Goal: Communication & Community: Answer question/provide support

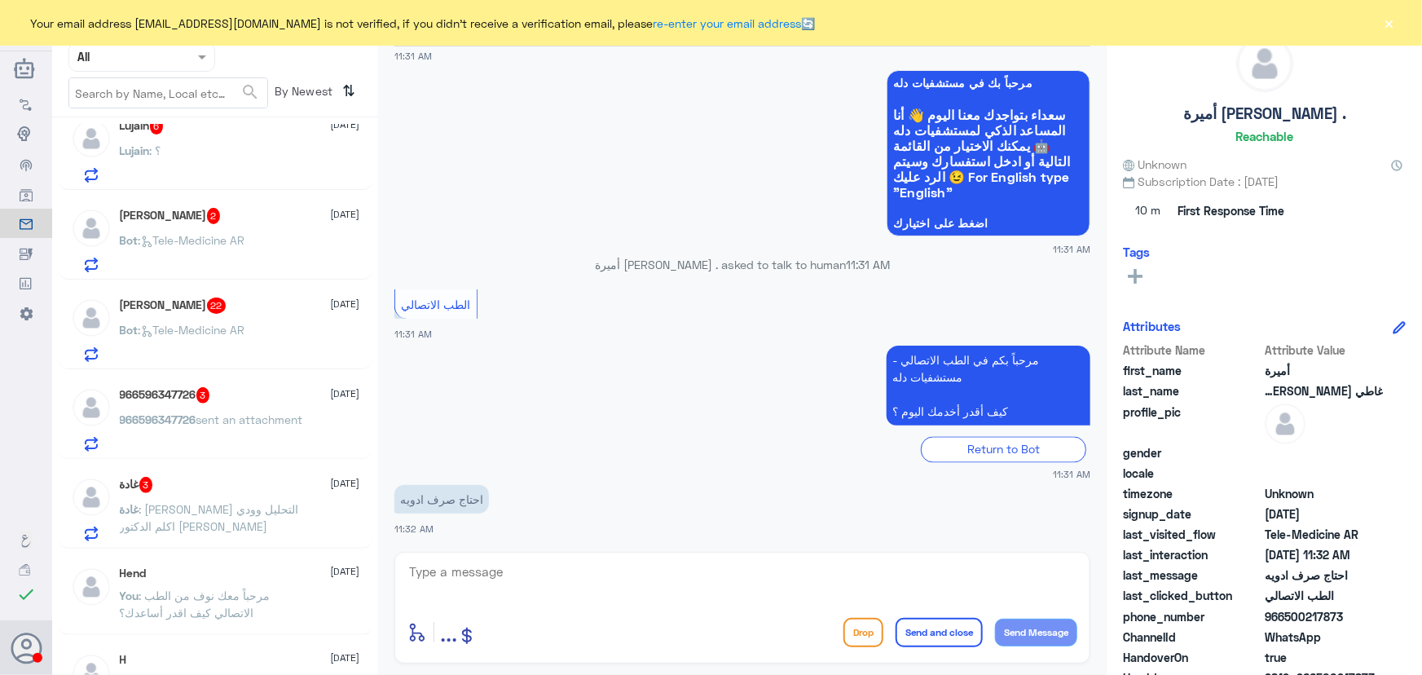
scroll to position [370, 0]
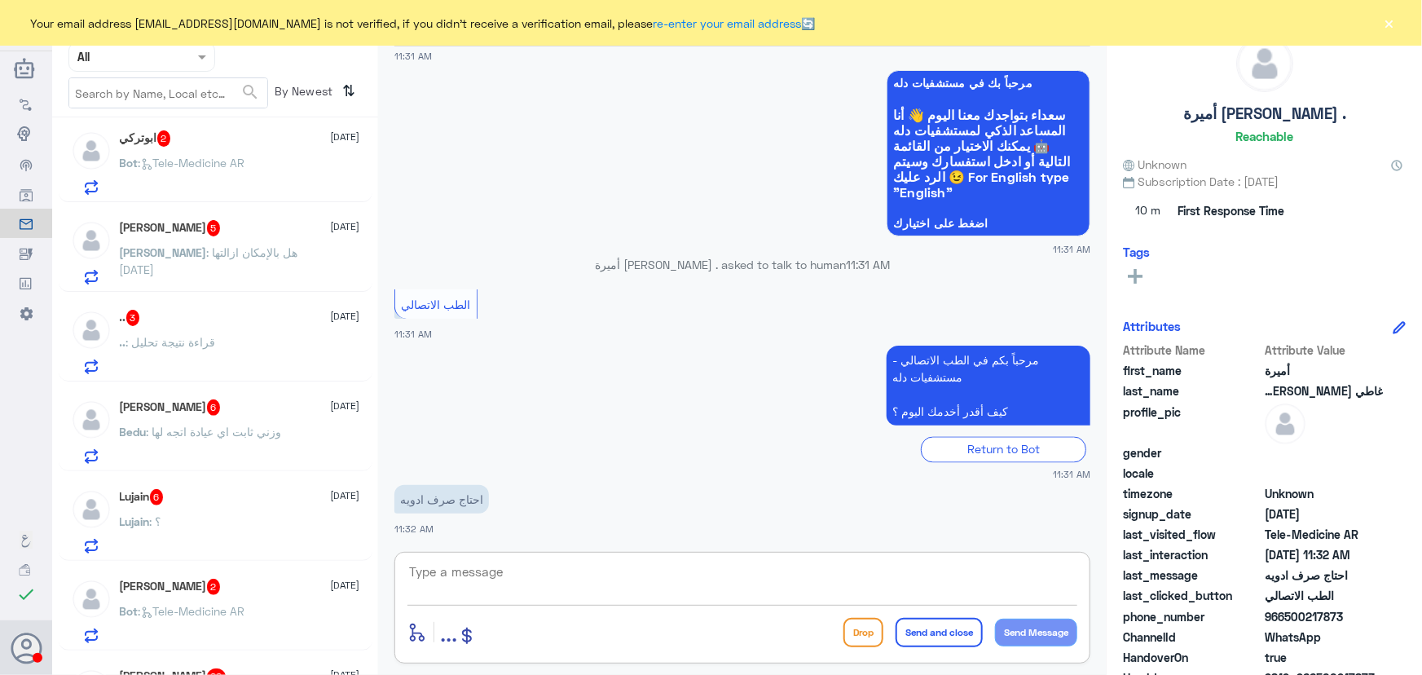
click at [488, 588] on textarea at bounding box center [742, 581] width 670 height 40
paste textarea "مرحباً معك نوف من الطب الاتصالي"
type textarea "مرحباً معك نوف من الطب الاتصالي"
click at [1058, 621] on button "Send Message" at bounding box center [1036, 632] width 82 height 28
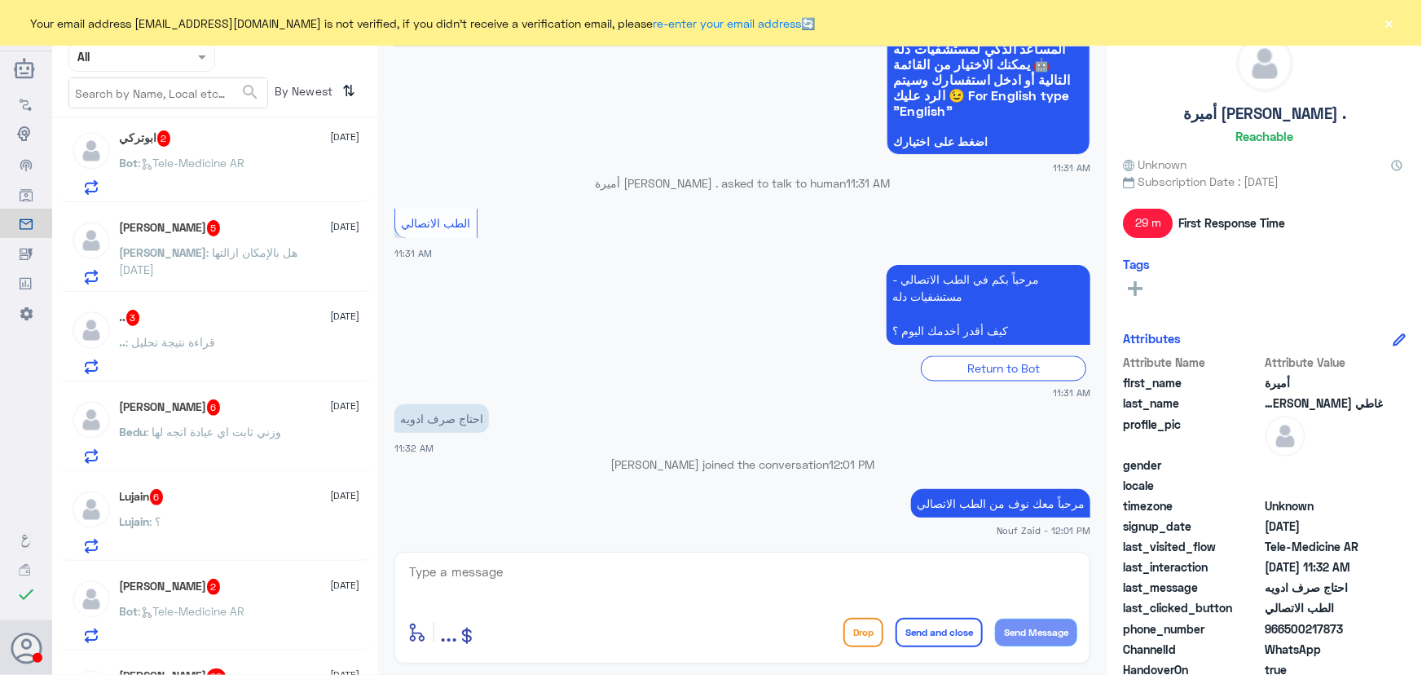
click at [533, 567] on textarea at bounding box center [742, 581] width 670 height 40
paste textarea "هنا الطب الاتصالي لكل مايخص الاستشارة الفورية من خلال التطبيق والتي من خلالها ي…"
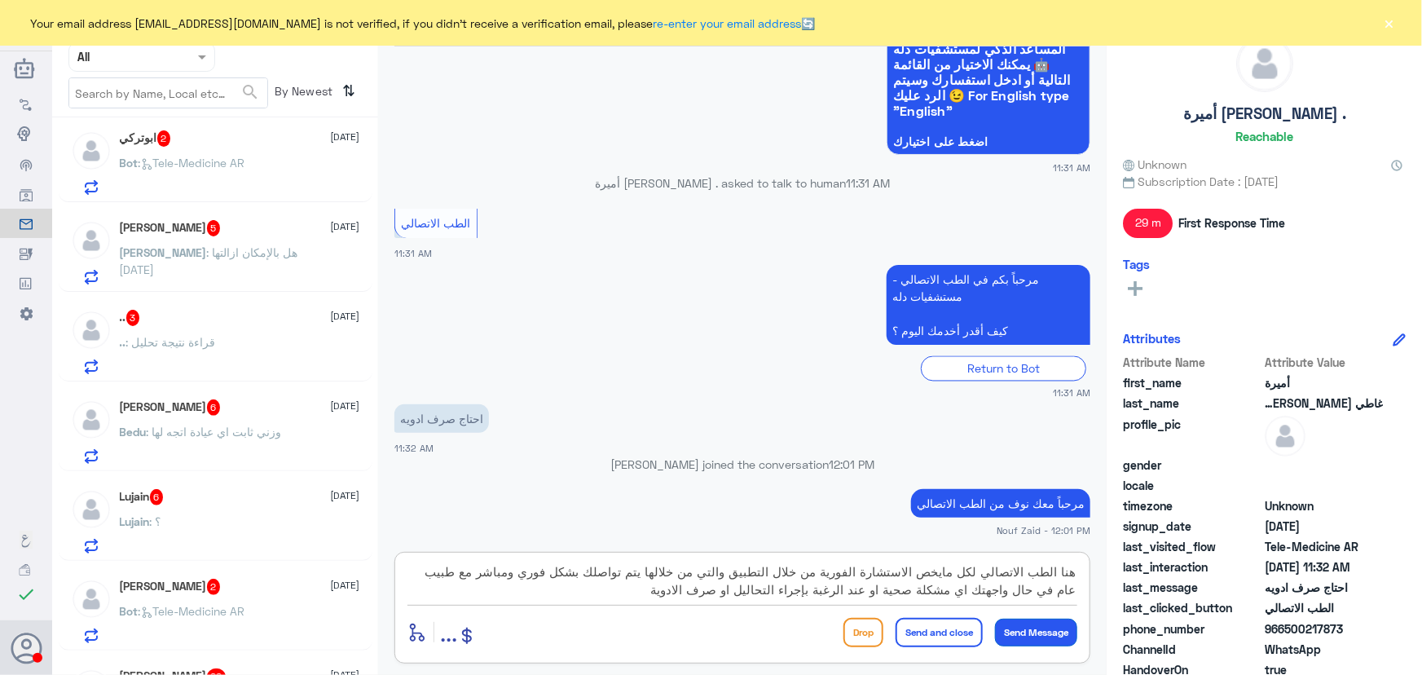
type textarea "هنا الطب الاتصالي لكل مايخص الاستشارة الفورية من خلال التطبيق والتي من خلالها ي…"
drag, startPoint x: 1040, startPoint y: 629, endPoint x: 1032, endPoint y: 624, distance: 9.5
click at [1042, 629] on button "Send Message" at bounding box center [1036, 632] width 82 height 28
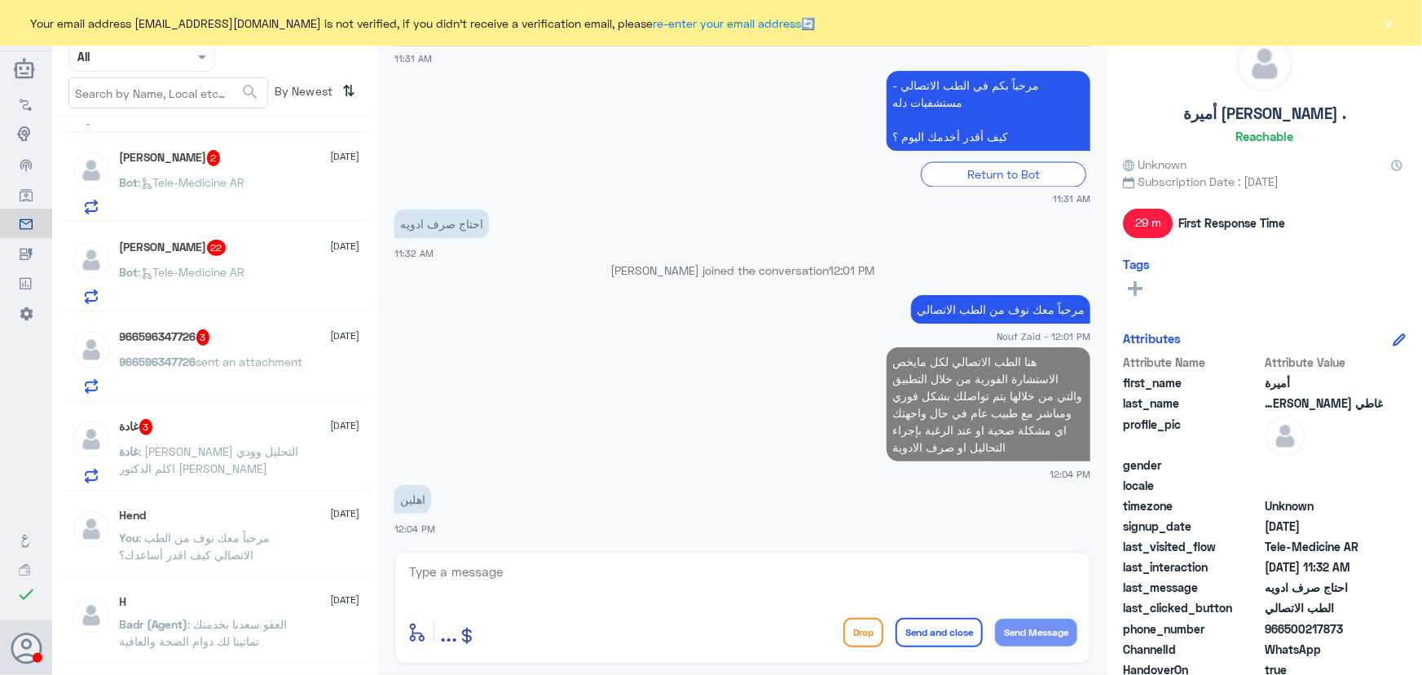
scroll to position [815, 0]
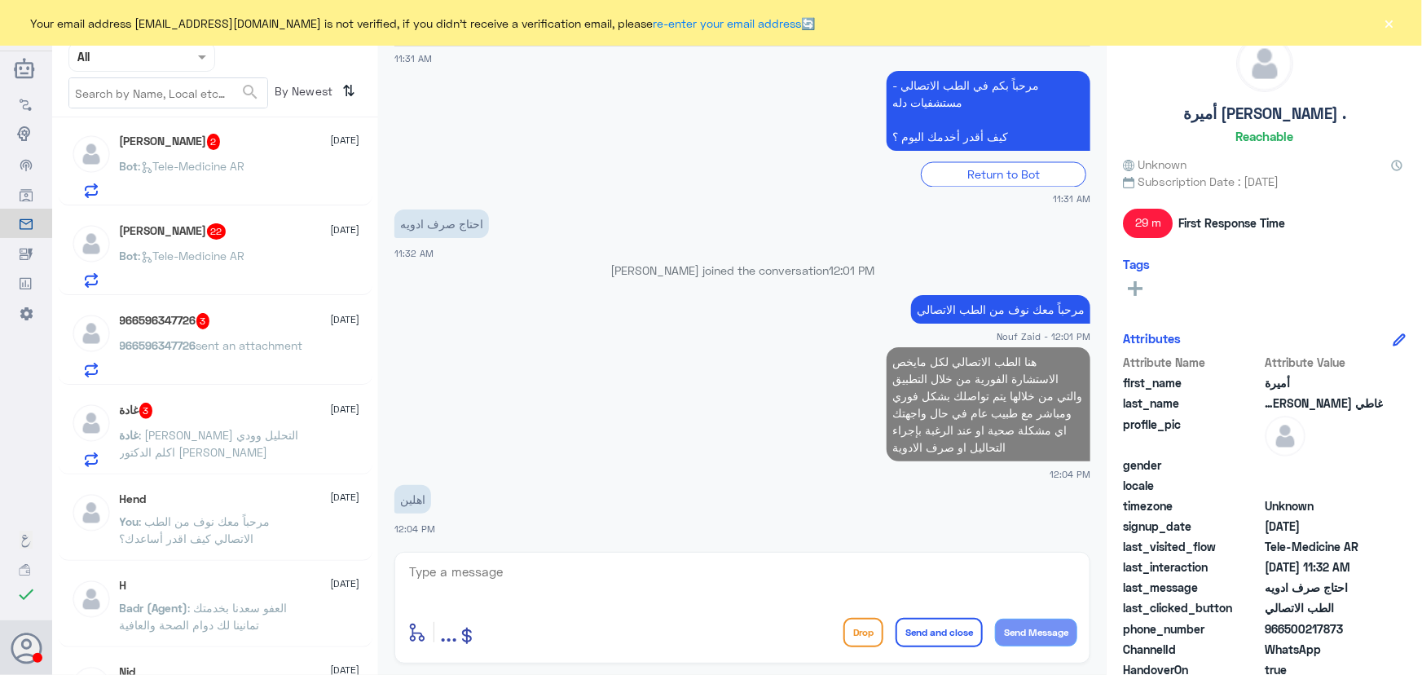
click at [231, 456] on p "غادة : طلعت نتايج التحليل وودي اكلم الدكتور اونلاين" at bounding box center [211, 446] width 183 height 41
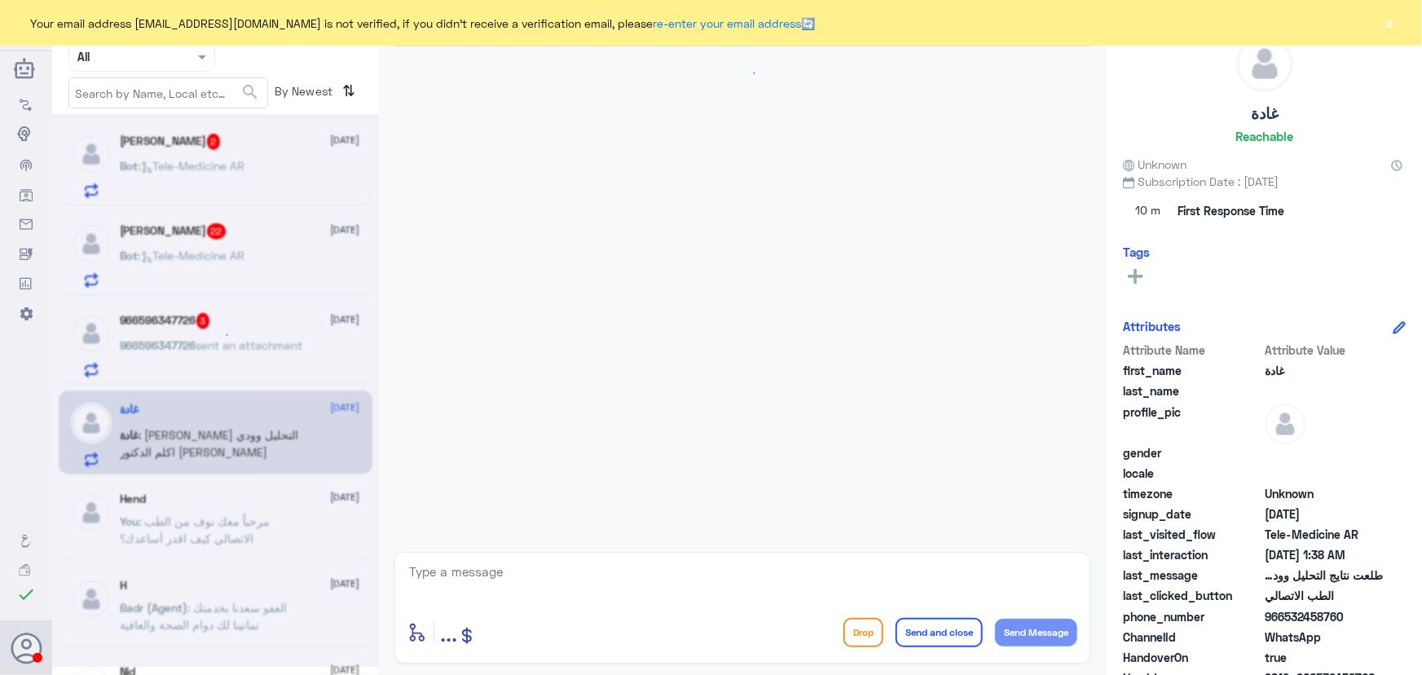
scroll to position [134, 0]
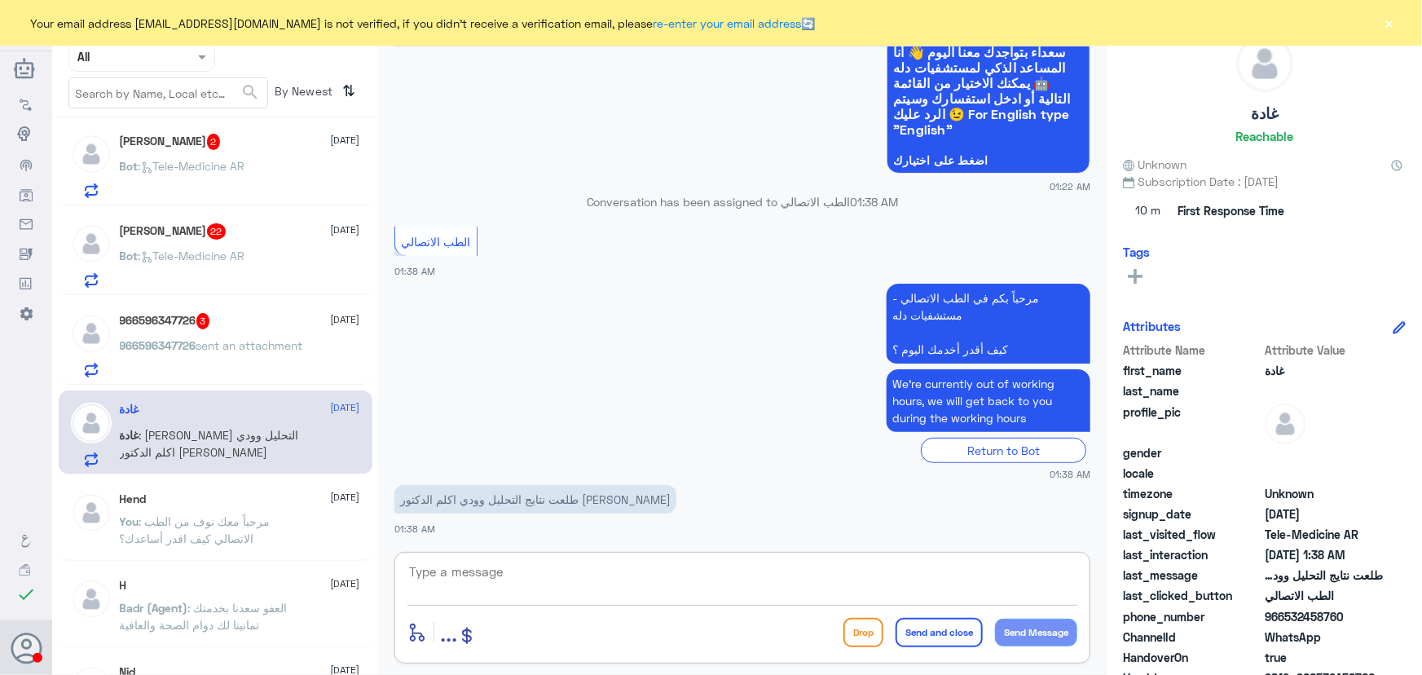
click at [515, 561] on textarea at bounding box center [742, 581] width 670 height 40
paste textarea "مرحباً معك نوف من الطب الاتصالي"
type textarea "مرحباً معك نوف من الطب الاتصالي"
click at [1027, 634] on button "Send Message" at bounding box center [1036, 632] width 82 height 28
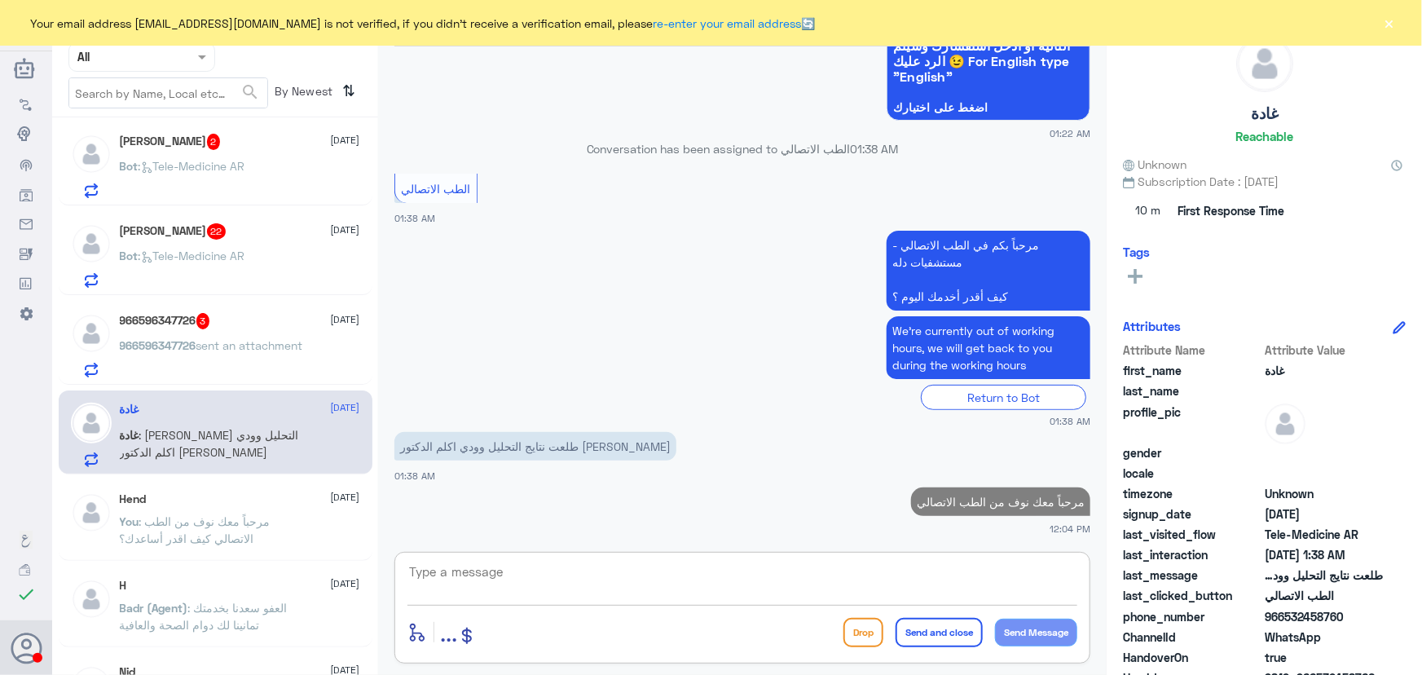
click at [540, 572] on textarea at bounding box center [742, 581] width 670 height 40
paste textarea "هنا الطب الاتصالي لكل مايخص الاستشارة الفورية من خلال التطبيق والتي من خلالها ي…"
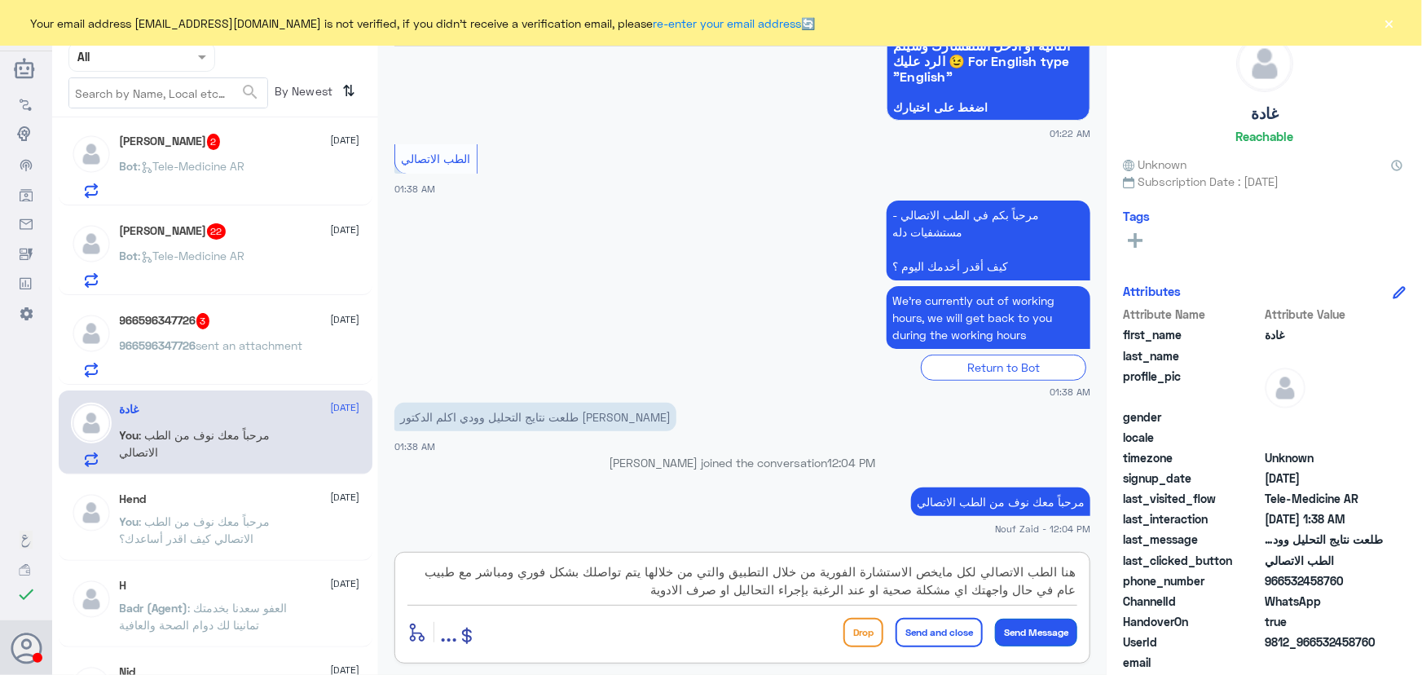
type textarea "هنا الطب الاتصالي لكل مايخص الاستشارة الفورية من خلال التطبيق والتي من خلالها ي…"
click at [1045, 631] on button "Send Message" at bounding box center [1036, 632] width 82 height 28
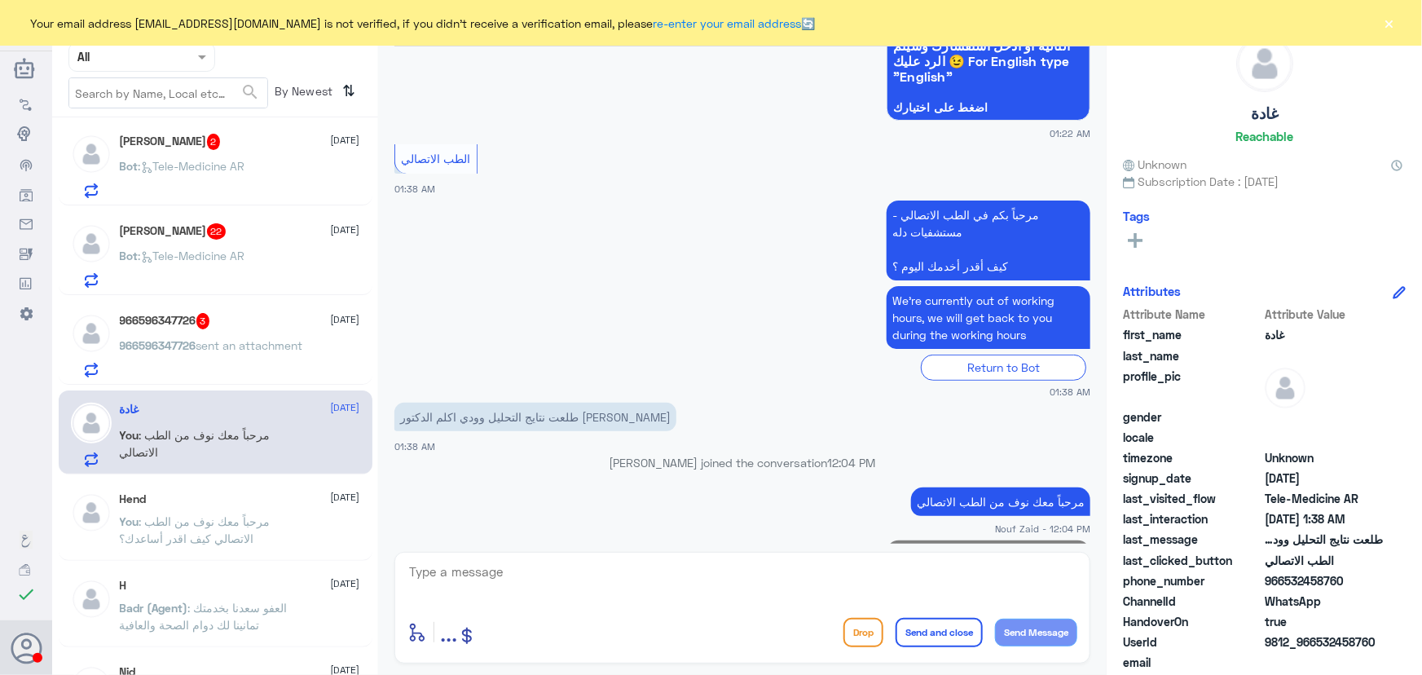
scroll to position [324, 0]
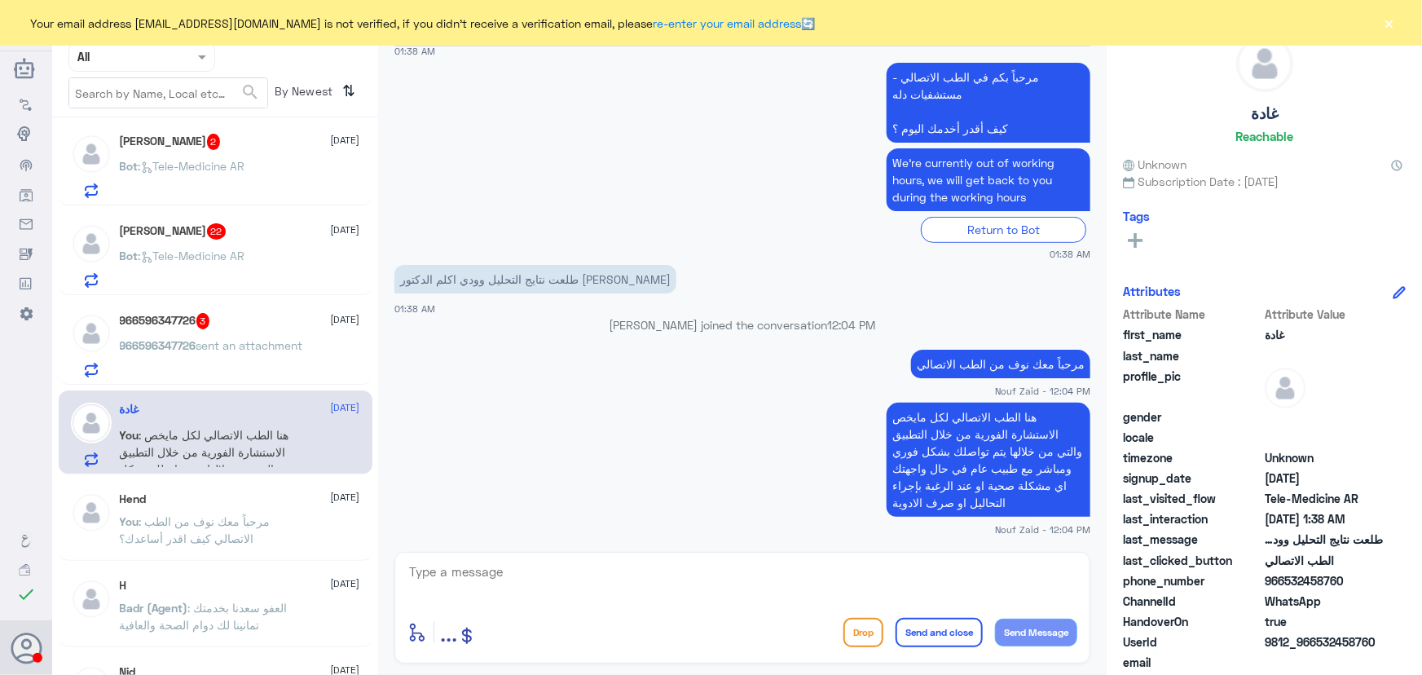
click at [302, 326] on div "966596347726 3 22 September" at bounding box center [240, 321] width 240 height 16
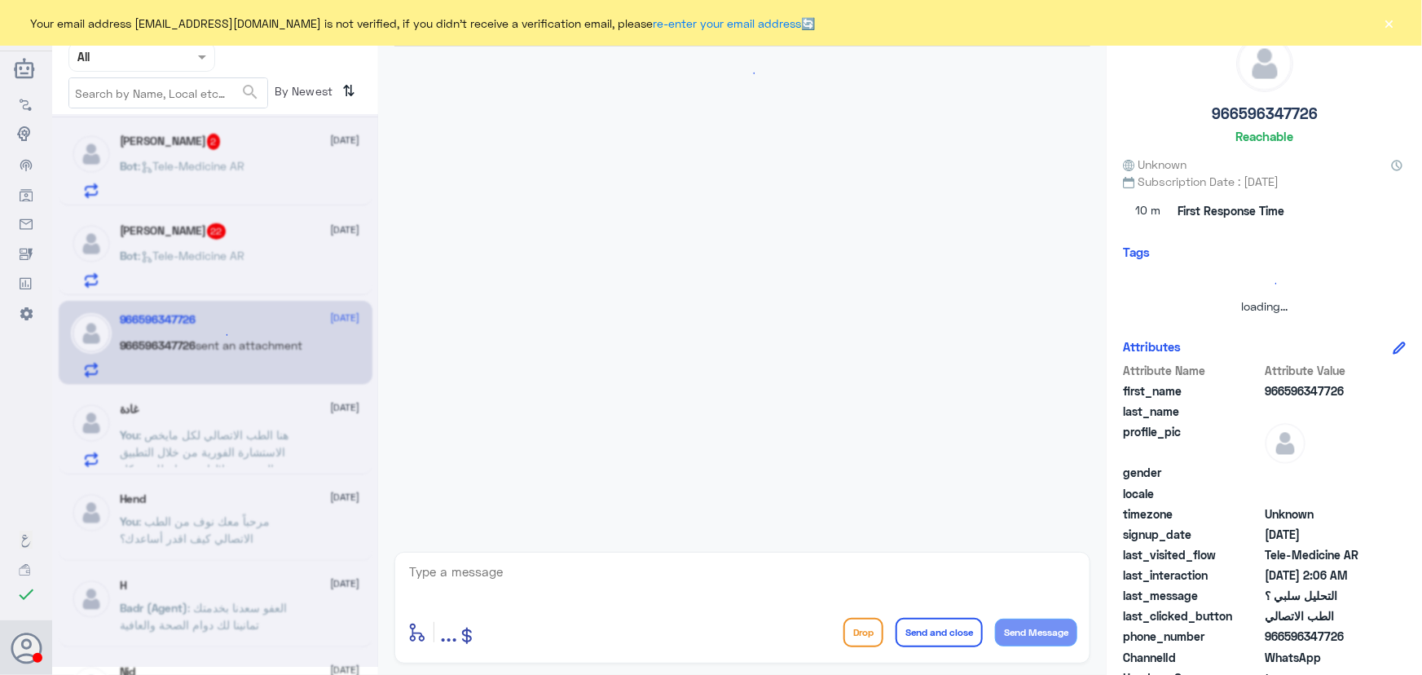
scroll to position [303, 0]
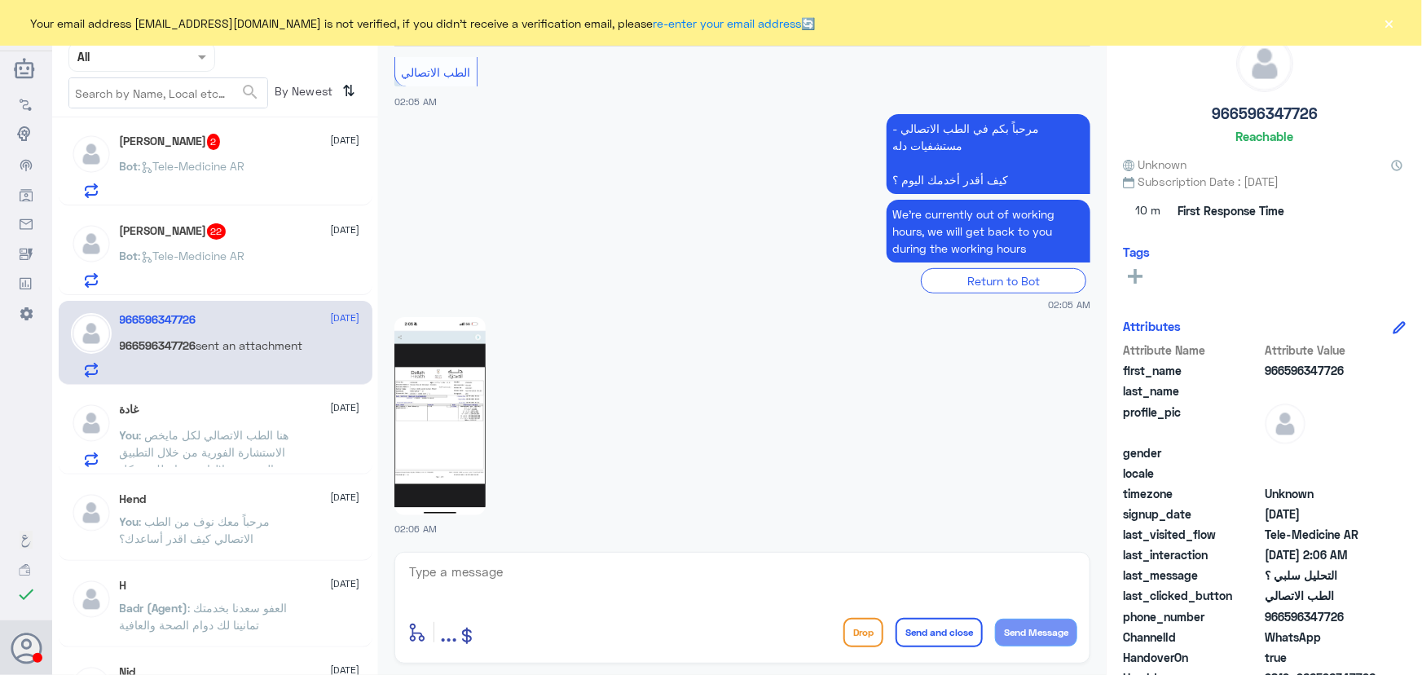
click at [65, 424] on div "غادة 22 September You : هنا الطب الاتصالي لكل مايخص الاستشارة الفورية من خلال ا…" at bounding box center [216, 432] width 314 height 84
click at [169, 435] on span ": هنا الطب الاتصالي لكل مايخص الاستشارة الفورية من خلال التطبيق والتي من خلالها…" at bounding box center [209, 477] width 179 height 99
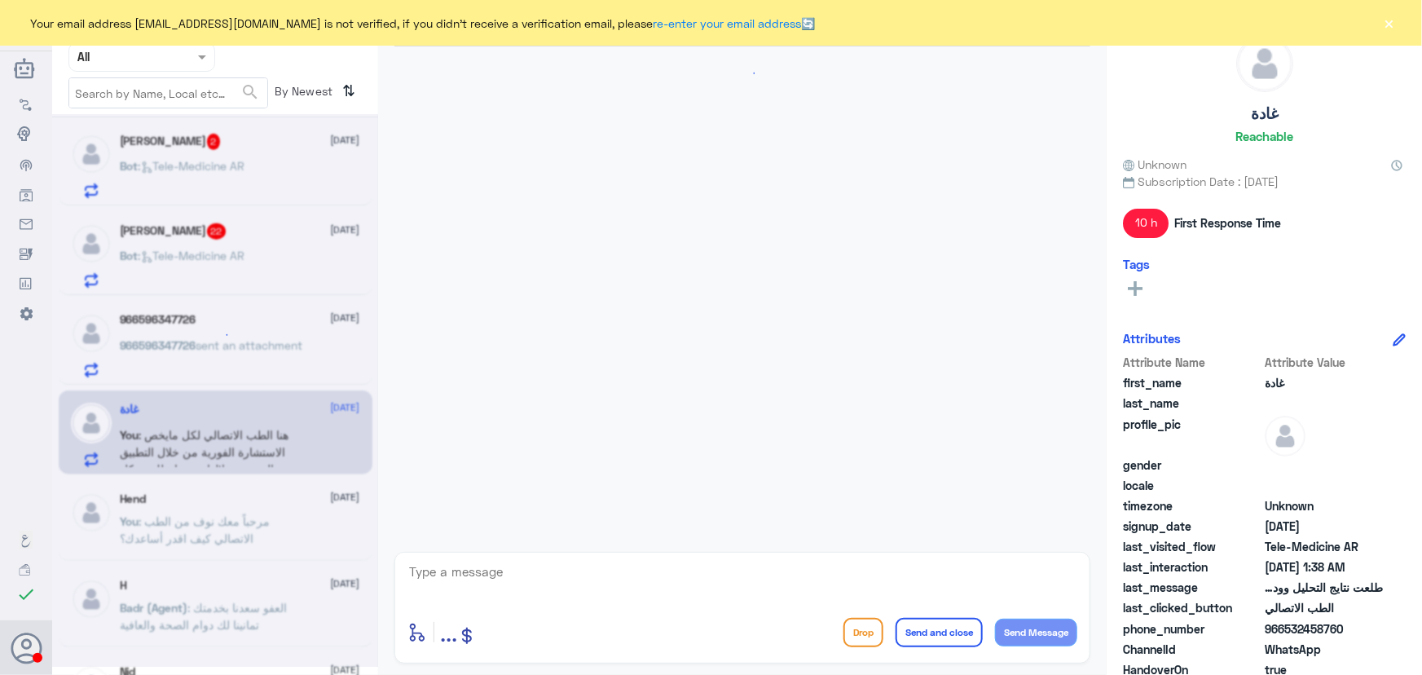
scroll to position [353, 0]
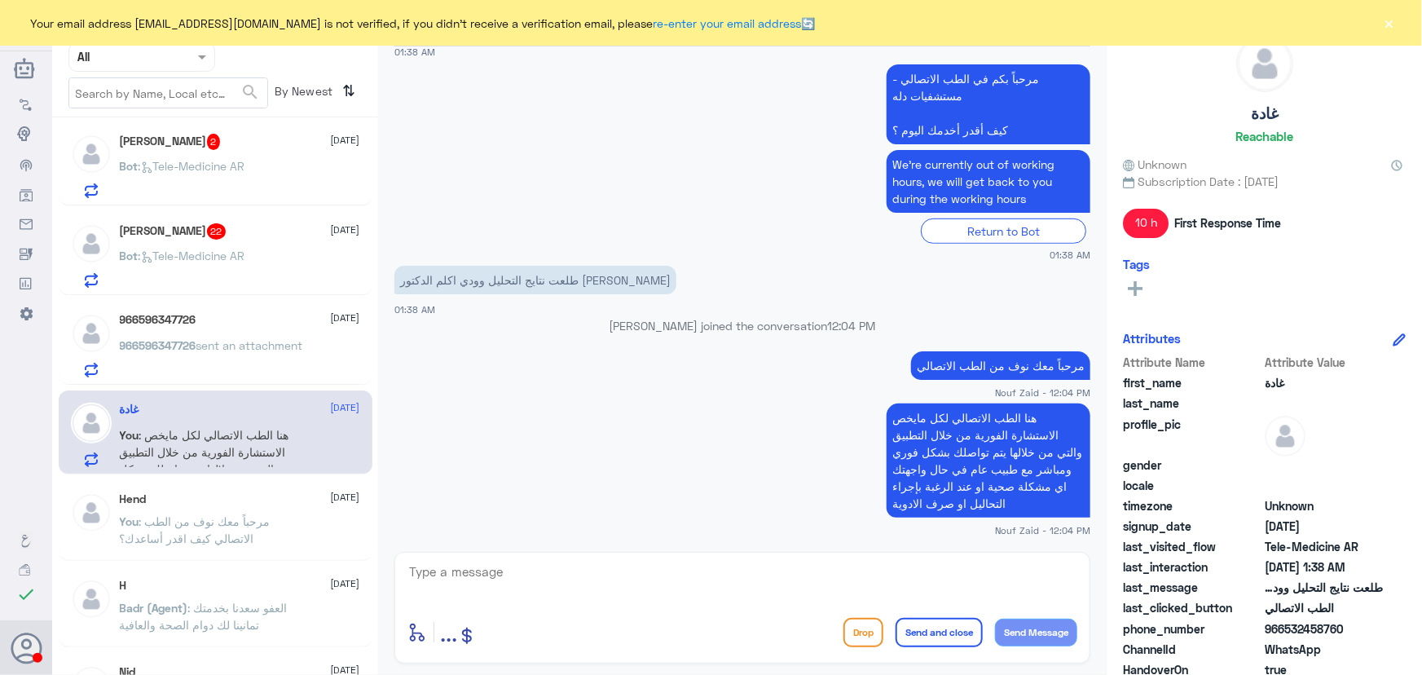
click at [178, 342] on span "966596347726" at bounding box center [158, 345] width 77 height 14
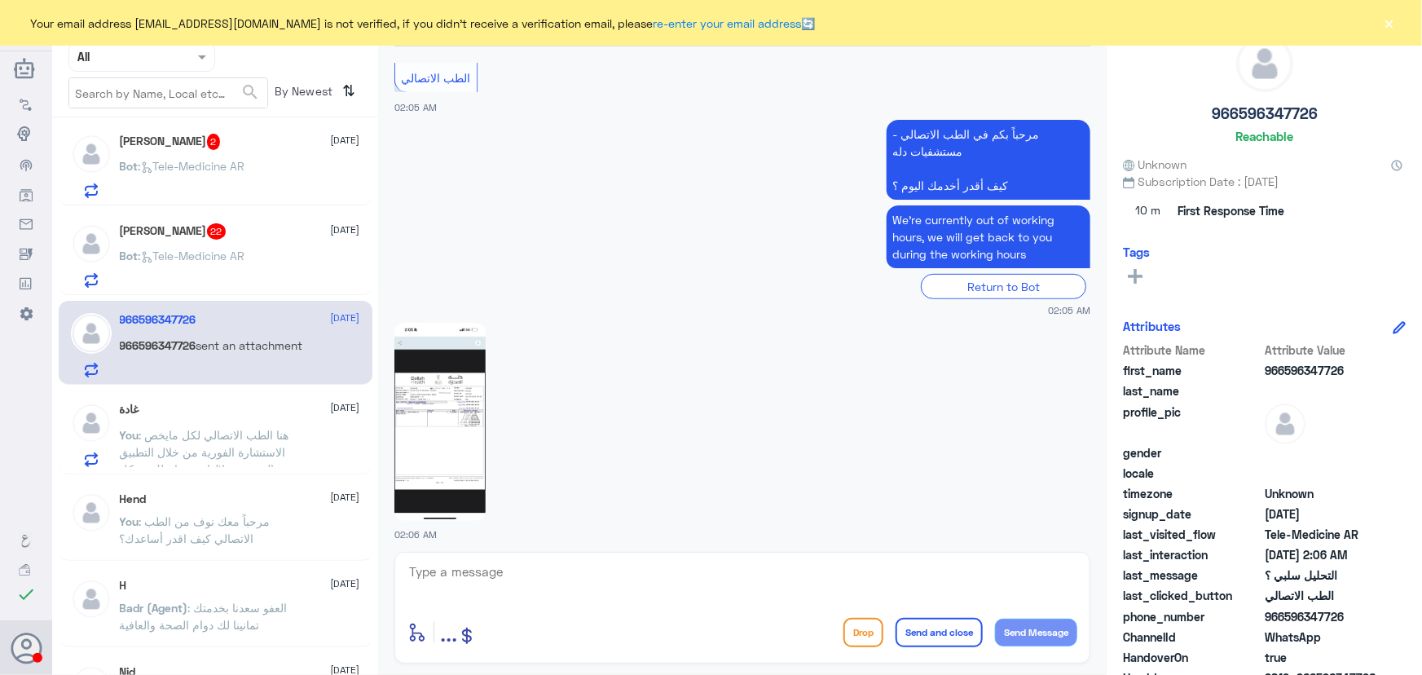
scroll to position [303, 0]
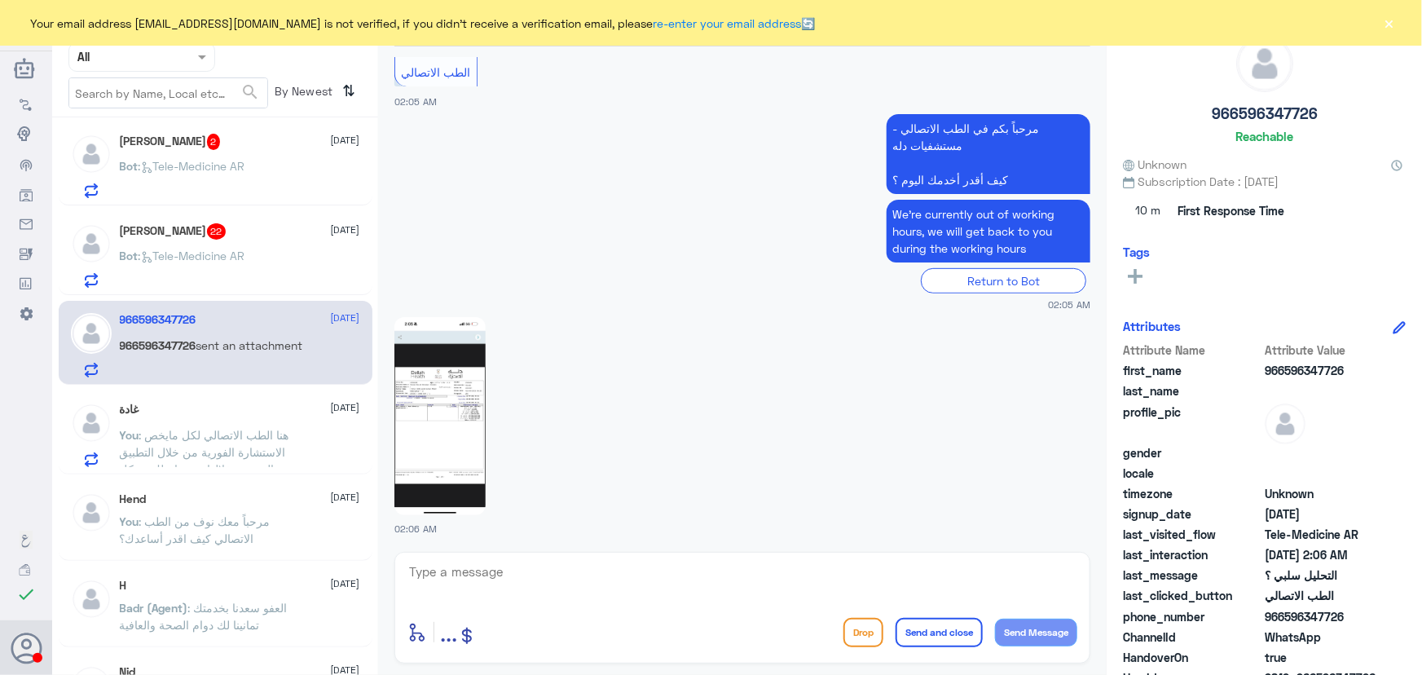
click at [446, 489] on img at bounding box center [439, 416] width 91 height 198
click at [566, 567] on textarea at bounding box center [742, 581] width 670 height 40
drag, startPoint x: 553, startPoint y: 592, endPoint x: 553, endPoint y: 602, distance: 9.8
click at [553, 602] on div at bounding box center [742, 583] width 670 height 44
click at [552, 591] on textarea at bounding box center [742, 581] width 670 height 40
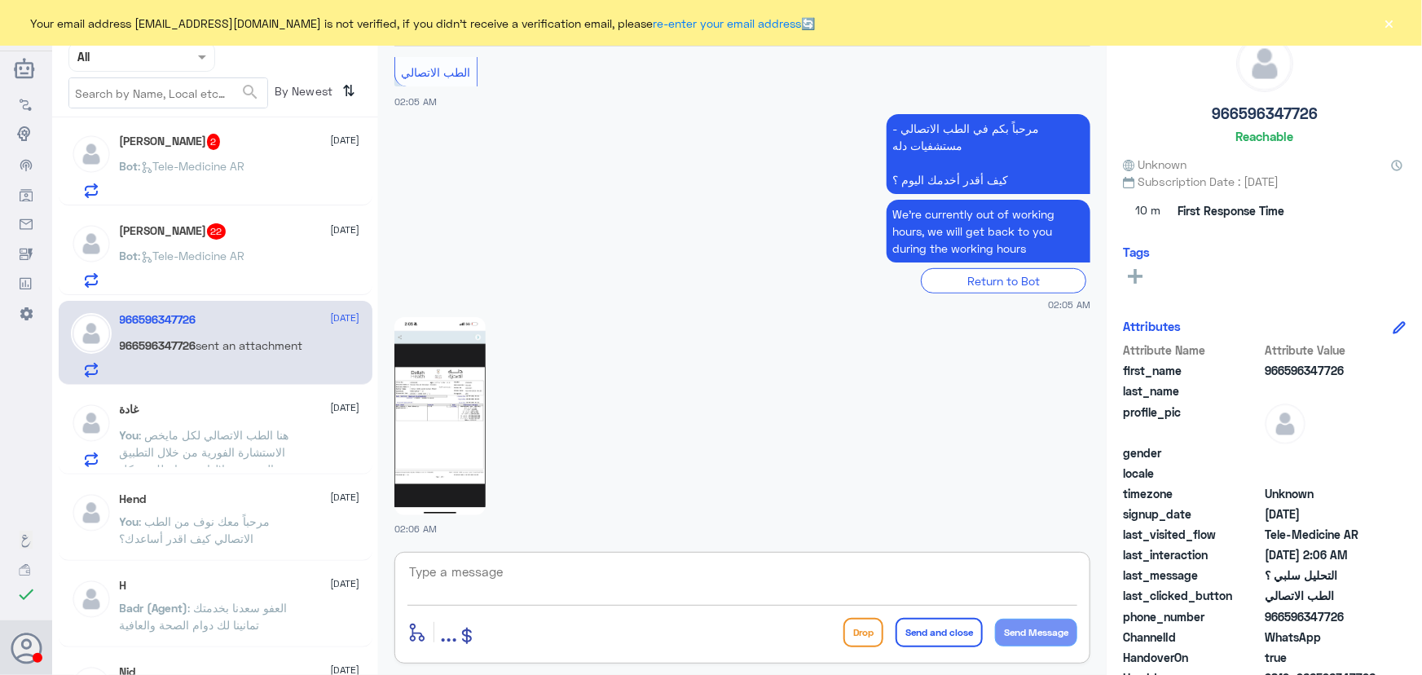
click at [543, 574] on textarea at bounding box center [742, 581] width 670 height 40
paste textarea "مرحباً معك نوف من الطب الاتصالي"
type textarea "مرحباً معك نوف من الطب الاتصالي"
click at [1024, 635] on button "Send Message" at bounding box center [1036, 632] width 82 height 28
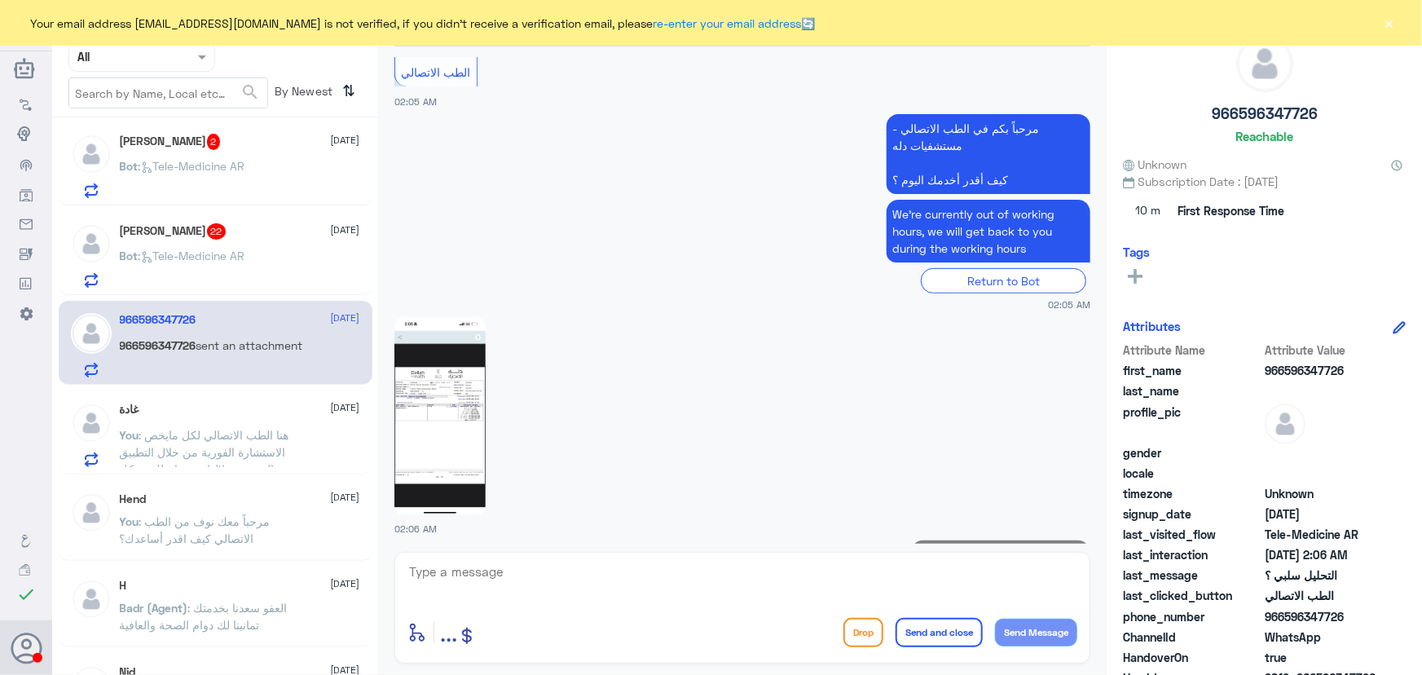
scroll to position [356, 0]
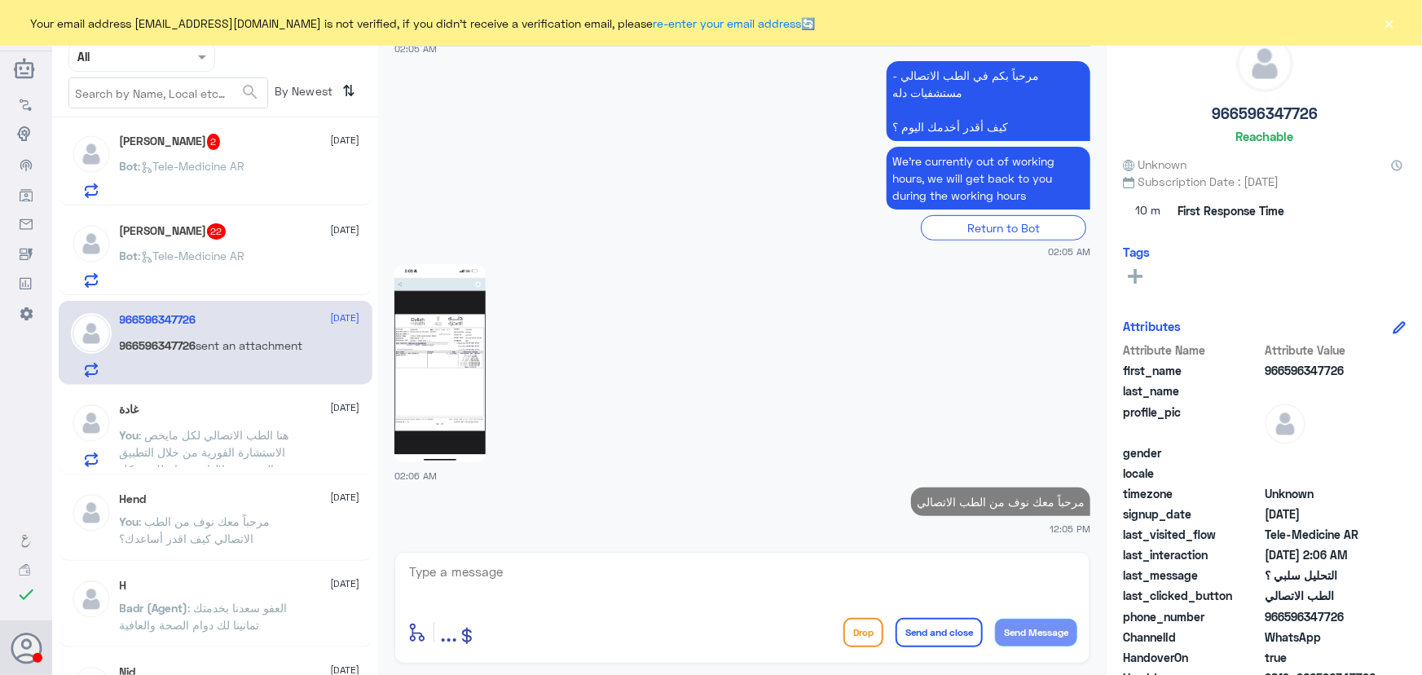
click at [942, 585] on textarea at bounding box center [742, 581] width 670 height 40
paste textarea "مرحباً معك نوف من الطب الاتصالي"
type textarea "مرحباً معك نوف من الطب الاتصالي"
drag, startPoint x: 1162, startPoint y: 621, endPoint x: 1389, endPoint y: 645, distance: 228.6
click at [1385, 646] on div "Channel WhatsApp Status × All Tags Agent Filter All search By Newest ⇅ أميرة غا…" at bounding box center [737, 340] width 1370 height 680
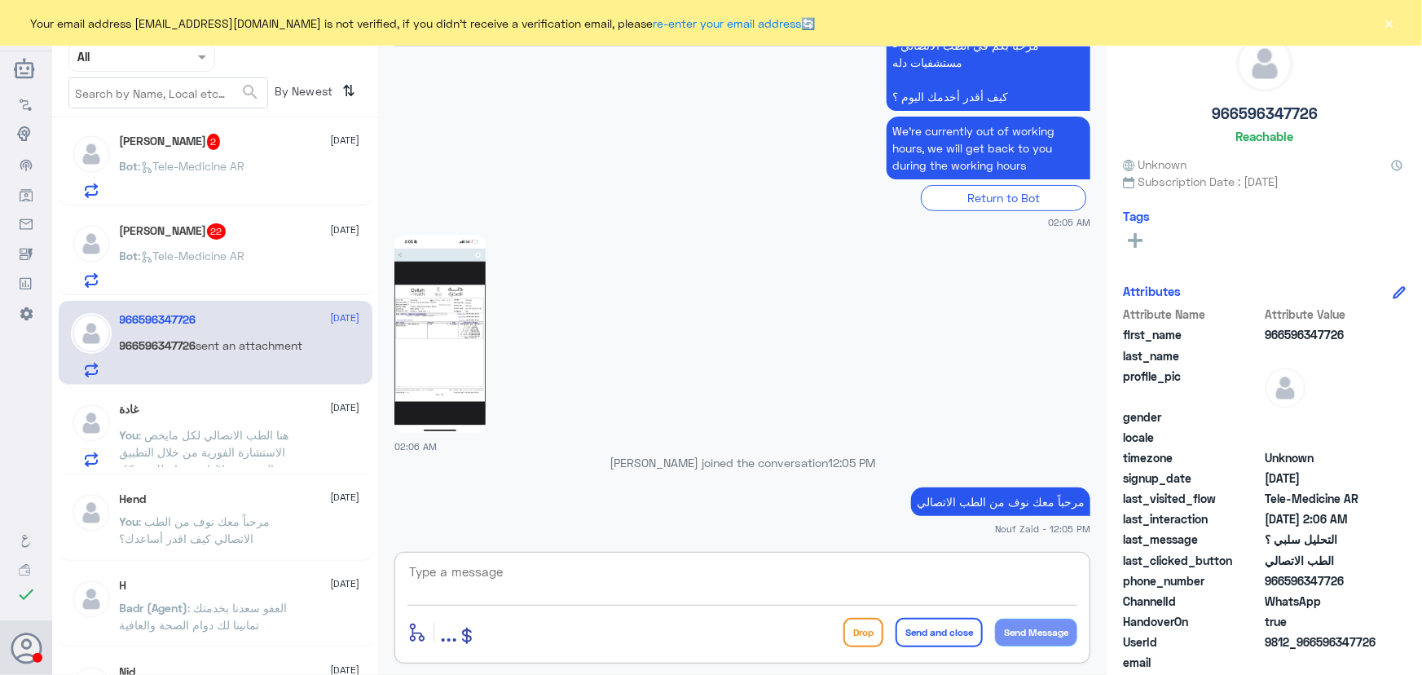
paste textarea "هنا الطب الاتصالي لكل مايخص الاستشارة الفورية من خلال التطبيق والتي من خلالها ي…"
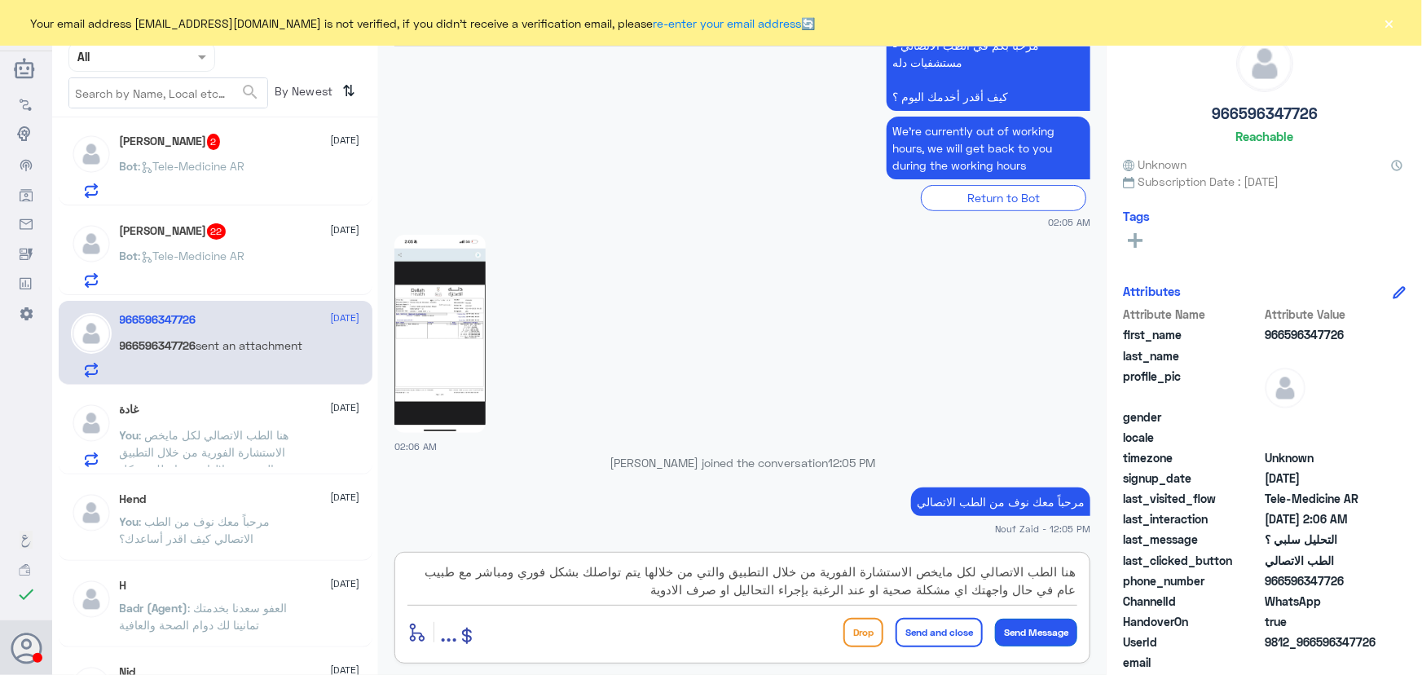
type textarea "هنا الطب الاتصالي لكل مايخص الاستشارة الفورية من خلال التطبيق والتي من خلالها ي…"
click at [1035, 622] on button "Send Message" at bounding box center [1036, 632] width 82 height 28
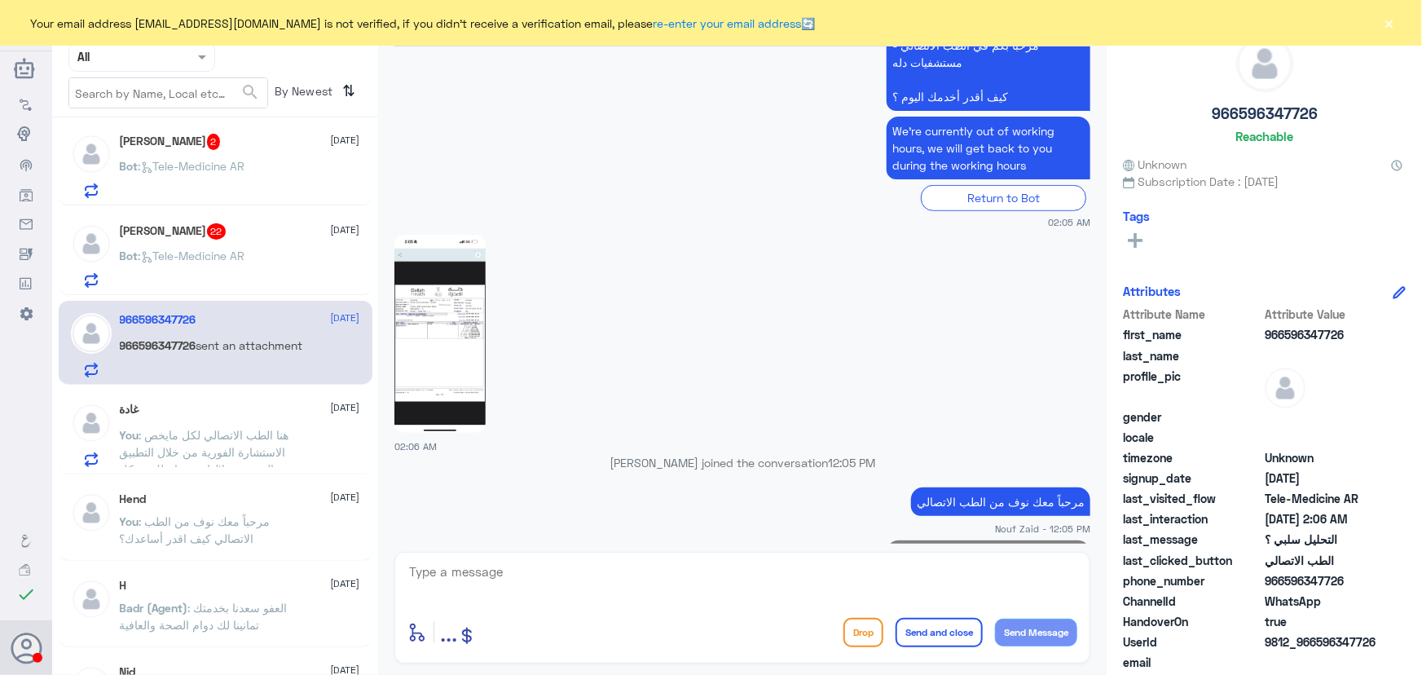
scroll to position [494, 0]
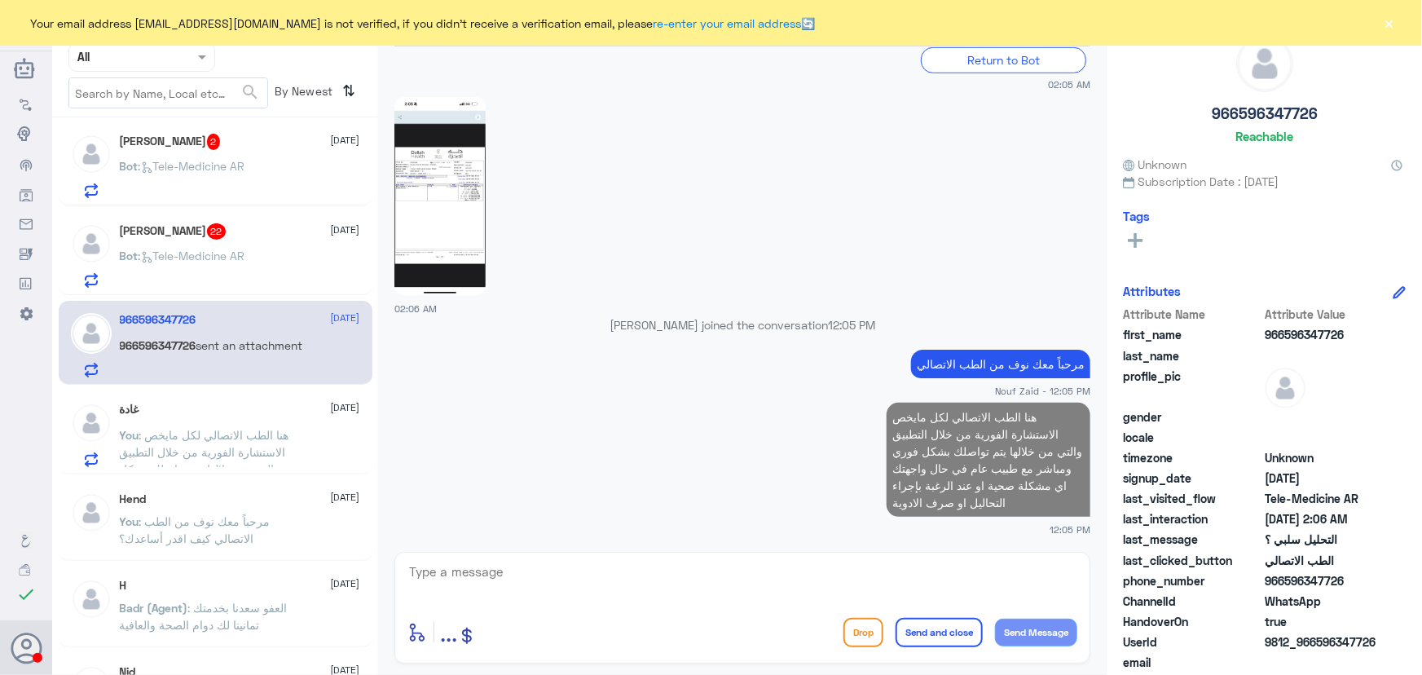
click at [225, 267] on p "Bot : Tele-Medicine AR" at bounding box center [182, 267] width 125 height 41
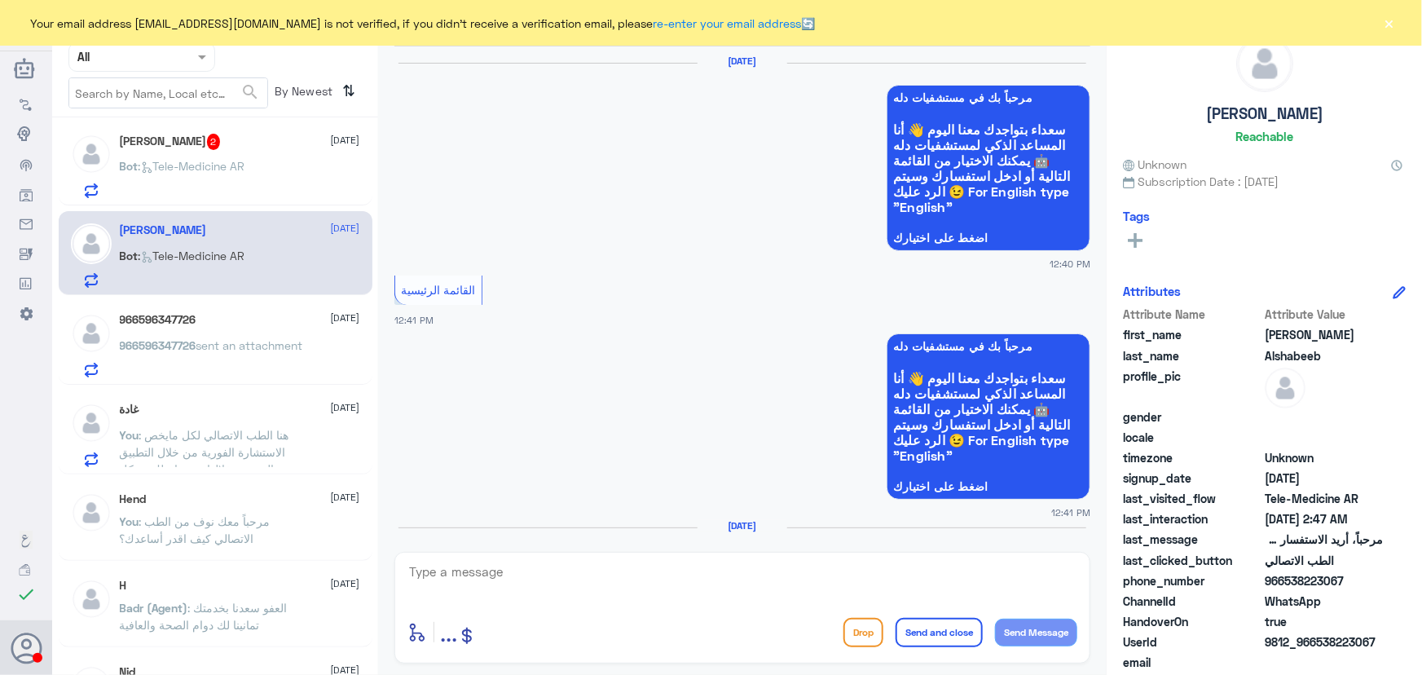
scroll to position [1250, 0]
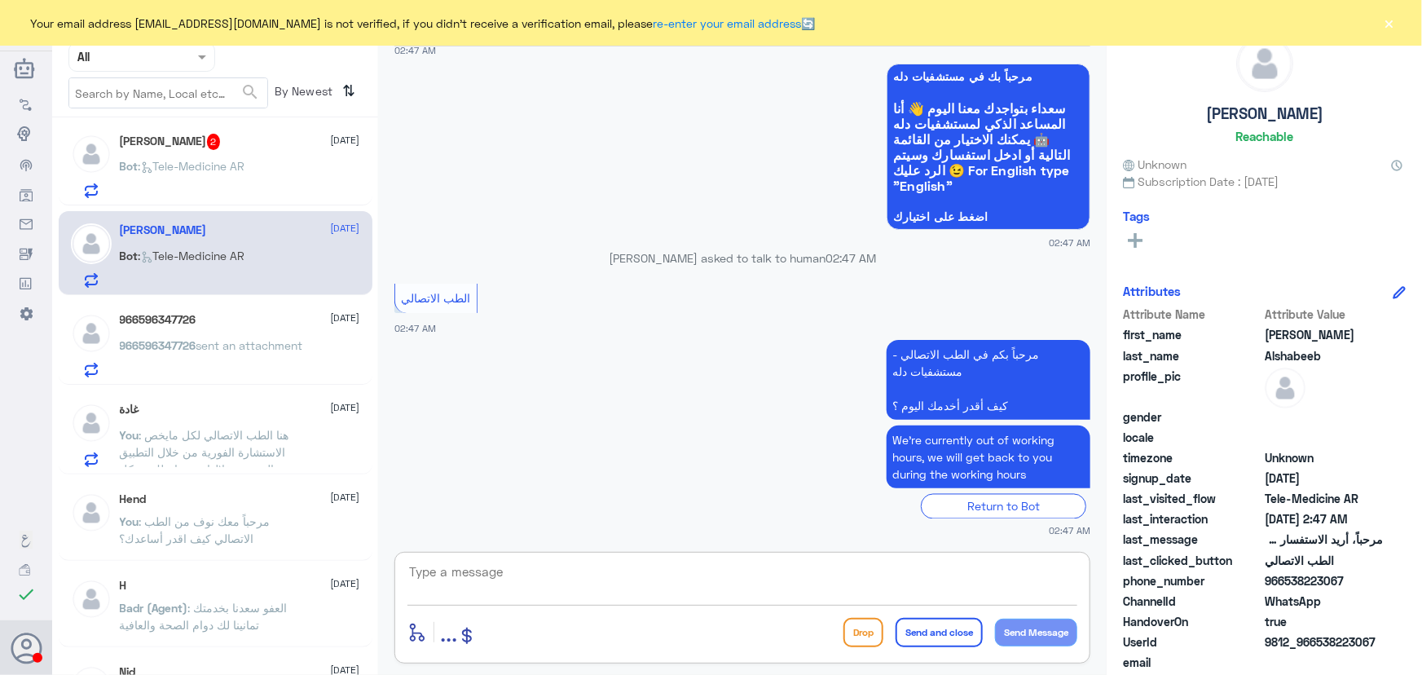
click at [570, 591] on textarea at bounding box center [742, 581] width 670 height 40
click at [433, 573] on textarea at bounding box center [742, 581] width 670 height 40
drag, startPoint x: 526, startPoint y: 562, endPoint x: 534, endPoint y: 570, distance: 10.4
click at [531, 569] on textarea at bounding box center [742, 581] width 670 height 40
paste textarea "مرحباً معك نوف من الطب الاتصالي"
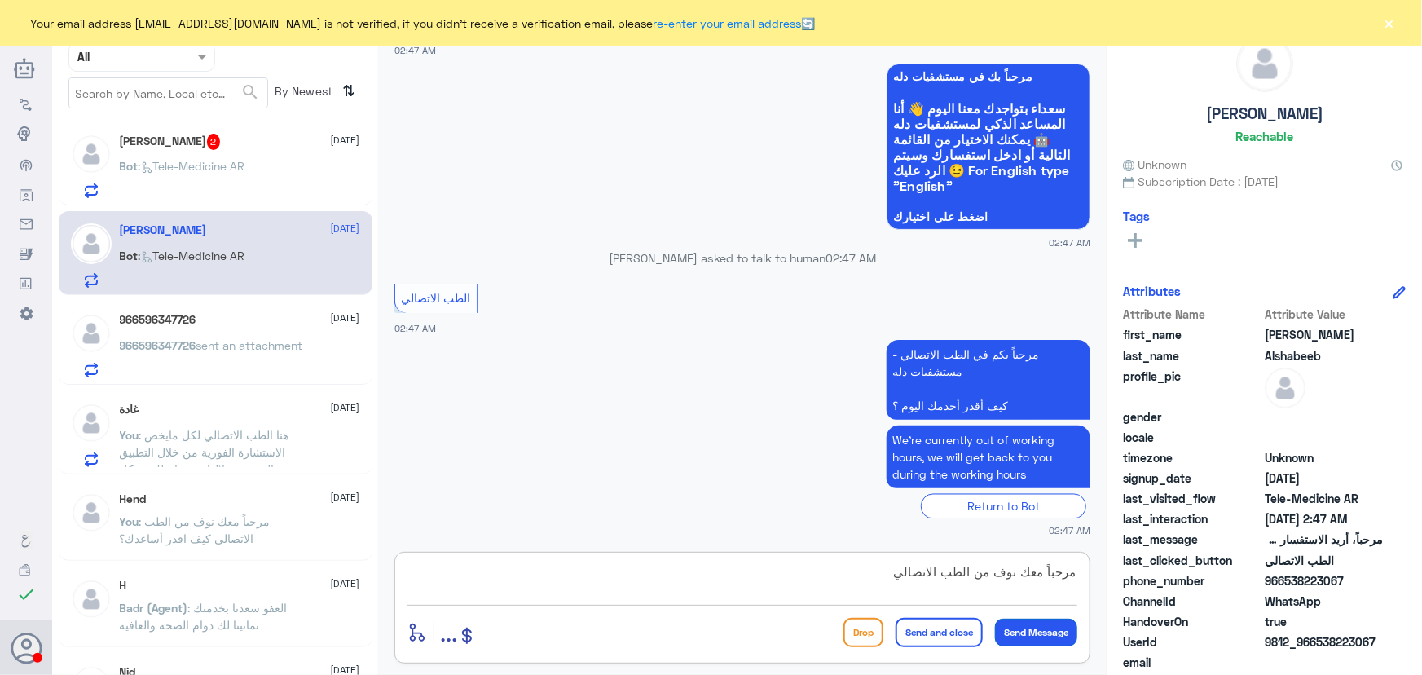
type textarea "مرحباً معك نوف من الطب الاتصالي"
click at [1031, 631] on button "Send Message" at bounding box center [1036, 632] width 82 height 28
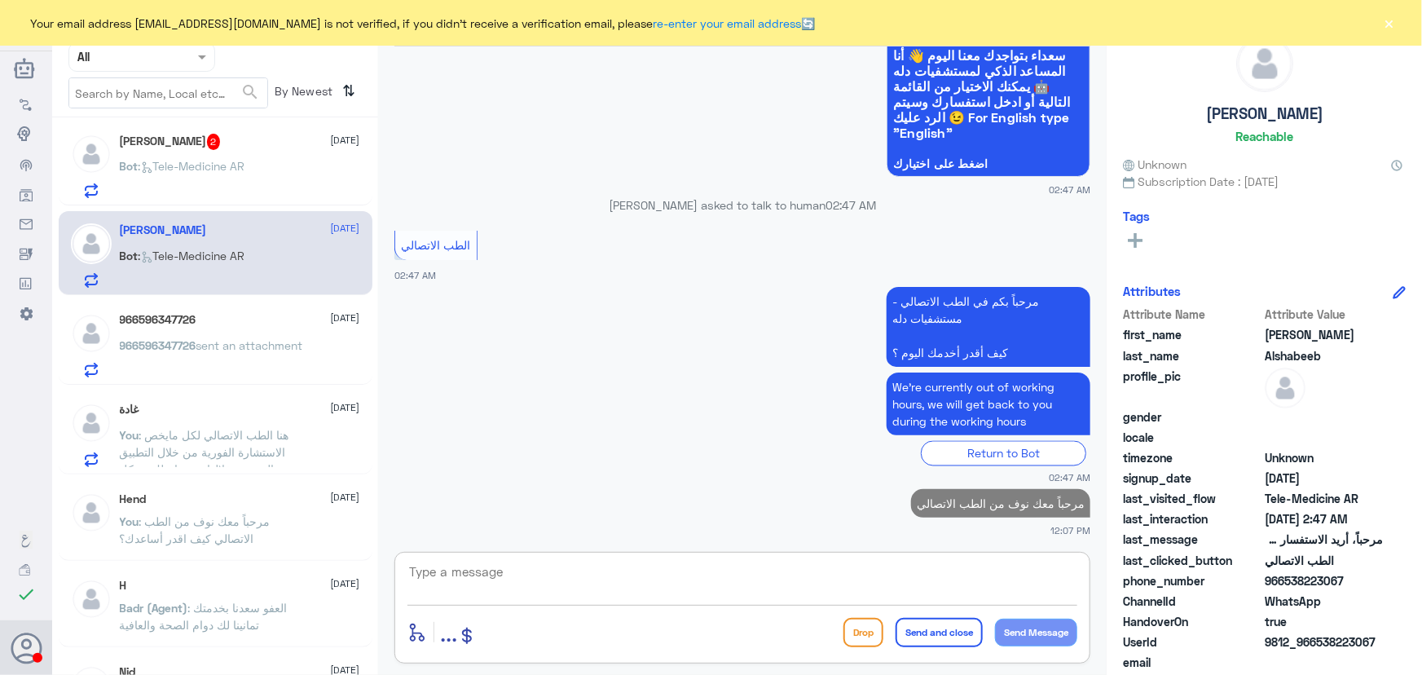
click at [680, 570] on textarea at bounding box center [742, 581] width 670 height 40
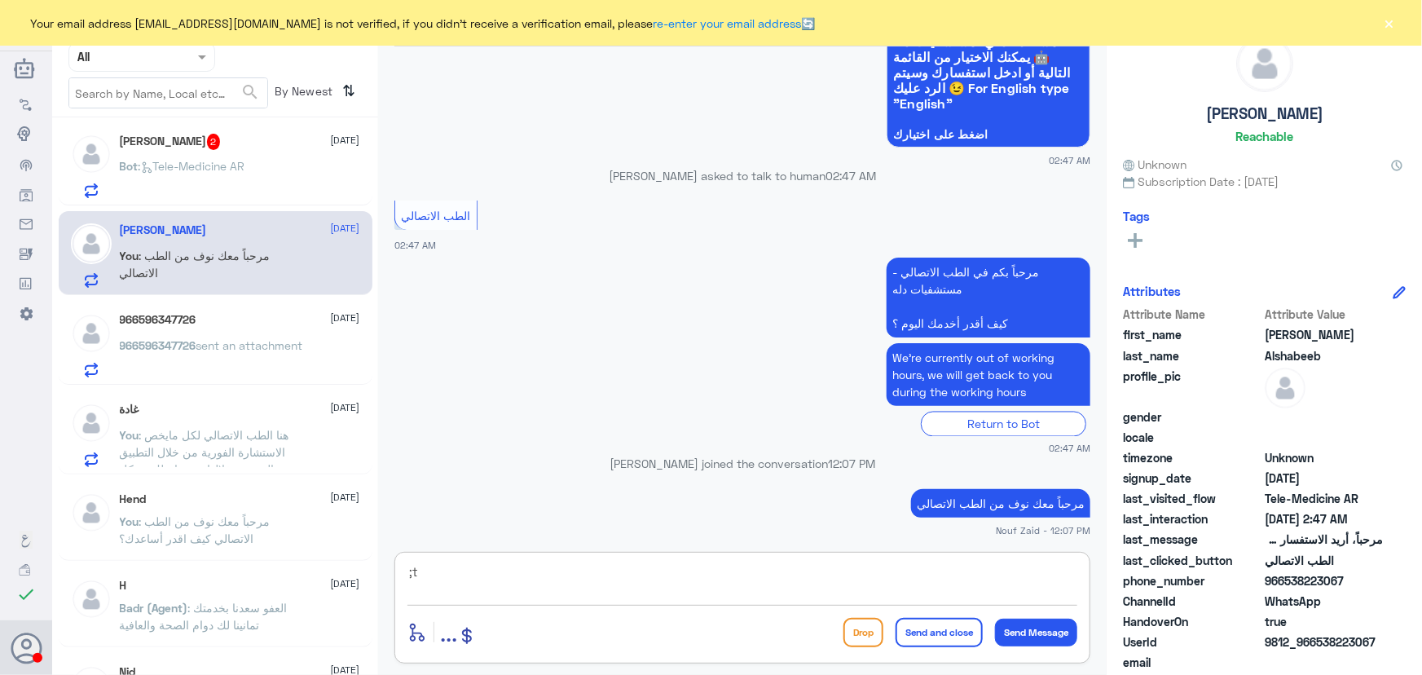
type textarea ";"
type textarea "كيف اقدر اساعدك؟"
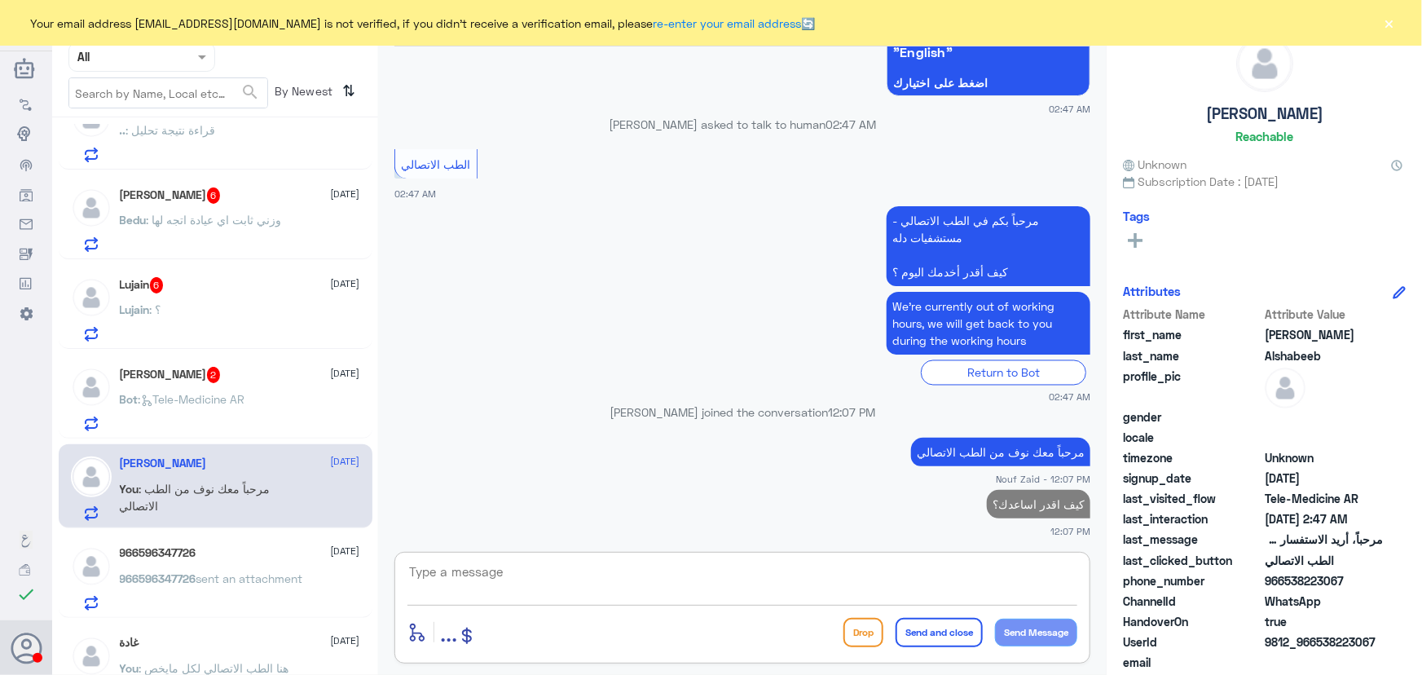
scroll to position [518, 0]
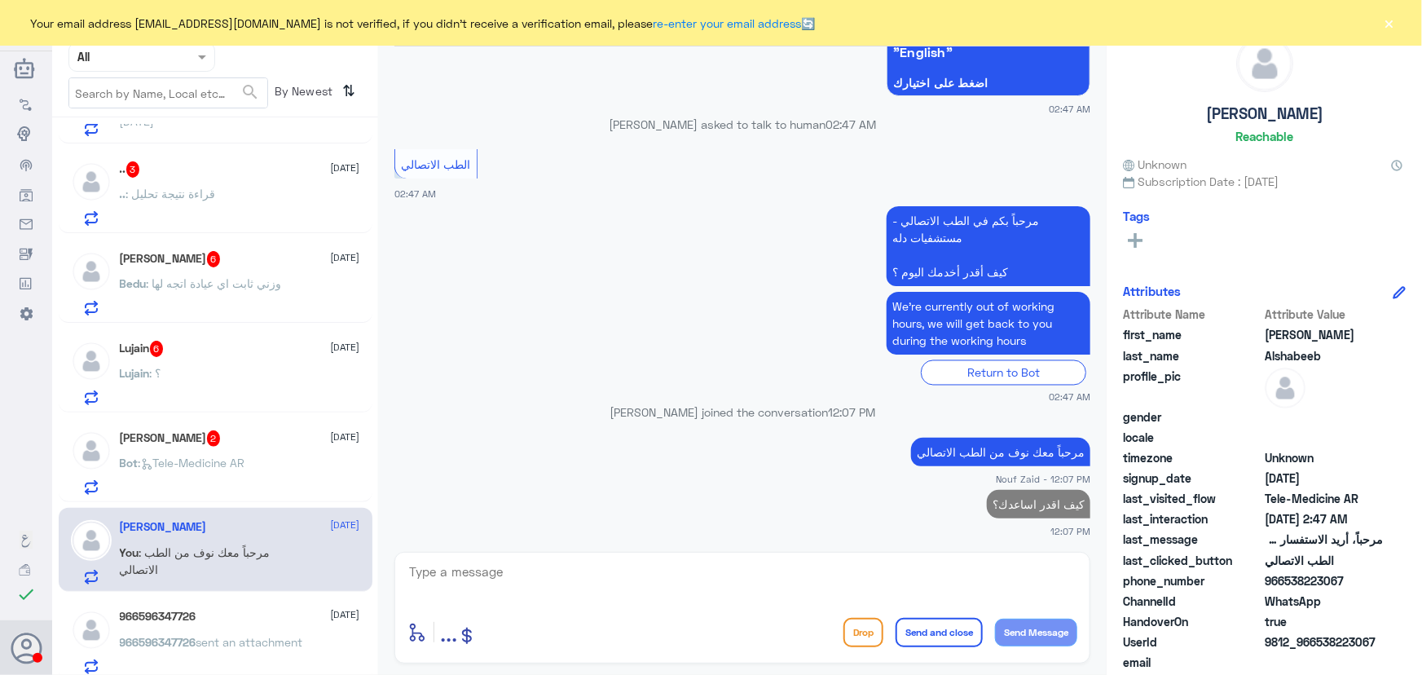
click at [222, 439] on div "أبو عزام 2 22 September" at bounding box center [240, 438] width 240 height 16
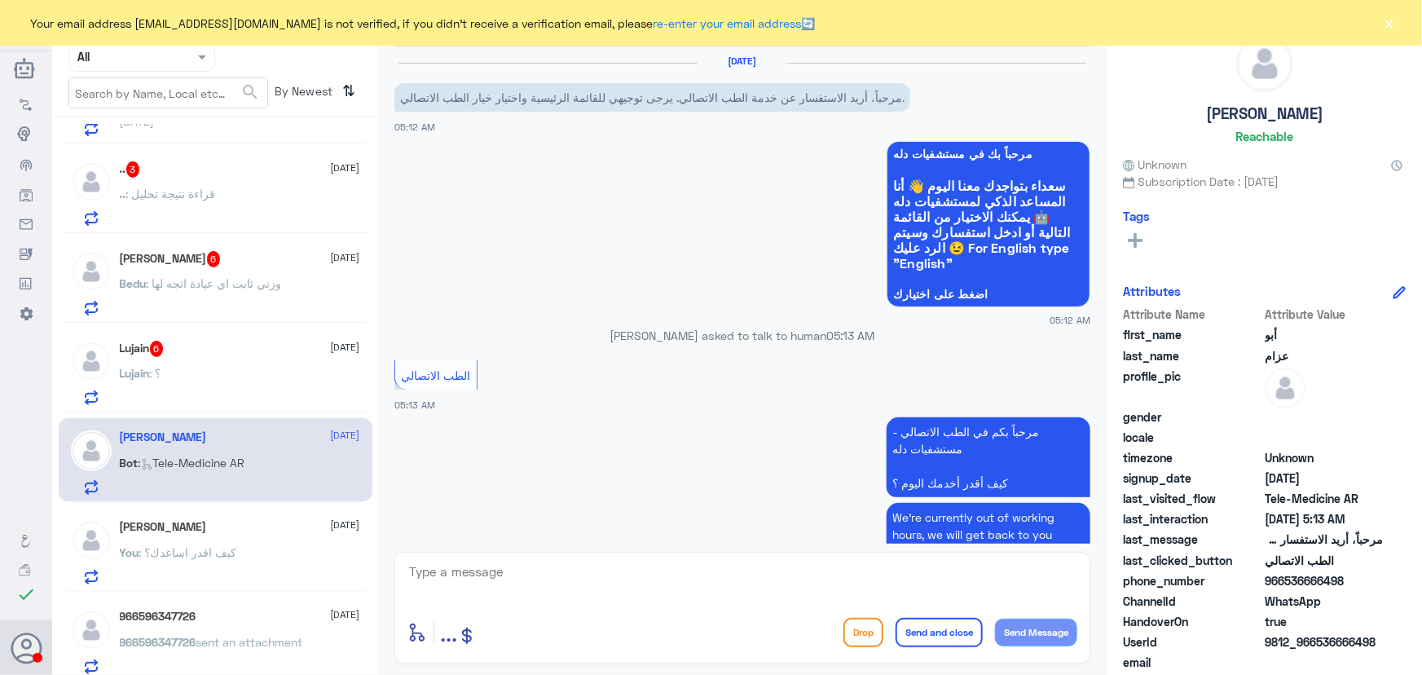
scroll to position [78, 0]
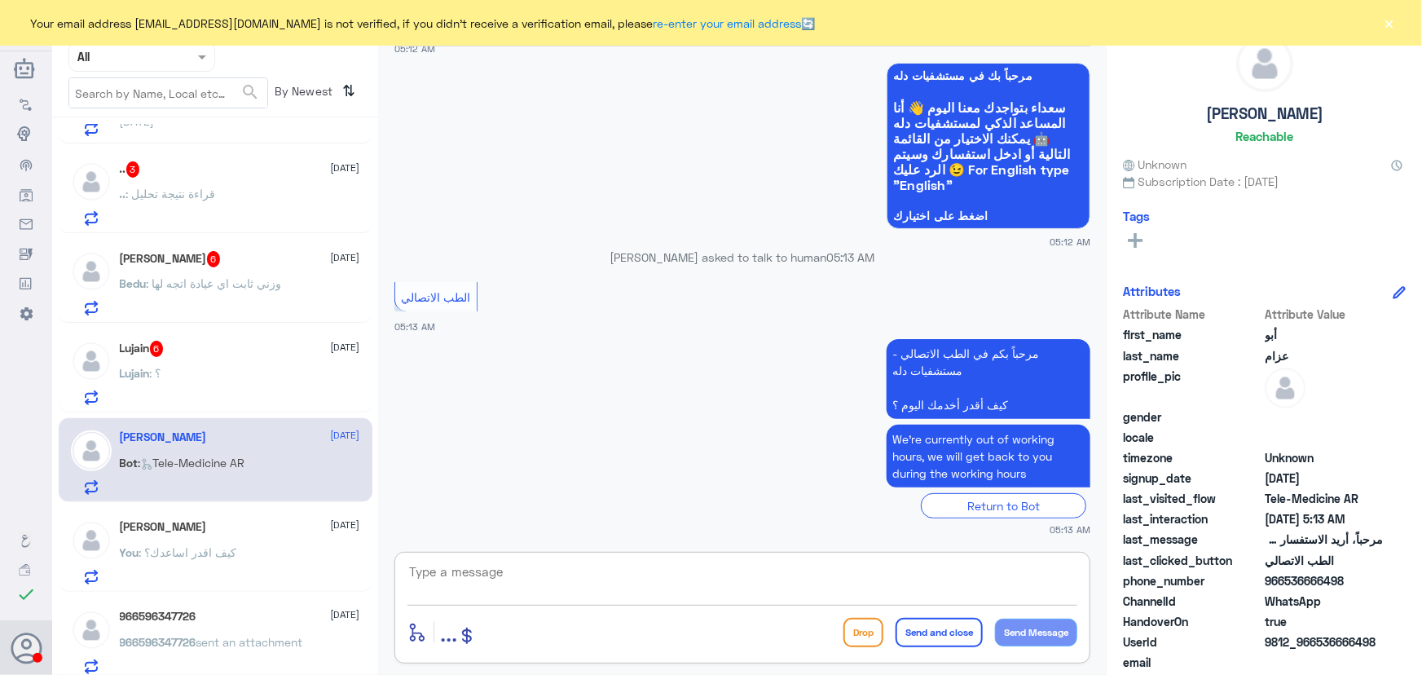
click at [543, 563] on textarea at bounding box center [742, 581] width 670 height 40
paste textarea "مرحباً معك نوف من الطب الاتصالي"
type textarea "مرحباً معك نوف من الطب الاتصالي كيف أقدر اساعدك؟"
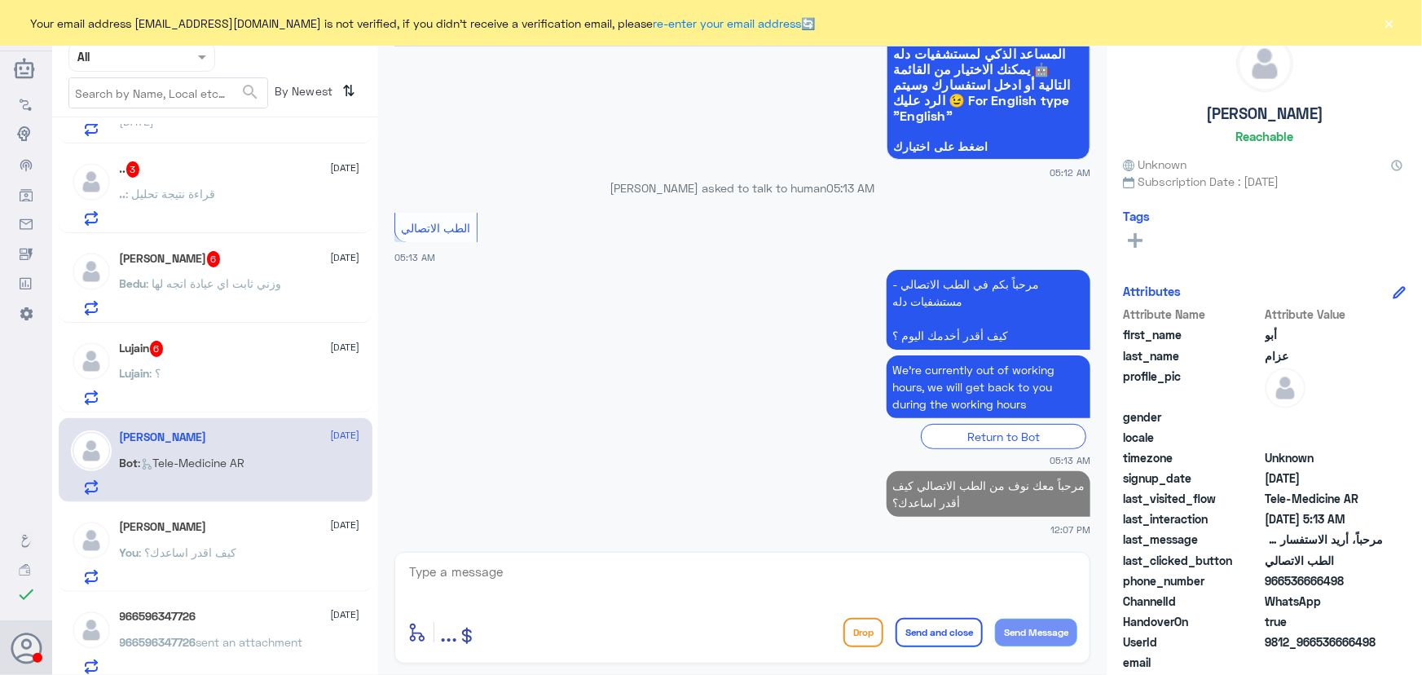
click at [262, 358] on div "Lujain 6 22 September Lujain : ؟" at bounding box center [240, 373] width 240 height 64
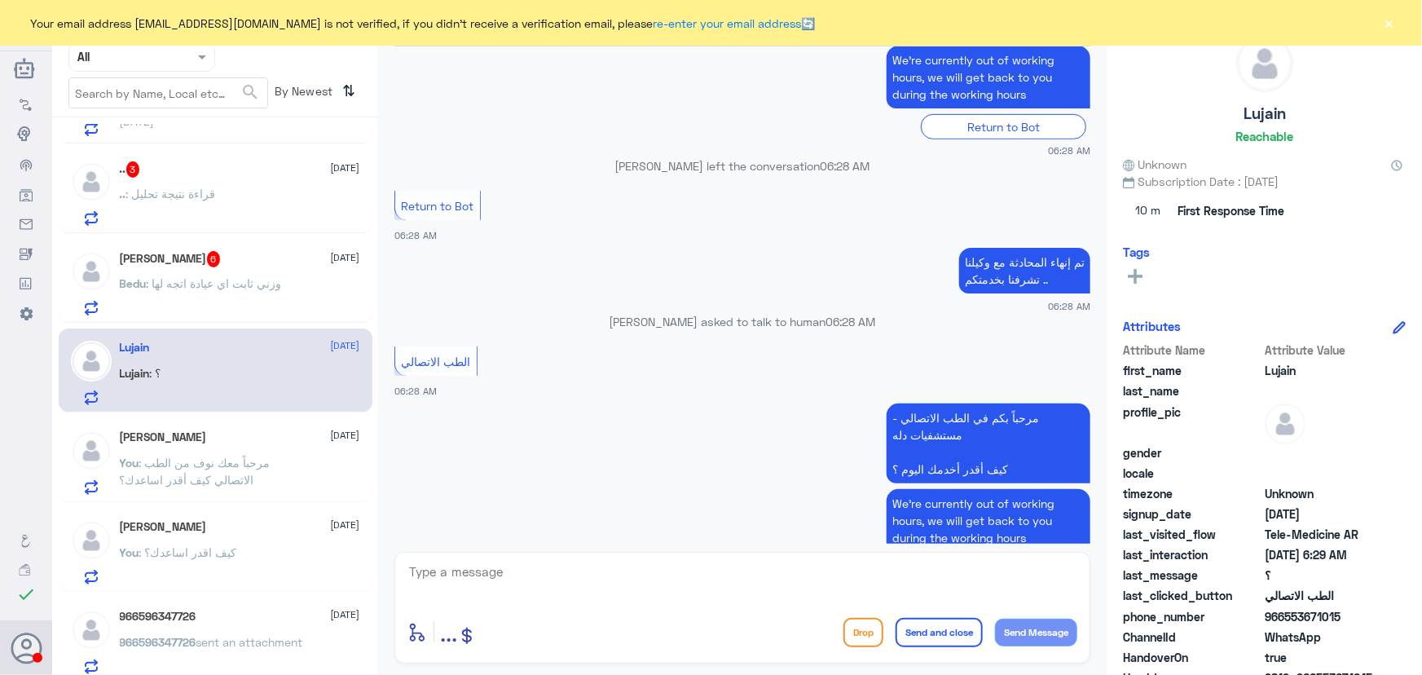
scroll to position [633, 0]
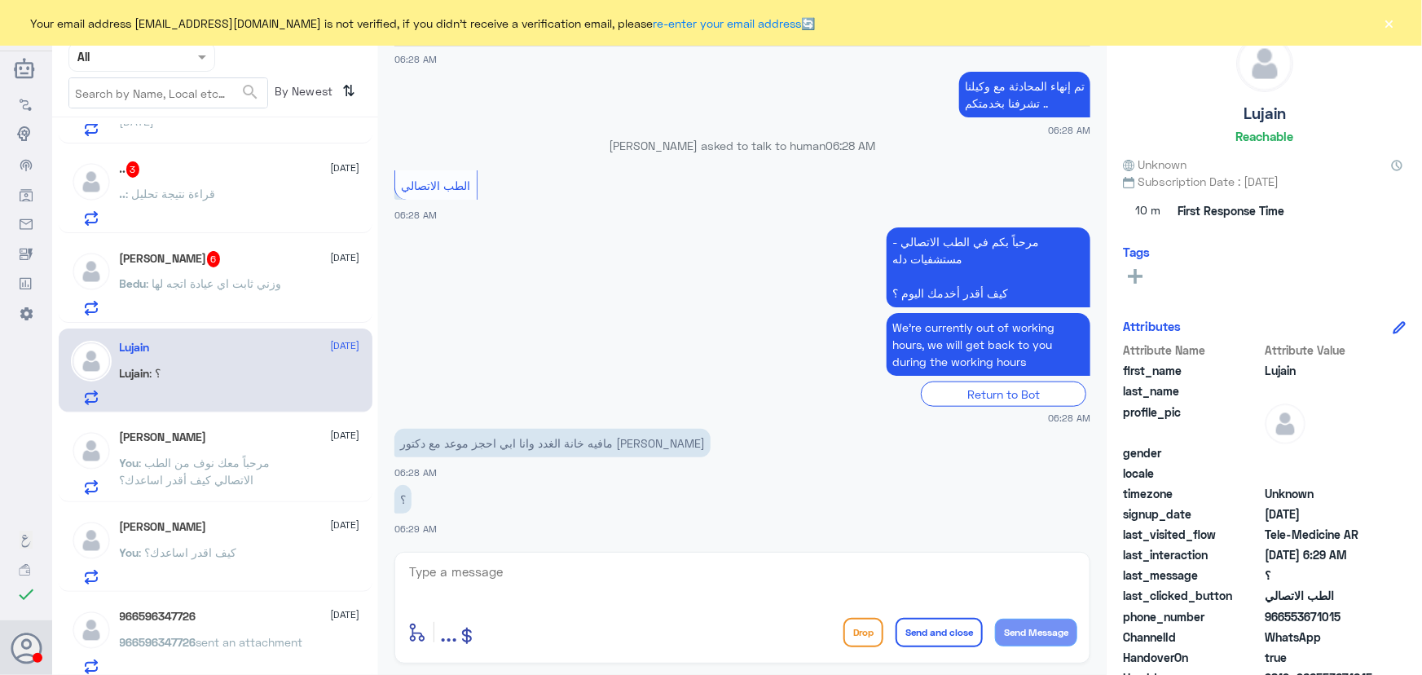
click at [506, 600] on div at bounding box center [742, 583] width 670 height 44
click at [495, 576] on textarea at bounding box center [742, 581] width 670 height 40
paste textarea "مرحباً معك نوف من الطب الاتصالي"
type textarea "مرحباً معك نوف من الطب الاتصالي"
click at [1031, 629] on button "Send Message" at bounding box center [1036, 632] width 82 height 28
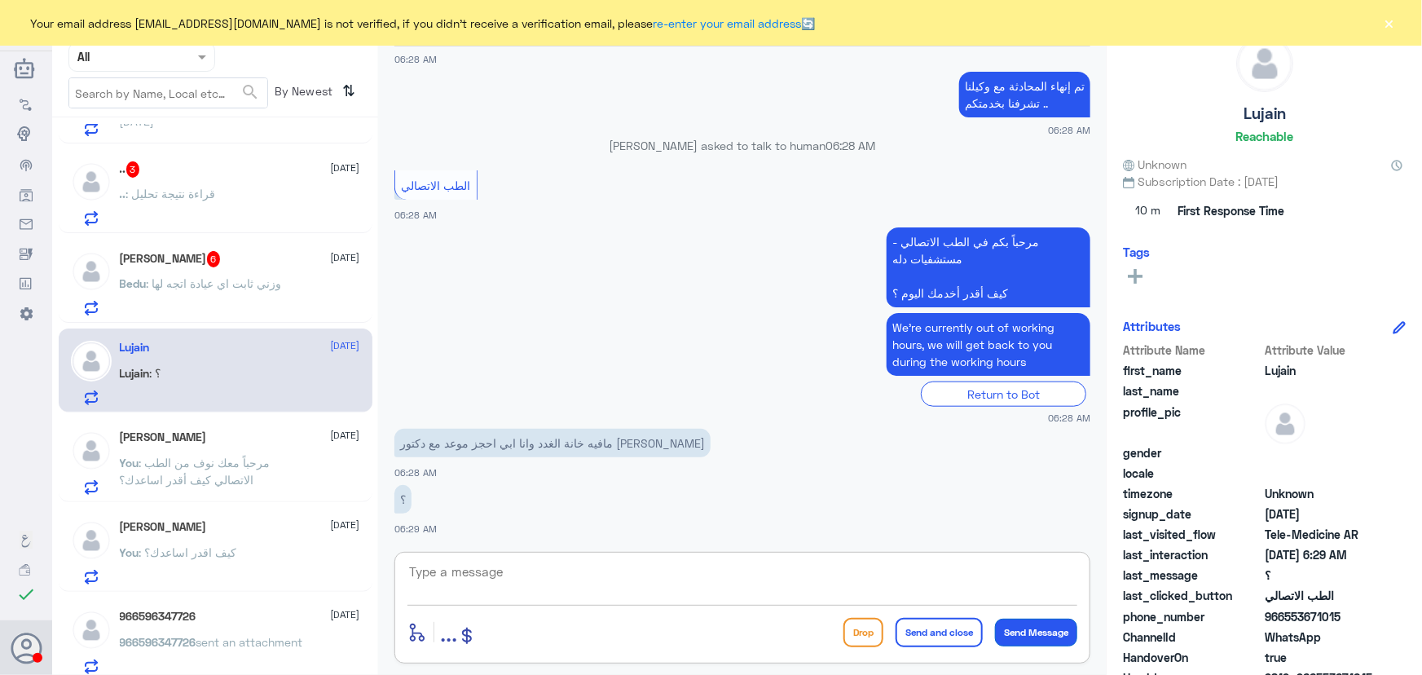
scroll to position [684, 0]
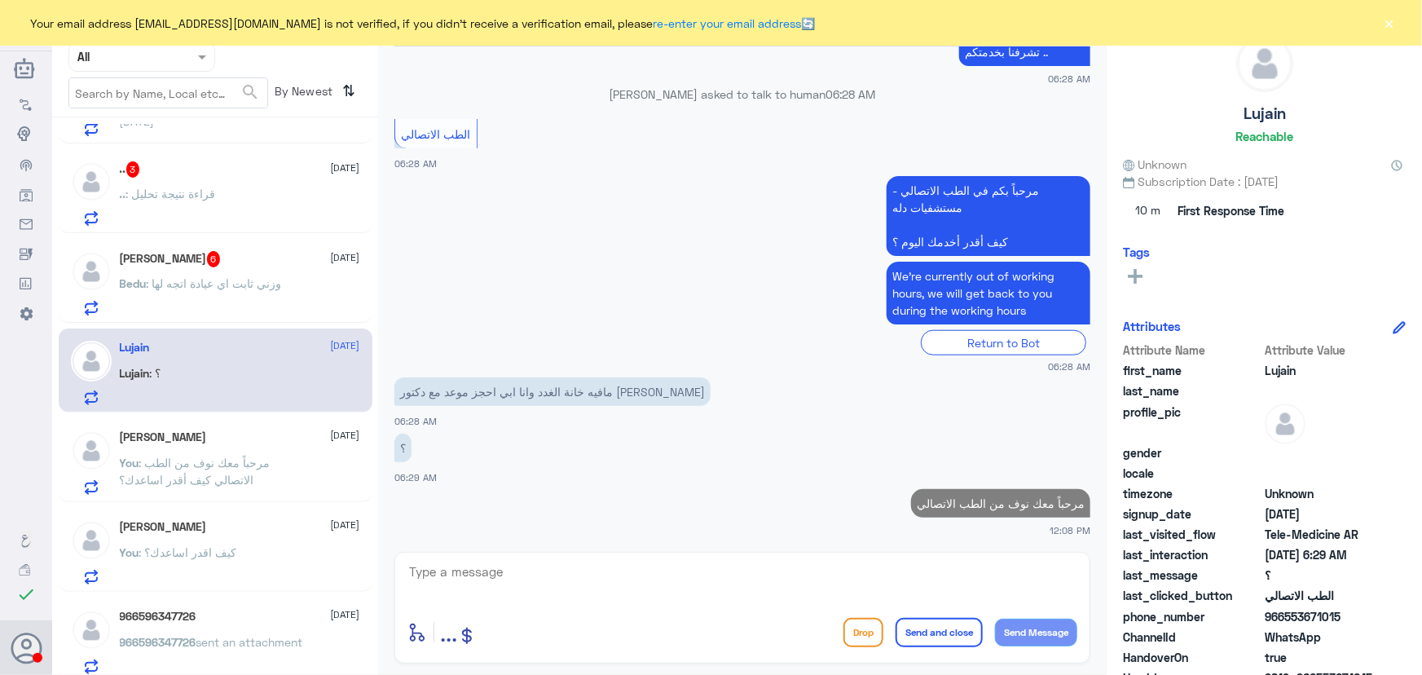
click at [877, 548] on div "الطب الاتصالي Human Handover 22 Sep 2025 مرحباً، أريد الاستفسار عن خدمة الطب ال…" at bounding box center [742, 340] width 728 height 680
click at [852, 578] on textarea at bounding box center [742, 581] width 670 height 40
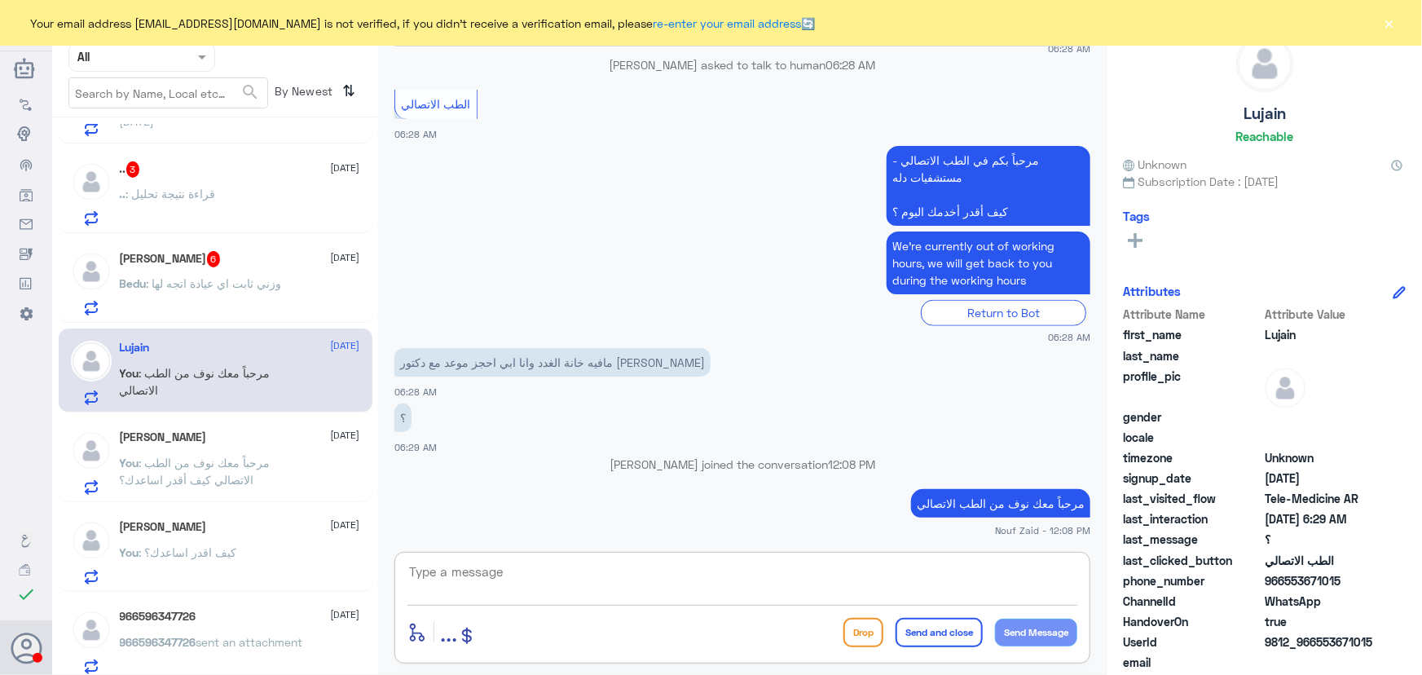
click at [494, 565] on textarea at bounding box center [742, 581] width 670 height 40
paste textarea "هنا الطب الاتصالي لكل مايخص الاستشارة الفورية من خلال التطبيق، يمكنك الاستفسار …"
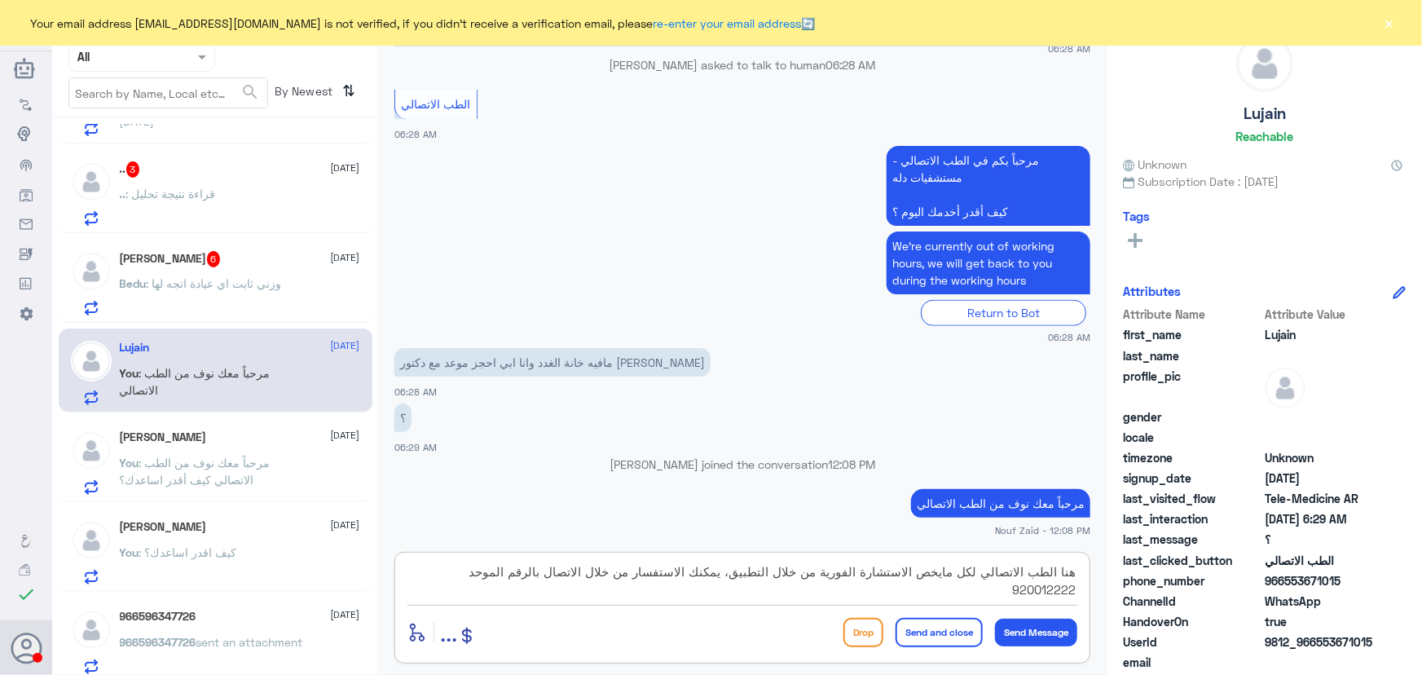
drag, startPoint x: 643, startPoint y: 570, endPoint x: 697, endPoint y: 573, distance: 53.8
click at [697, 573] on textarea "هنا الطب الاتصالي لكل مايخص الاستشارة الفورية من خلال التطبيق، يمكنك الاستفسار …" at bounding box center [742, 581] width 670 height 40
type textarea "هنا الطب الاتصالي لكل مايخص الاستشارة الفورية من خلال التطبيق، يمكنك حجز موعد م…"
click at [896, 627] on button "Send and close" at bounding box center [938, 632] width 87 height 29
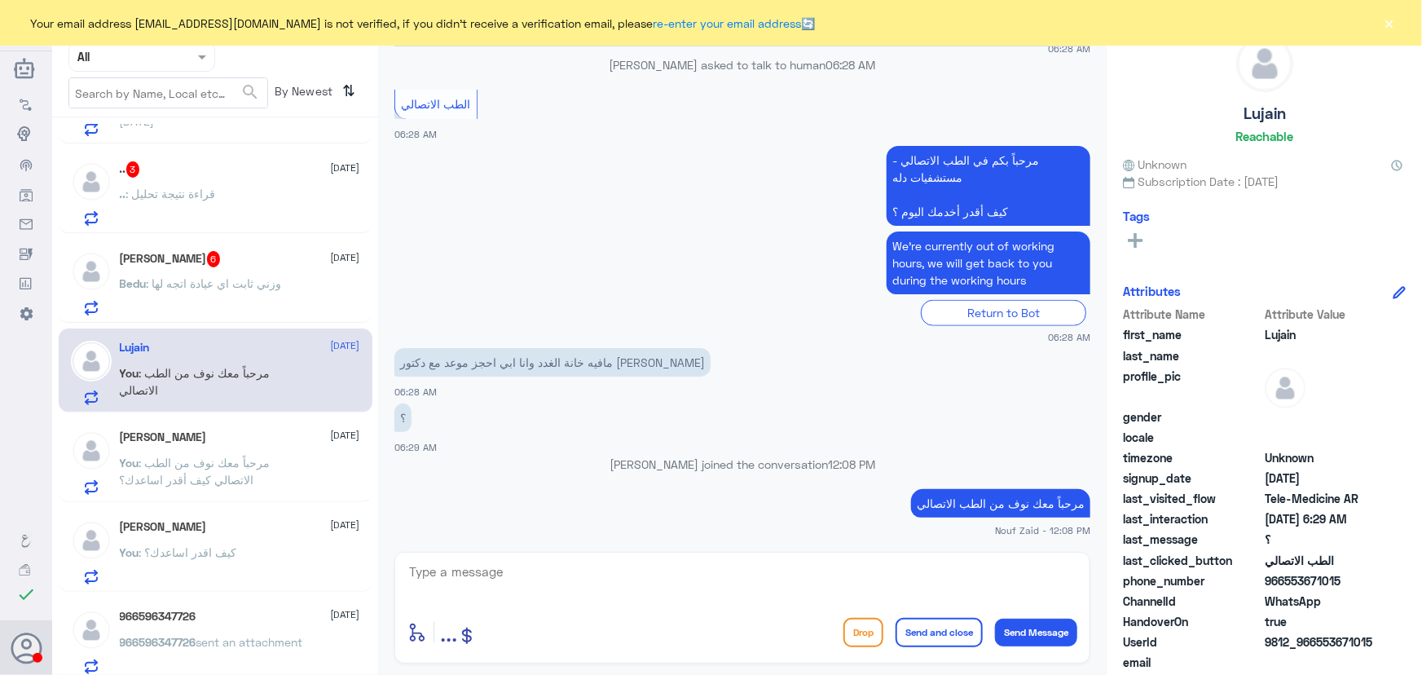
scroll to position [789, 0]
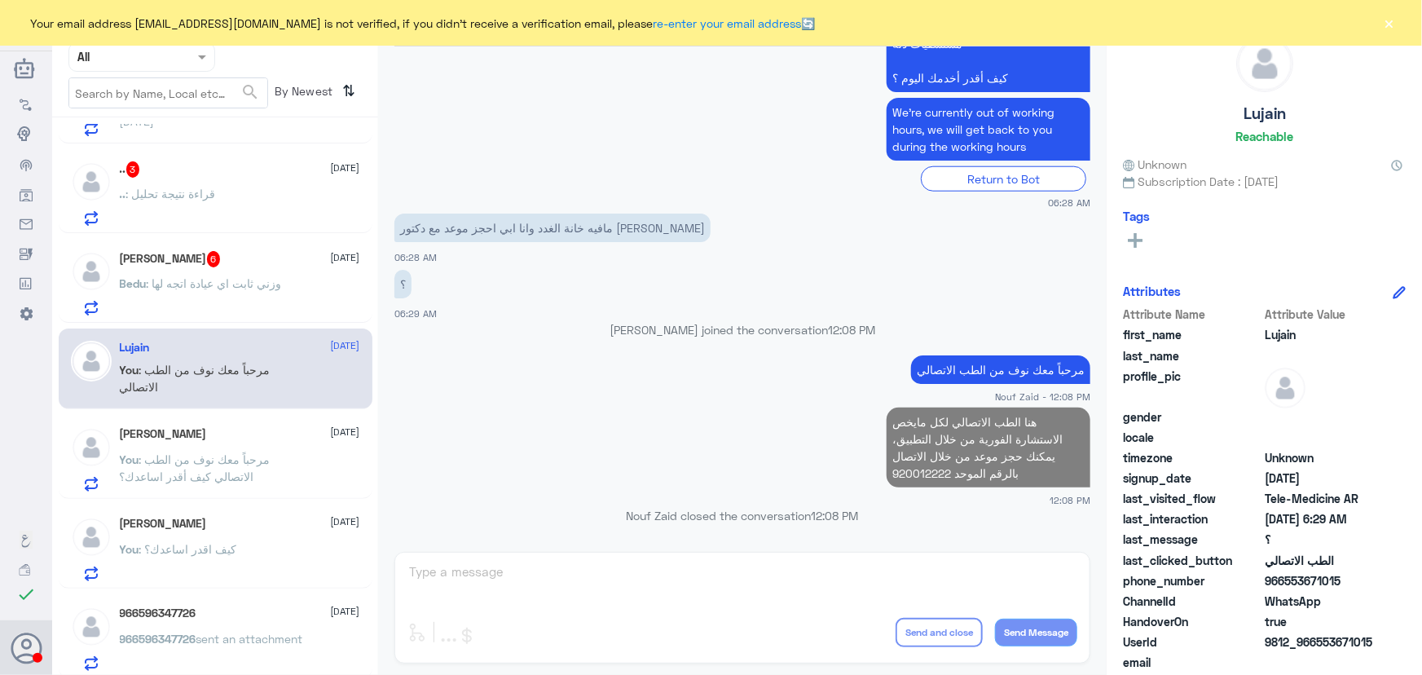
click at [191, 264] on h5 "Bedu Abdullah 6" at bounding box center [170, 259] width 101 height 16
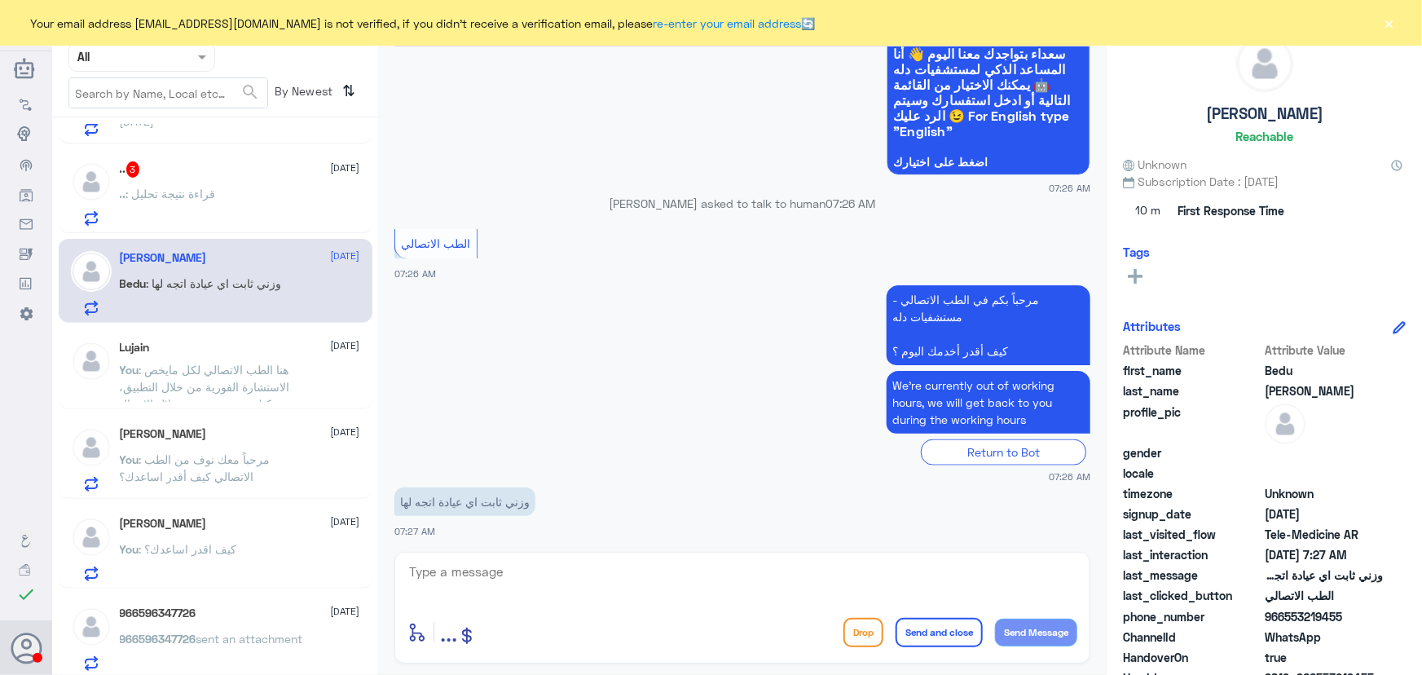
scroll to position [824, 0]
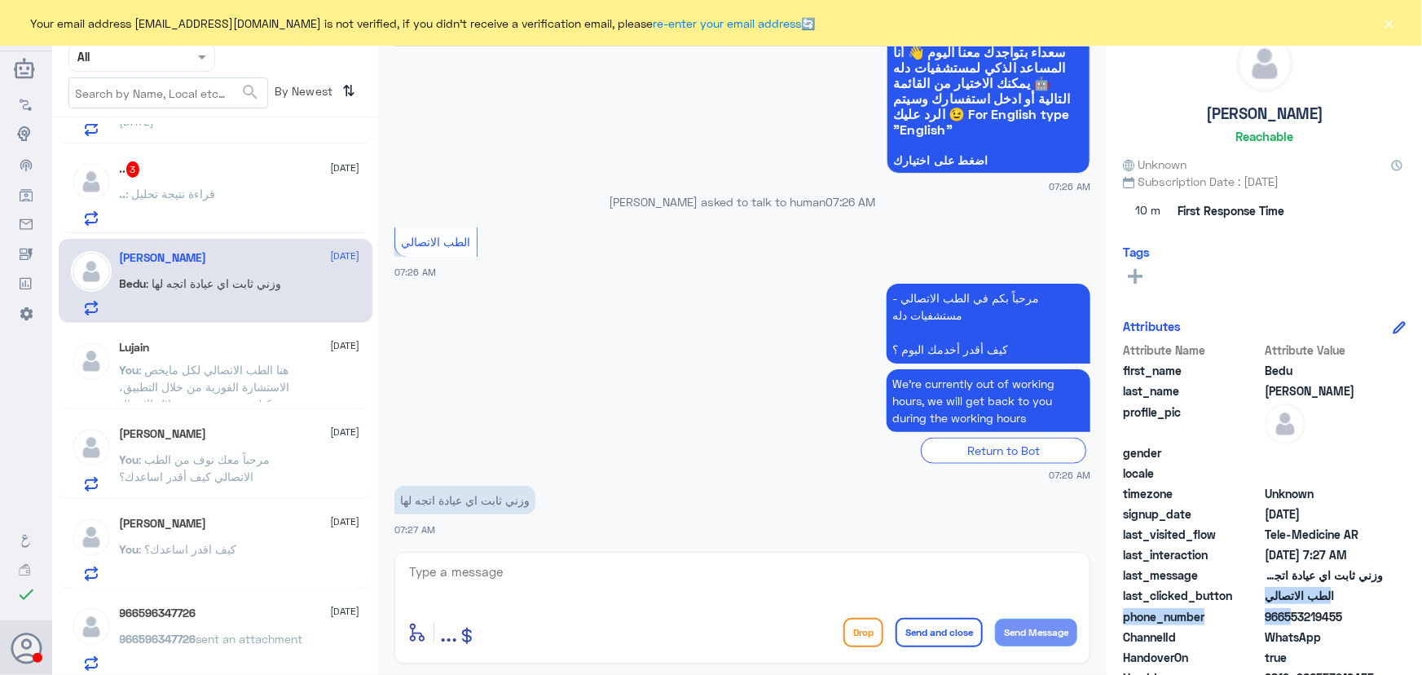
drag, startPoint x: 1286, startPoint y: 618, endPoint x: 1397, endPoint y: 591, distance: 114.8
click at [1392, 592] on div "Attribute Name Attribute Value first_name Bedu last_name Abdullah profile_pic g…" at bounding box center [1264, 545] width 283 height 409
drag, startPoint x: 1325, startPoint y: 615, endPoint x: 1297, endPoint y: 619, distance: 28.0
click at [1323, 616] on span "966553219455" at bounding box center [1324, 616] width 118 height 17
drag, startPoint x: 1284, startPoint y: 618, endPoint x: 1359, endPoint y: 618, distance: 75.0
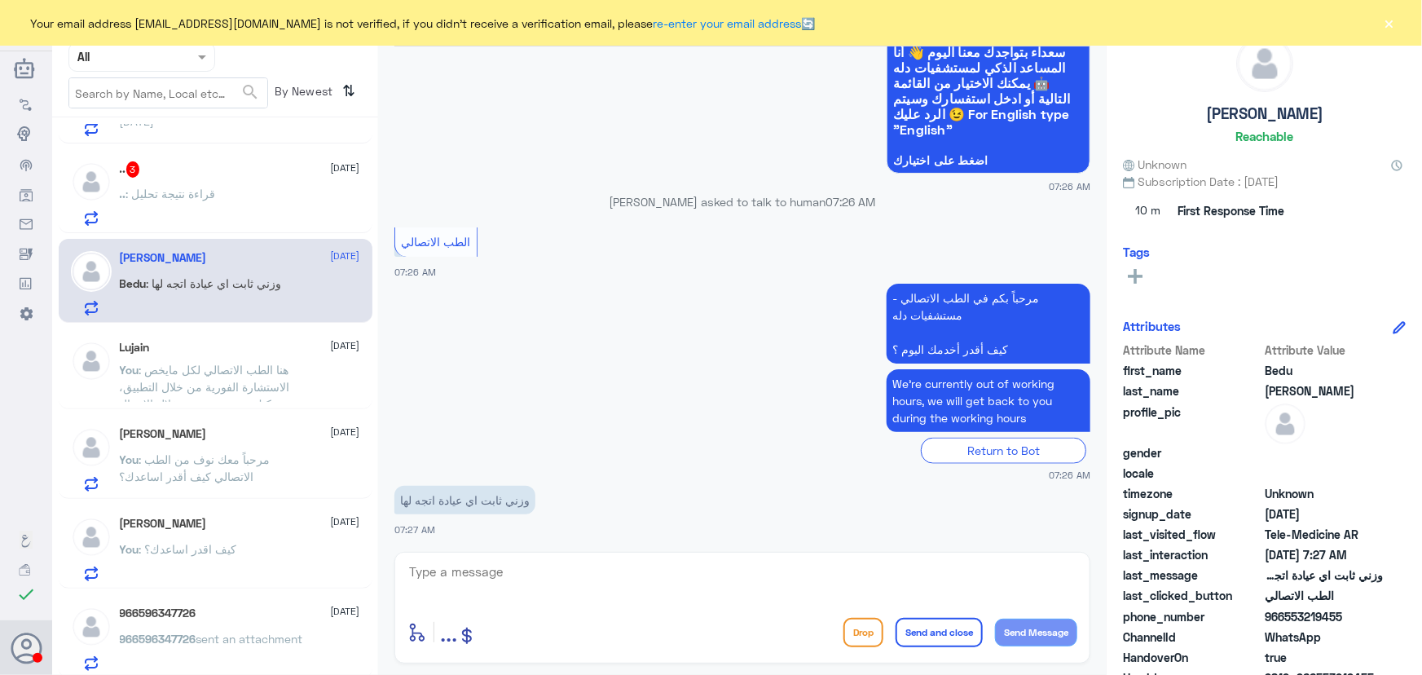
click at [1359, 618] on span "966553219455" at bounding box center [1324, 616] width 118 height 17
copy span "553219455"
click at [703, 605] on div "enter flow name ... Drop Send and close Send Message" at bounding box center [742, 608] width 696 height 112
click at [659, 579] on textarea at bounding box center [742, 581] width 670 height 40
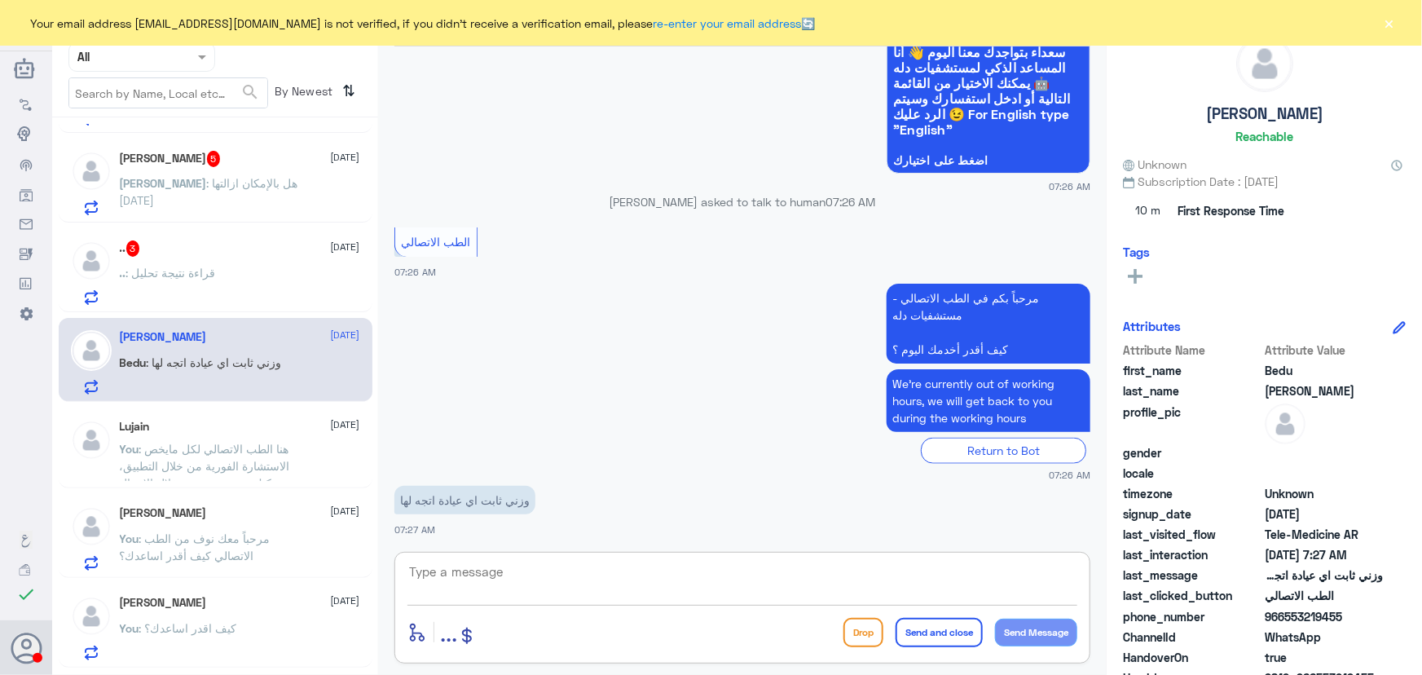
scroll to position [296, 0]
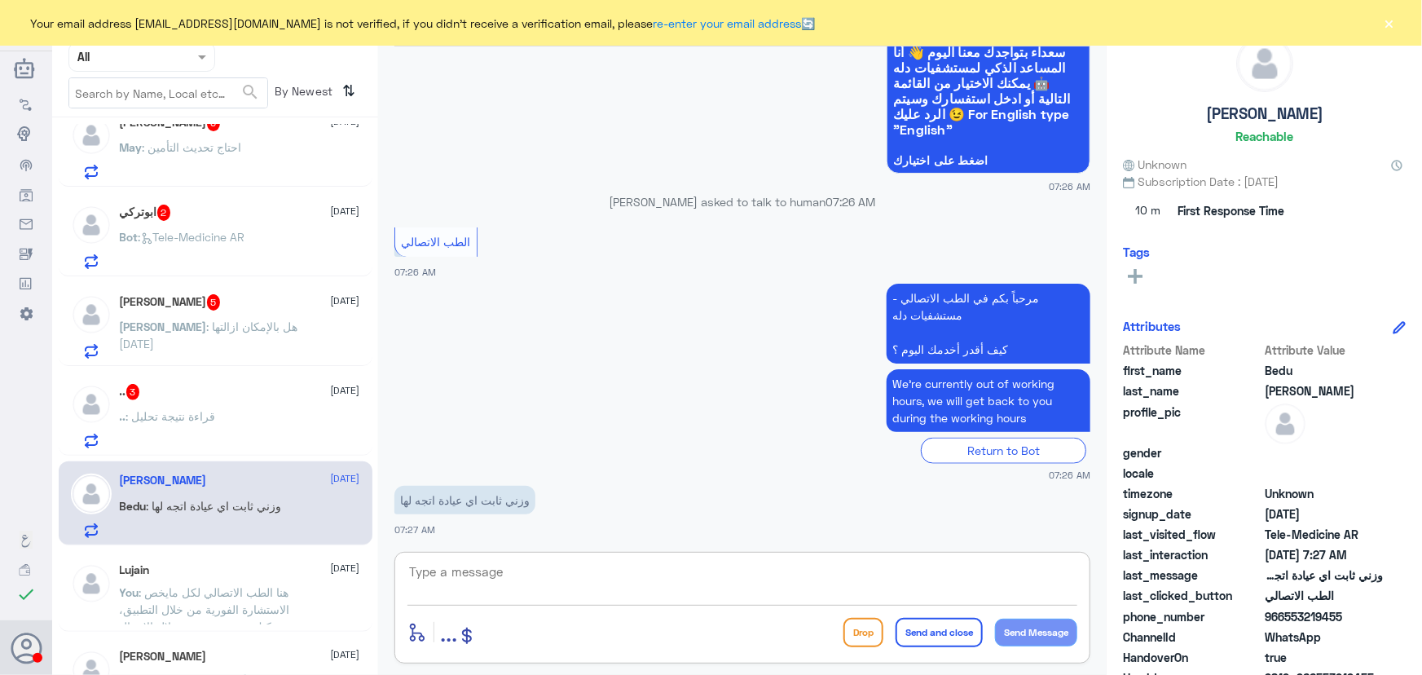
click at [215, 438] on div ".. : قراءة نتيجة تحليل" at bounding box center [240, 429] width 240 height 37
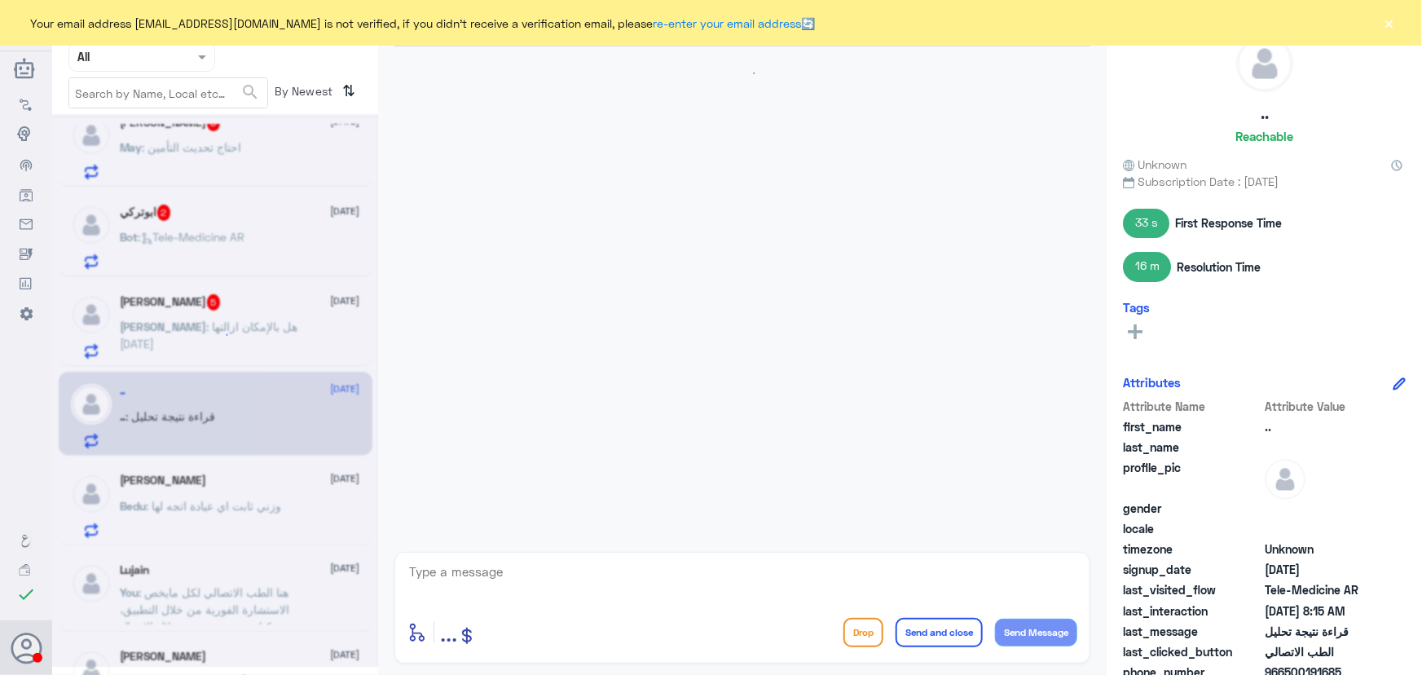
click at [545, 590] on textarea at bounding box center [742, 581] width 670 height 40
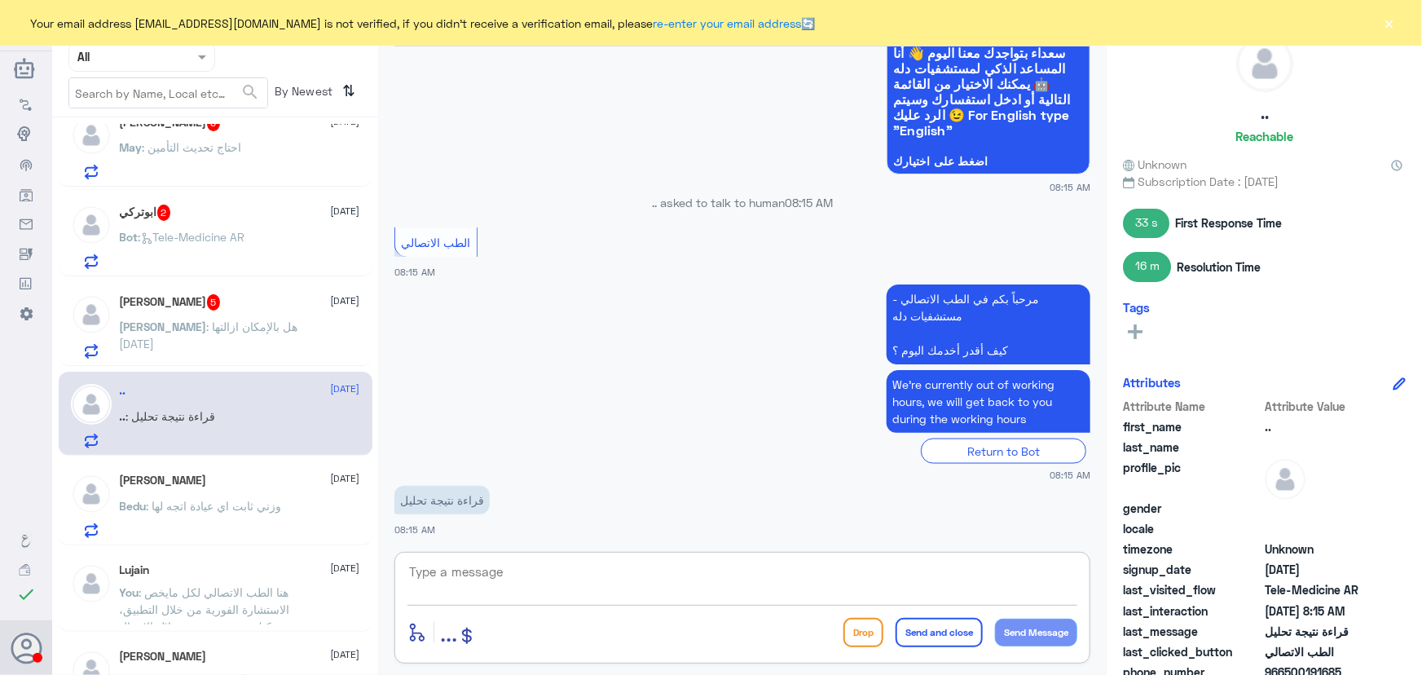
paste textarea "مرحباً معك نوف من الطب الاتصالي"
type textarea "مرحباً معك نوف من الطب الاتصالي"
click at [1054, 631] on button "Send Message" at bounding box center [1036, 632] width 82 height 28
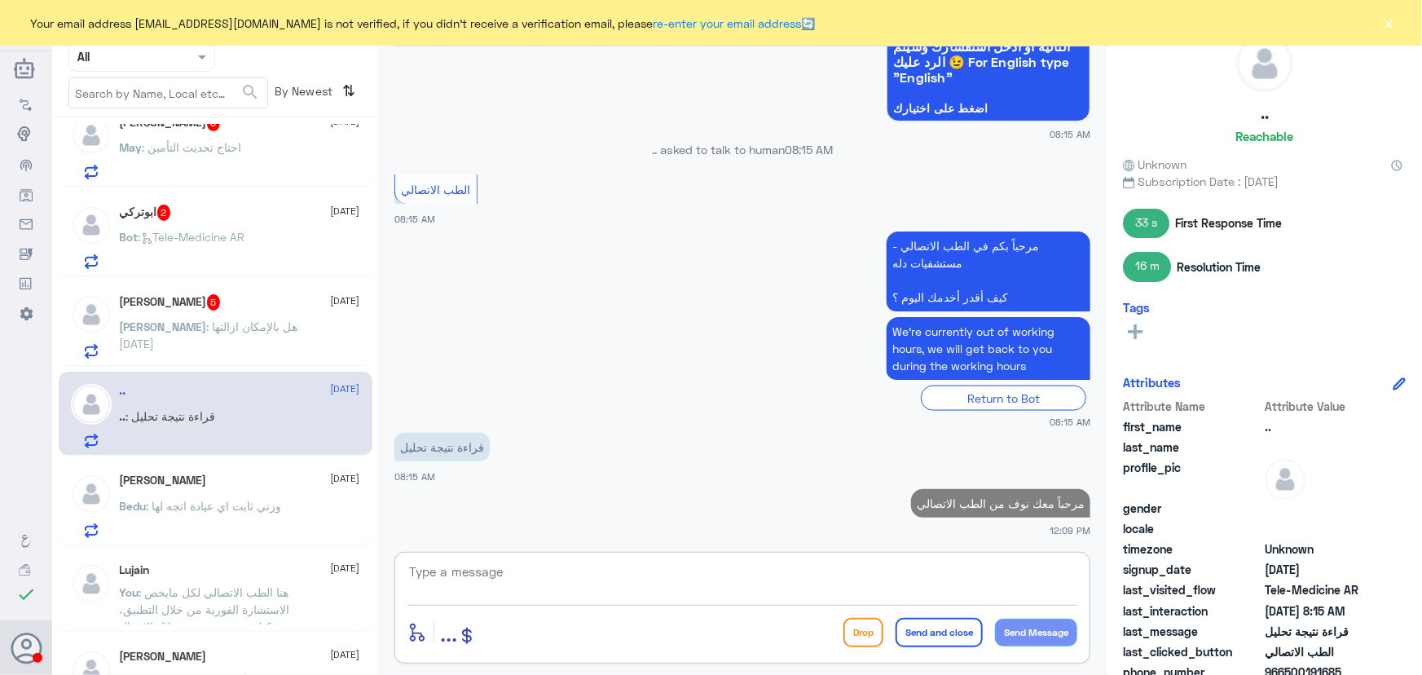
click at [776, 572] on textarea at bounding box center [742, 581] width 670 height 40
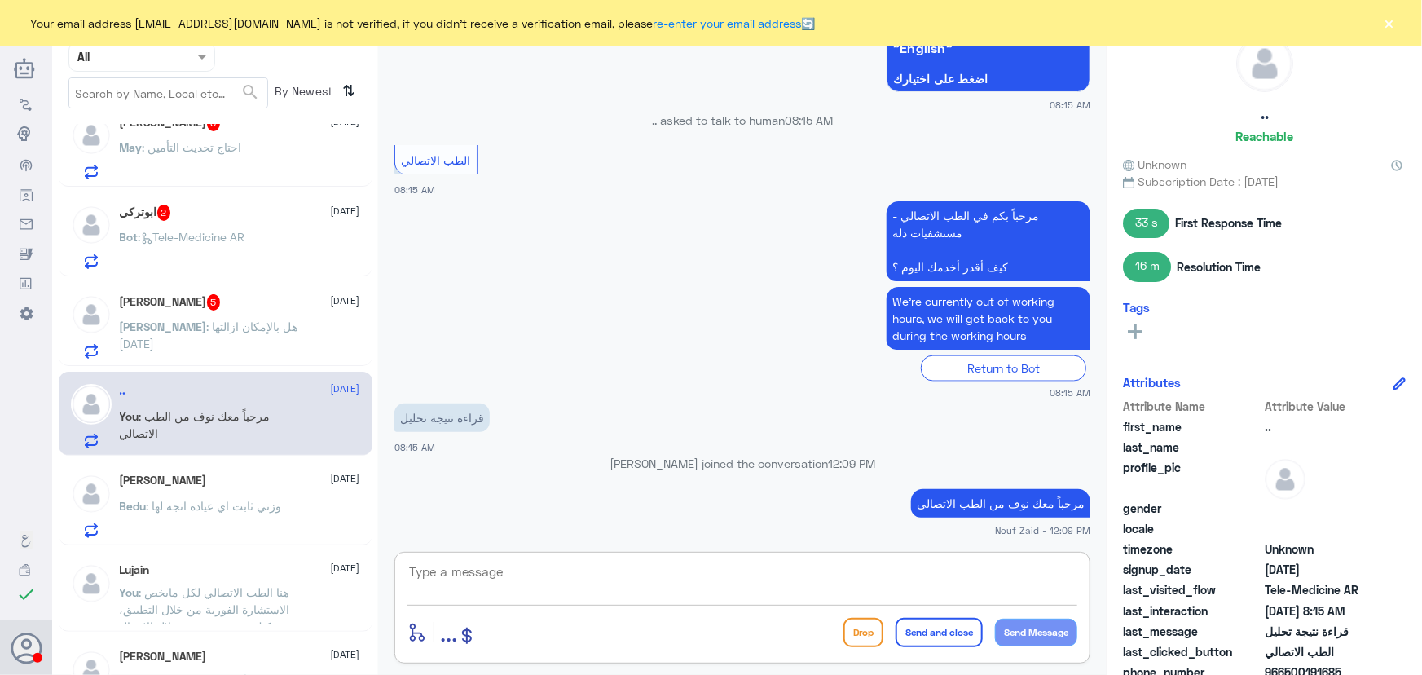
paste textarea "هنا الطب الاتصالي لكل مايخص الاستشارة الفورية من خلال التطبيق والتي من خلالها ي…"
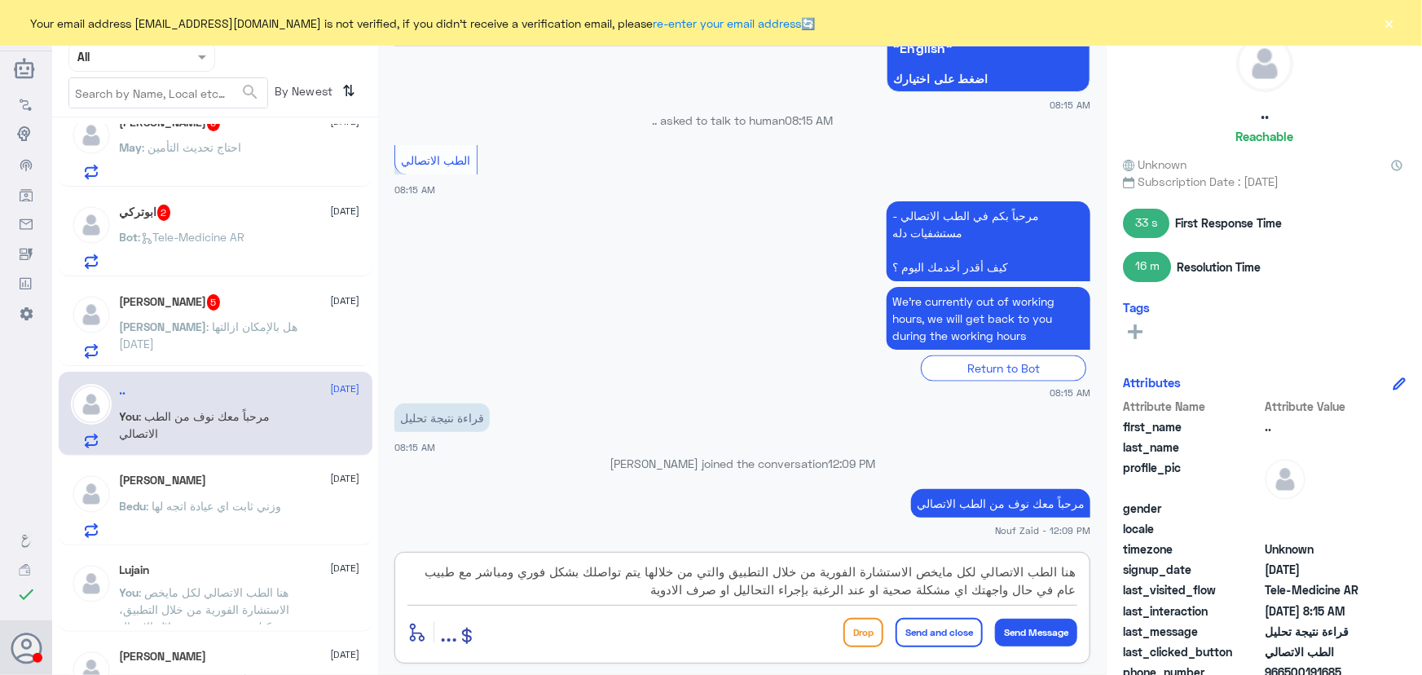
click at [806, 587] on textarea "هنا الطب الاتصالي لكل مايخص الاستشارة الفورية من خلال التطبيق والتي من خلالها ي…" at bounding box center [742, 581] width 670 height 40
type textarea "هنا الطب الاتصالي لكل مايخص الاستشارة الفورية من خلال التطبيق والتي من خلالها ي…"
click at [1048, 636] on button "Send Message" at bounding box center [1036, 632] width 82 height 28
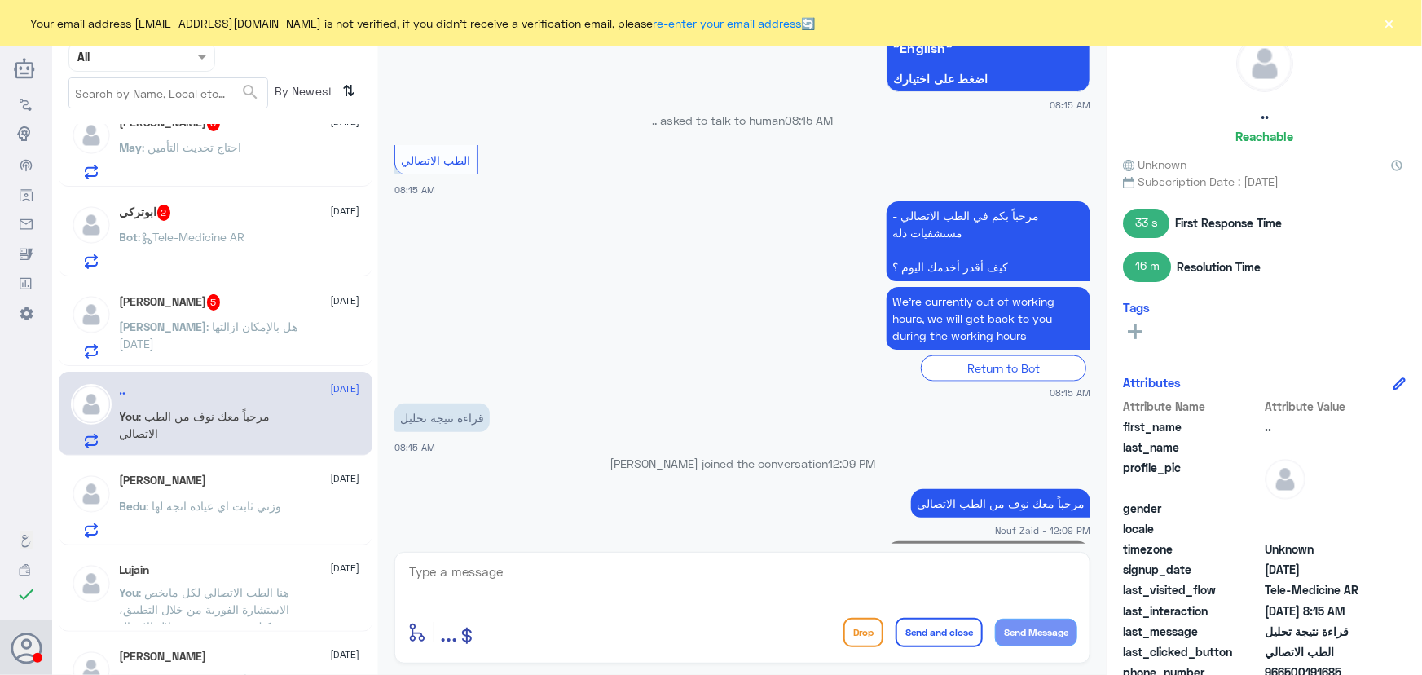
scroll to position [1194, 0]
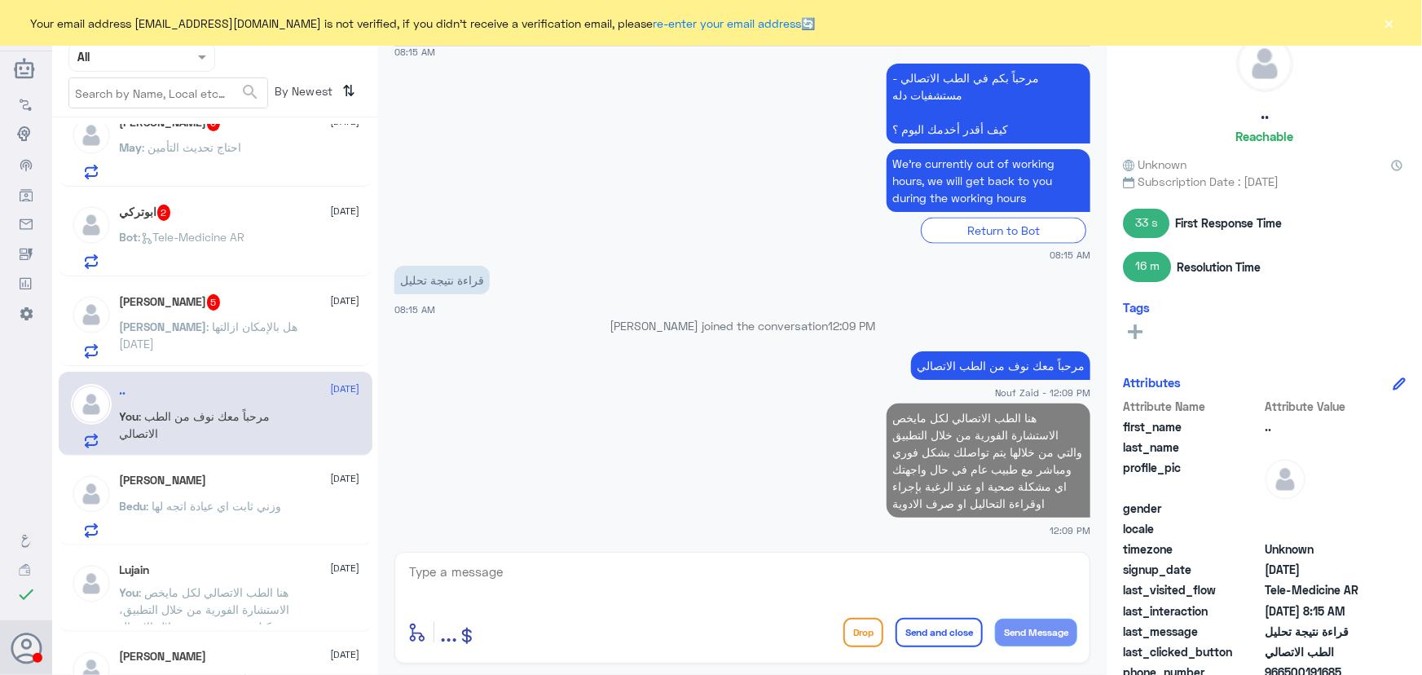
click at [1390, 25] on button "×" at bounding box center [1389, 23] width 16 height 16
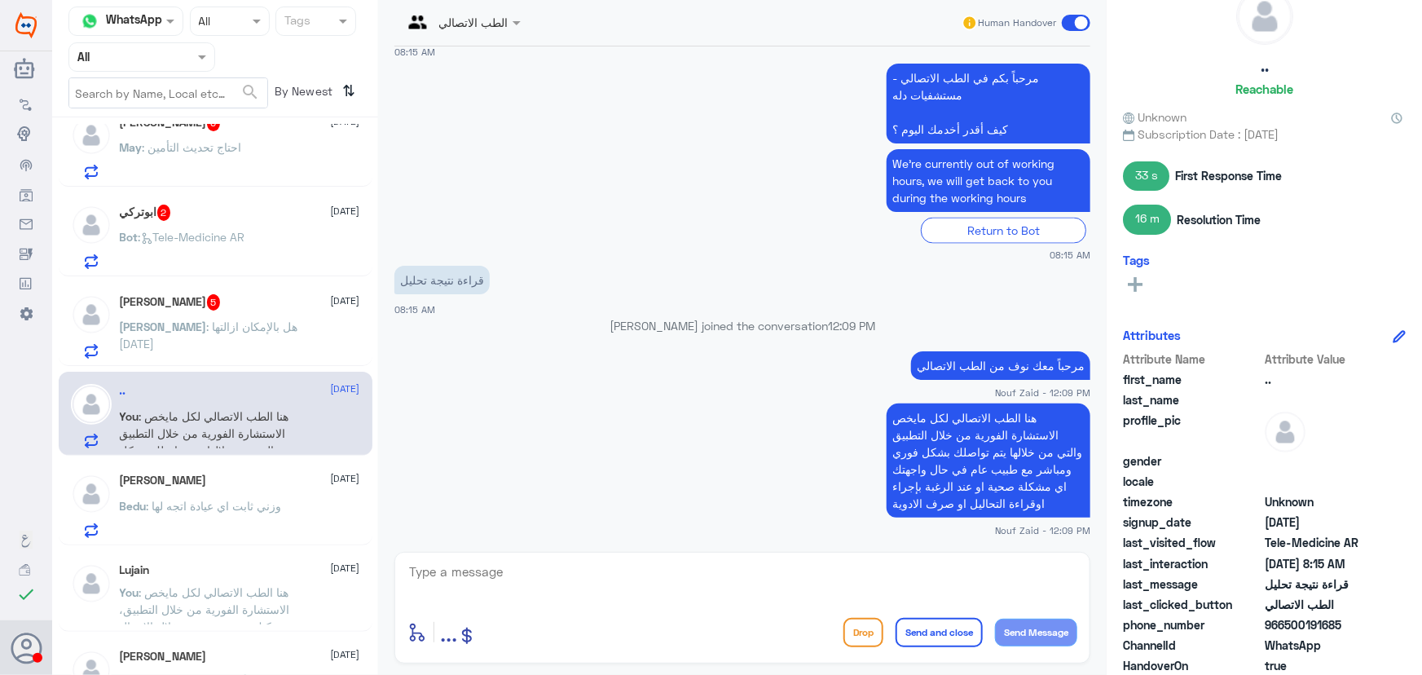
scroll to position [73, 0]
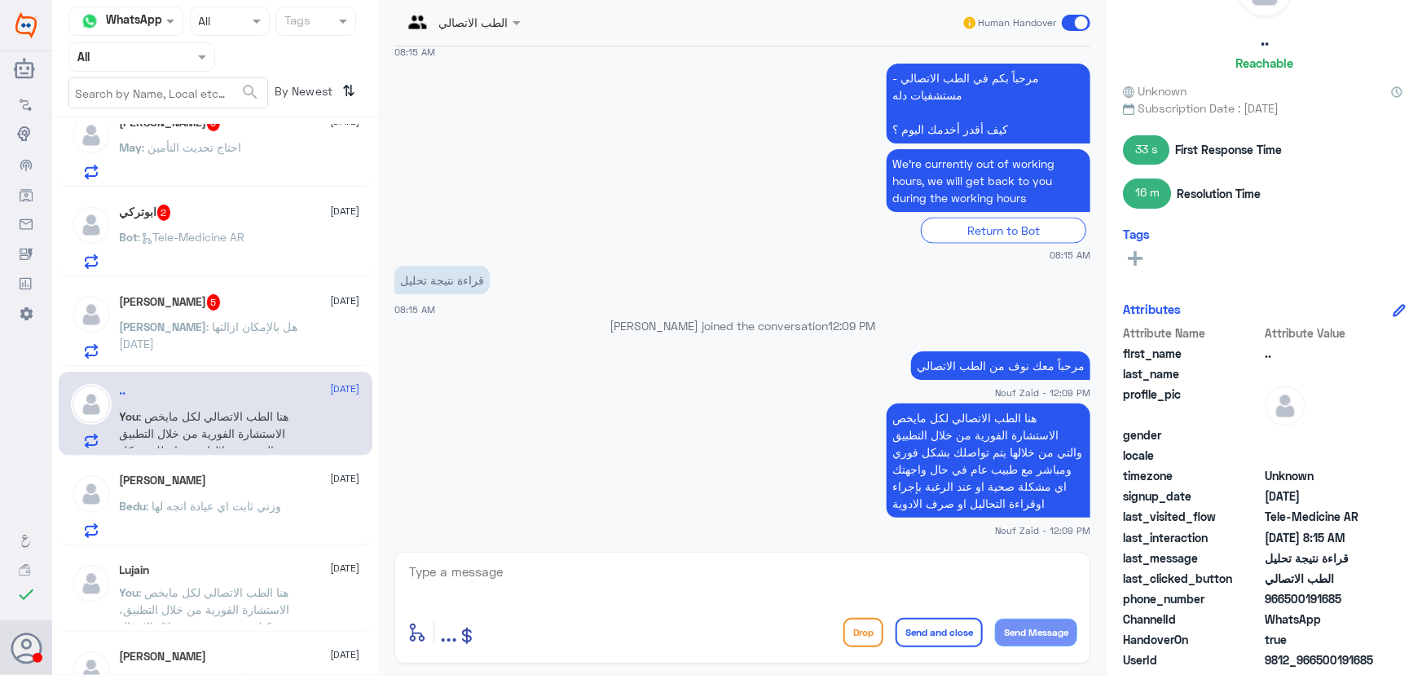
drag, startPoint x: 1287, startPoint y: 600, endPoint x: 1370, endPoint y: 596, distance: 82.4
click at [1370, 596] on span "966500191685" at bounding box center [1324, 598] width 118 height 17
copy span "500191685"
click at [284, 417] on span ": هنا الطب الاتصالي لكل مايخص الاستشارة الفورية من خلال التطبيق والتي من خلالها…" at bounding box center [209, 467] width 179 height 117
click at [244, 359] on div "محمد 5 22 September محمد : هل بالإمكان ازالتها اليوم" at bounding box center [216, 324] width 314 height 84
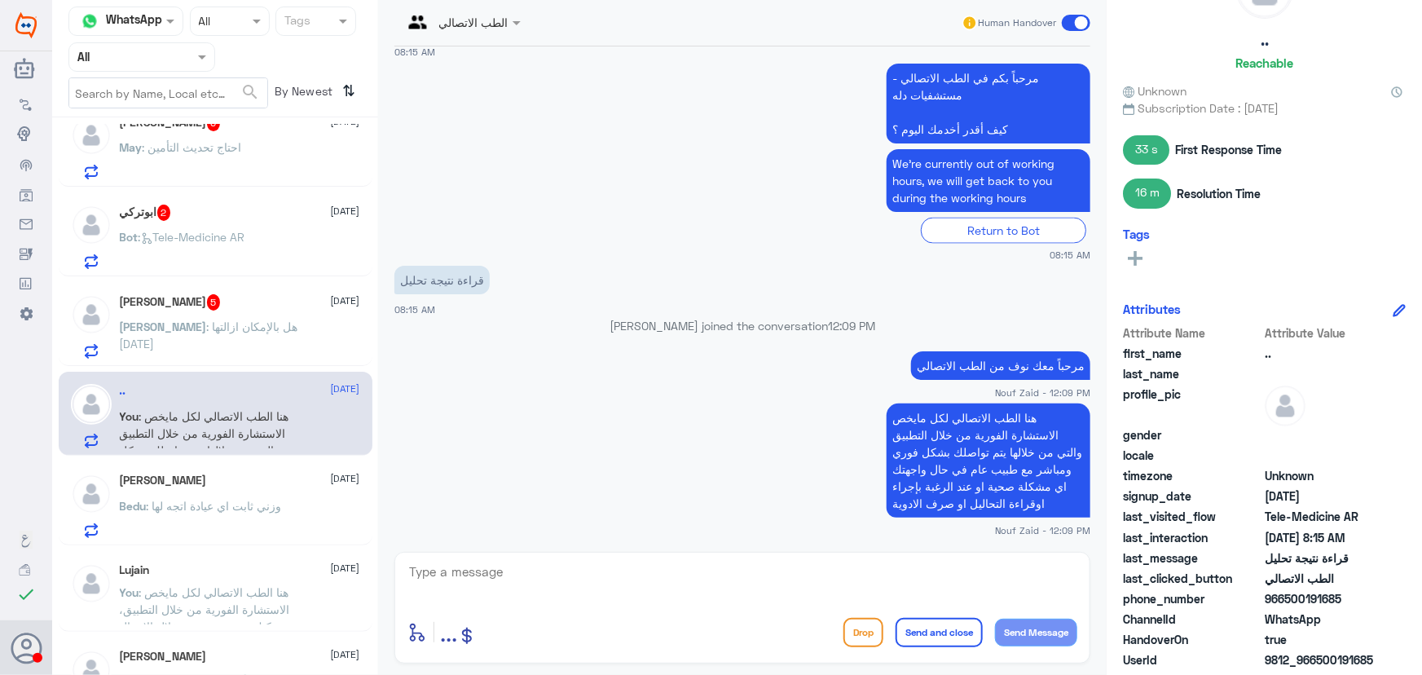
click at [240, 339] on p "محمد : هل بالإمكان ازالتها اليوم" at bounding box center [211, 338] width 183 height 41
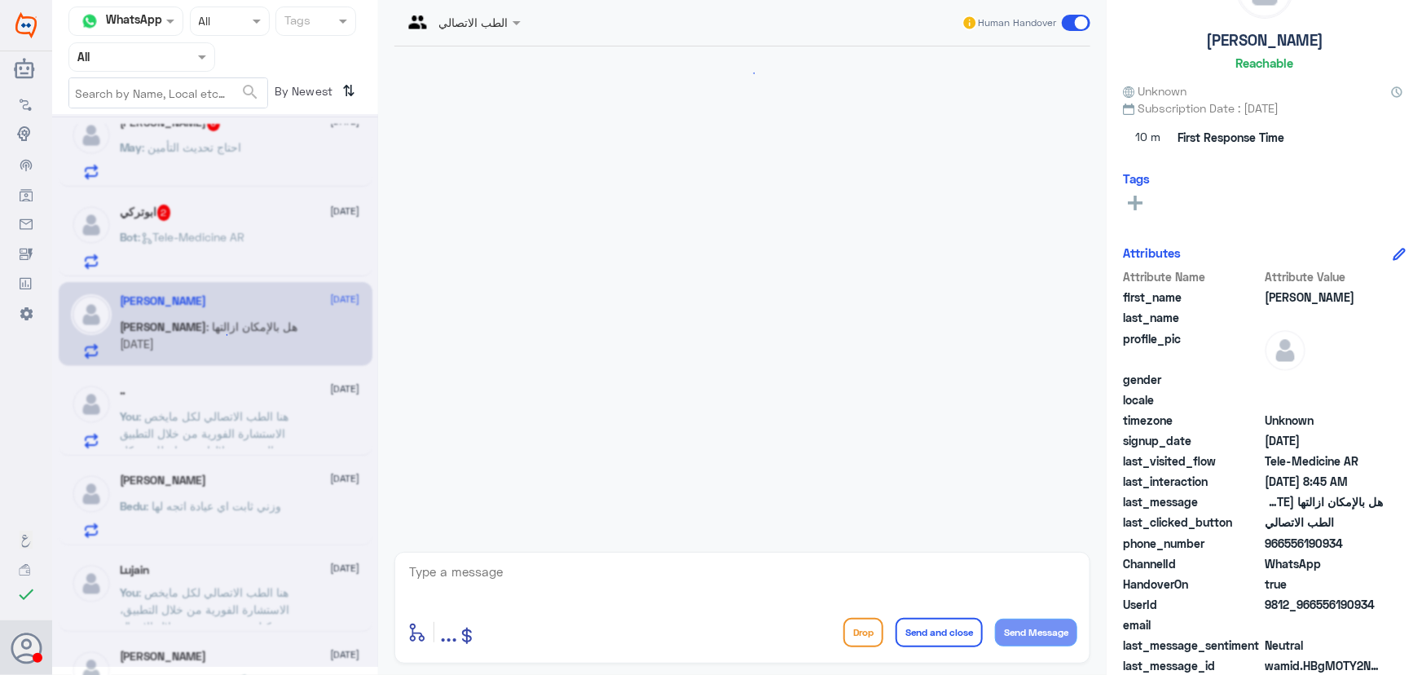
scroll to position [262, 0]
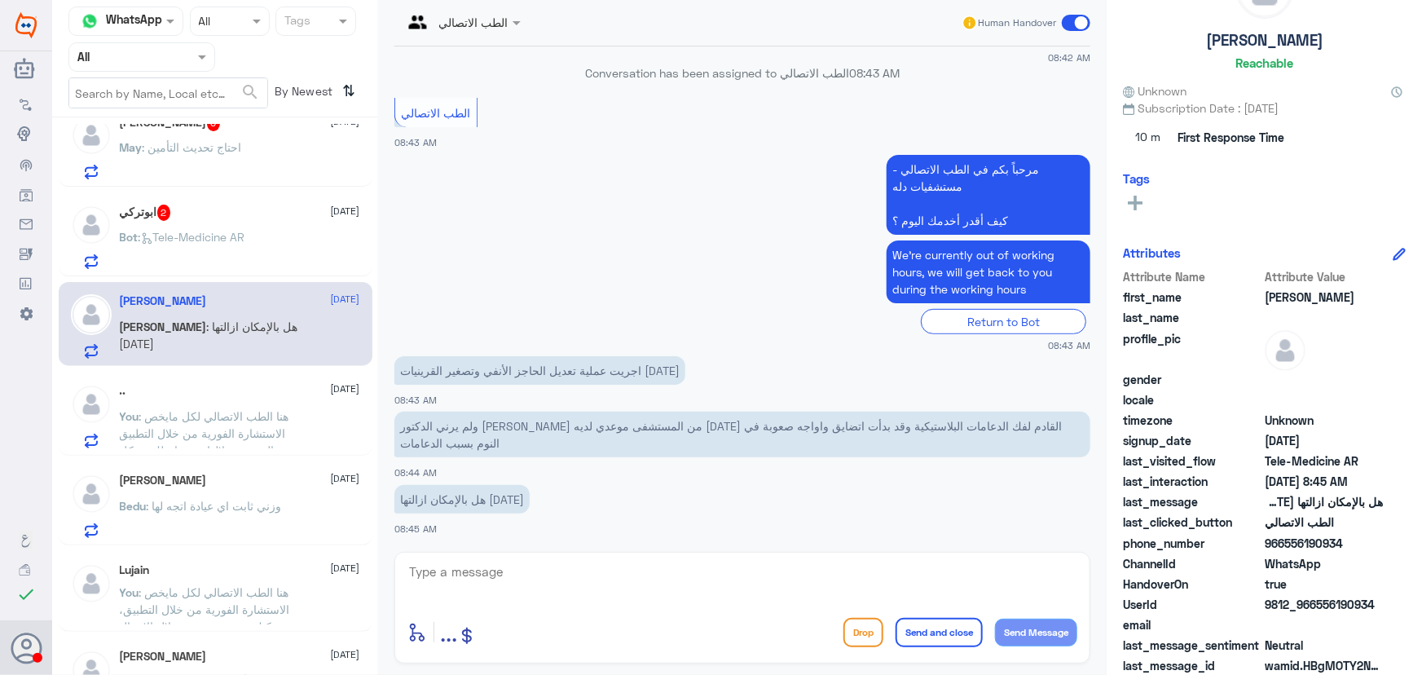
click at [475, 547] on div "الطب الاتصالي Human Handover 22 Sep 2025 مرحباً، أريد الاستفسار عن خدمة الطب ال…" at bounding box center [742, 340] width 728 height 680
click at [475, 556] on div "enter flow name ... Drop Send and close Send Message" at bounding box center [742, 608] width 696 height 112
click at [463, 576] on textarea at bounding box center [742, 581] width 670 height 40
paste textarea "مرحباً معك نوف من الطب الاتصالي"
type textarea "مرحباً معك نوف من الطب الاتصالي"
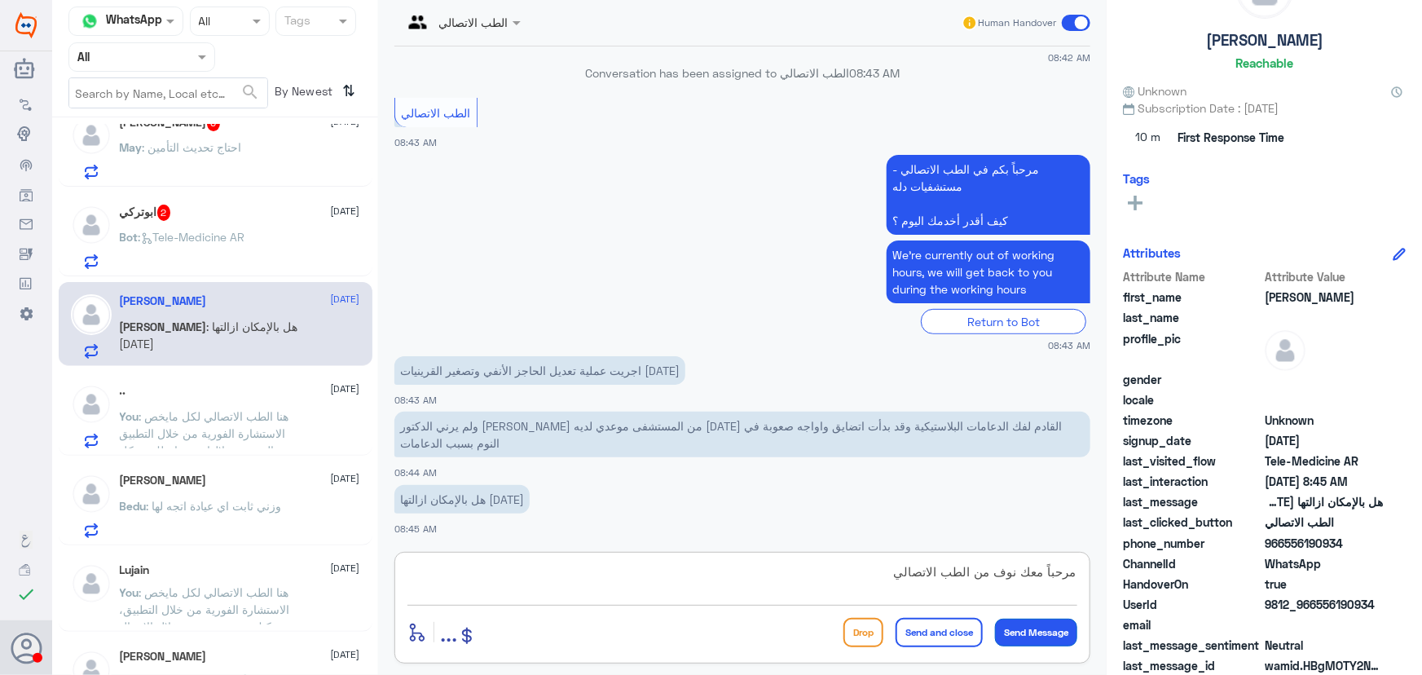
click at [1025, 627] on button "Send Message" at bounding box center [1036, 632] width 82 height 28
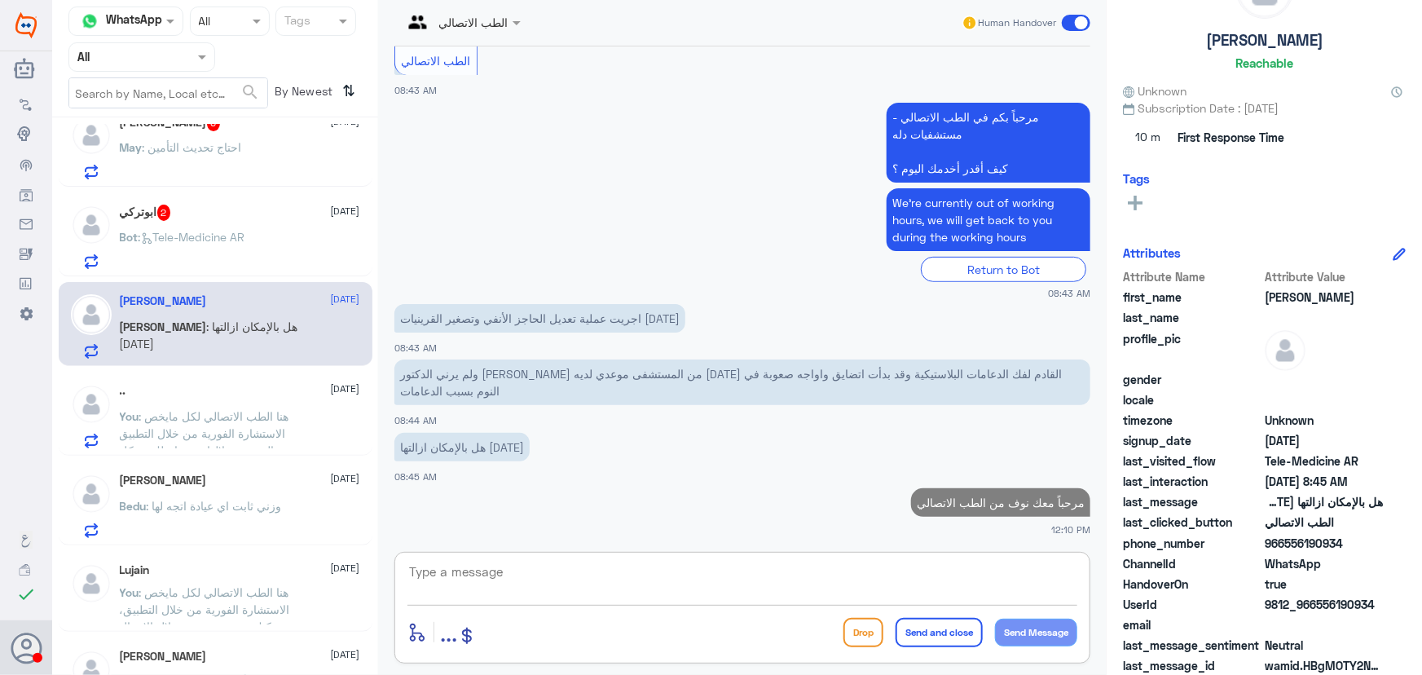
click at [630, 583] on textarea at bounding box center [742, 581] width 670 height 40
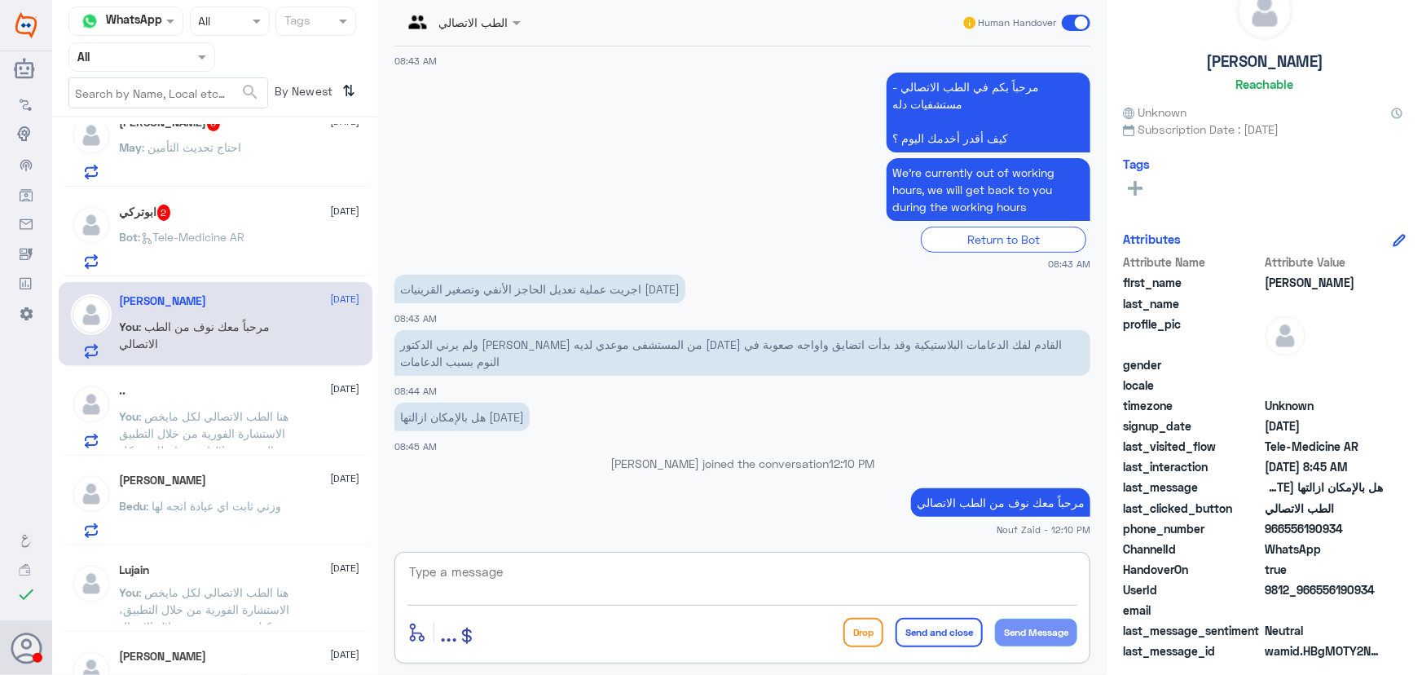
scroll to position [51, 0]
paste textarea "هنا الطب الاتصالي لكل مايخص الاستشارة الفورية من خلال التطبيق والتي من خلالها ي…"
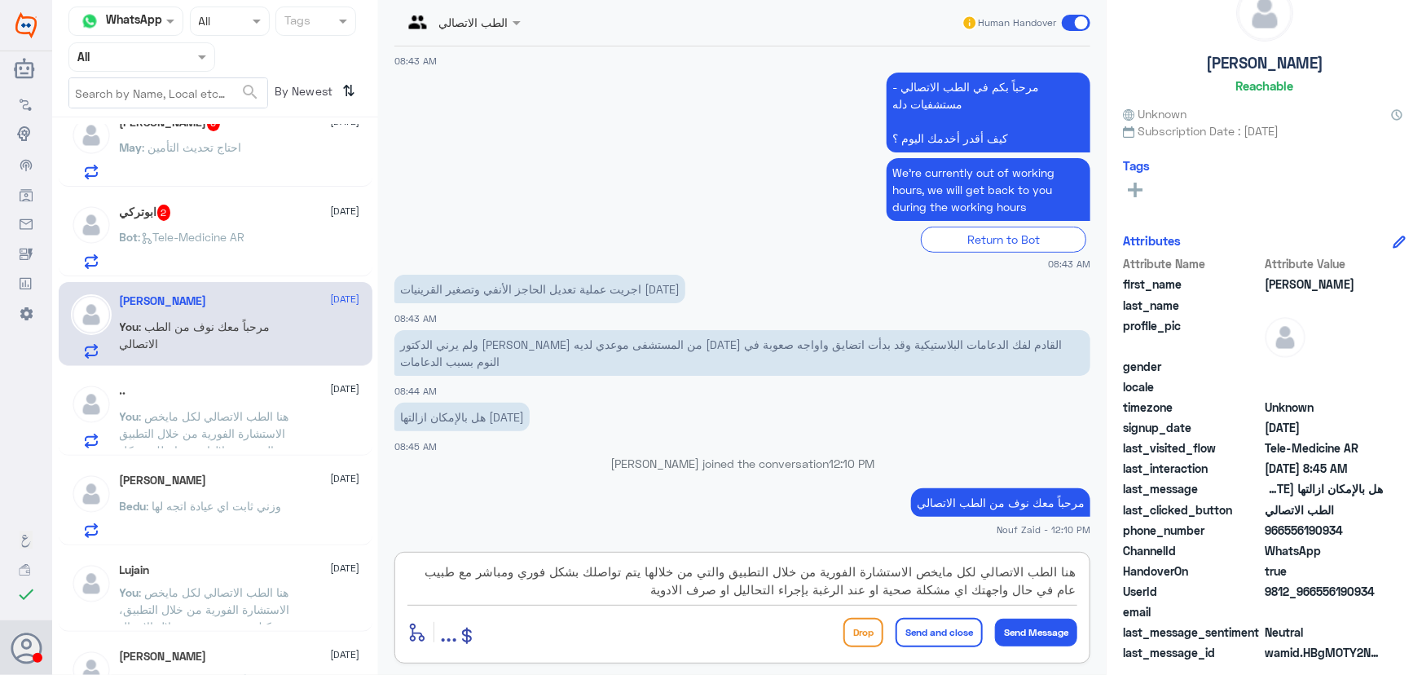
drag, startPoint x: 737, startPoint y: 570, endPoint x: 592, endPoint y: 637, distance: 160.4
click at [601, 633] on div "هنا الطب الاتصالي لكل مايخص الاستشارة الفورية من خلال التطبيق والتي من خلالها ي…" at bounding box center [742, 608] width 696 height 112
type textarea "هنا الطب الاتصالي لكل مايخص الاستشارة الفورية من خلال التطبيق، يمكنك حجز موعد م…"
click at [943, 625] on button "Send and close" at bounding box center [938, 632] width 87 height 29
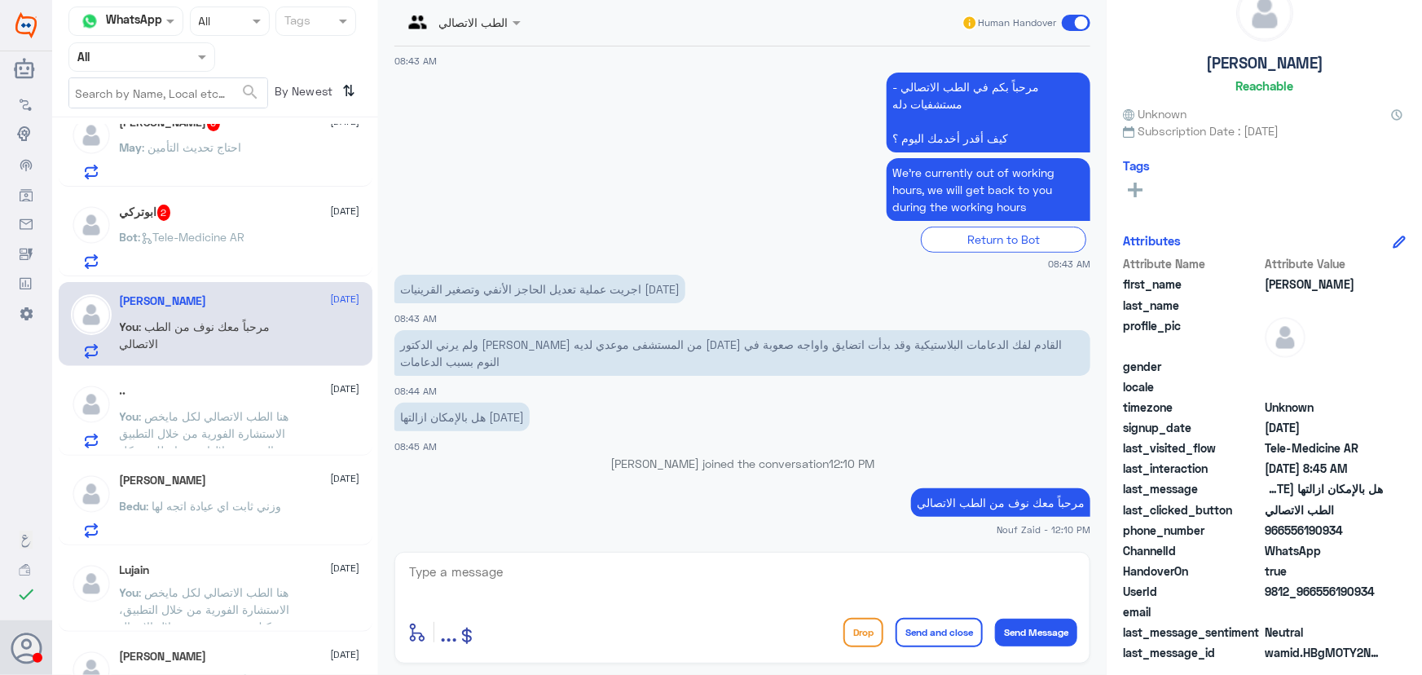
scroll to position [418, 0]
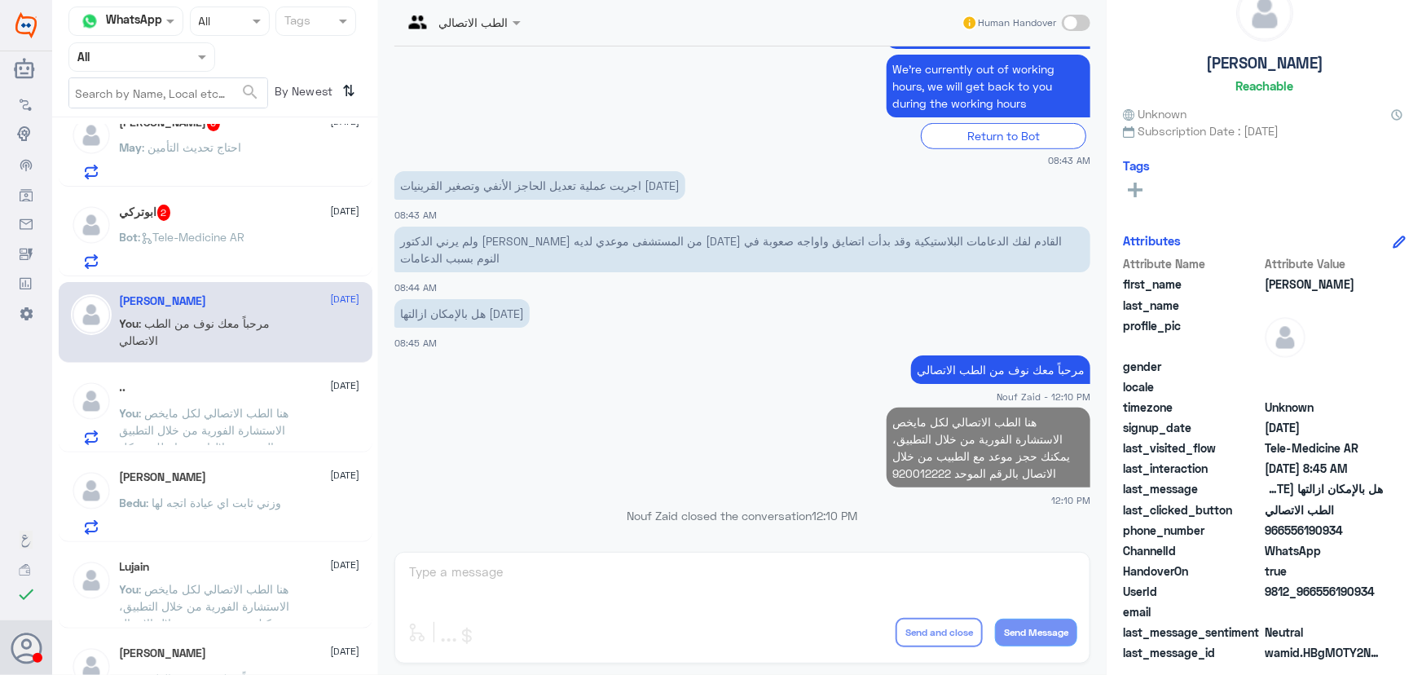
click at [206, 259] on p "Bot : Tele-Medicine AR" at bounding box center [182, 248] width 125 height 41
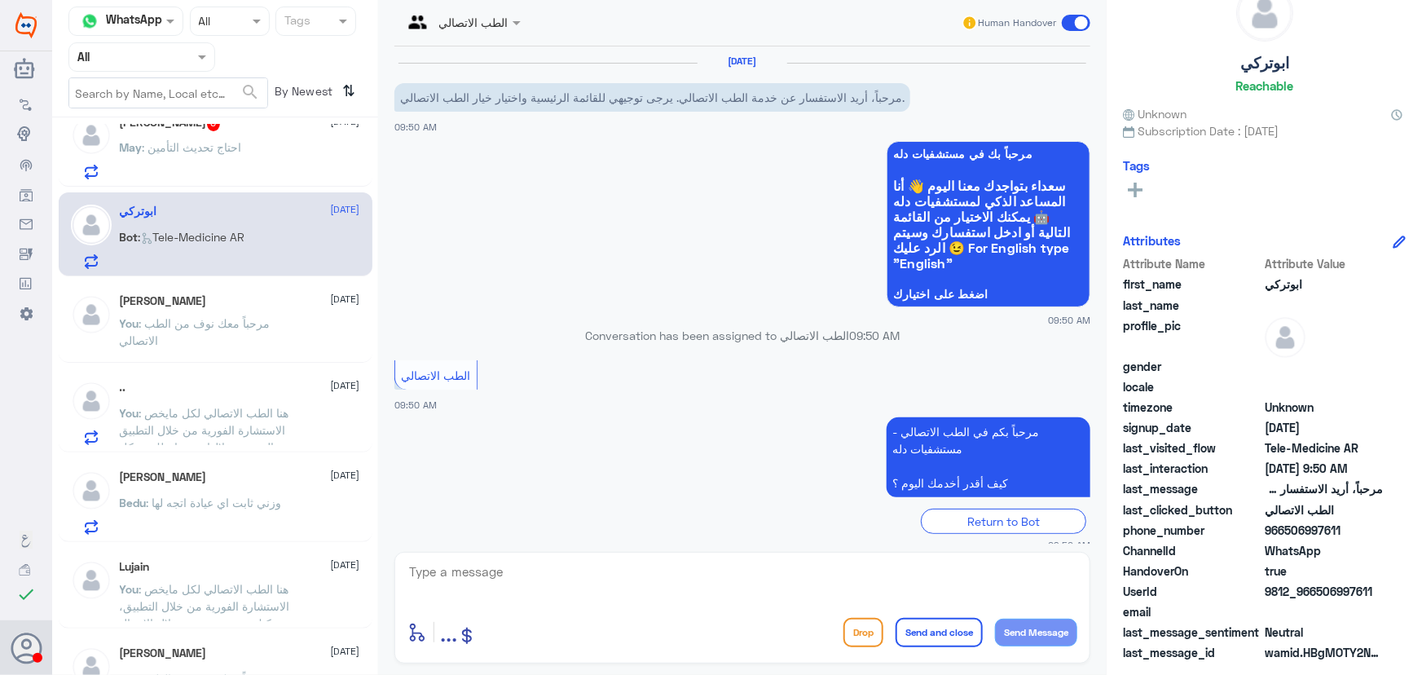
scroll to position [16, 0]
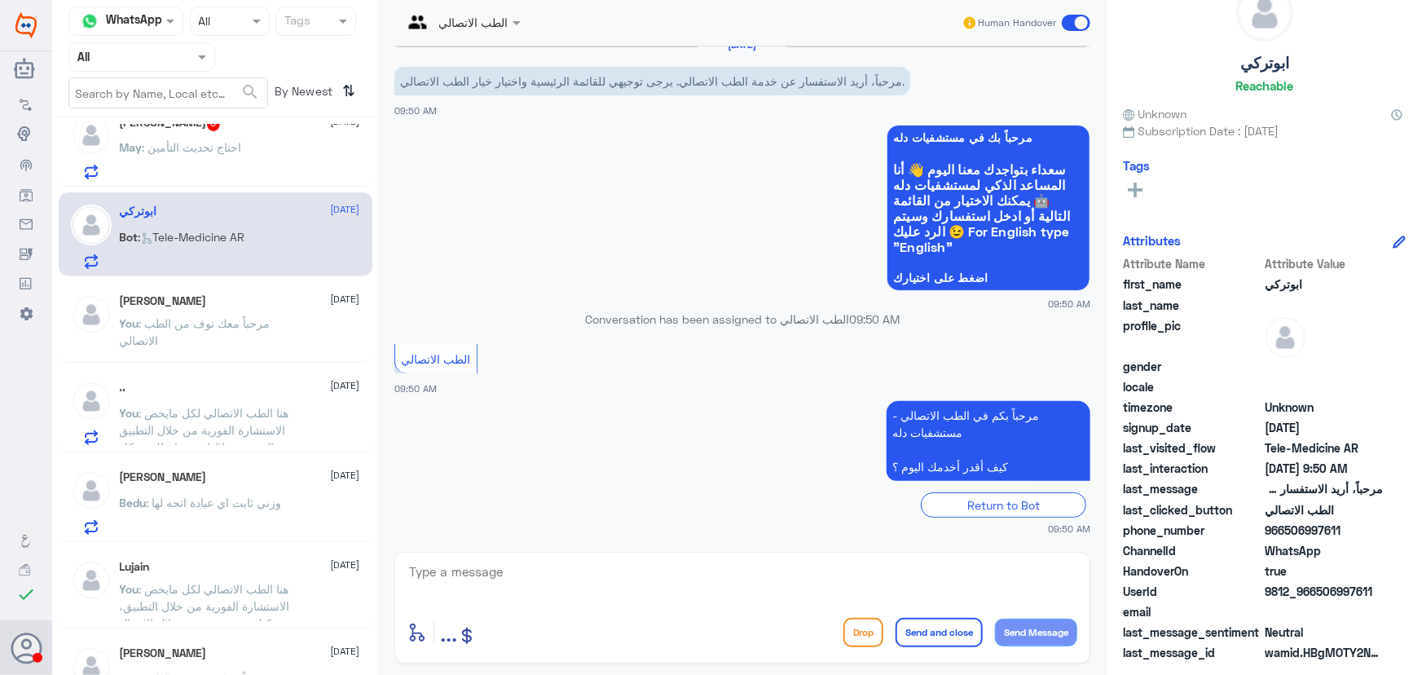
click at [602, 579] on textarea at bounding box center [742, 581] width 670 height 40
paste textarea "مرحباً معك نوف من الطب الاتصالي"
type textarea "مرحباً معك نوف من الطب الاتصالي"
click at [1062, 629] on button "Send Message" at bounding box center [1036, 632] width 82 height 28
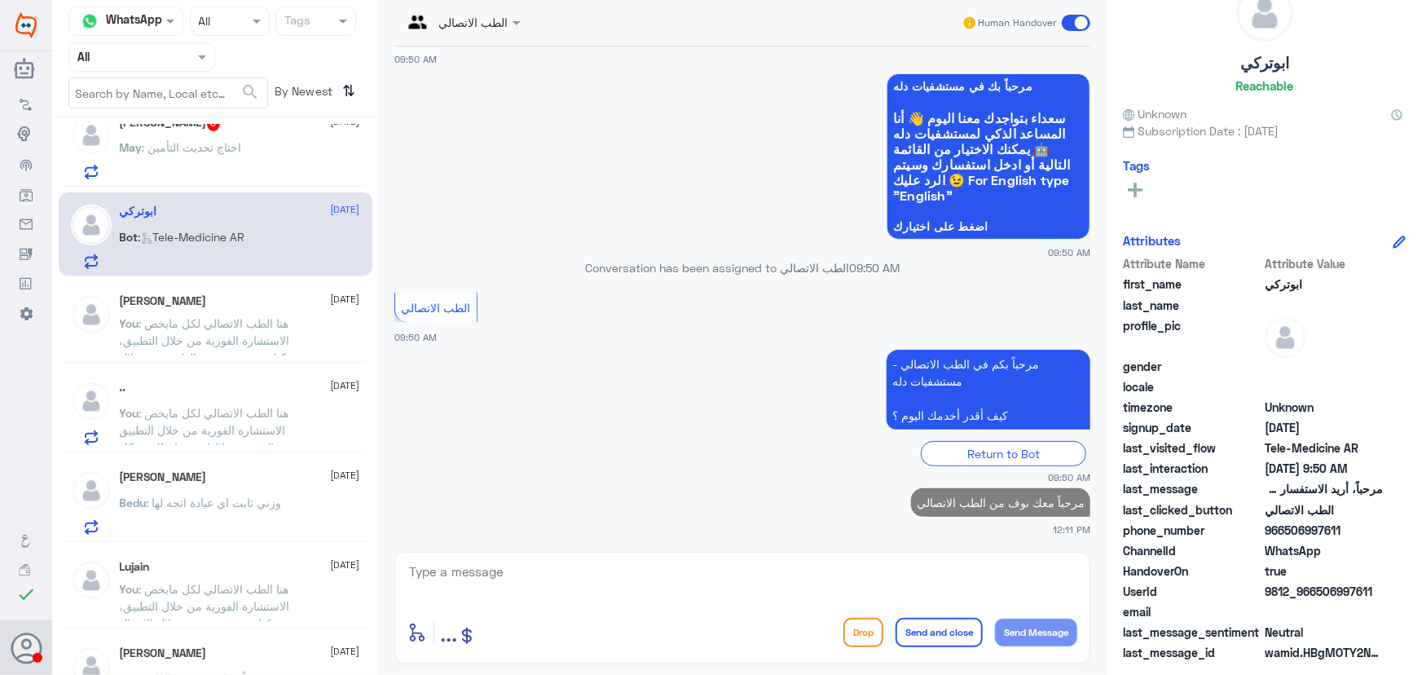
drag, startPoint x: 850, startPoint y: 576, endPoint x: 828, endPoint y: 574, distance: 22.1
click at [849, 577] on textarea at bounding box center [742, 581] width 670 height 40
click at [521, 562] on textarea at bounding box center [742, 581] width 670 height 40
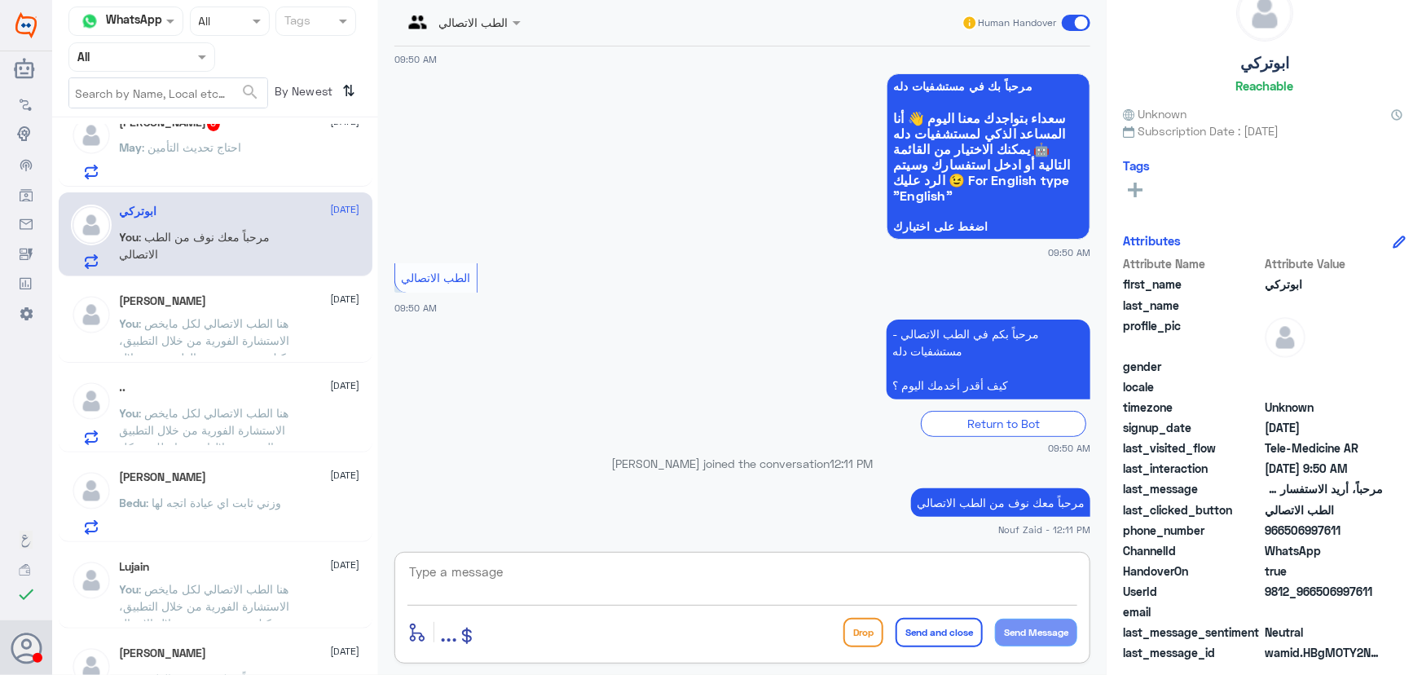
click at [741, 580] on textarea at bounding box center [742, 581] width 670 height 40
type textarea "كيف اقدر اساعدك؟"
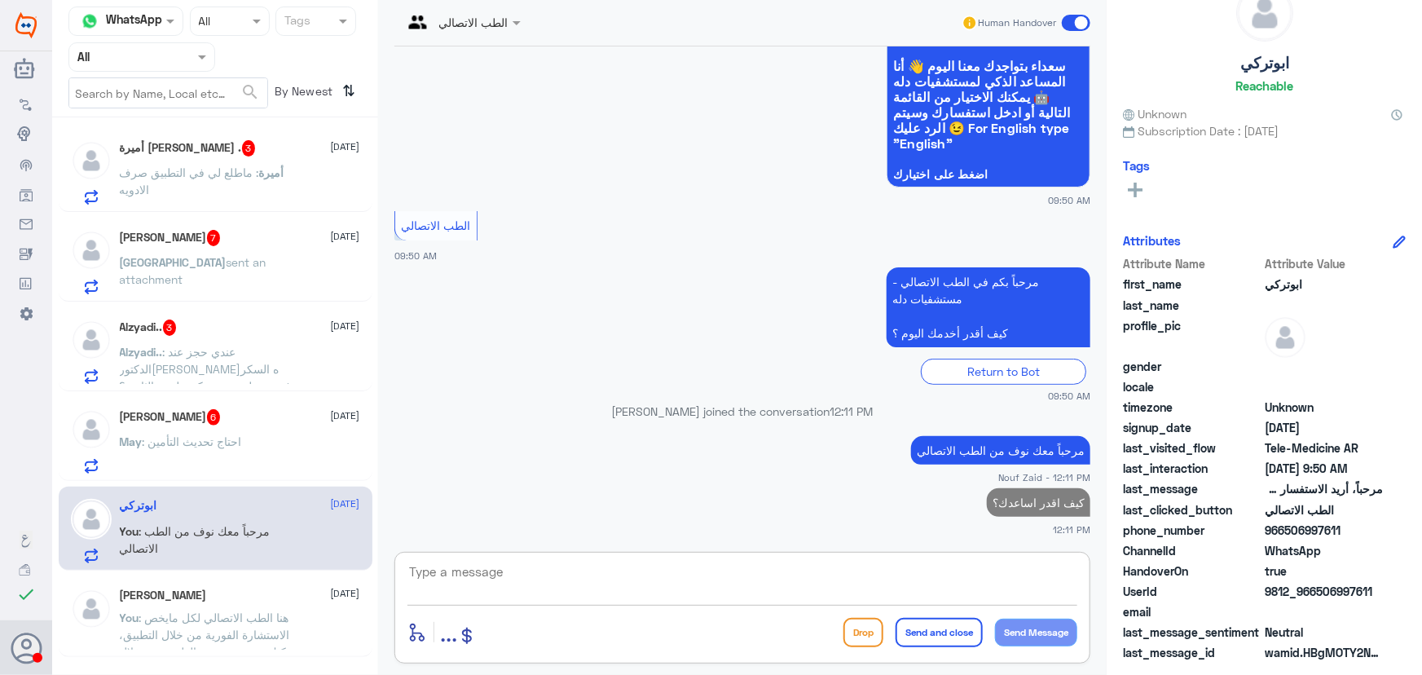
scroll to position [0, 0]
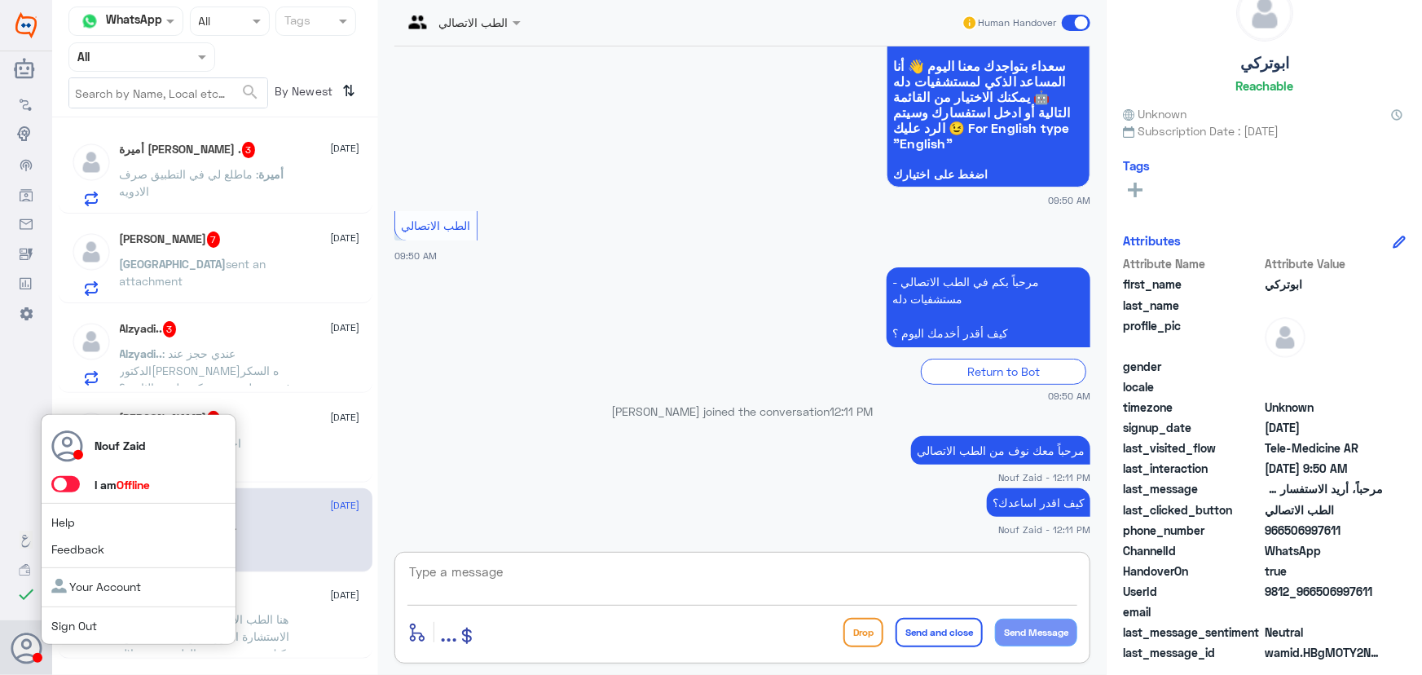
click at [65, 480] on span at bounding box center [65, 484] width 29 height 16
click at [0, 0] on input "checkbox" at bounding box center [0, 0] width 0 height 0
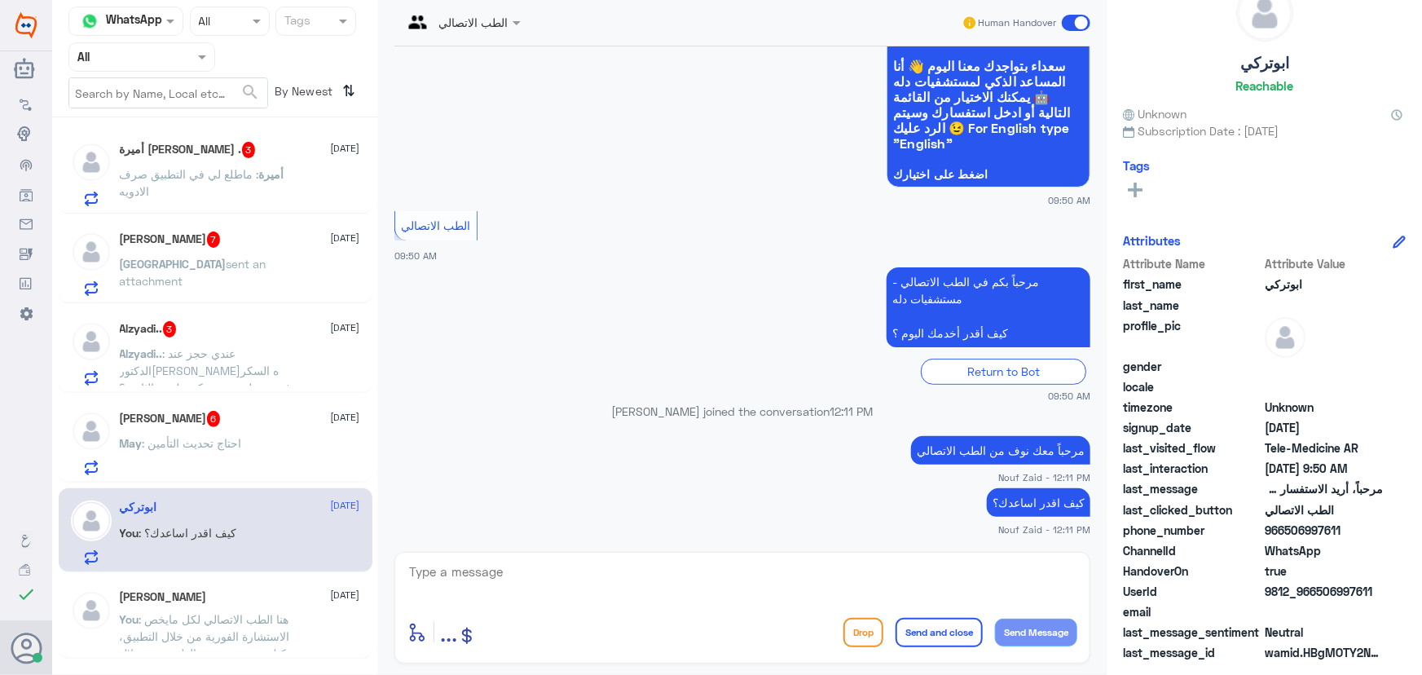
click at [207, 420] on span "6" at bounding box center [214, 419] width 14 height 16
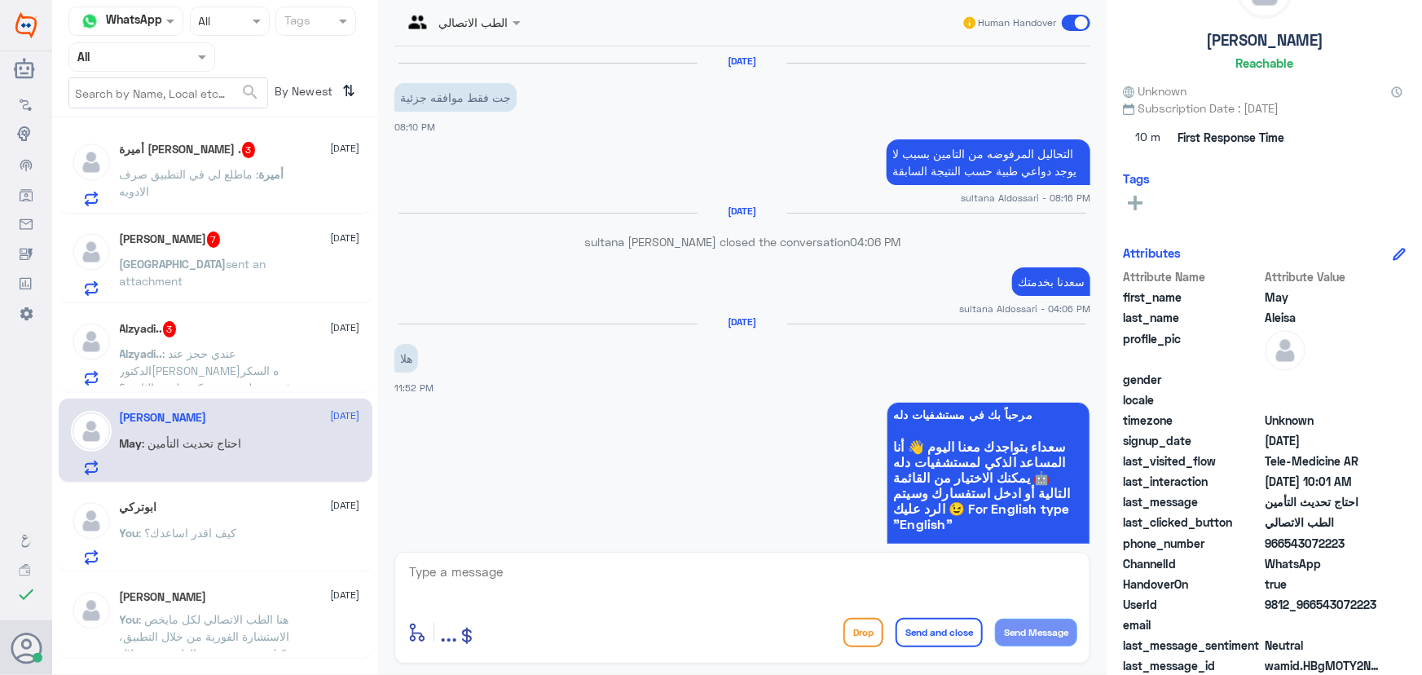
scroll to position [1046, 0]
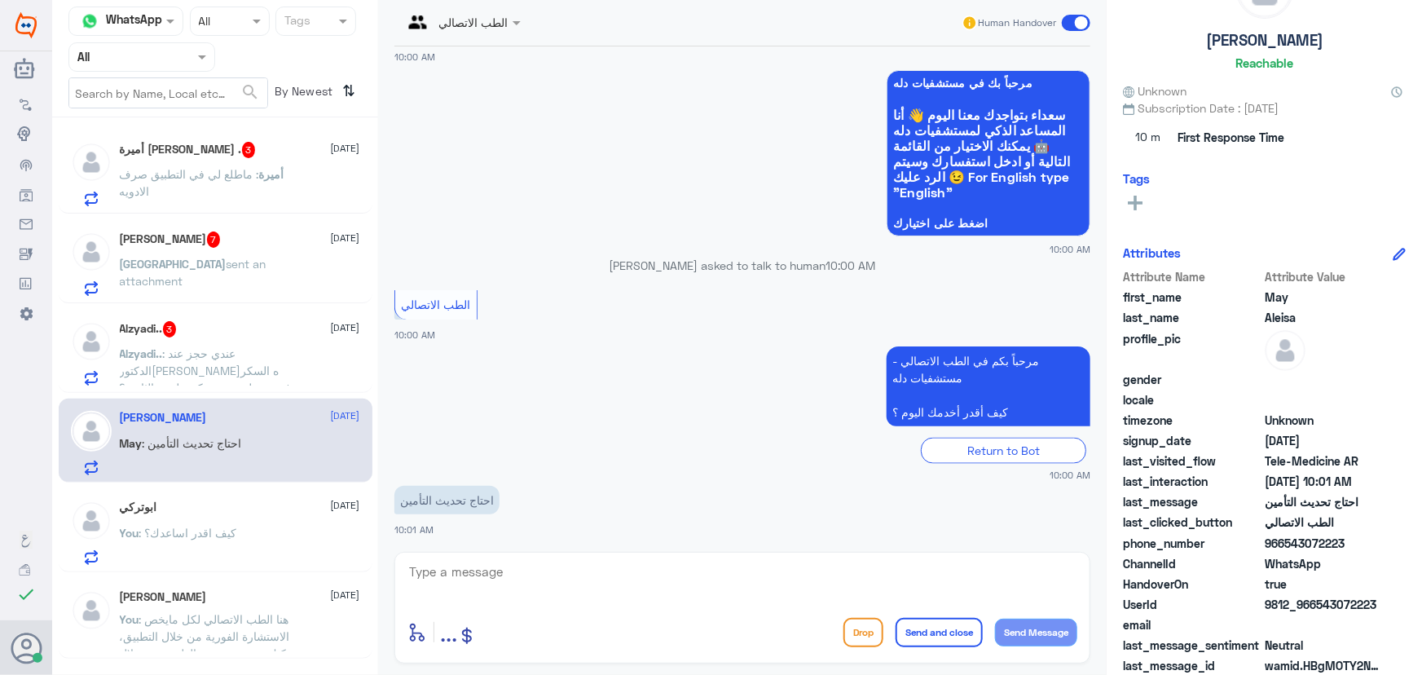
click at [238, 178] on span ": ماطلع لي في التطبيق صرف الادويه" at bounding box center [189, 182] width 139 height 31
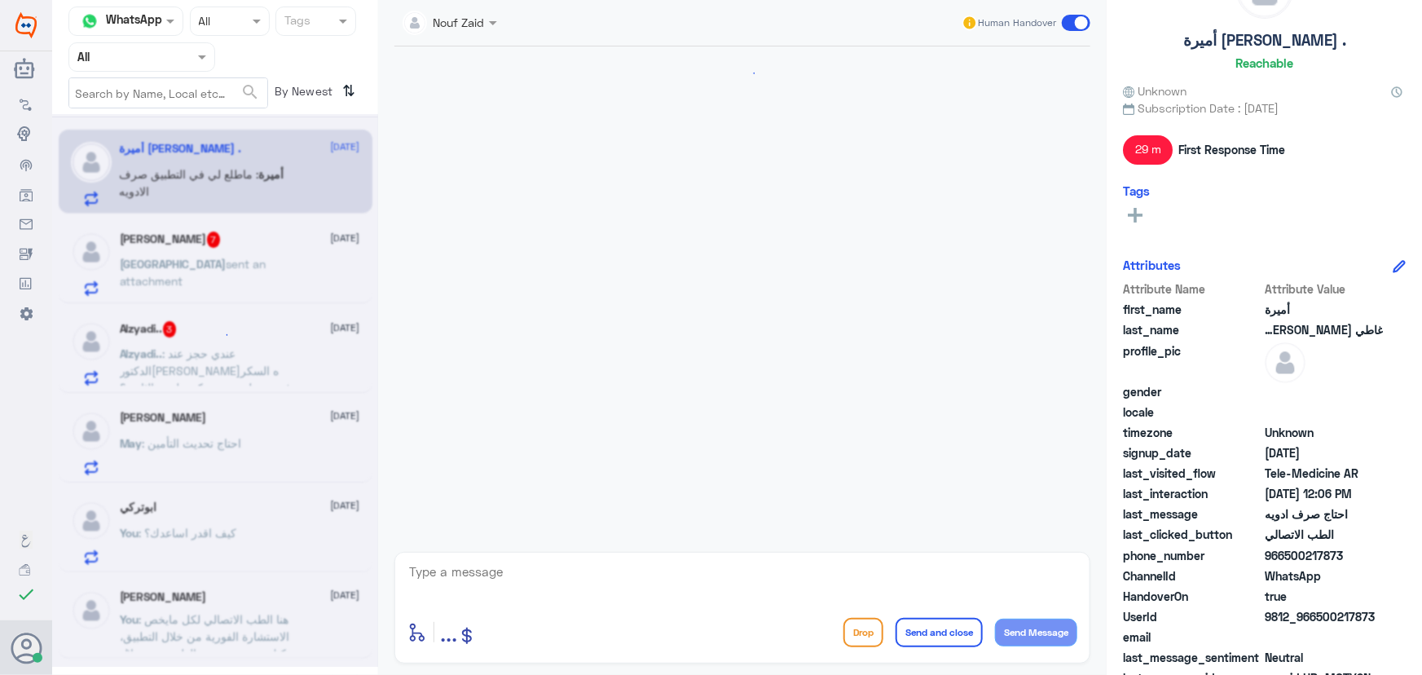
scroll to position [1341, 0]
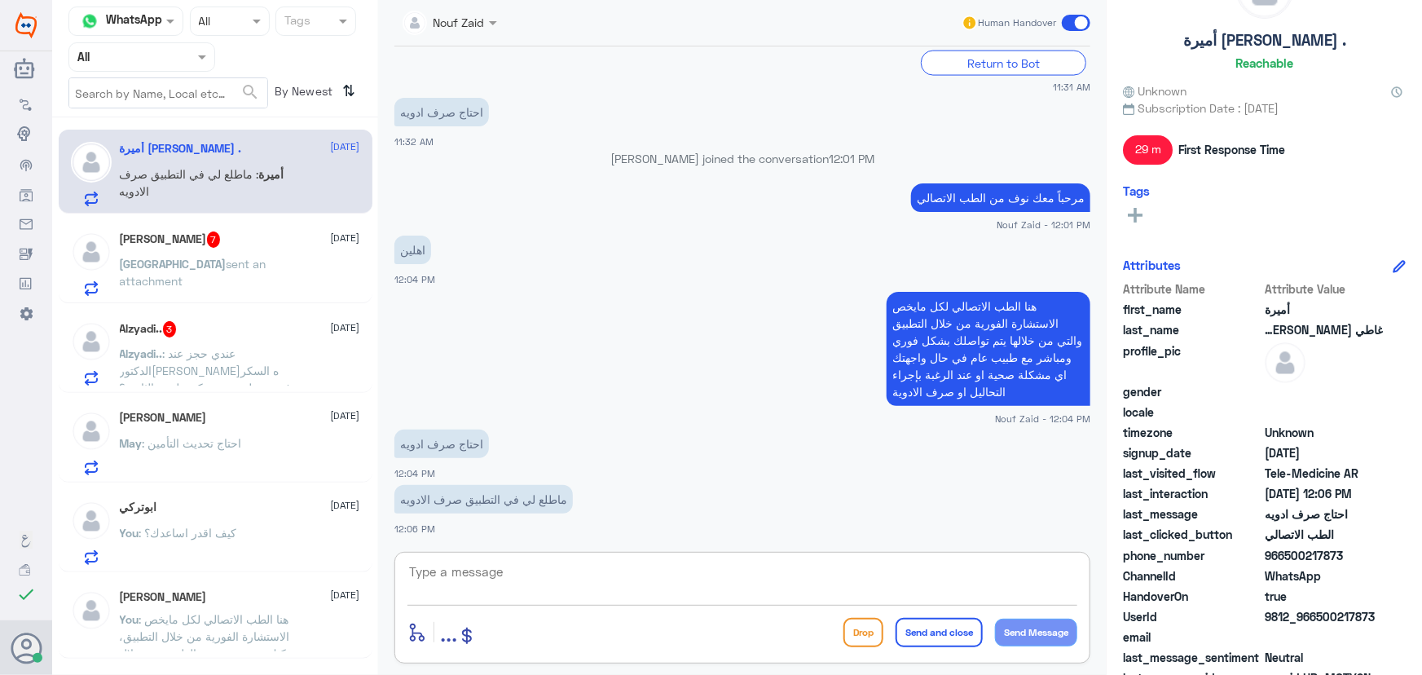
click at [500, 577] on textarea at bounding box center [742, 581] width 670 height 40
type textarea "من خلال خدمة الاستشارة الفورية يتم تواصلك مع الطبيب وإعادة الصرف"
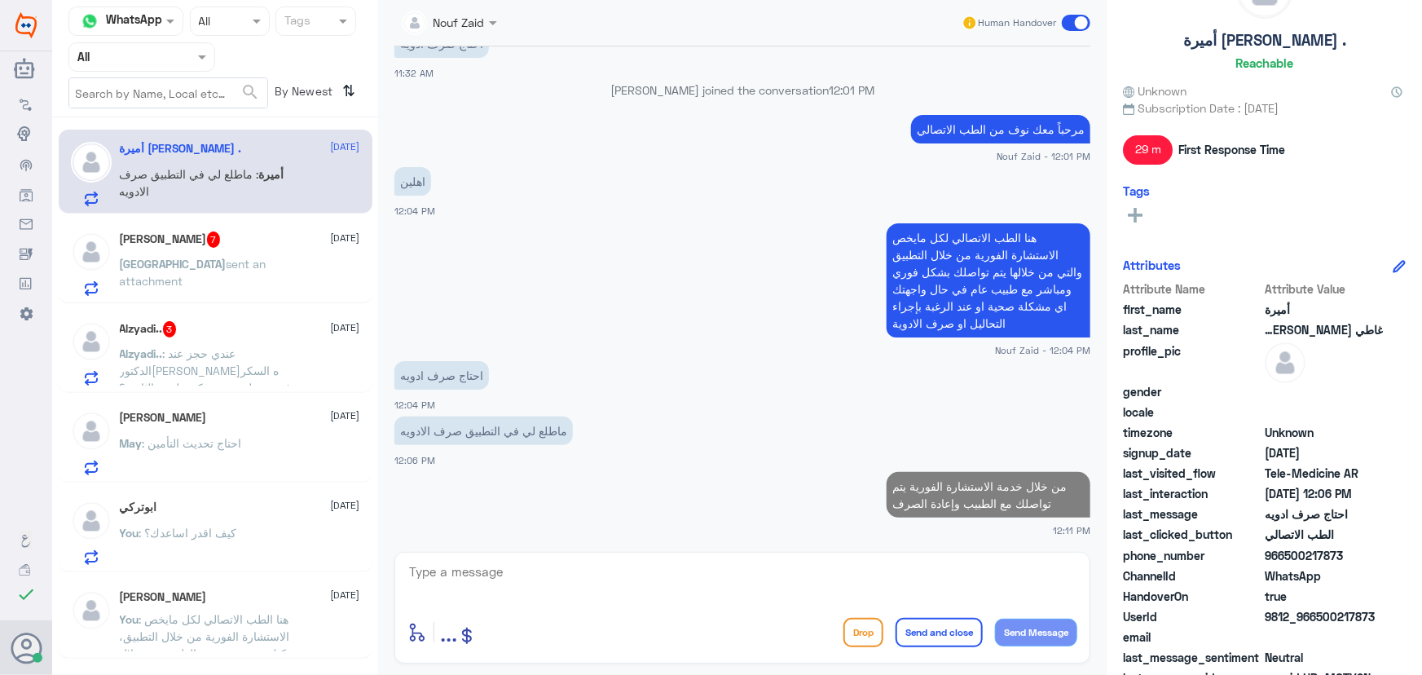
click at [235, 266] on span "sent an attachment" at bounding box center [193, 272] width 147 height 31
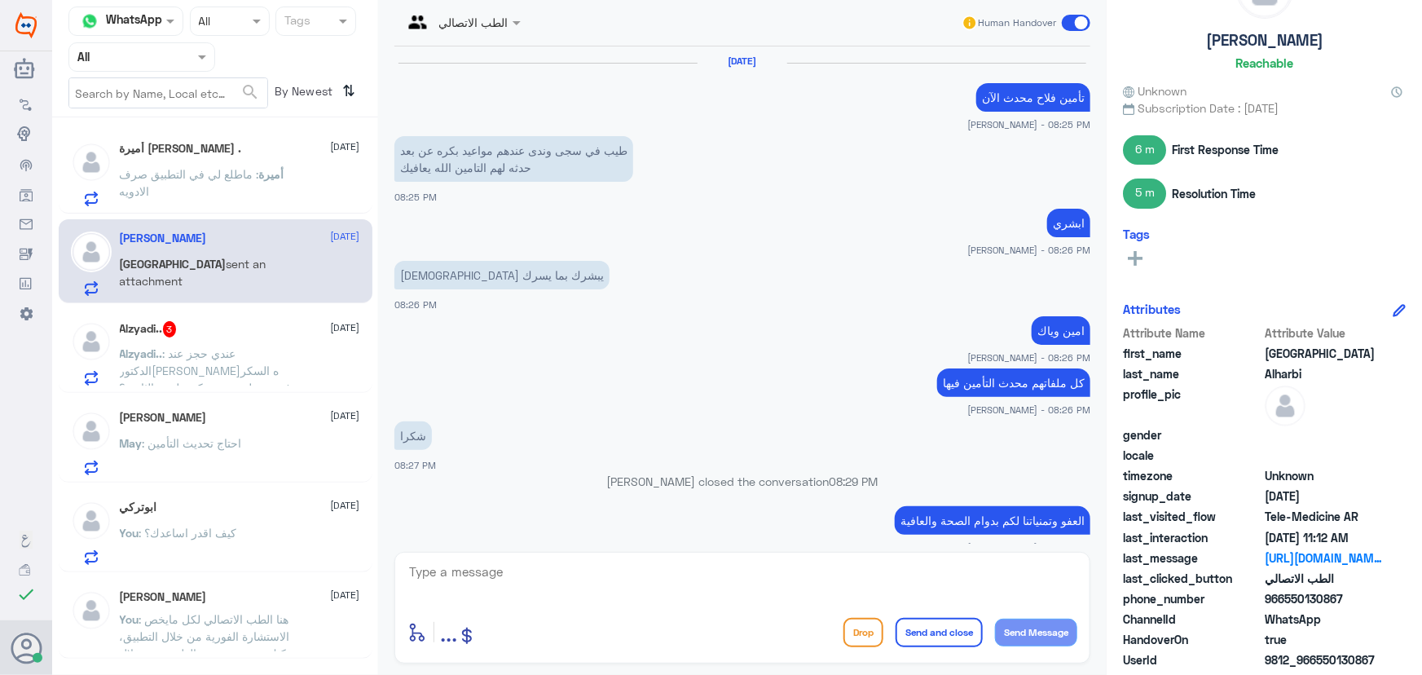
scroll to position [1014, 0]
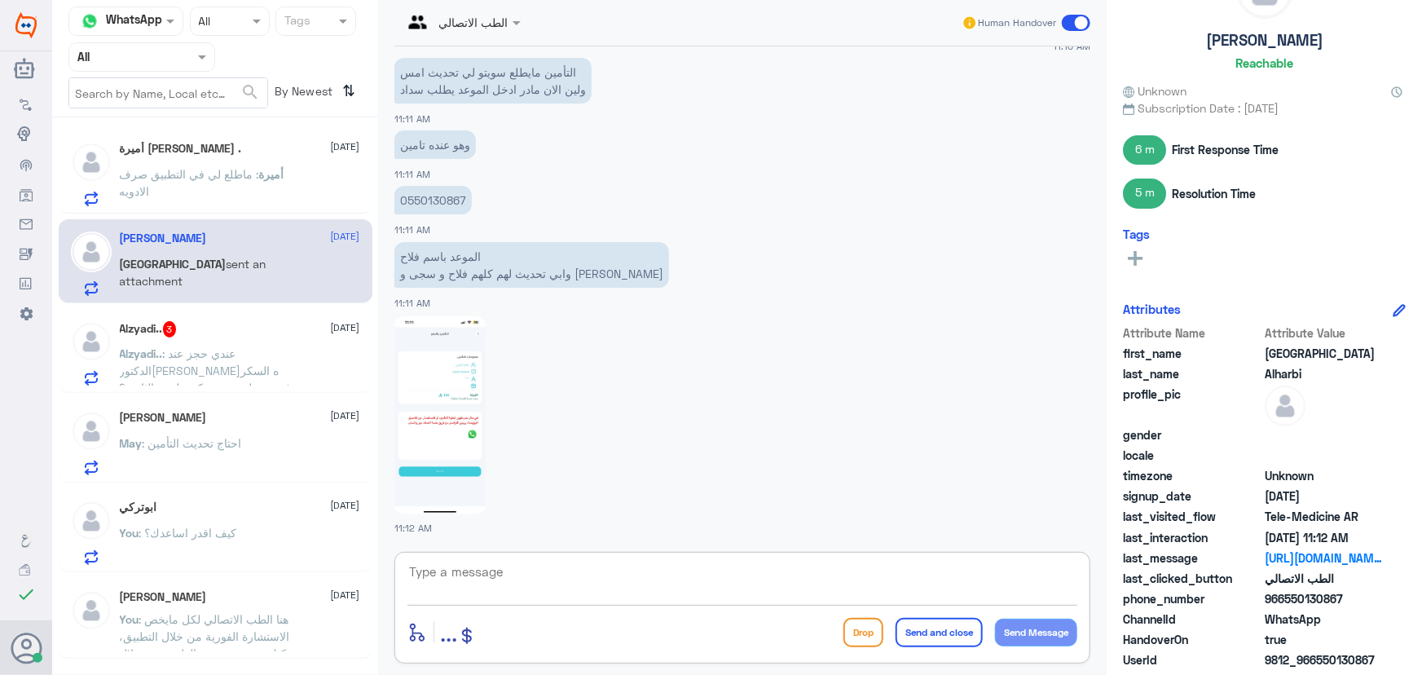
click at [534, 594] on textarea at bounding box center [742, 581] width 670 height 40
click at [538, 579] on textarea at bounding box center [742, 581] width 670 height 40
paste textarea "مرحباً معك نوف من الطب الاتصالي"
type textarea "مرحباً معك نوف من الطب الاتصالي"
click at [297, 339] on div "Alzyadi.. 3 22 September Alzyadi.. : عندي حجز عند الدكتوره لافيه السكر ودفعت حط…" at bounding box center [240, 353] width 240 height 64
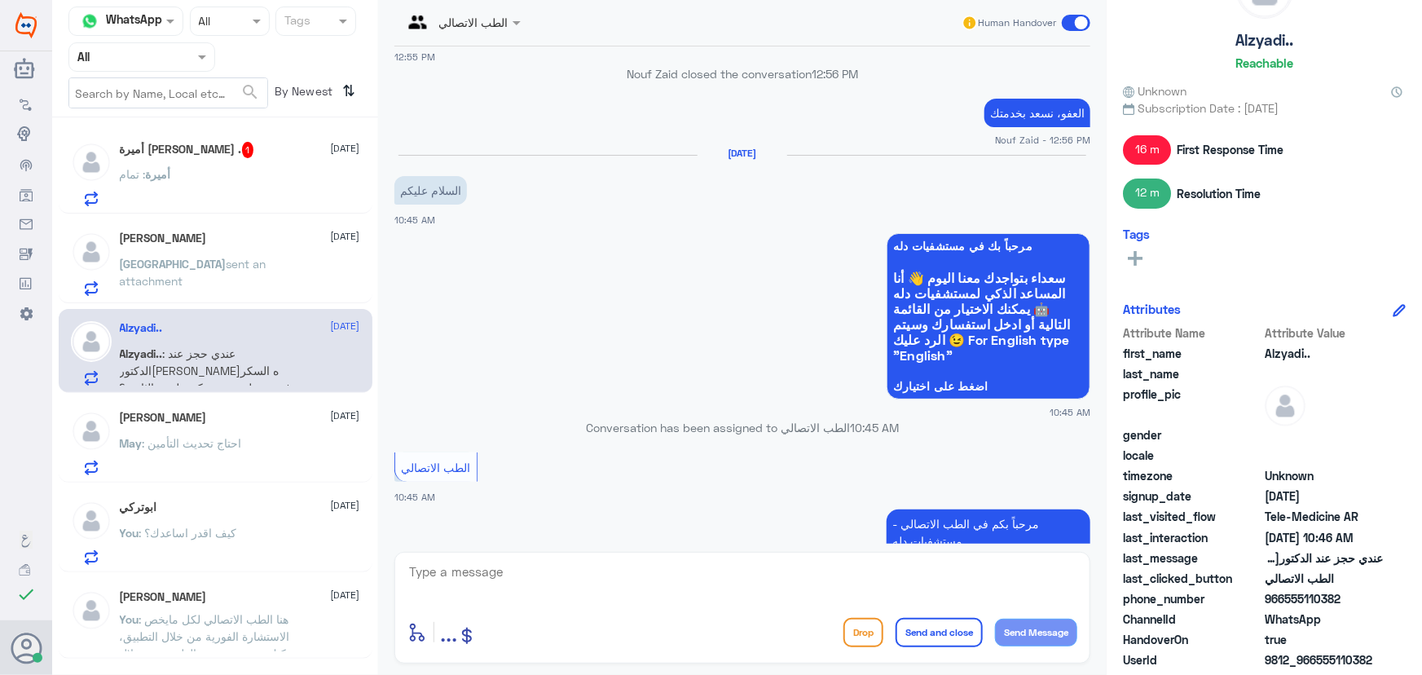
scroll to position [983, 0]
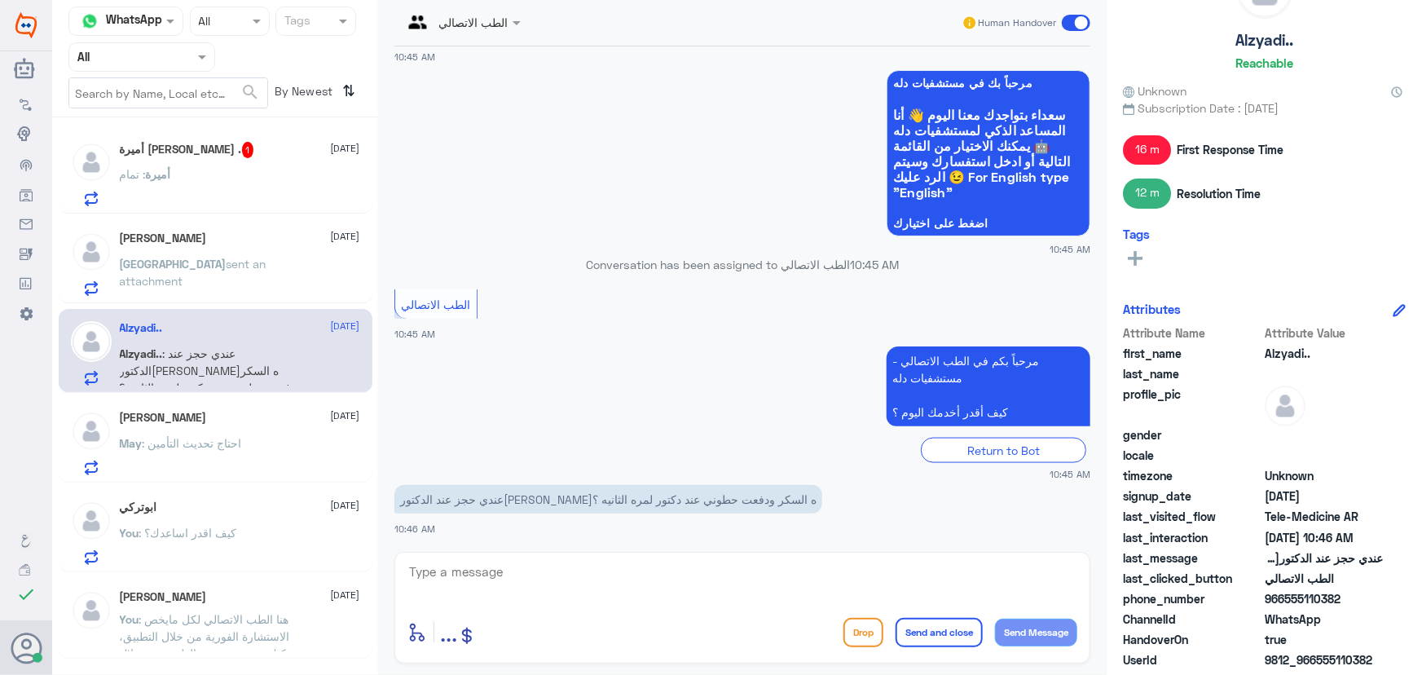
click at [192, 142] on h5 "أميرة غاطي المطيري . 1" at bounding box center [187, 150] width 134 height 16
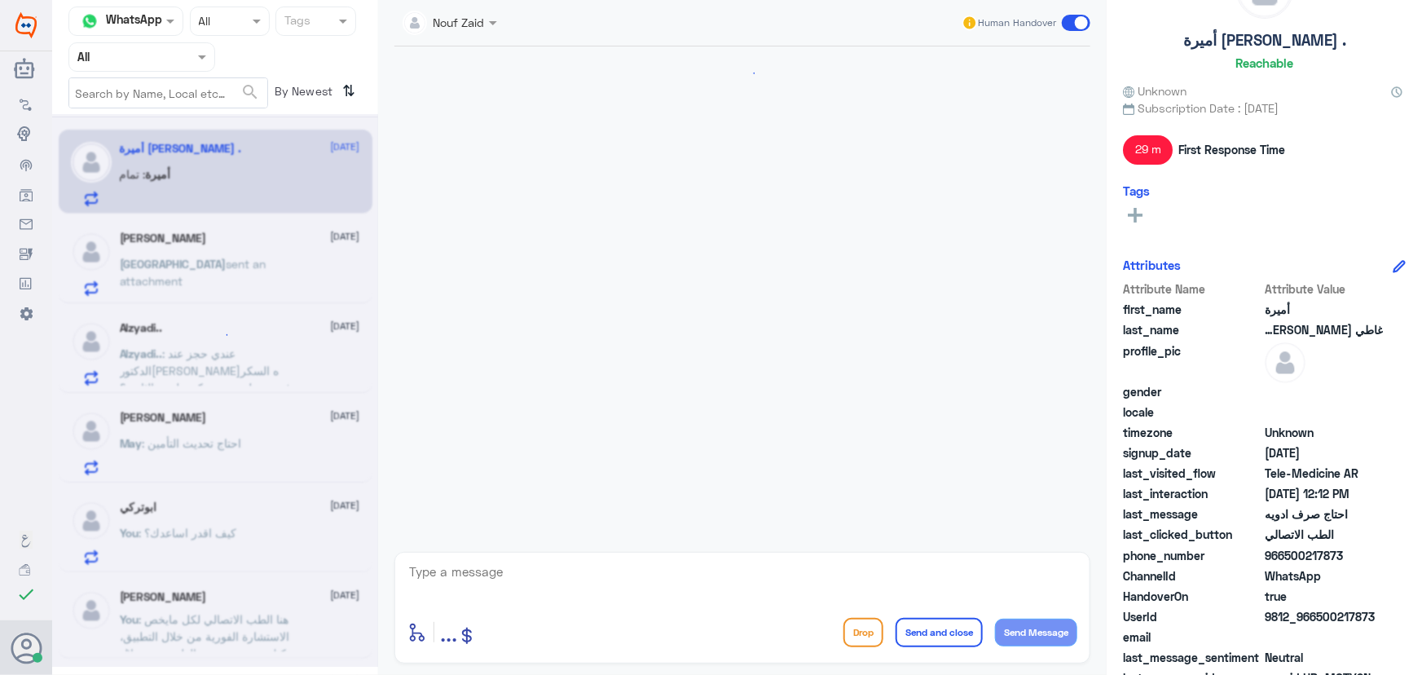
scroll to position [989, 0]
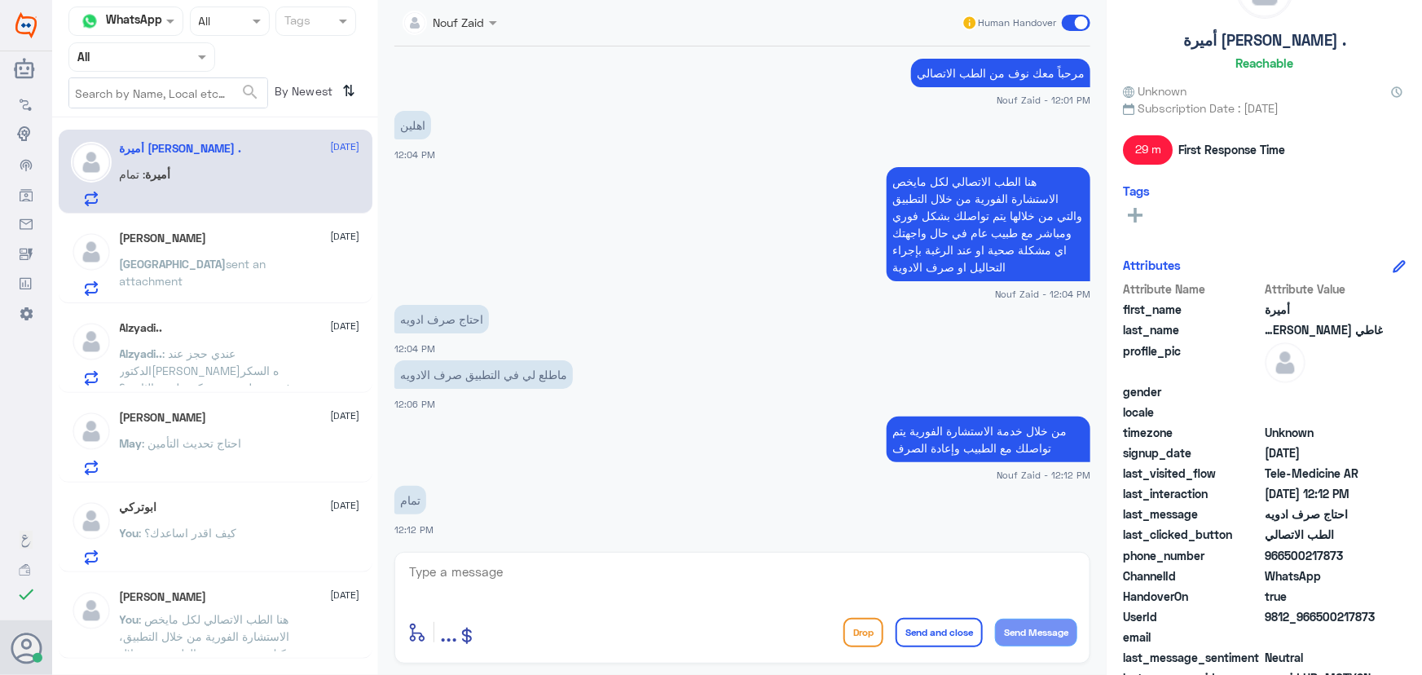
click at [561, 574] on textarea at bounding box center [742, 581] width 670 height 40
click at [249, 413] on div "May Aleisa 22 September" at bounding box center [240, 418] width 240 height 14
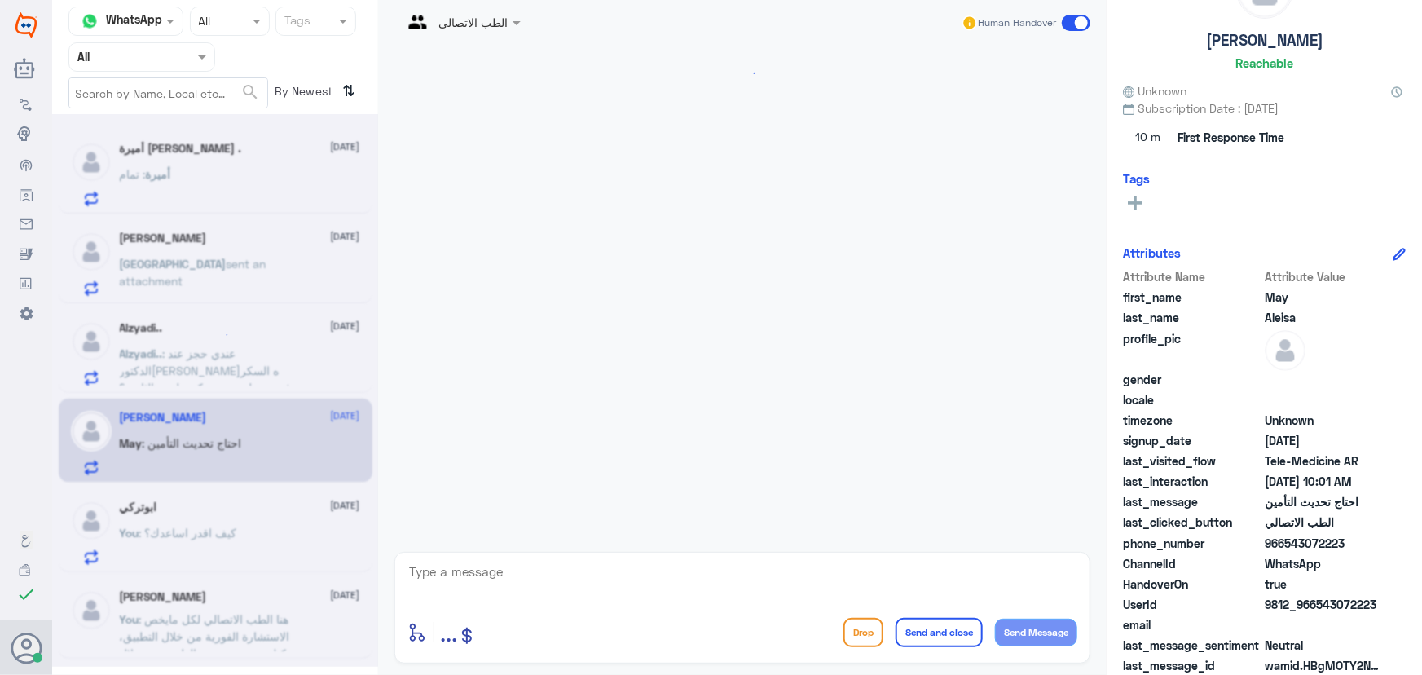
scroll to position [1046, 0]
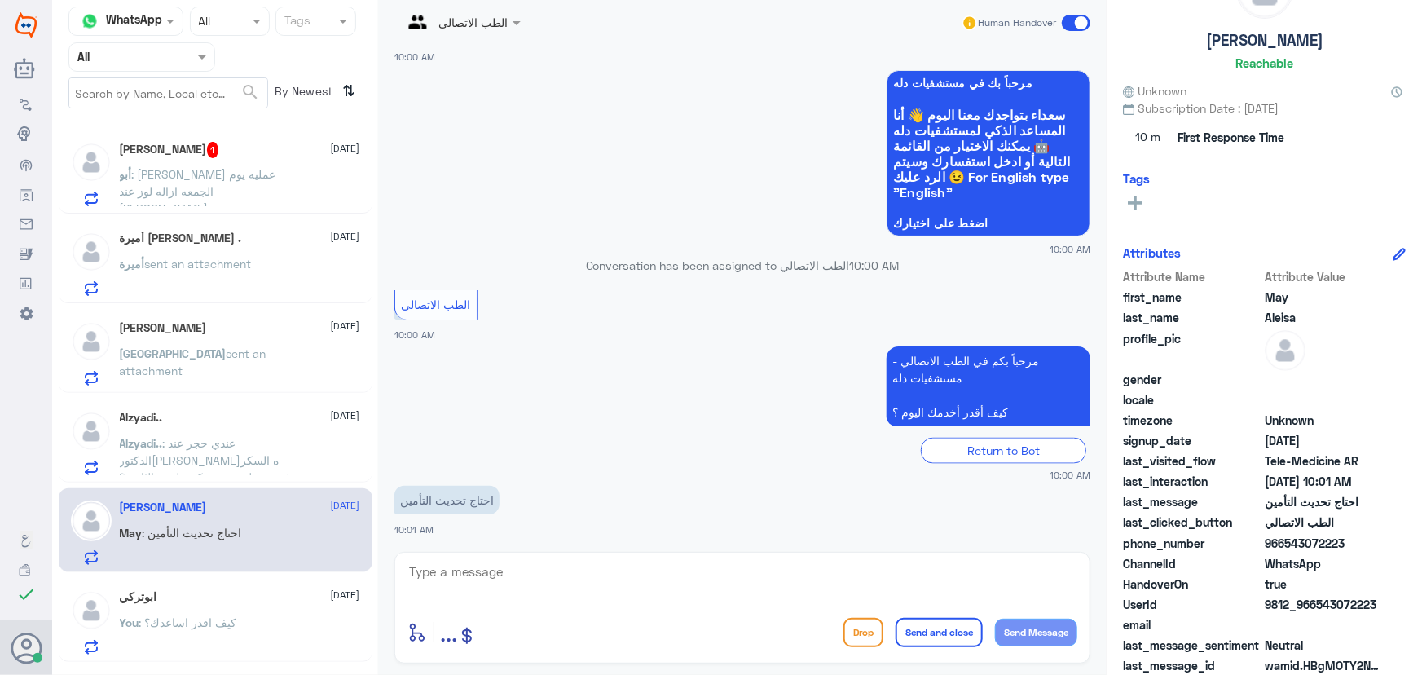
click at [181, 152] on div "أبو عزام 1 22 September" at bounding box center [240, 150] width 240 height 16
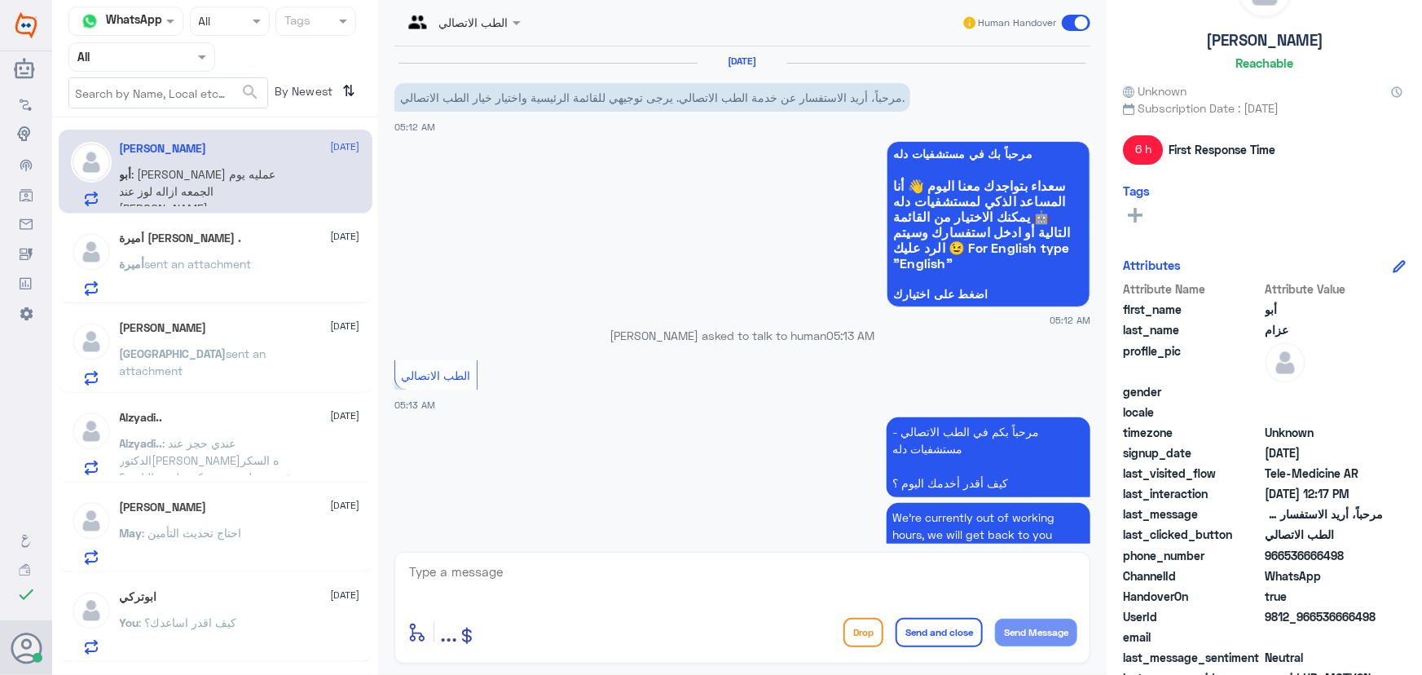
scroll to position [233, 0]
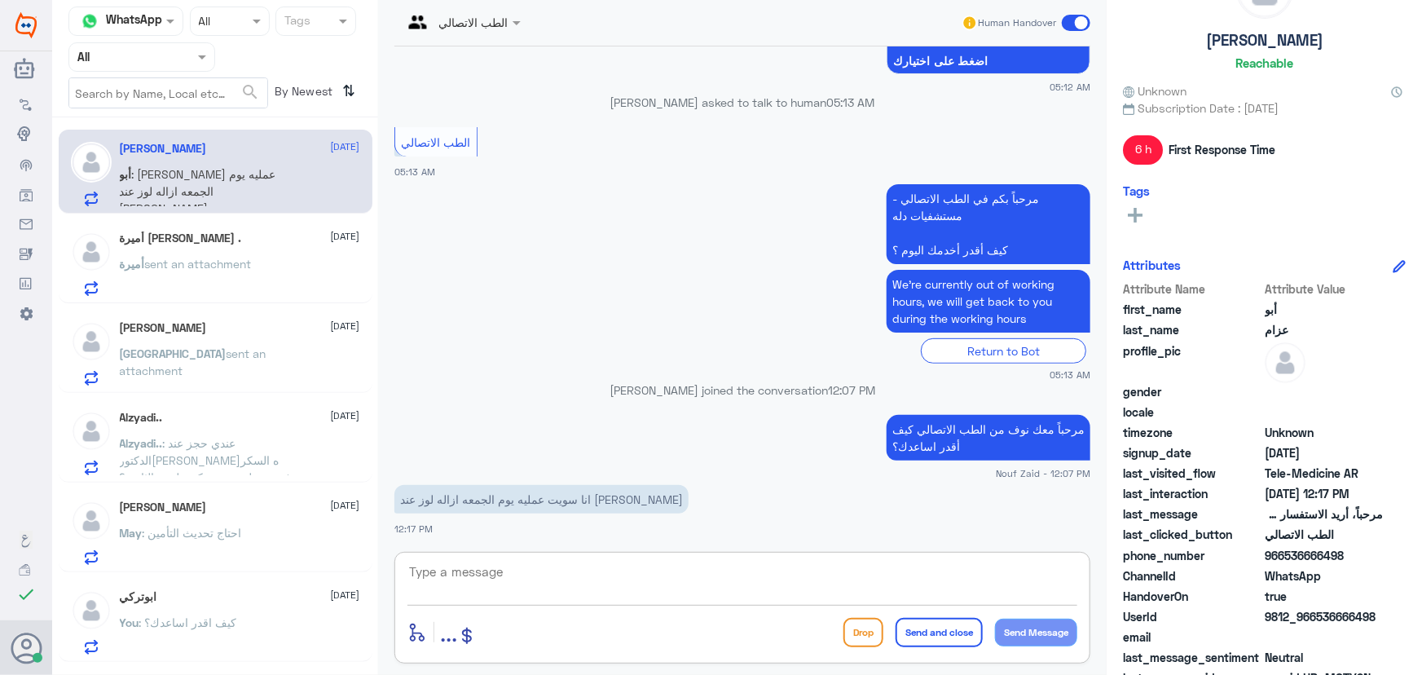
click at [579, 573] on textarea at bounding box center [742, 581] width 670 height 40
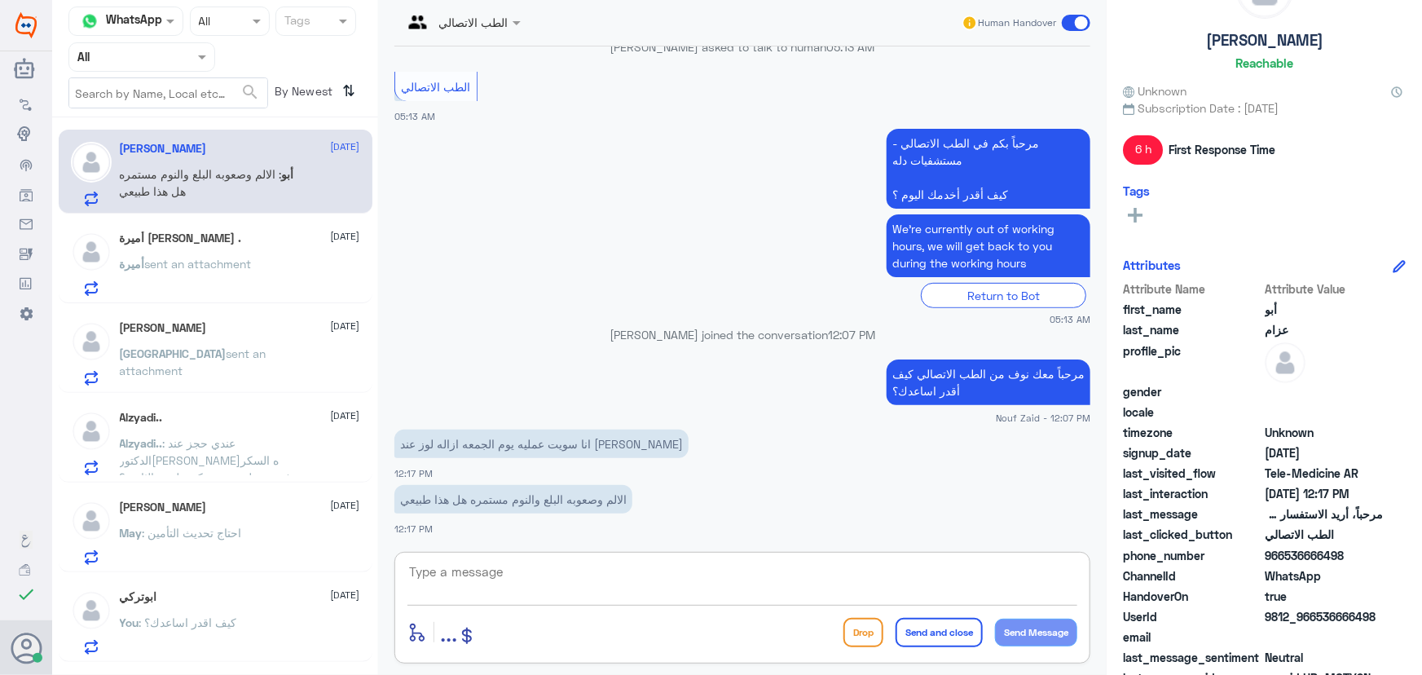
click at [474, 572] on textarea at bounding box center [742, 581] width 670 height 40
click at [462, 563] on textarea at bounding box center [742, 581] width 670 height 40
paste textarea "هنا الطب الاتصالي لكل مايخص الاستشارة الفورية من خلال التطبيق والتي من خلالها ي…"
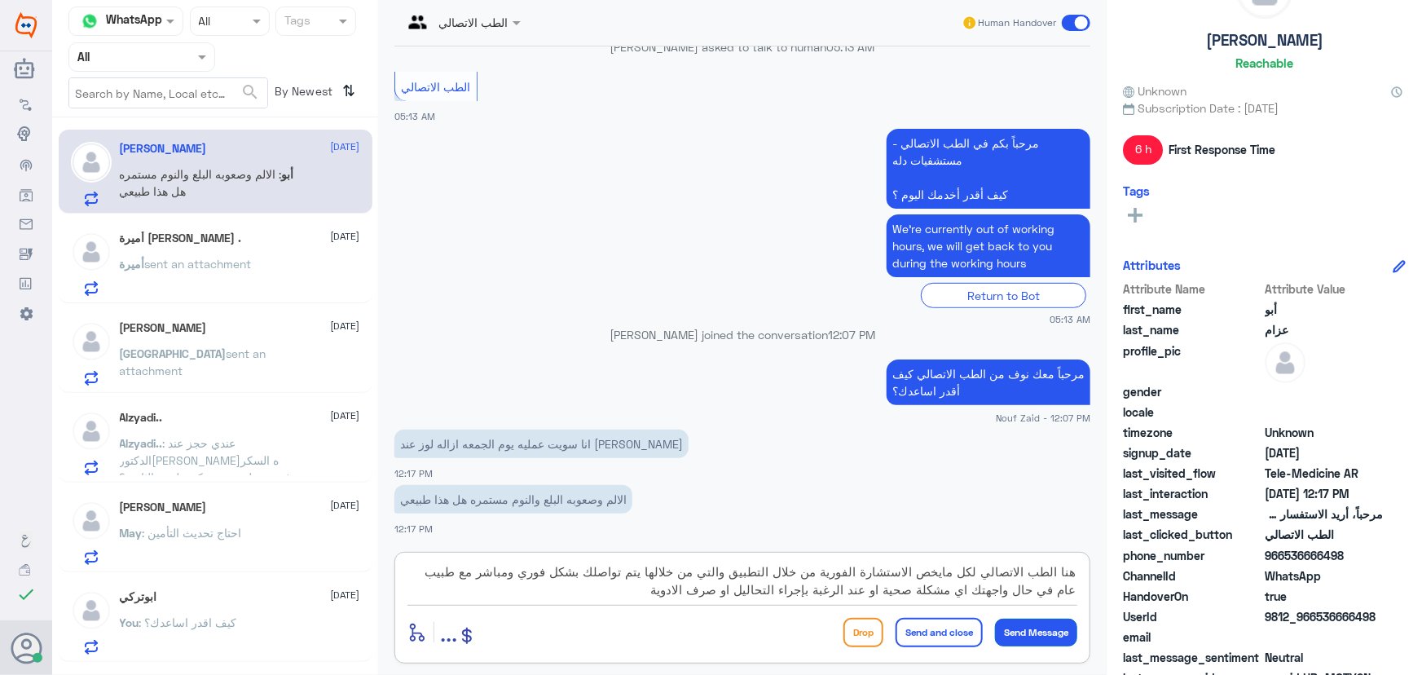
type textarea "هنا الطب الاتصالي لكل مايخص الاستشارة الفورية من خلال التطبيق والتي من خلالها ي…"
click at [1032, 637] on button "Send Message" at bounding box center [1036, 632] width 82 height 28
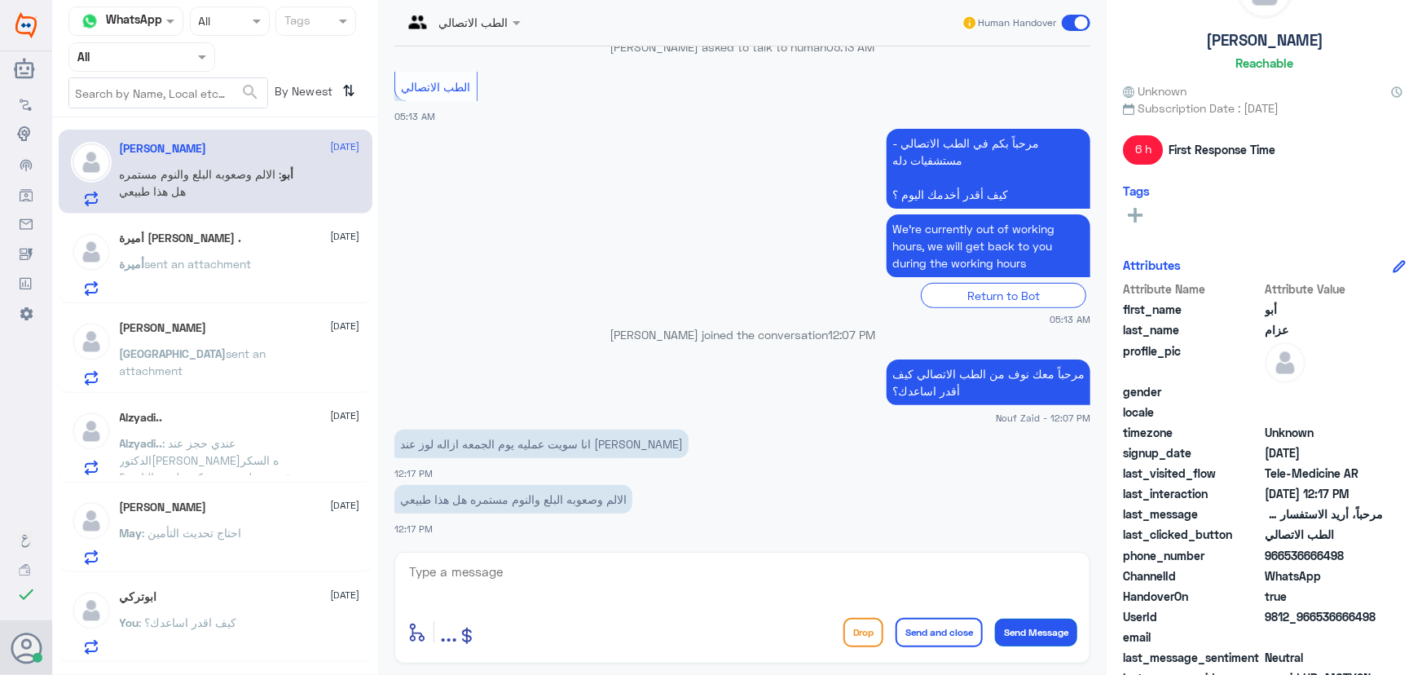
scroll to position [426, 0]
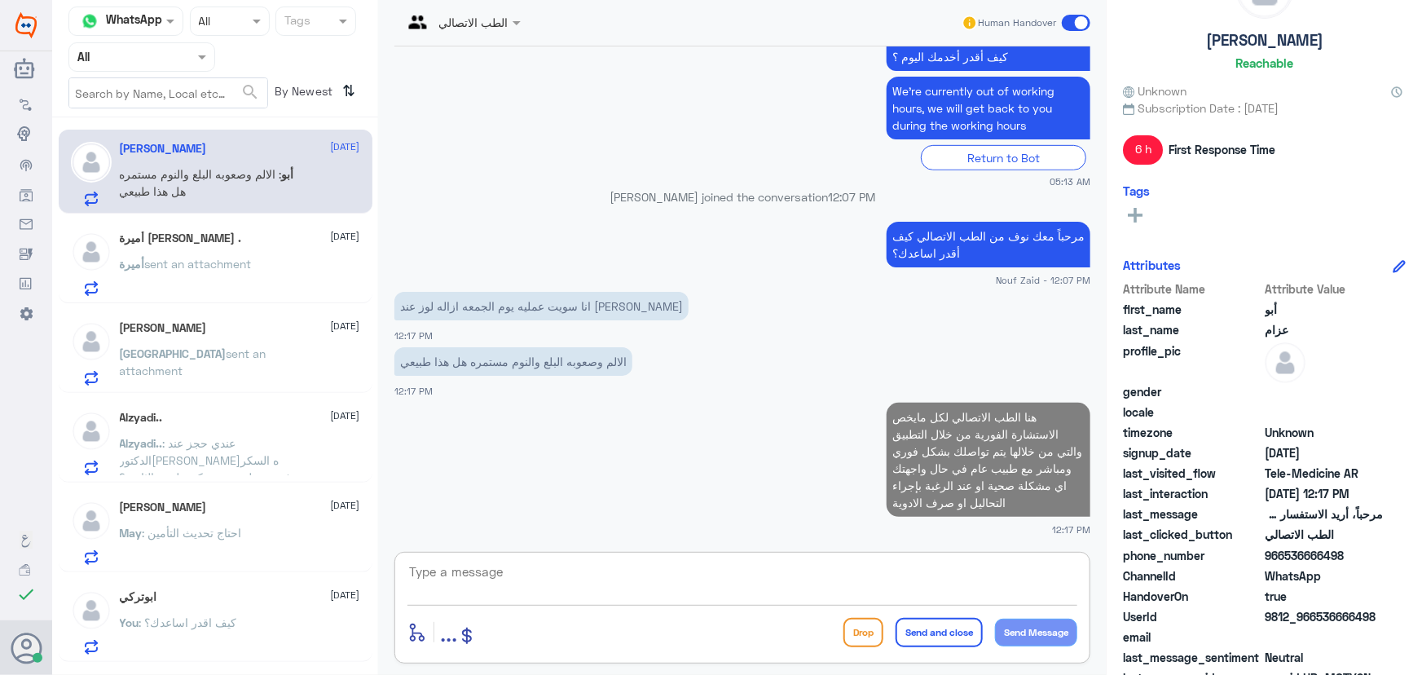
click at [830, 587] on textarea at bounding box center [742, 581] width 670 height 40
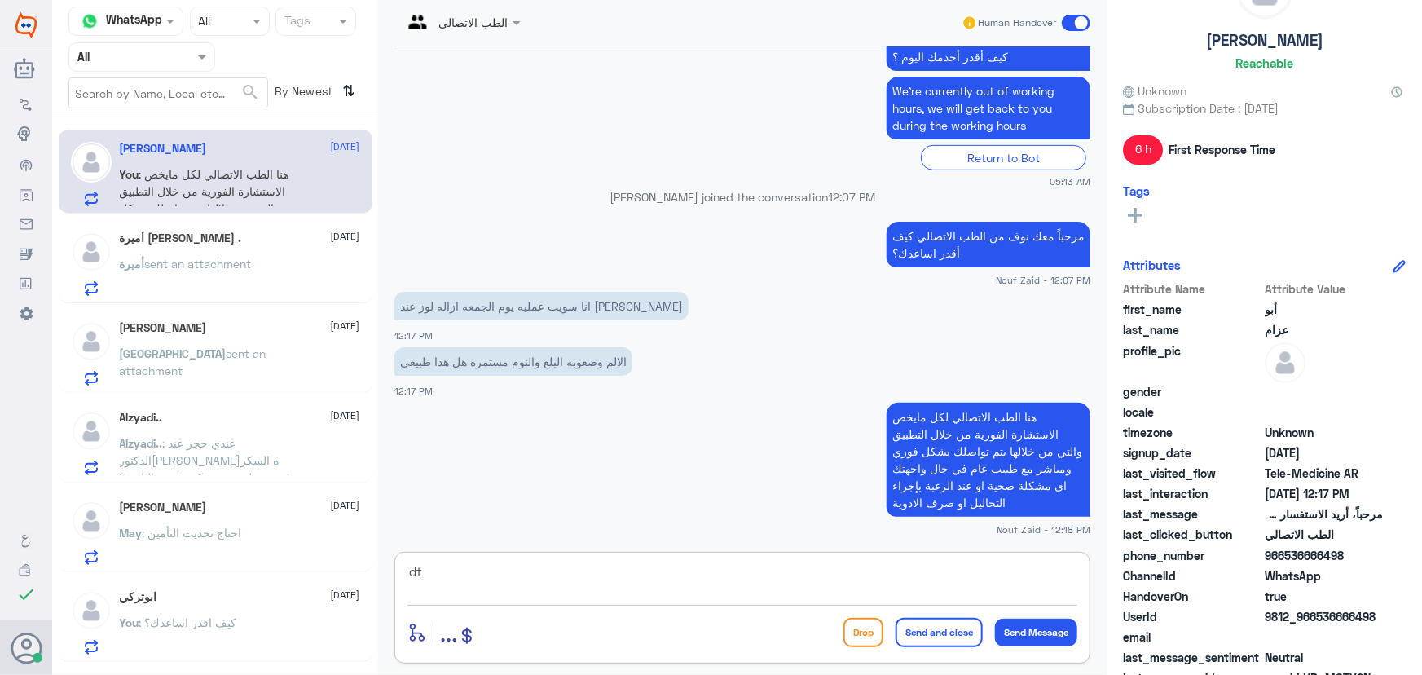
type textarea "d"
type textarea "ي"
type textarea "ل"
drag, startPoint x: 1084, startPoint y: 19, endPoint x: 1051, endPoint y: 33, distance: 36.2
click at [1084, 17] on span at bounding box center [1076, 23] width 29 height 16
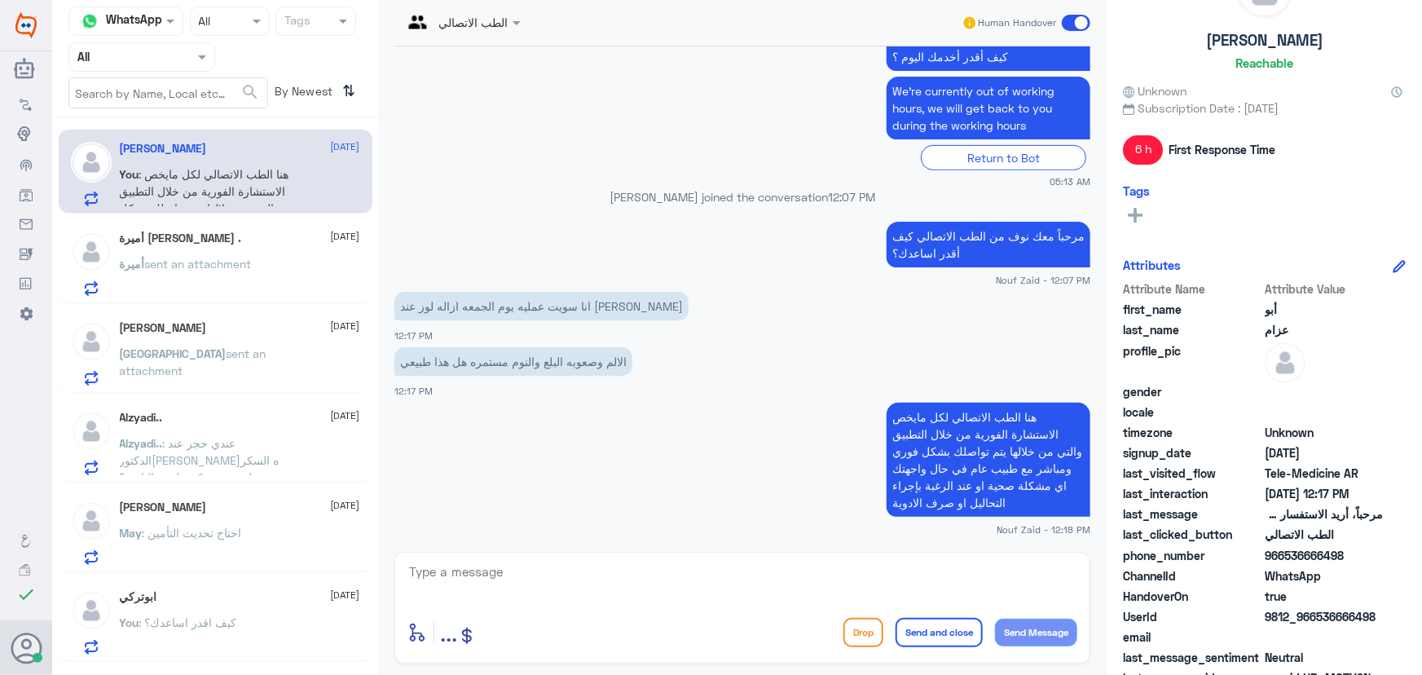
click at [0, 0] on input "checkbox" at bounding box center [0, 0] width 0 height 0
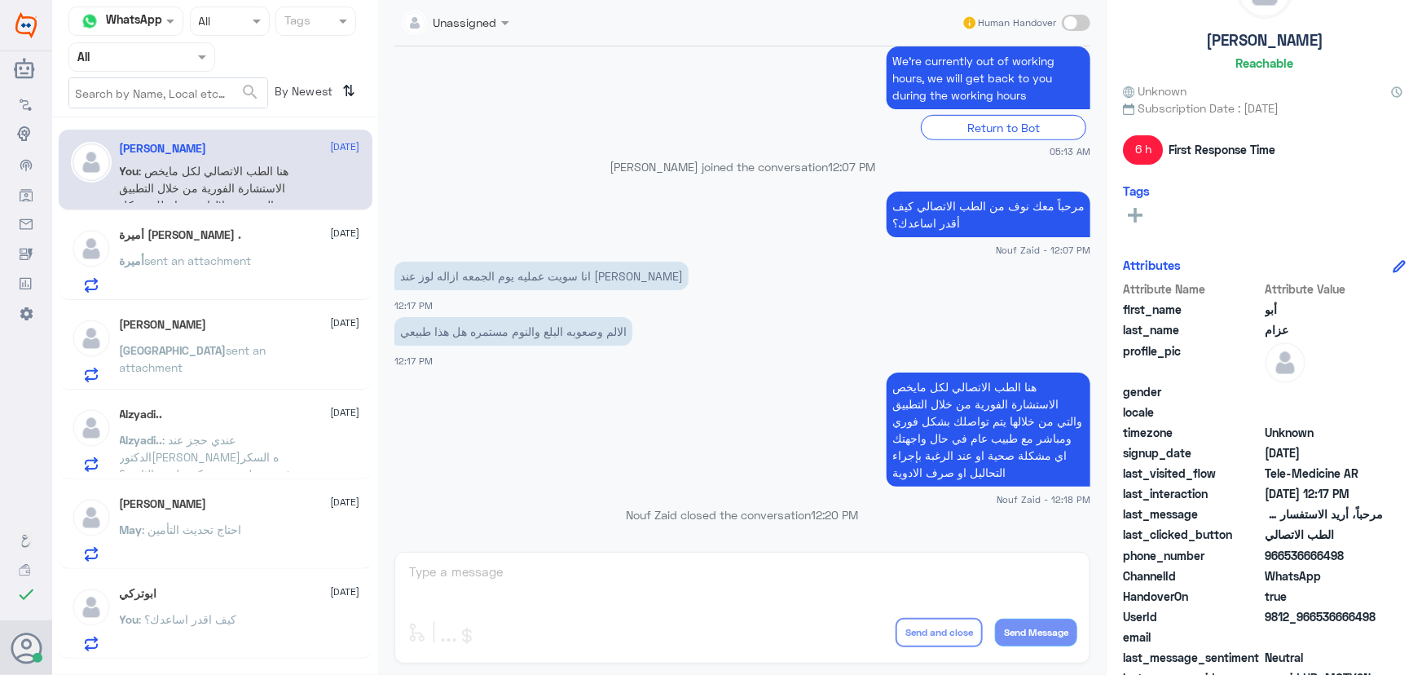
click at [254, 221] on div "أميرة غاطي المطيري . 22 September أميرة sent an attachment" at bounding box center [216, 258] width 314 height 84
click at [249, 243] on div "أميرة غاطي المطيري . 22 September أميرة sent an attachment" at bounding box center [240, 260] width 240 height 64
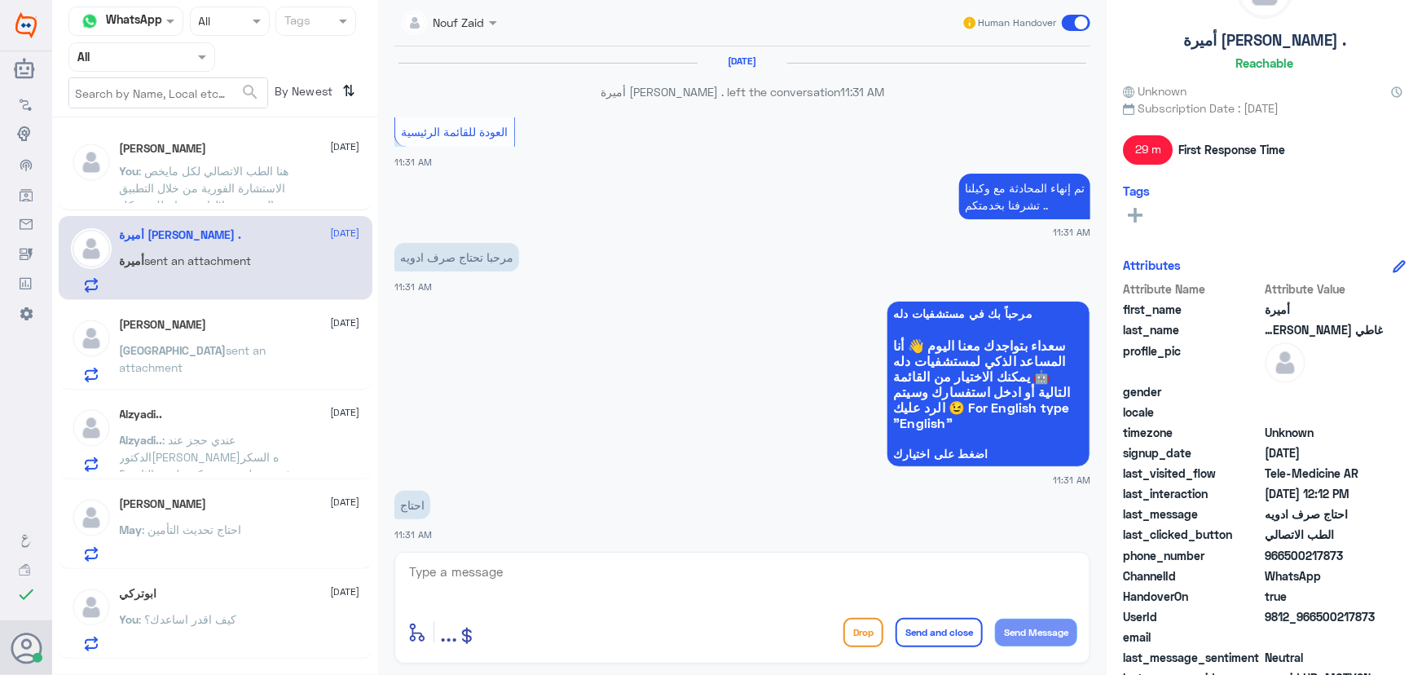
scroll to position [989, 0]
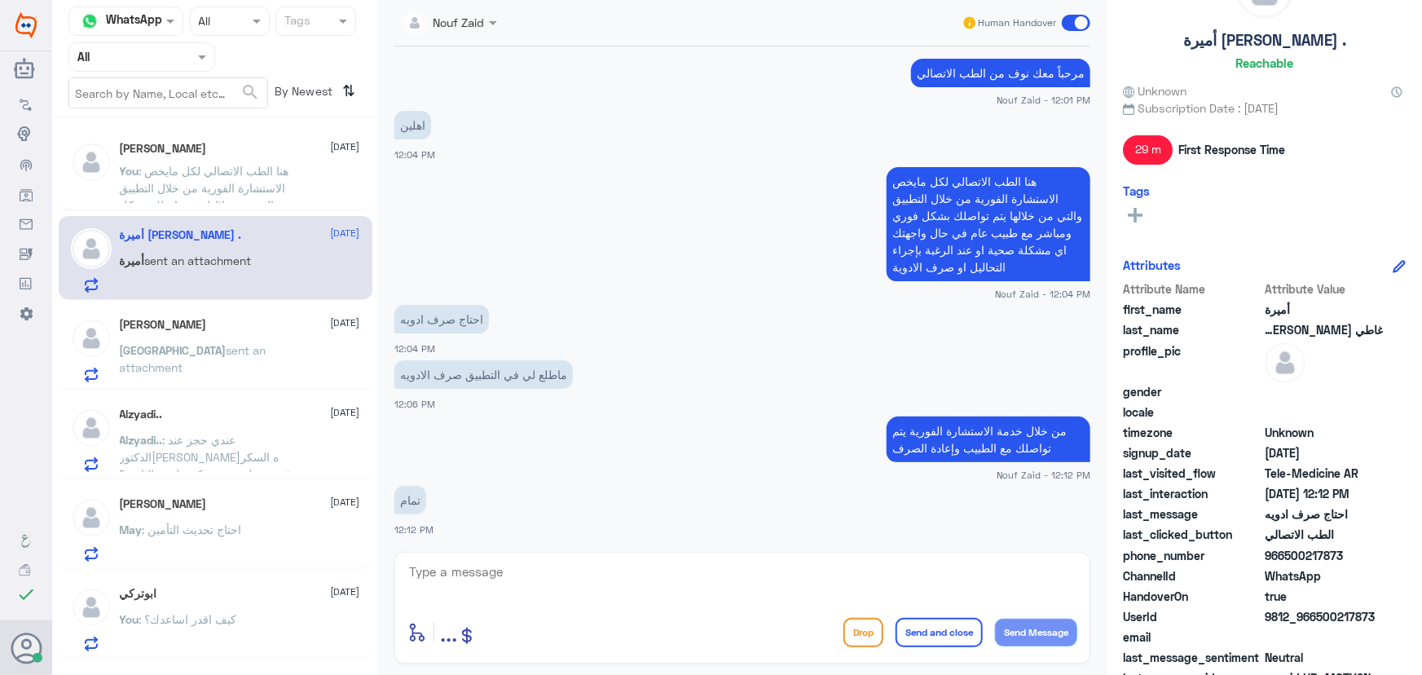
click at [185, 364] on p "Sabah sent an attachment" at bounding box center [211, 361] width 183 height 41
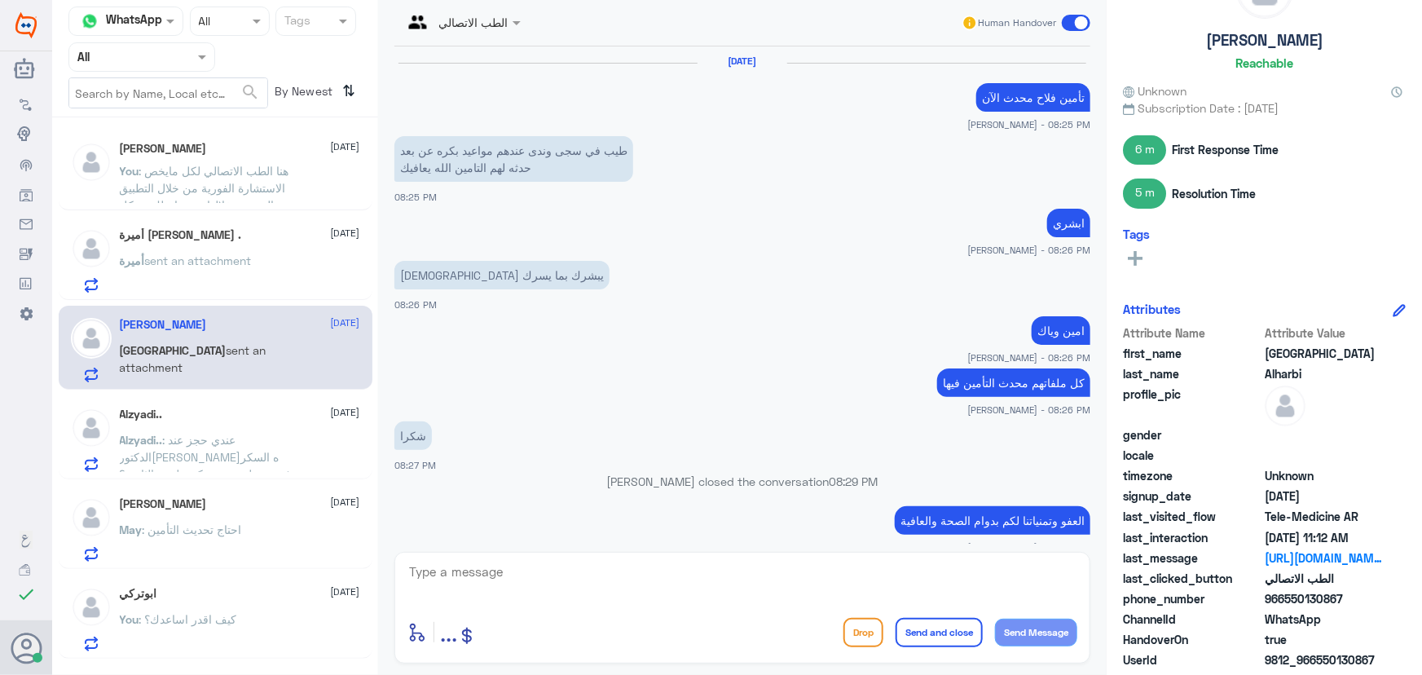
scroll to position [1014, 0]
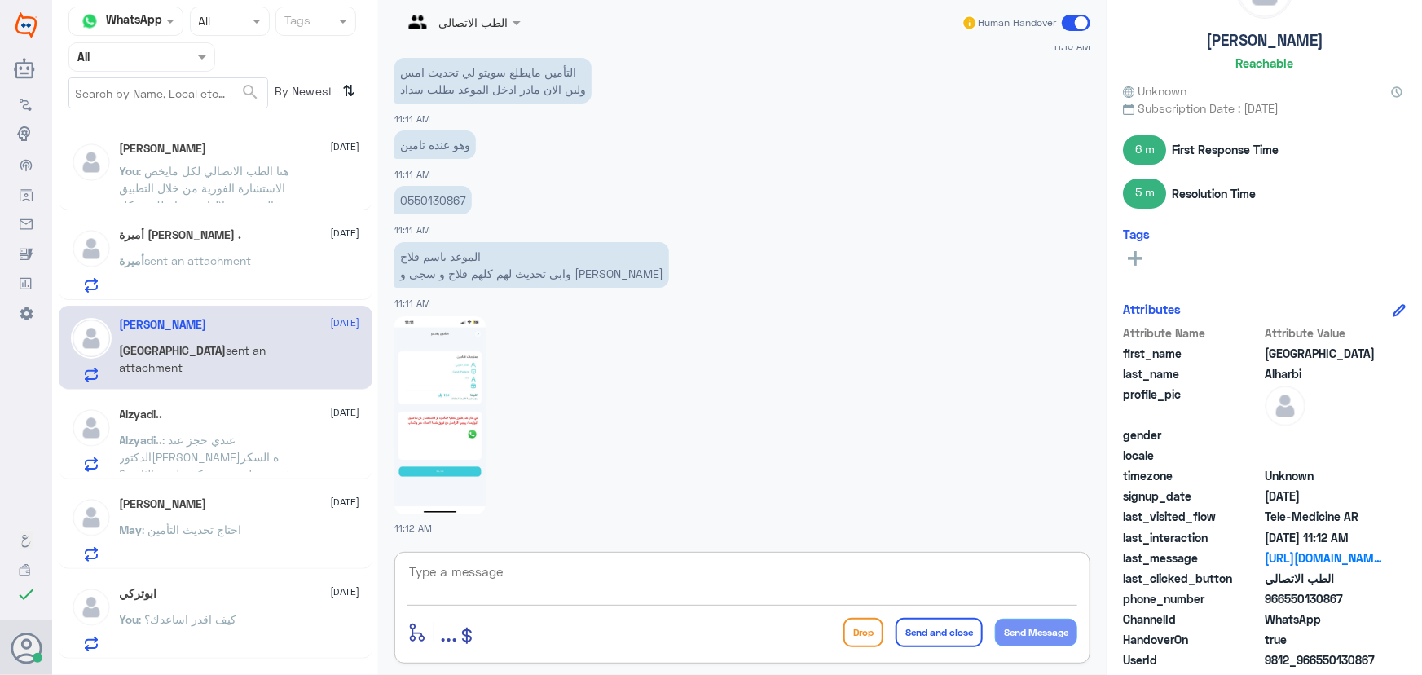
click at [568, 573] on textarea at bounding box center [742, 581] width 670 height 40
click at [560, 583] on textarea at bounding box center [742, 581] width 670 height 40
paste textarea "مرحباً معك نوف من الطب الاتصالي"
type textarea "مرحباً معك نوف من الطب الاتصالي"
click at [1049, 636] on button "Send Message" at bounding box center [1036, 632] width 82 height 28
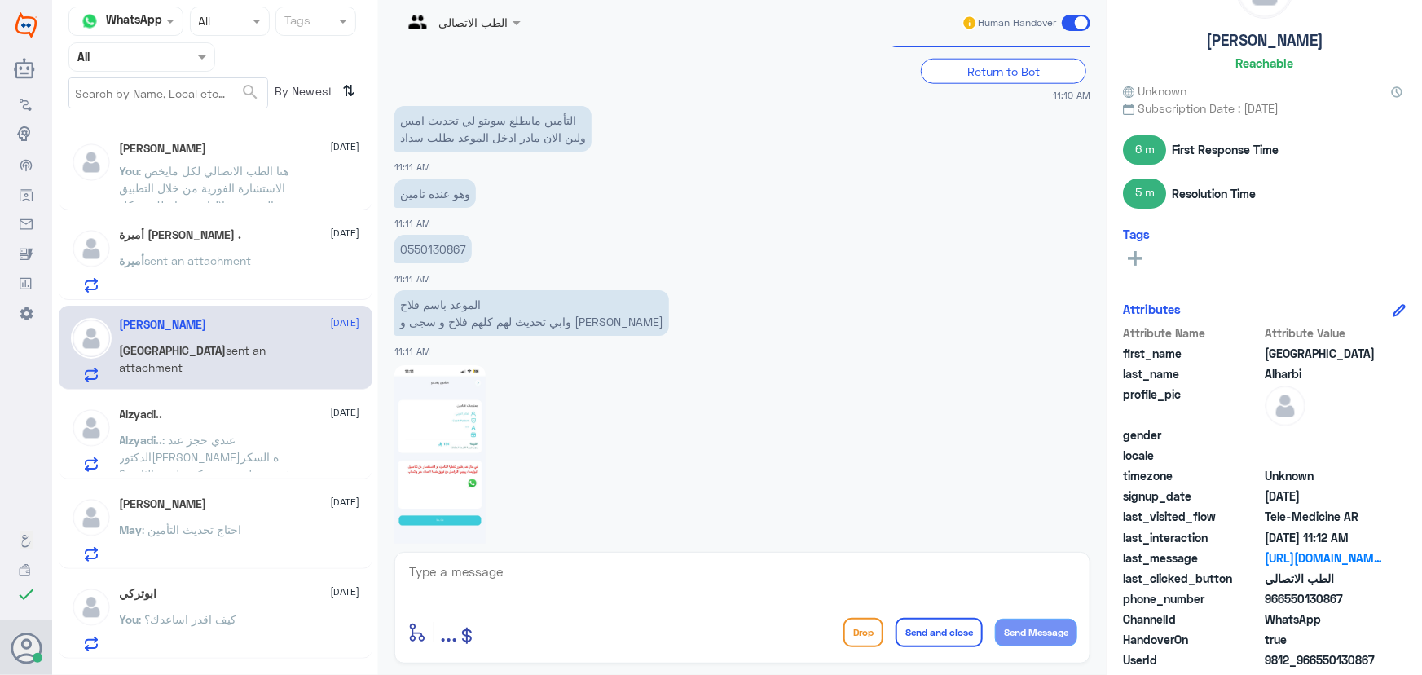
scroll to position [918, 0]
click at [441, 265] on p "0550130867" at bounding box center [432, 250] width 77 height 29
copy p "0550130867"
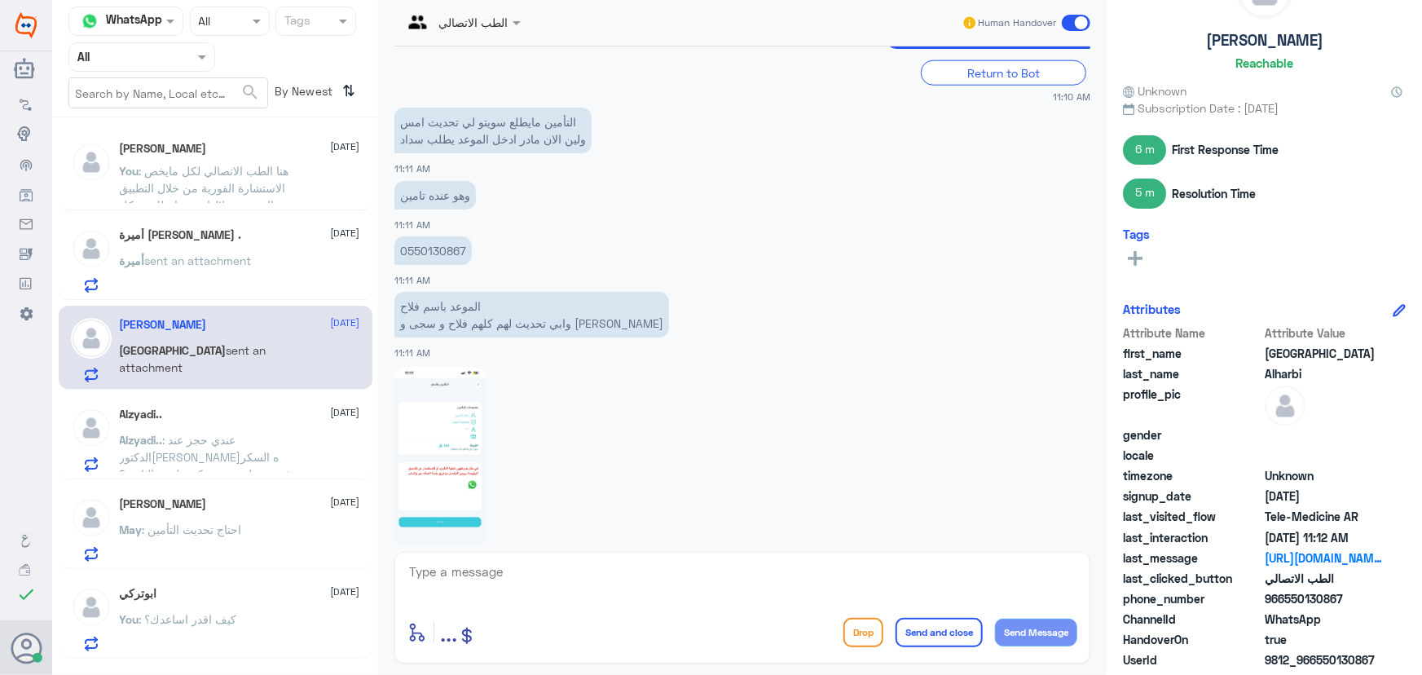
click at [628, 571] on textarea at bounding box center [742, 581] width 670 height 40
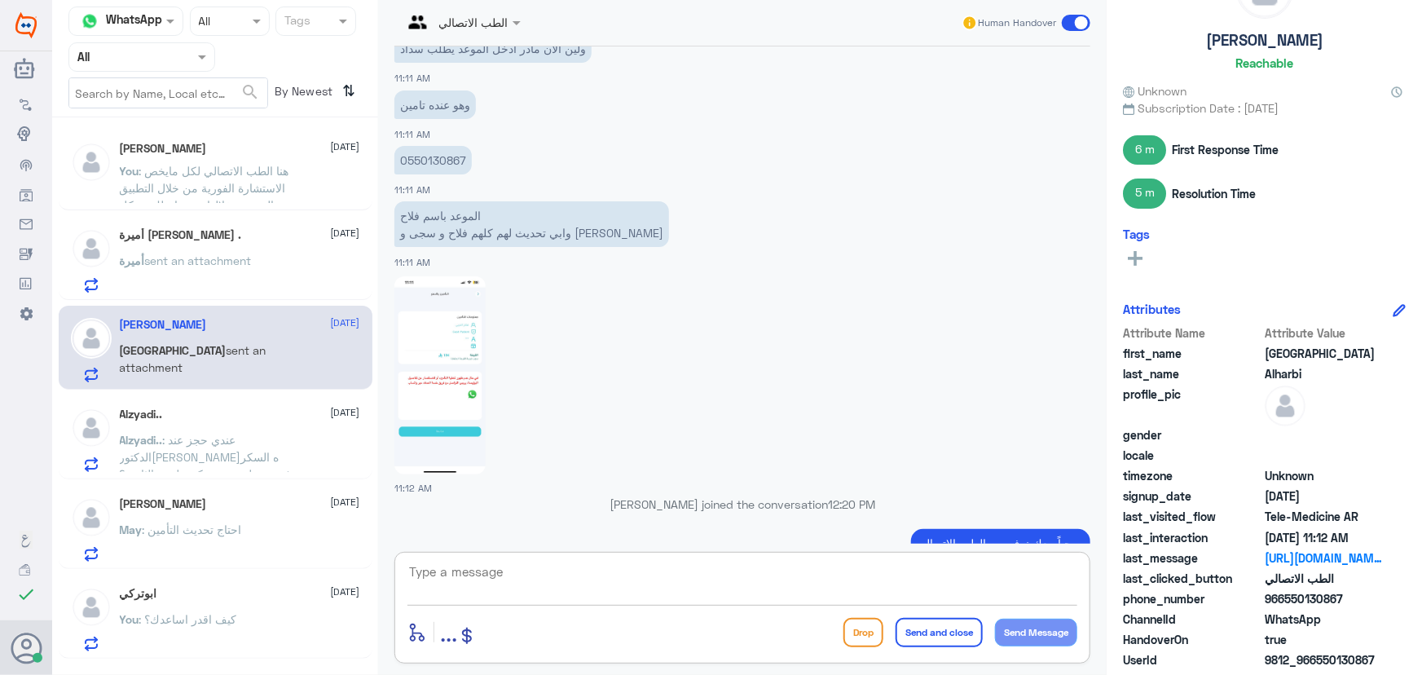
scroll to position [1067, 0]
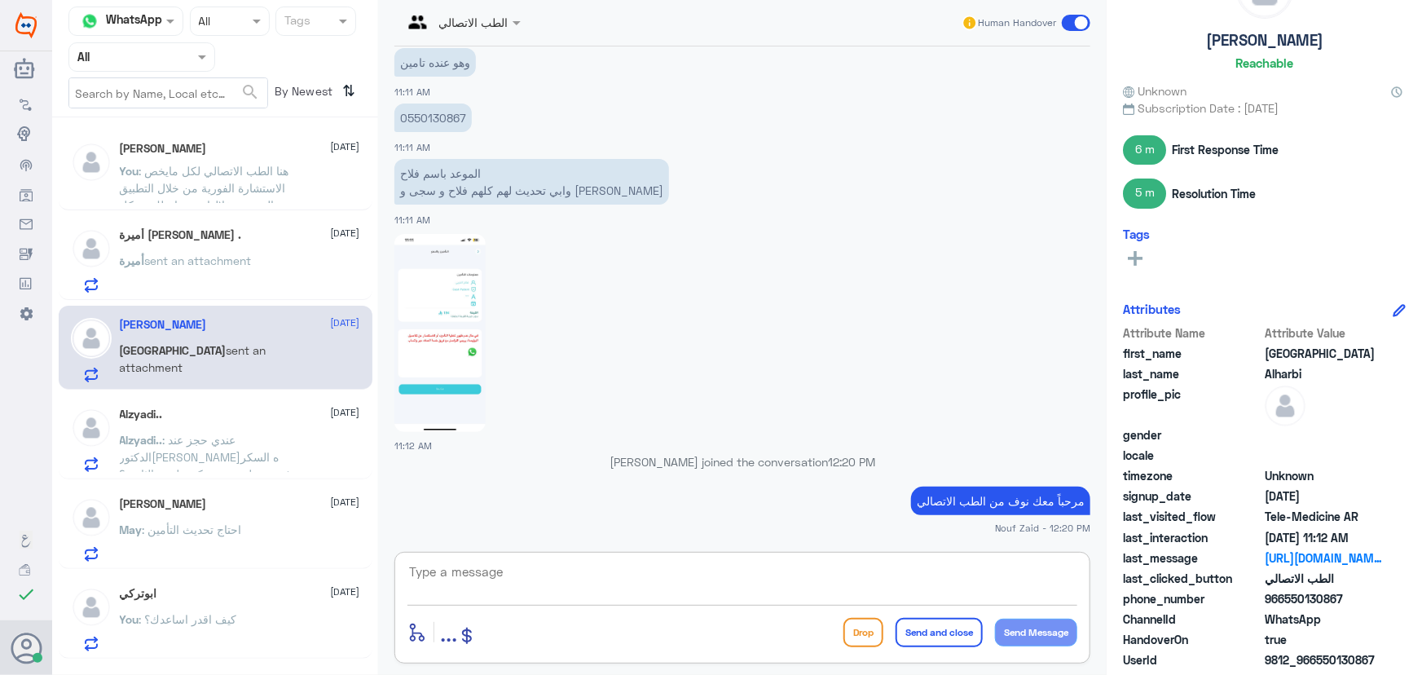
click at [701, 583] on textarea at bounding box center [742, 581] width 670 height 40
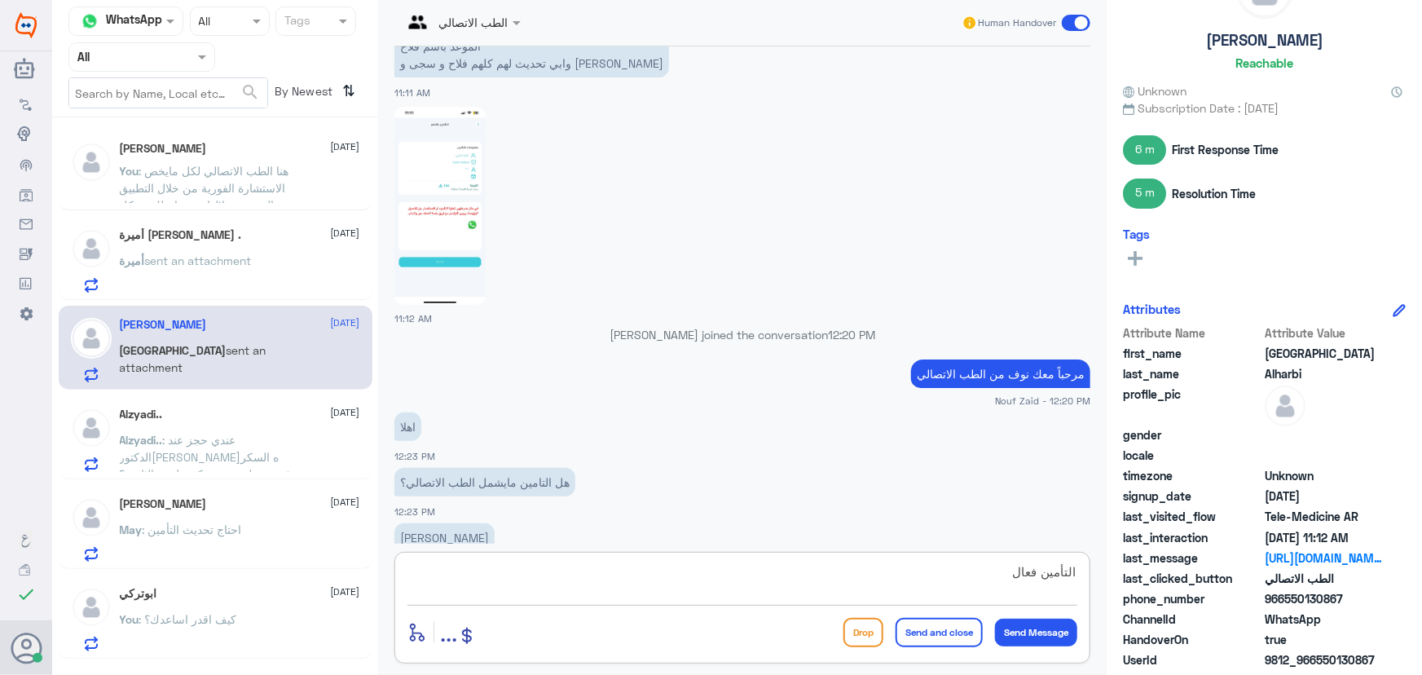
scroll to position [1234, 0]
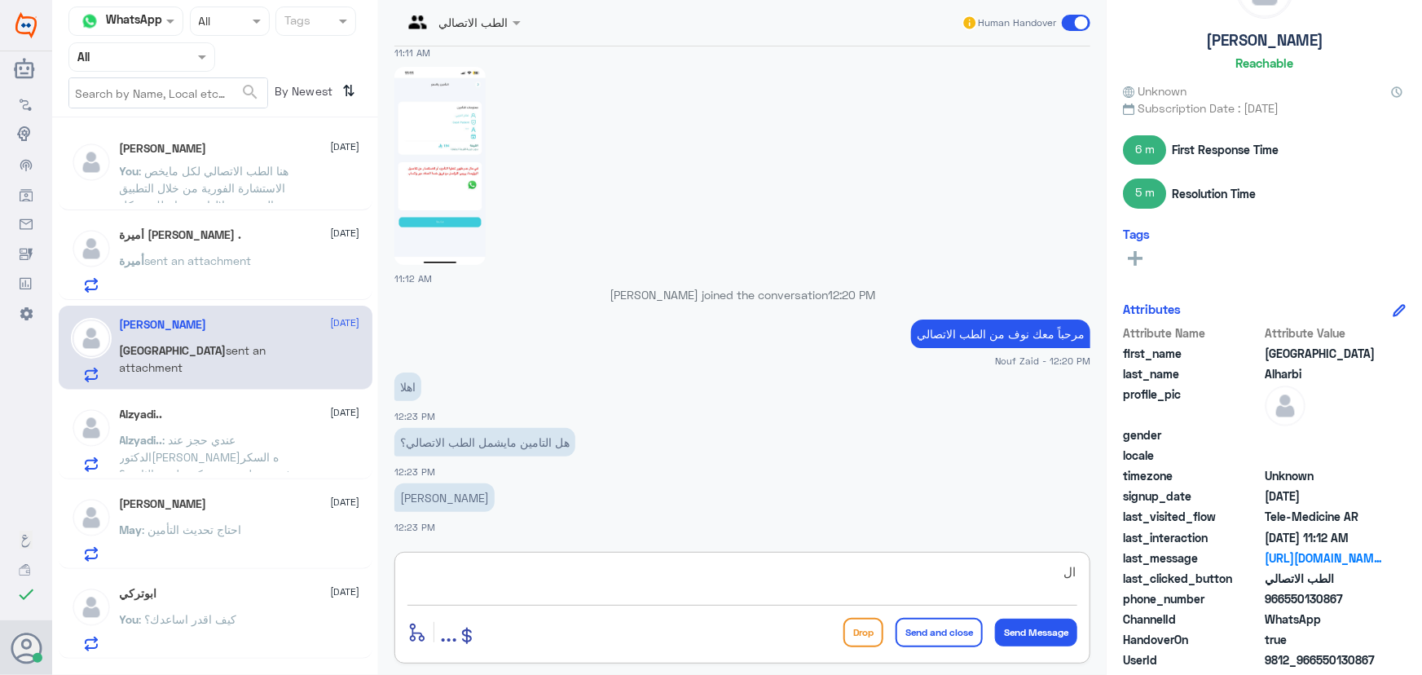
type textarea "ا"
type textarea "نعم يشمل الطب الاتصالي"
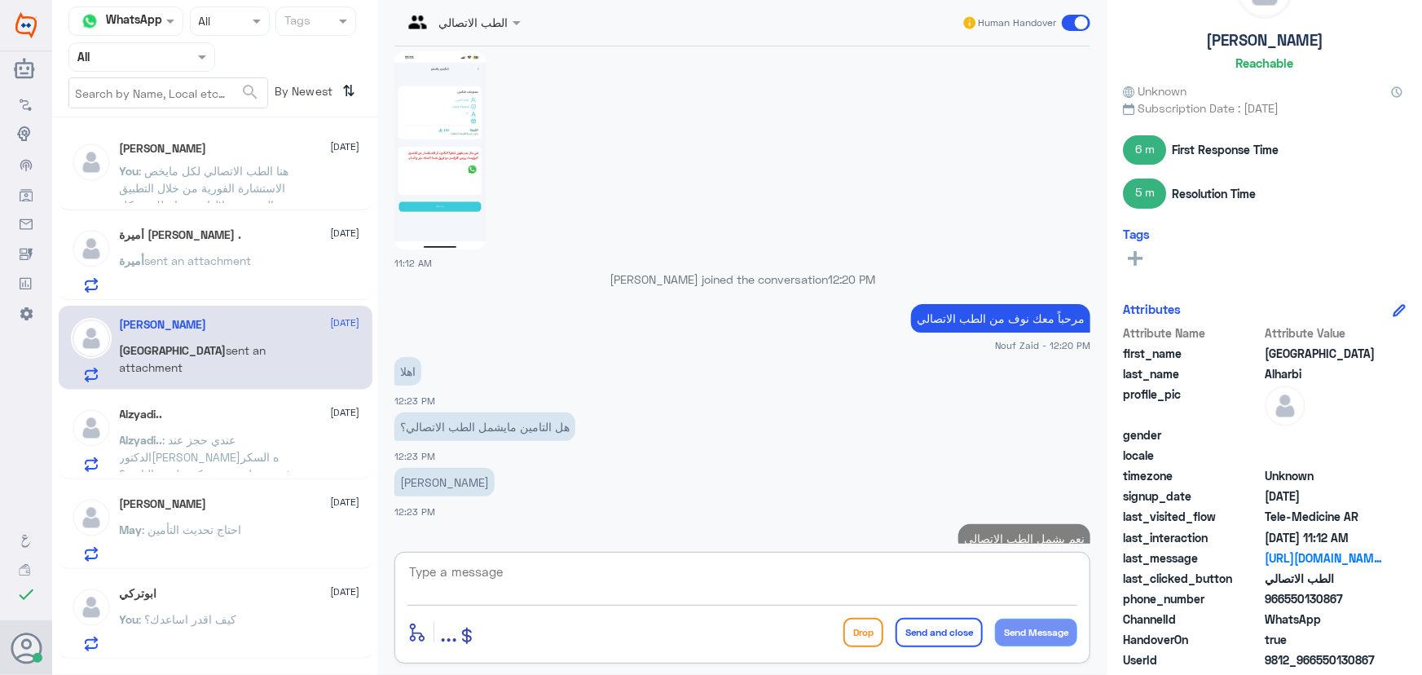
scroll to position [1286, 0]
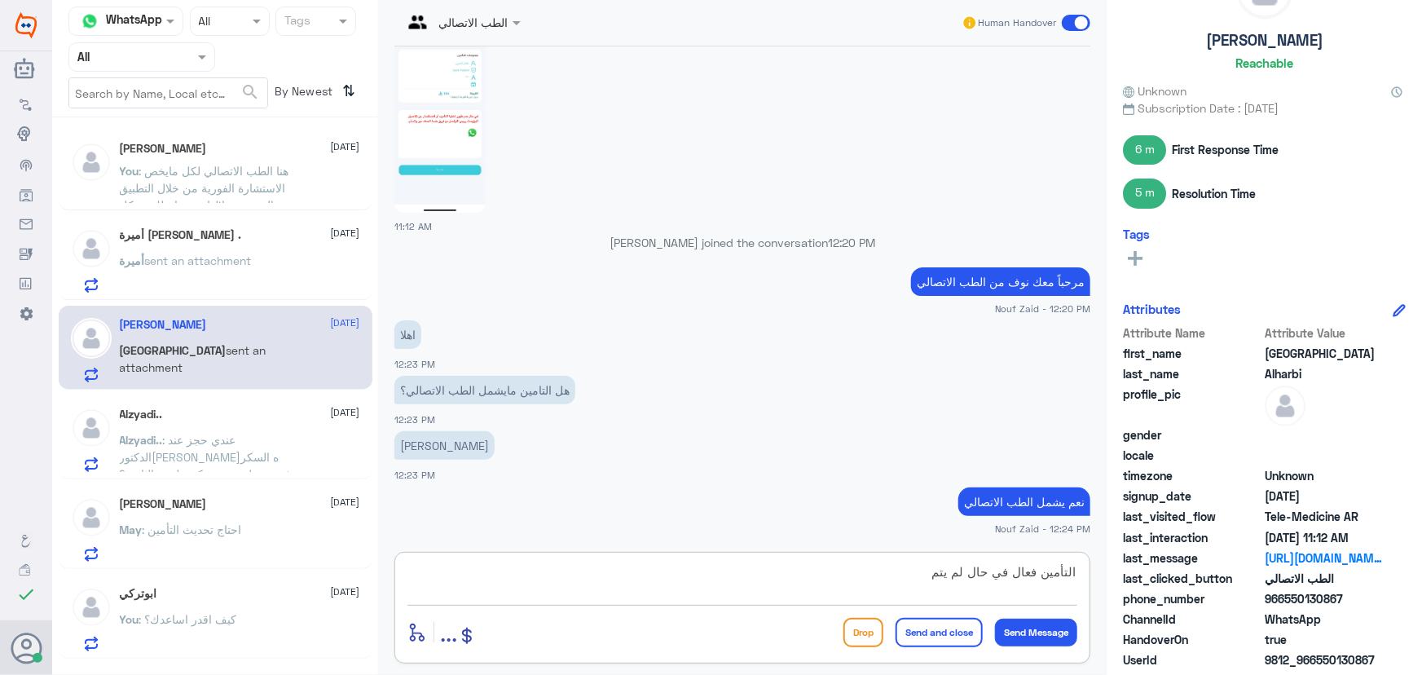
type textarea "التأمين فعال في حال لم يتم"
click at [254, 427] on div "Alzyadi.. 22 September Alzyadi.. : عندي حجز عند الدكتوره لافيه السكر ودفعت حطون…" at bounding box center [240, 439] width 240 height 64
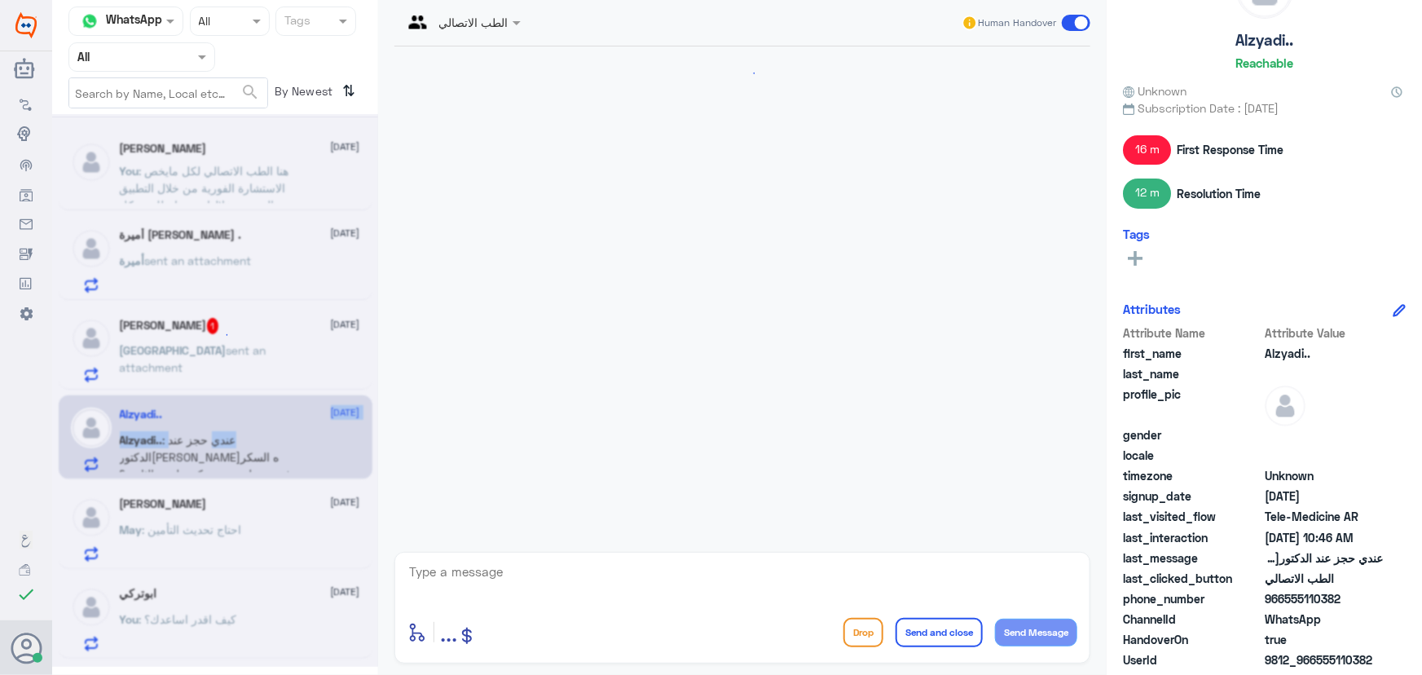
scroll to position [983, 0]
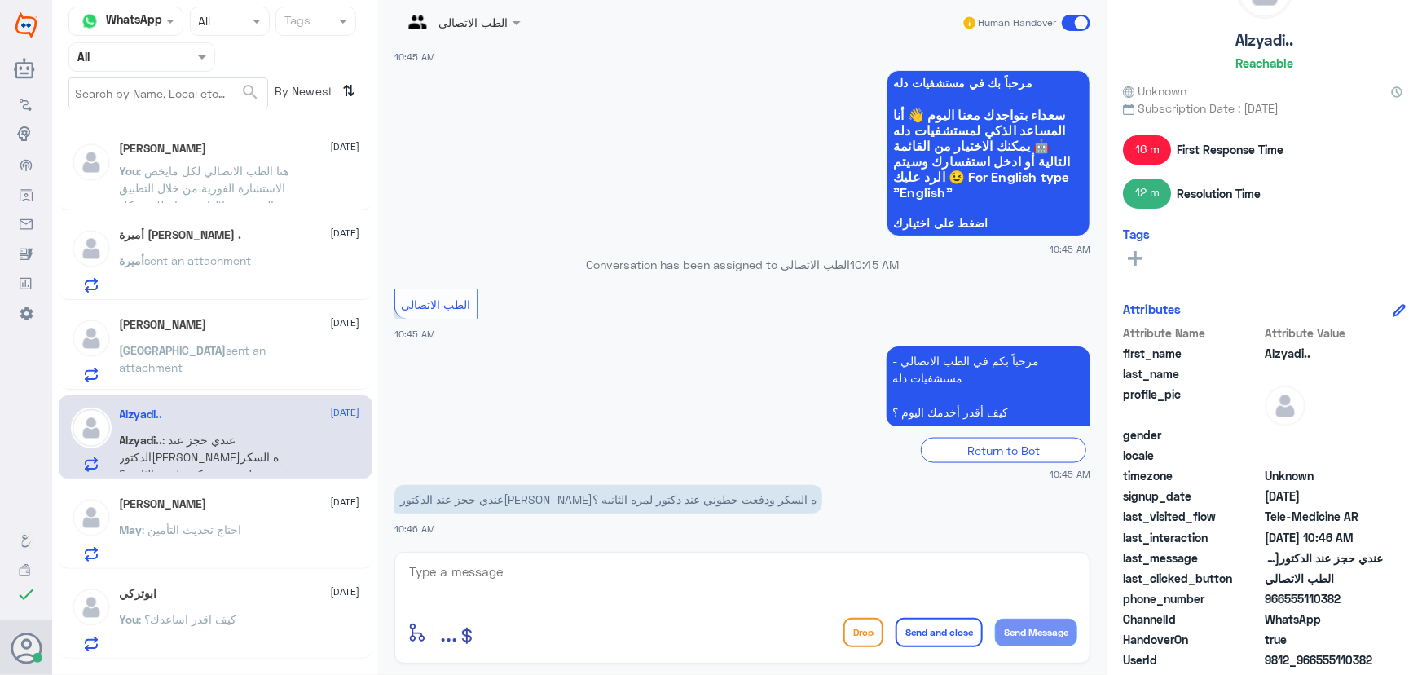
click at [255, 526] on div "May : احتاج تحديث التأمين" at bounding box center [240, 543] width 240 height 37
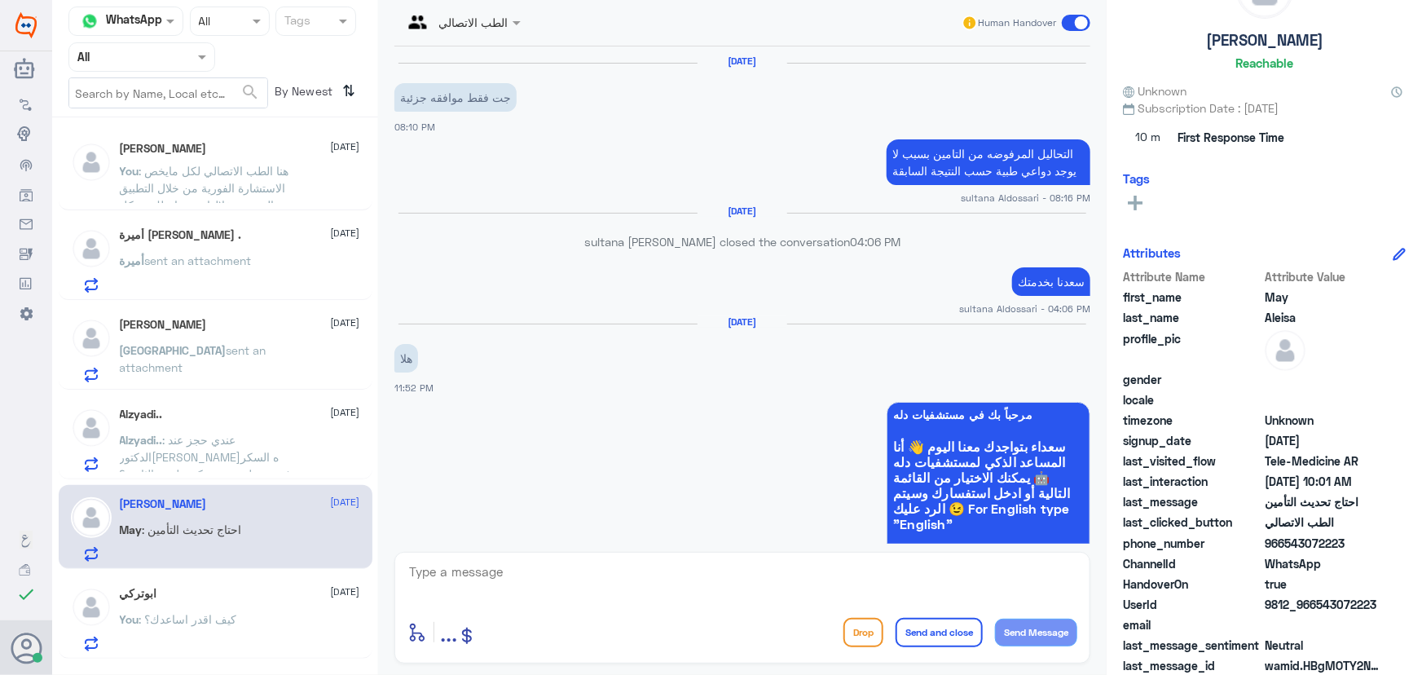
scroll to position [1046, 0]
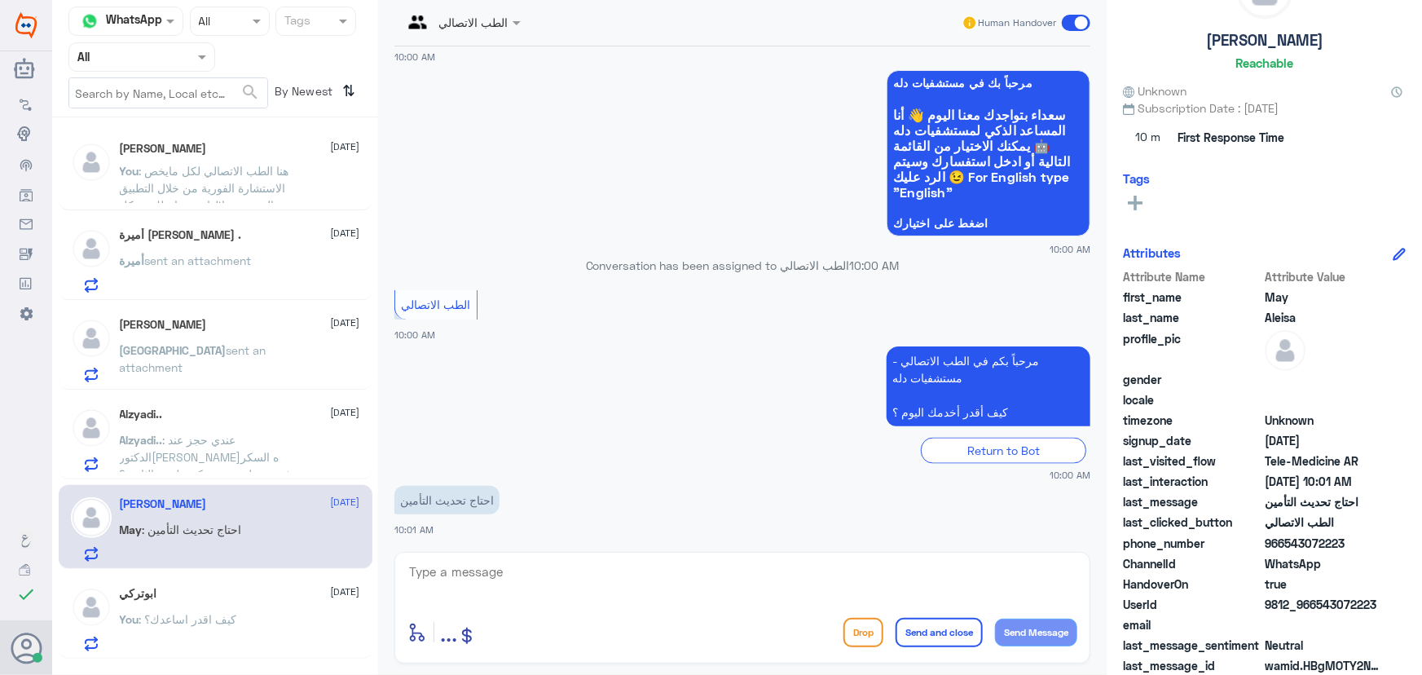
click at [532, 572] on textarea at bounding box center [742, 581] width 670 height 40
click at [251, 334] on div "أميرة غاطي المطيري . 22 September أميرة sent an attachment" at bounding box center [240, 350] width 240 height 64
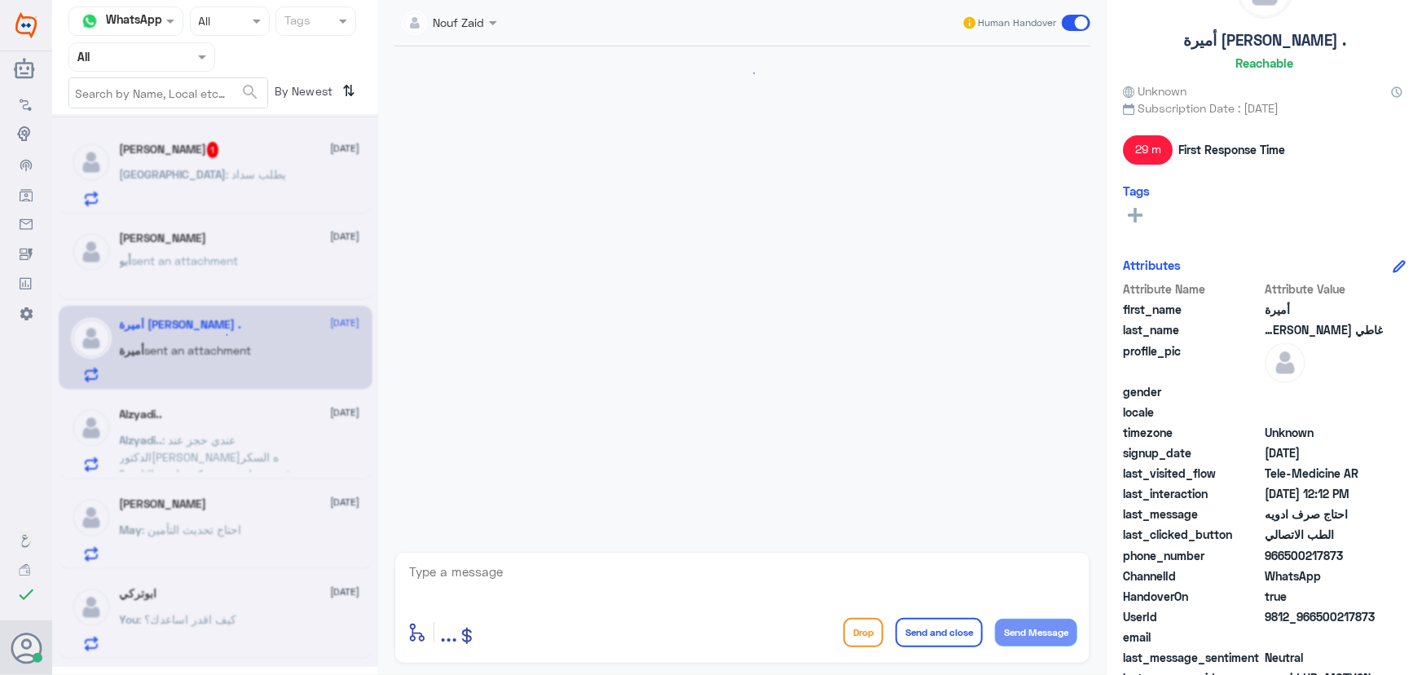
scroll to position [989, 0]
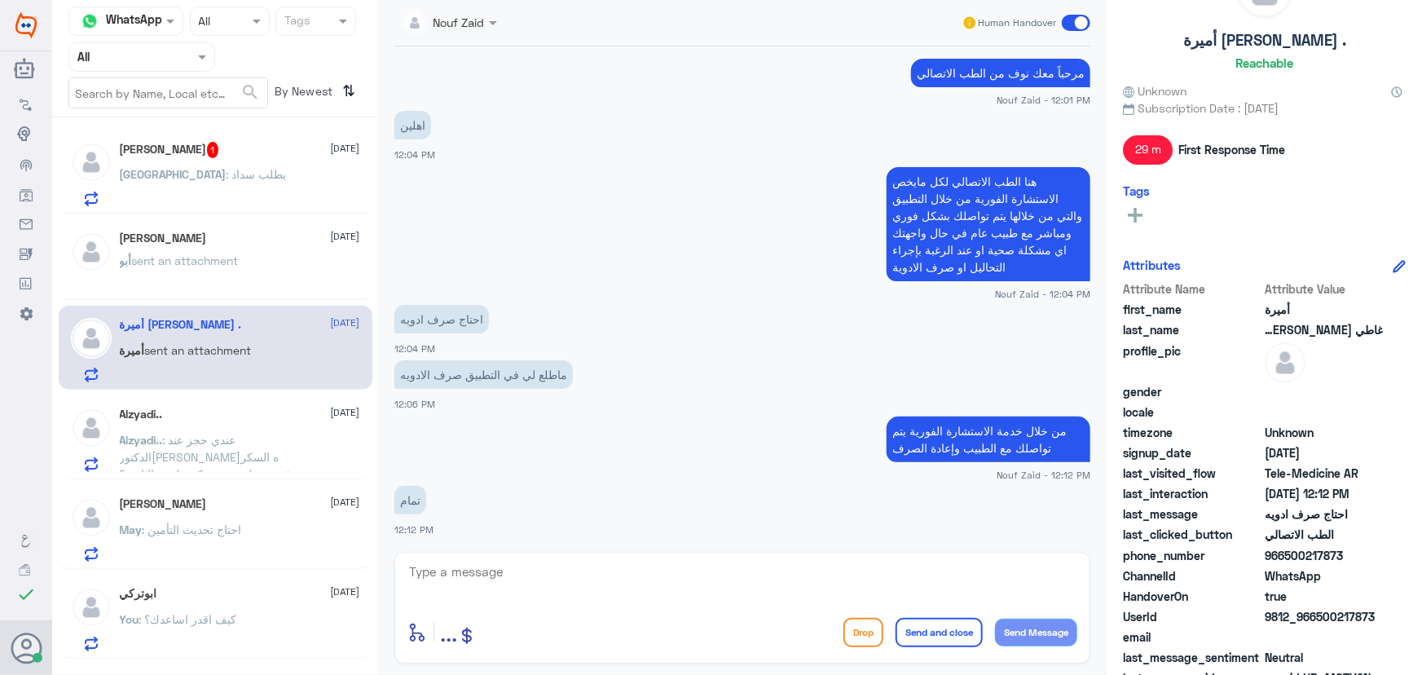
click at [228, 291] on p "أبو sent an attachment" at bounding box center [179, 272] width 119 height 41
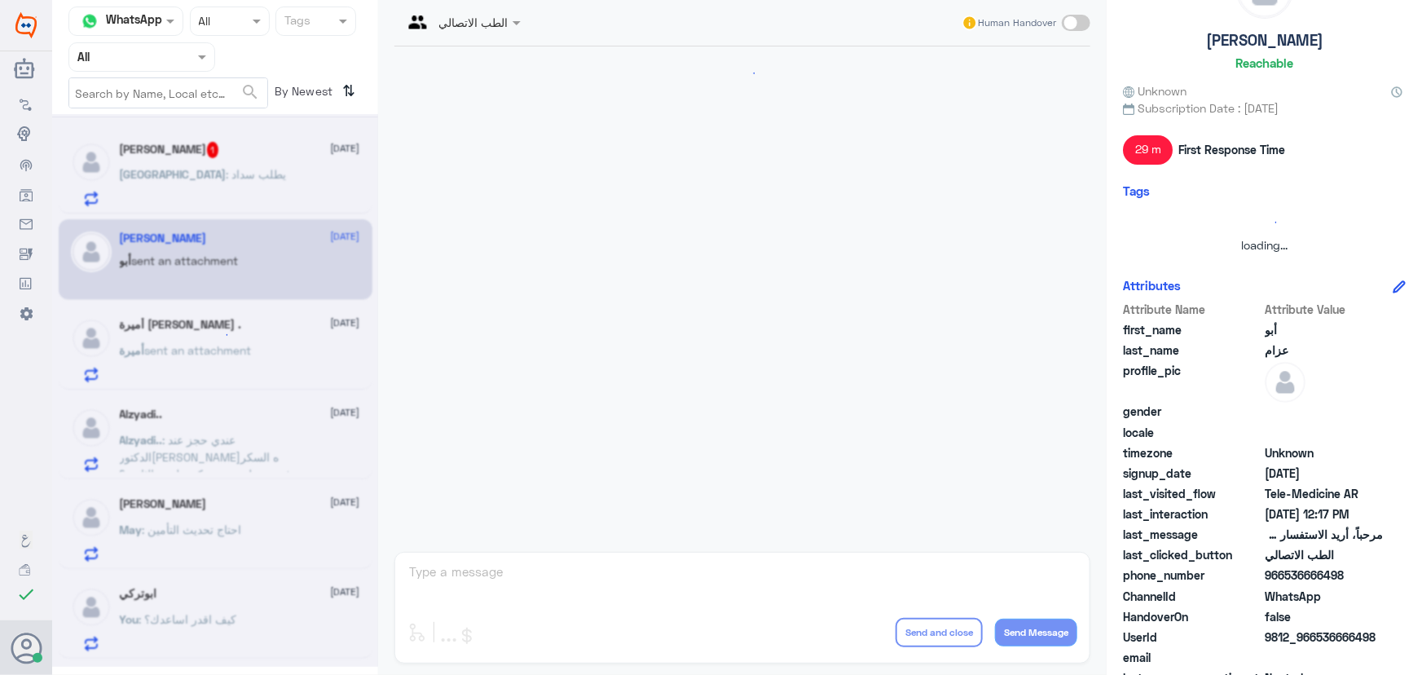
scroll to position [456, 0]
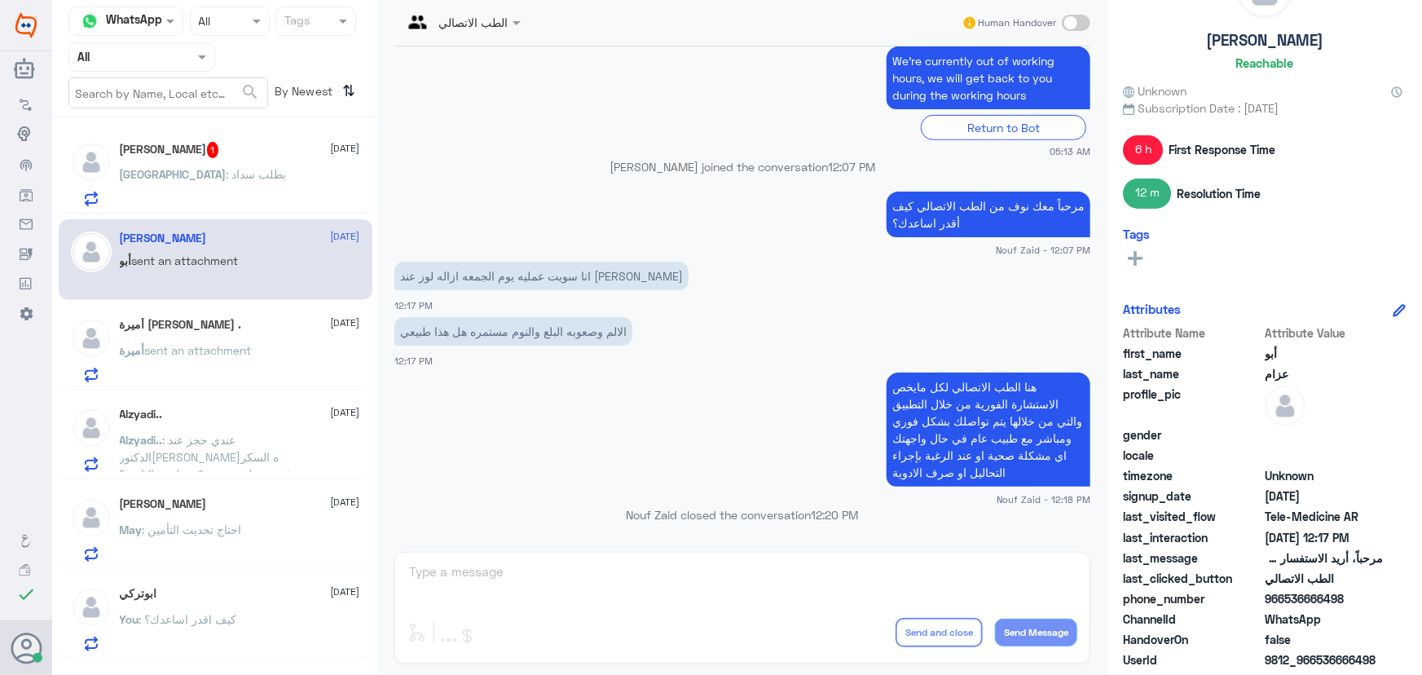
click at [232, 421] on div "Alzyadi.. 22 September Alzyadi.. : عندي حجز عند الدكتوره لافيه السكر ودفعت حطون…" at bounding box center [240, 439] width 240 height 64
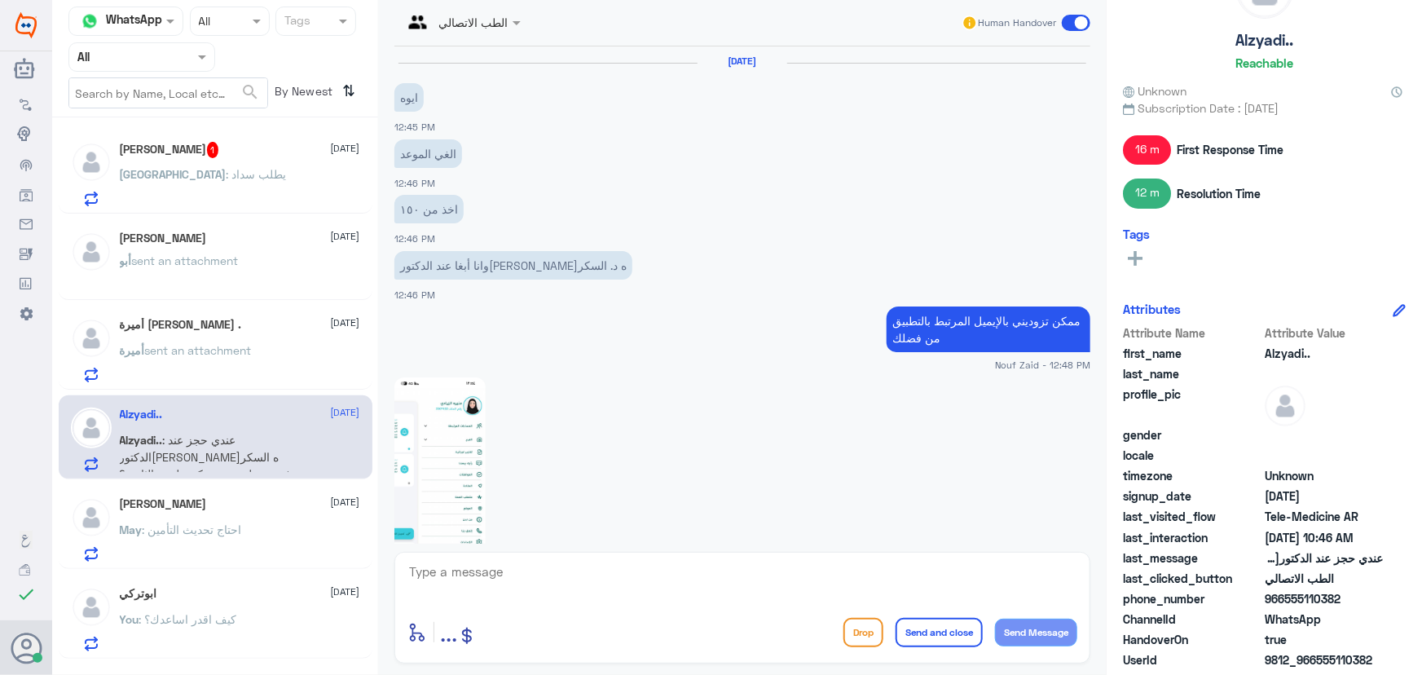
scroll to position [983, 0]
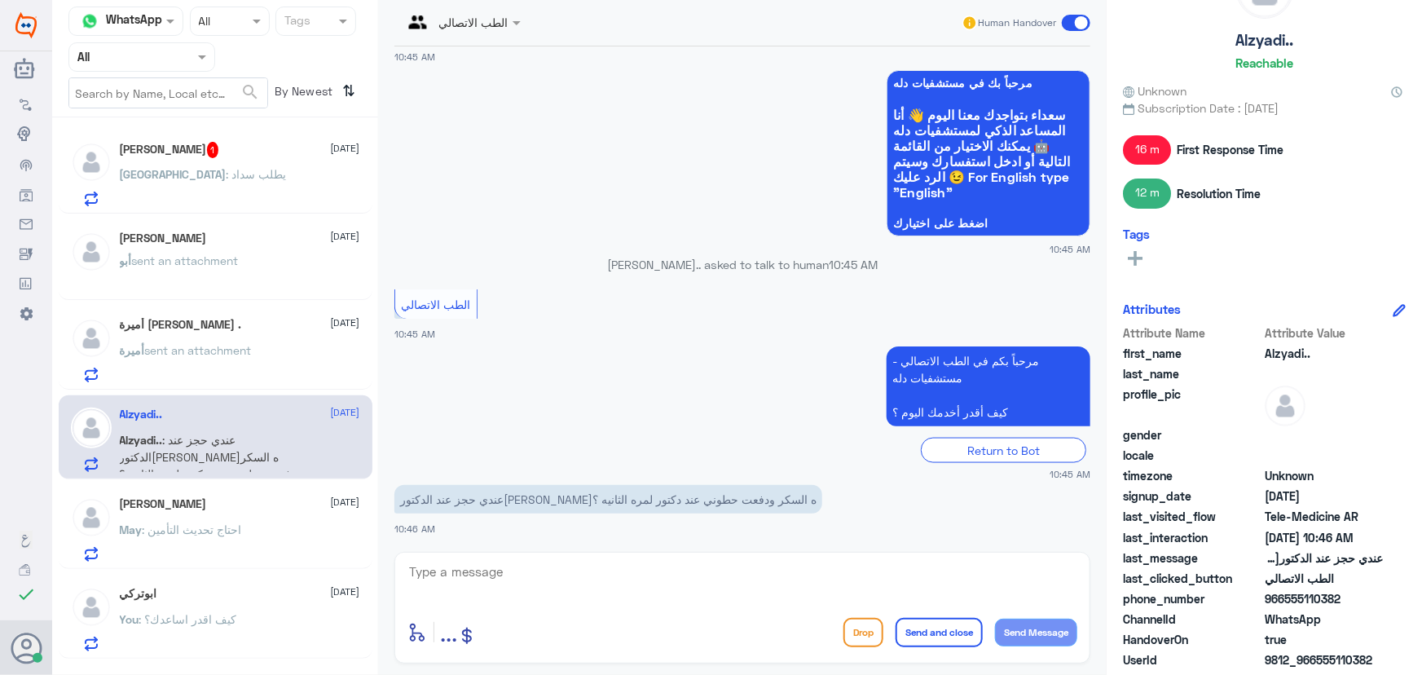
click at [192, 161] on div "Sabah Alharbi 1 22 September Sabah : يطلب سداد" at bounding box center [240, 174] width 240 height 64
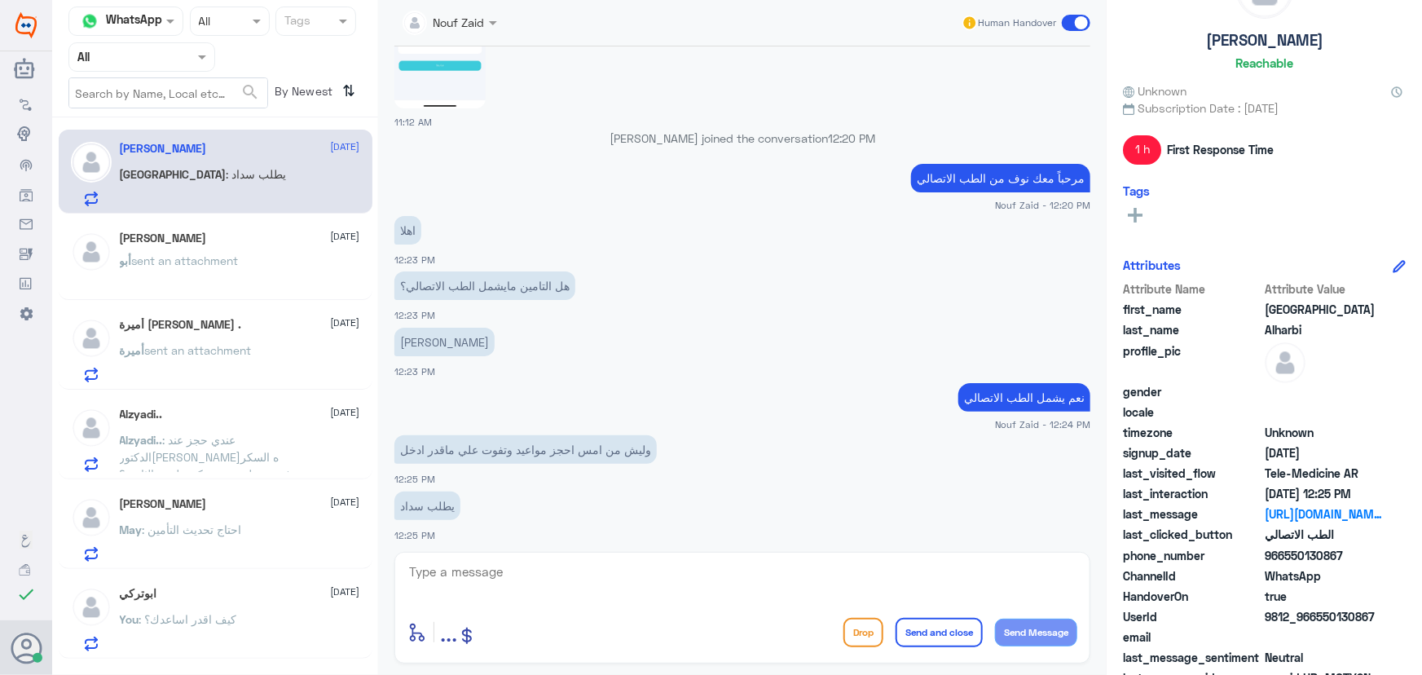
scroll to position [1004, 0]
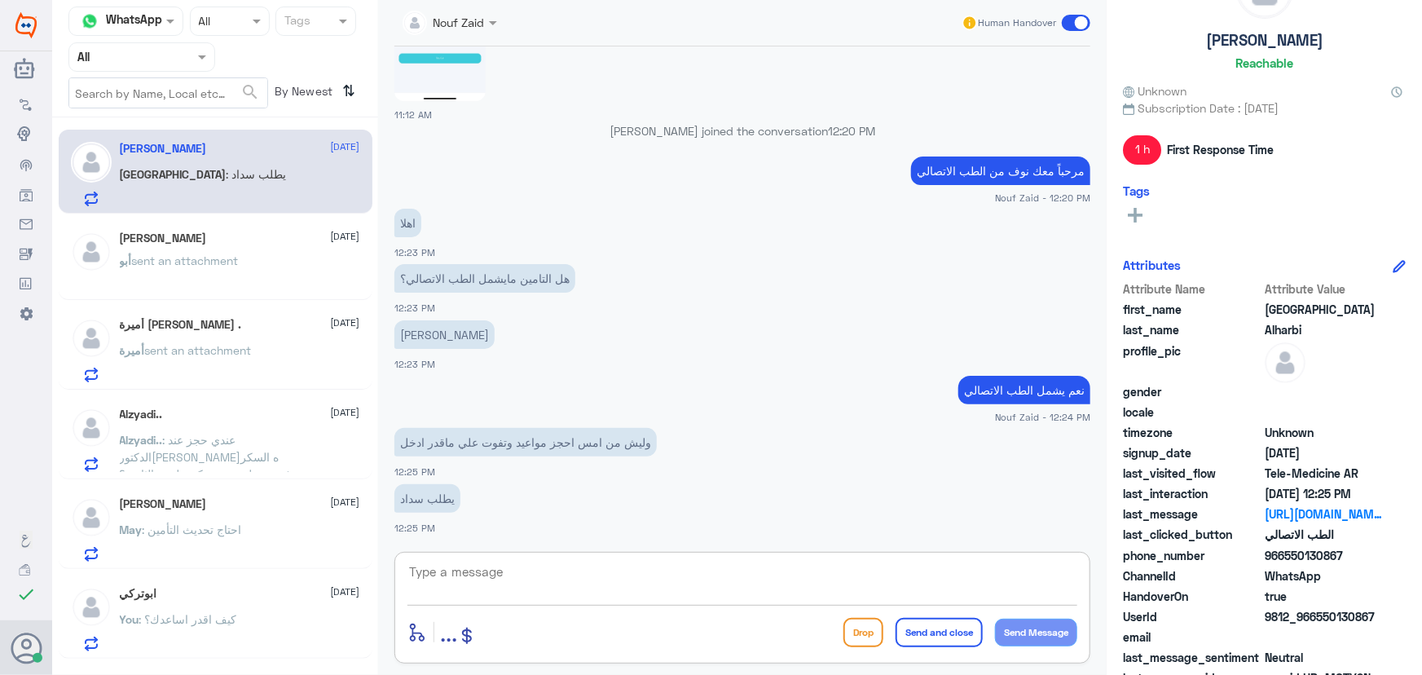
click at [478, 565] on textarea at bounding box center [742, 581] width 670 height 40
click at [521, 567] on textarea at bounding box center [742, 581] width 670 height 40
click at [499, 570] on textarea at bounding box center [742, 581] width 670 height 40
click at [474, 403] on app-msgs-text "نعم يشمل الطب الاتصالي" at bounding box center [742, 391] width 696 height 30
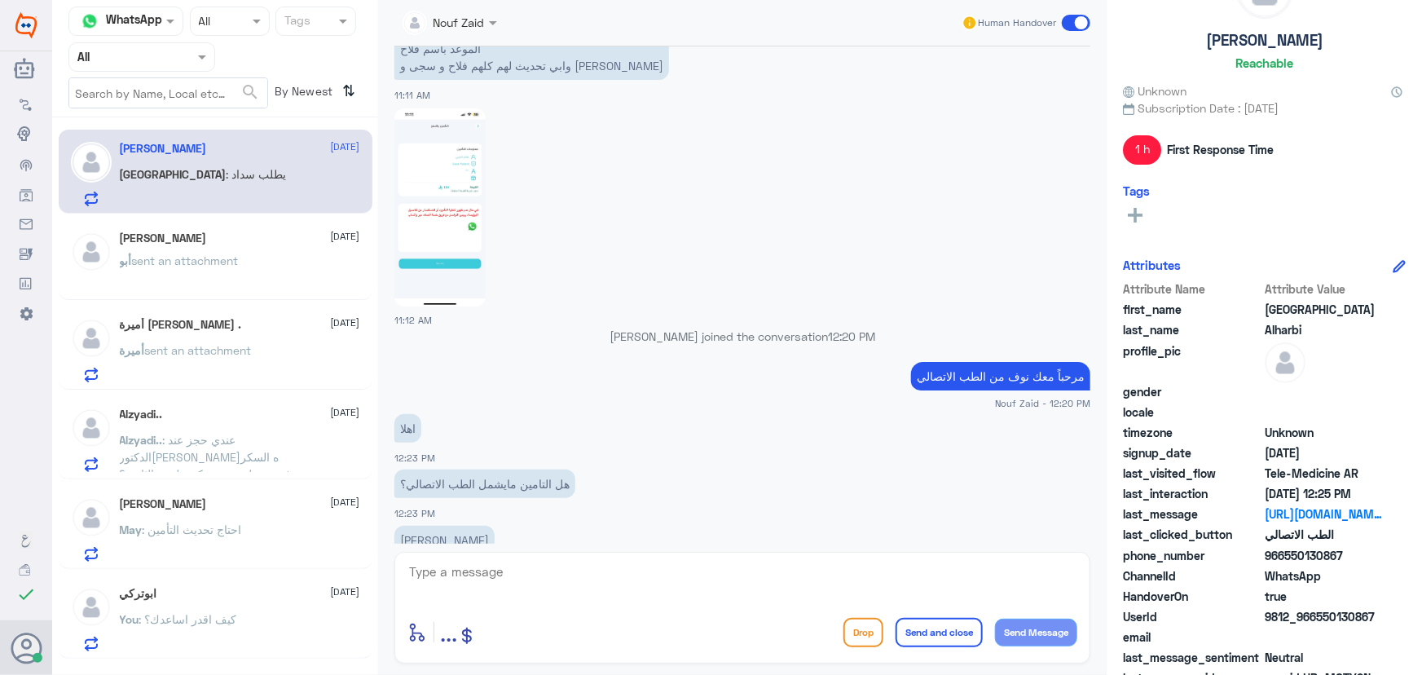
scroll to position [782, 0]
click at [453, 183] on img at bounding box center [439, 208] width 91 height 198
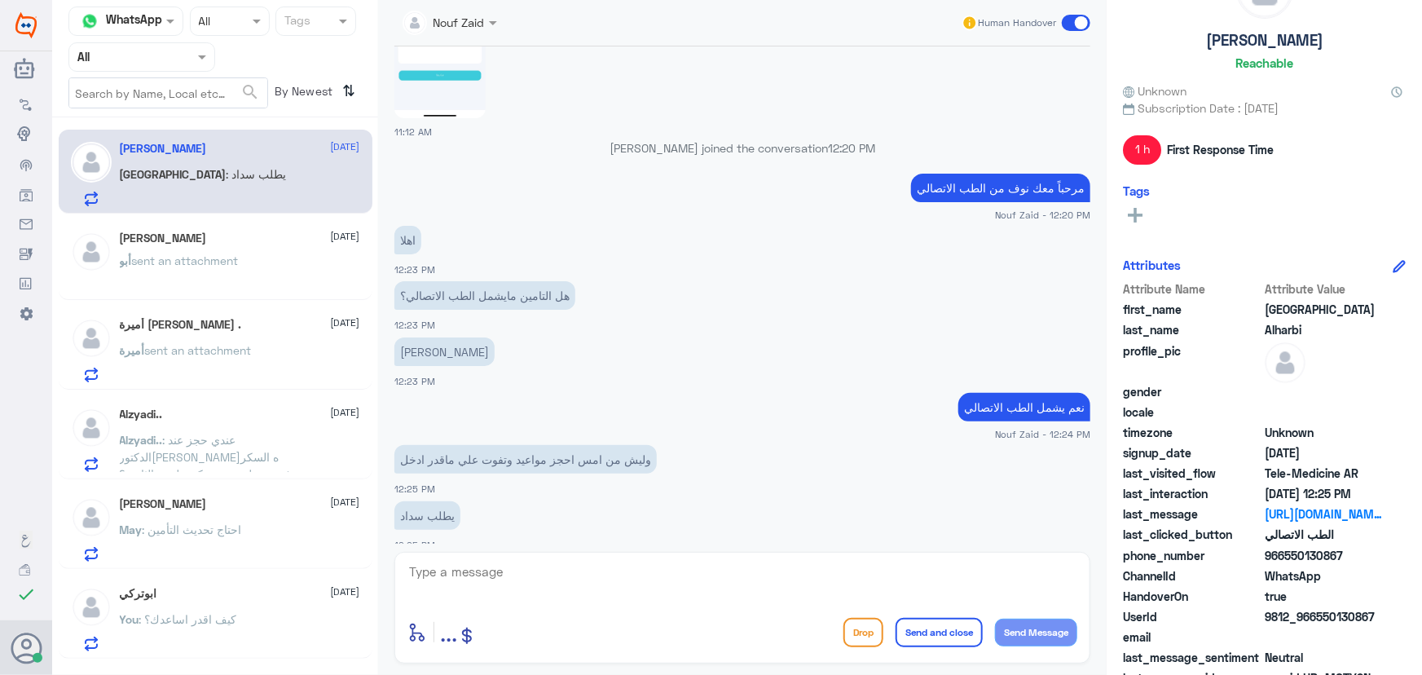
scroll to position [1004, 0]
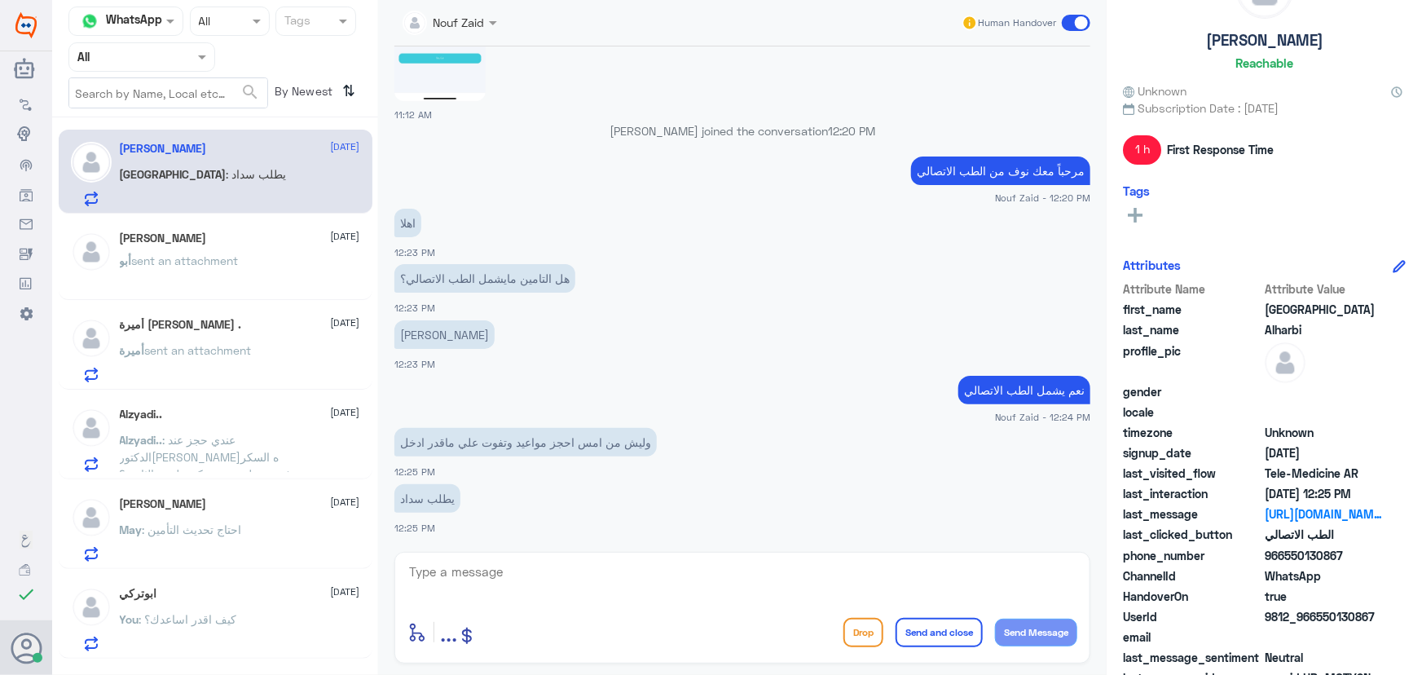
click at [605, 442] on p "وليش من امس احجز مواعيد وتفوت علي ماقدر ادخل" at bounding box center [525, 442] width 262 height 29
drag, startPoint x: 646, startPoint y: 444, endPoint x: 398, endPoint y: 435, distance: 248.7
click at [398, 435] on p "وليش من امس احجز مواعيد وتفوت علي ماقدر ادخل" at bounding box center [525, 442] width 262 height 29
click at [528, 367] on div "بوبا ارامكو 12:23 PM" at bounding box center [742, 343] width 696 height 55
drag, startPoint x: 1313, startPoint y: 617, endPoint x: 1421, endPoint y: 575, distance: 115.3
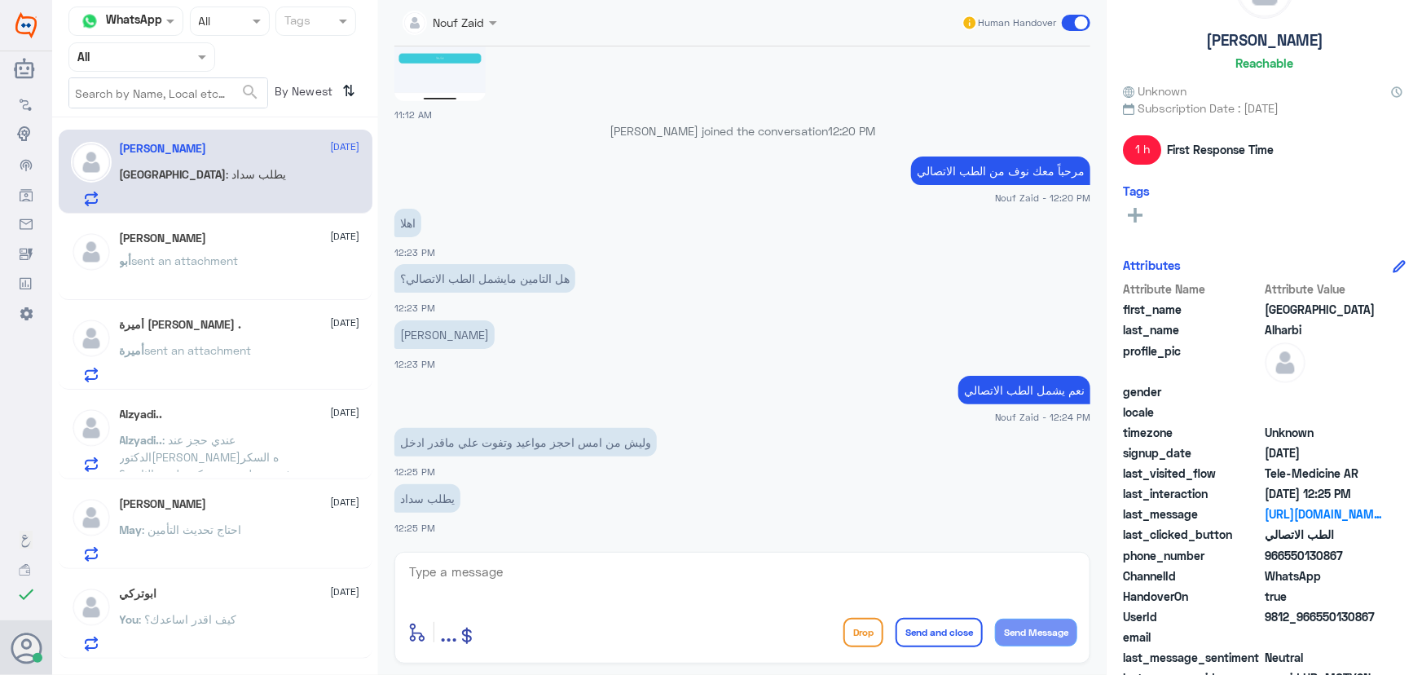
click at [1421, 612] on div "Sabah Alharbi Reachable Unknown Subscription Date : 09/21/2025 1 h First Respon…" at bounding box center [1263, 340] width 315 height 680
copy span "550130867"
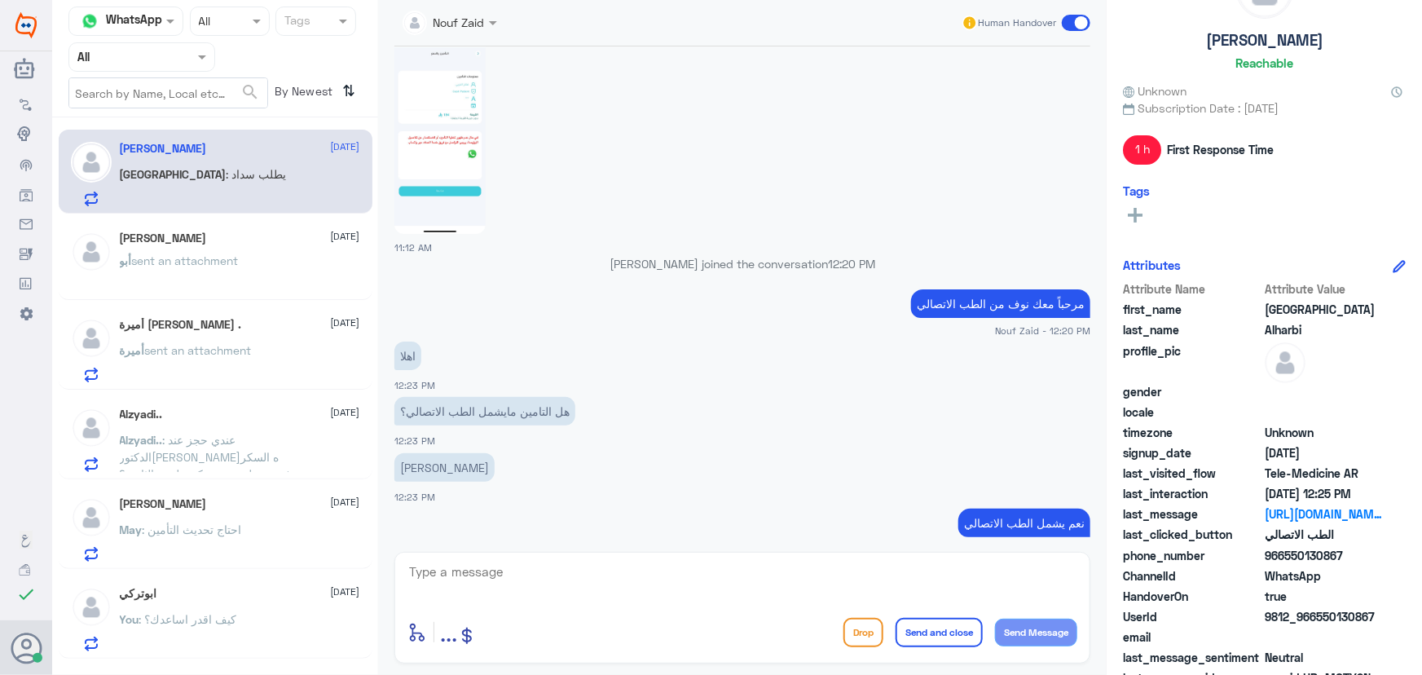
click at [269, 200] on div "Sabah : يطلب سداد" at bounding box center [240, 187] width 240 height 37
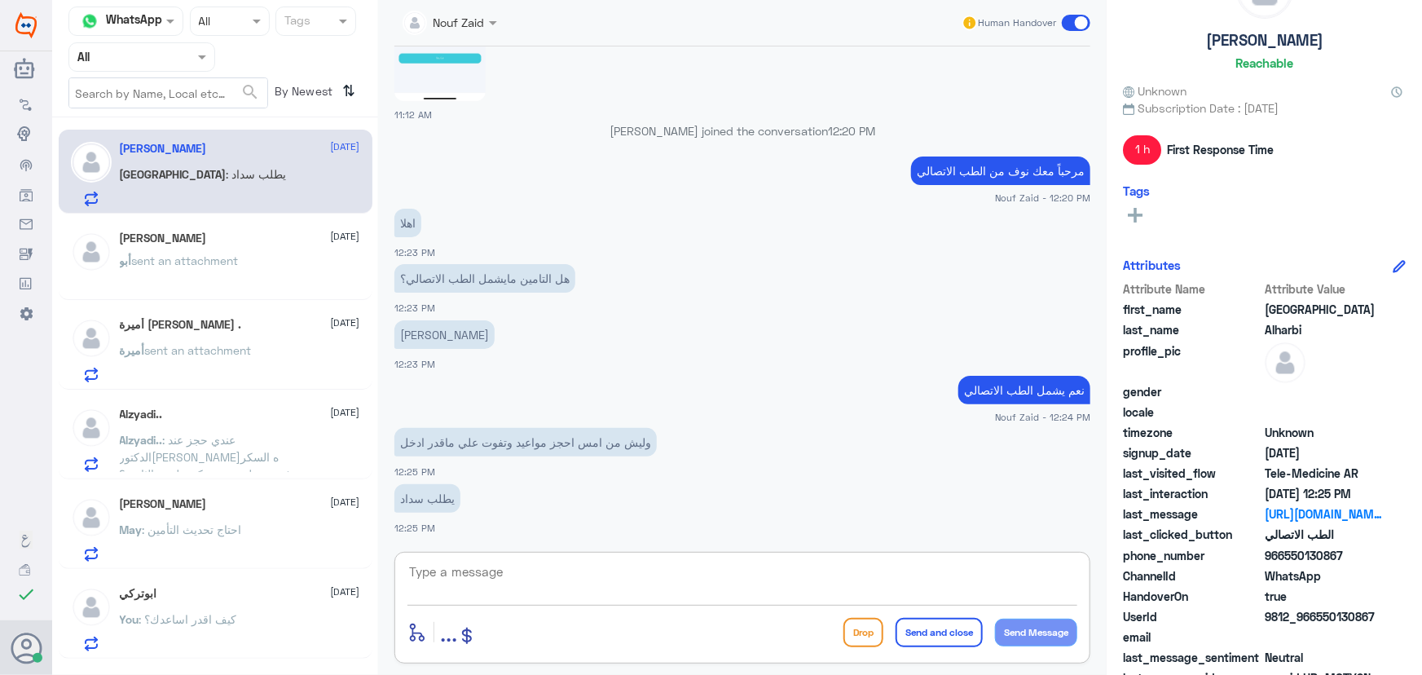
click at [665, 574] on textarea at bounding box center [742, 581] width 670 height 40
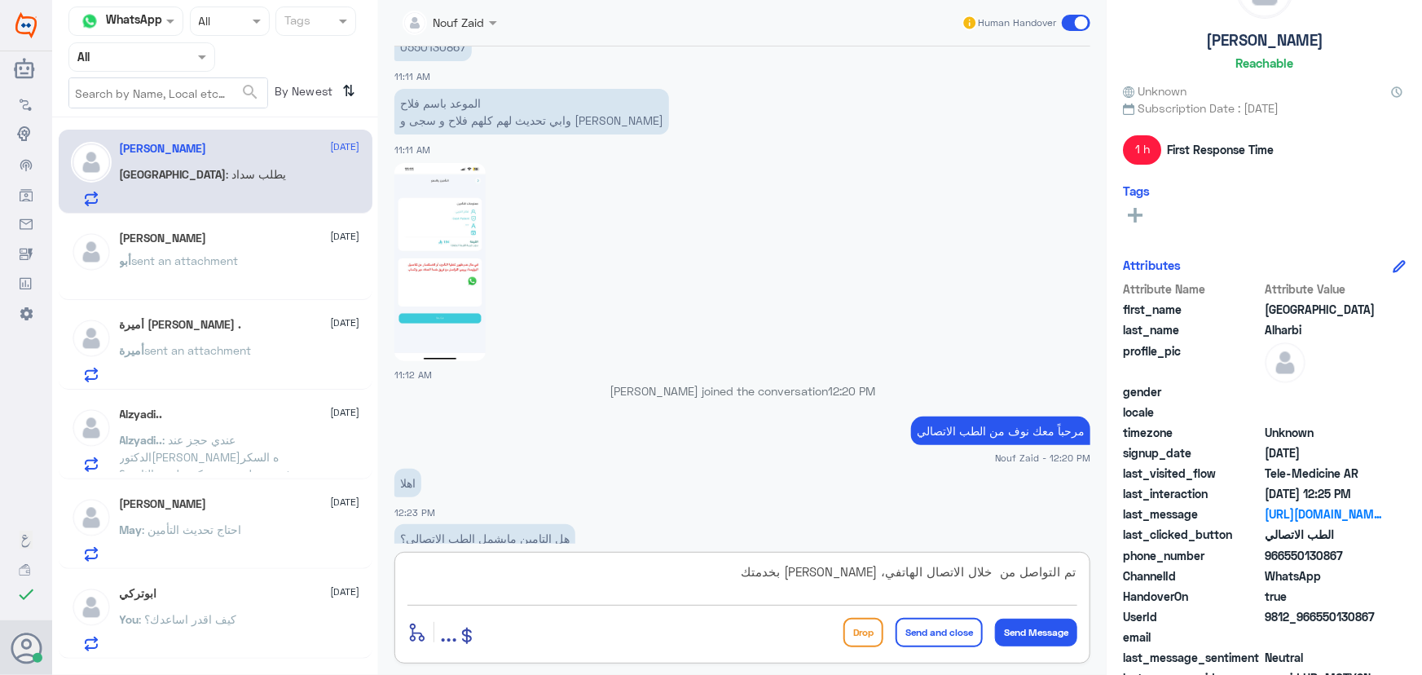
scroll to position [634, 0]
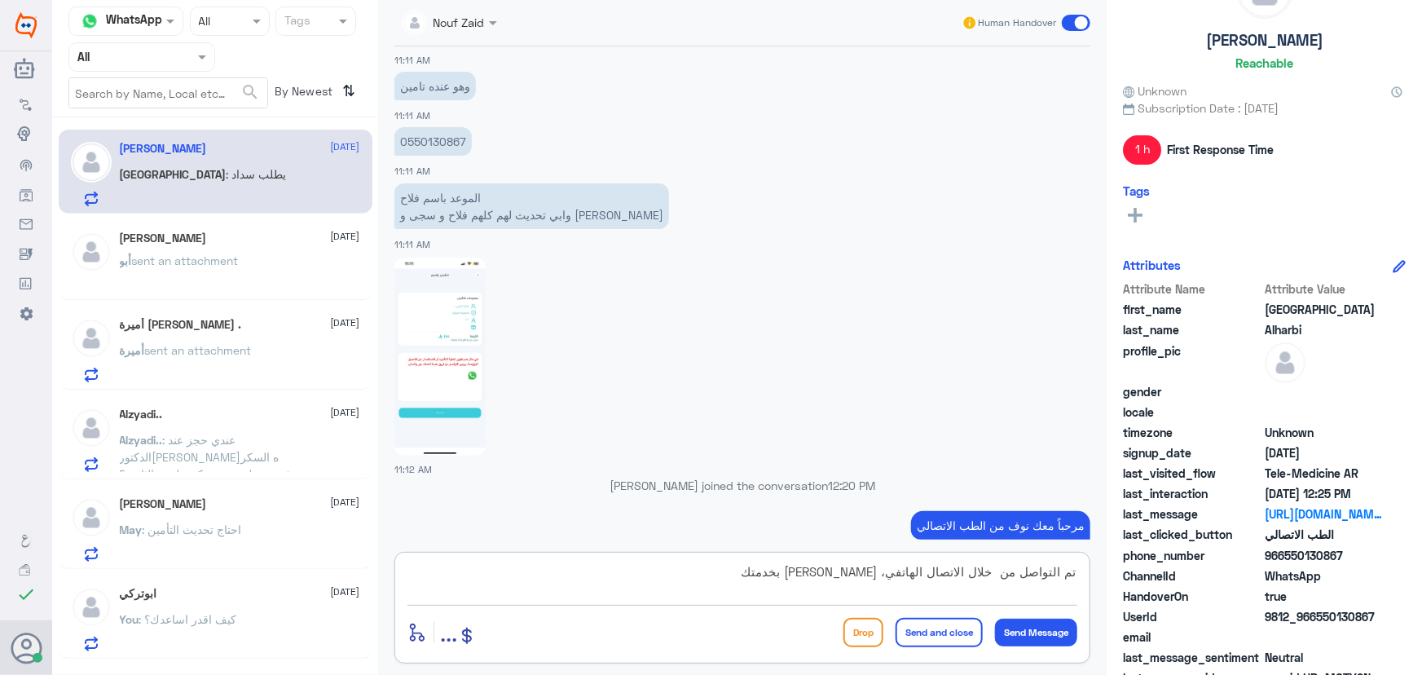
type textarea "تم التواصل من خلال الاتصال الهاتفي، سعدنا بخدمتك"
drag, startPoint x: 913, startPoint y: 625, endPoint x: 800, endPoint y: 610, distance: 113.4
click at [913, 626] on button "Send and close" at bounding box center [938, 632] width 87 height 29
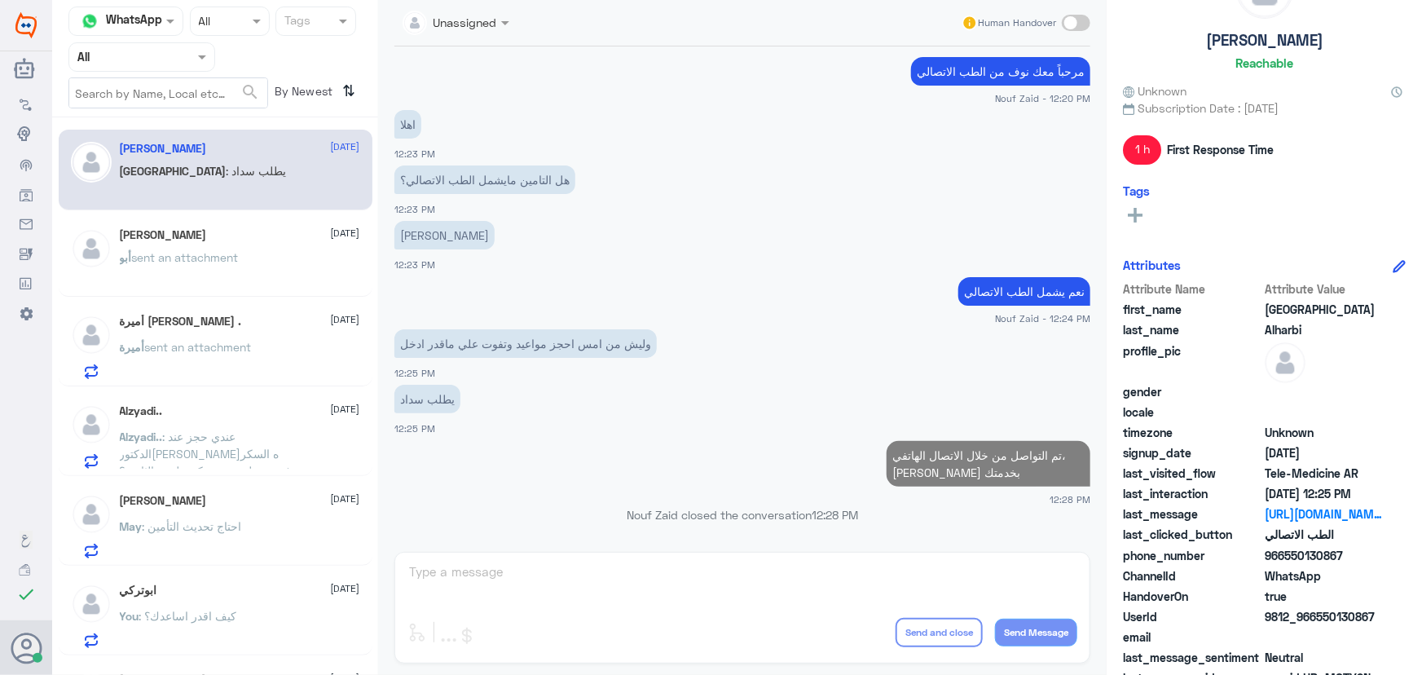
click at [229, 281] on p "أبو sent an attachment" at bounding box center [179, 269] width 119 height 41
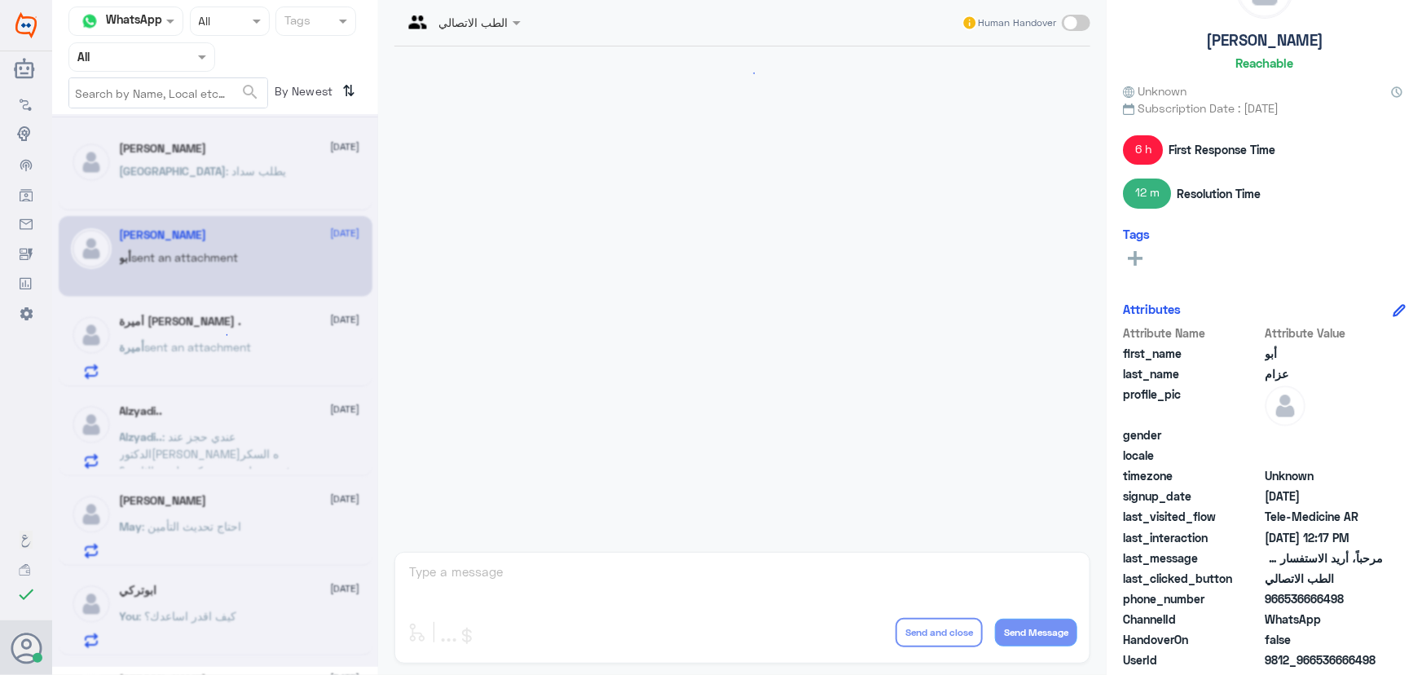
scroll to position [456, 0]
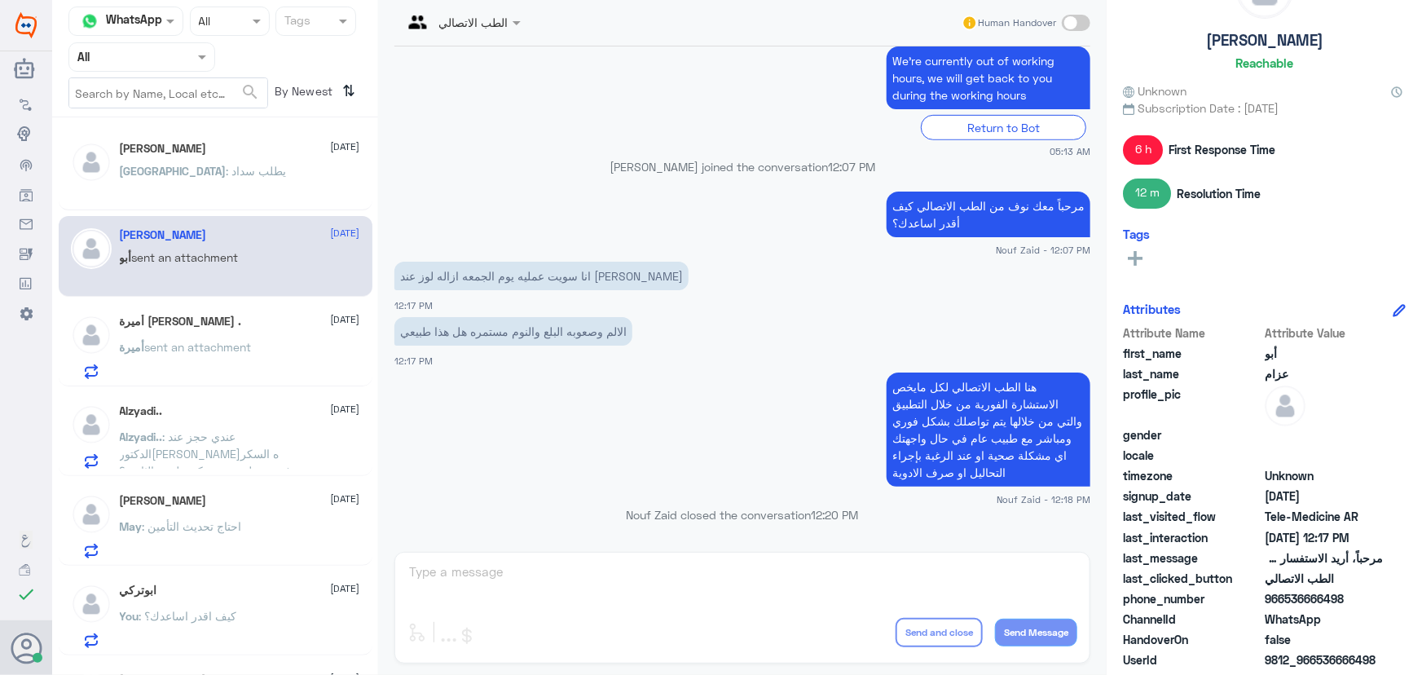
click at [289, 343] on div "أميرة sent an attachment" at bounding box center [240, 360] width 240 height 37
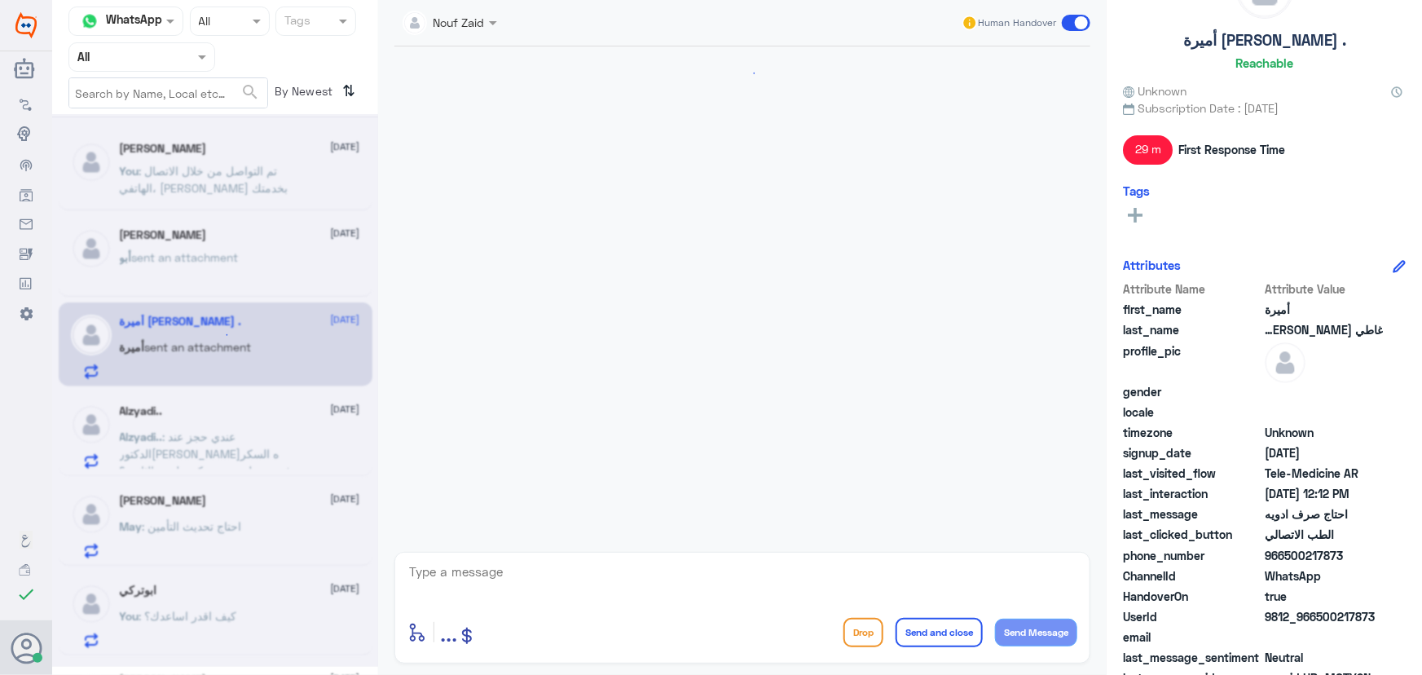
scroll to position [989, 0]
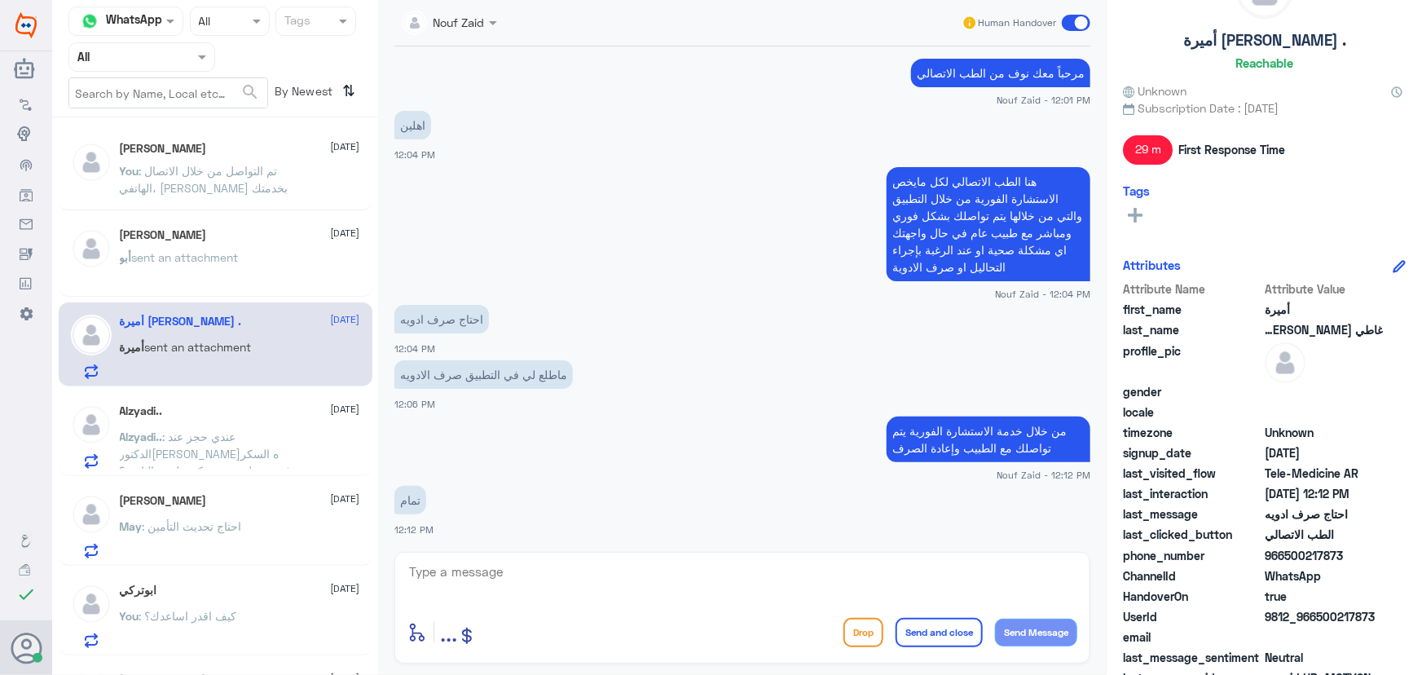
click at [1079, 29] on span at bounding box center [1076, 23] width 29 height 16
click at [0, 0] on input "checkbox" at bounding box center [0, 0] width 0 height 0
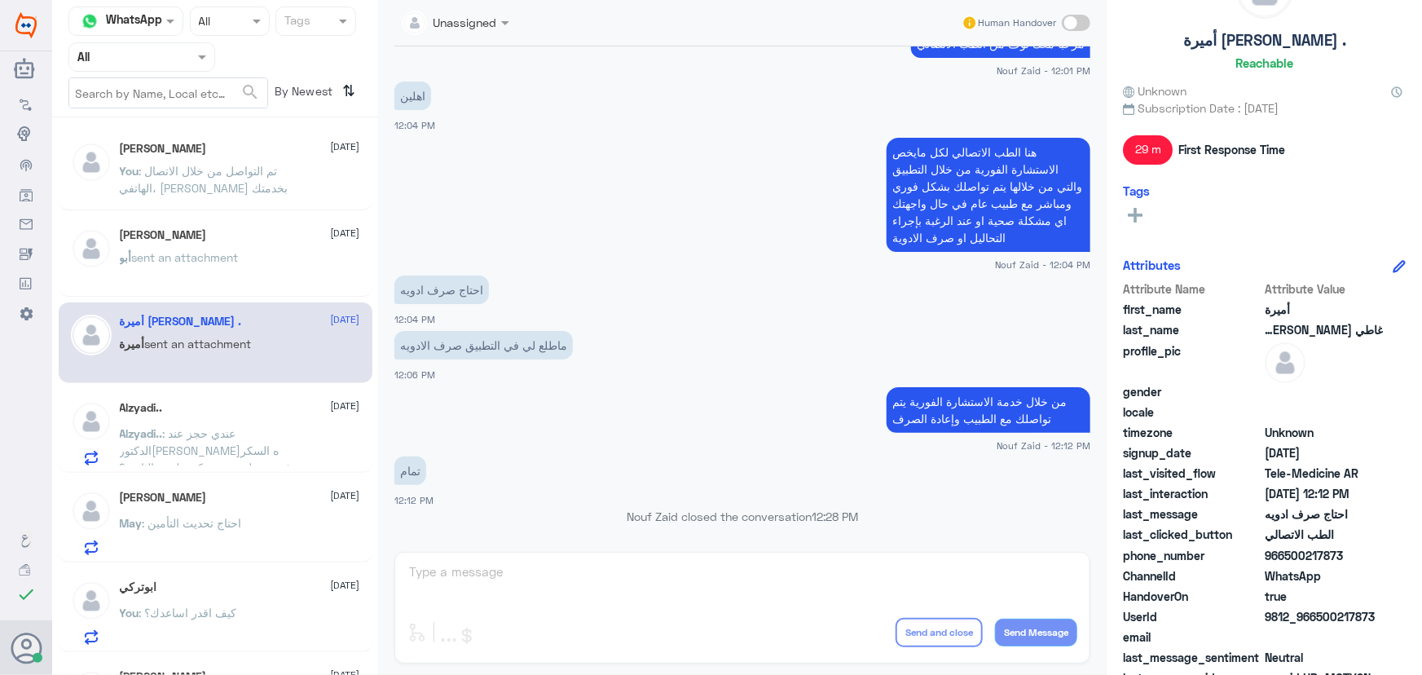
click at [210, 448] on span ": عندي حجز عند الدكتوره لافيه السكر ودفعت حطوني عند دكتور لمره الثانيه ؟" at bounding box center [211, 450] width 183 height 48
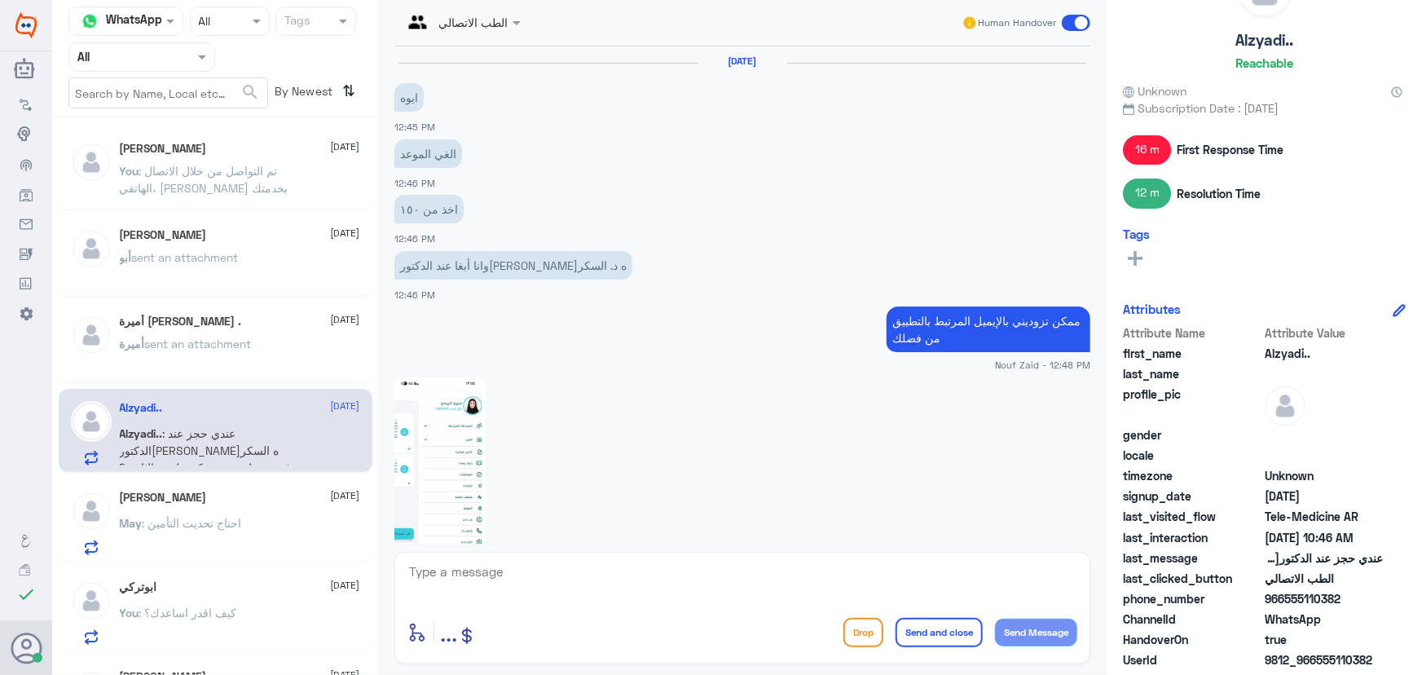
scroll to position [983, 0]
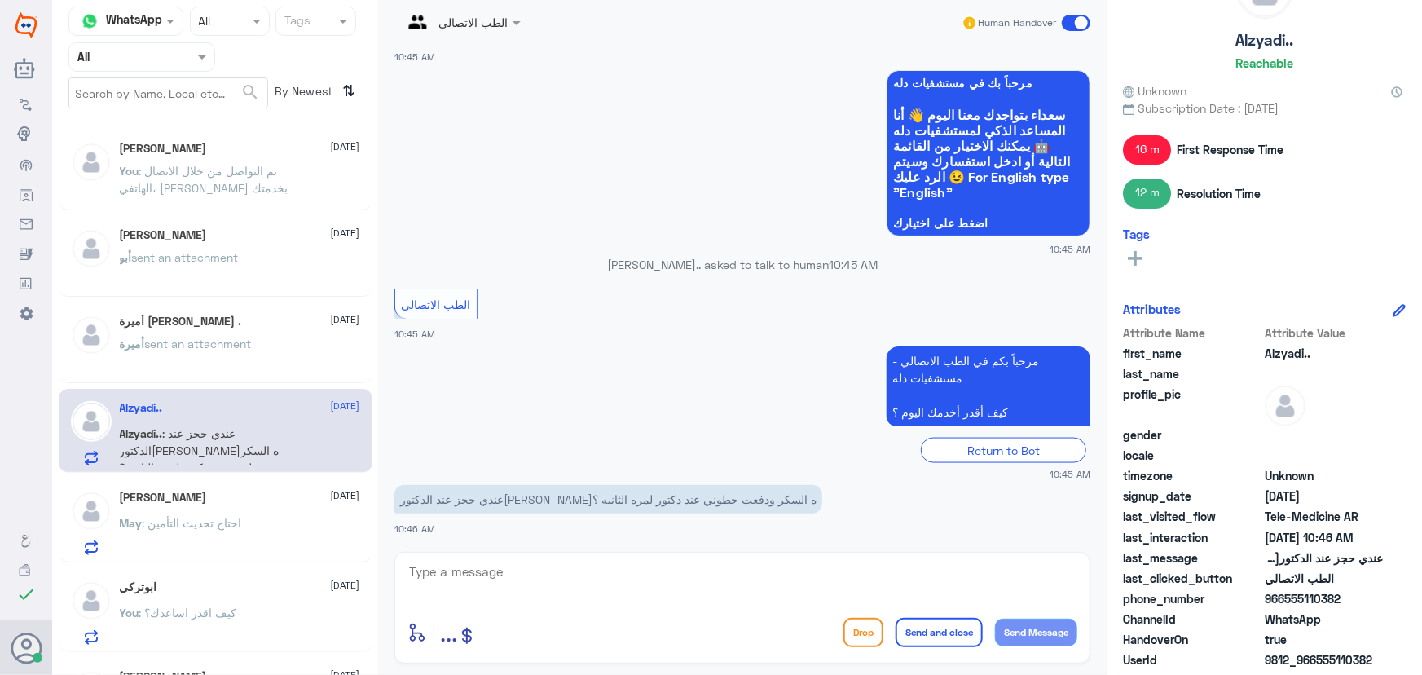
click at [272, 491] on div "May Aleisa 22 September" at bounding box center [240, 498] width 240 height 14
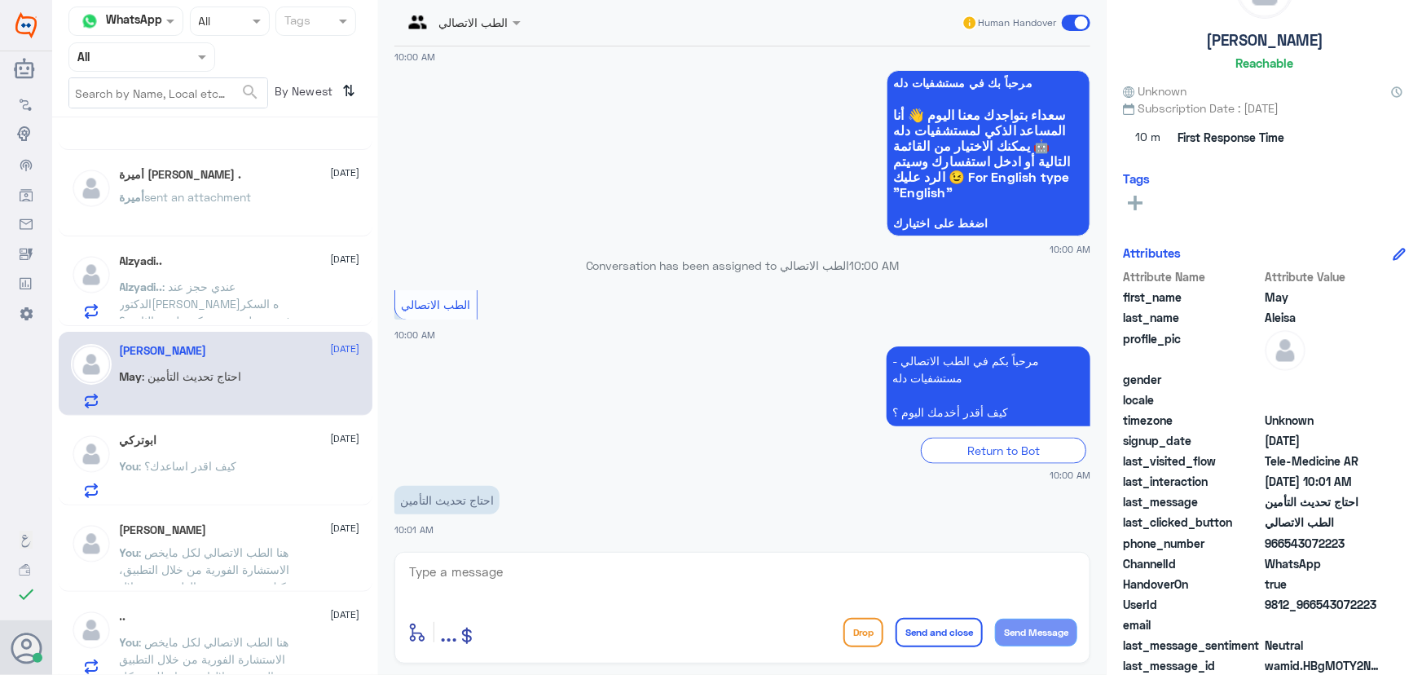
scroll to position [147, 0]
click at [239, 488] on div "You : كيف اقدر اساعدك؟" at bounding box center [240, 478] width 240 height 37
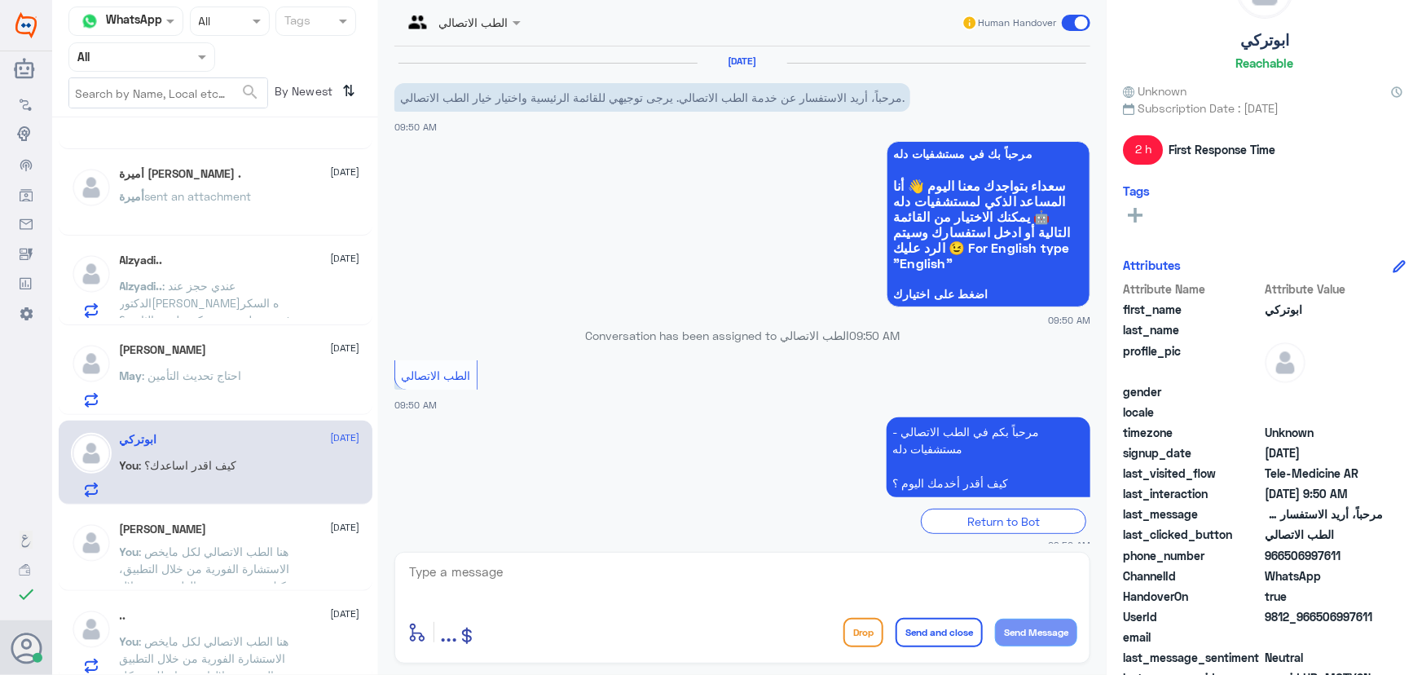
scroll to position [149, 0]
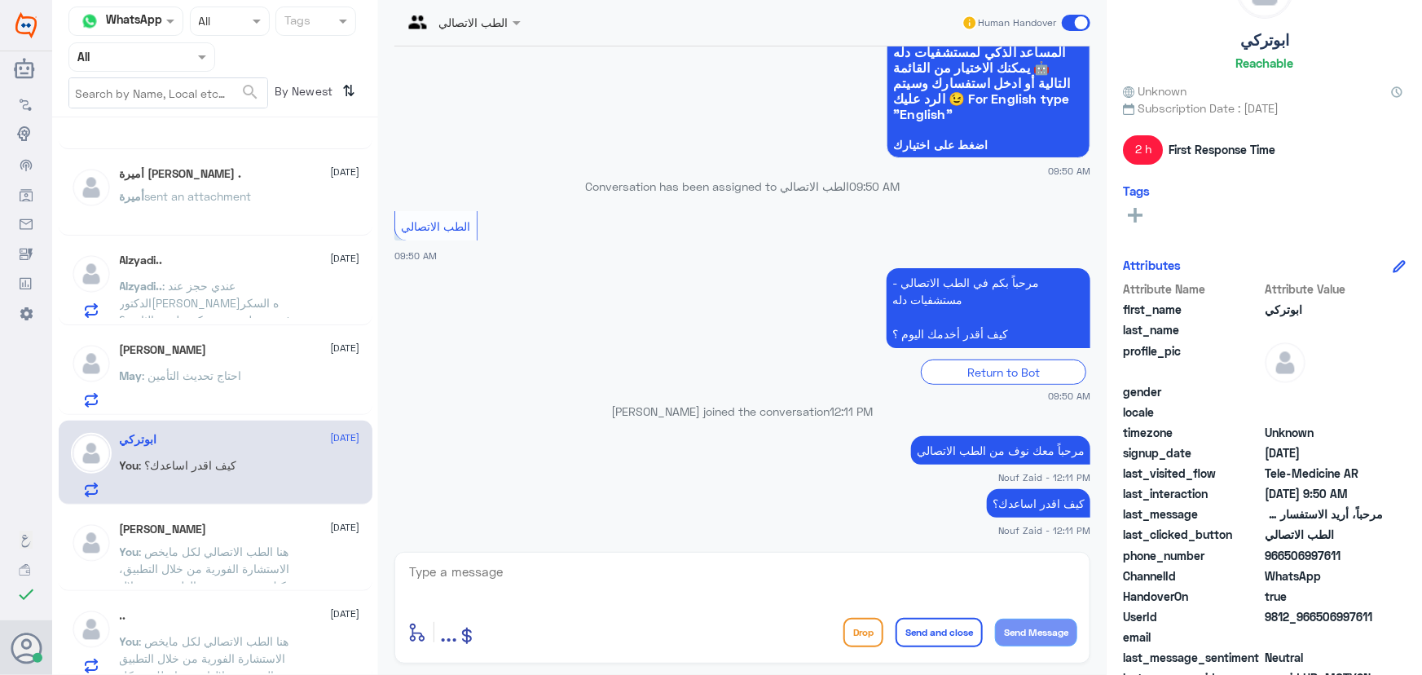
click at [1071, 29] on span at bounding box center [1076, 23] width 29 height 16
click at [0, 0] on input "checkbox" at bounding box center [0, 0] width 0 height 0
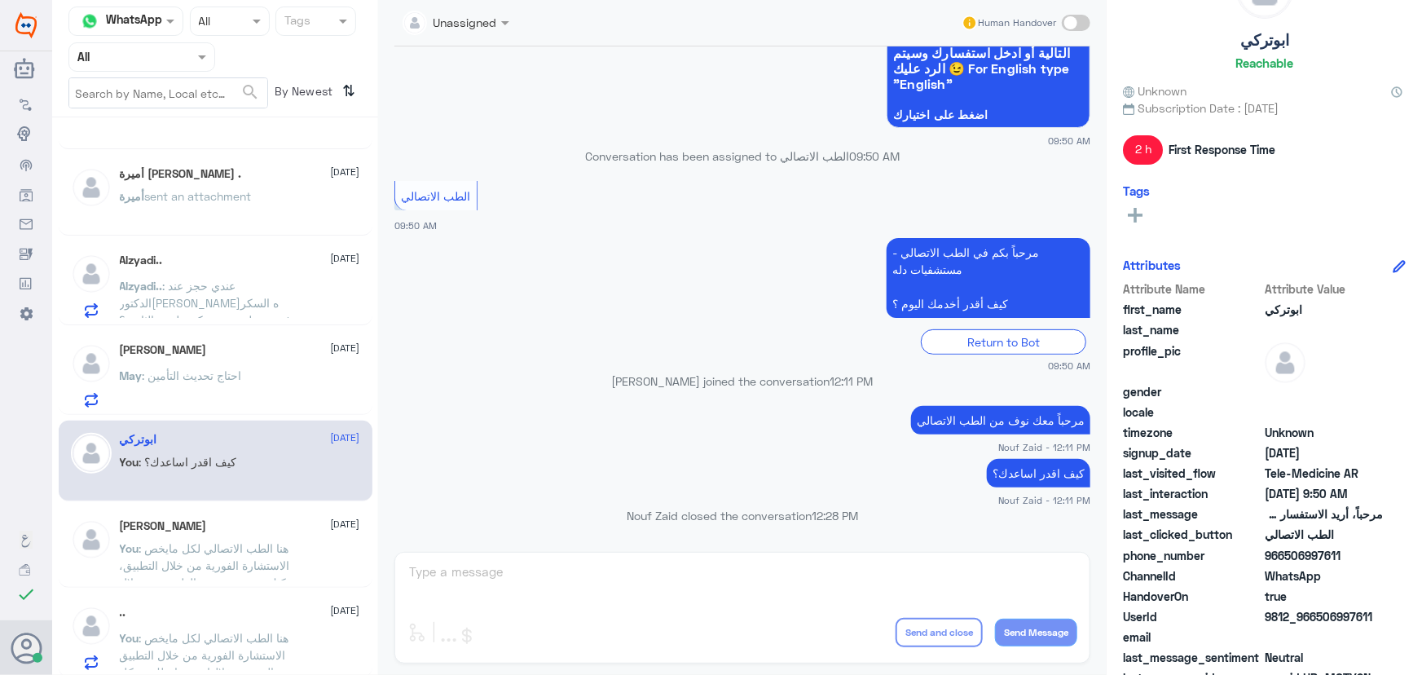
drag, startPoint x: 287, startPoint y: 513, endPoint x: 270, endPoint y: 521, distance: 18.6
click at [287, 514] on div "محمد 22 September You : هنا الطب الاتصالي لكل مايخص الاستشارة الفورية من خلال ا…" at bounding box center [216, 547] width 314 height 81
click at [266, 521] on div "محمد 22 September" at bounding box center [240, 526] width 240 height 14
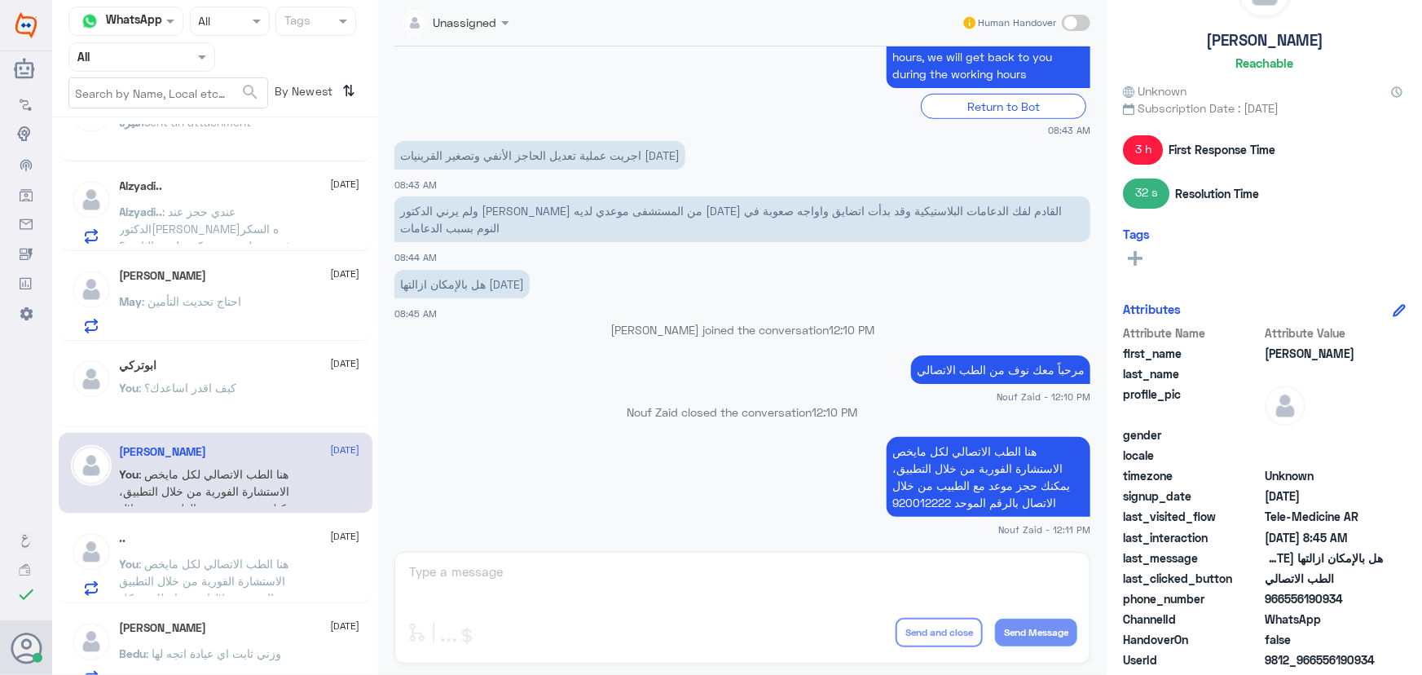
scroll to position [370, 0]
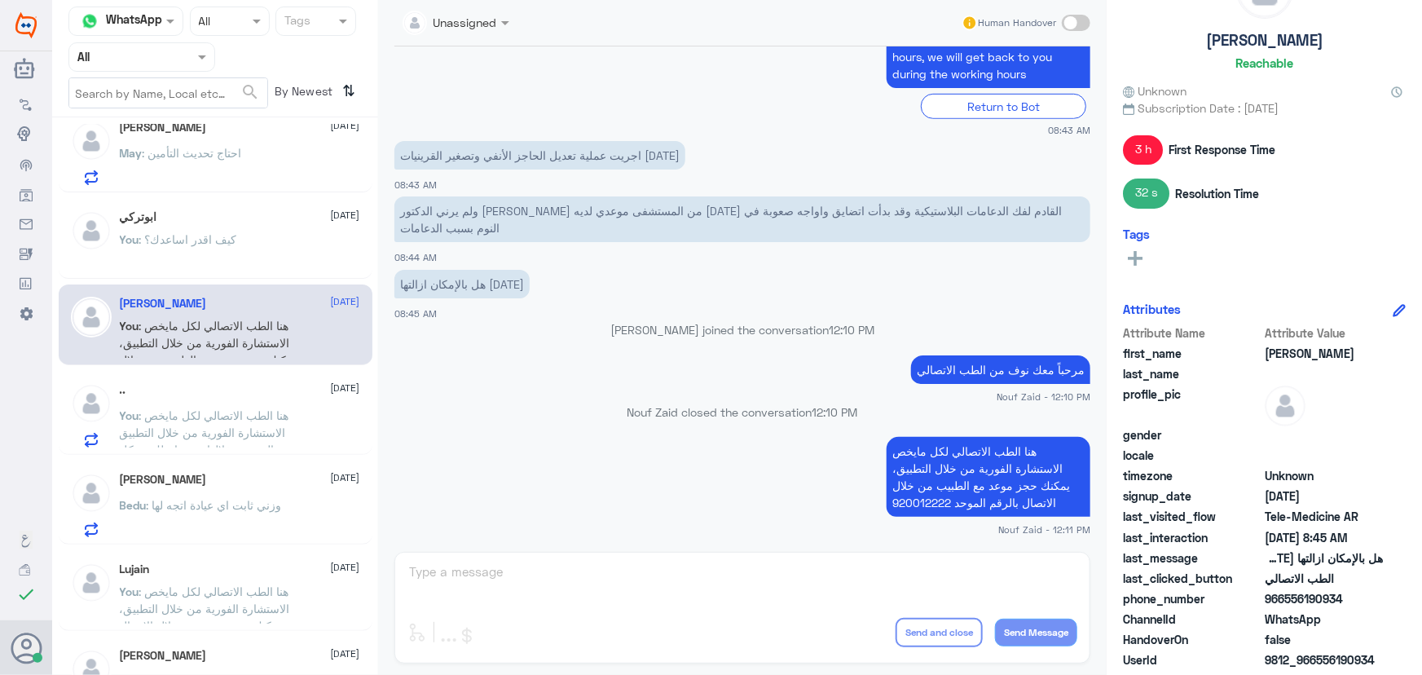
click at [241, 520] on p "Bedu : وزني ثابت اي عيادة اتجه لها" at bounding box center [201, 516] width 162 height 41
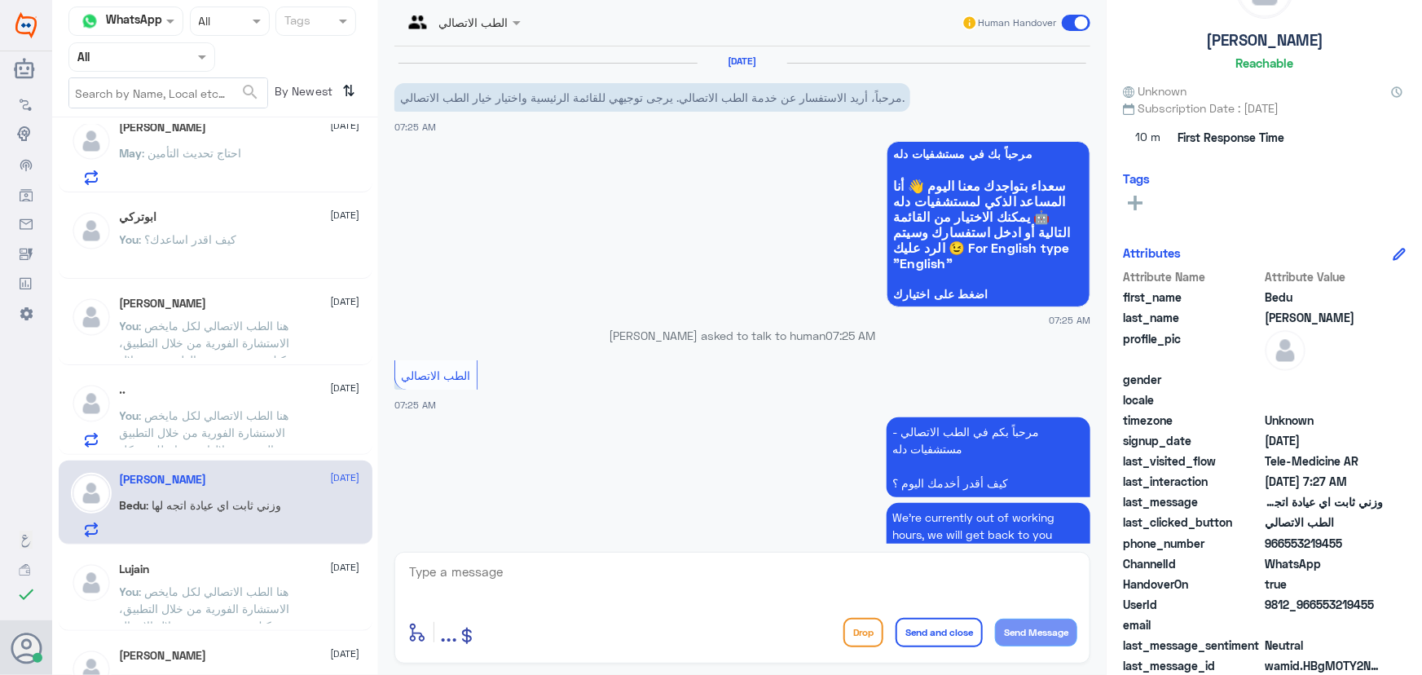
scroll to position [824, 0]
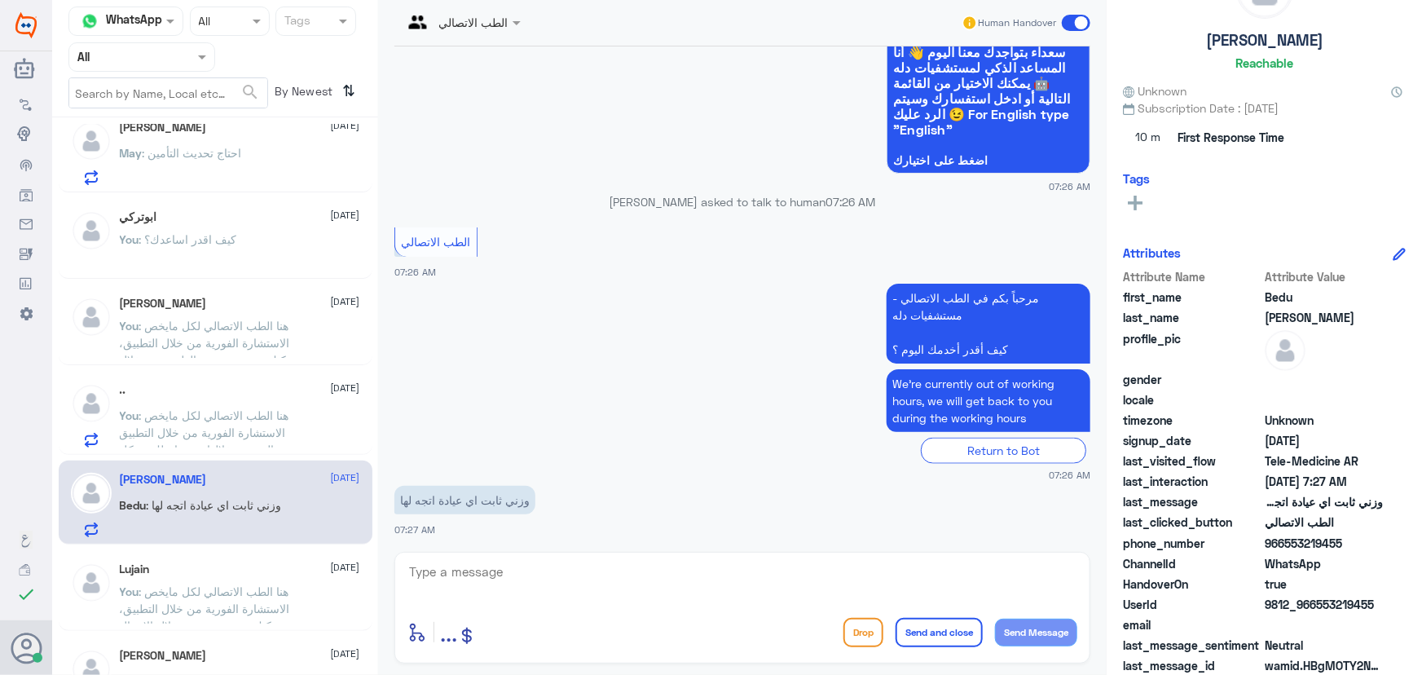
click at [525, 574] on textarea at bounding box center [742, 581] width 670 height 40
click at [495, 579] on textarea at bounding box center [742, 581] width 670 height 40
click at [489, 578] on textarea at bounding box center [742, 581] width 670 height 40
click at [470, 581] on textarea at bounding box center [742, 581] width 670 height 40
click at [474, 579] on textarea at bounding box center [742, 581] width 670 height 40
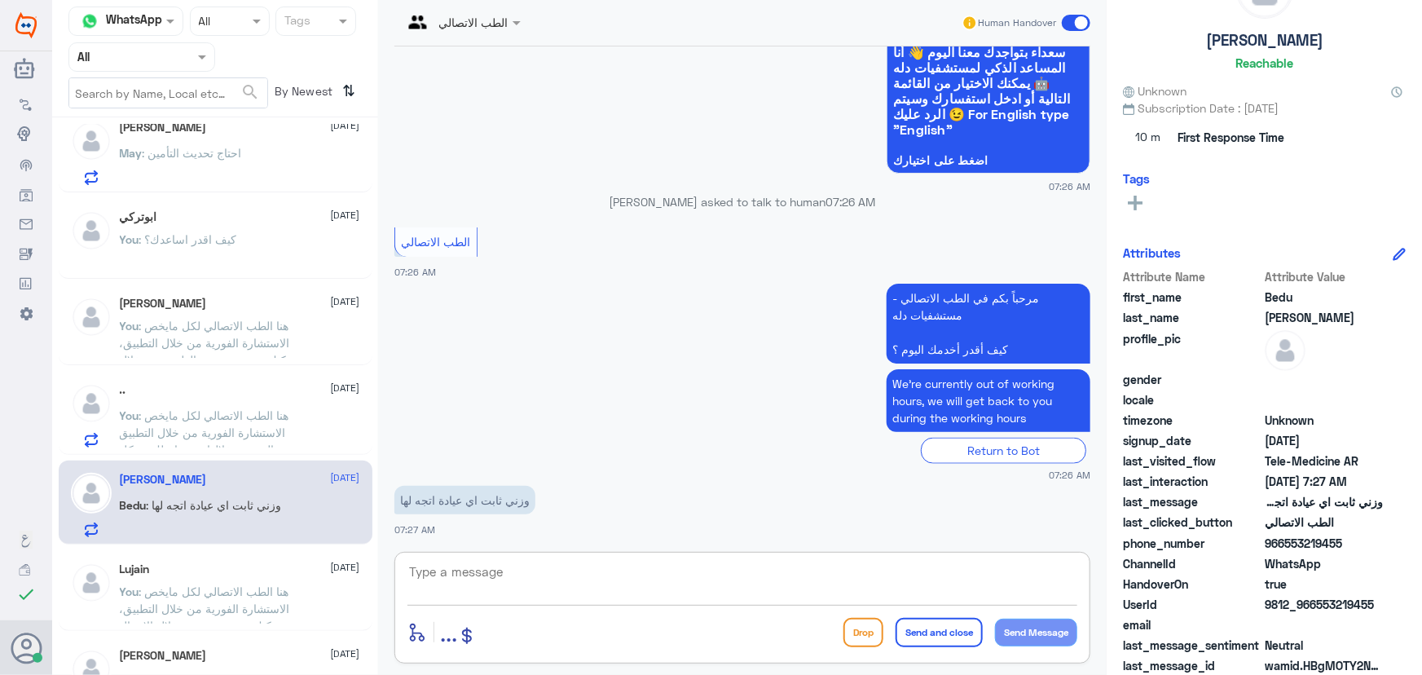
paste textarea "مرحباً معك نوف من الطب الاتصالي"
type textarea "مرحباً معك نوف من الطب الاتصالي"
click at [1003, 627] on button "Send Message" at bounding box center [1036, 632] width 82 height 28
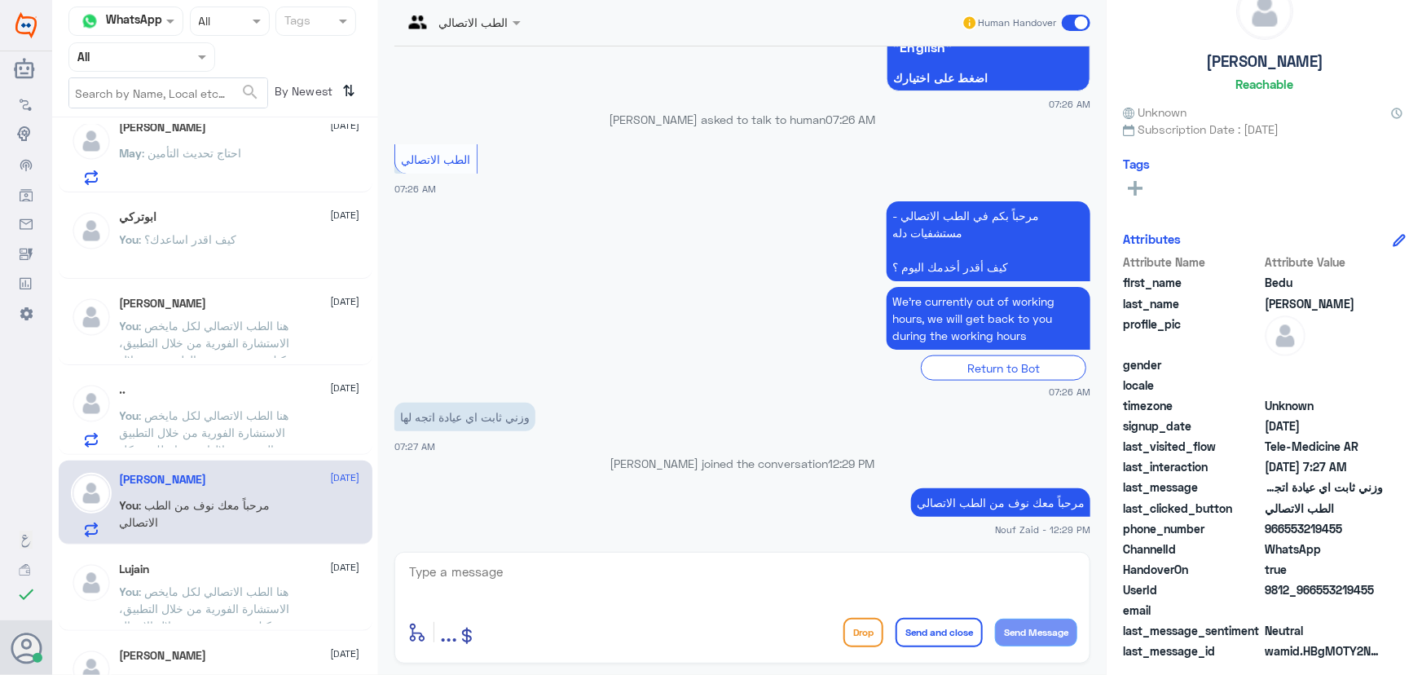
scroll to position [51, 0]
click at [463, 565] on textarea at bounding box center [742, 581] width 670 height 40
paste textarea "هنا الطب الاتصالي لكل مايخص الاستشارة الفورية من خلال التطبيق والتي من خلالها ي…"
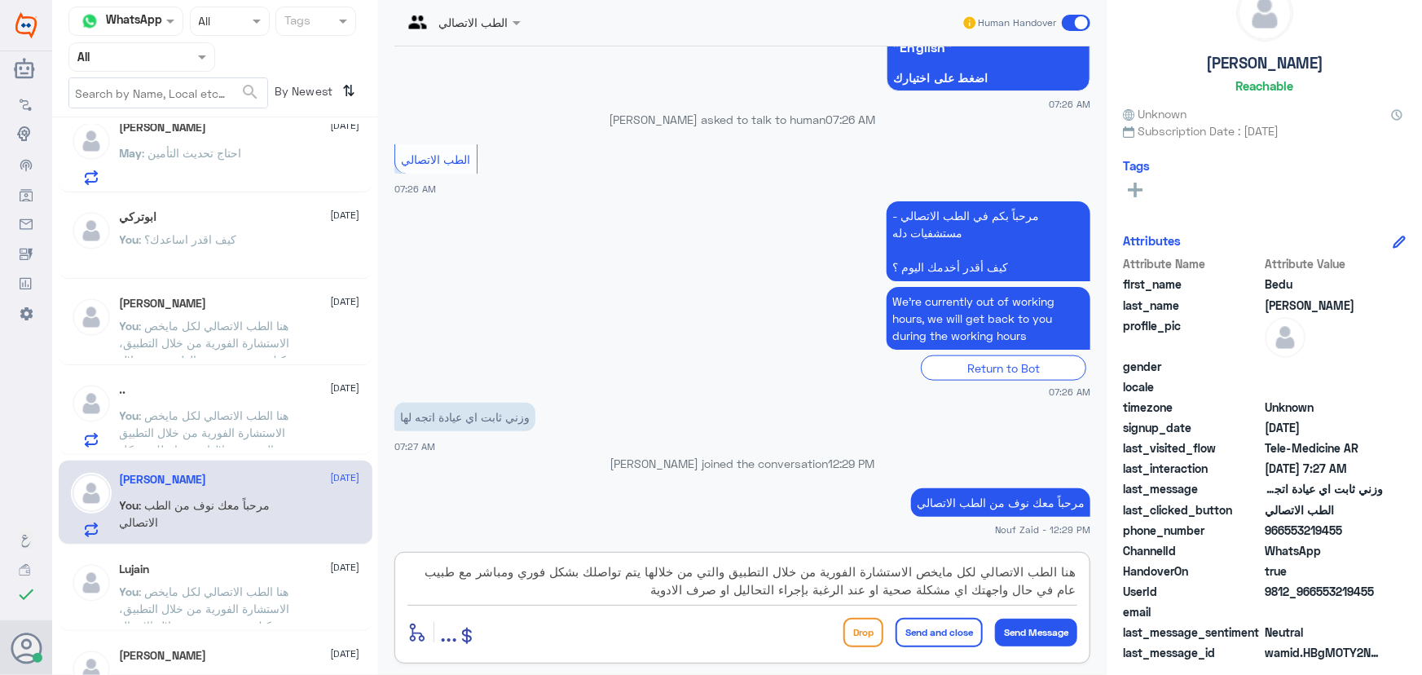
click at [798, 590] on textarea "هنا الطب الاتصالي لكل مايخص الاستشارة الفورية من خلال التطبيق والتي من خلالها ي…" at bounding box center [742, 581] width 670 height 40
click at [807, 591] on textarea "هنا الطب الاتصالي لكل مايخص الاستشارة الفورية من خلال التطبيق والتي من خلالها ي…" at bounding box center [742, 581] width 670 height 40
click at [562, 600] on textarea "هنا الطب الاتصالي لكل مايخص الاستشارة الفورية من خلال التطبيق والتي من خلالها ي…" at bounding box center [742, 581] width 670 height 40
drag, startPoint x: 916, startPoint y: 571, endPoint x: 1106, endPoint y: 574, distance: 190.7
click at [1106, 574] on div "الطب الاتصالي Human Handover 22 Sep 2025 مرحباً، أريد الاستفسار عن خدمة الطب ال…" at bounding box center [742, 340] width 728 height 680
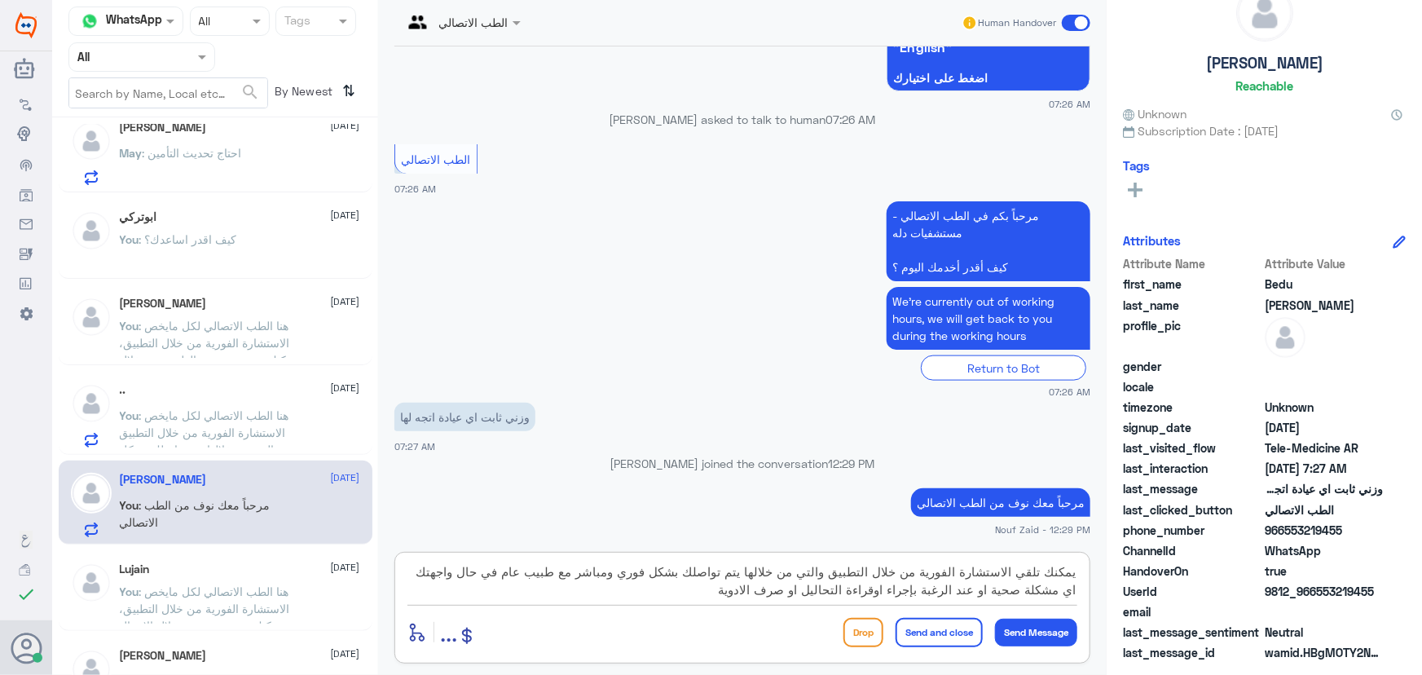
type textarea "يمكنك تلقي الاستشارة الفورية من خلال التطبيق والتي من خلالها يتم تواصلك بشكل فو…"
click at [935, 632] on button "Send and close" at bounding box center [938, 632] width 87 height 29
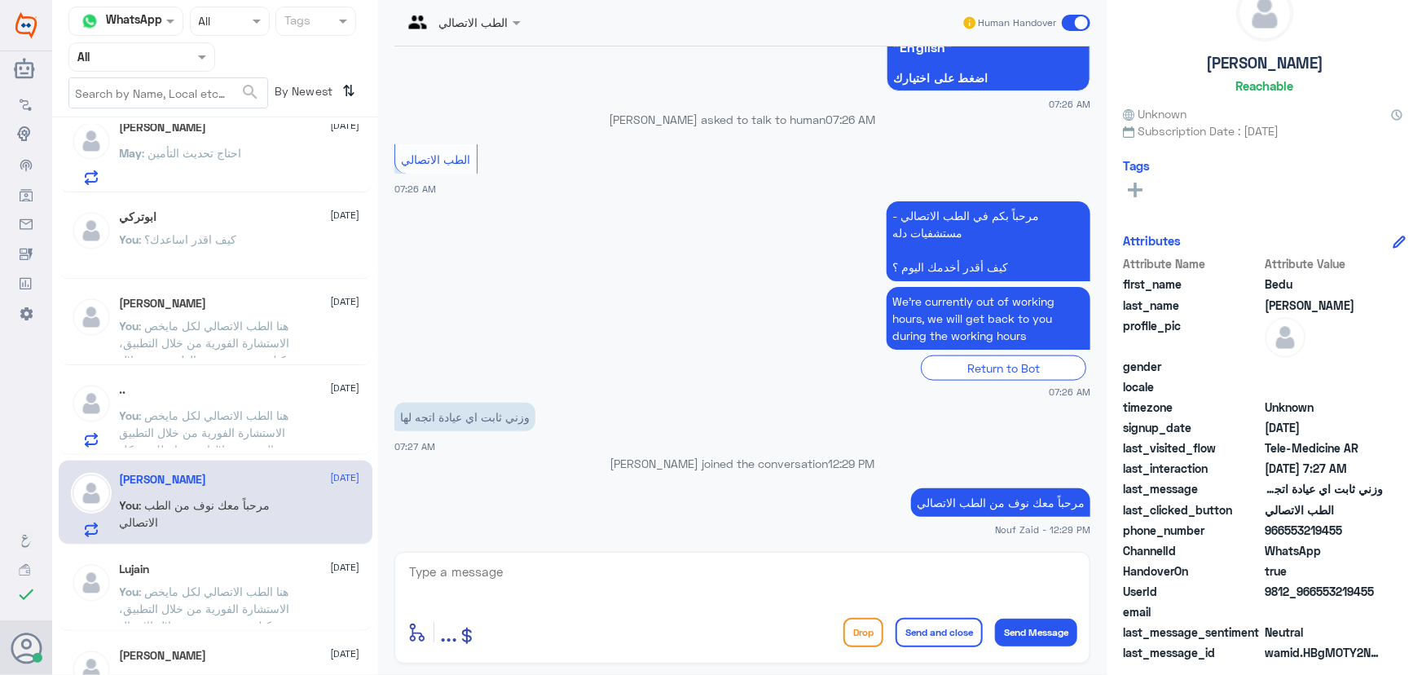
scroll to position [1014, 0]
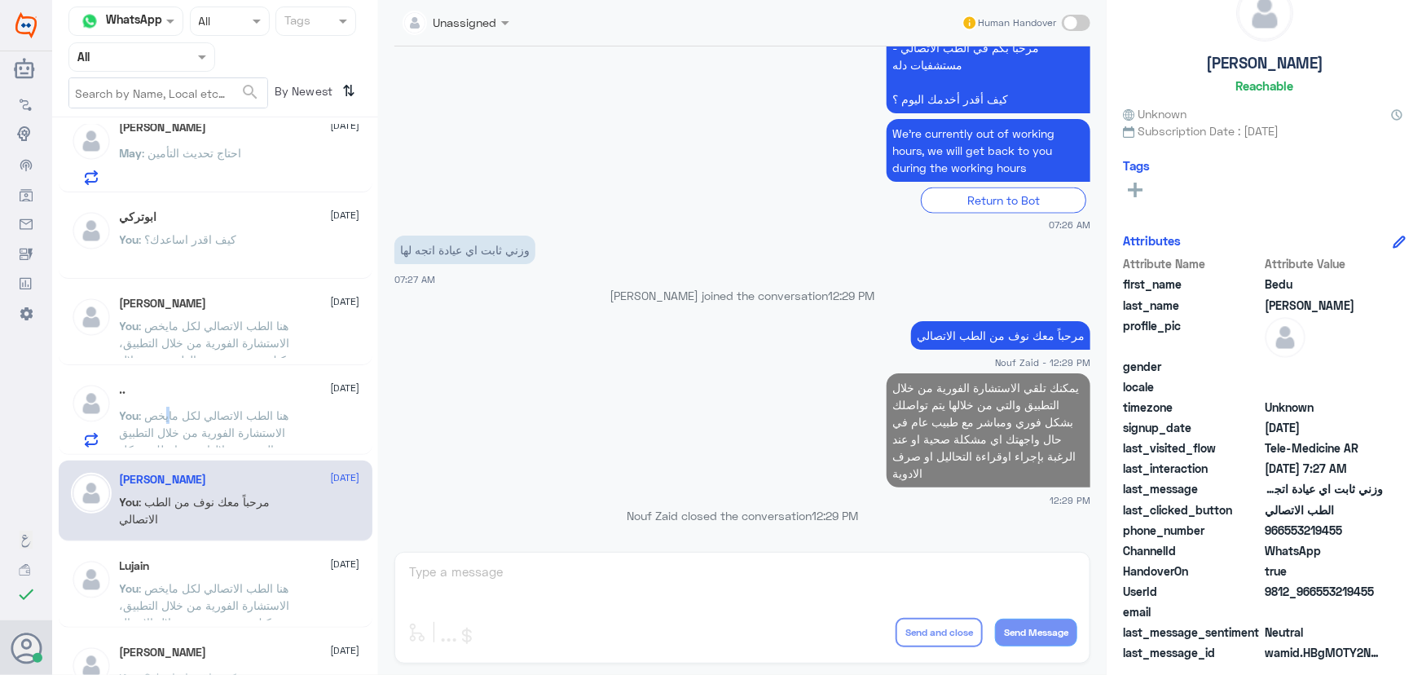
click at [167, 418] on span ": هنا الطب الاتصالي لكل مايخص الاستشارة الفورية من خلال التطبيق والتي من خلالها…" at bounding box center [209, 466] width 179 height 117
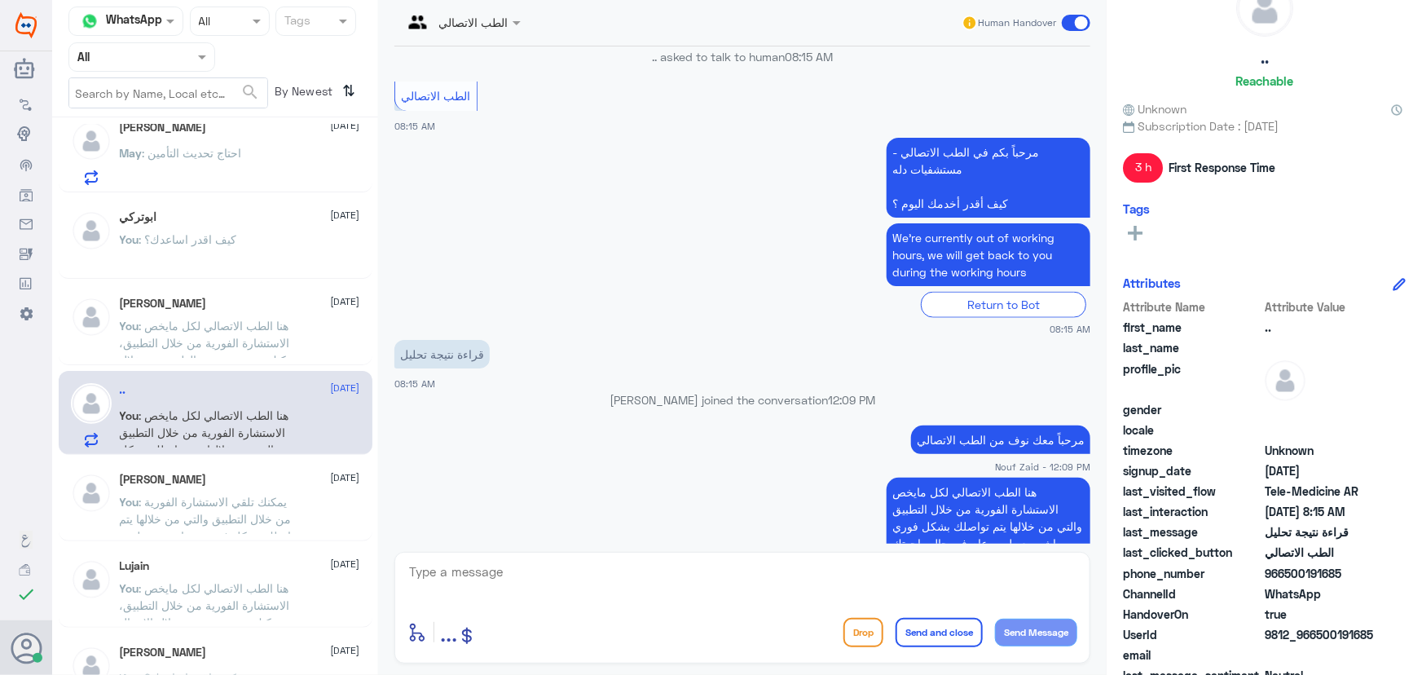
scroll to position [99, 0]
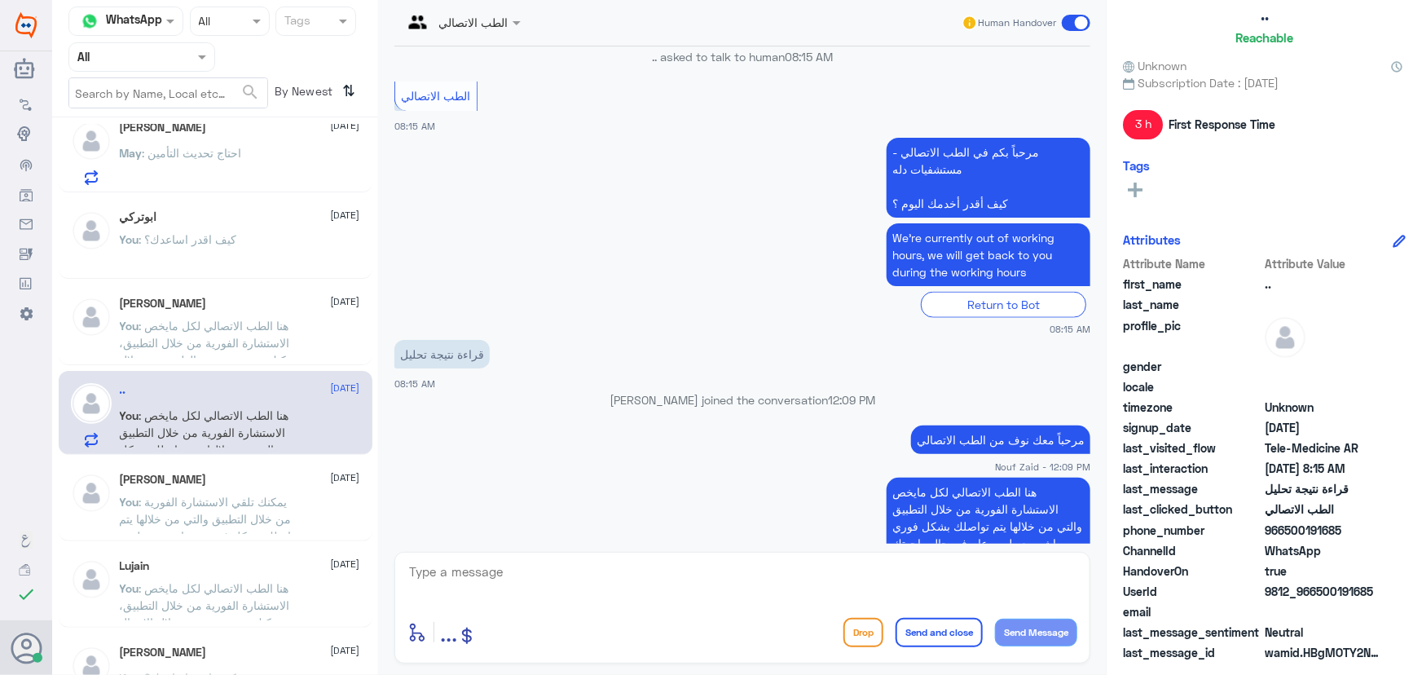
drag, startPoint x: 1316, startPoint y: 587, endPoint x: 1403, endPoint y: 583, distance: 87.3
click at [1401, 583] on div ".. Reachable Unknown Subscription Date : 09/01/2025 3 h First Response Time Tag…" at bounding box center [1263, 340] width 315 height 680
copy span "500191685"
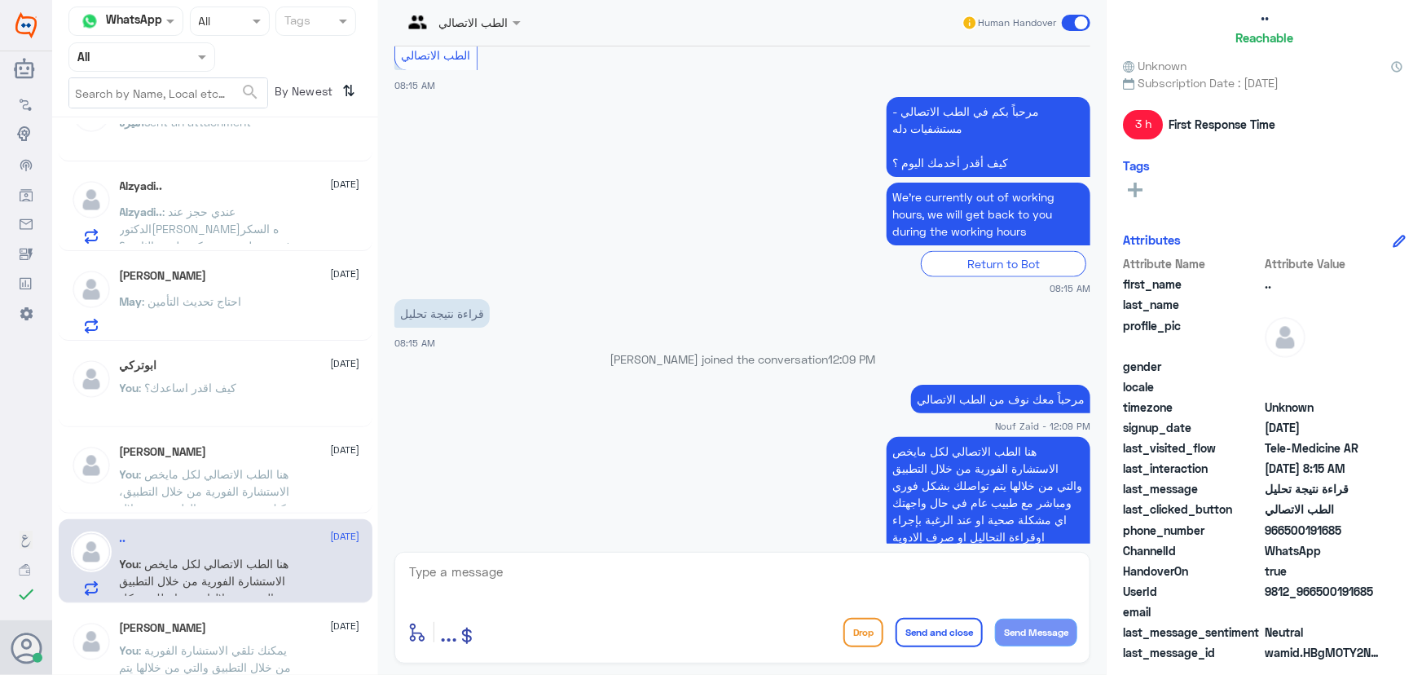
scroll to position [980, 0]
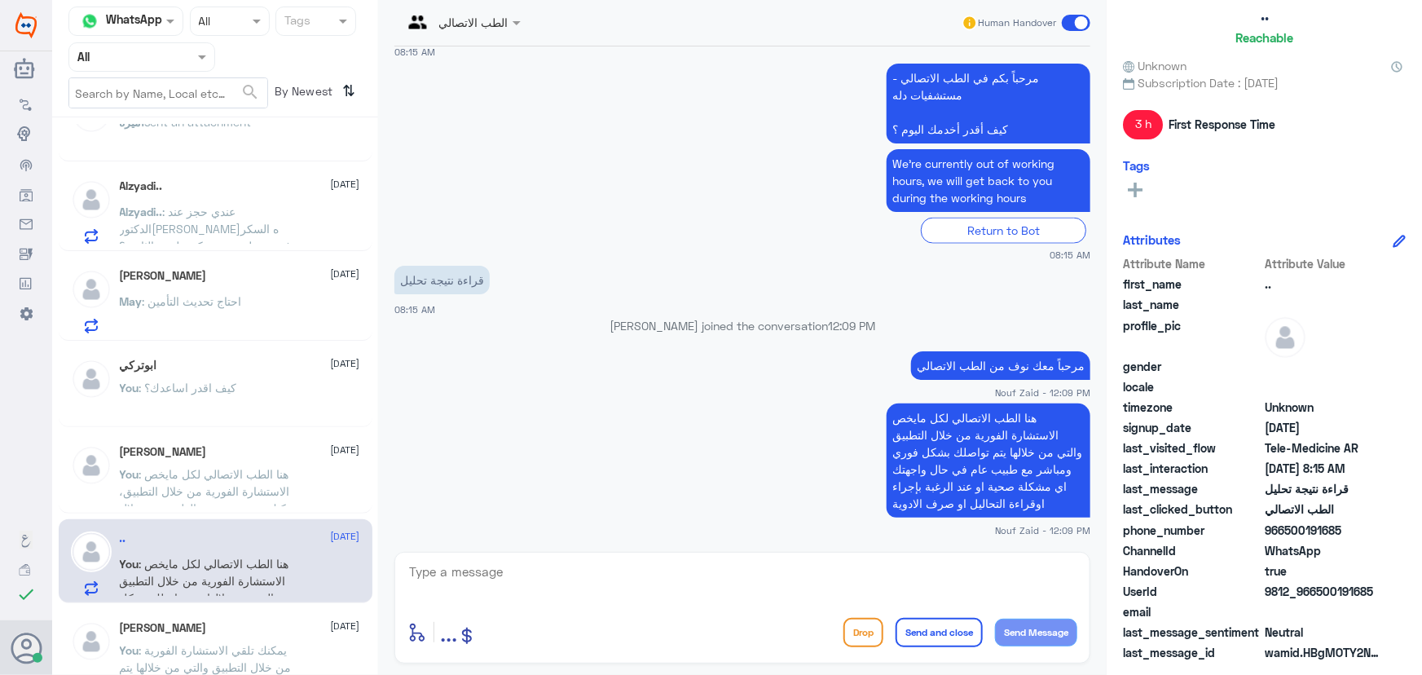
click at [1079, 20] on span at bounding box center [1076, 23] width 29 height 16
click at [0, 0] on input "checkbox" at bounding box center [0, 0] width 0 height 0
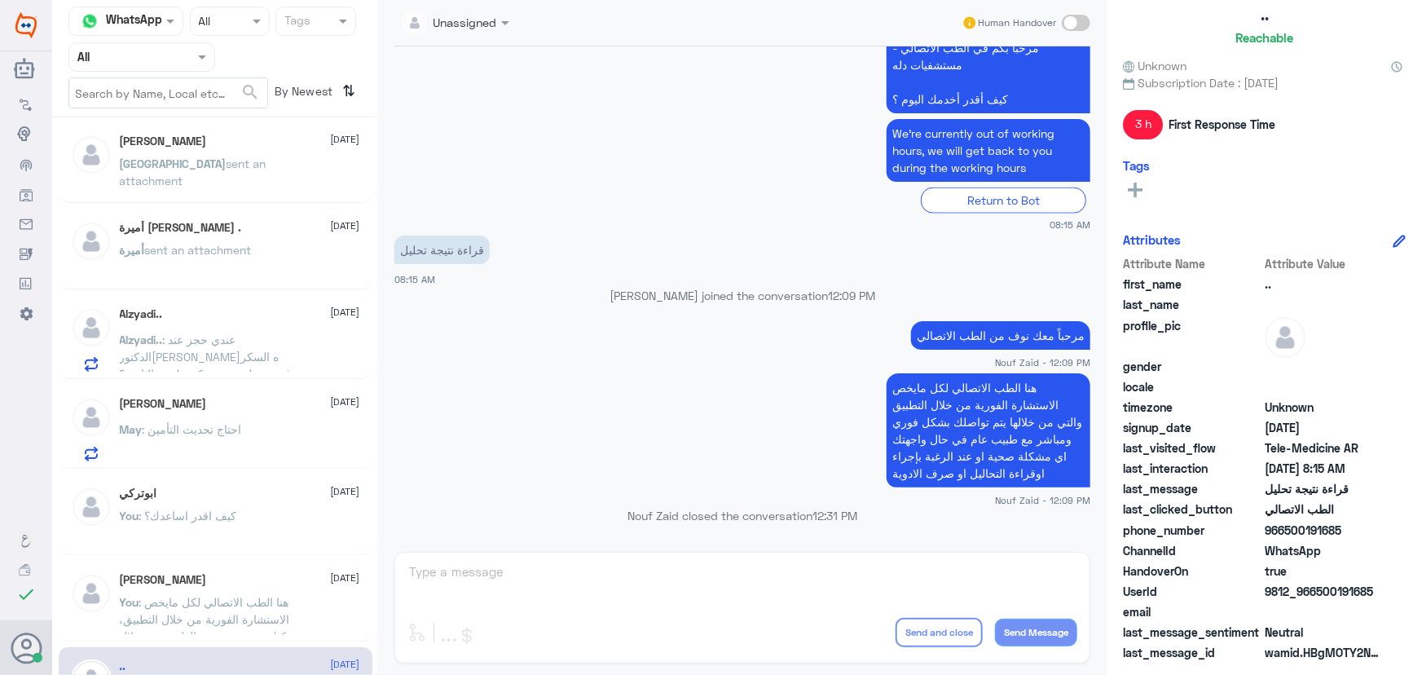
click at [244, 453] on div "أبو عزام 2 22 September Bot : Tele-Medicine AR Sabah Alharbi 22 September Sabah…" at bounding box center [215, 402] width 326 height 557
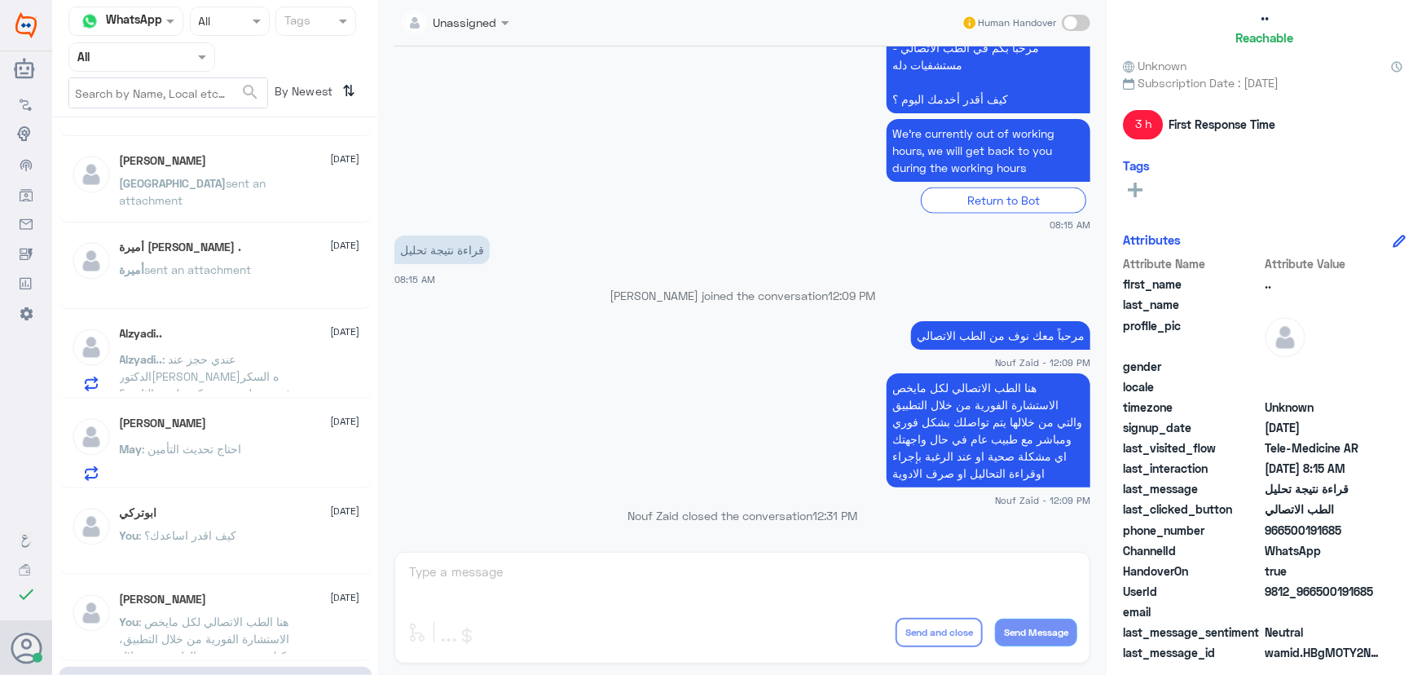
scroll to position [73, 0]
click at [231, 435] on div "May Aleisa 22 September May : احتاج تحديث التأمين" at bounding box center [240, 449] width 240 height 64
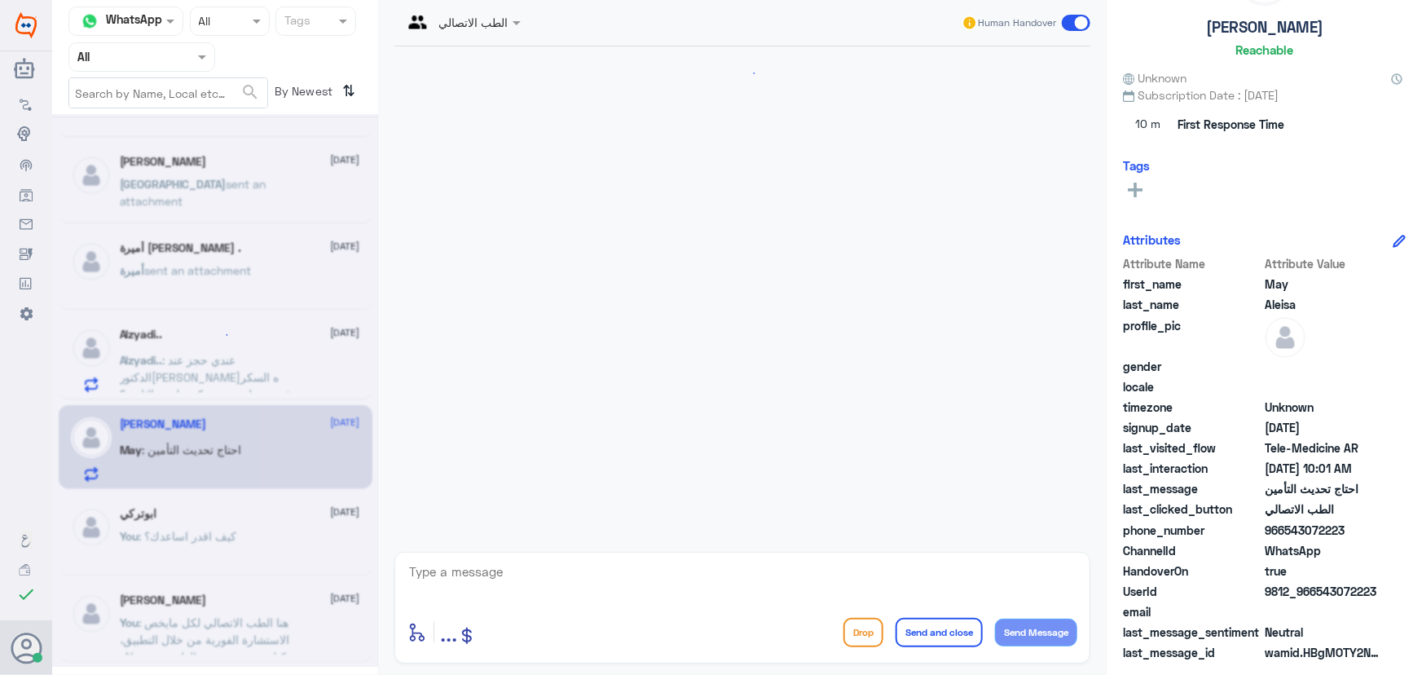
scroll to position [1046, 0]
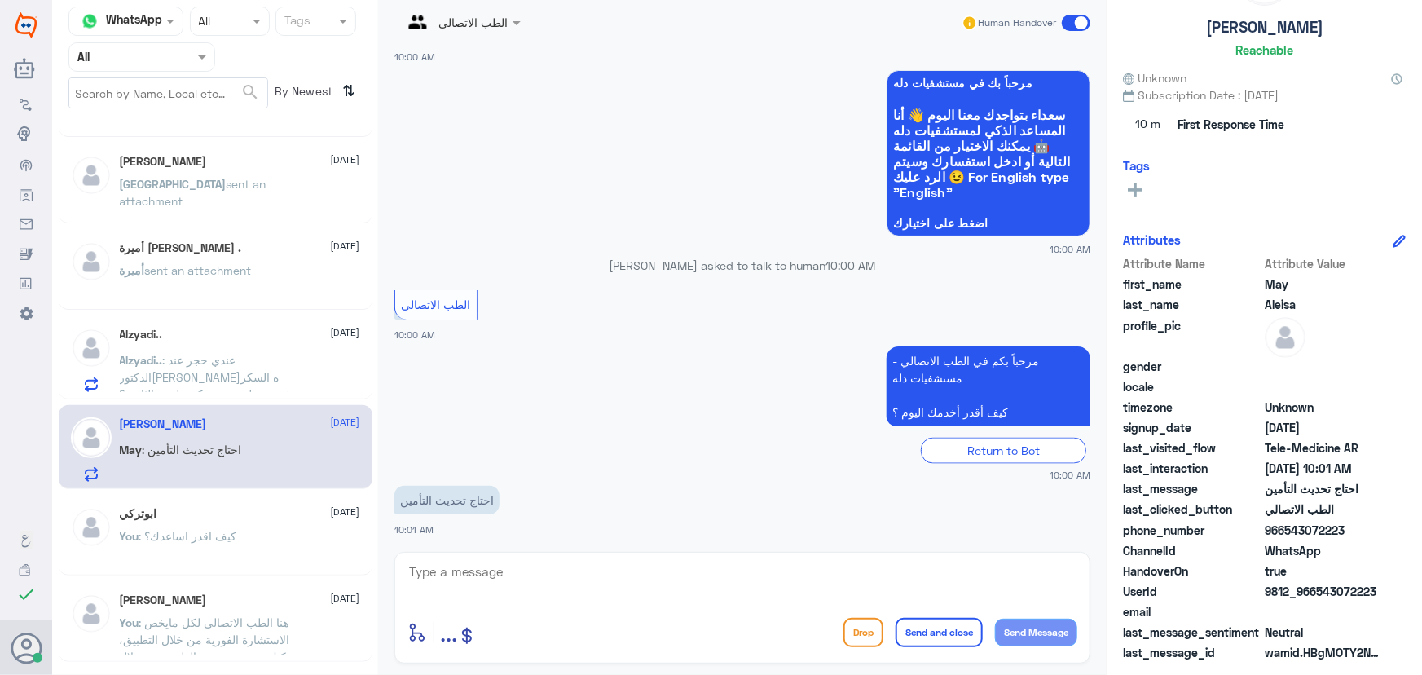
click at [1312, 592] on span "9812_966543072223" at bounding box center [1324, 591] width 118 height 17
drag, startPoint x: 1313, startPoint y: 592, endPoint x: 1370, endPoint y: 595, distance: 57.1
click at [1371, 595] on span "9812_966543072223" at bounding box center [1324, 591] width 118 height 17
click at [1360, 594] on span "9812_966543072223" at bounding box center [1324, 591] width 118 height 17
drag, startPoint x: 1318, startPoint y: 592, endPoint x: 1397, endPoint y: 597, distance: 79.2
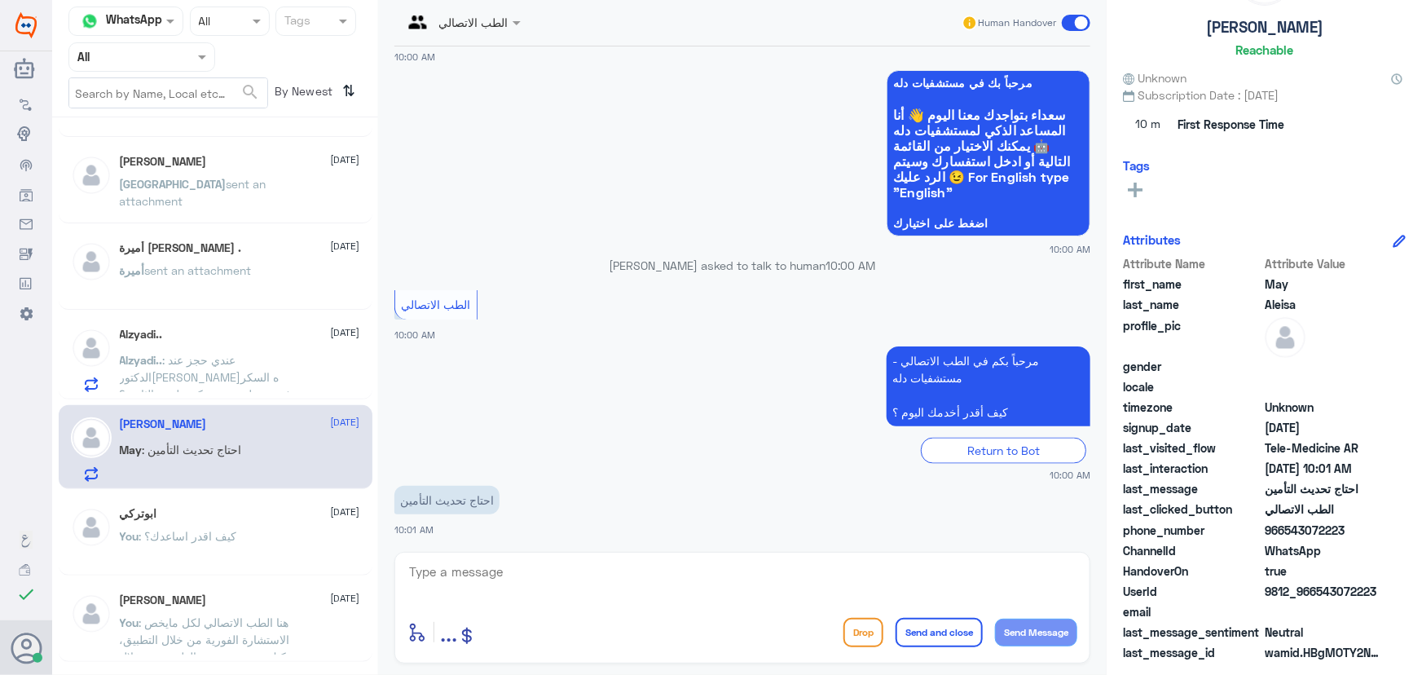
click at [1397, 597] on div "UserId 9812_966543072223" at bounding box center [1264, 593] width 283 height 20
copy span "543072223"
click at [695, 575] on textarea at bounding box center [742, 581] width 670 height 40
click at [603, 570] on textarea at bounding box center [742, 581] width 670 height 40
paste textarea "مرحباً معك نوف من الطب الاتصالي"
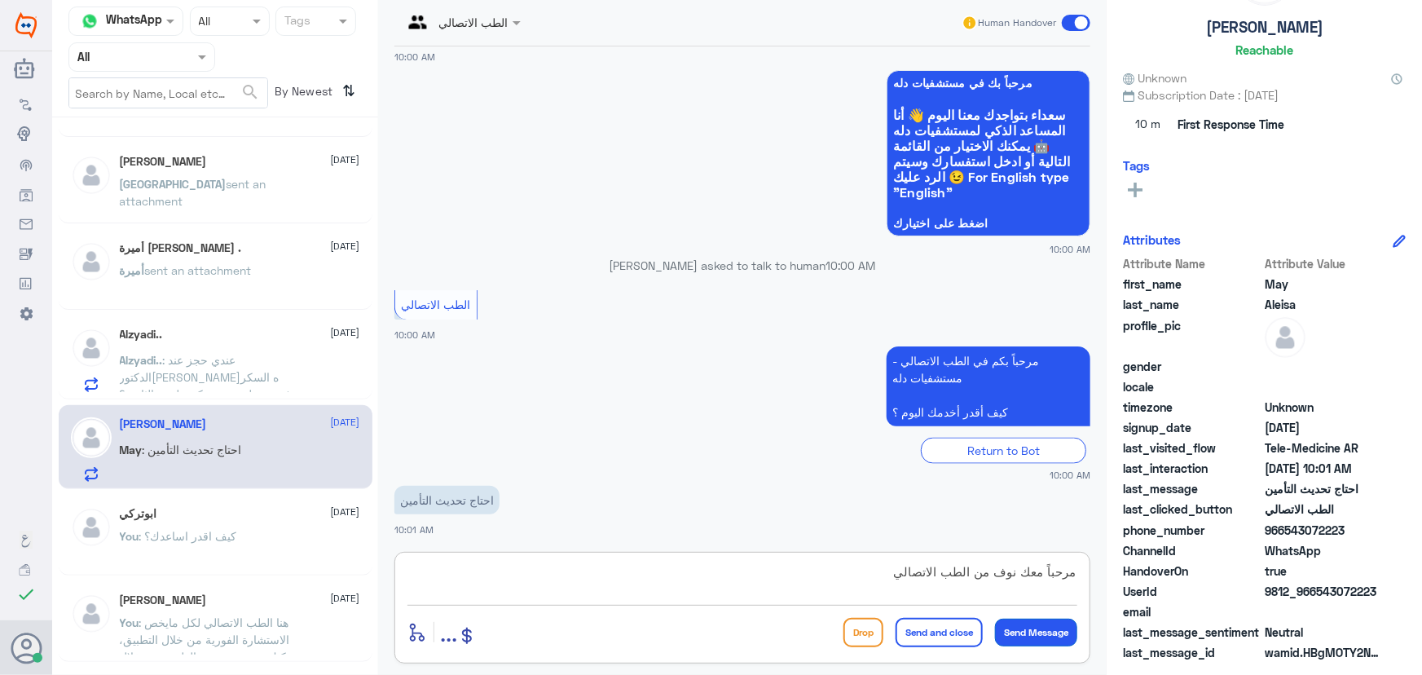
type textarea "مرحباً معك نوف من الطب الاتصالي"
click at [1069, 640] on button "Send Message" at bounding box center [1036, 632] width 82 height 28
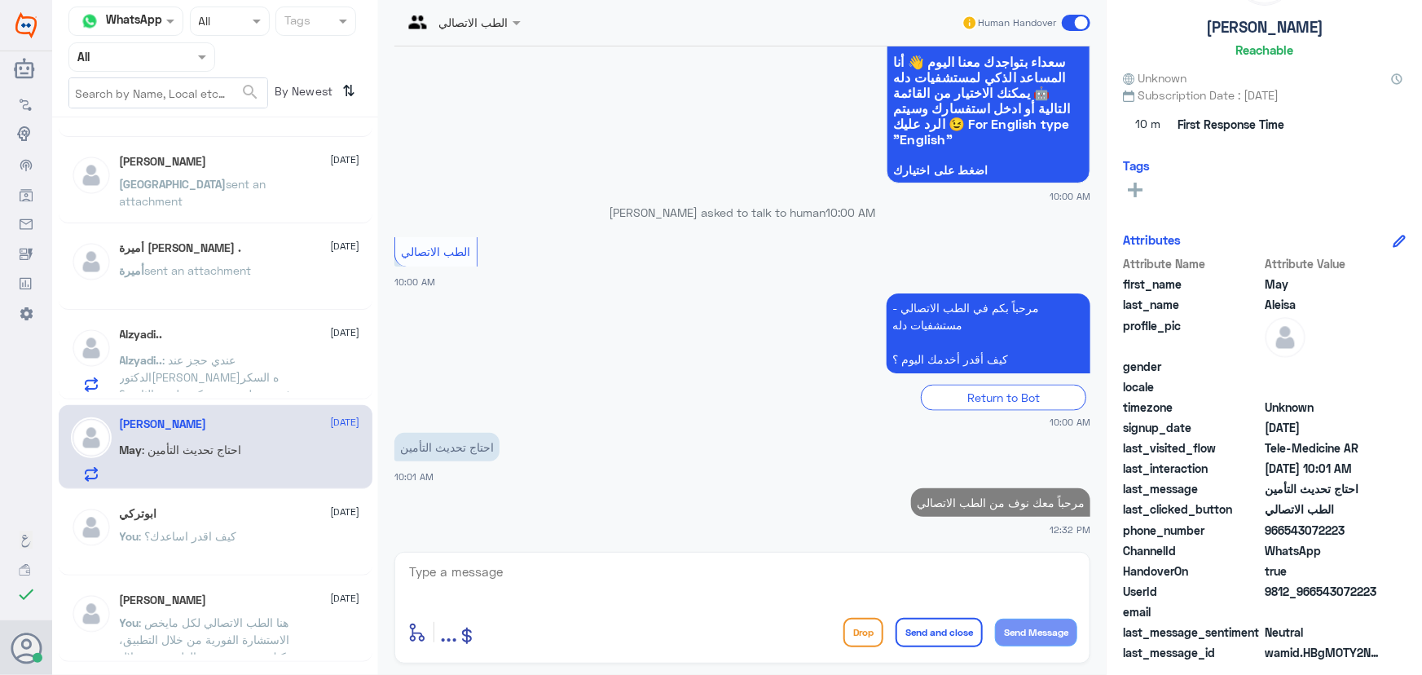
click at [963, 578] on textarea at bounding box center [742, 581] width 670 height 40
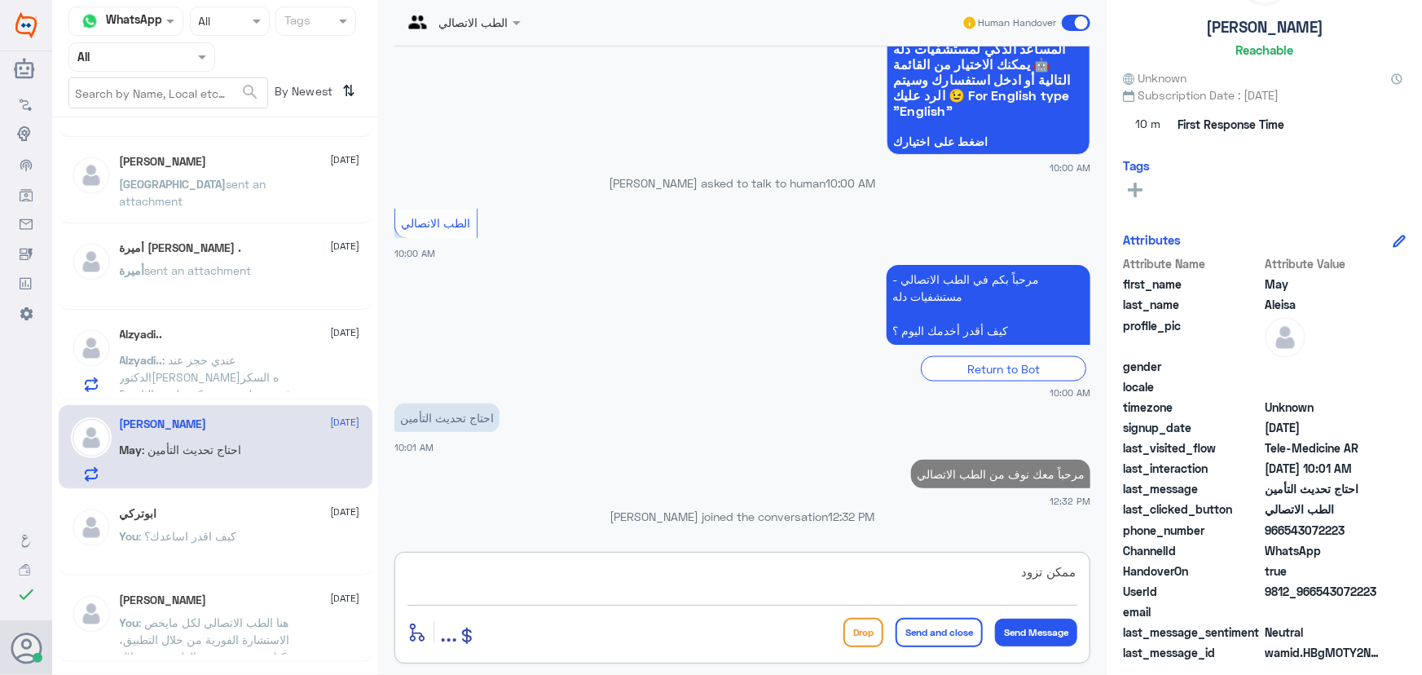
scroll to position [51, 0]
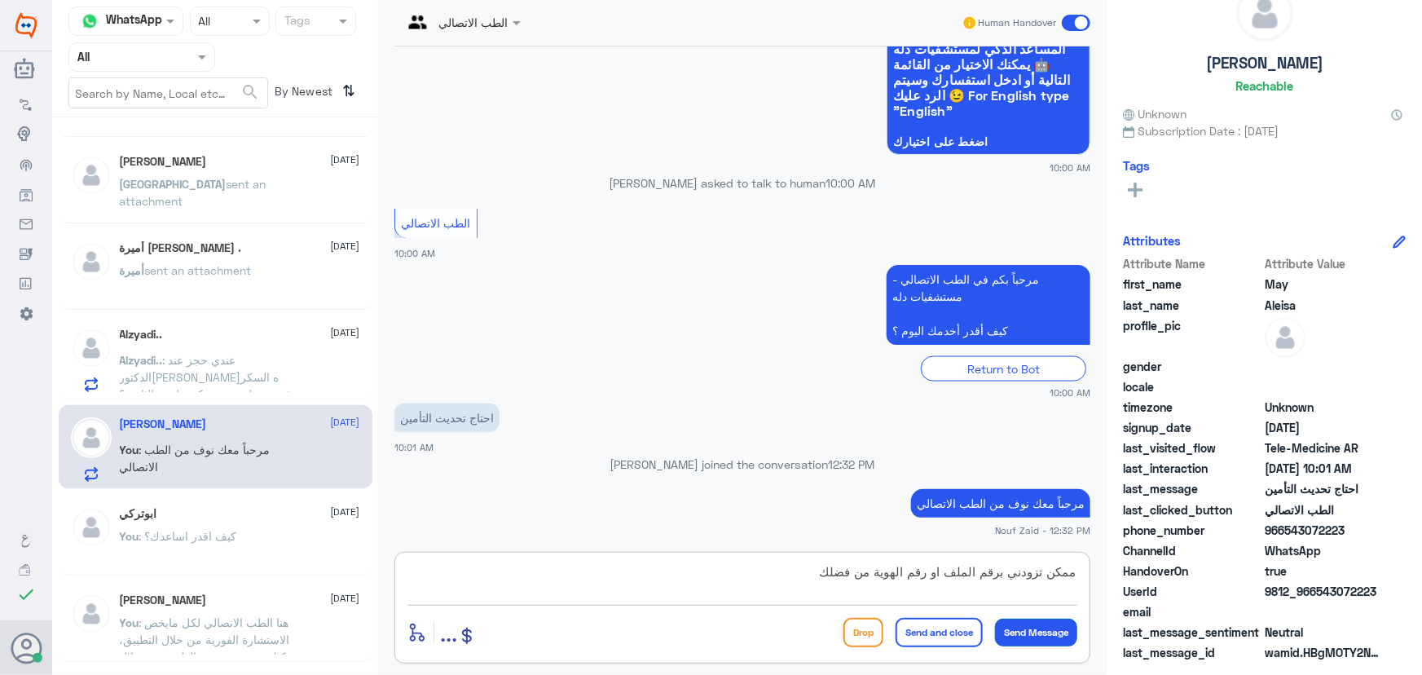
type textarea "ممكن تزودني برقم الملف او رقم الهوية من فضلك"
click at [1026, 639] on button "Send Message" at bounding box center [1036, 632] width 82 height 28
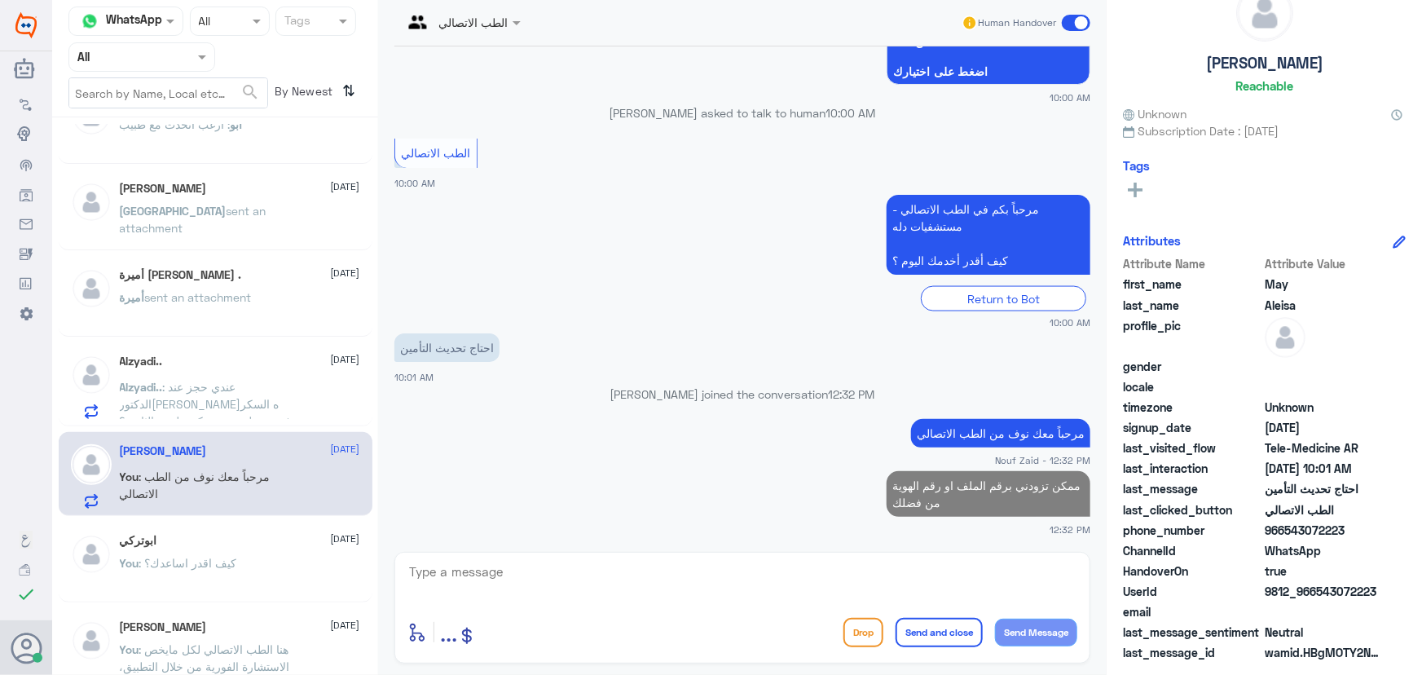
scroll to position [0, 0]
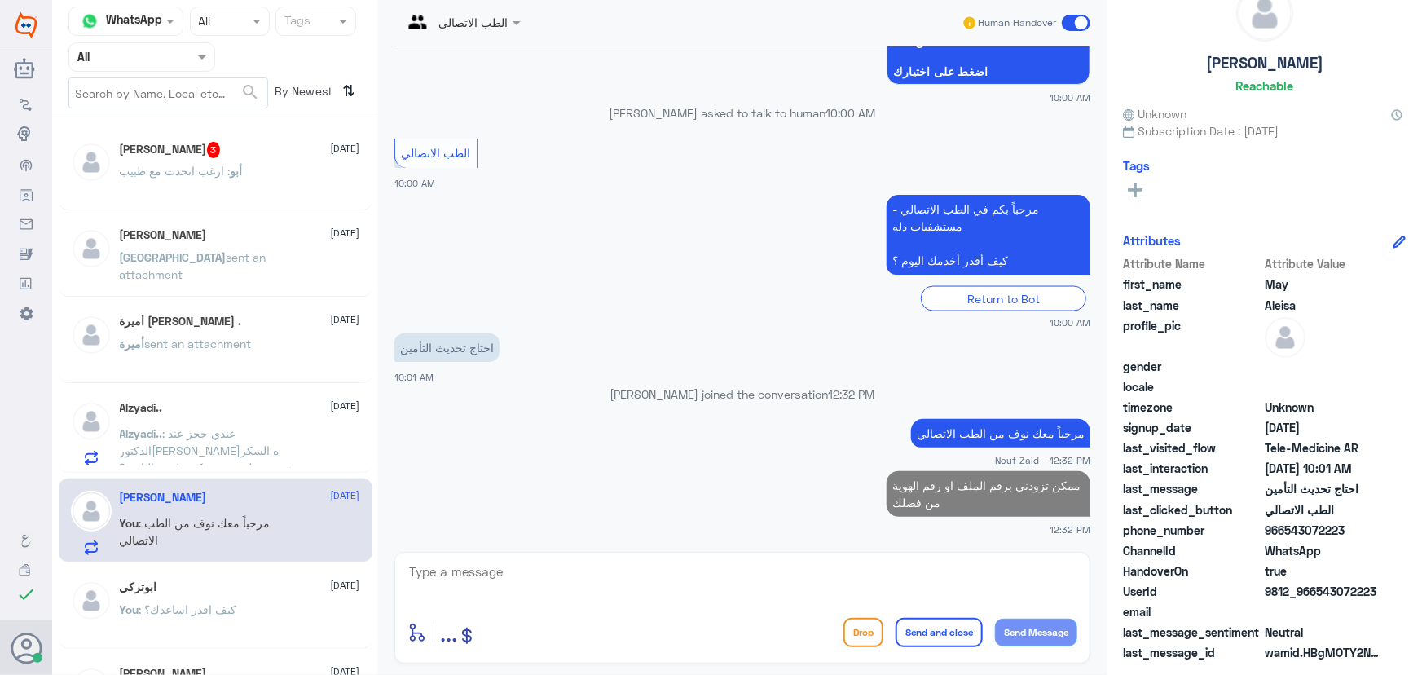
click at [222, 196] on p "أبو : ارغب اتحدث مع طبيب" at bounding box center [181, 182] width 123 height 41
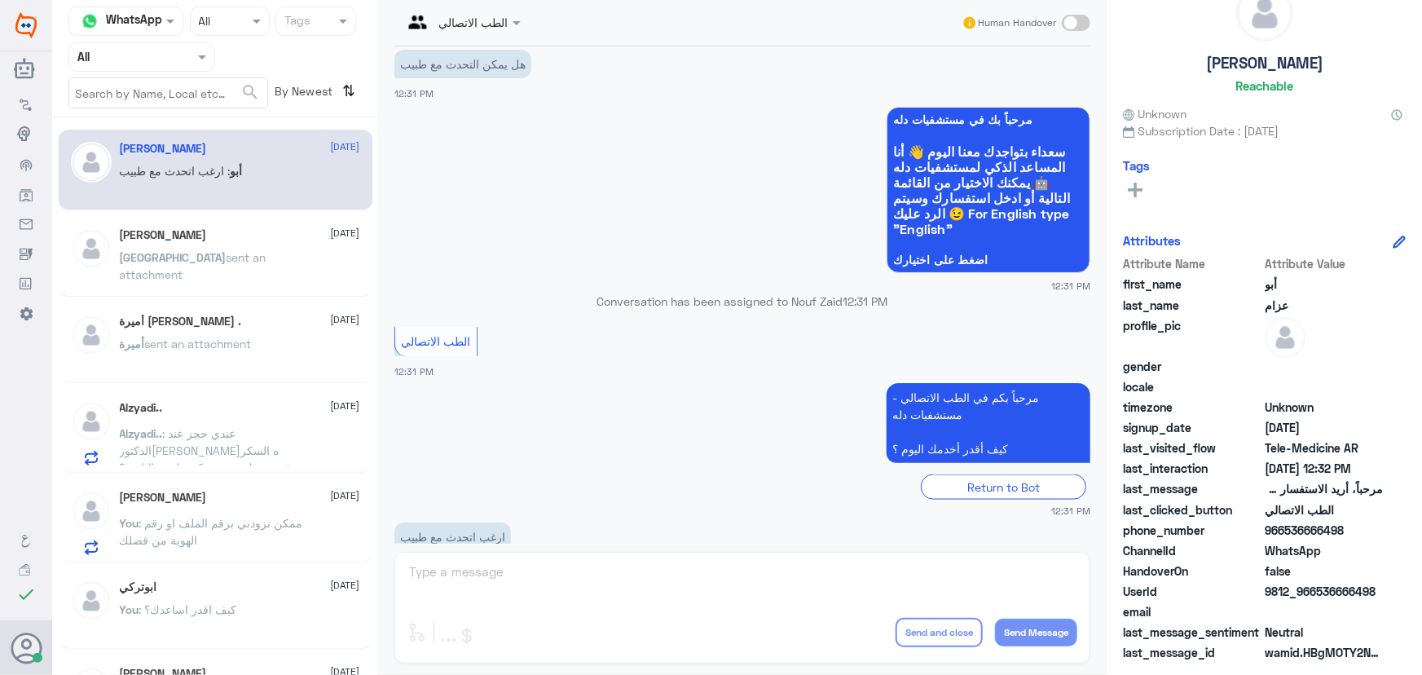
scroll to position [984, 0]
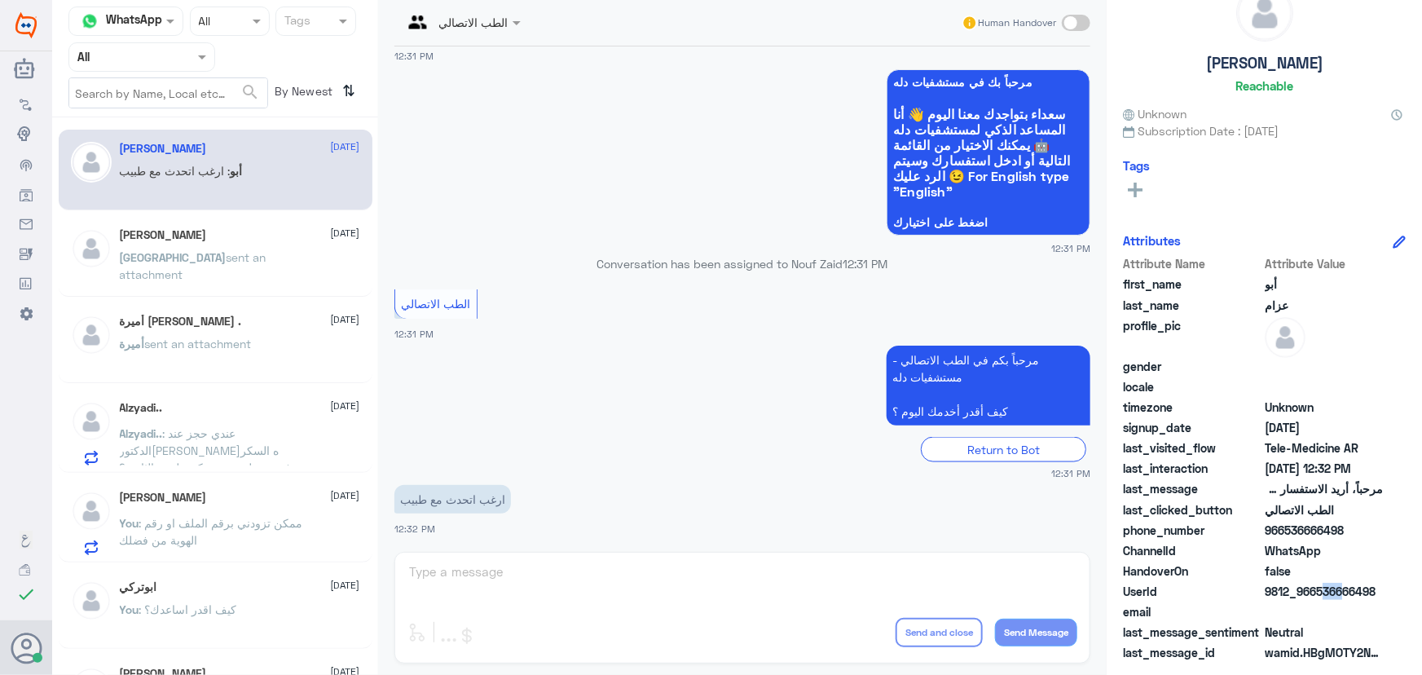
drag, startPoint x: 1320, startPoint y: 587, endPoint x: 1335, endPoint y: 587, distance: 14.7
click at [1335, 587] on span "9812_966536666498" at bounding box center [1324, 591] width 118 height 17
click at [1320, 591] on span "9812_966536666498" at bounding box center [1324, 591] width 118 height 17
drag, startPoint x: 1320, startPoint y: 591, endPoint x: 1347, endPoint y: 595, distance: 27.2
click at [1347, 595] on span "9812_966536666498" at bounding box center [1324, 591] width 118 height 17
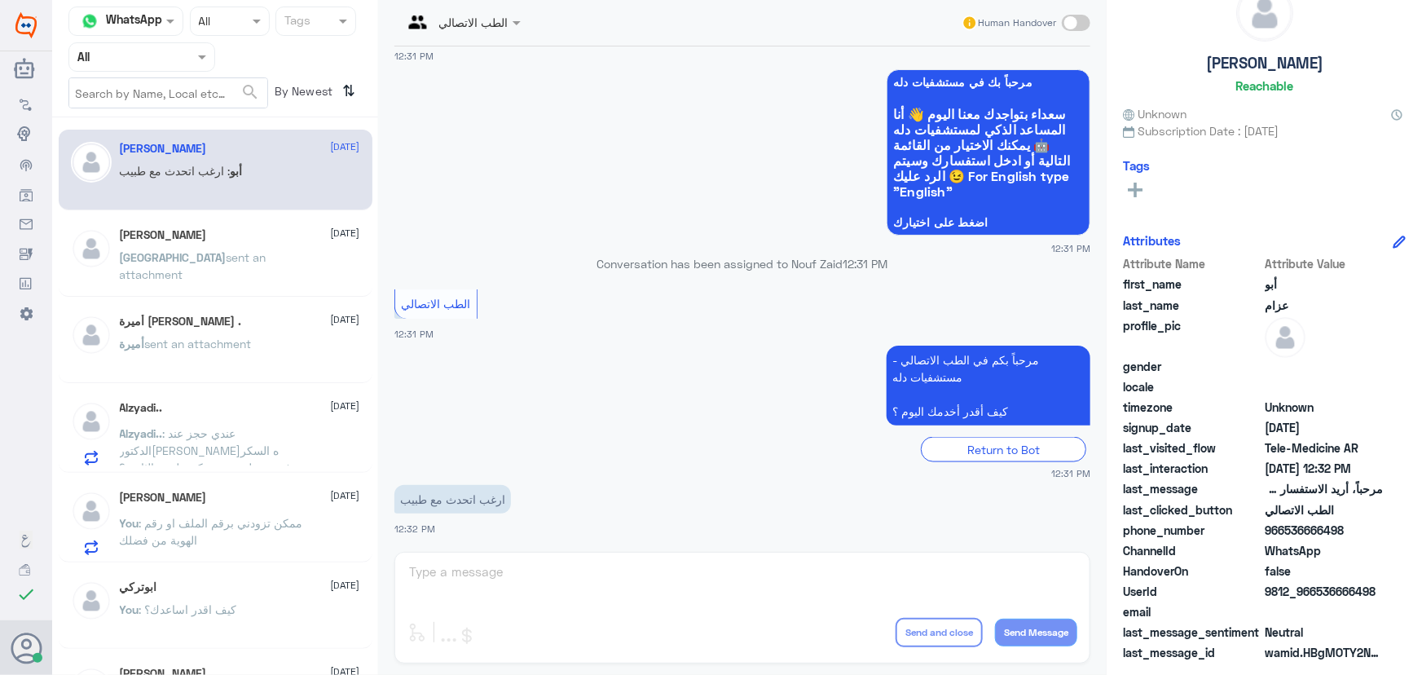
click at [1341, 595] on span "9812_966536666498" at bounding box center [1324, 591] width 118 height 17
click at [1320, 597] on span "9812_966536666498" at bounding box center [1324, 591] width 118 height 17
drag, startPoint x: 1318, startPoint y: 592, endPoint x: 1389, endPoint y: 597, distance: 71.9
click at [1388, 597] on div "UserId 9812_966536666498" at bounding box center [1264, 593] width 283 height 20
copy span "536666498"
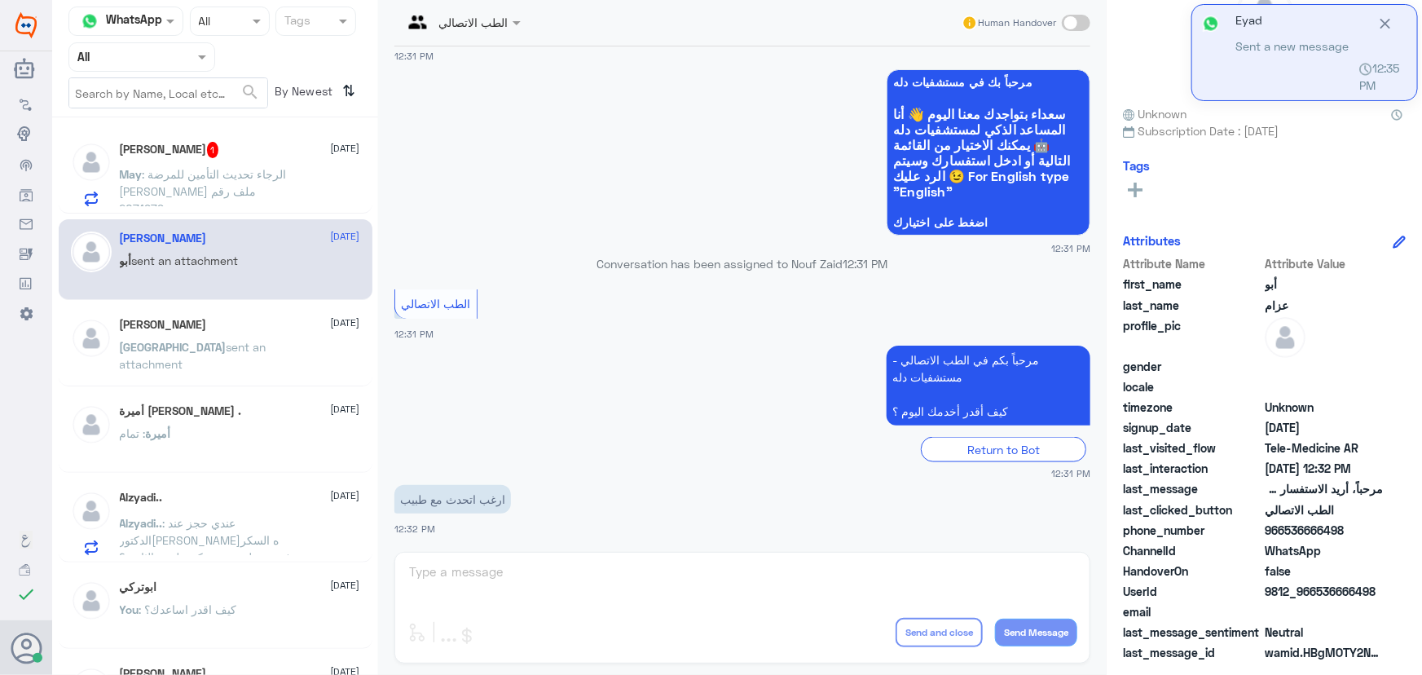
click at [545, 561] on div "الطب الاتصالي Human Handover 22 Sep 2025 مرحباً، أريد الاستفسار عن خدمة الطب ال…" at bounding box center [742, 340] width 728 height 680
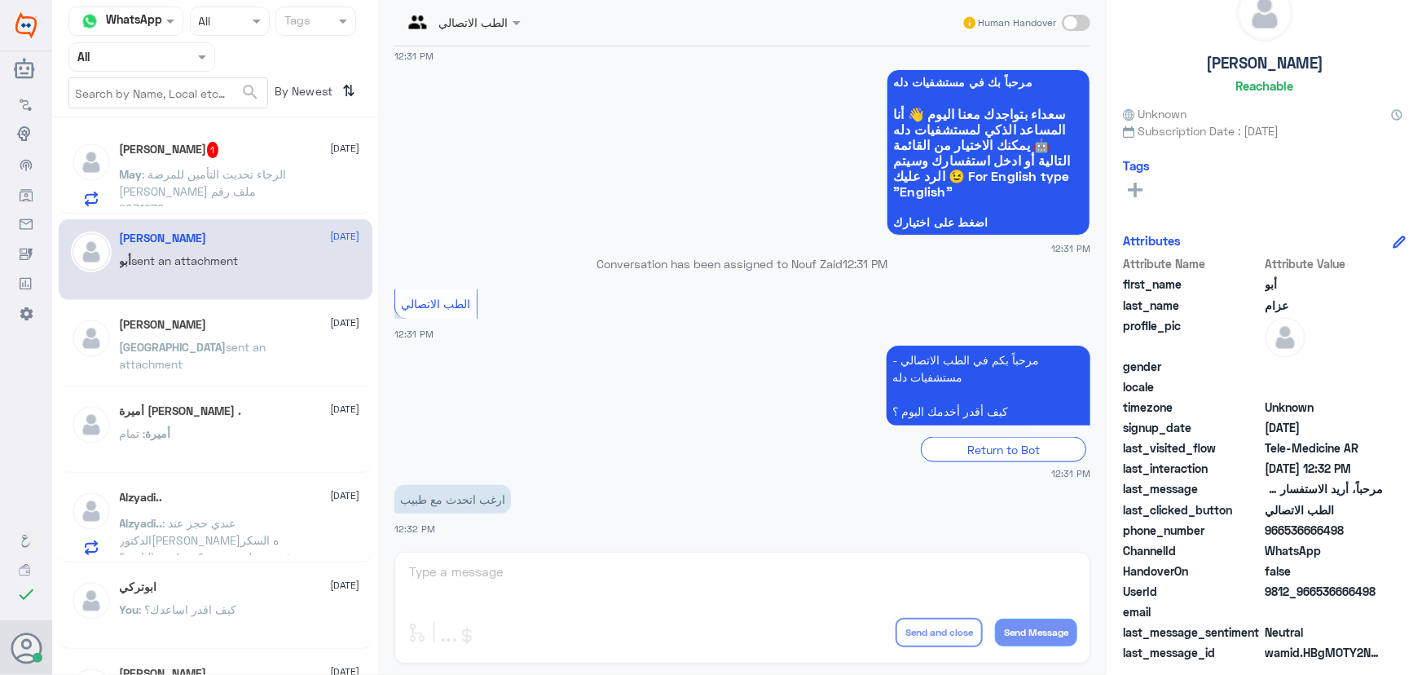
click at [1069, 20] on span at bounding box center [1076, 23] width 29 height 16
click at [0, 0] on input "checkbox" at bounding box center [0, 0] width 0 height 0
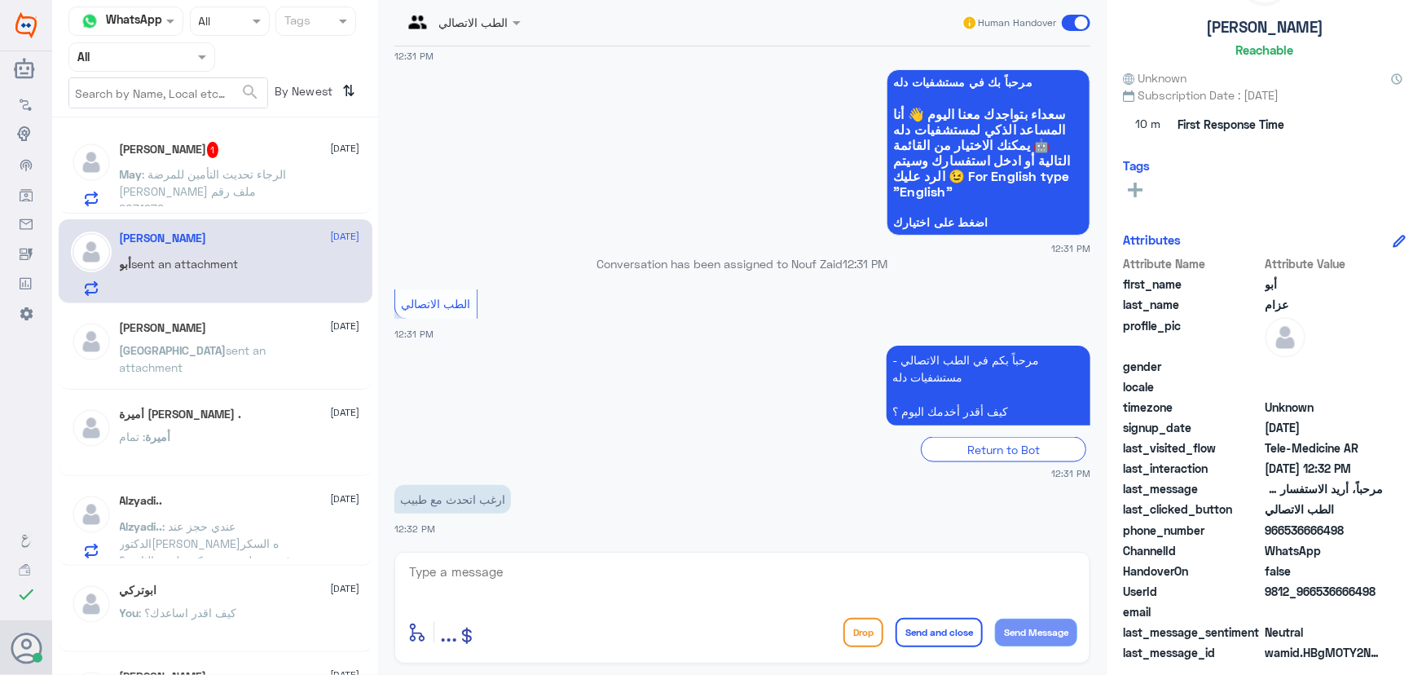
click at [636, 574] on textarea at bounding box center [742, 581] width 670 height 40
type textarea "تم التواصل من خلال الاتصال الهاتفي، نسعد بخدمتك"
drag, startPoint x: 937, startPoint y: 619, endPoint x: 905, endPoint y: 646, distance: 41.6
click at [937, 623] on button "Send and close" at bounding box center [938, 632] width 87 height 29
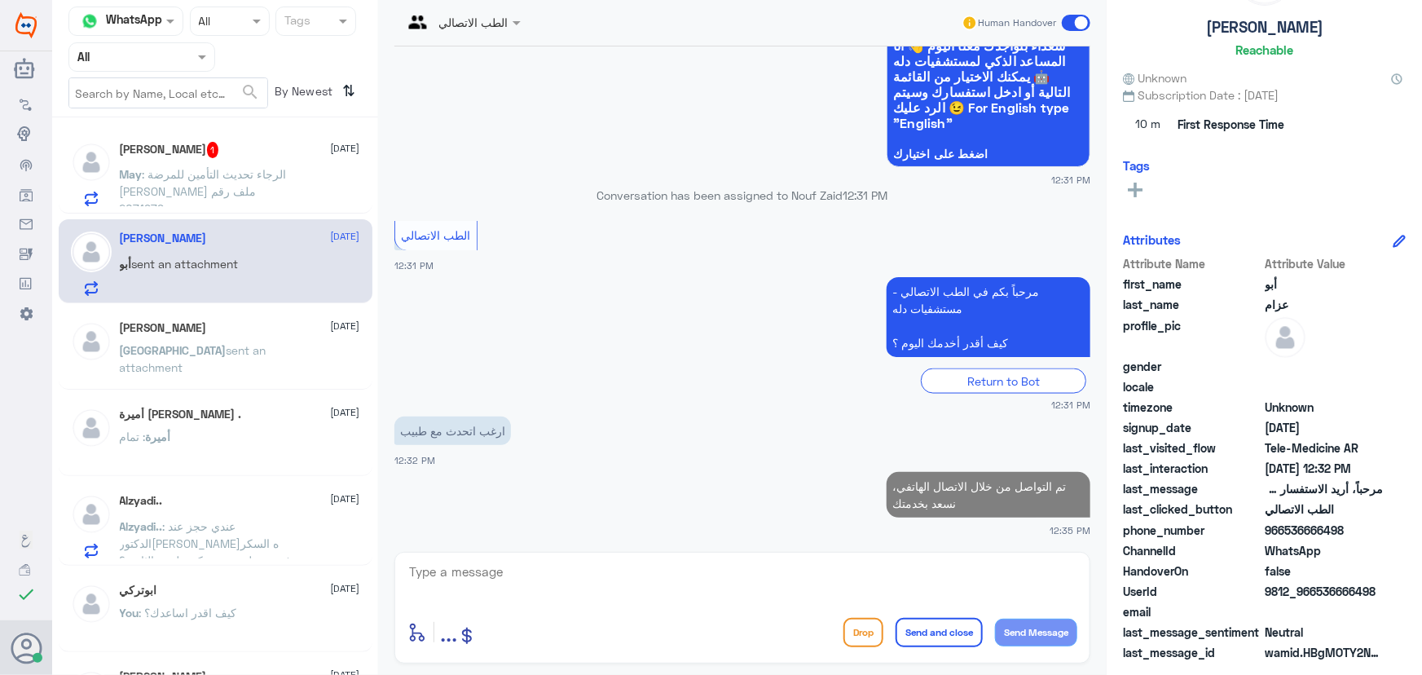
scroll to position [51, 0]
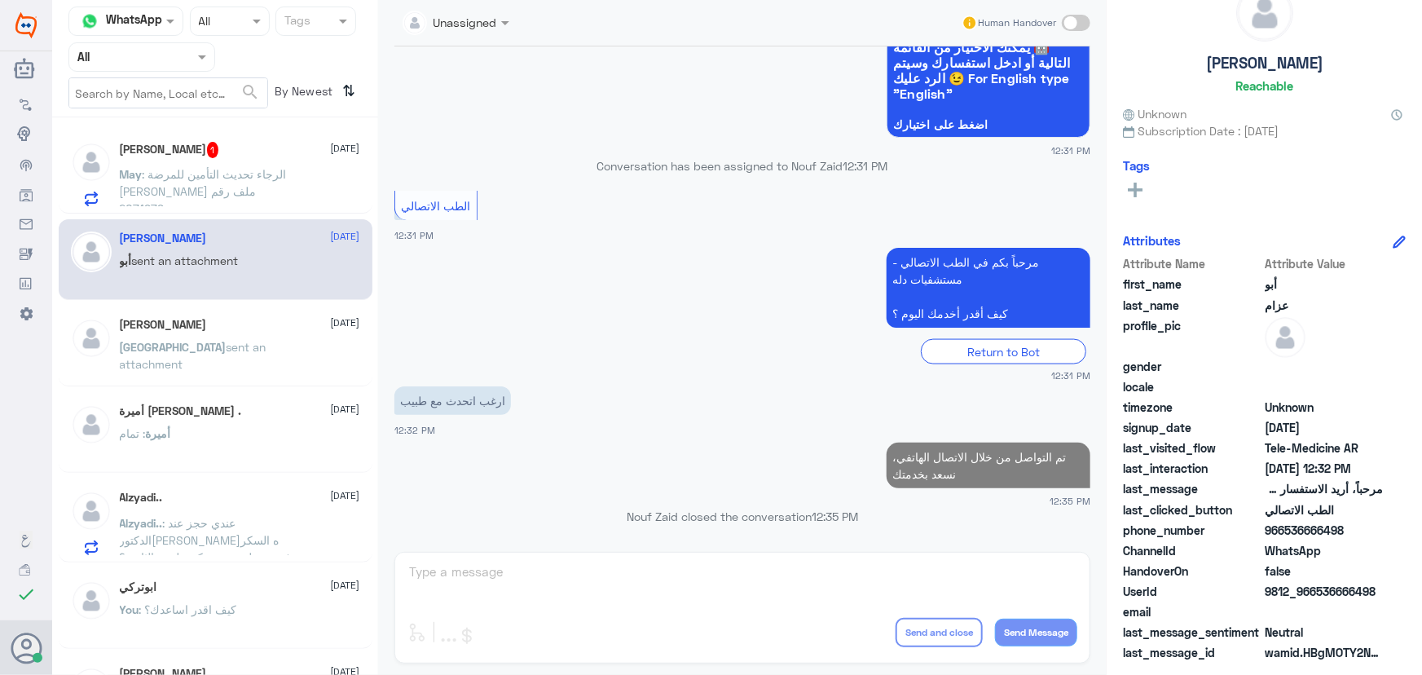
click at [187, 138] on div "May Aleisa 1 22 September May : الرجاء تحديث التأمين للمرضة نورة الهدلق ملف رقم…" at bounding box center [216, 172] width 314 height 84
click at [190, 156] on h5 "May Aleisa 1" at bounding box center [169, 150] width 99 height 16
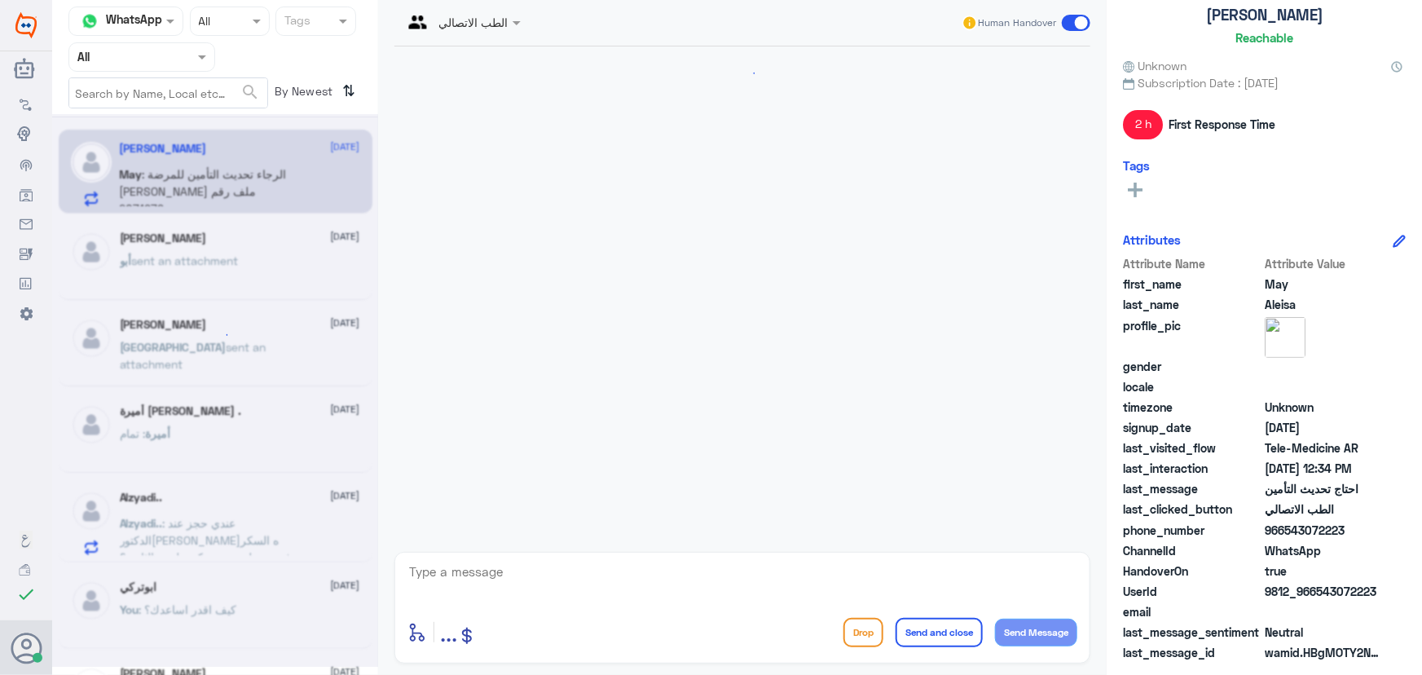
scroll to position [993, 0]
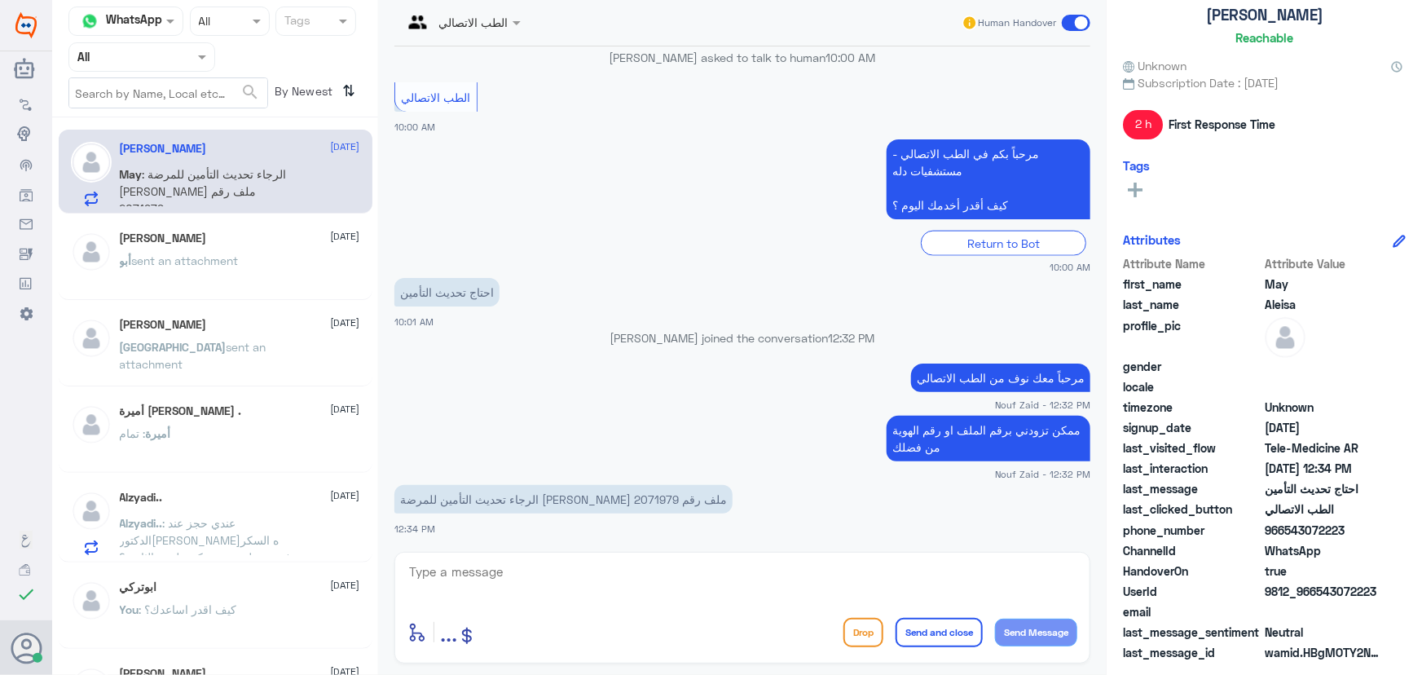
click at [438, 496] on p "الرجاء تحديث التأمين للمرضة نورة الهدلق ملف رقم 2071979" at bounding box center [563, 499] width 338 height 29
copy p "2071979"
click at [493, 583] on textarea at bounding box center [742, 581] width 670 height 40
click at [628, 583] on textarea at bounding box center [742, 581] width 670 height 40
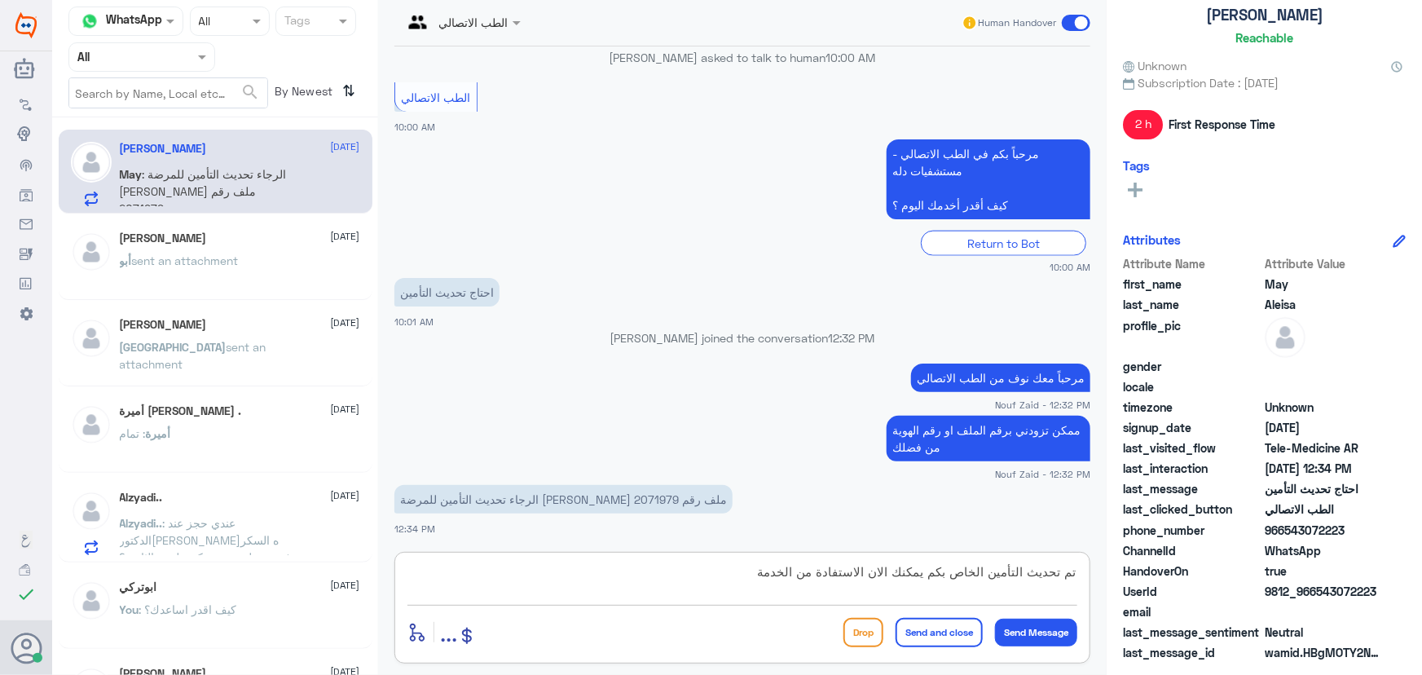
type textarea "تم تحديث التأمين الخاص بكم يمكنك الان الاستفادة من الخدمة"
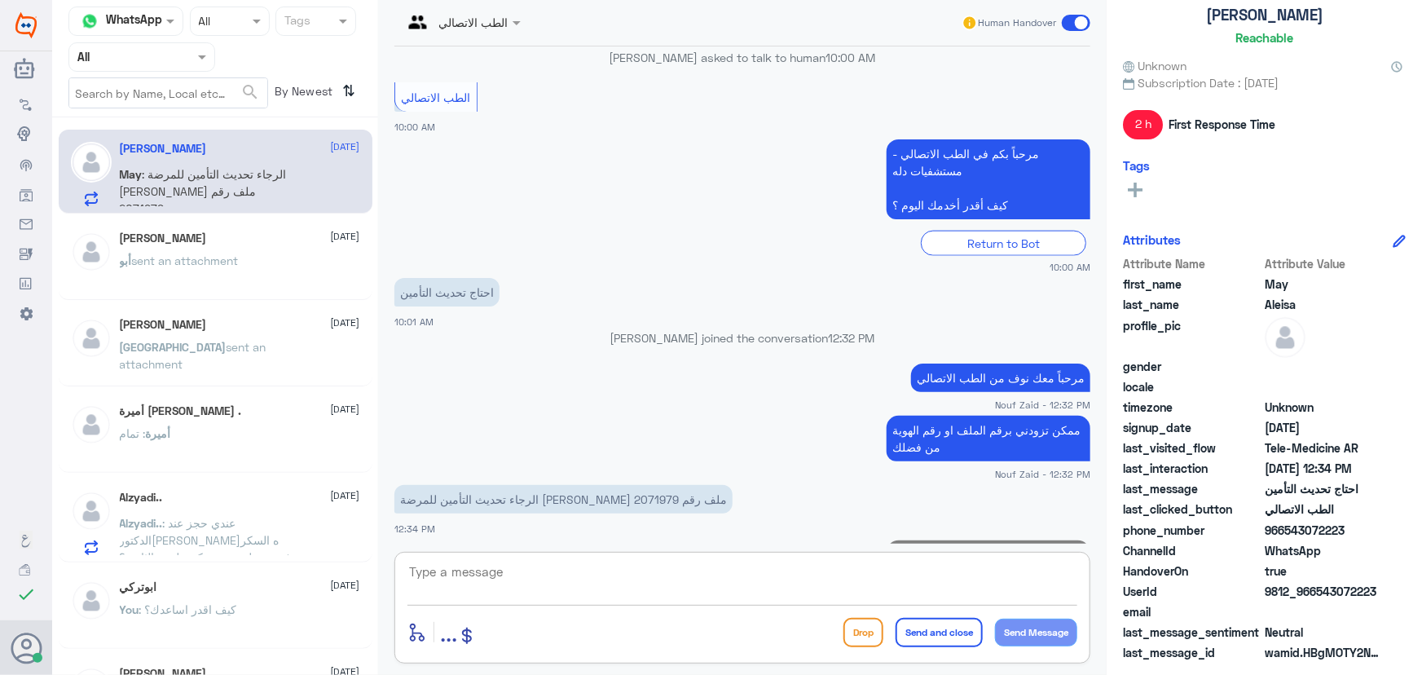
scroll to position [1062, 0]
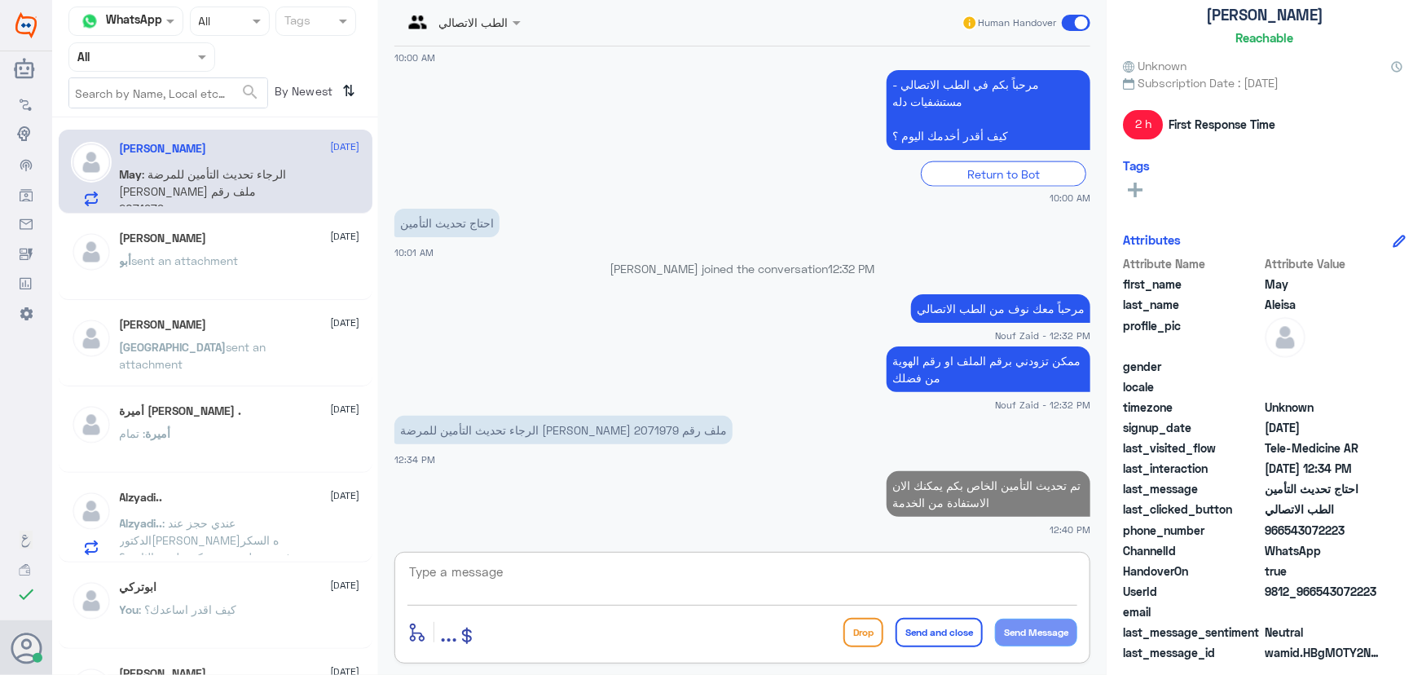
click at [205, 531] on span ": عندي حجز عند الدكتوره لافيه السكر ودفعت حطوني عند دكتور لمره الثانيه ؟" at bounding box center [211, 540] width 183 height 48
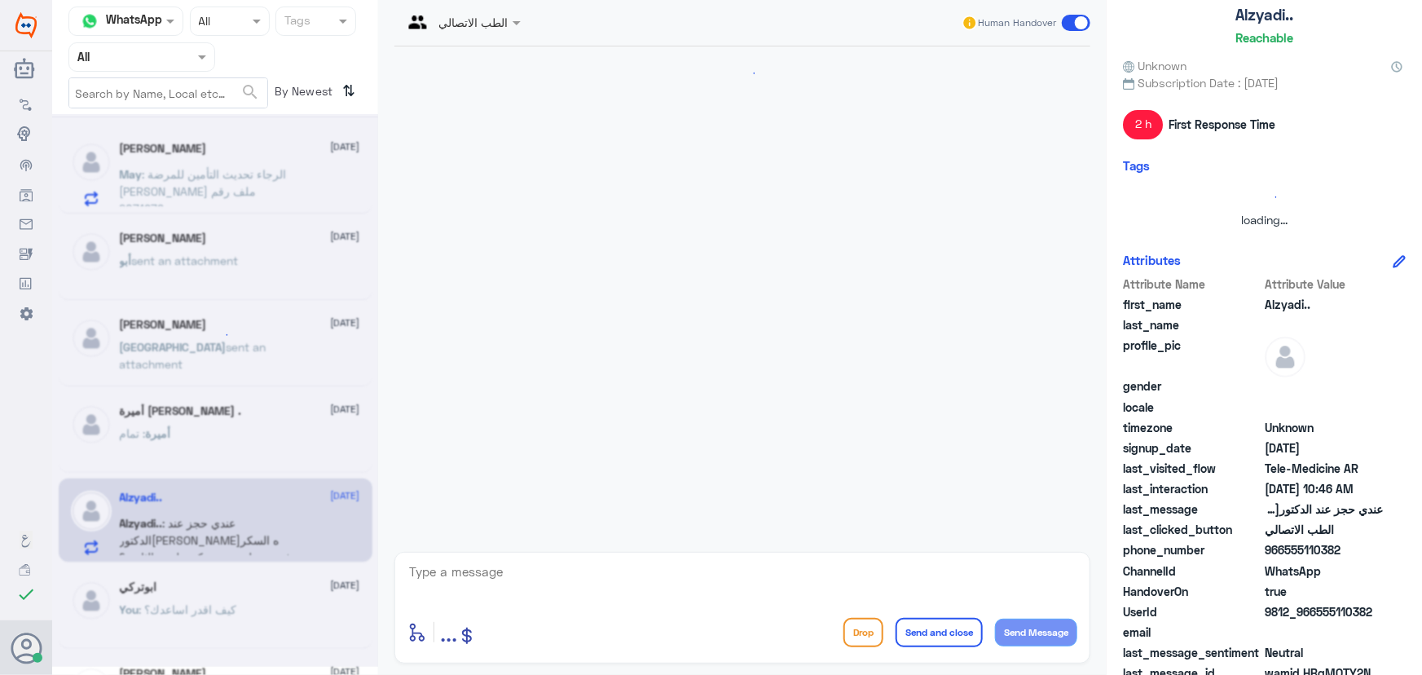
drag, startPoint x: 338, startPoint y: 598, endPoint x: 300, endPoint y: 615, distance: 41.9
click at [318, 614] on div at bounding box center [215, 390] width 326 height 552
click at [293, 612] on div at bounding box center [215, 390] width 326 height 552
drag, startPoint x: 183, startPoint y: 358, endPoint x: 177, endPoint y: 348, distance: 11.8
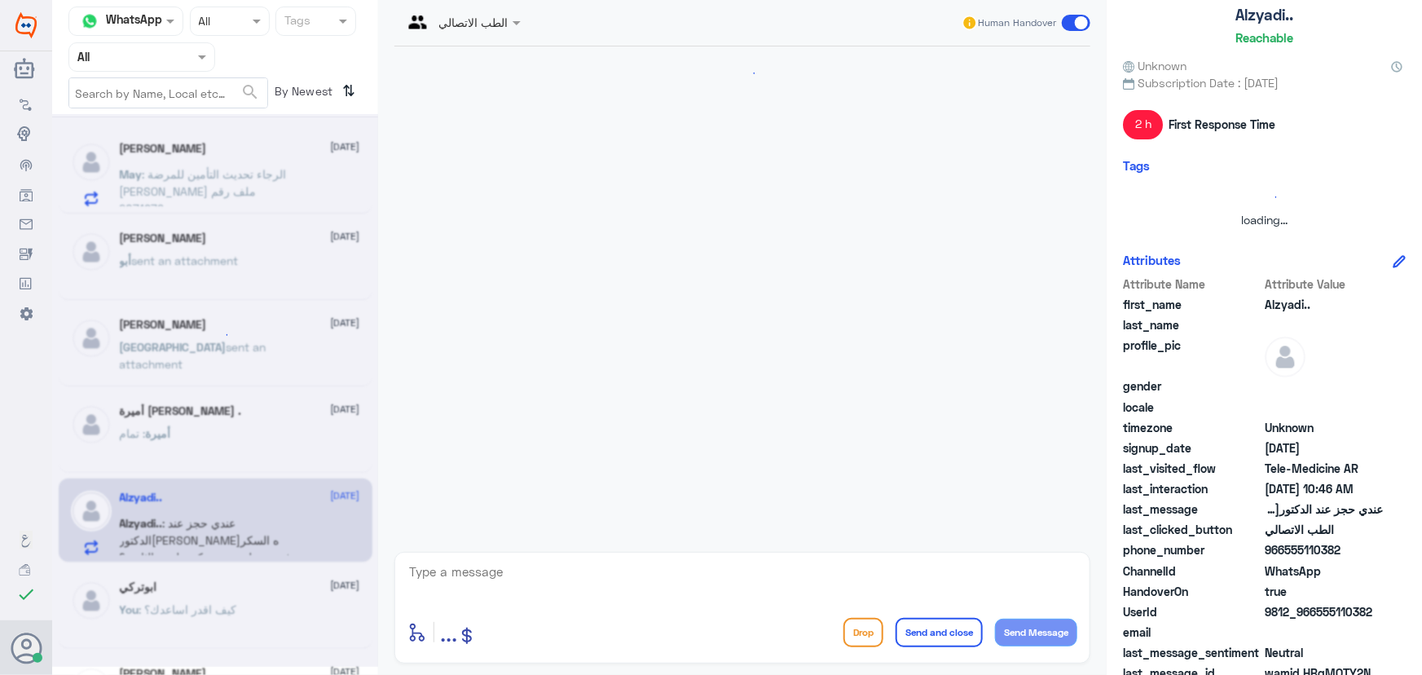
click at [183, 358] on div at bounding box center [215, 390] width 326 height 552
click at [169, 317] on div at bounding box center [215, 390] width 326 height 552
click at [168, 275] on div at bounding box center [215, 390] width 326 height 552
click at [204, 191] on div at bounding box center [215, 390] width 326 height 552
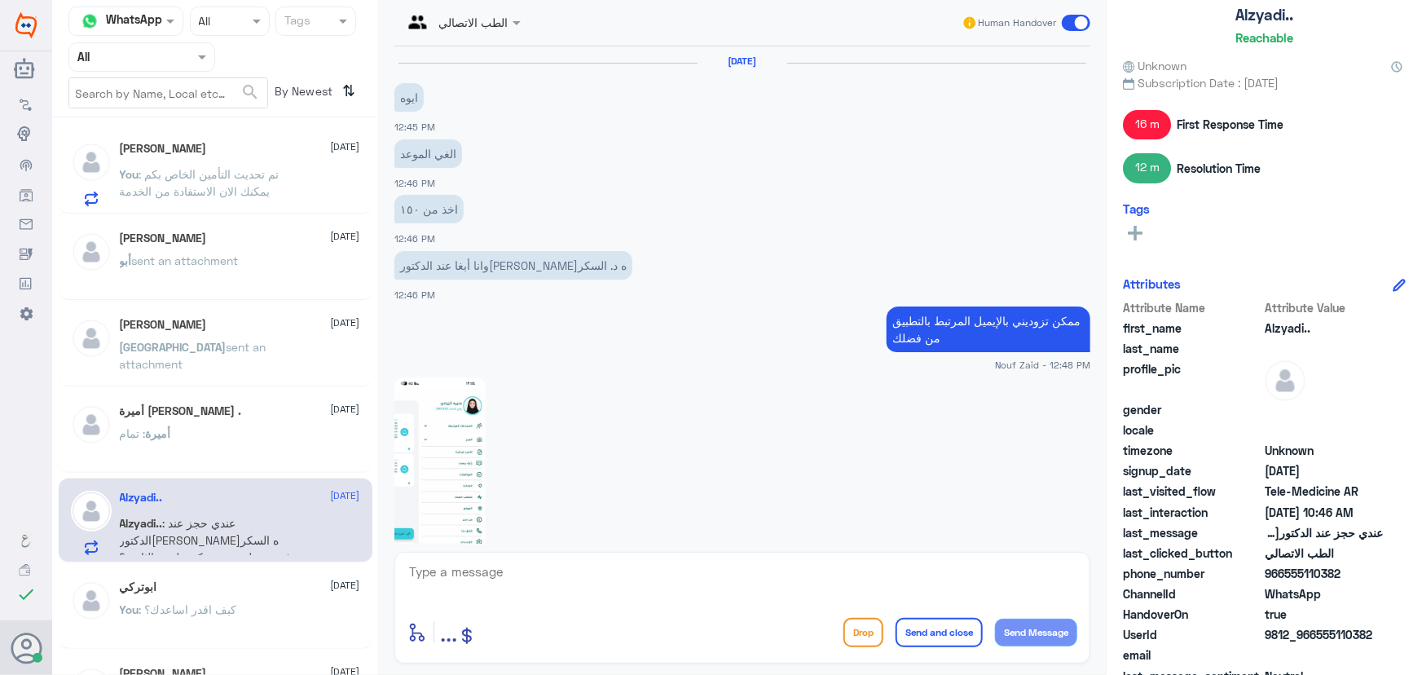
scroll to position [983, 0]
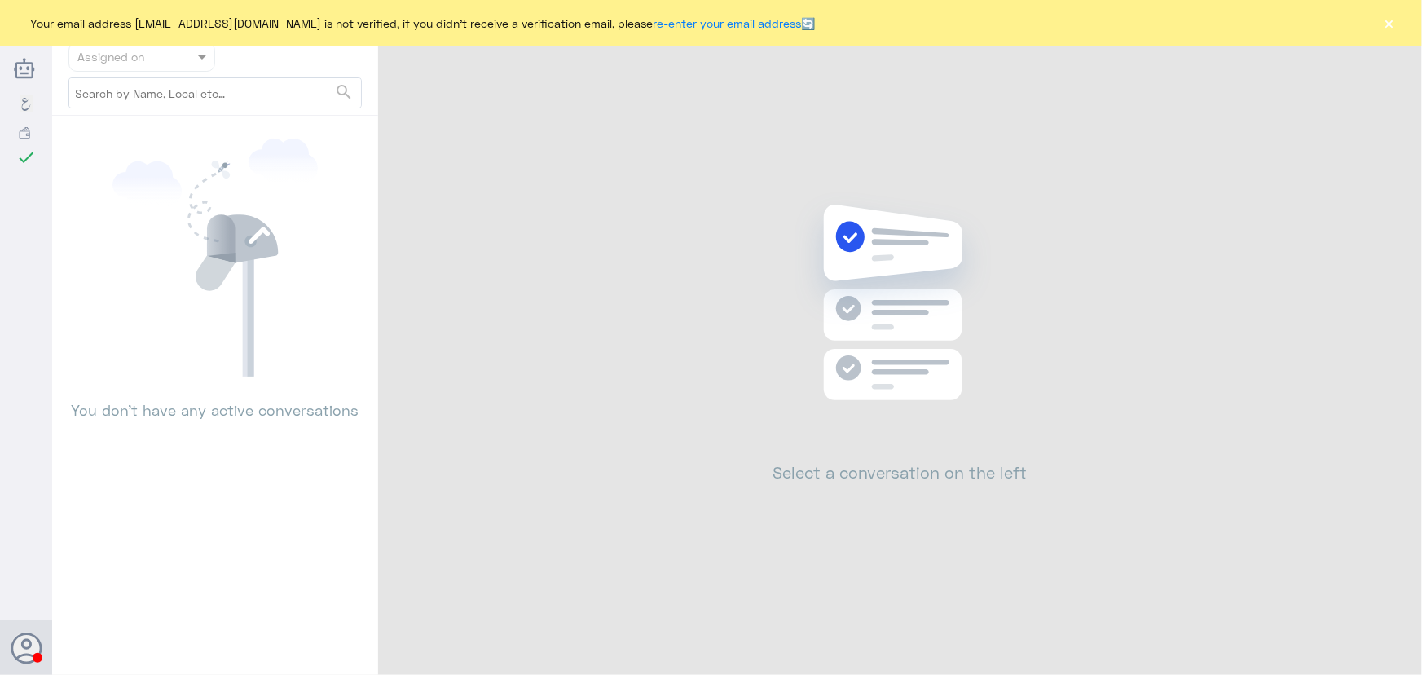
click at [1382, 28] on button "×" at bounding box center [1389, 23] width 16 height 16
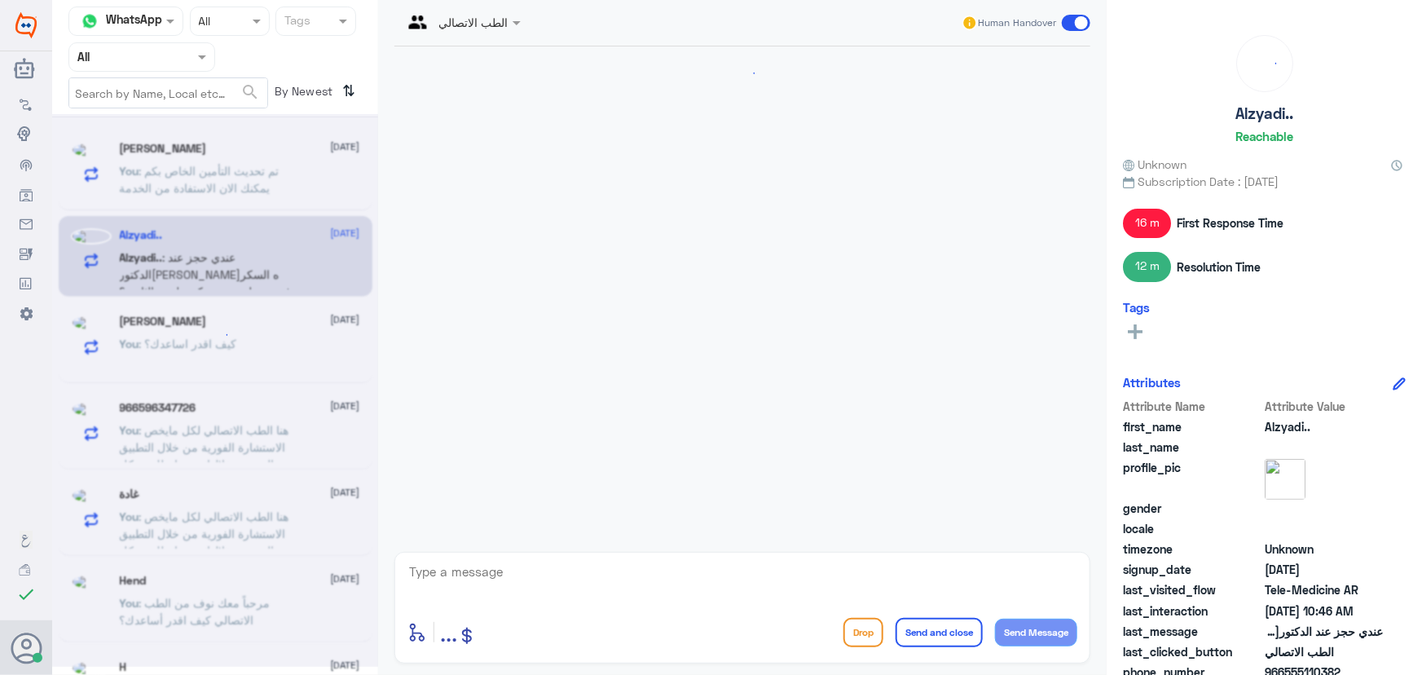
click at [191, 167] on div at bounding box center [215, 390] width 326 height 552
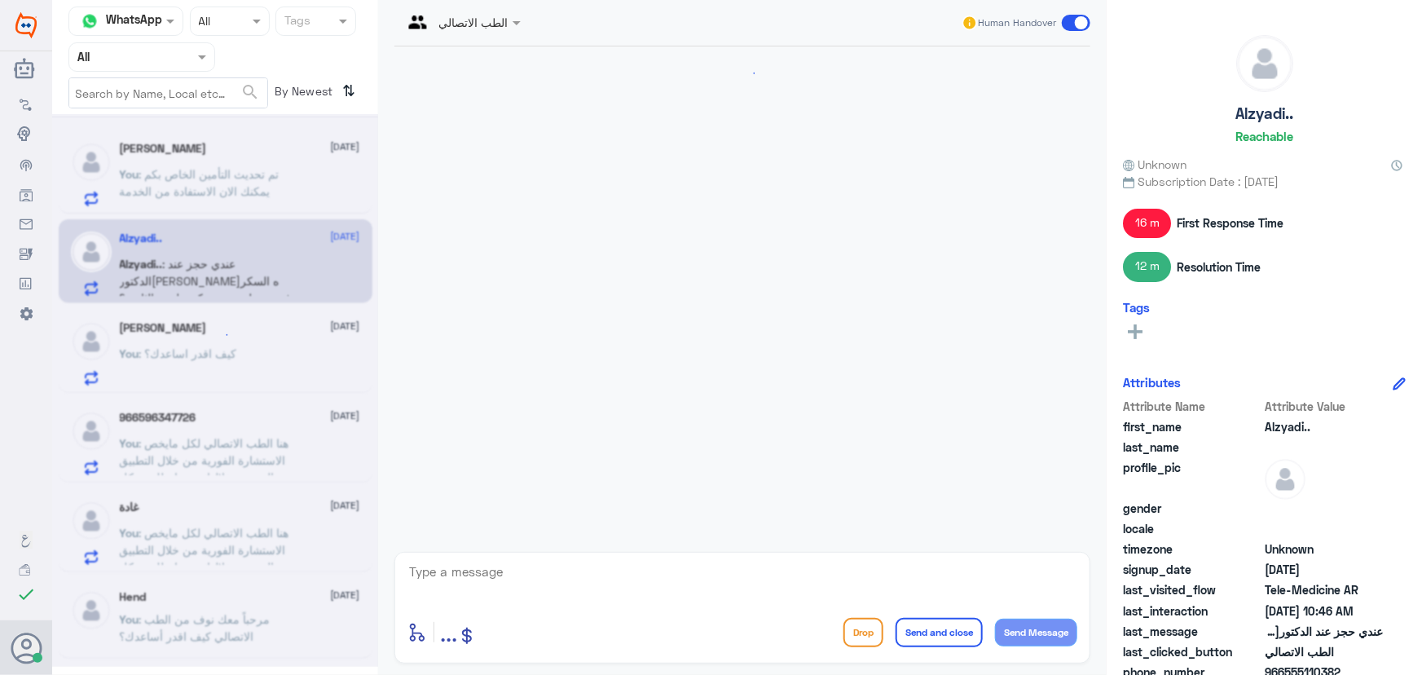
scroll to position [1006, 0]
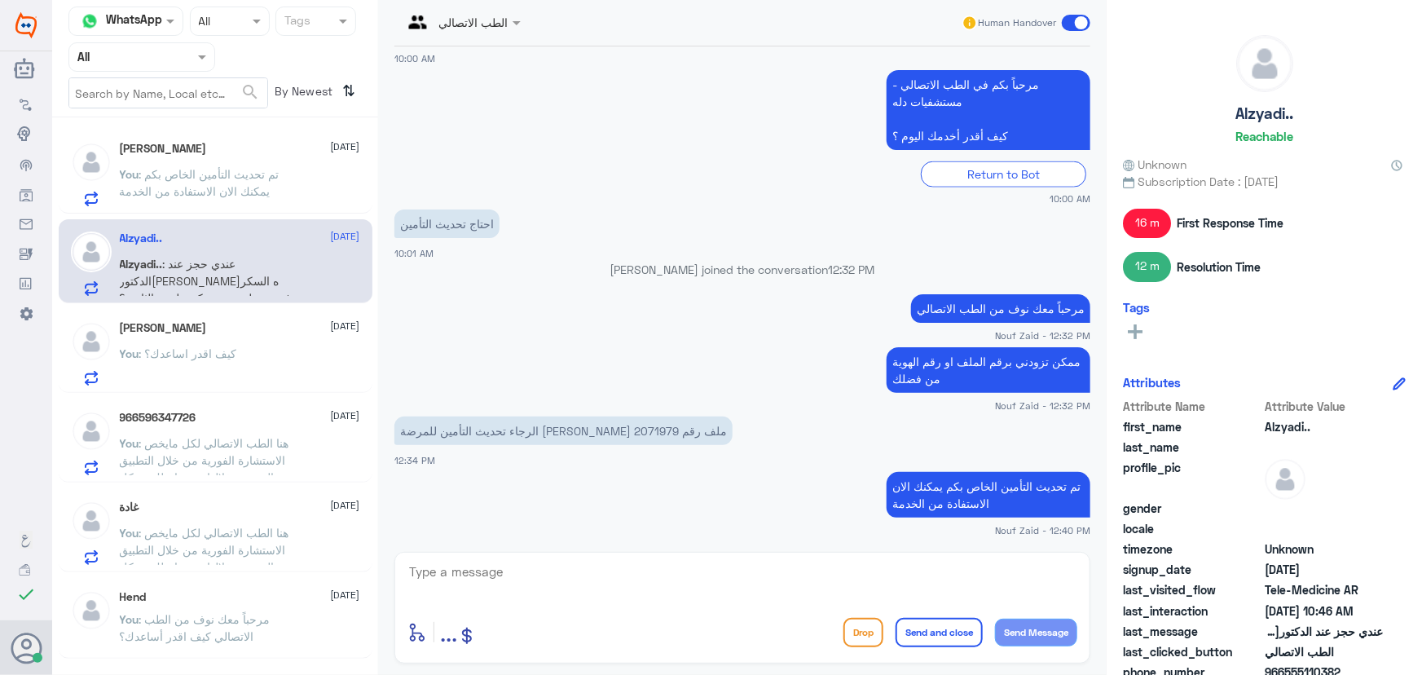
click at [191, 167] on span ": تم تحديث التأمين الخاص بكم يمكنك الان الاستفادة من الخدمة" at bounding box center [200, 182] width 160 height 31
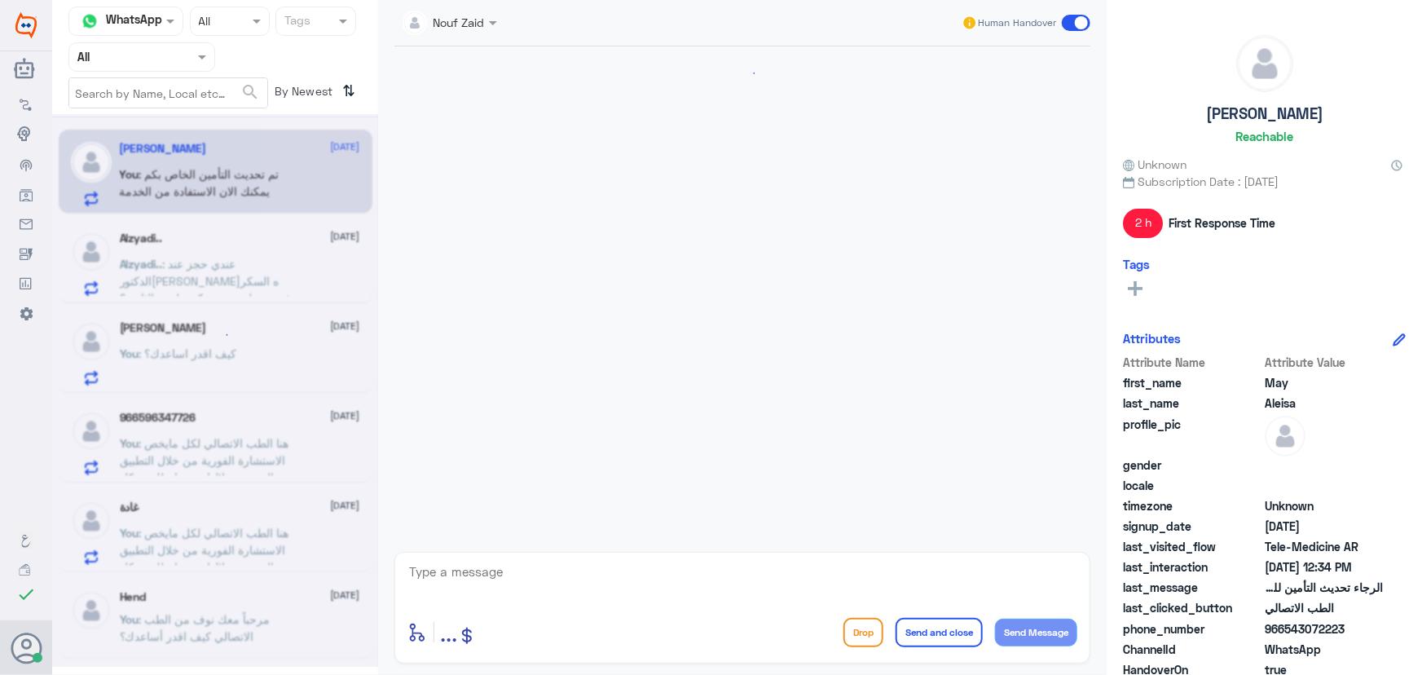
scroll to position [1006, 0]
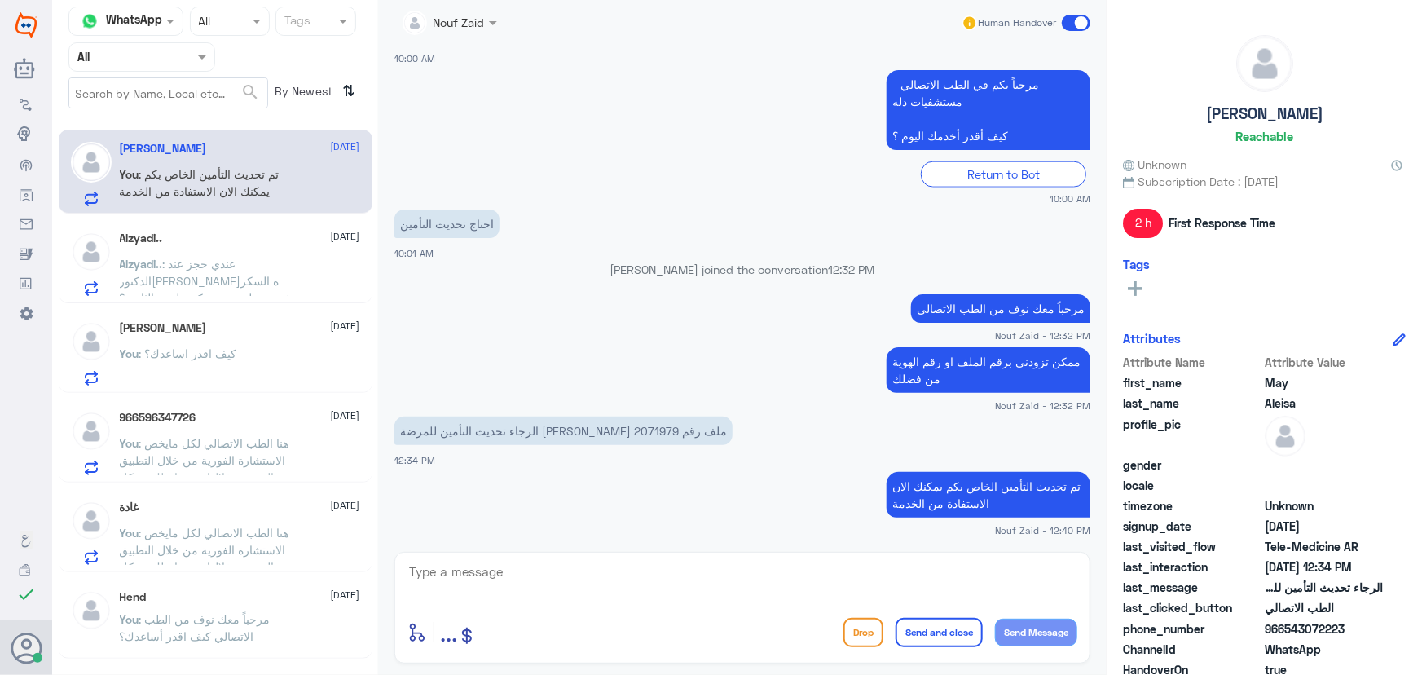
click at [217, 247] on div "Alzyadi.. 22 September Alzyadi.. : عندي حجز عند الدكتوره لافيه السكر ودفعت حطون…" at bounding box center [240, 263] width 240 height 64
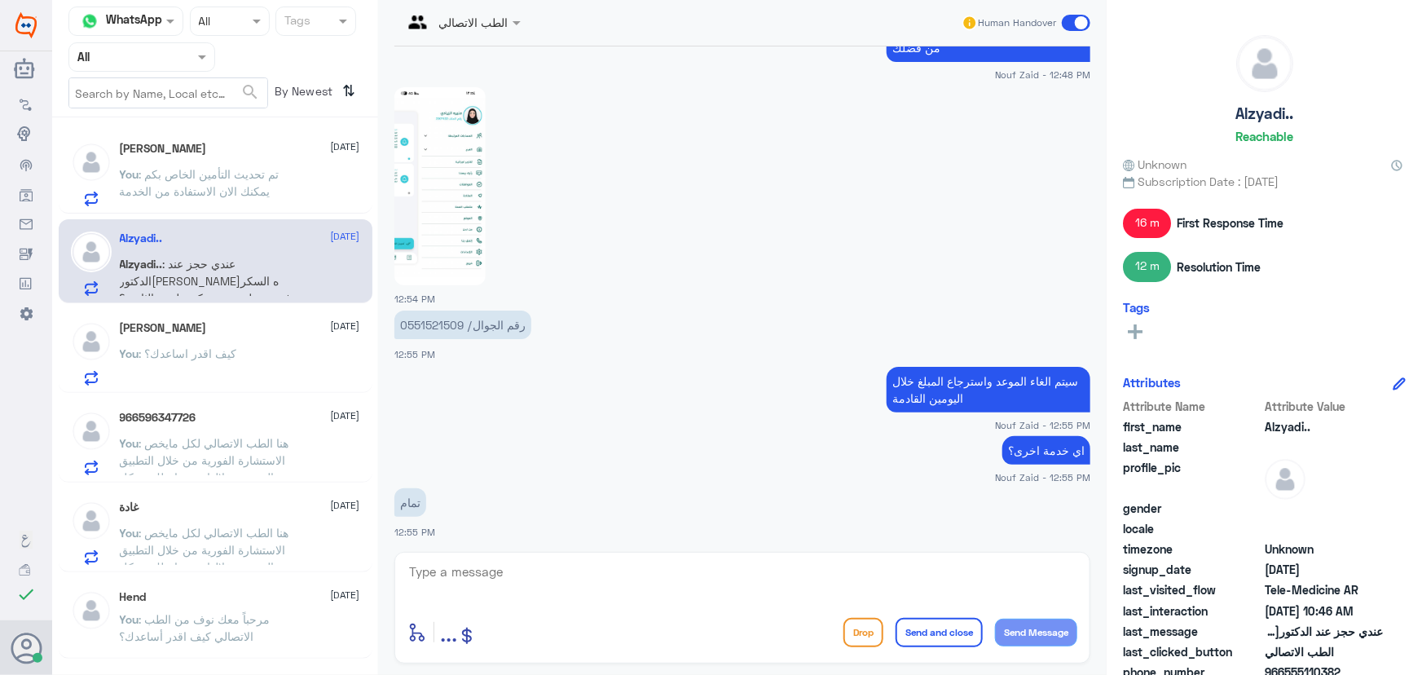
scroll to position [95, 0]
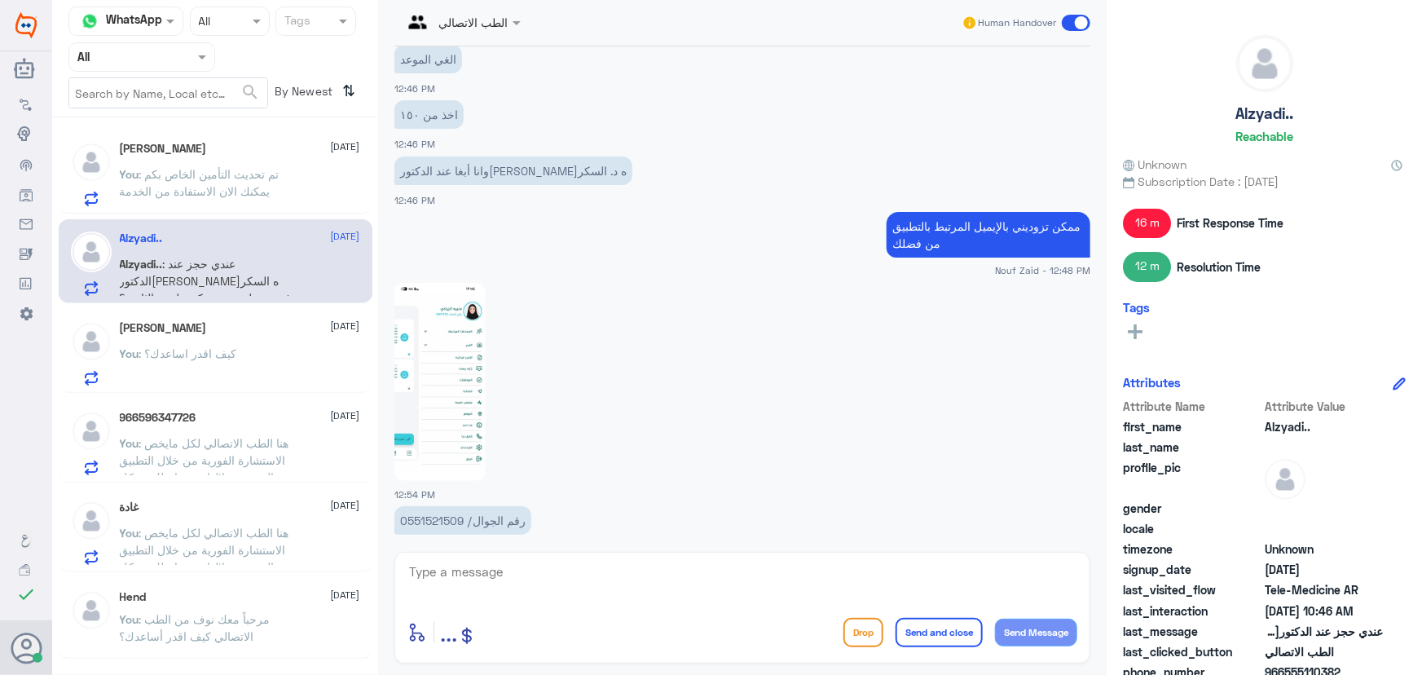
click at [300, 261] on p "Alzyadi.. : عندي حجز عند الدكتوره لافيه السكر ودفعت حطوني عند دكتور لمره الثاني…" at bounding box center [211, 275] width 183 height 41
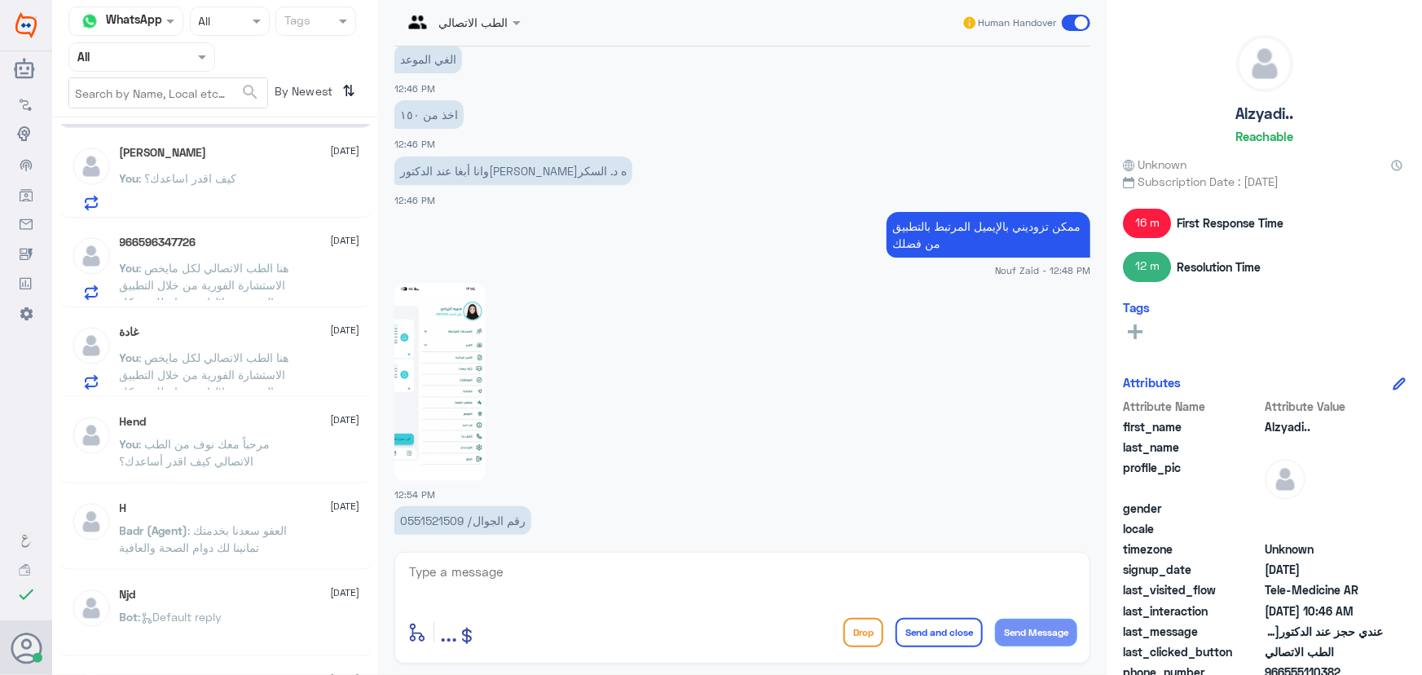
scroll to position [147, 0]
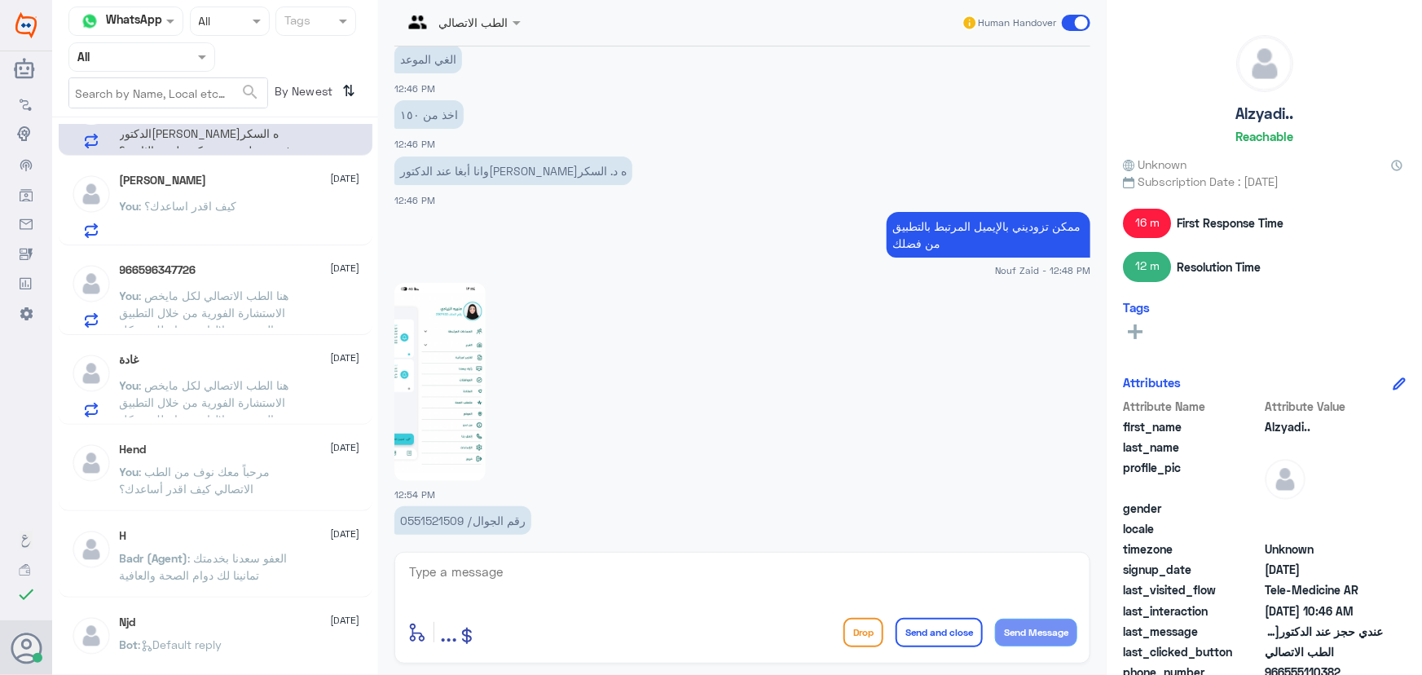
click at [209, 389] on span ": هنا الطب الاتصالي لكل مايخص الاستشارة الفورية من خلال التطبيق والتي من خلالها…" at bounding box center [209, 427] width 179 height 99
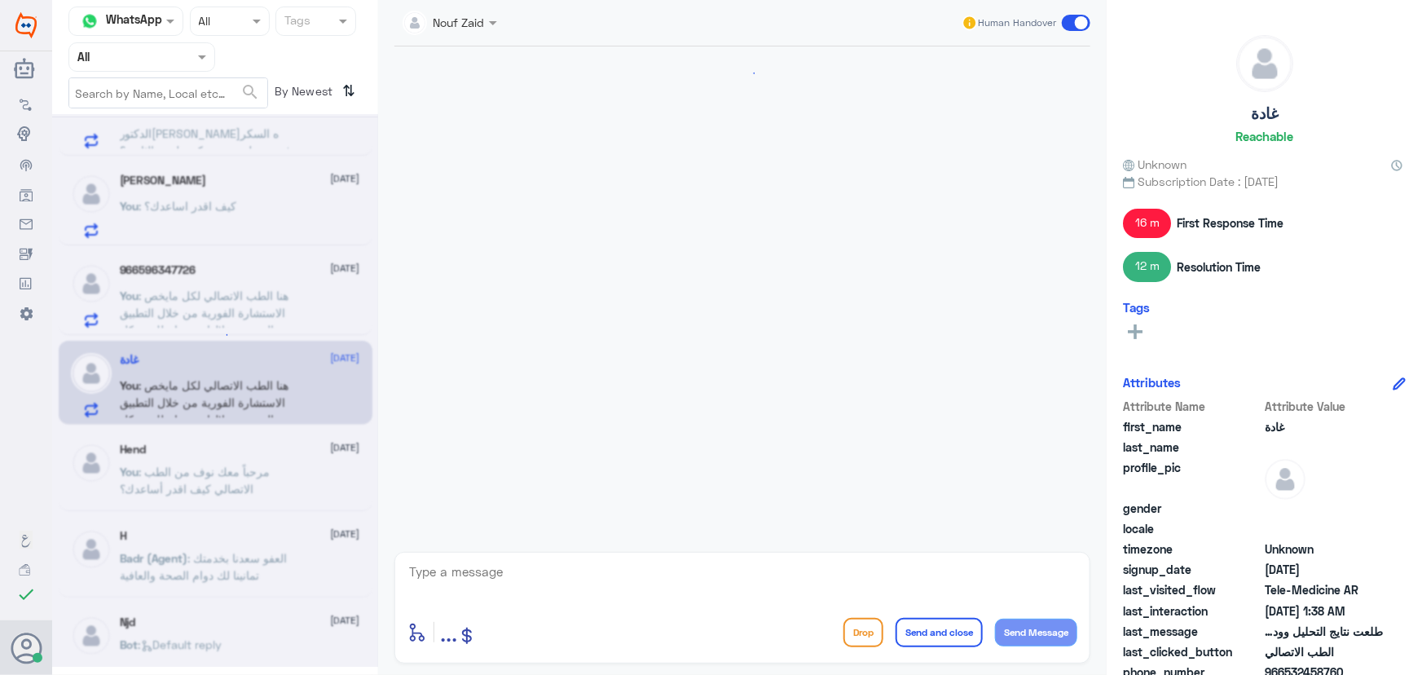
scroll to position [353, 0]
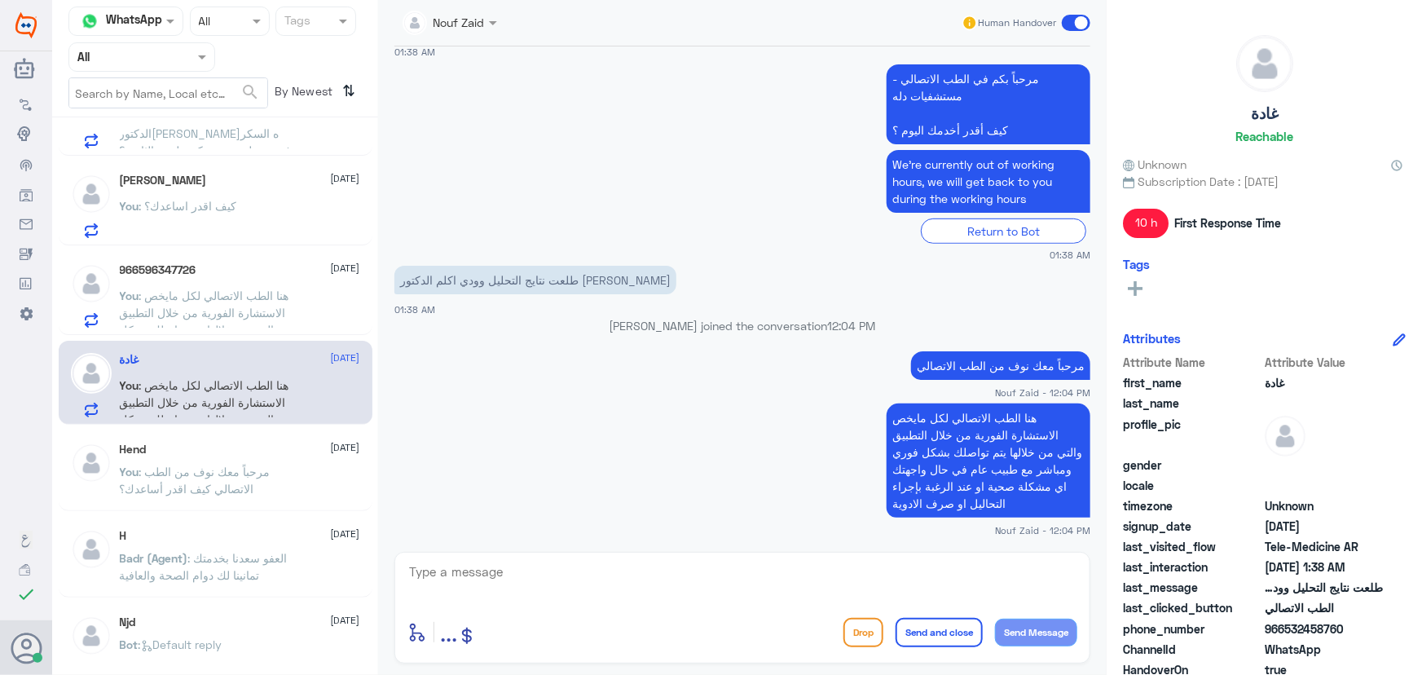
click at [1080, 27] on span at bounding box center [1076, 23] width 29 height 16
click at [0, 0] on input "checkbox" at bounding box center [0, 0] width 0 height 0
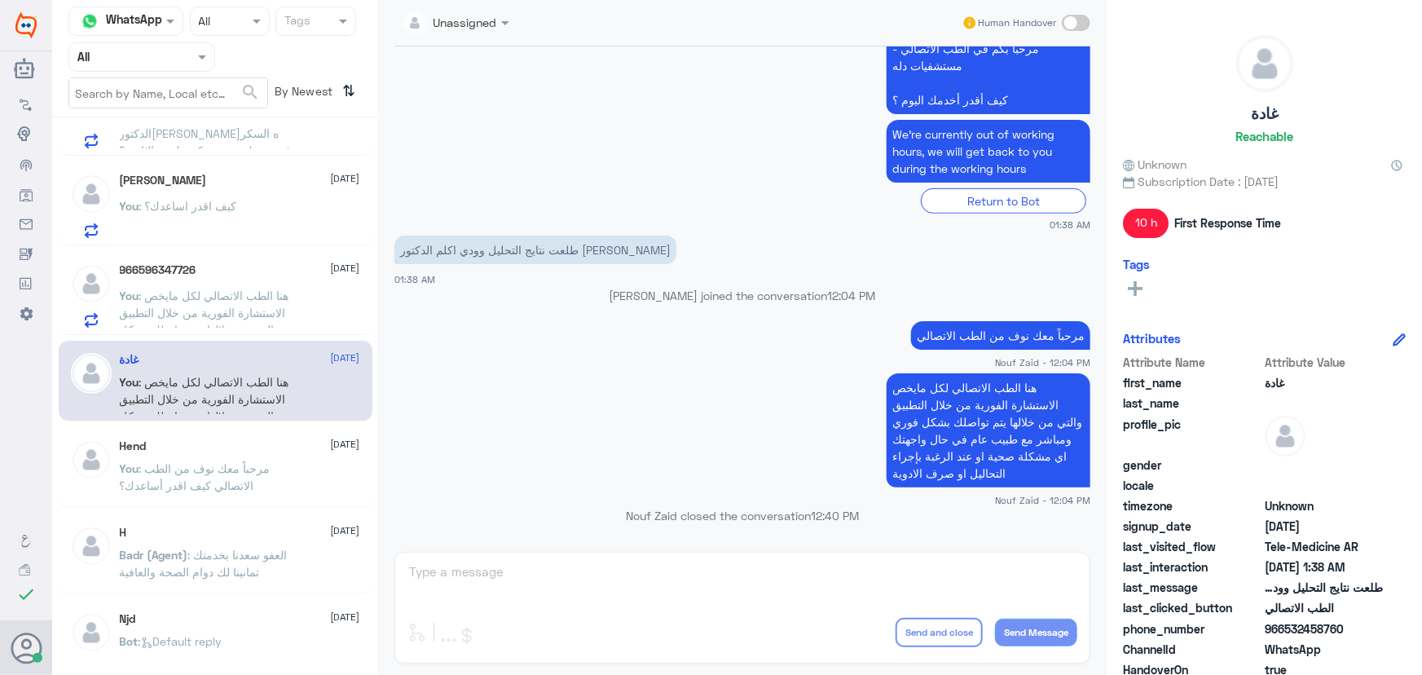
click at [291, 292] on p "You : هنا الطب الاتصالي لكل مايخص الاستشارة الفورية من خلال التطبيق والتي من خل…" at bounding box center [211, 307] width 183 height 41
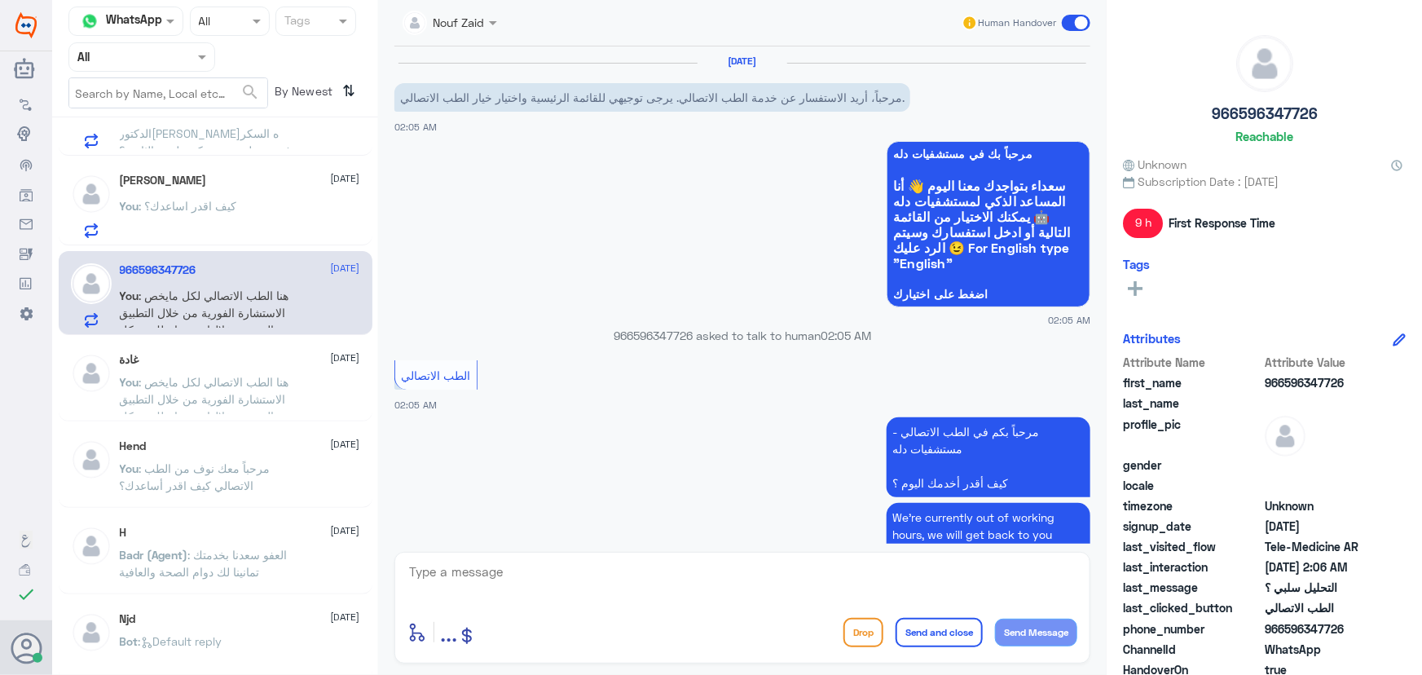
scroll to position [522, 0]
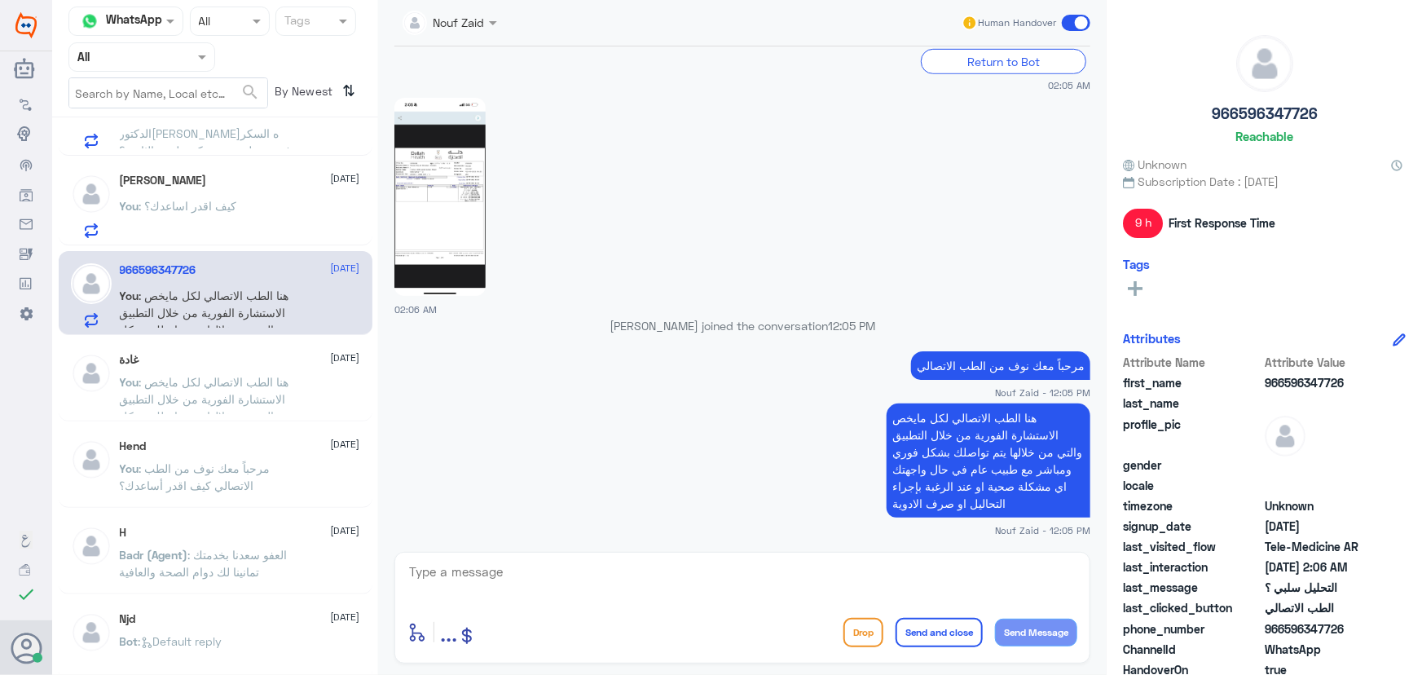
click at [1077, 20] on span at bounding box center [1076, 23] width 29 height 16
click at [0, 0] on input "checkbox" at bounding box center [0, 0] width 0 height 0
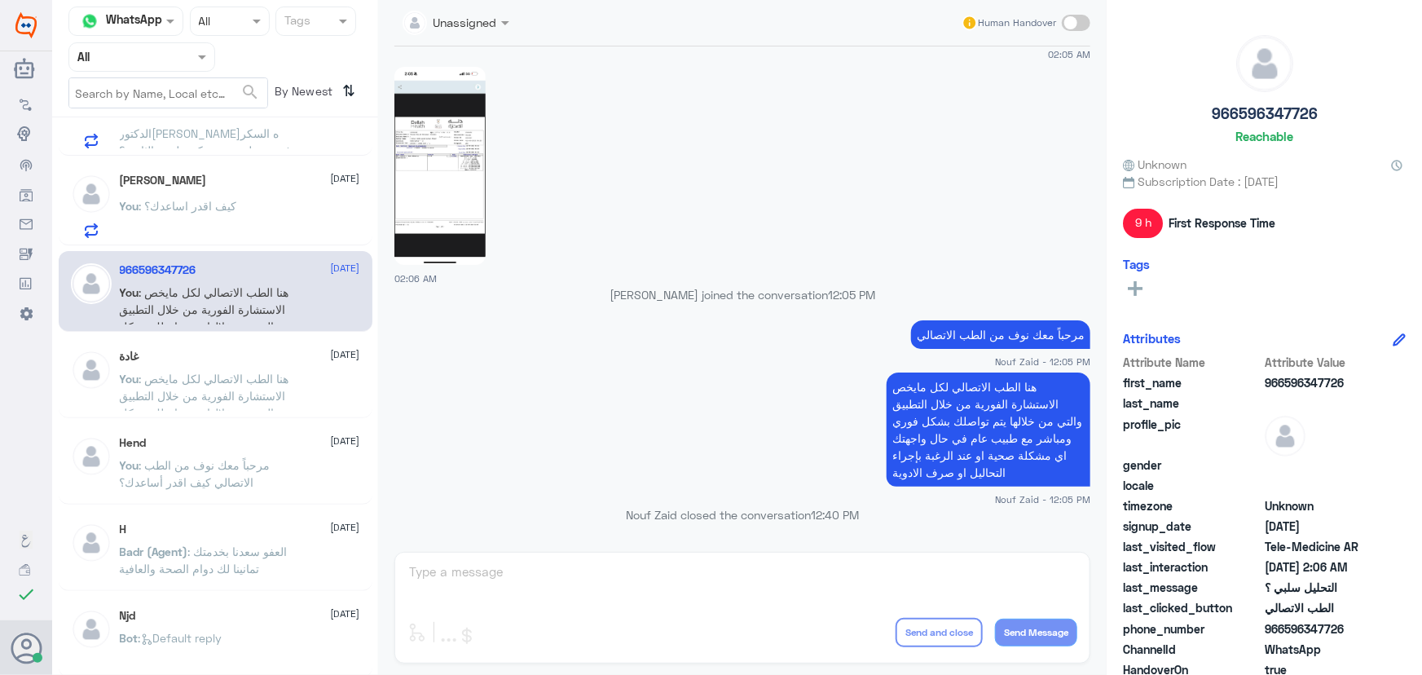
click at [302, 218] on div "You : كيف اقدر اساعدك؟" at bounding box center [240, 219] width 240 height 37
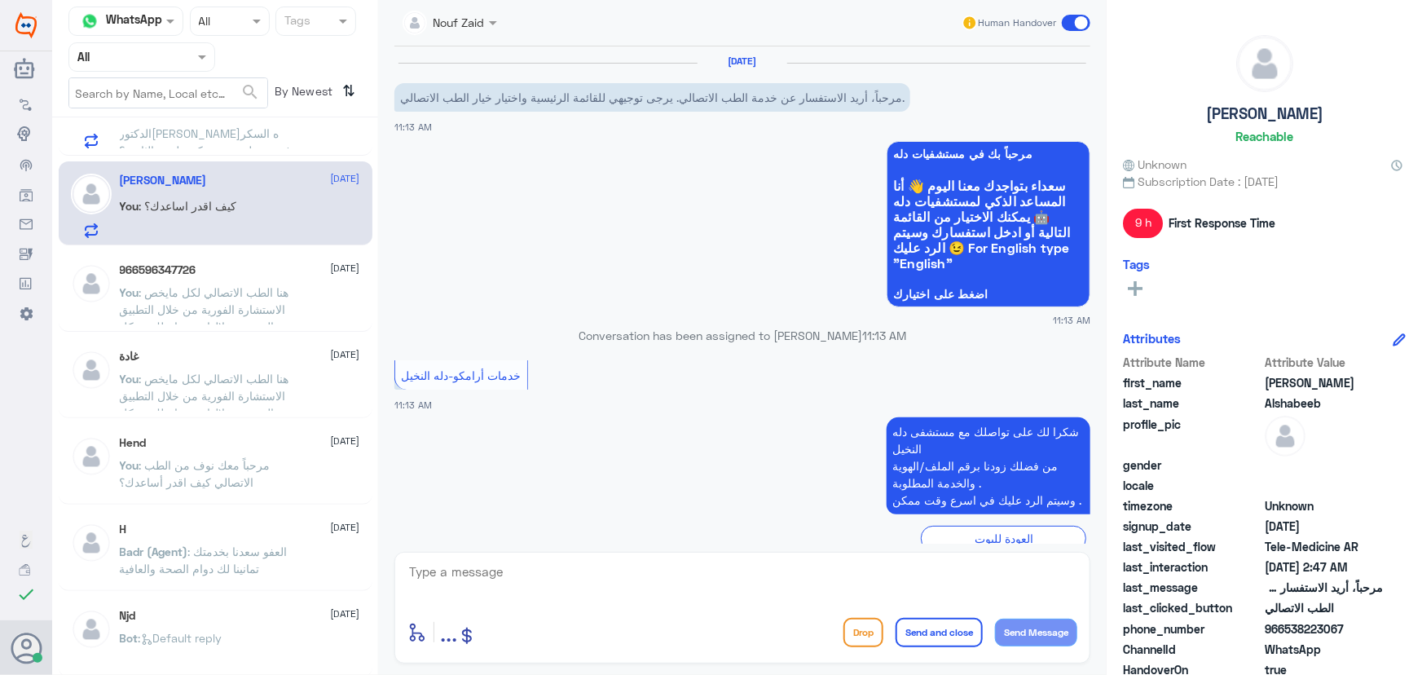
scroll to position [921, 0]
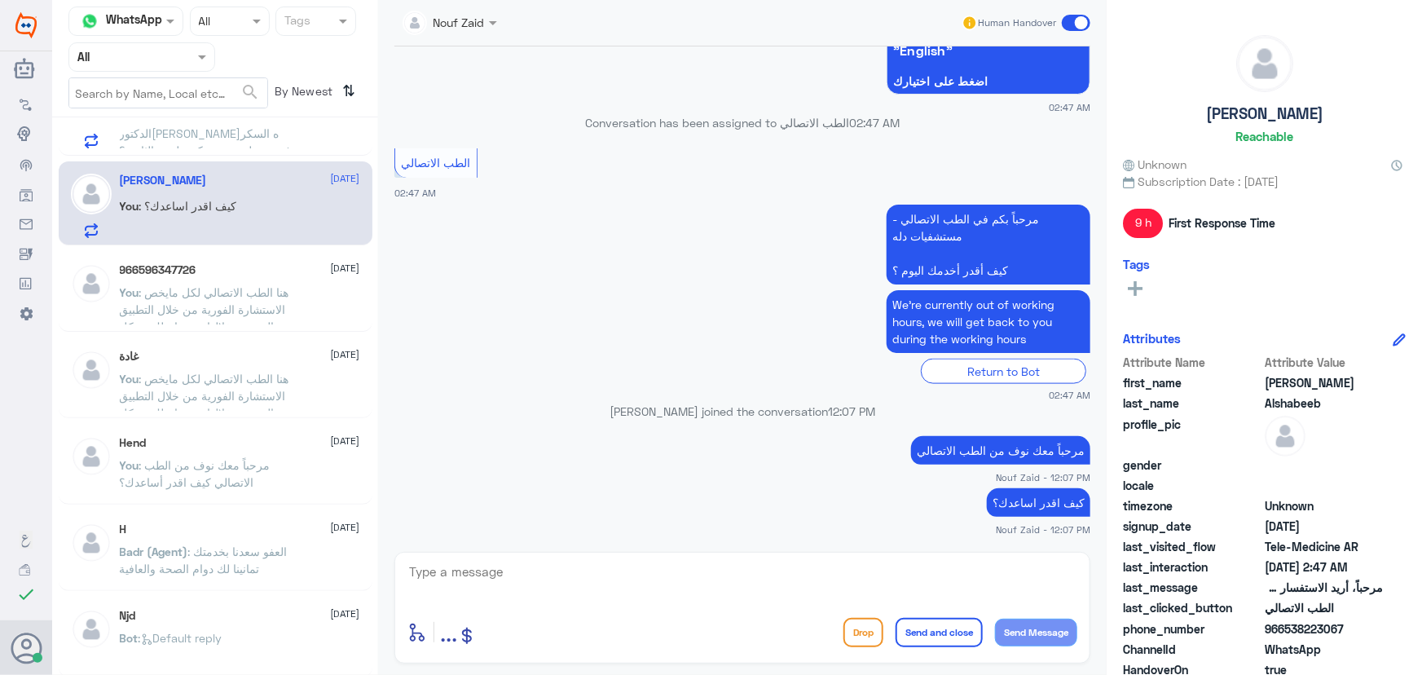
click at [1077, 23] on span at bounding box center [1076, 23] width 29 height 16
click at [0, 0] on input "checkbox" at bounding box center [0, 0] width 0 height 0
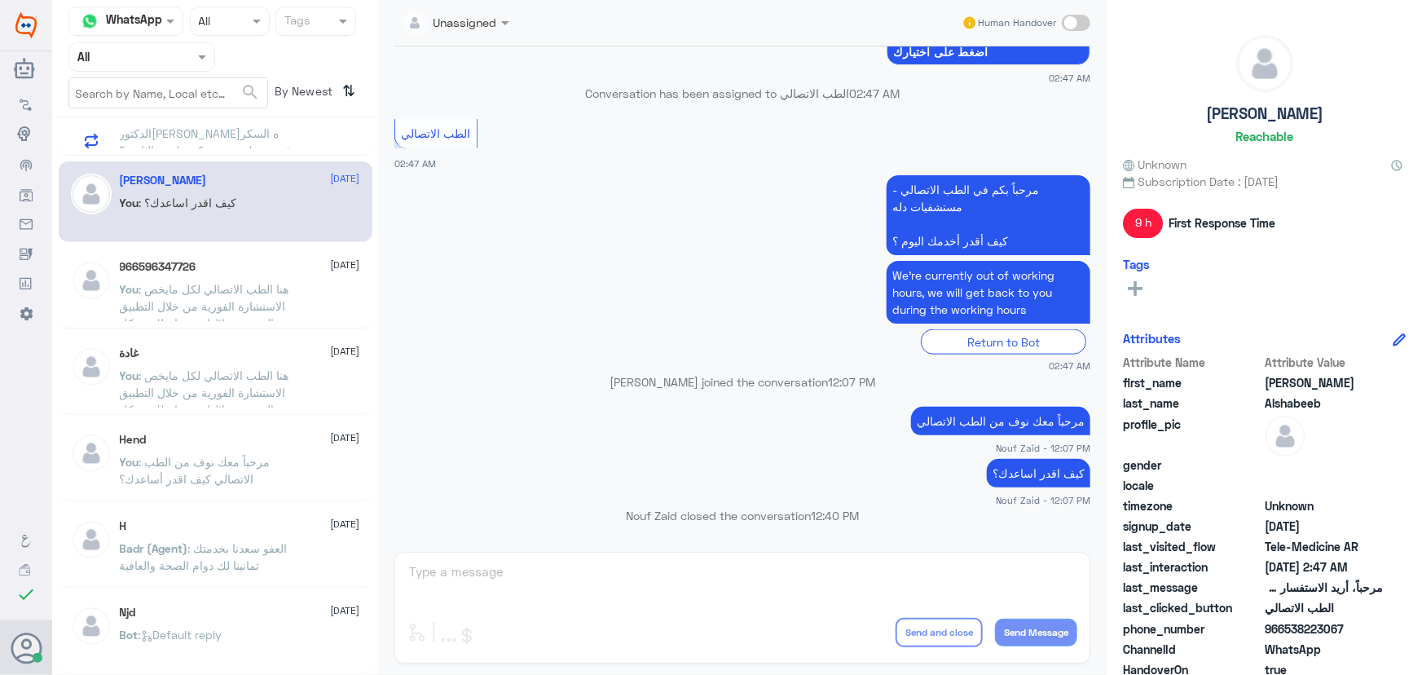
scroll to position [0, 0]
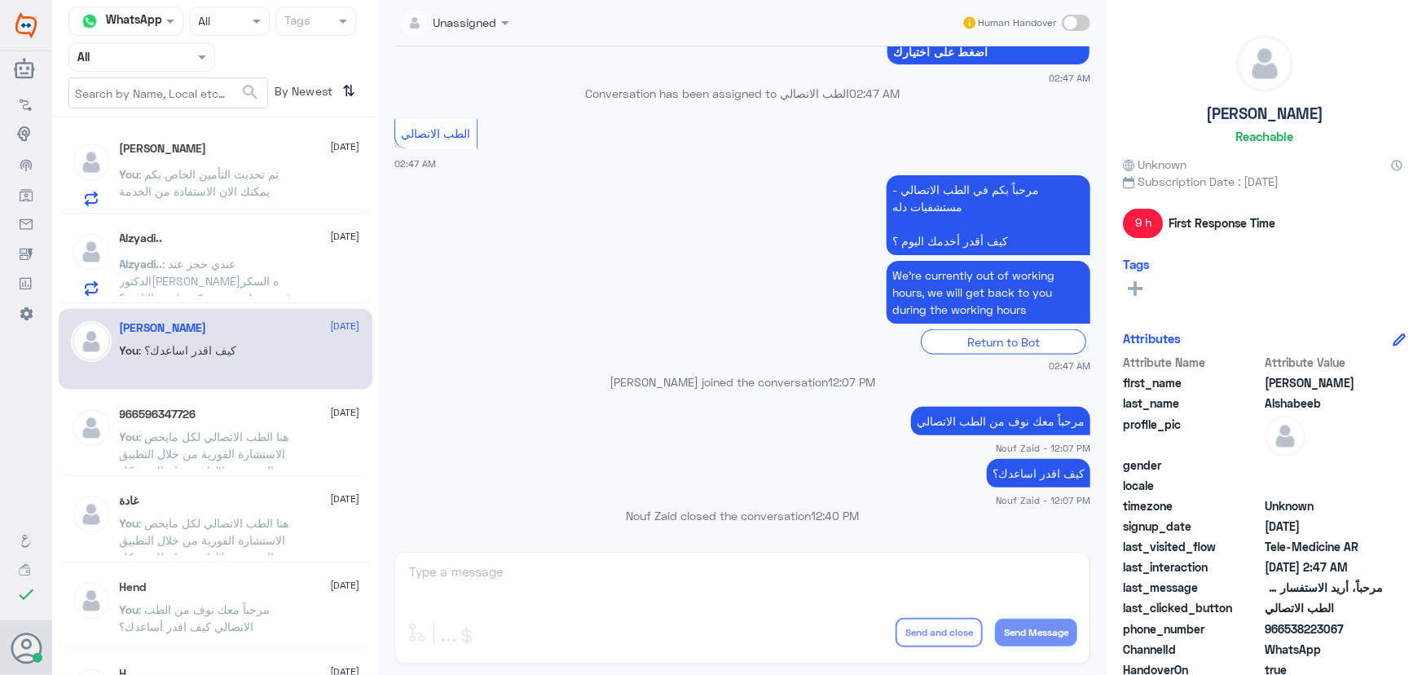
click at [271, 185] on span ": تم تحديث التأمين الخاص بكم يمكنك الان الاستفادة من الخدمة" at bounding box center [200, 182] width 160 height 31
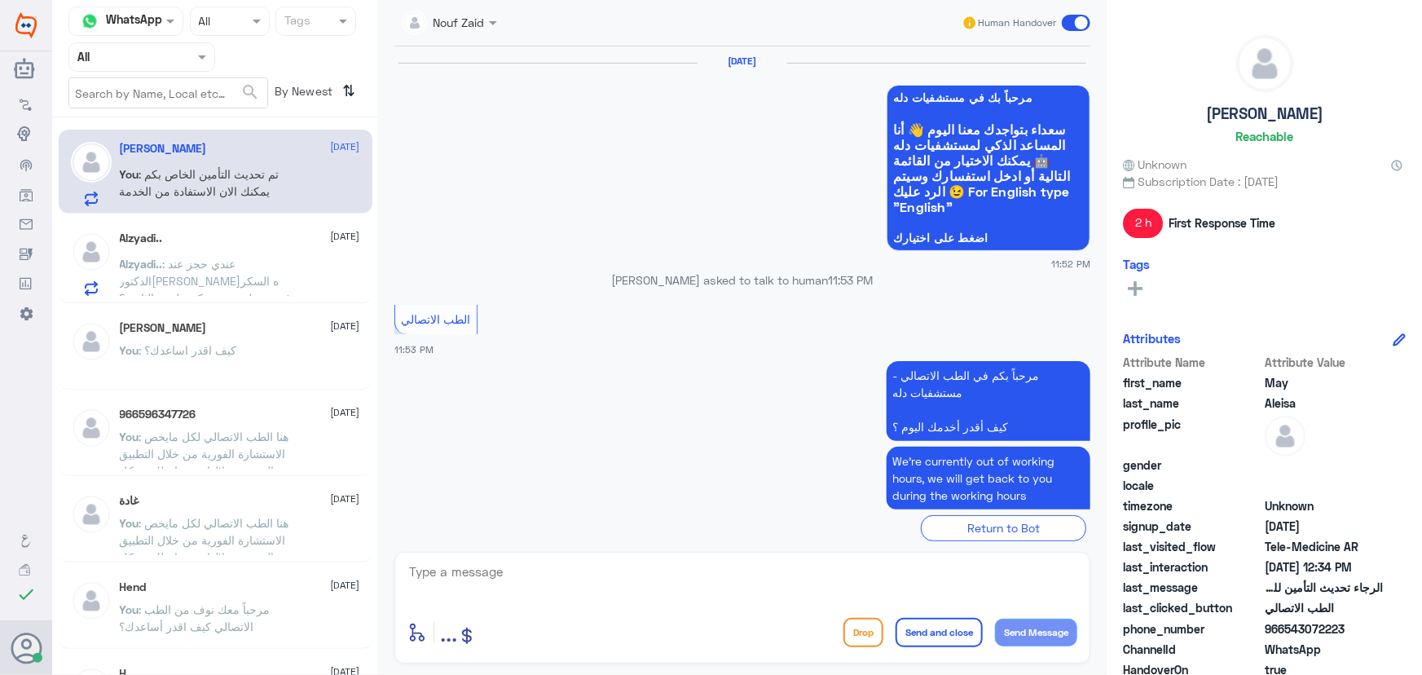
scroll to position [1006, 0]
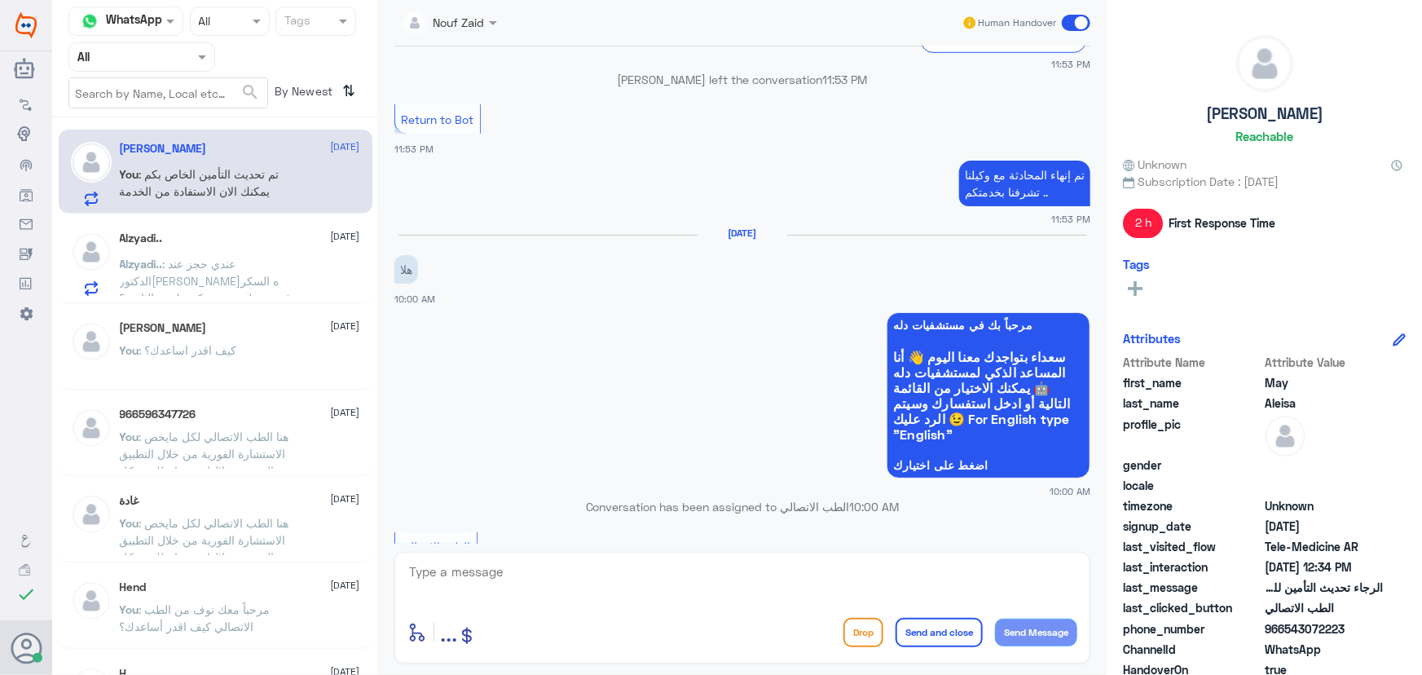
click at [1081, 24] on span at bounding box center [1076, 23] width 29 height 16
click at [0, 0] on input "checkbox" at bounding box center [0, 0] width 0 height 0
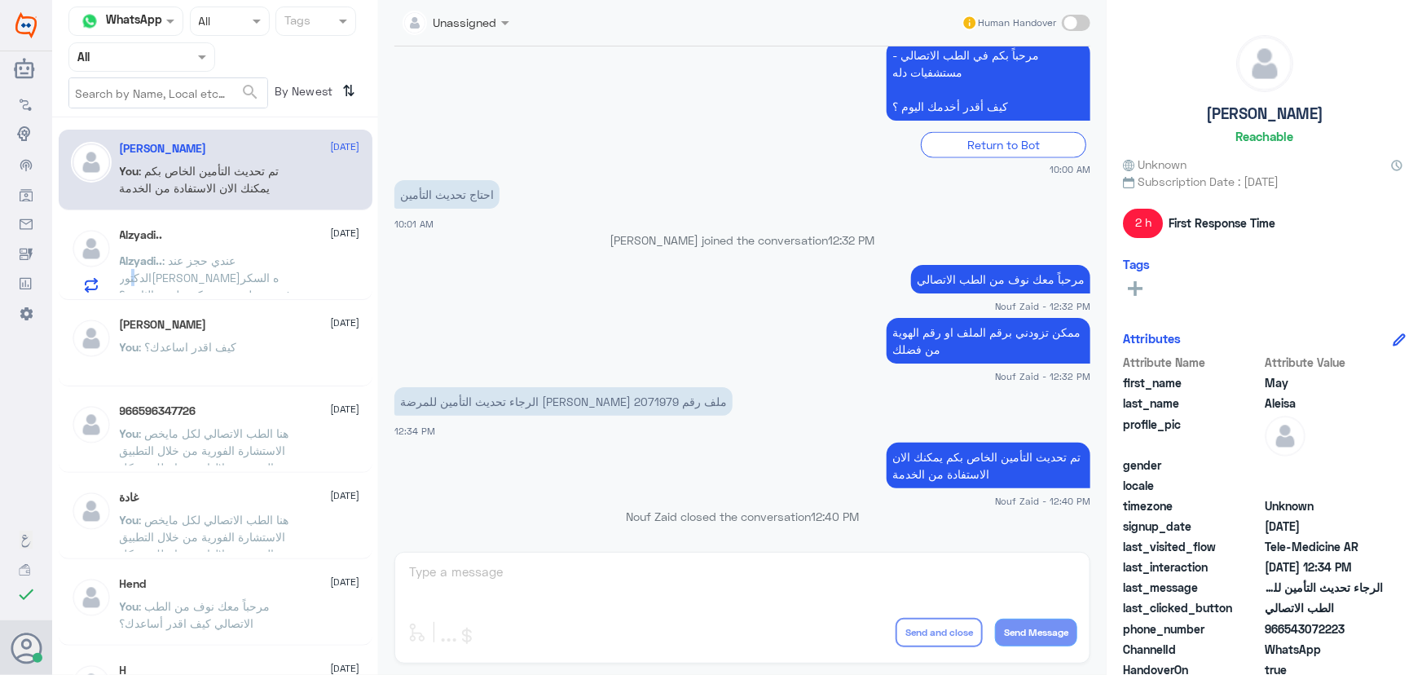
click at [188, 259] on span ": عندي حجز عند الدكتوره لافيه السكر ودفعت حطوني عند دكتور لمره الثانيه ؟" at bounding box center [211, 277] width 183 height 48
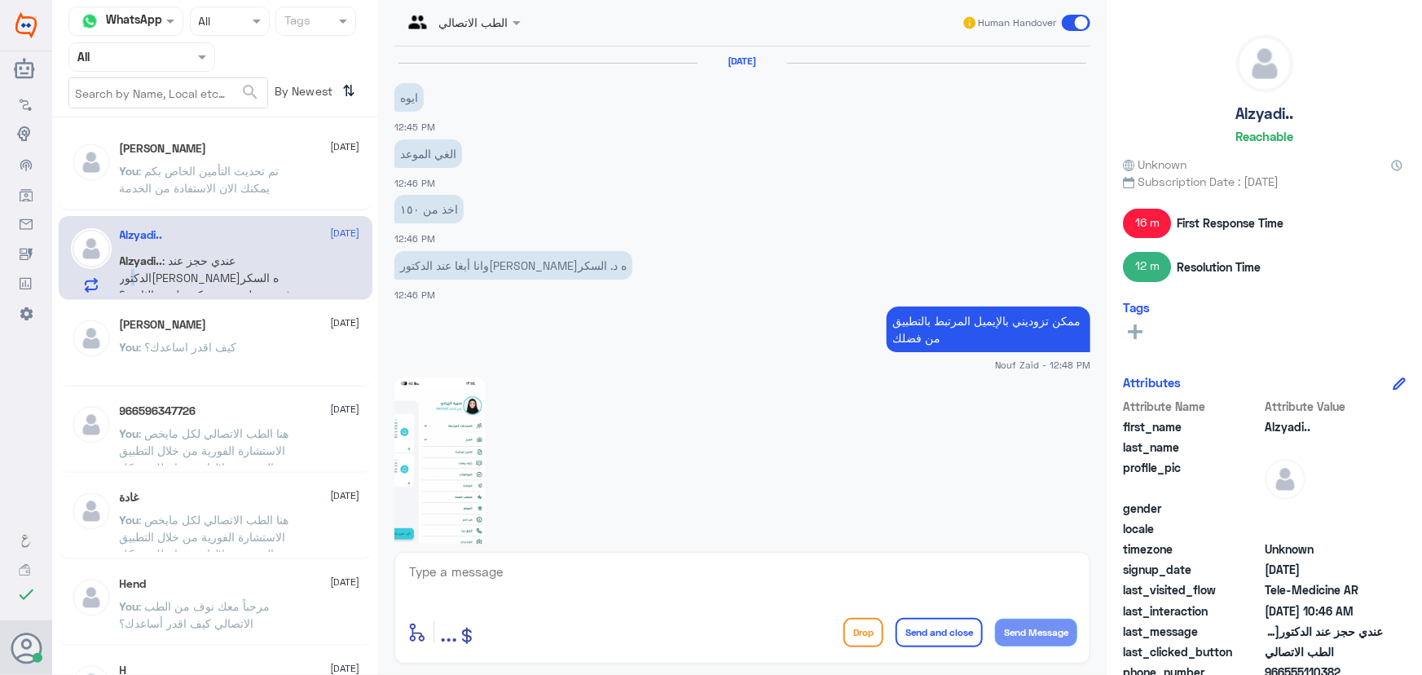
scroll to position [983, 0]
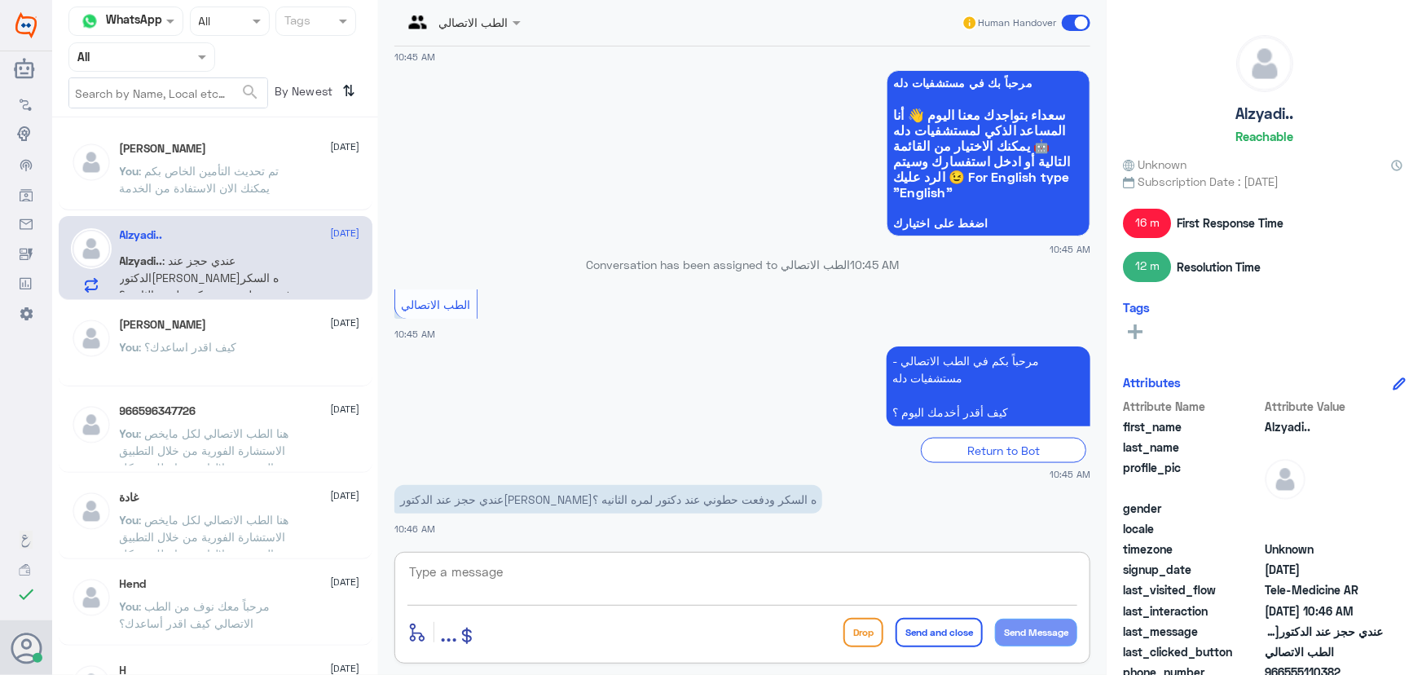
click at [579, 565] on textarea at bounding box center [742, 581] width 670 height 40
paste textarea "مرحباً معك نوف من الطب الاتصالي"
type textarea "مرحباً معك نوف من الطب الاتصالي"
click at [1059, 641] on button "Send Message" at bounding box center [1036, 632] width 82 height 28
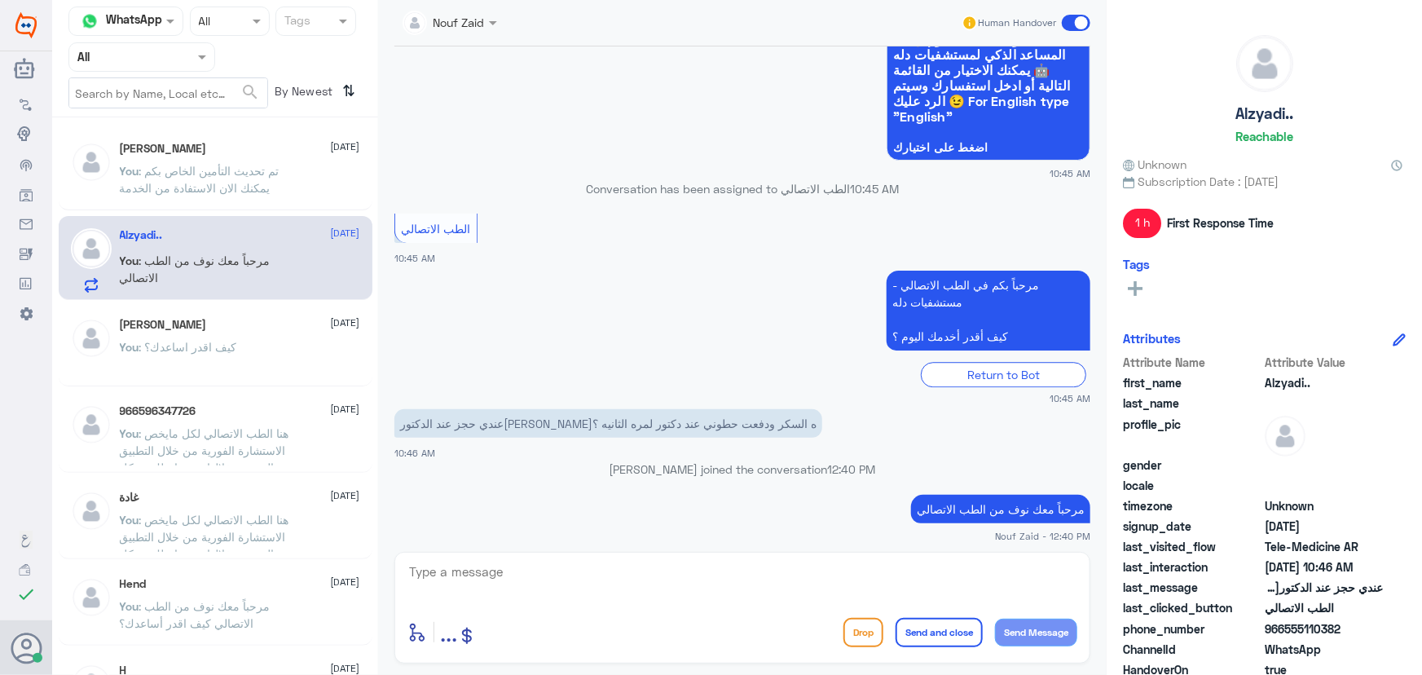
scroll to position [2044, 0]
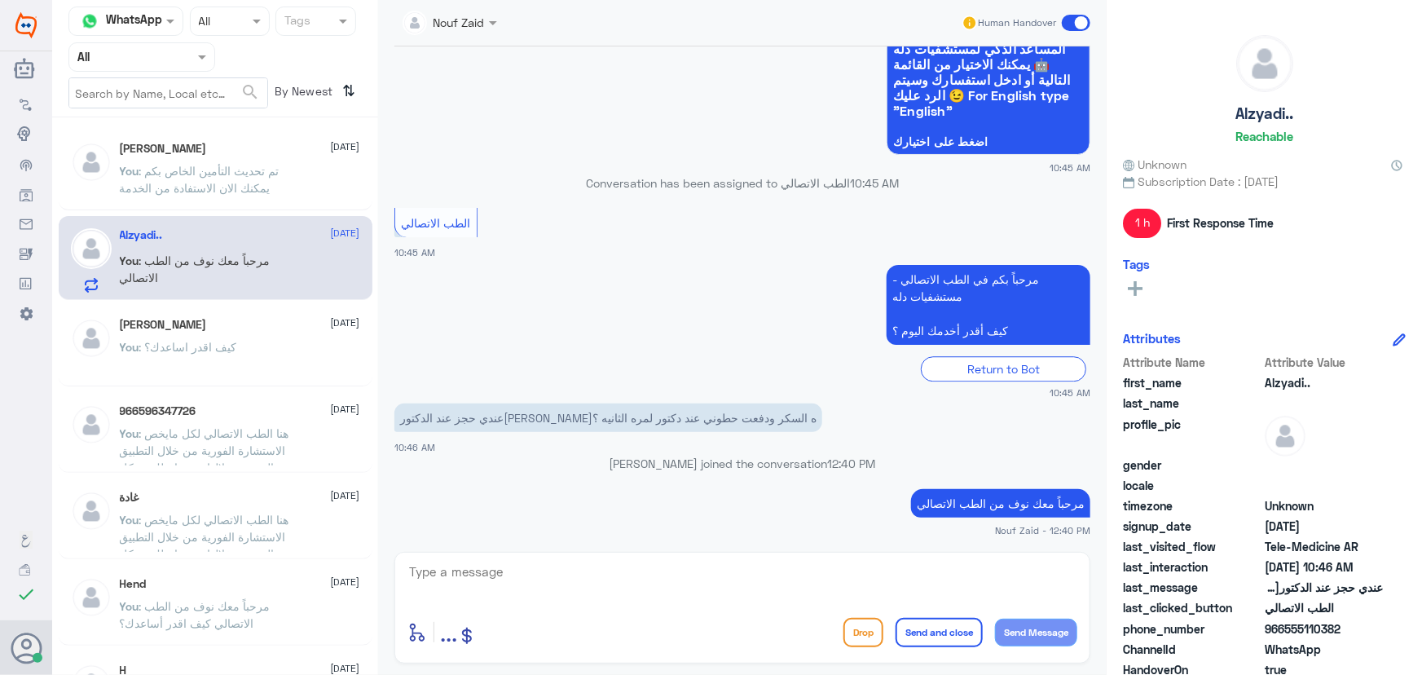
drag, startPoint x: 1282, startPoint y: 625, endPoint x: 1357, endPoint y: 636, distance: 76.5
click at [1357, 636] on span "966555110382" at bounding box center [1324, 628] width 118 height 17
copy span "555110382"
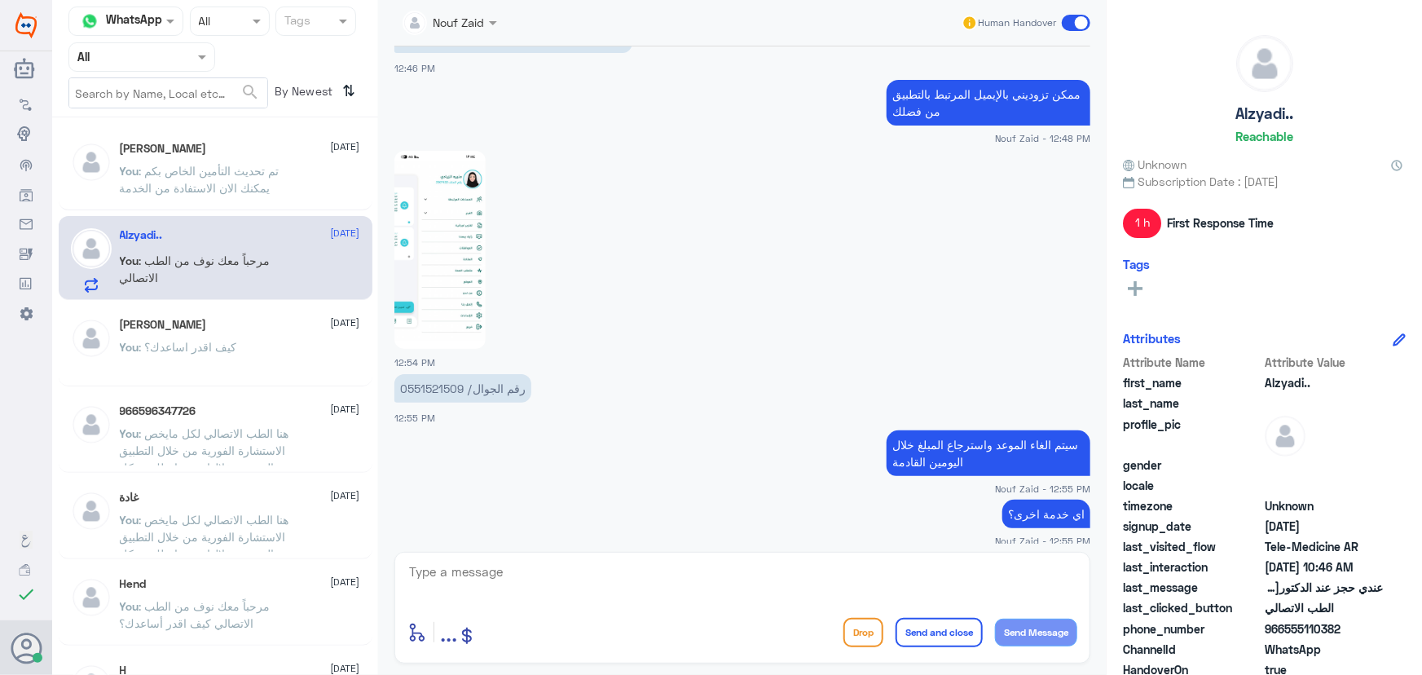
scroll to position [1230, 0]
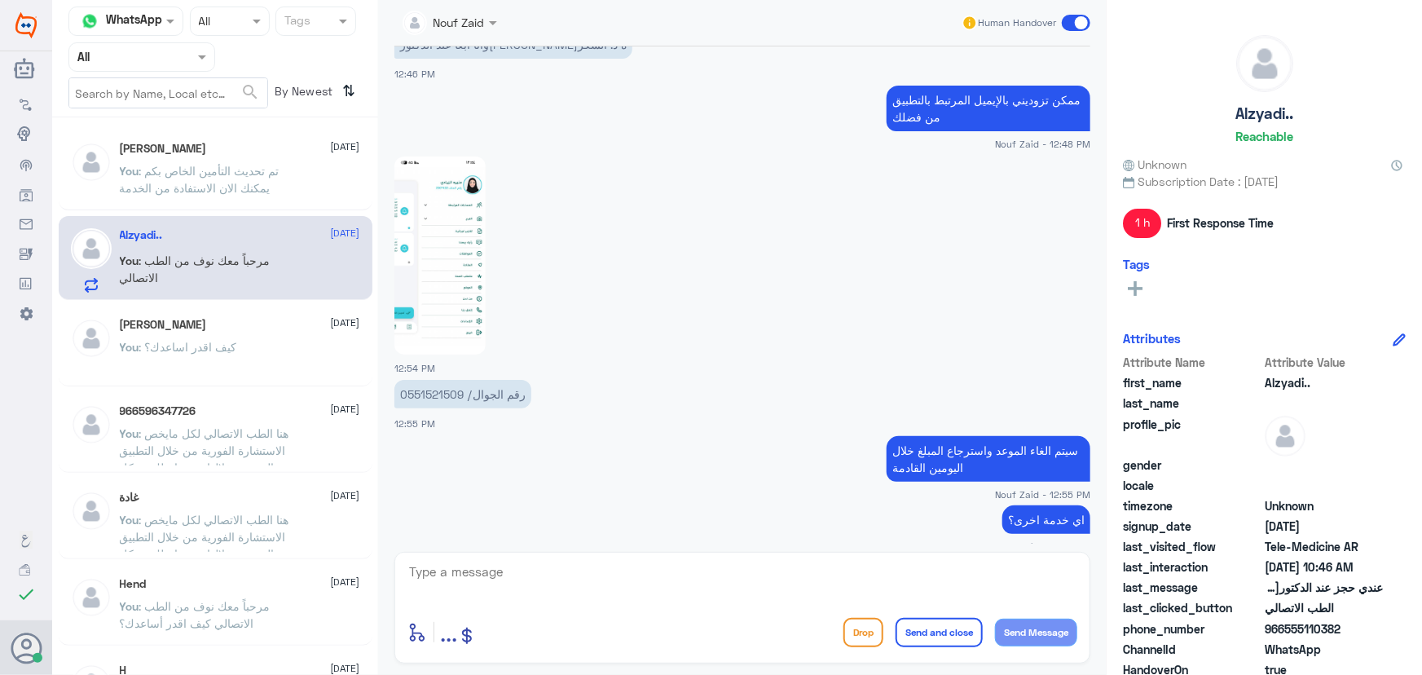
click at [431, 390] on p "رقم الجوال/ 0551521509" at bounding box center [462, 394] width 137 height 29
copy p "0551521509"
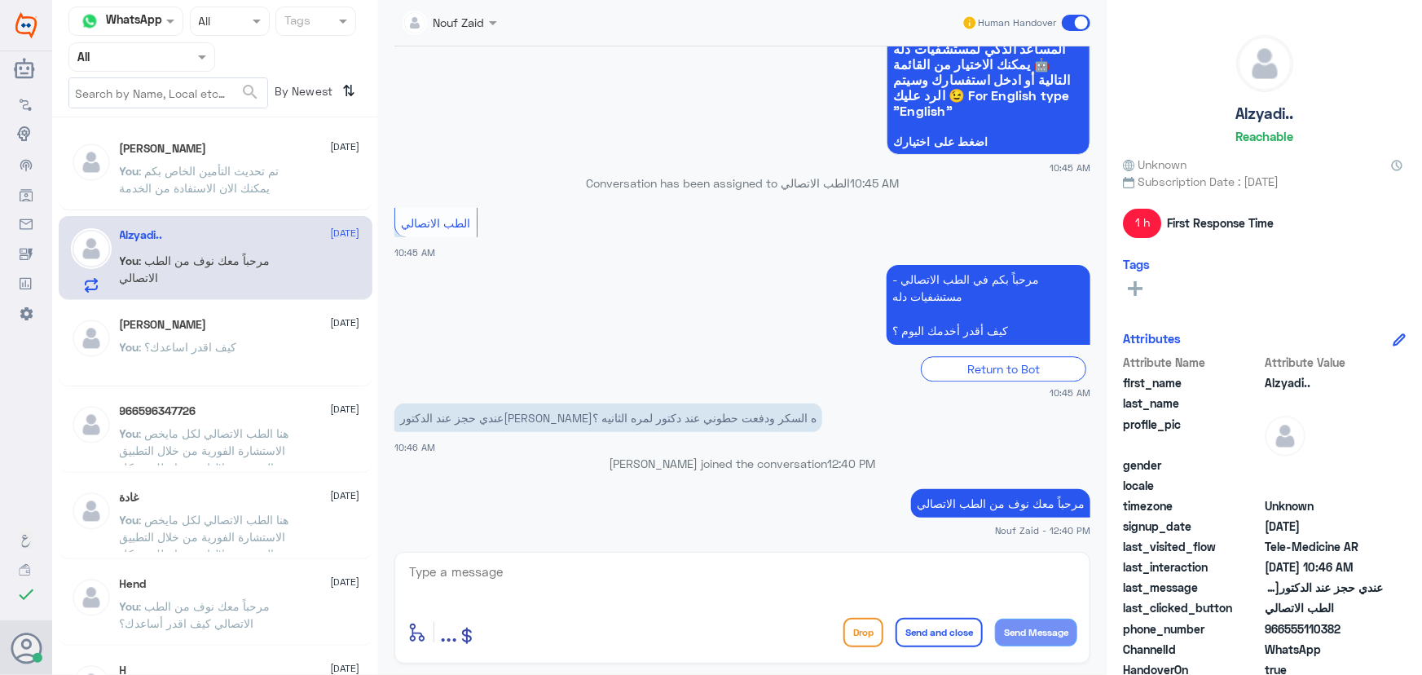
scroll to position [73, 0]
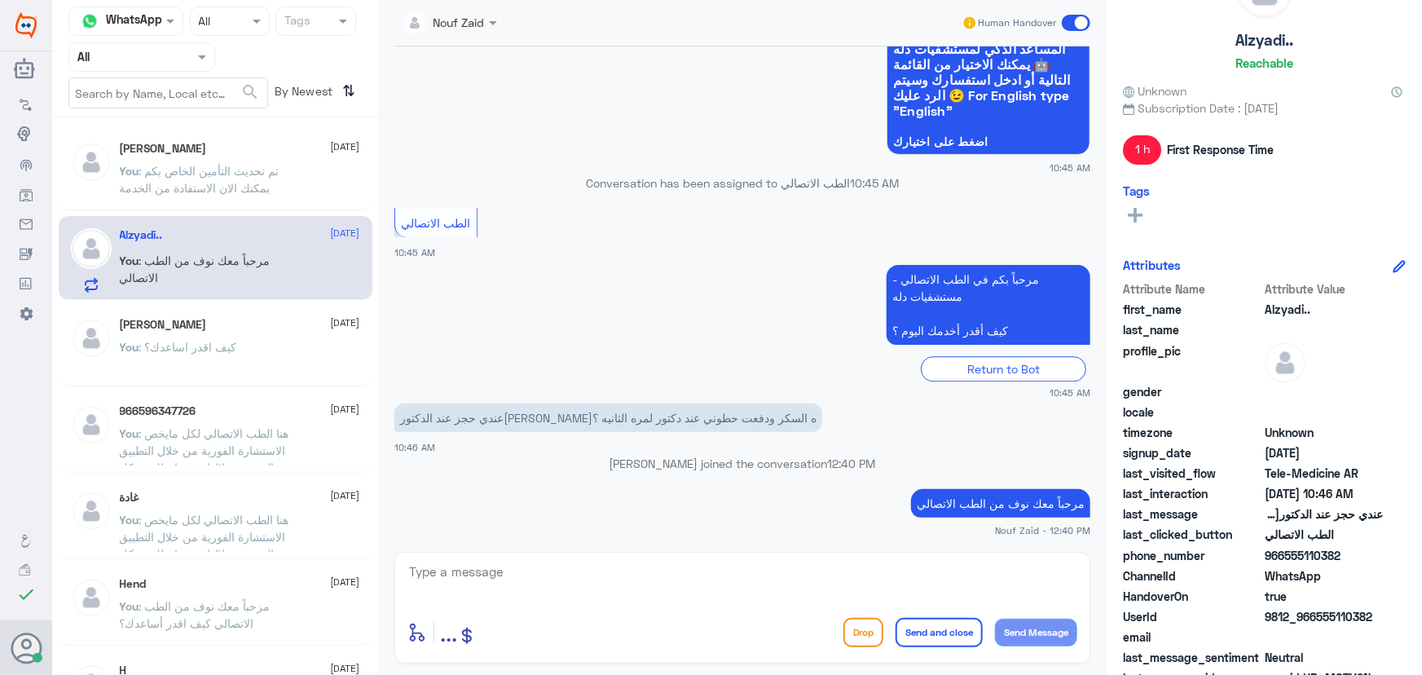
click at [772, 575] on textarea at bounding box center [742, 581] width 670 height 40
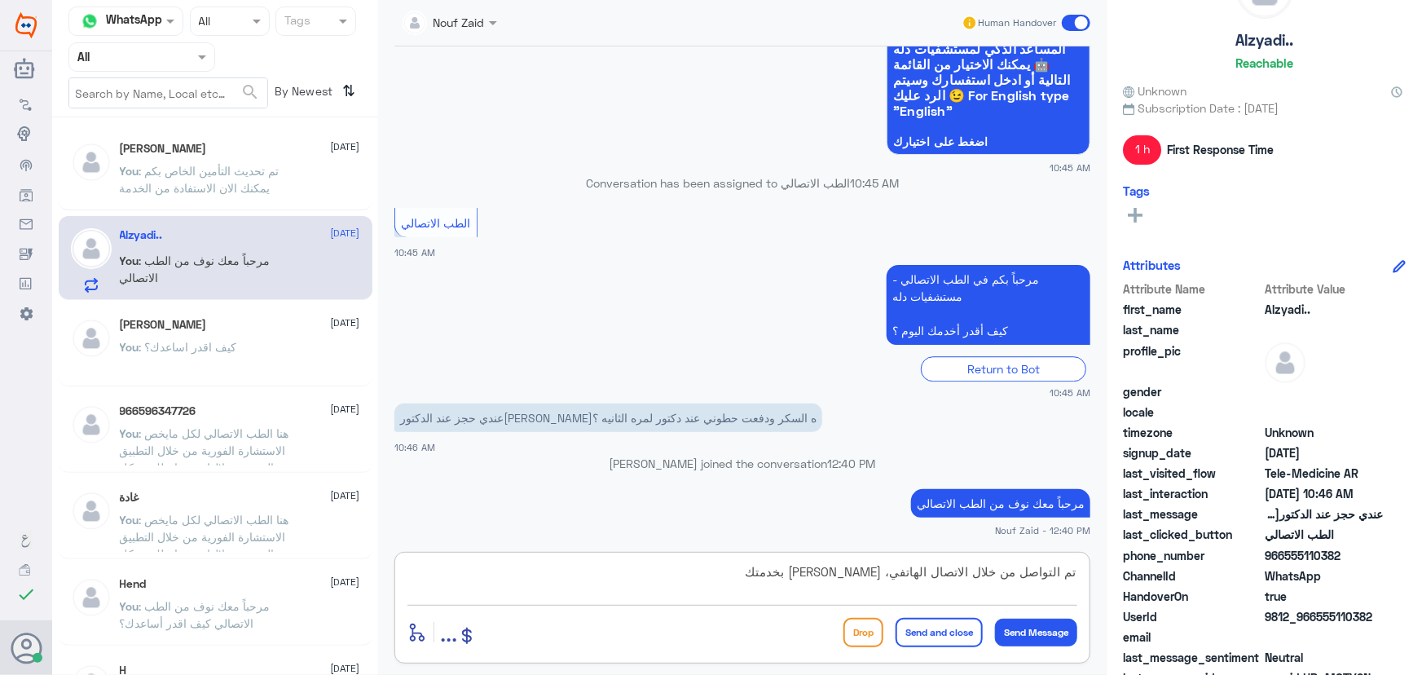
type textarea "تم التواصل من خلال الاتصال الهاتفي، [PERSON_NAME] بخدمتك"
click at [903, 644] on div "enter flow name ... Drop Send and close Send Message" at bounding box center [742, 632] width 670 height 37
click at [904, 639] on button "Send and close" at bounding box center [938, 632] width 87 height 29
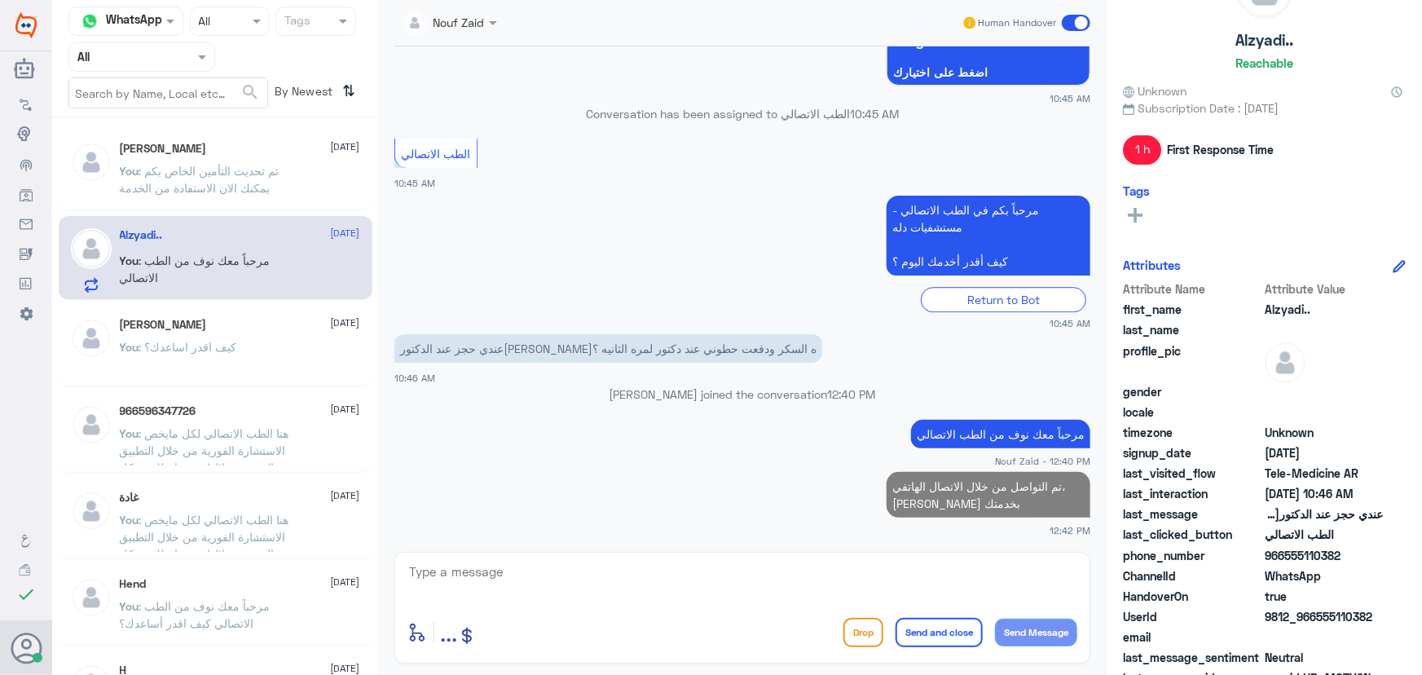
scroll to position [2110, 0]
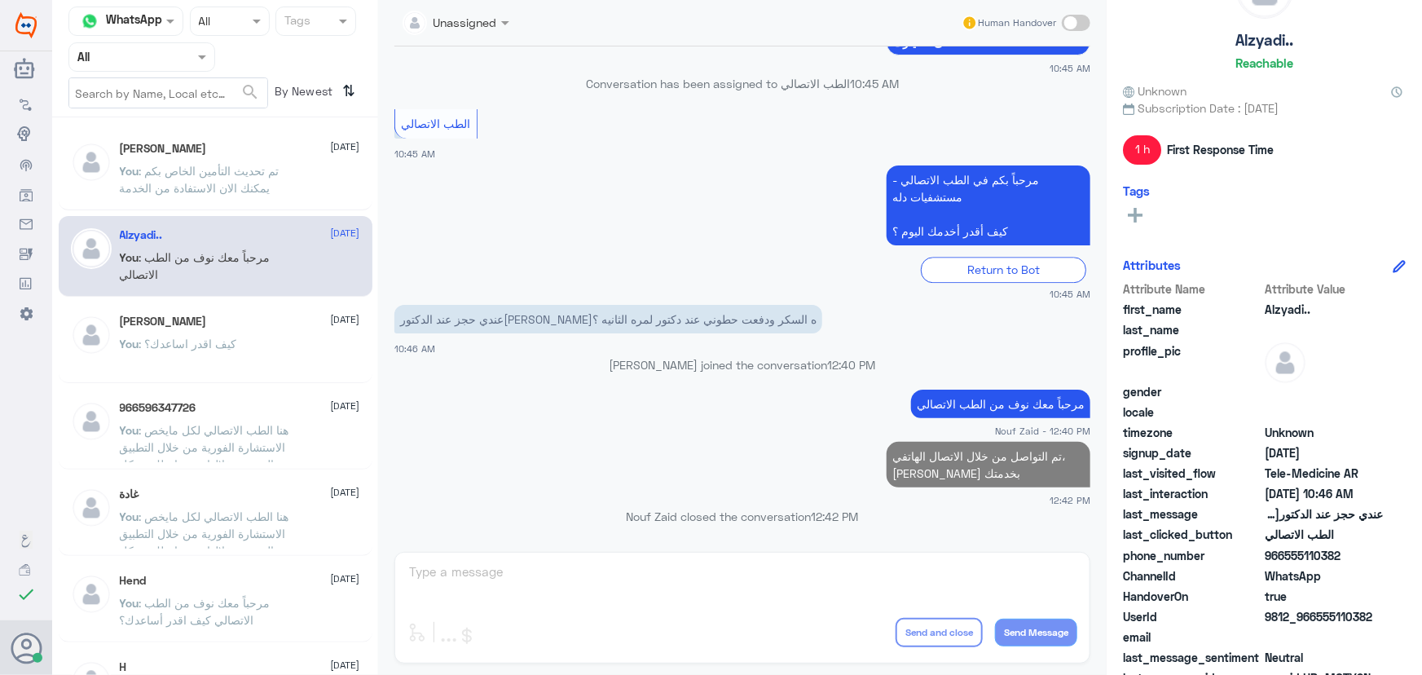
click at [201, 169] on span ": تم تحديث التأمين الخاص بكم يمكنك الان الاستفادة من الخدمة" at bounding box center [200, 179] width 160 height 31
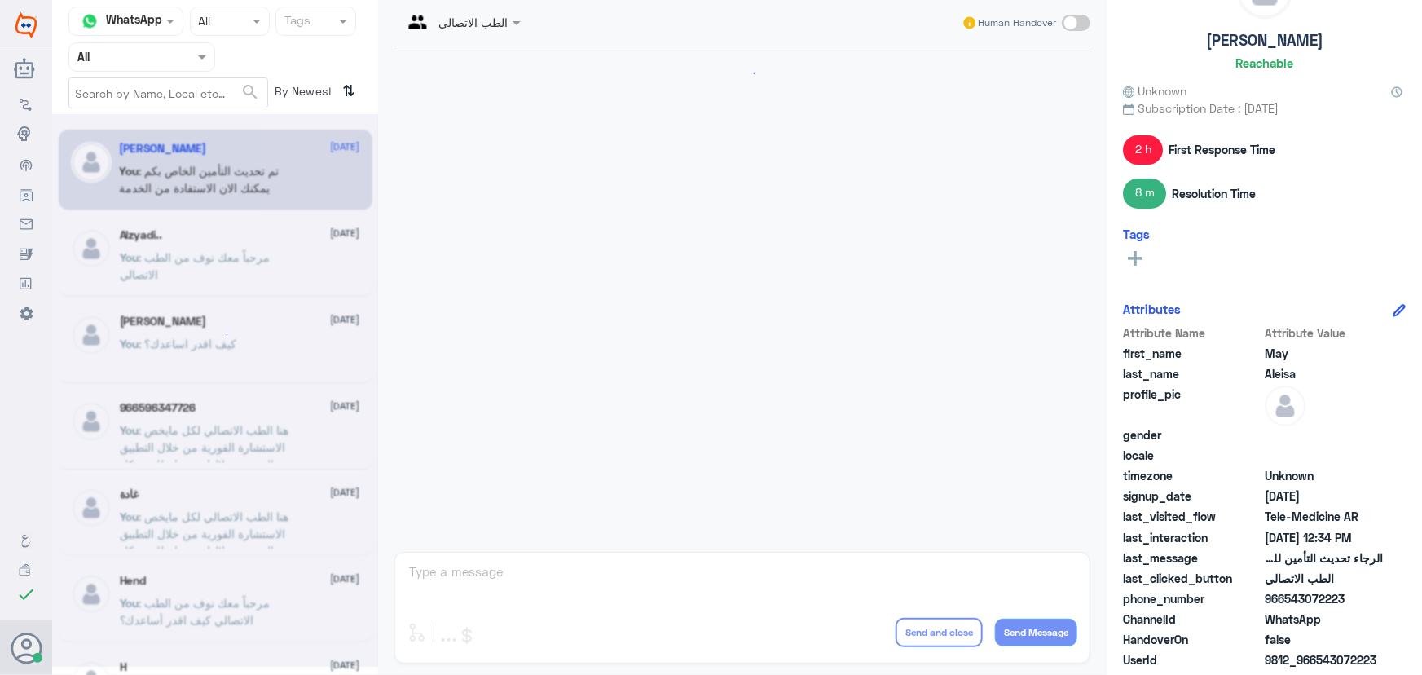
scroll to position [848, 0]
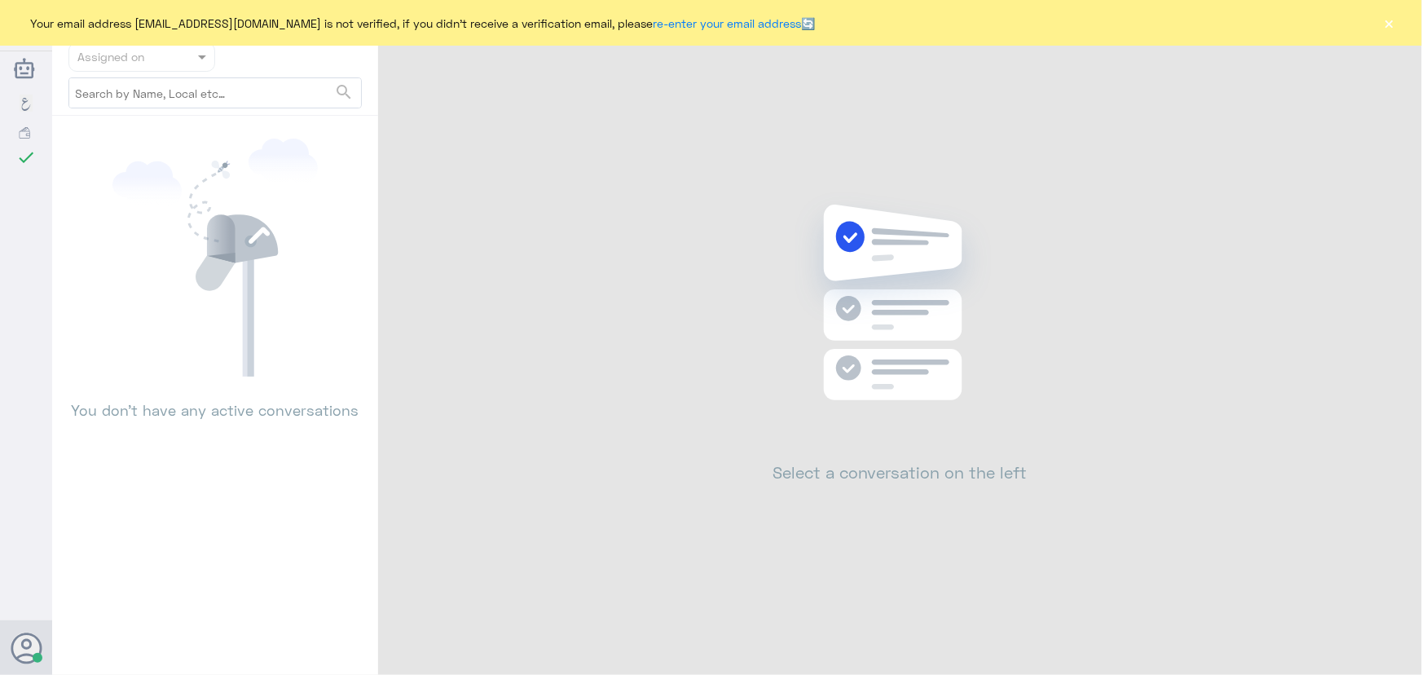
click at [1397, 28] on button "×" at bounding box center [1389, 23] width 16 height 16
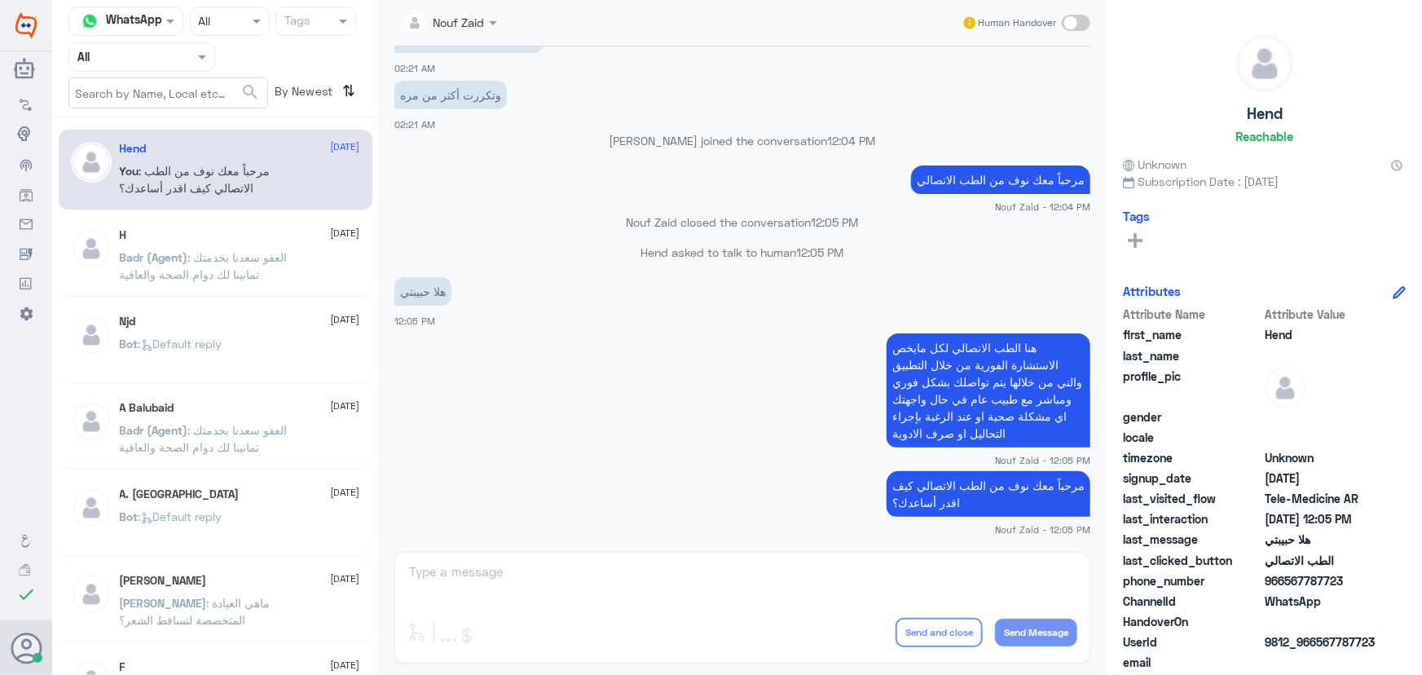
drag, startPoint x: 147, startPoint y: 64, endPoint x: 145, endPoint y: 74, distance: 10.7
click at [147, 63] on input "text" at bounding box center [122, 56] width 90 height 19
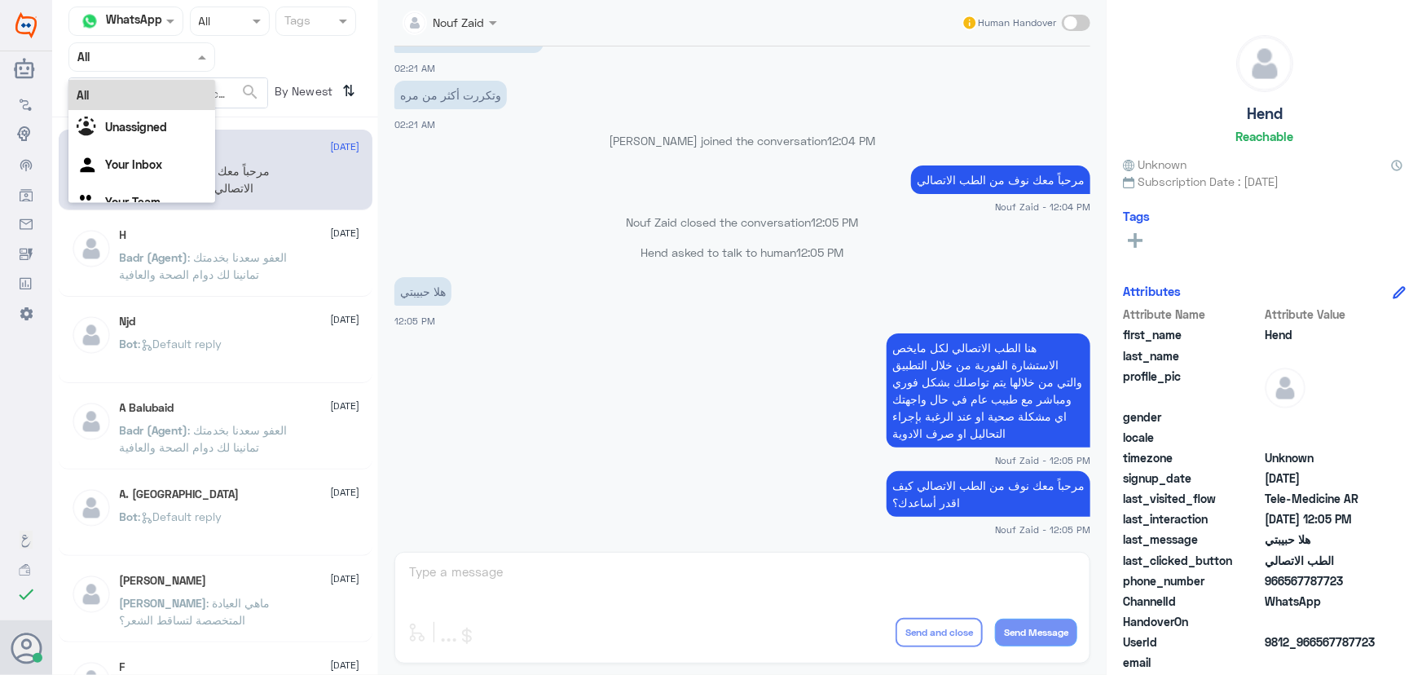
click at [141, 122] on b "Unassigned" at bounding box center [136, 127] width 62 height 14
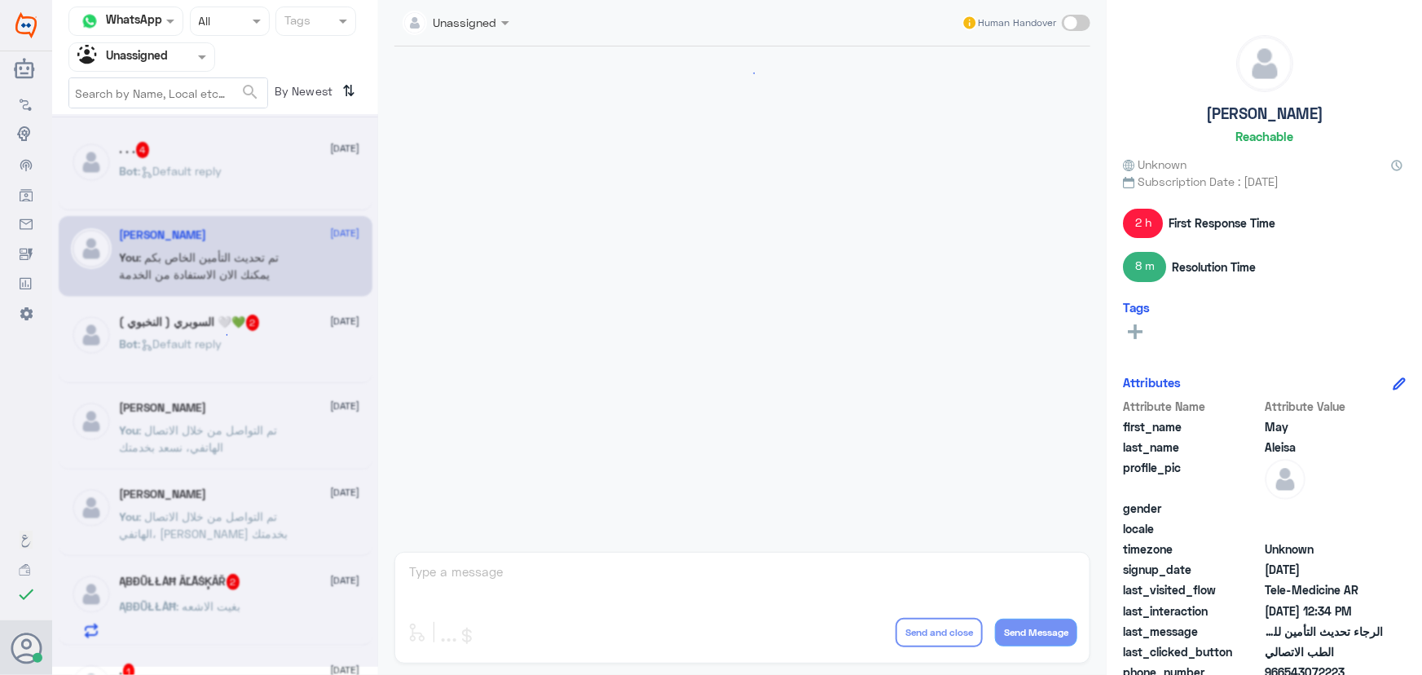
click at [192, 166] on span ": Default reply" at bounding box center [181, 171] width 84 height 14
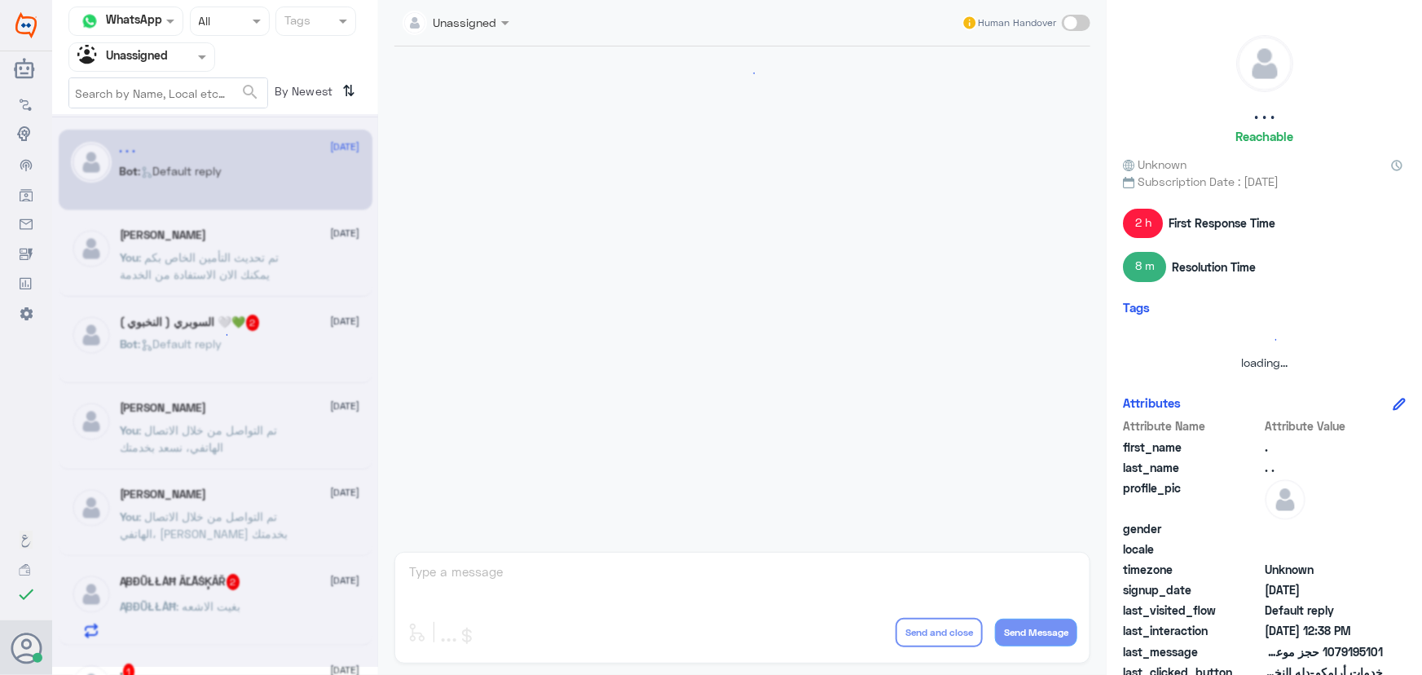
scroll to position [446, 0]
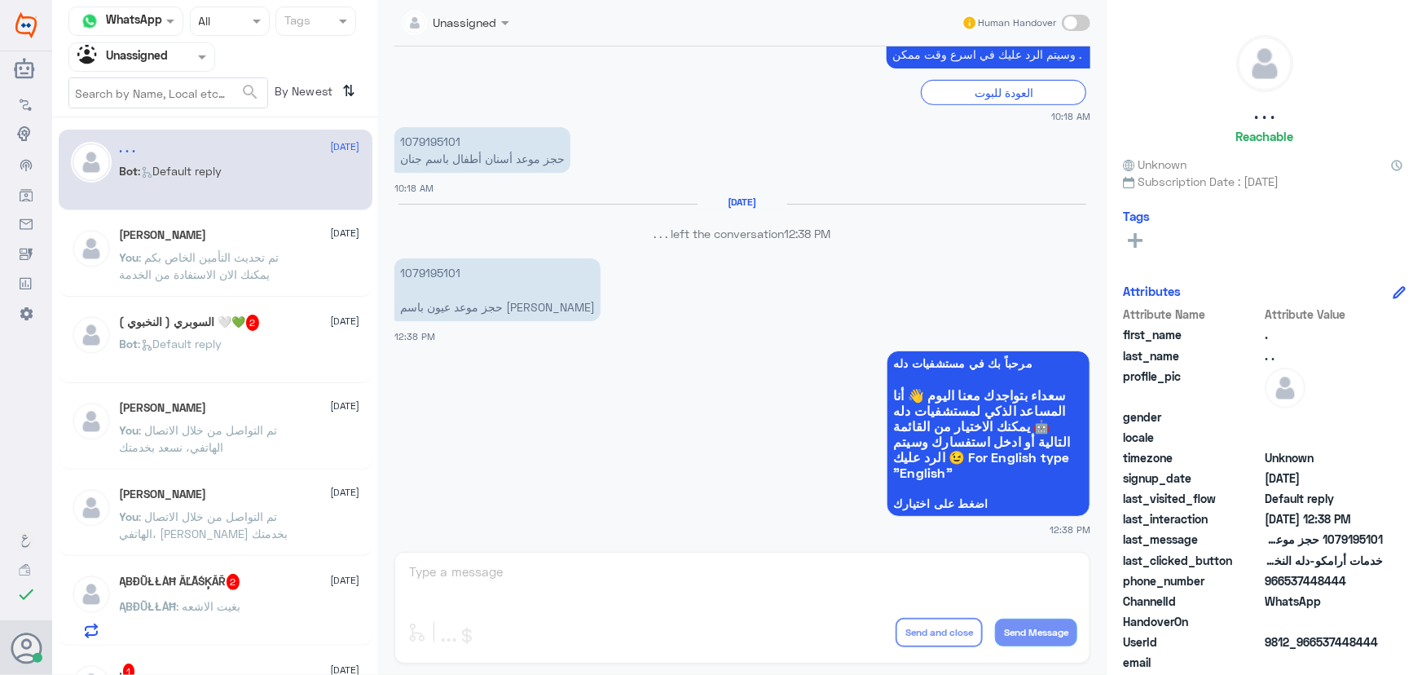
click at [222, 245] on div "May Aleisa 22 September You : تم تحديث التأمين الخاص بكم يمكنك الان الاستفادة م…" at bounding box center [240, 258] width 240 height 61
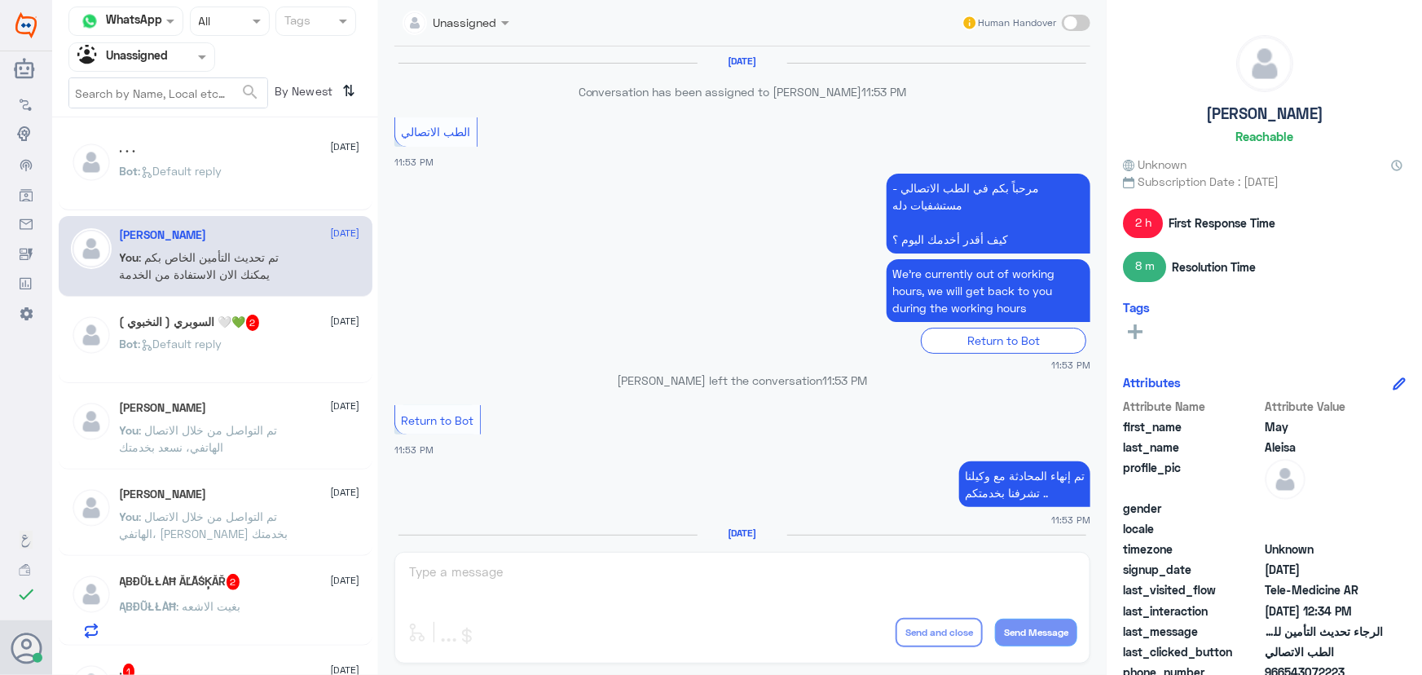
scroll to position [848, 0]
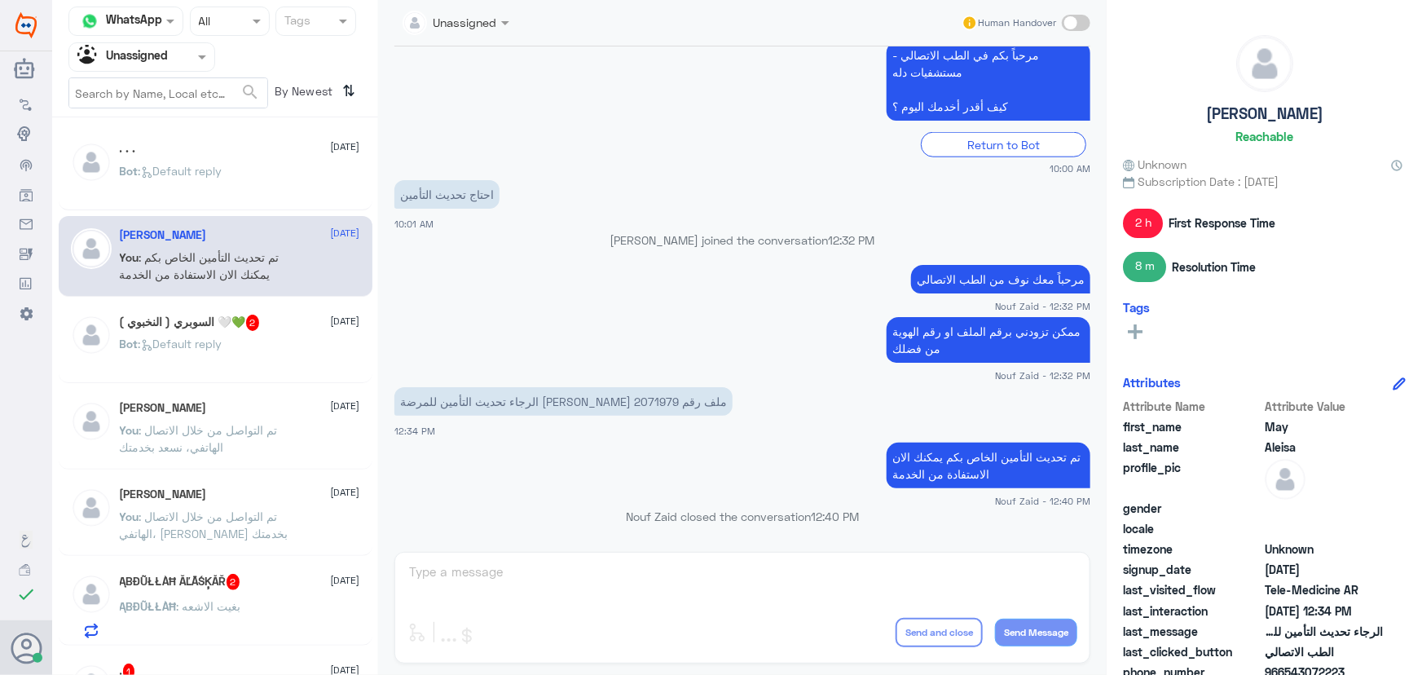
click at [275, 460] on p "You : تم التواصل من خلال الاتصال الهاتفي، نسعد بخدمتك" at bounding box center [211, 441] width 183 height 41
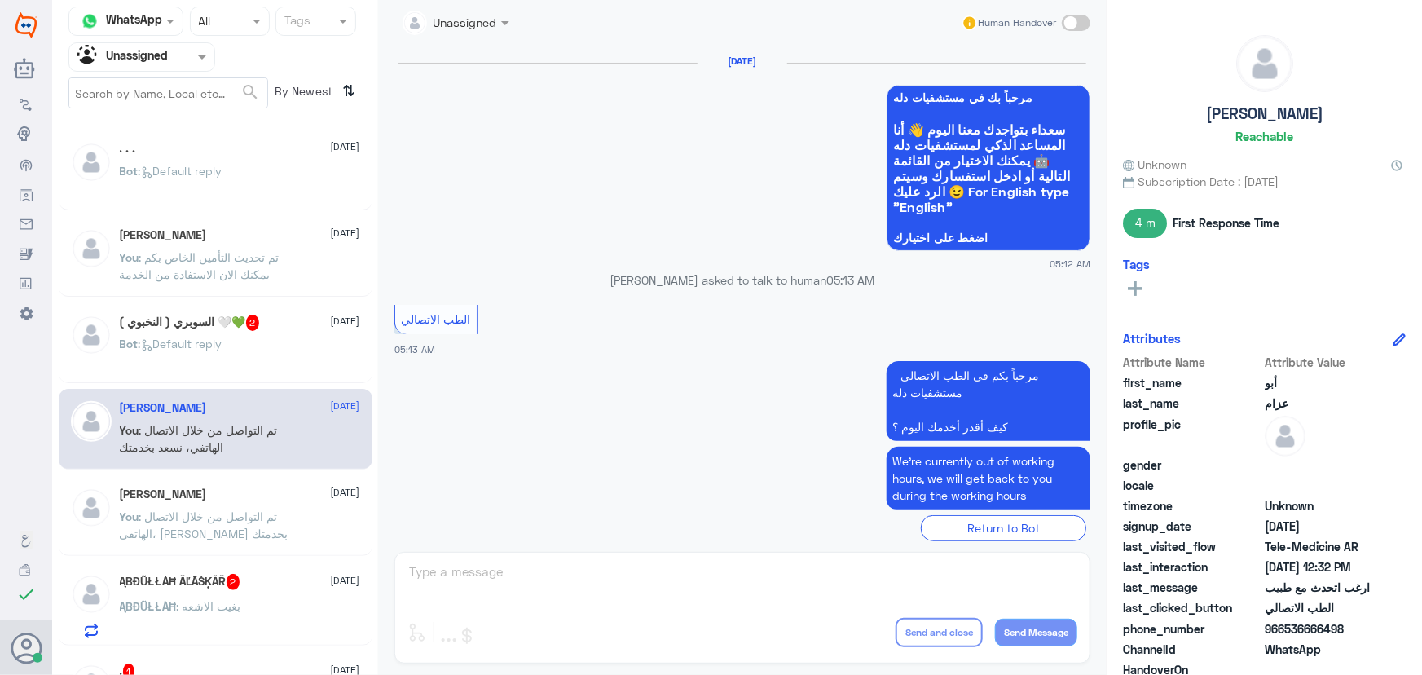
scroll to position [1027, 0]
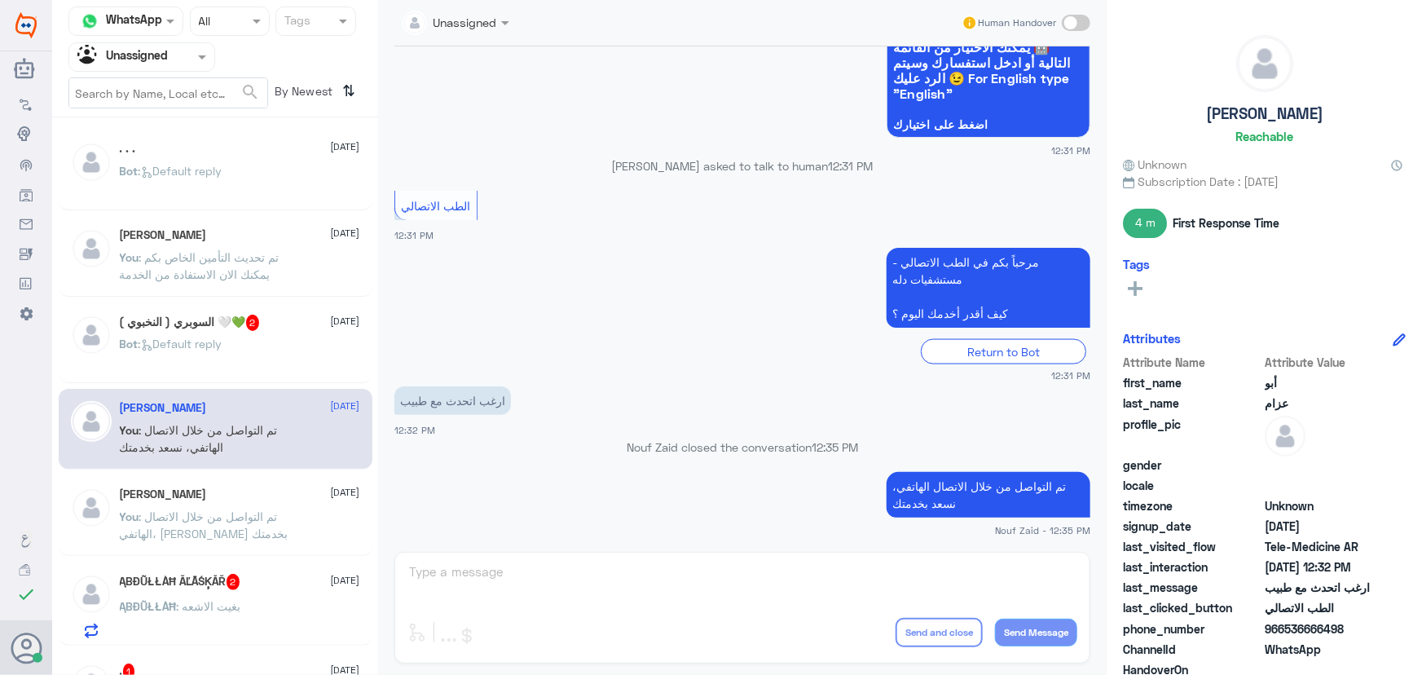
click at [267, 509] on span ": تم التواصل من خلال الاتصال الهاتفي، سعدنا بخدمتك" at bounding box center [204, 524] width 169 height 31
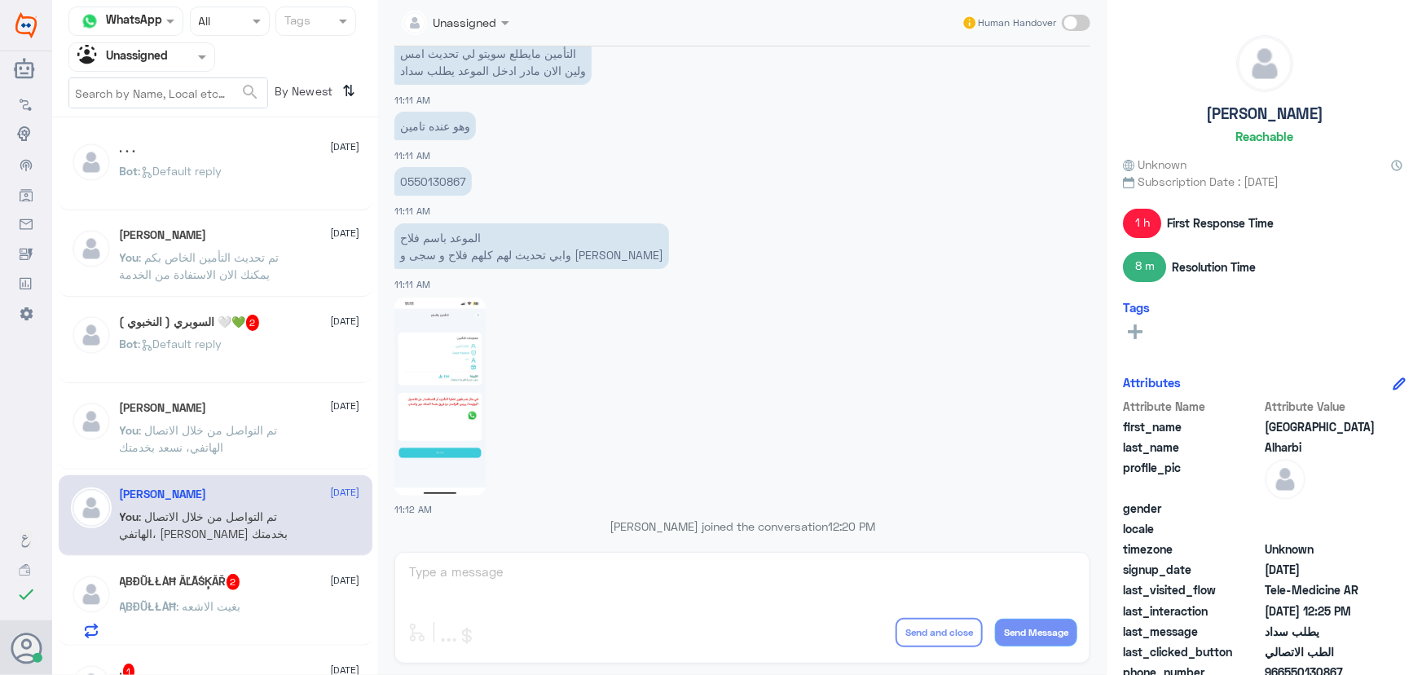
scroll to position [435, 0]
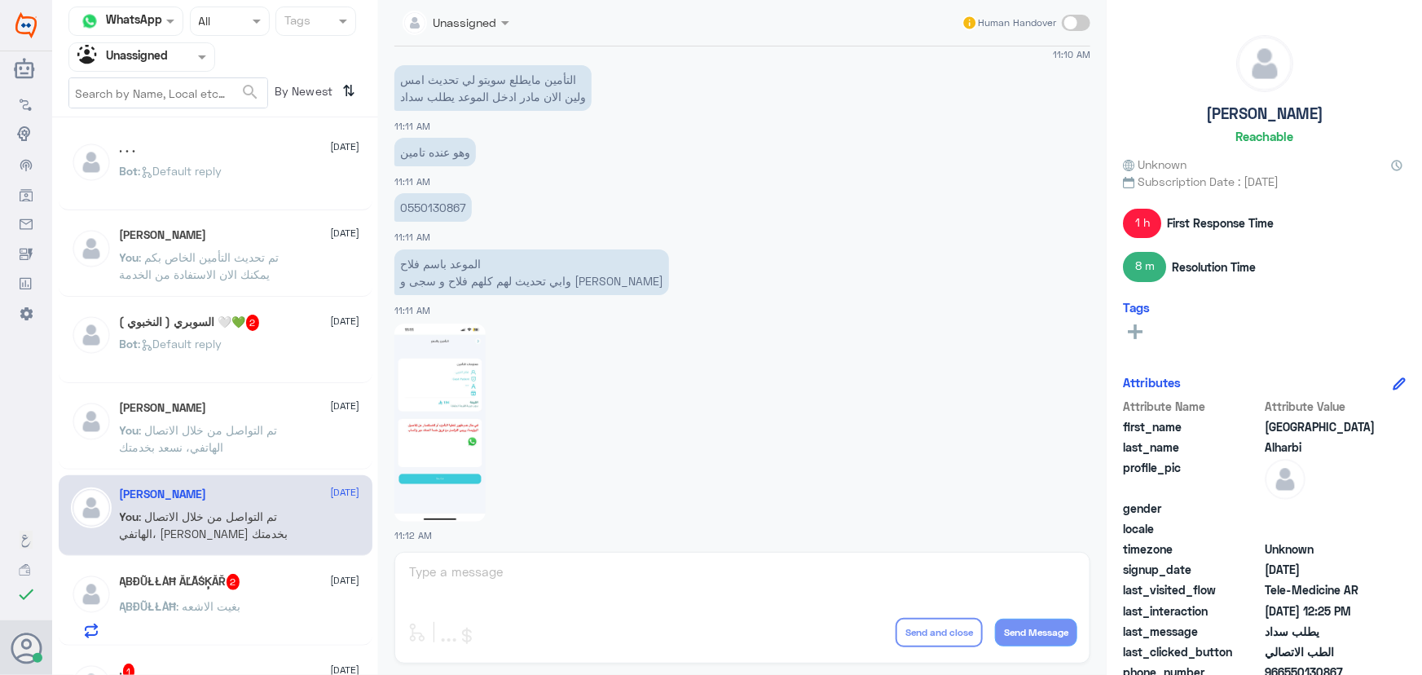
click at [452, 197] on p "0550130867" at bounding box center [432, 207] width 77 height 29
click at [452, 202] on p "0550130867" at bounding box center [432, 207] width 77 height 29
click at [452, 205] on p "0550130867" at bounding box center [432, 207] width 77 height 29
click at [452, 204] on p "0550130867" at bounding box center [432, 207] width 77 height 29
copy p "0550130867"
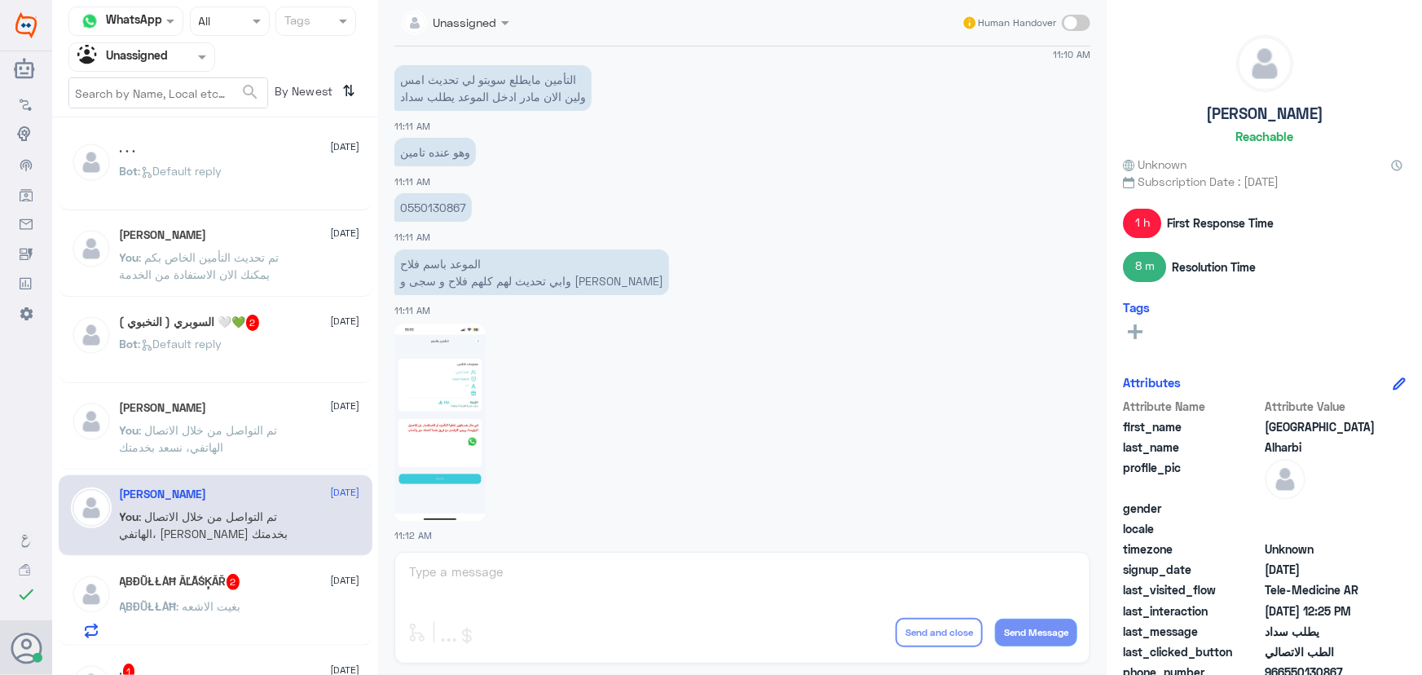
click at [141, 56] on input "text" at bounding box center [122, 56] width 90 height 19
click at [139, 90] on div "Unassigned" at bounding box center [141, 108] width 147 height 37
click at [135, 62] on input "text" at bounding box center [122, 56] width 90 height 19
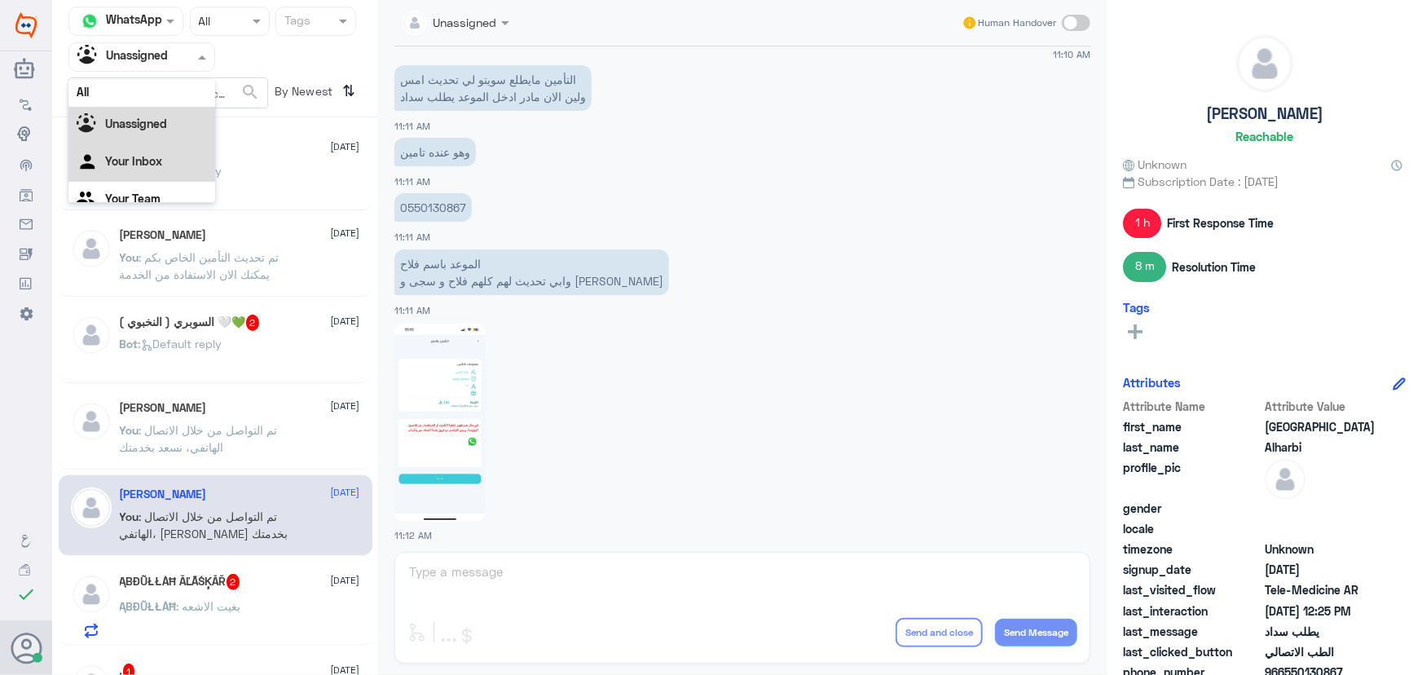
scroll to position [0, 0]
click at [137, 172] on div "Your Inbox" at bounding box center [141, 165] width 147 height 37
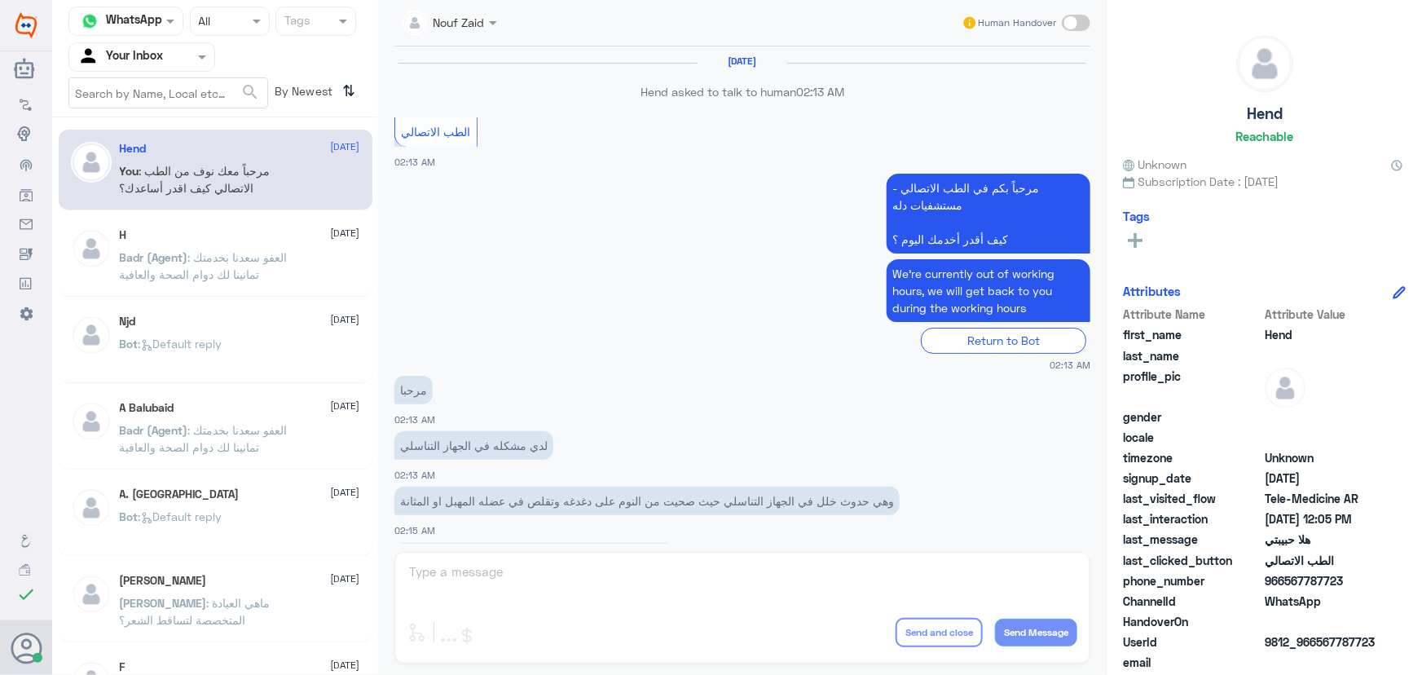
scroll to position [741, 0]
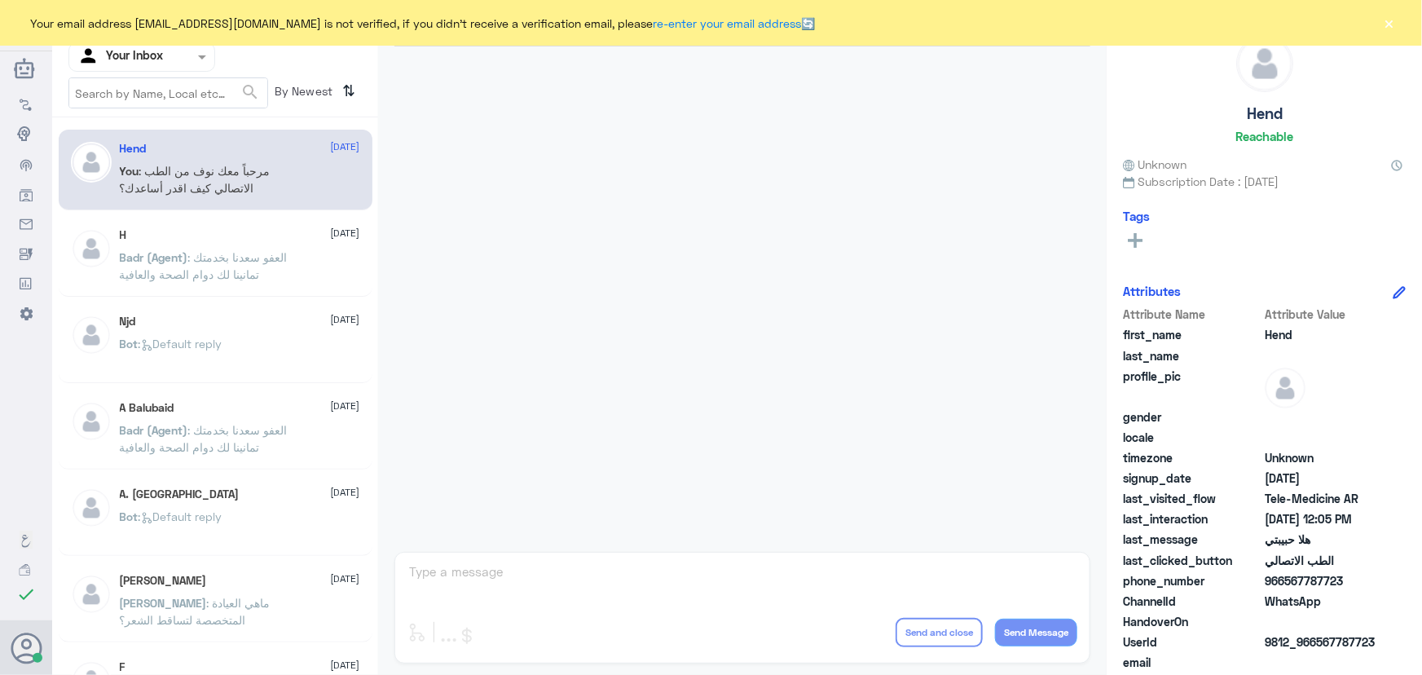
click at [1396, 24] on button "×" at bounding box center [1389, 23] width 16 height 16
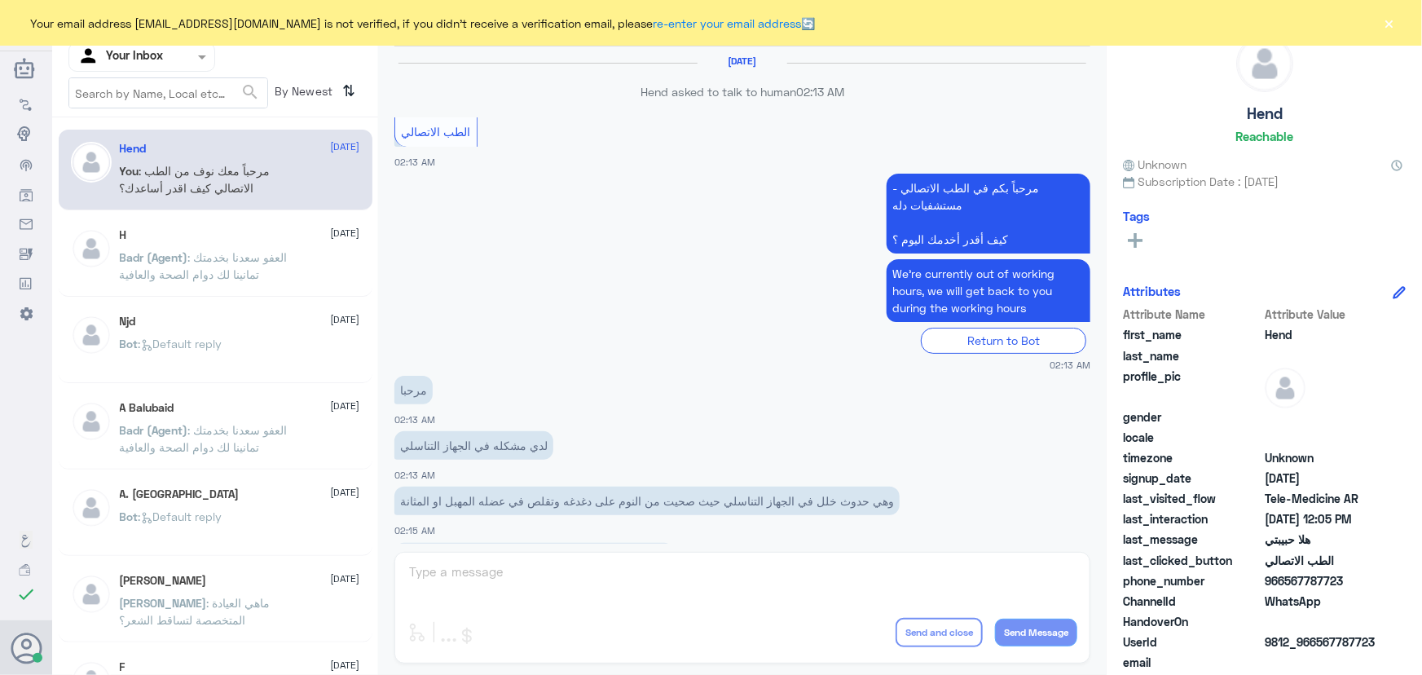
scroll to position [741, 0]
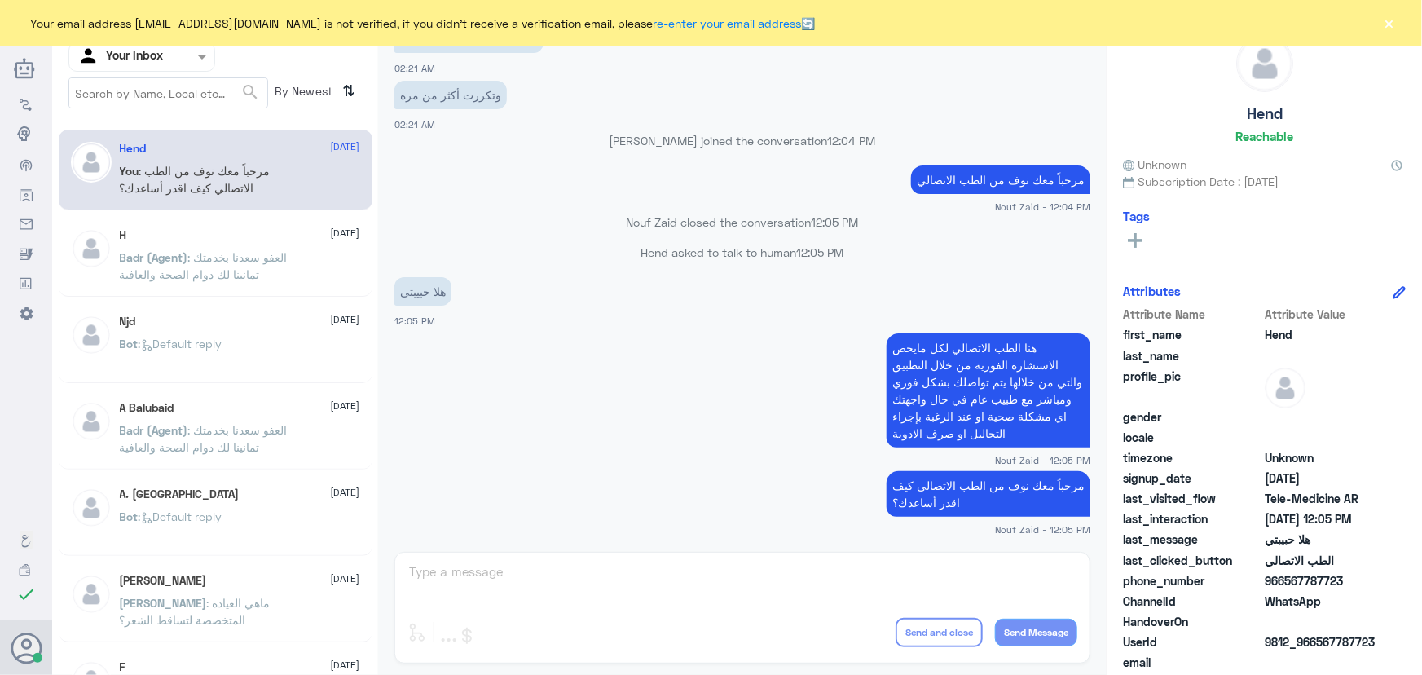
click at [1388, 20] on button "×" at bounding box center [1389, 23] width 16 height 16
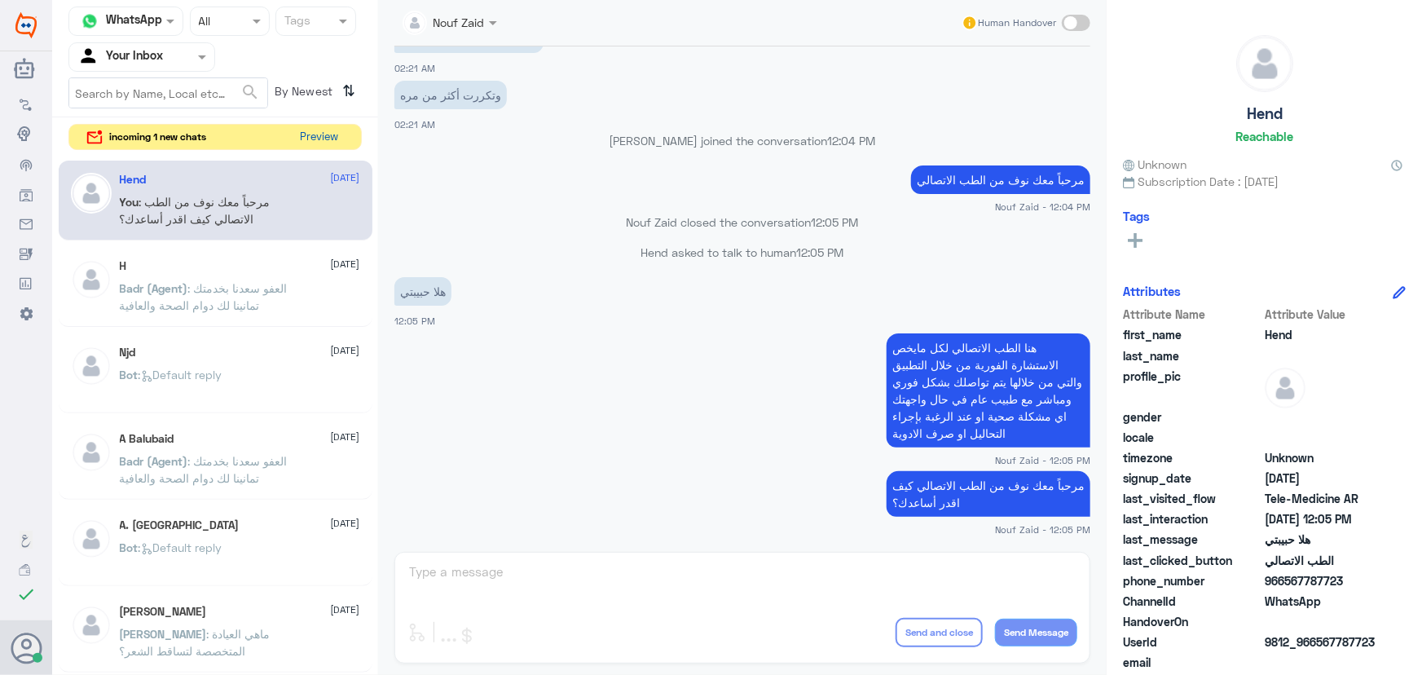
click at [305, 134] on button "Preview" at bounding box center [319, 137] width 51 height 25
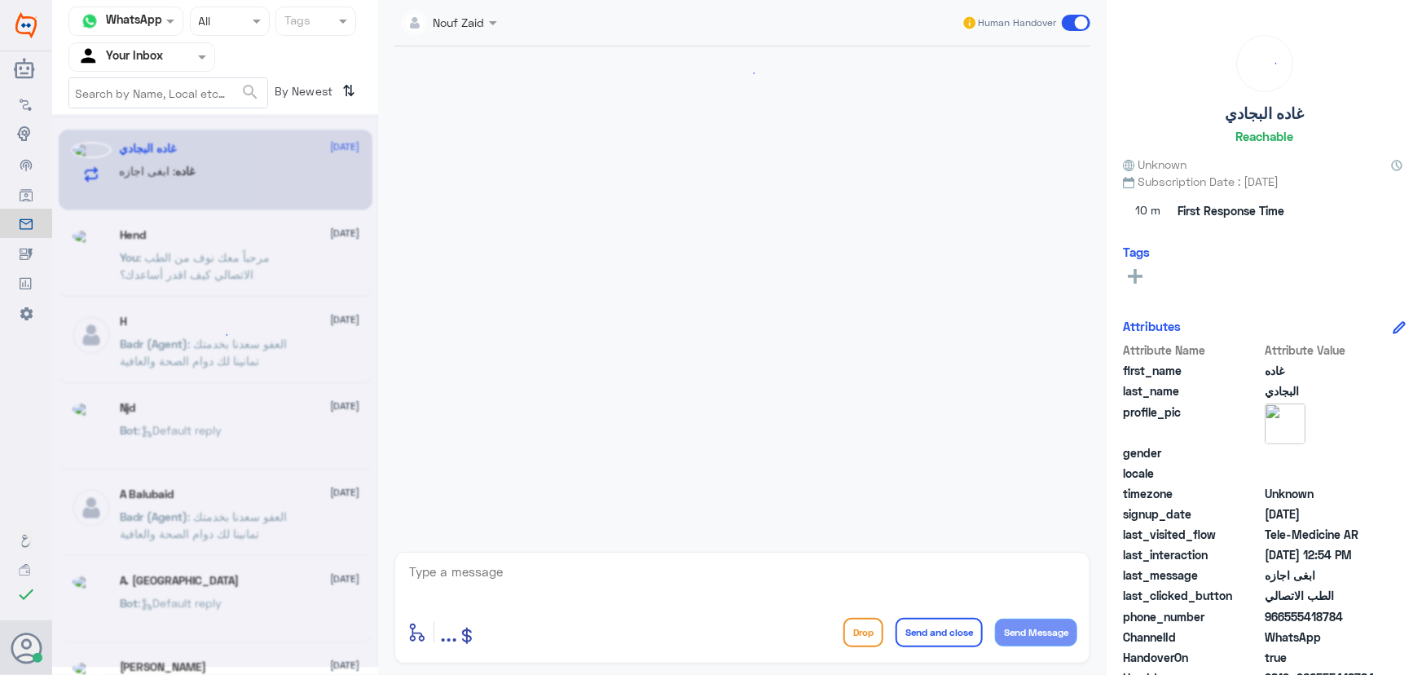
scroll to position [737, 0]
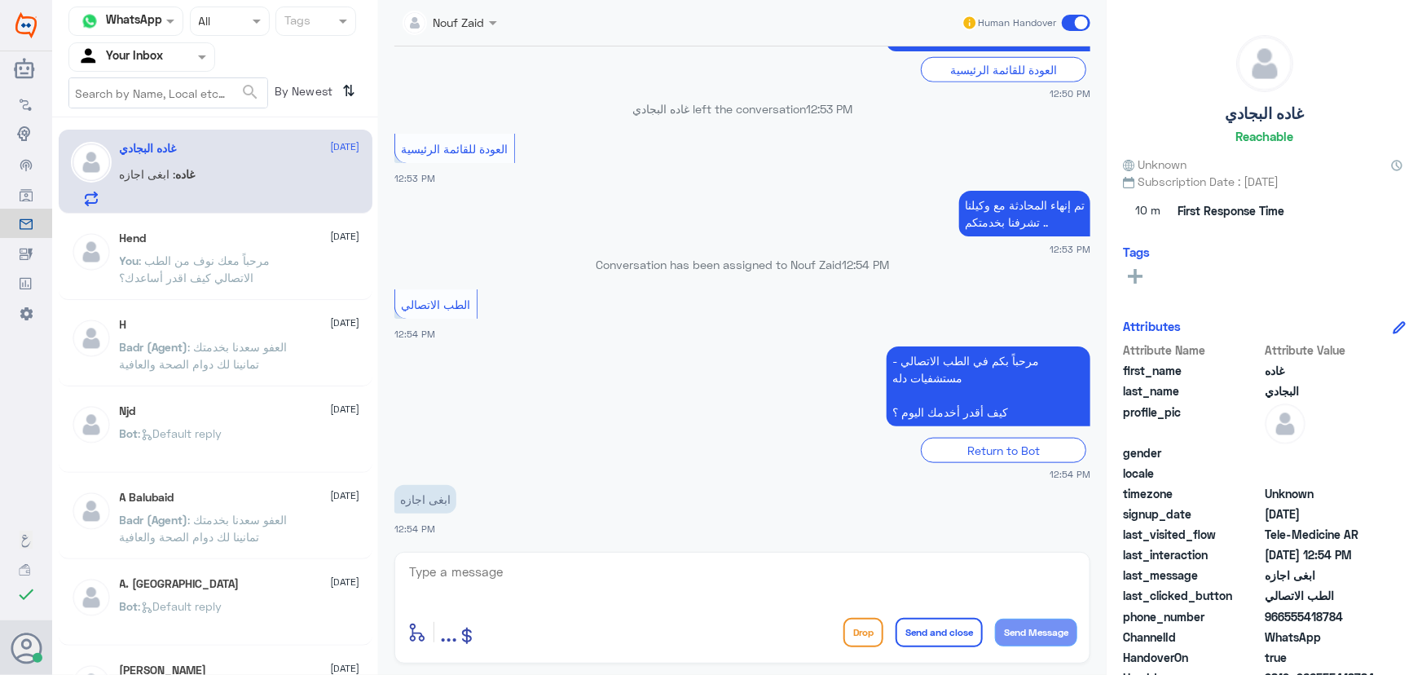
click at [230, 178] on div "غاده : ابغى اجازه" at bounding box center [240, 187] width 240 height 37
click at [1019, 593] on textarea at bounding box center [742, 581] width 670 height 40
paste textarea "مرحباً معك نوف من الطب الاتصالي"
type textarea "مرحباً معك نوف من الطب الاتصالي"
click at [1026, 631] on button "Send Message" at bounding box center [1036, 632] width 82 height 28
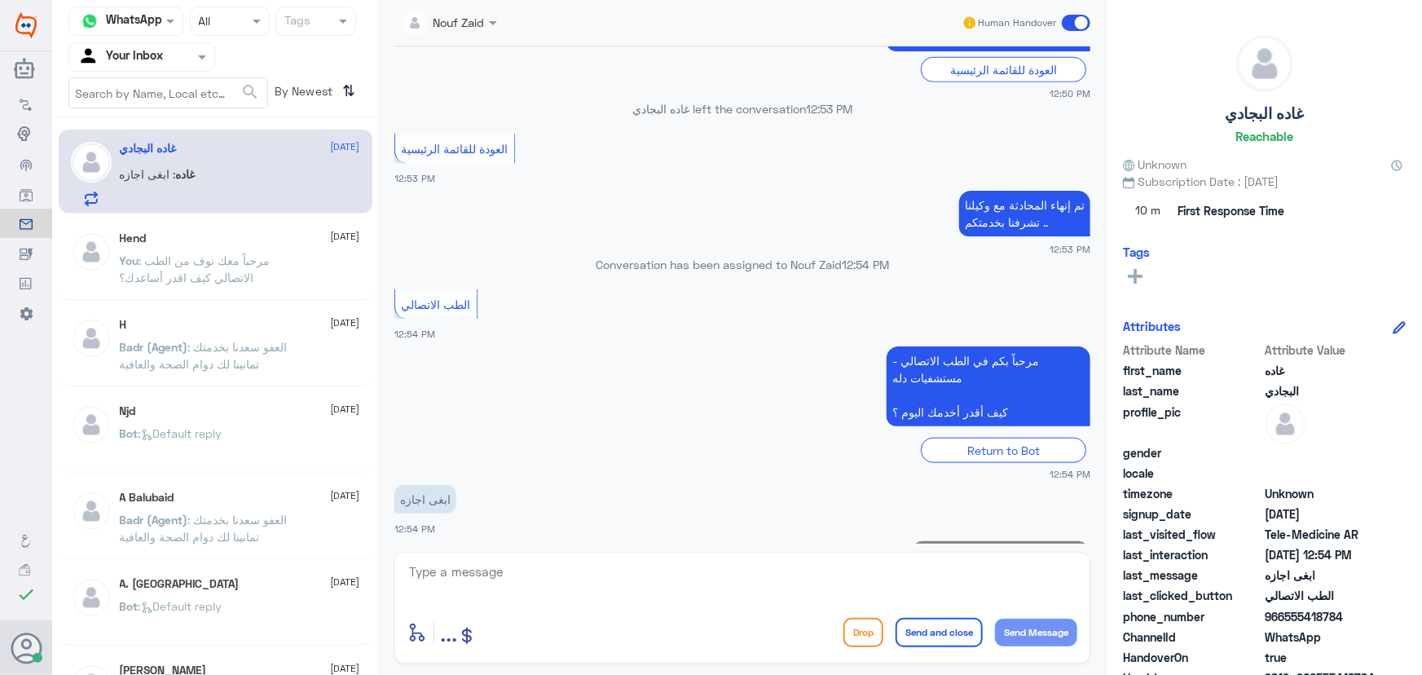
scroll to position [790, 0]
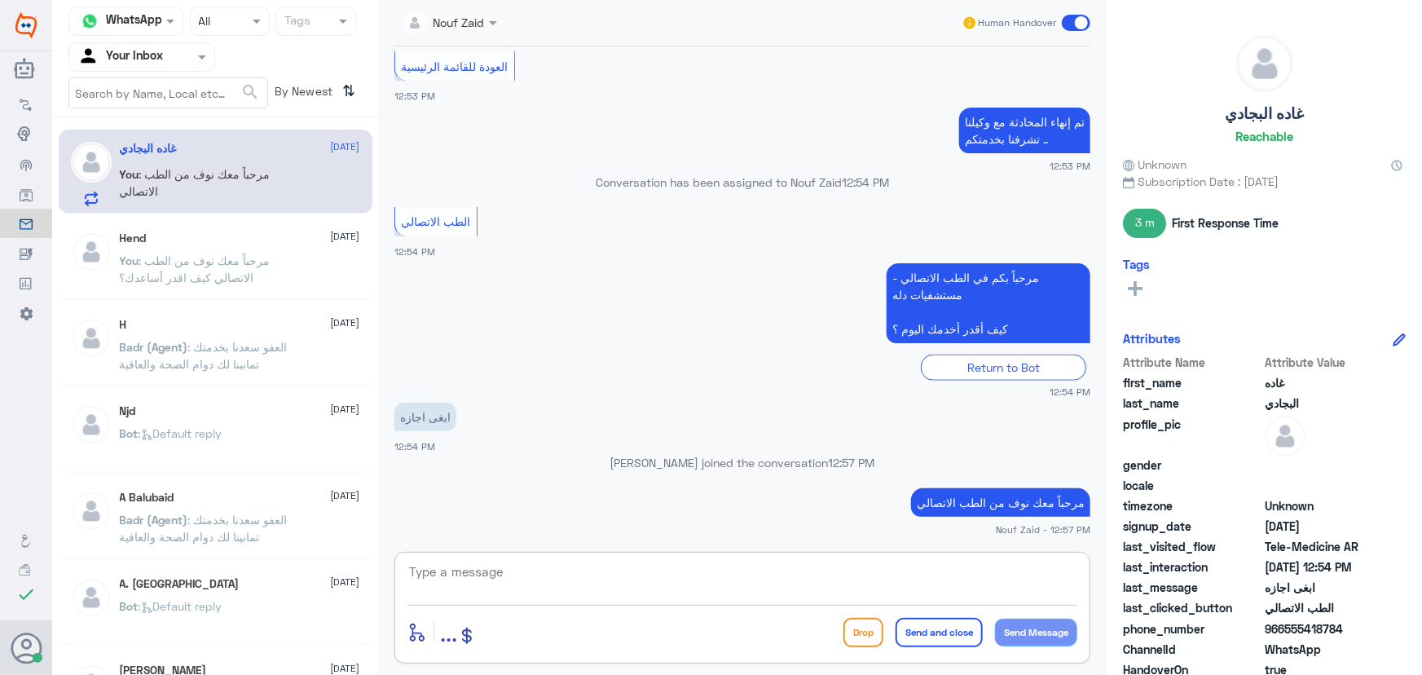
click at [517, 570] on textarea at bounding box center [742, 581] width 670 height 40
paste textarea "هنا الطب الاتصالي لكل مايخص الاستشارة الفورية من خلال التطبيق والتي من خلالها ي…"
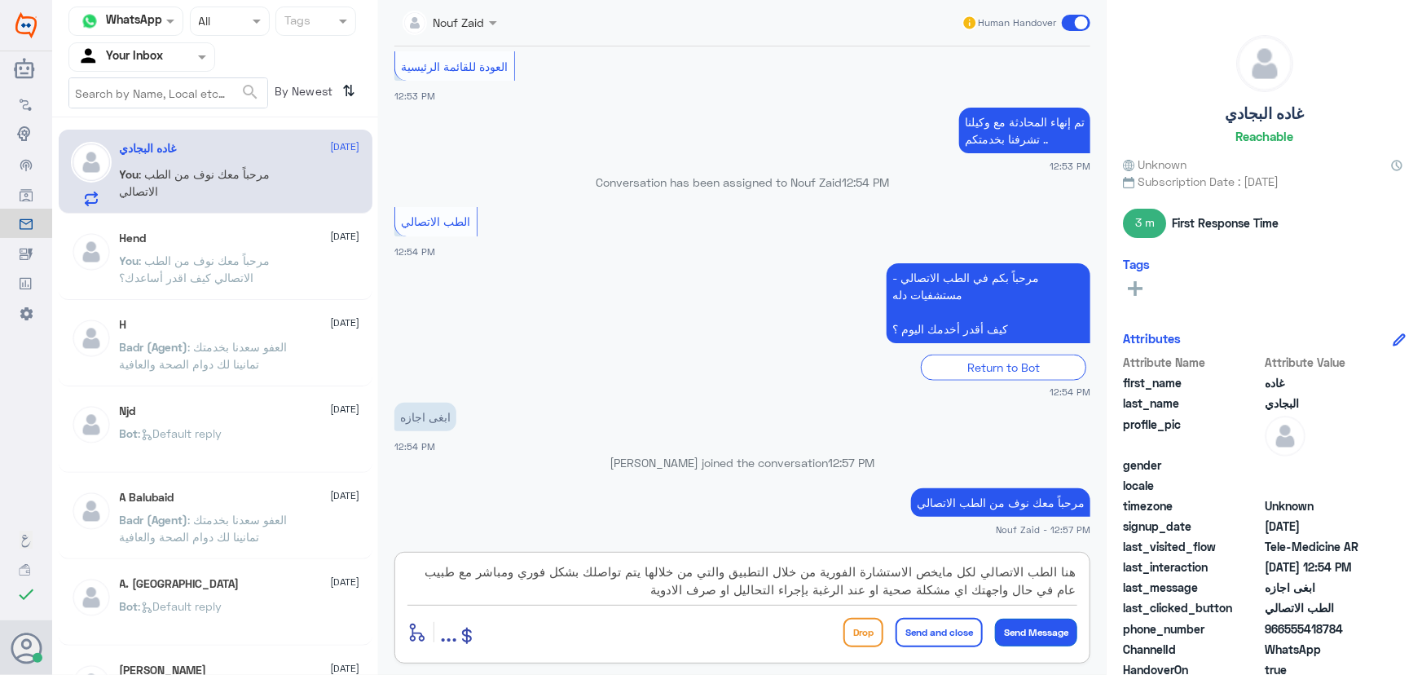
type textarea "هنا الطب الاتصالي لكل مايخص الاستشارة الفورية من خلال التطبيق والتي من خلالها ي…"
click at [1031, 635] on button "Send Message" at bounding box center [1036, 632] width 82 height 28
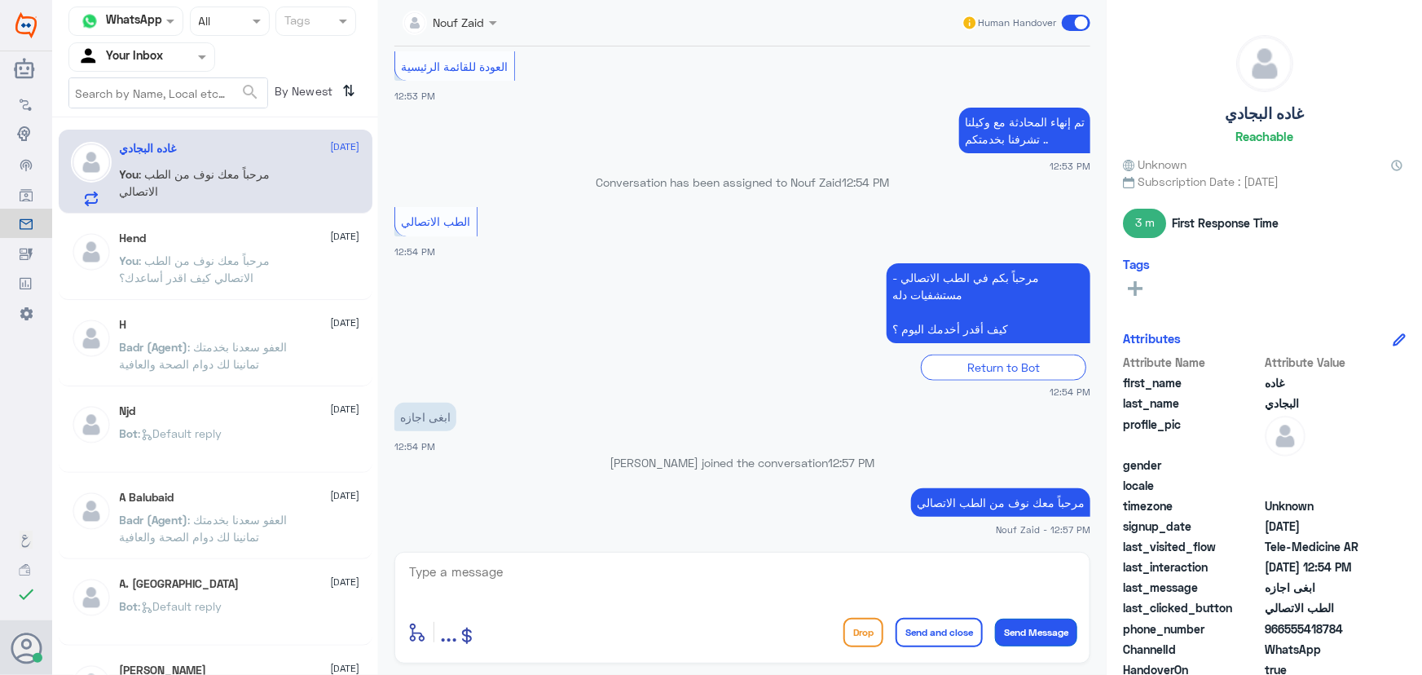
scroll to position [927, 0]
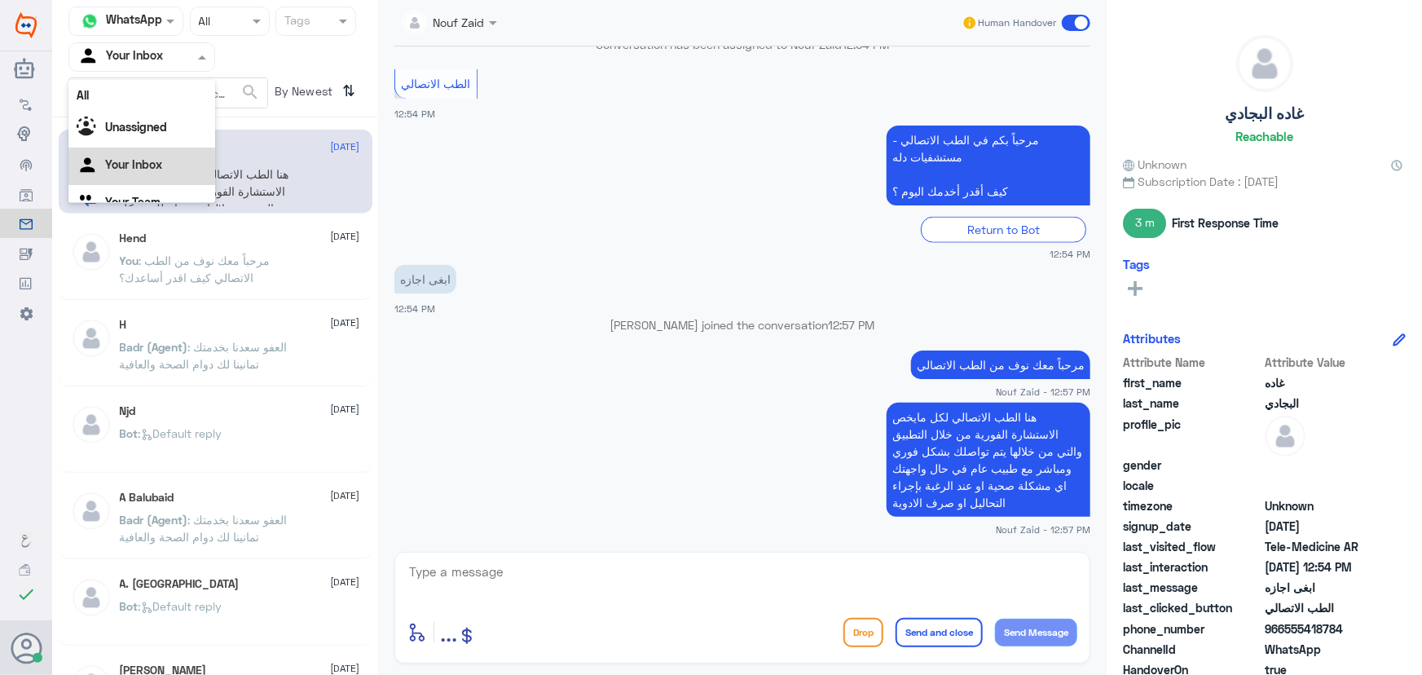
click at [151, 59] on input "text" at bounding box center [122, 56] width 90 height 19
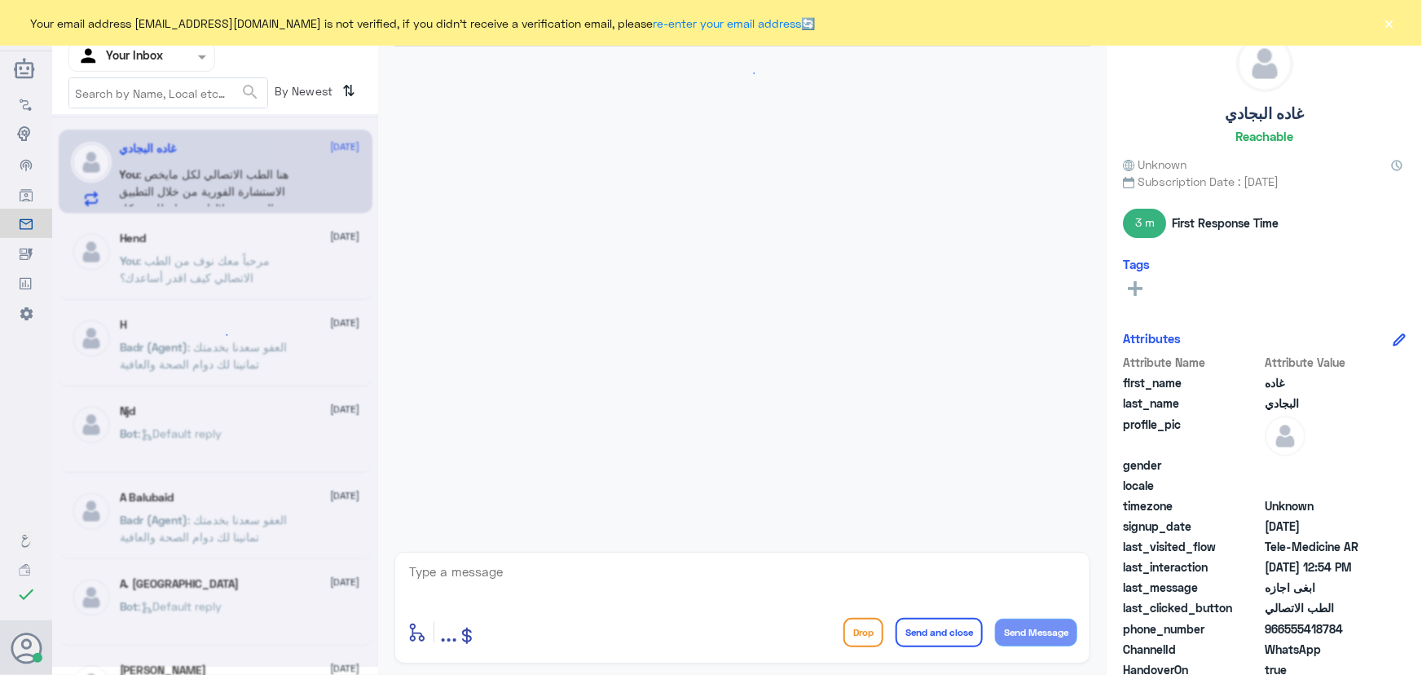
scroll to position [956, 0]
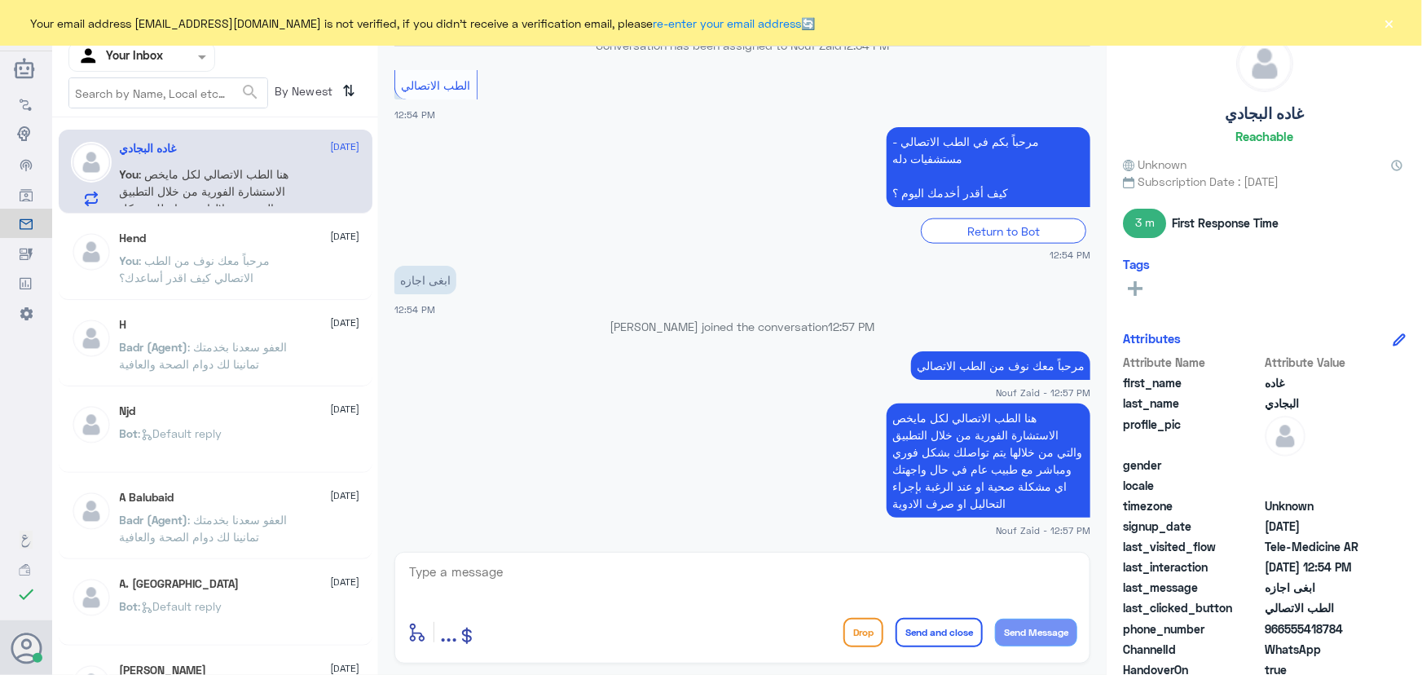
drag, startPoint x: 1287, startPoint y: 629, endPoint x: 1360, endPoint y: 634, distance: 72.7
click at [1360, 634] on span "966555418784" at bounding box center [1324, 628] width 118 height 17
copy span "555418784"
click at [1384, 24] on button "×" at bounding box center [1389, 23] width 16 height 16
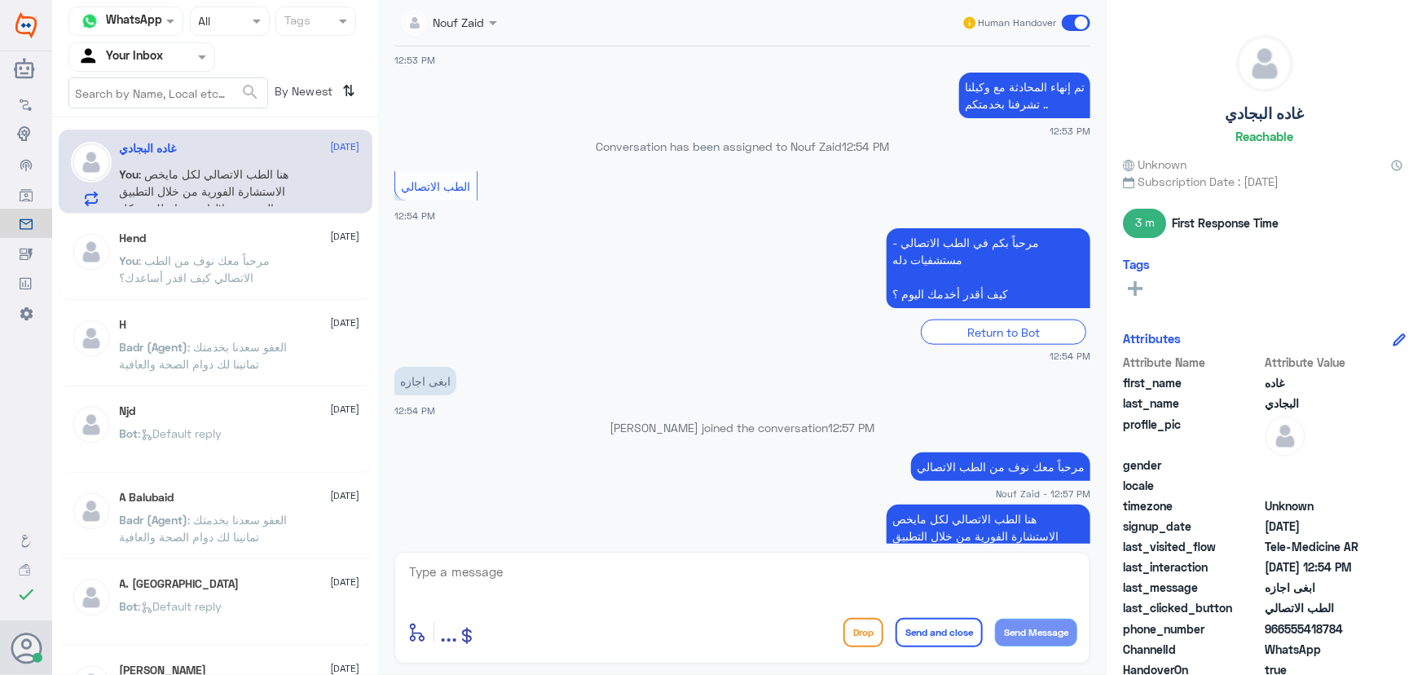
scroll to position [957, 0]
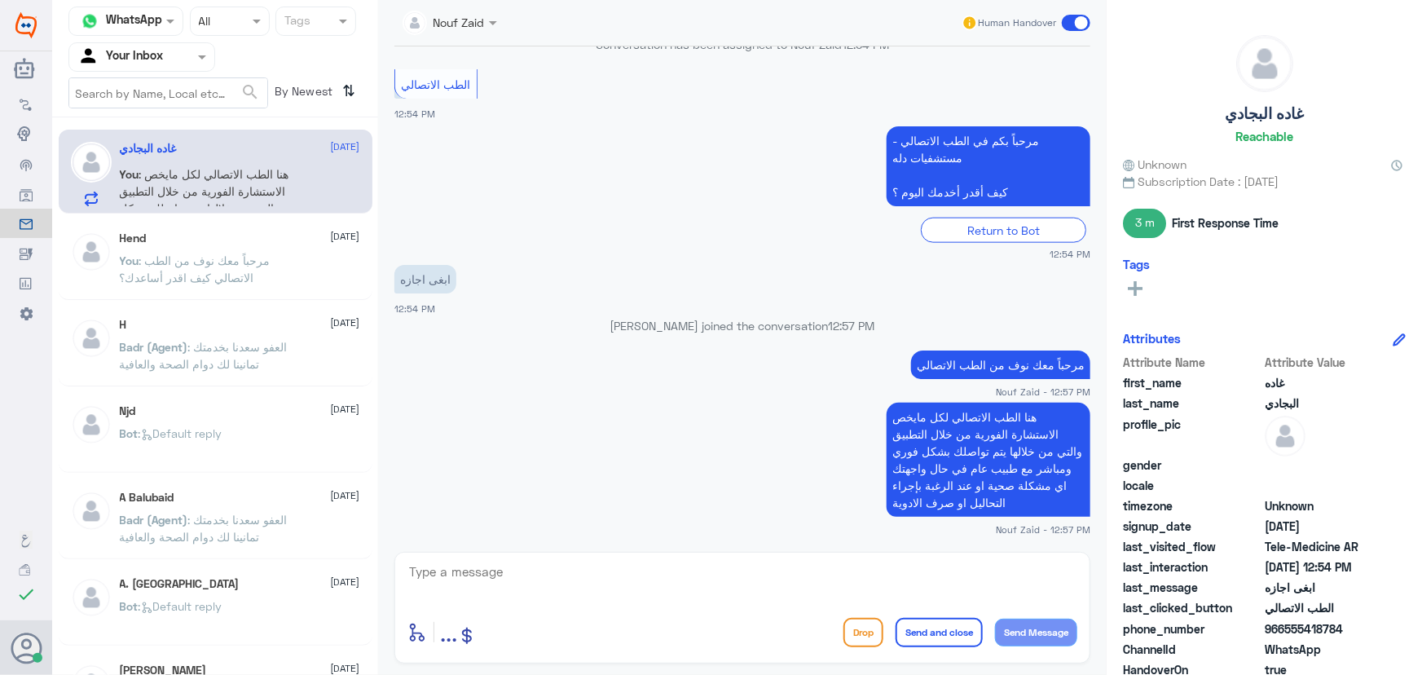
drag, startPoint x: 1067, startPoint y: 13, endPoint x: 1044, endPoint y: 25, distance: 26.6
click at [1067, 14] on div "Human Handover" at bounding box center [1026, 22] width 130 height 29
click at [1071, 31] on div "Human Handover" at bounding box center [1026, 22] width 130 height 29
click at [1074, 29] on span at bounding box center [1076, 23] width 29 height 16
click at [0, 0] on input "checkbox" at bounding box center [0, 0] width 0 height 0
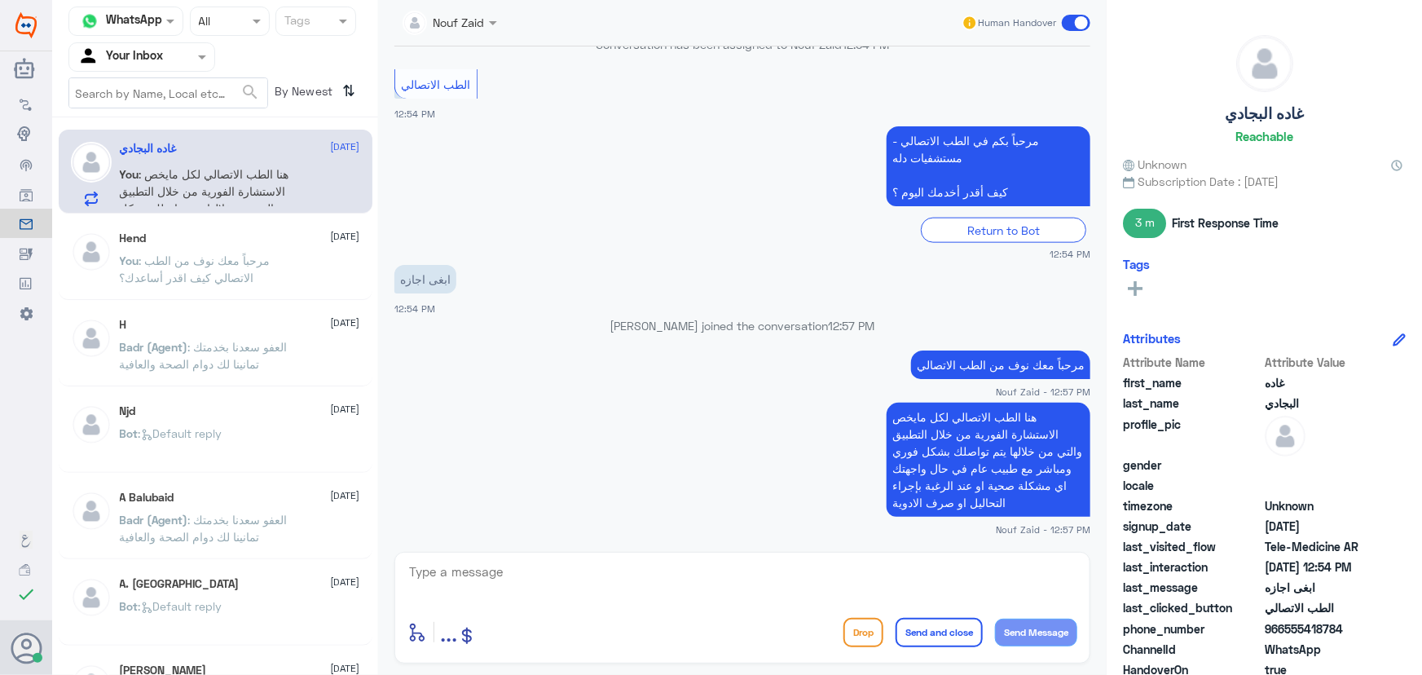
scroll to position [986, 0]
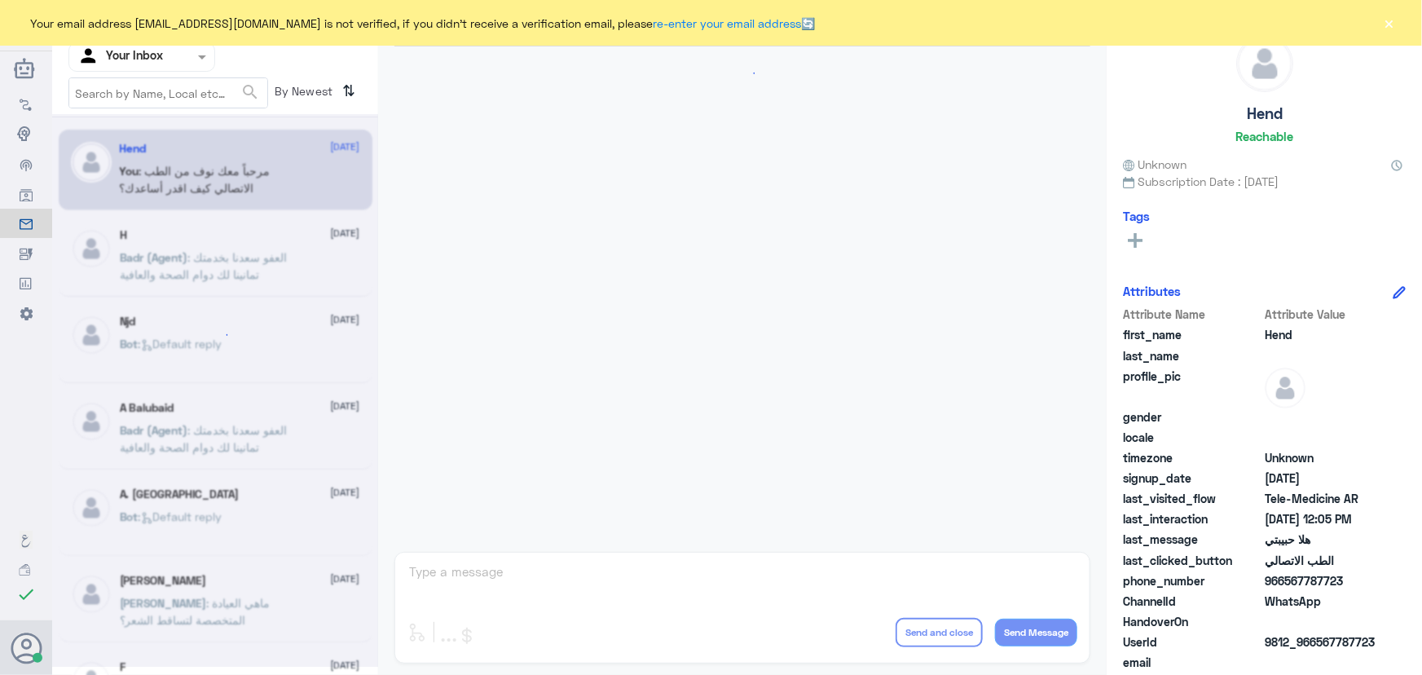
scroll to position [741, 0]
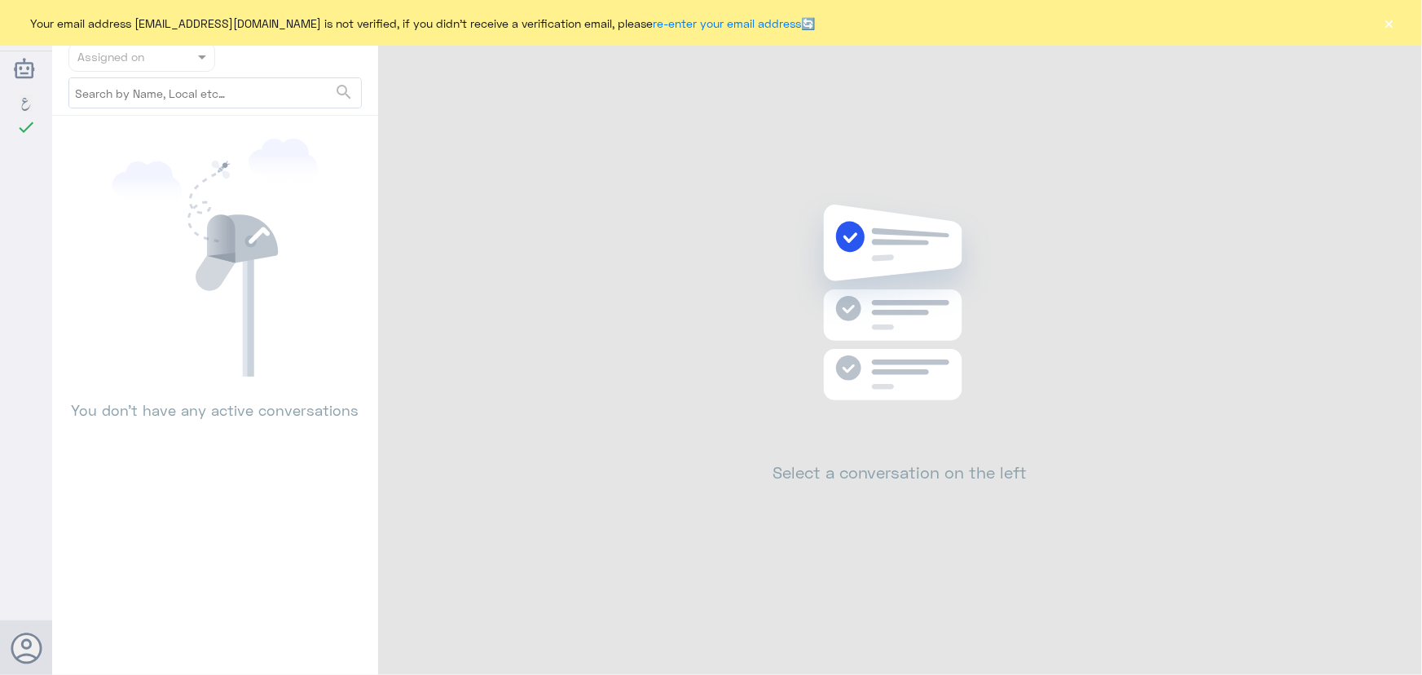
click at [1401, 26] on div "Your email address n_zaid@DallahHealth.com is not verified, if you didn't recei…" at bounding box center [711, 23] width 1422 height 46
click at [1395, 27] on button "×" at bounding box center [1389, 23] width 16 height 16
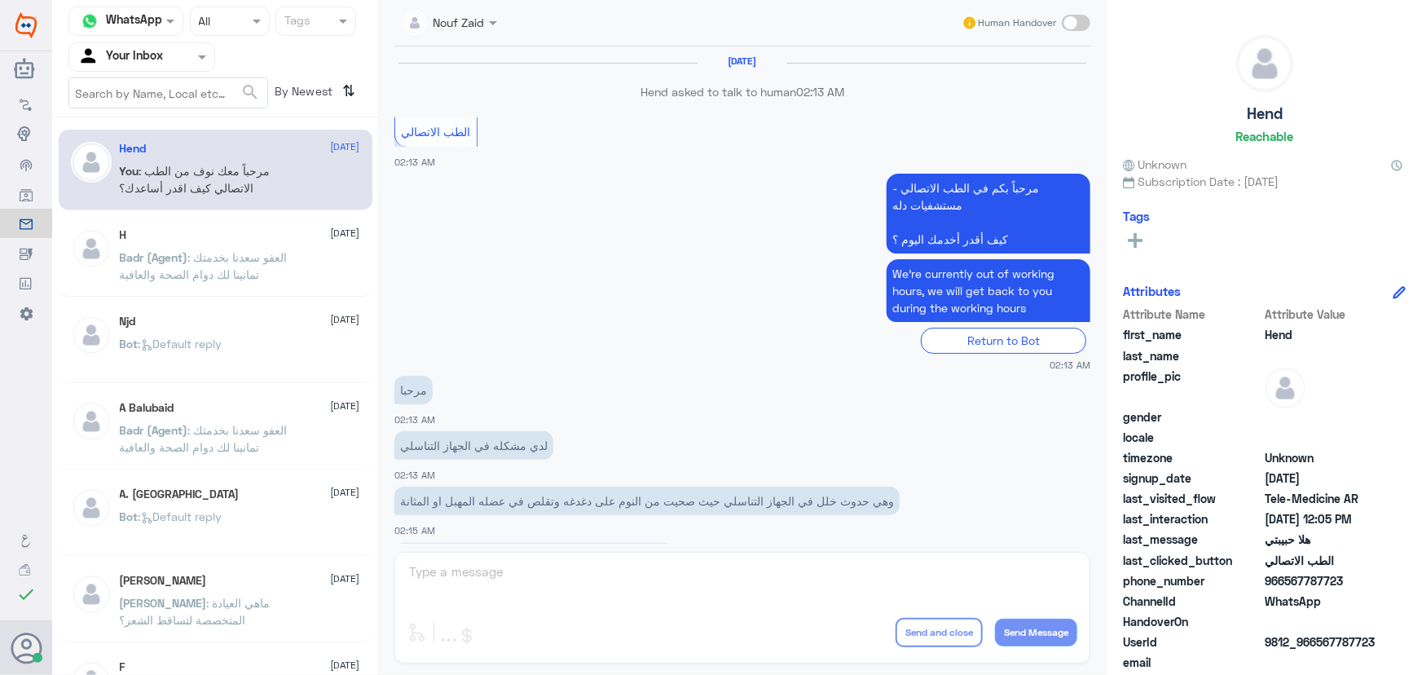
scroll to position [741, 0]
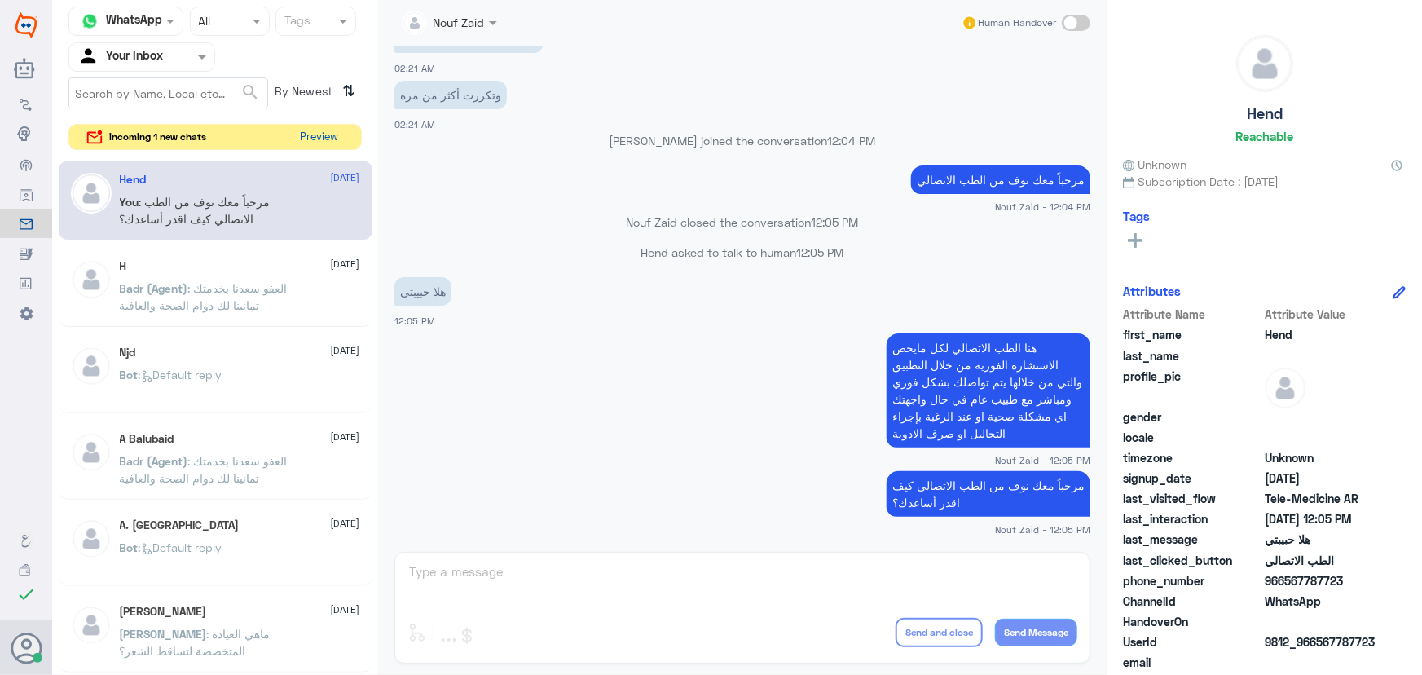
click at [318, 132] on button "Preview" at bounding box center [319, 137] width 51 height 25
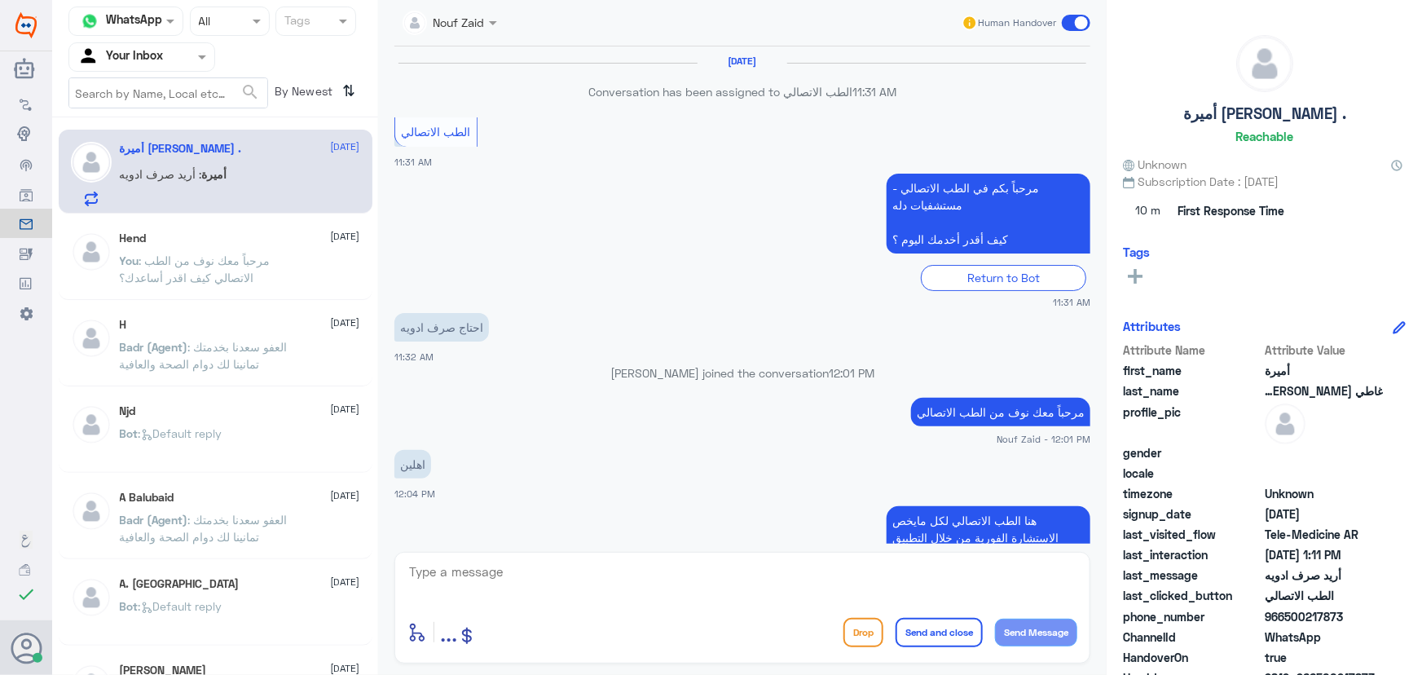
scroll to position [897, 0]
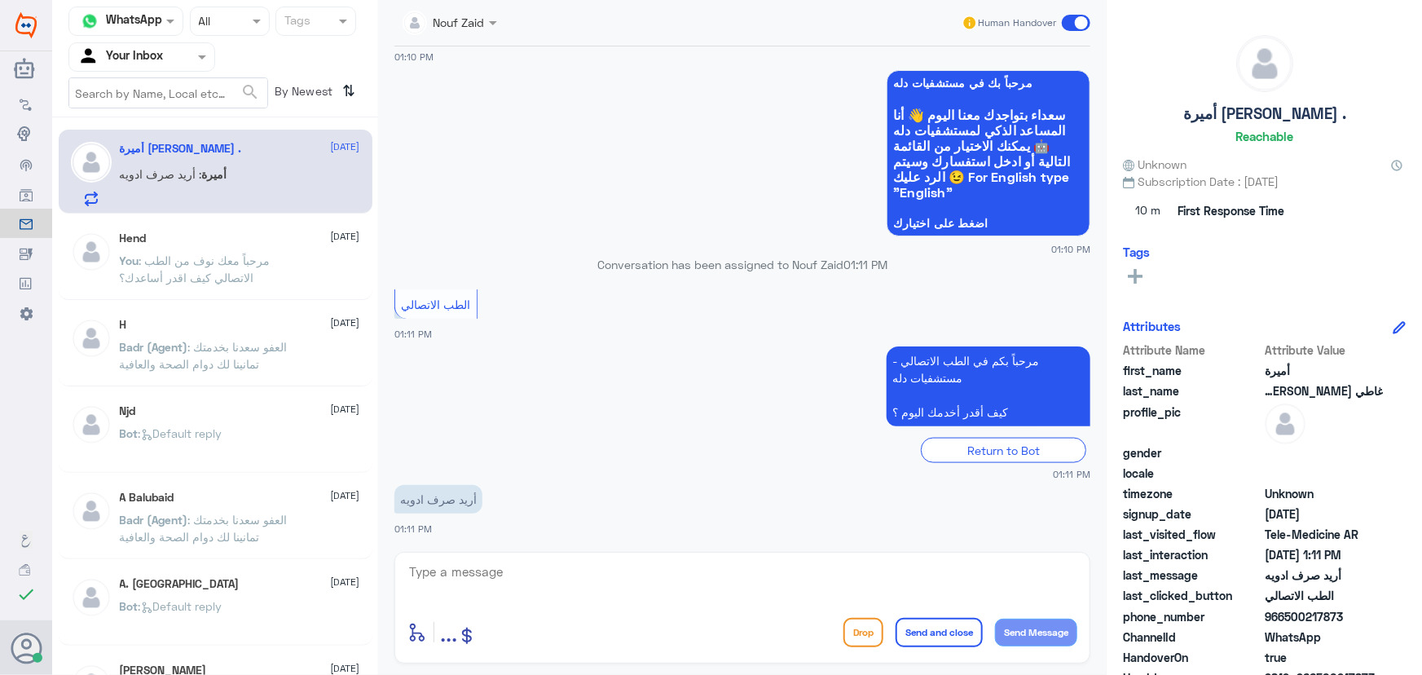
click at [477, 572] on textarea at bounding box center [742, 581] width 670 height 40
click at [456, 565] on textarea at bounding box center [742, 581] width 670 height 40
click at [464, 568] on textarea at bounding box center [742, 581] width 670 height 40
drag, startPoint x: 1286, startPoint y: 618, endPoint x: 1363, endPoint y: 616, distance: 77.4
click at [1363, 616] on span "966500217873" at bounding box center [1324, 616] width 118 height 17
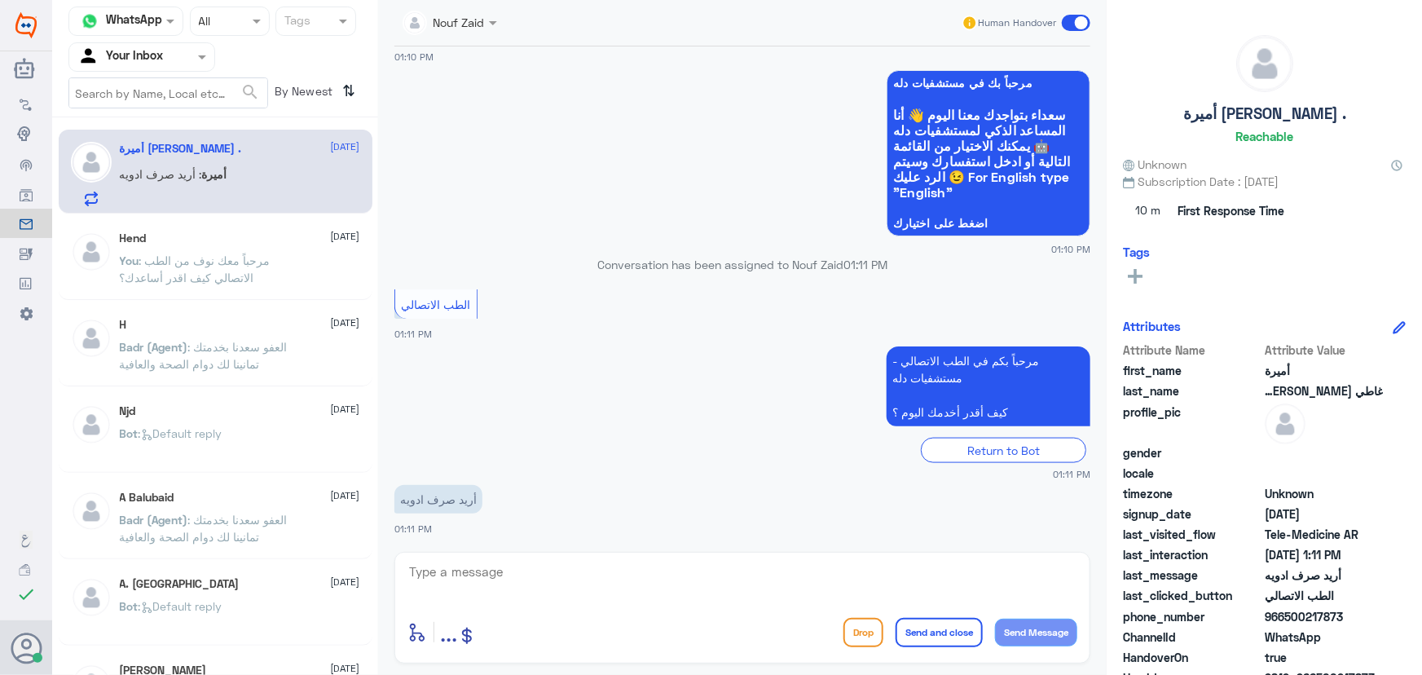
copy span "500217873"
click at [738, 574] on textarea at bounding box center [742, 581] width 670 height 40
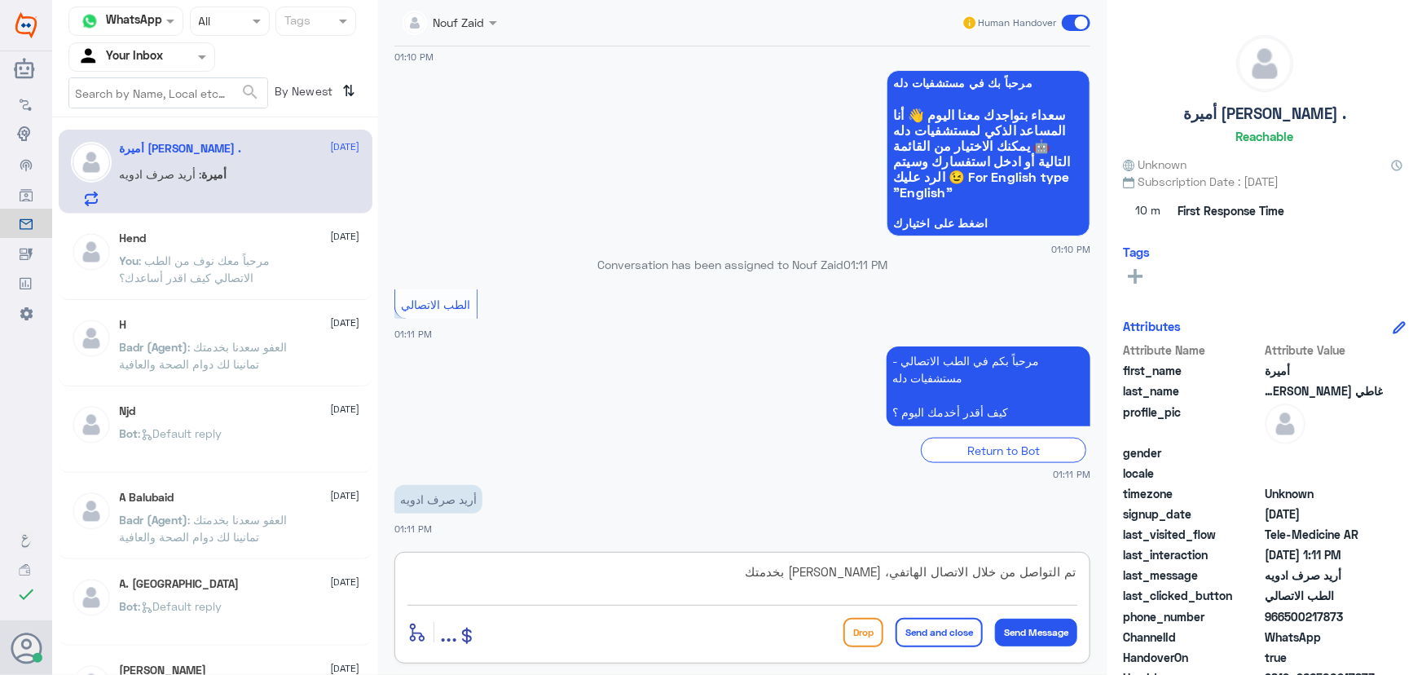
type textarea "تم التواصل من خلال الاتصال الهاتفي، سعدنا بخدمتك"
drag, startPoint x: 891, startPoint y: 605, endPoint x: 903, endPoint y: 620, distance: 18.6
click at [891, 605] on div "تم التواصل من خلال الاتصال الهاتفي، سعدنا بخدمتك enter flow name ... Drop Send …" at bounding box center [742, 608] width 696 height 112
drag, startPoint x: 928, startPoint y: 640, endPoint x: 917, endPoint y: 627, distance: 17.3
click at [926, 641] on button "Send and close" at bounding box center [938, 632] width 87 height 29
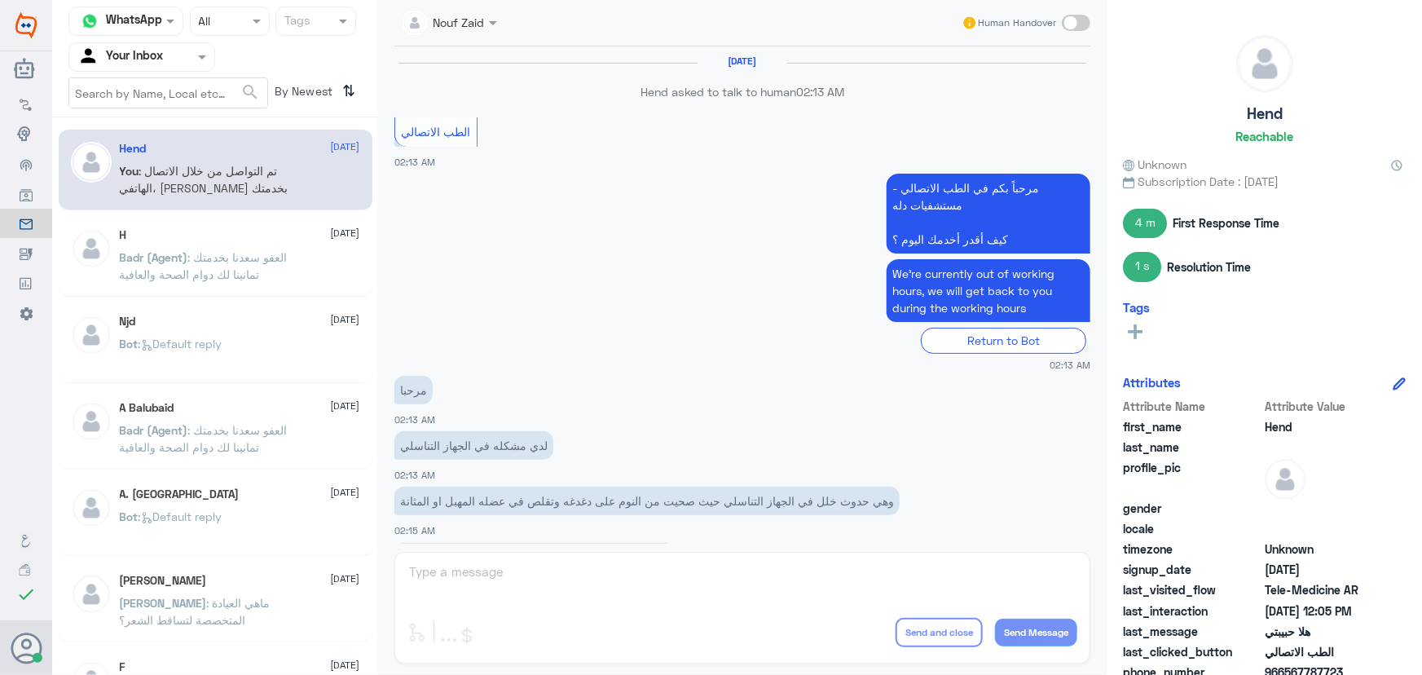
scroll to position [741, 0]
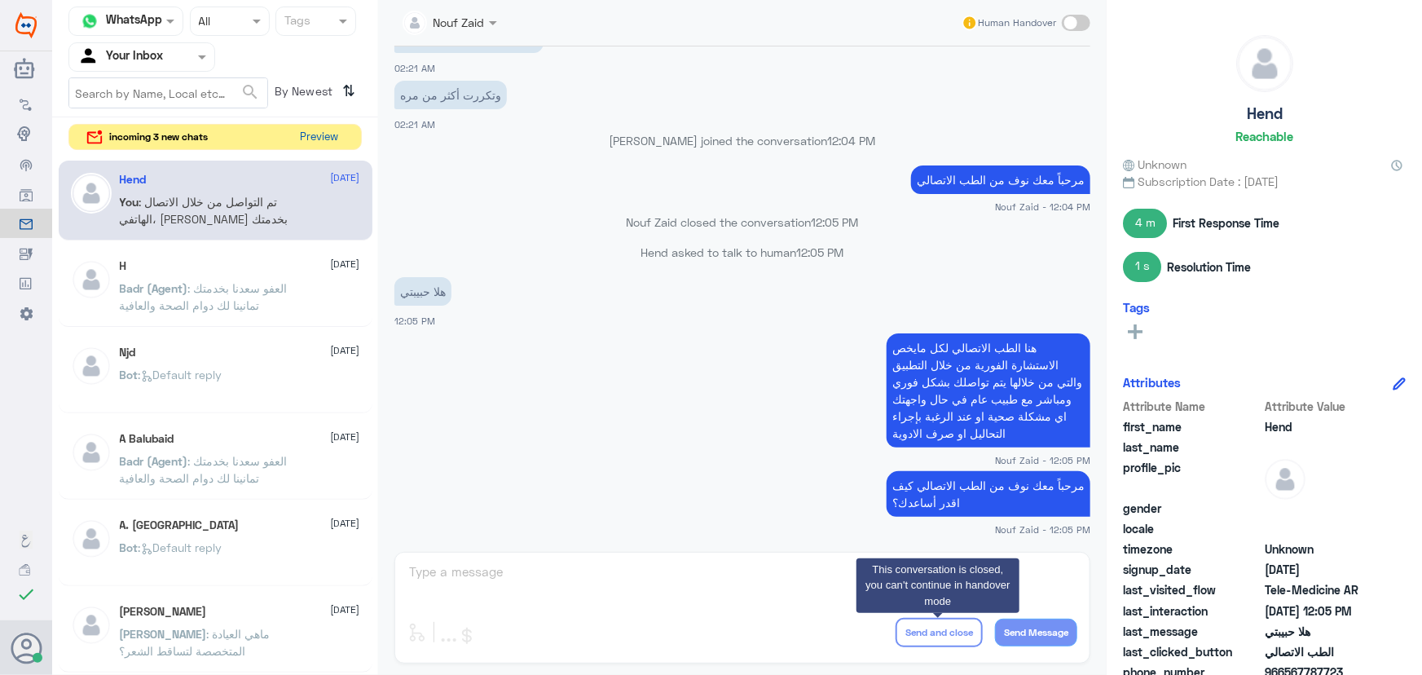
click at [312, 139] on button "Preview" at bounding box center [319, 137] width 51 height 25
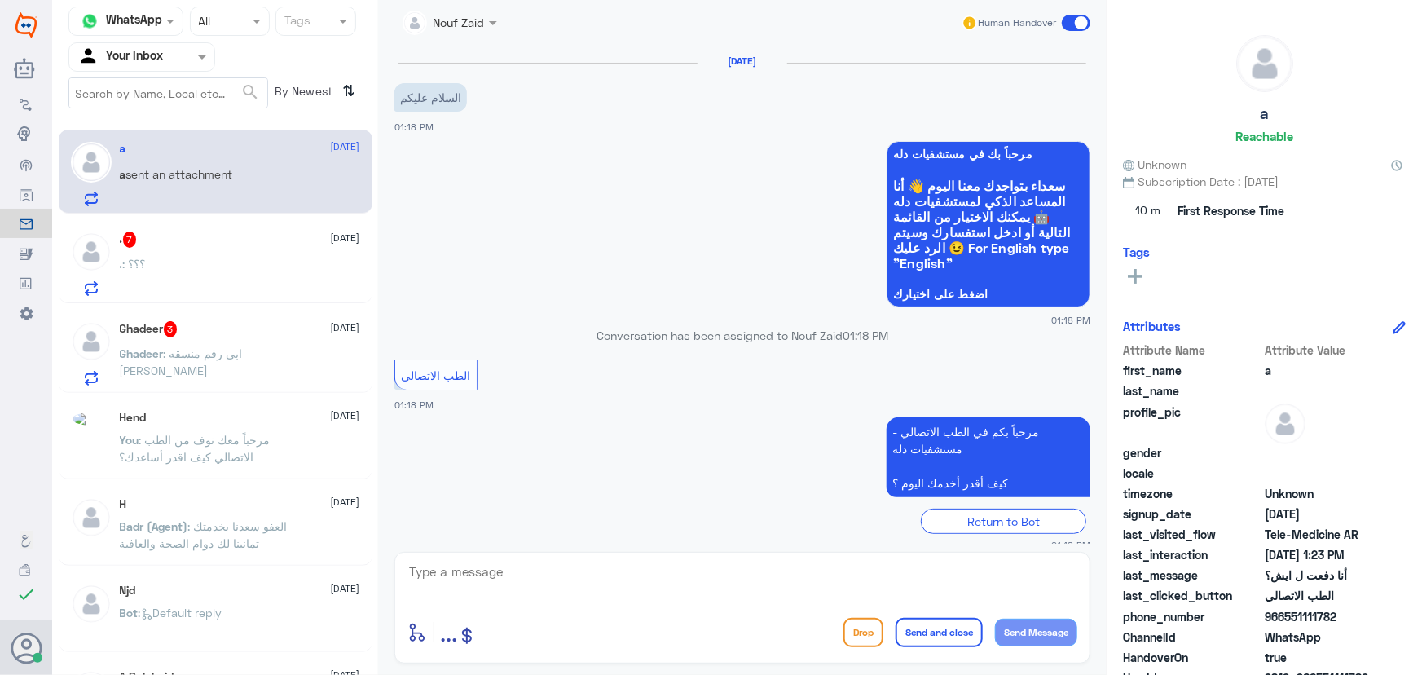
scroll to position [296, 0]
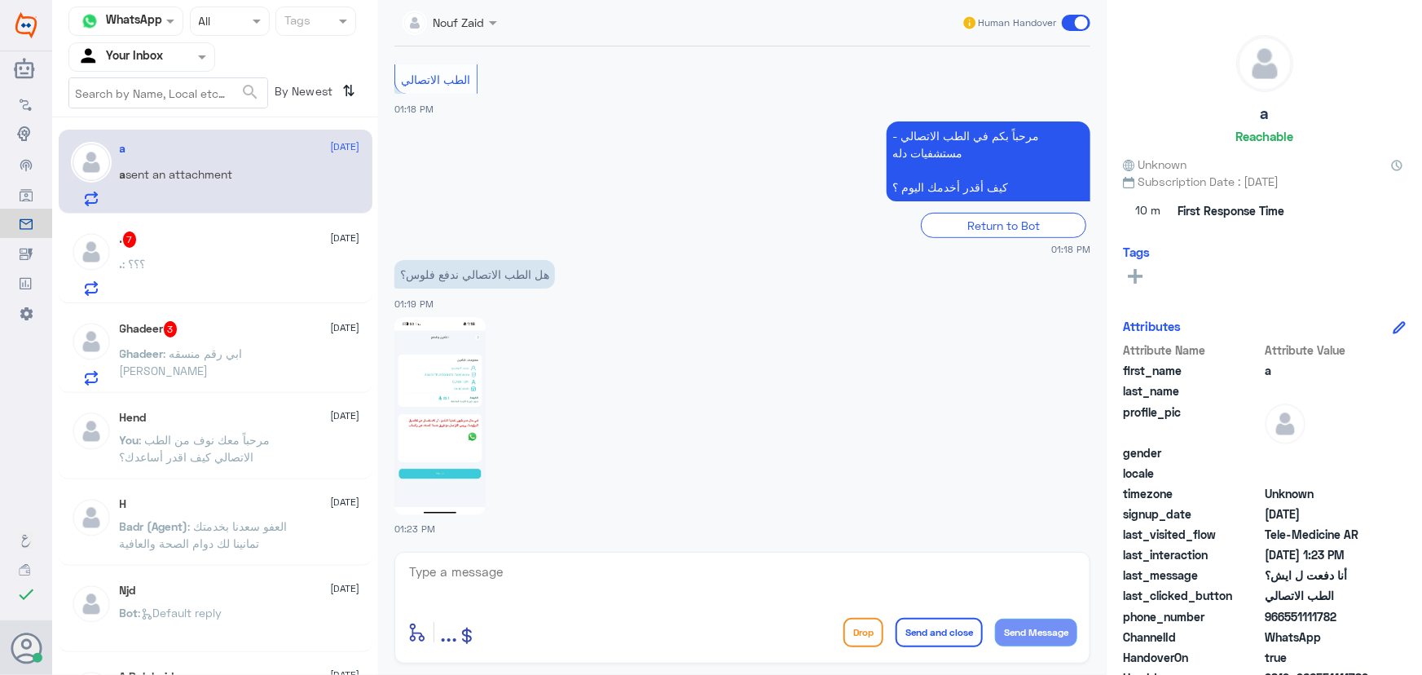
click at [464, 420] on img at bounding box center [439, 416] width 91 height 198
click at [503, 575] on textarea at bounding box center [742, 581] width 670 height 40
paste textarea "مرحباً معك نوف من الطب الاتصالي"
type textarea "مرحباً معك نوف من الطب الاتصالي"
click at [1008, 635] on button "Send Message" at bounding box center [1036, 632] width 82 height 28
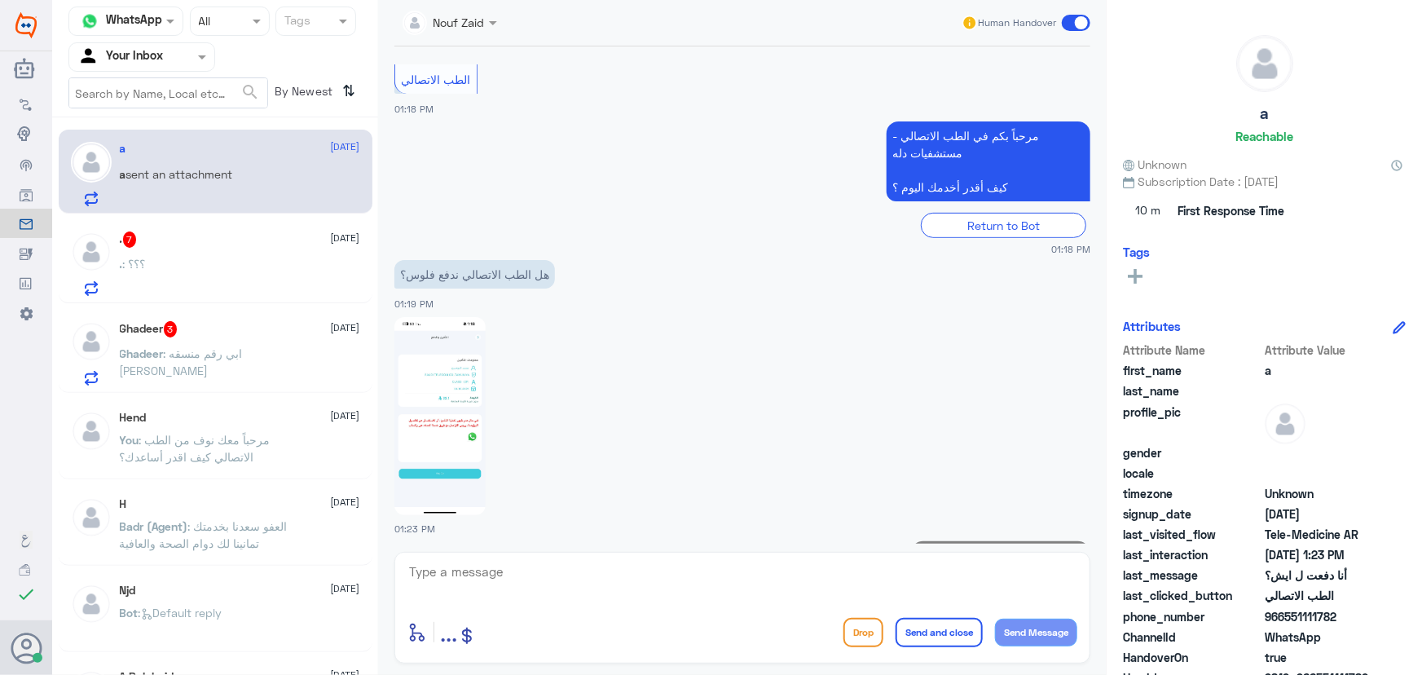
scroll to position [349, 0]
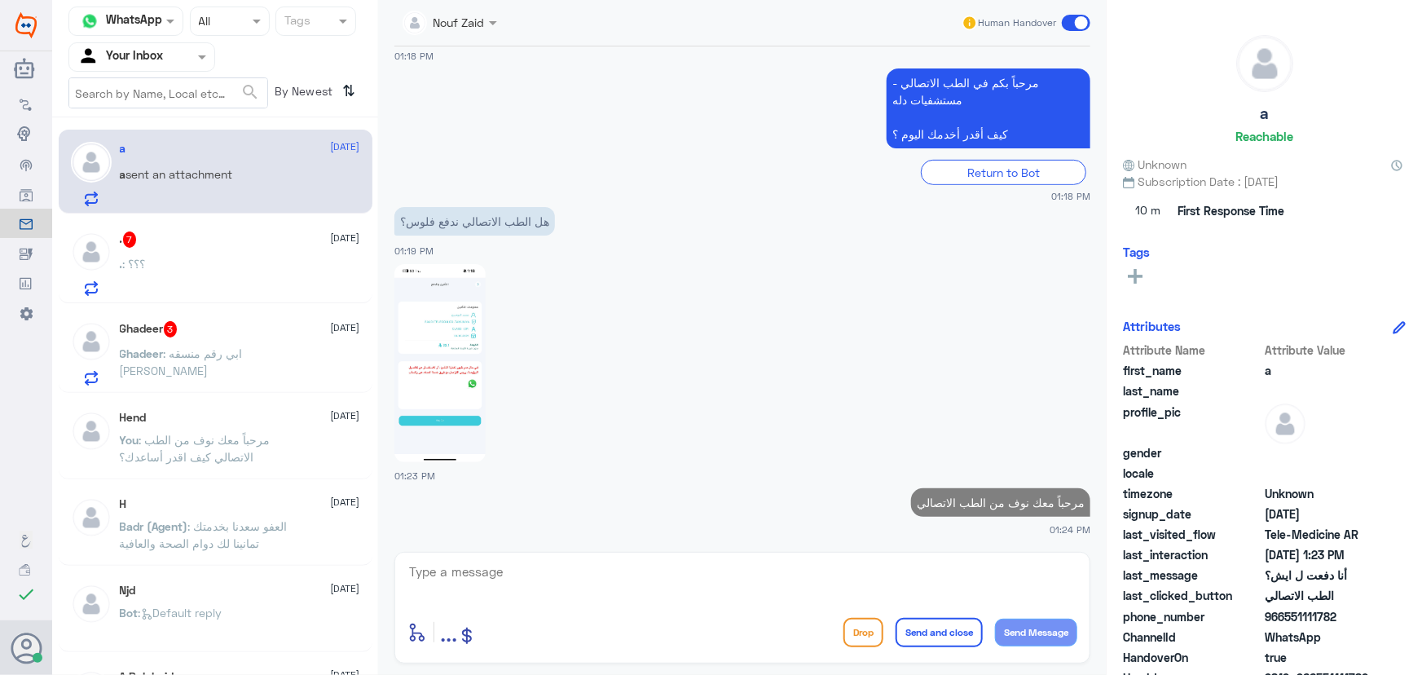
click at [926, 583] on textarea at bounding box center [742, 581] width 670 height 40
type textarea "ن"
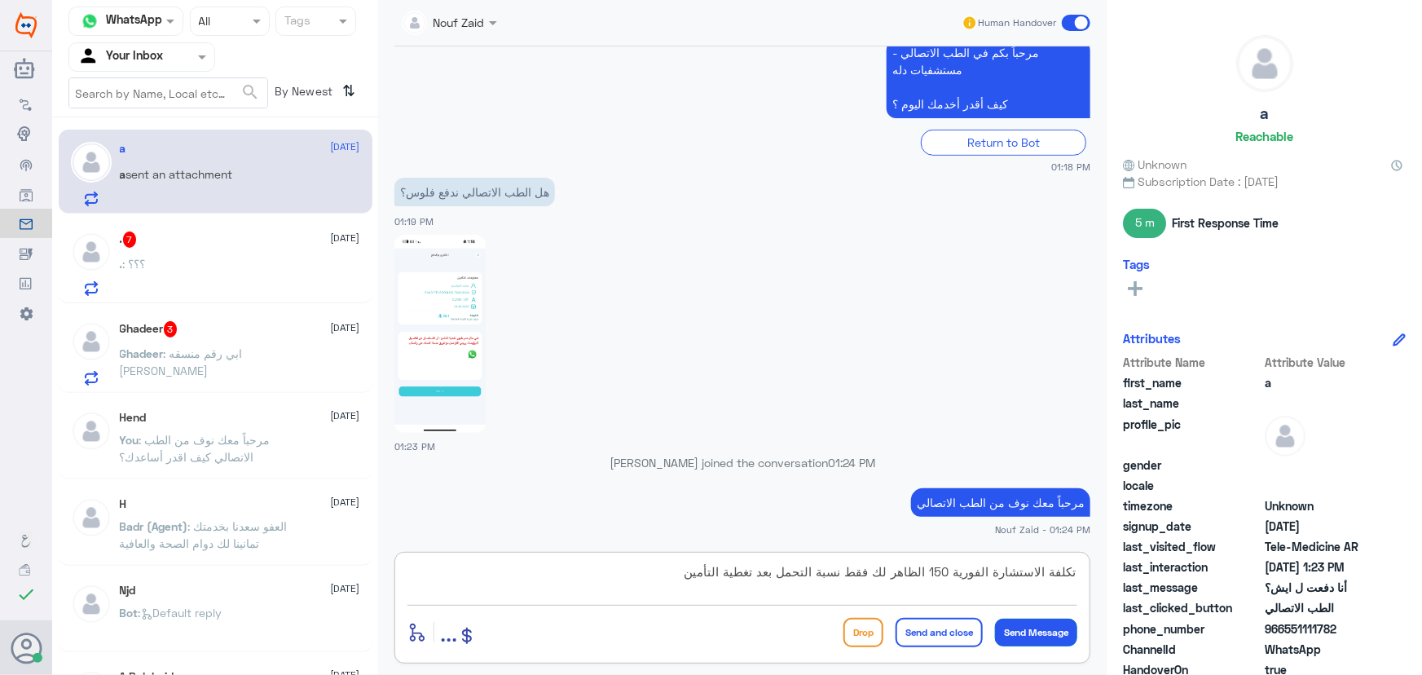
type textarea "تكلفة الاستشارة الفورية 150 الظاهر لك فقط نسبة التحمل بعد تغطية التأمين"
click at [1027, 636] on button "Send Message" at bounding box center [1036, 632] width 82 height 28
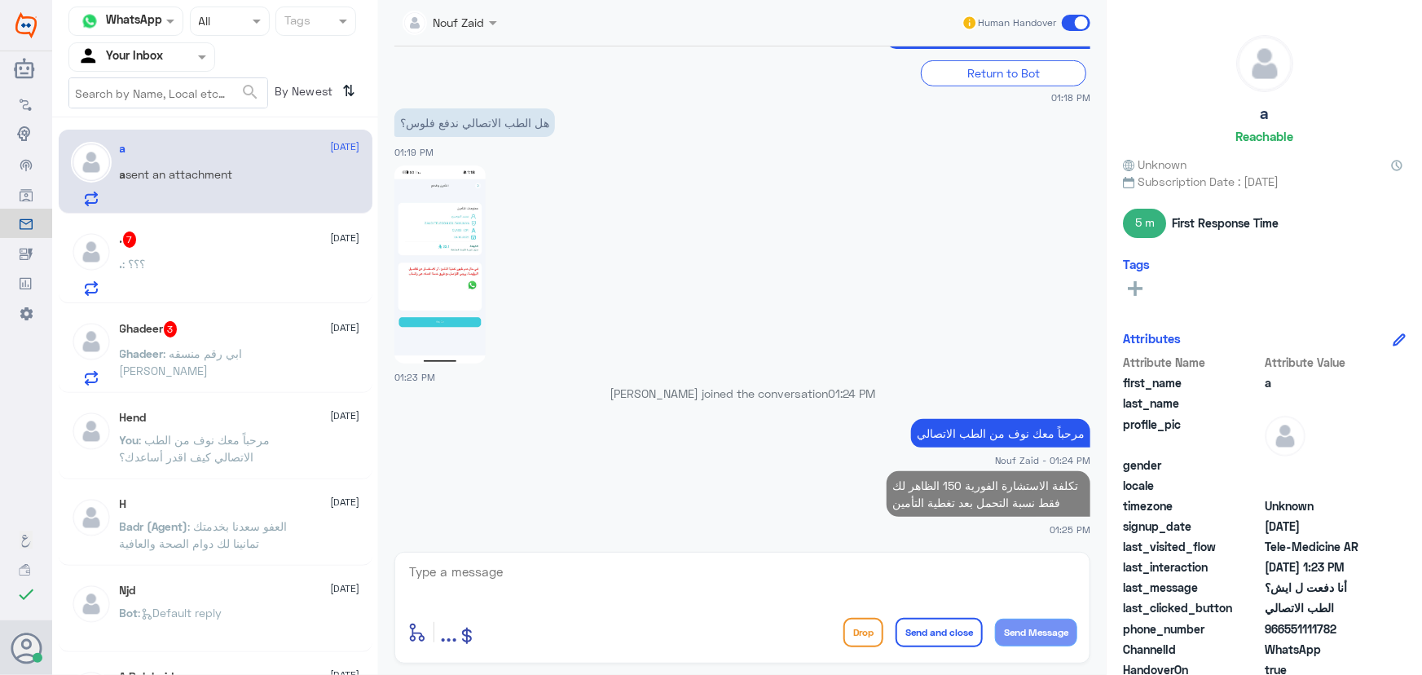
click at [237, 230] on div ". 7 22 September . : ؟؟؟" at bounding box center [216, 261] width 314 height 84
click at [253, 253] on div ". 7 22 September . : ؟؟؟" at bounding box center [240, 263] width 240 height 64
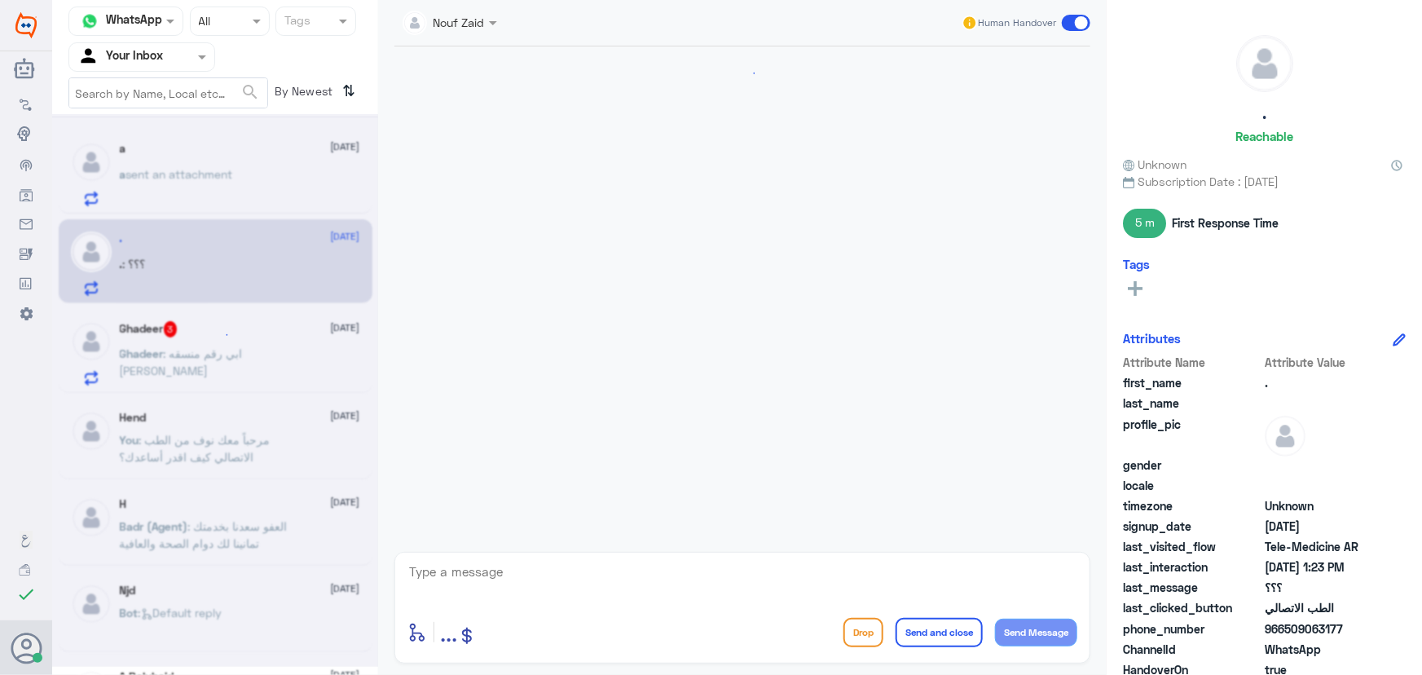
click at [185, 282] on div at bounding box center [215, 390] width 326 height 552
click at [315, 269] on div at bounding box center [215, 390] width 326 height 552
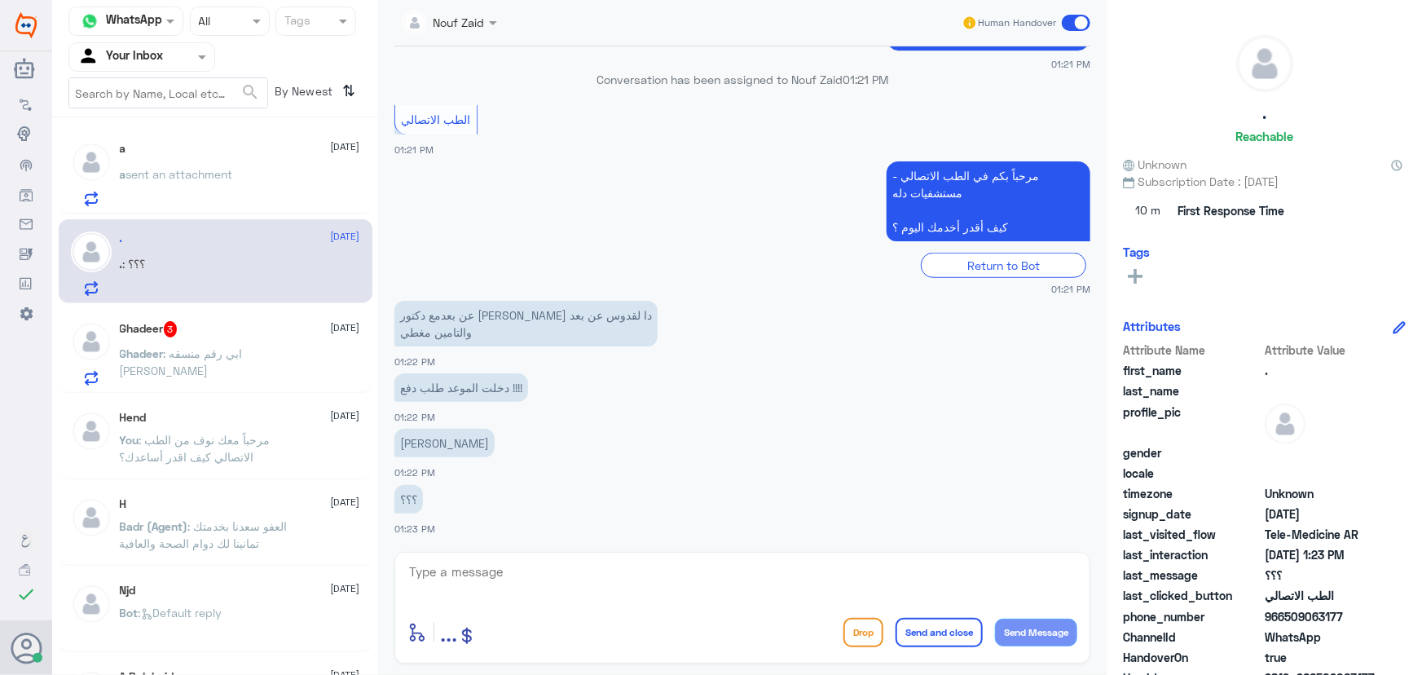
drag, startPoint x: 1285, startPoint y: 618, endPoint x: 1407, endPoint y: 622, distance: 122.3
click at [1401, 627] on div ". Reachable Unknown Subscription Date : 09/22/2025 10 m First Response Time Tag…" at bounding box center [1263, 340] width 315 height 680
click at [1296, 616] on span "966509063177" at bounding box center [1324, 616] width 118 height 17
click at [1287, 618] on span "966509063177" at bounding box center [1324, 616] width 118 height 17
drag, startPoint x: 1287, startPoint y: 618, endPoint x: 1377, endPoint y: 625, distance: 90.7
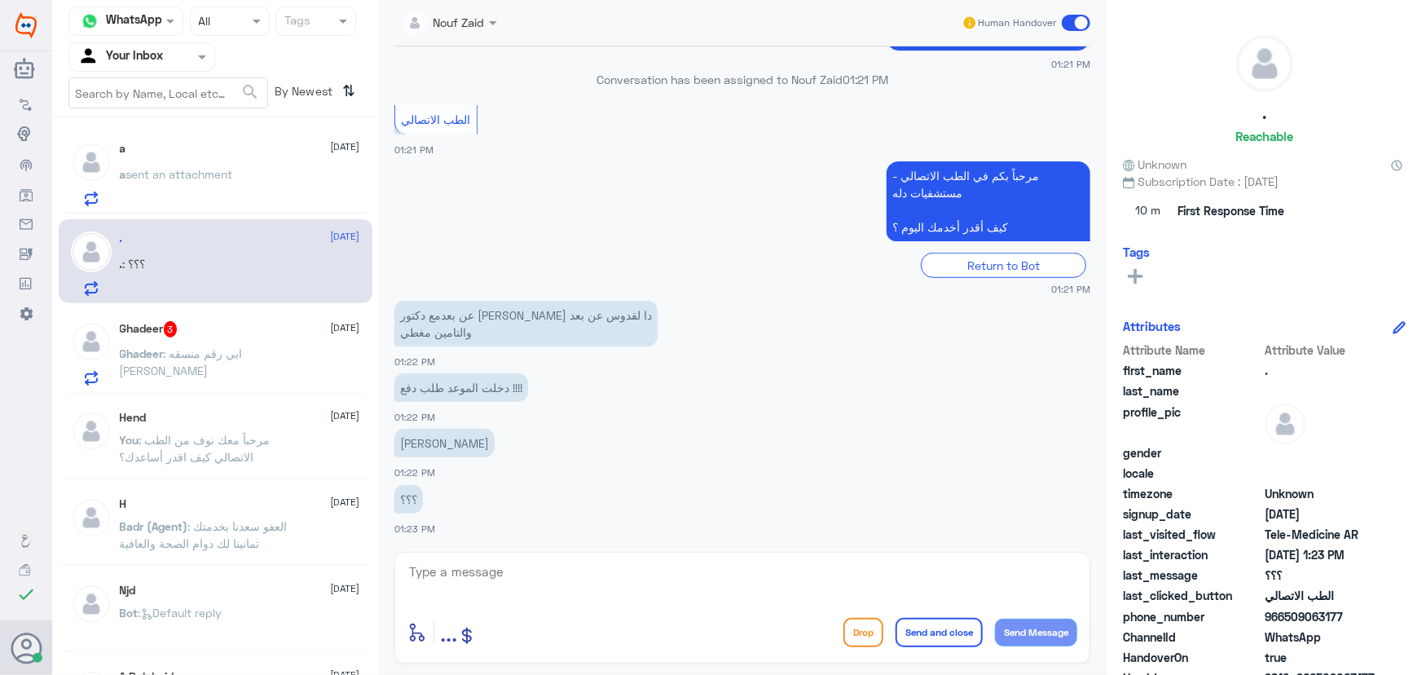
click at [1377, 625] on div "phone_number 966509063177" at bounding box center [1264, 618] width 283 height 20
copy span "509063177"
click at [866, 569] on textarea at bounding box center [742, 581] width 670 height 40
click at [636, 561] on textarea at bounding box center [742, 581] width 670 height 40
click at [611, 587] on textarea at bounding box center [742, 581] width 670 height 40
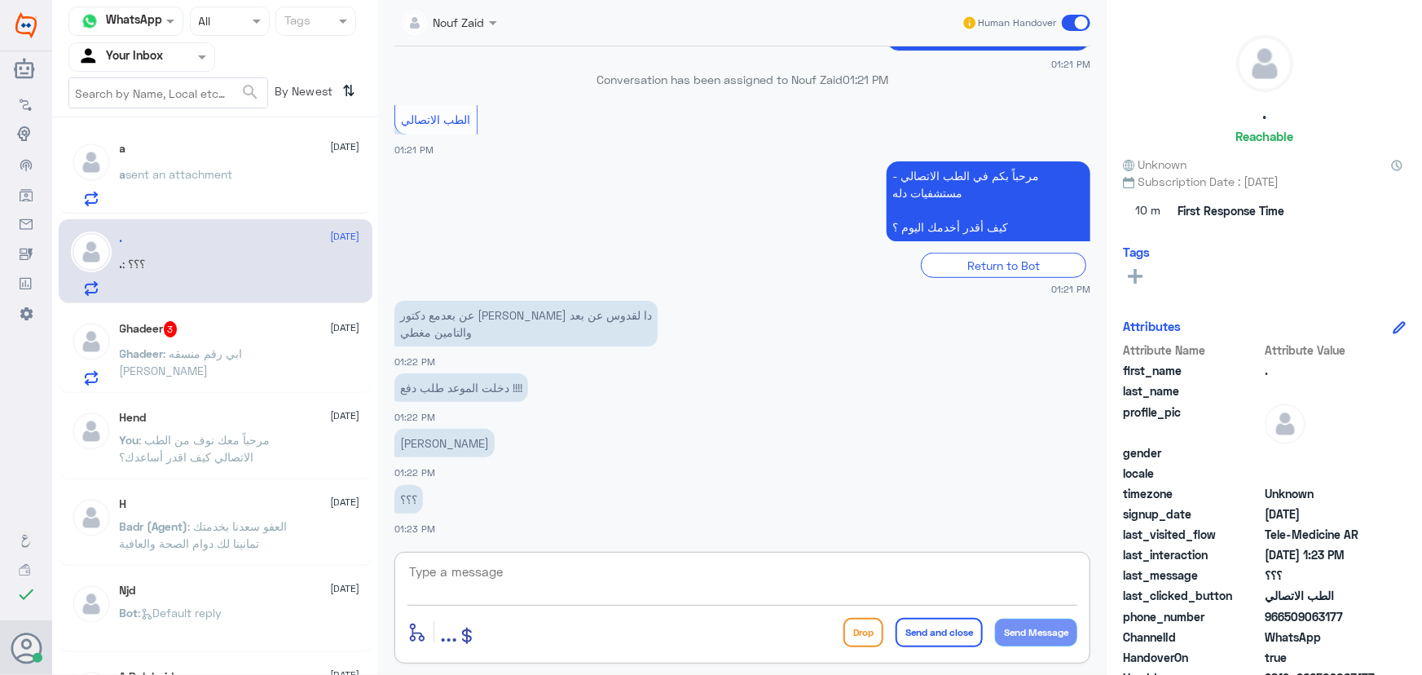
click at [611, 587] on textarea at bounding box center [742, 581] width 670 height 40
paste textarea "مرحباً معك نوف من الطب الاتصالي"
type textarea "مرحباً معك نوف من الطب الاتصالي"
click at [1023, 640] on div "Drop Send and close Send Message" at bounding box center [960, 632] width 234 height 29
click at [1012, 631] on button "Send Message" at bounding box center [1036, 632] width 82 height 28
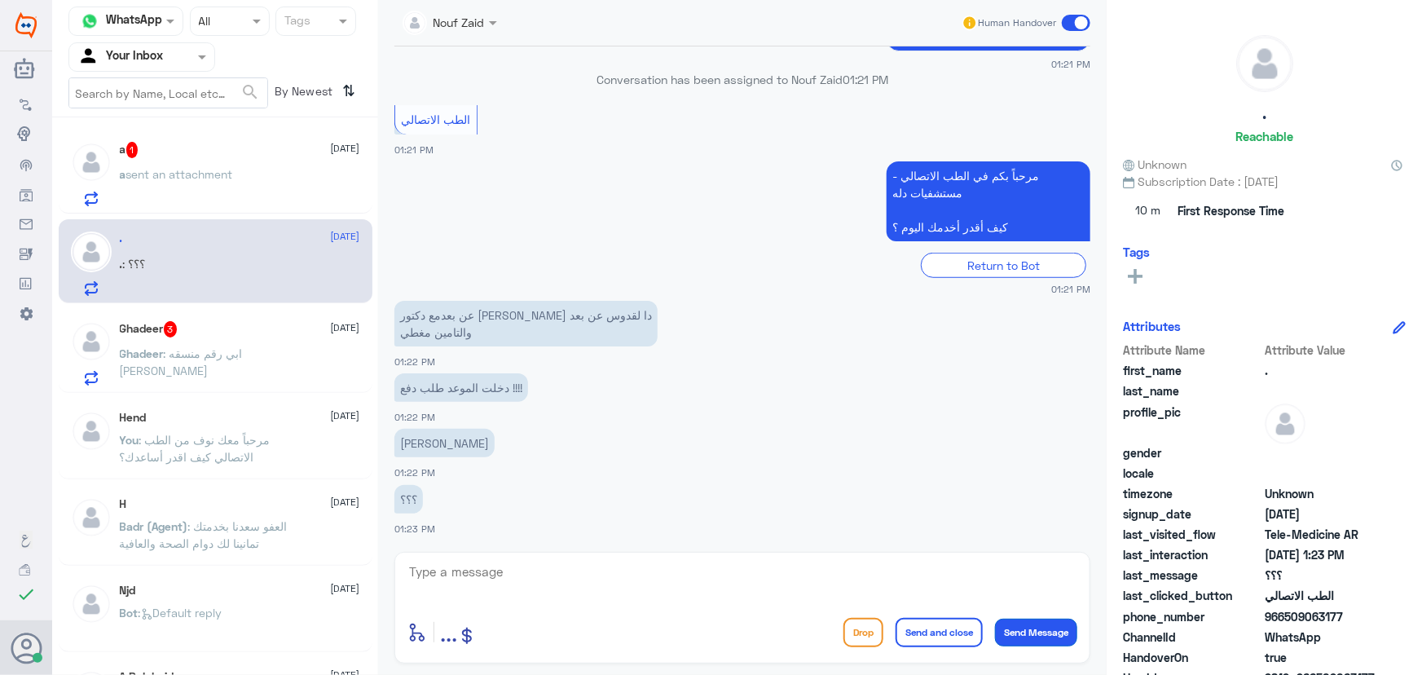
scroll to position [554, 0]
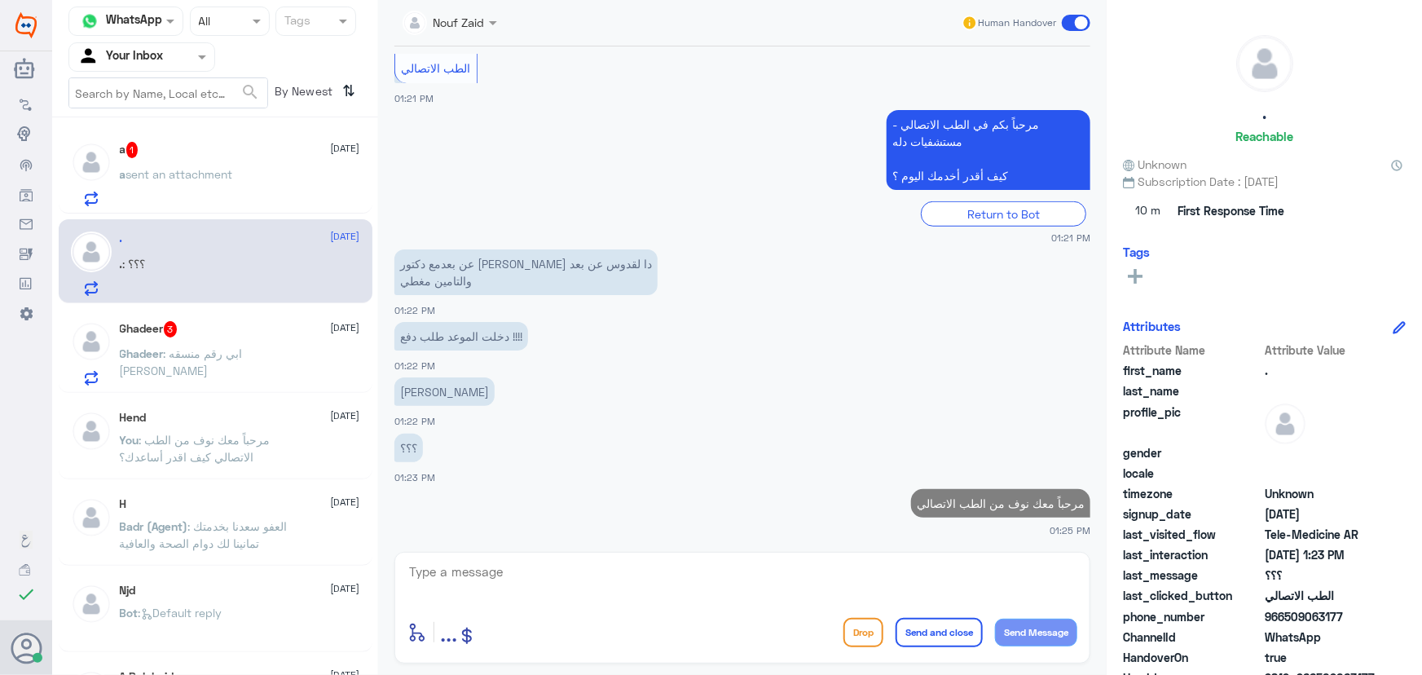
click at [297, 193] on div "a sent an attachment" at bounding box center [240, 187] width 240 height 37
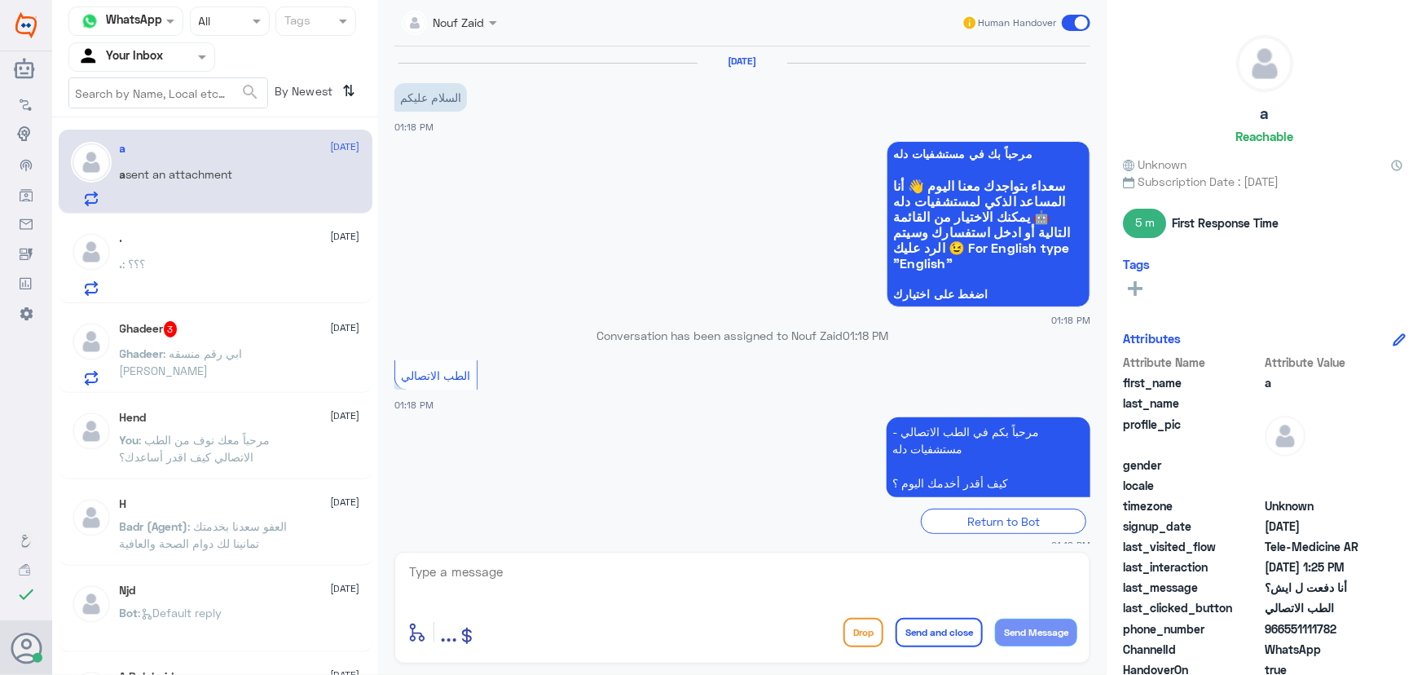
scroll to position [504, 0]
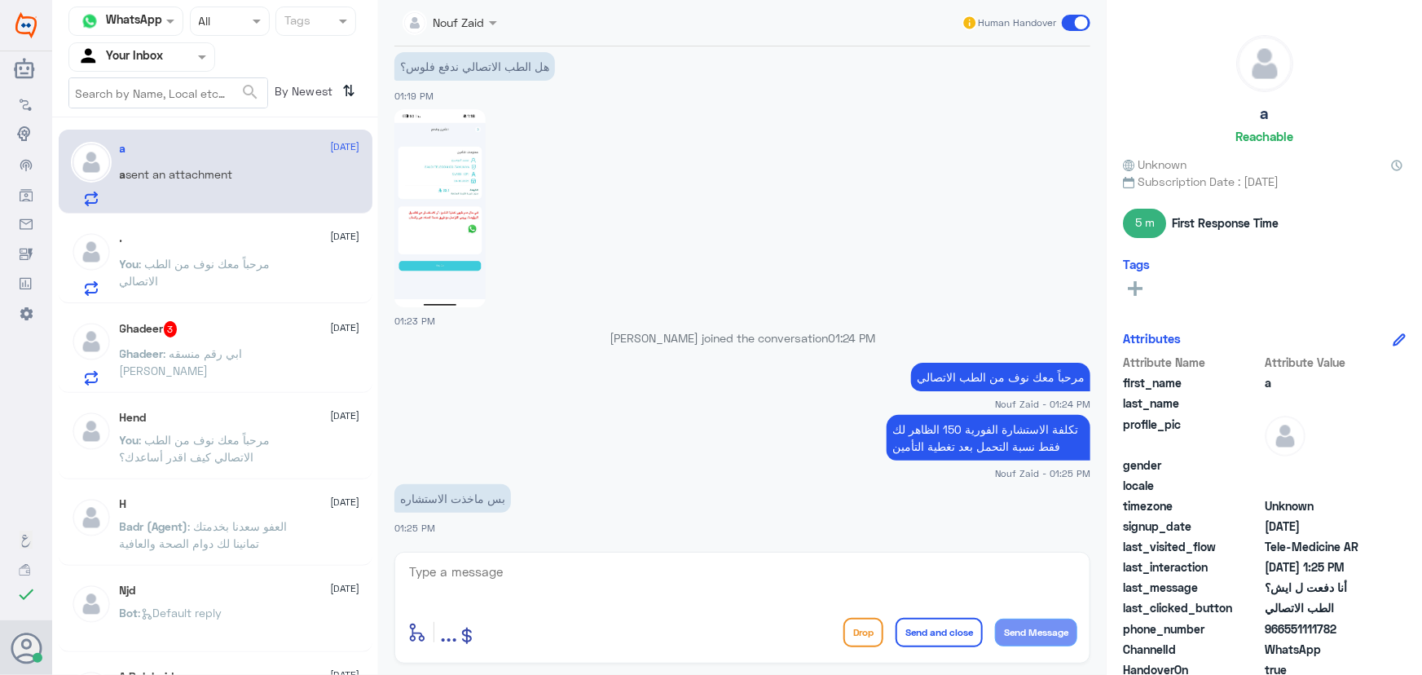
click at [267, 365] on p "Ghadeer : ابي رقم منسقه الدكتور عبدالعزيز السيف" at bounding box center [211, 365] width 183 height 41
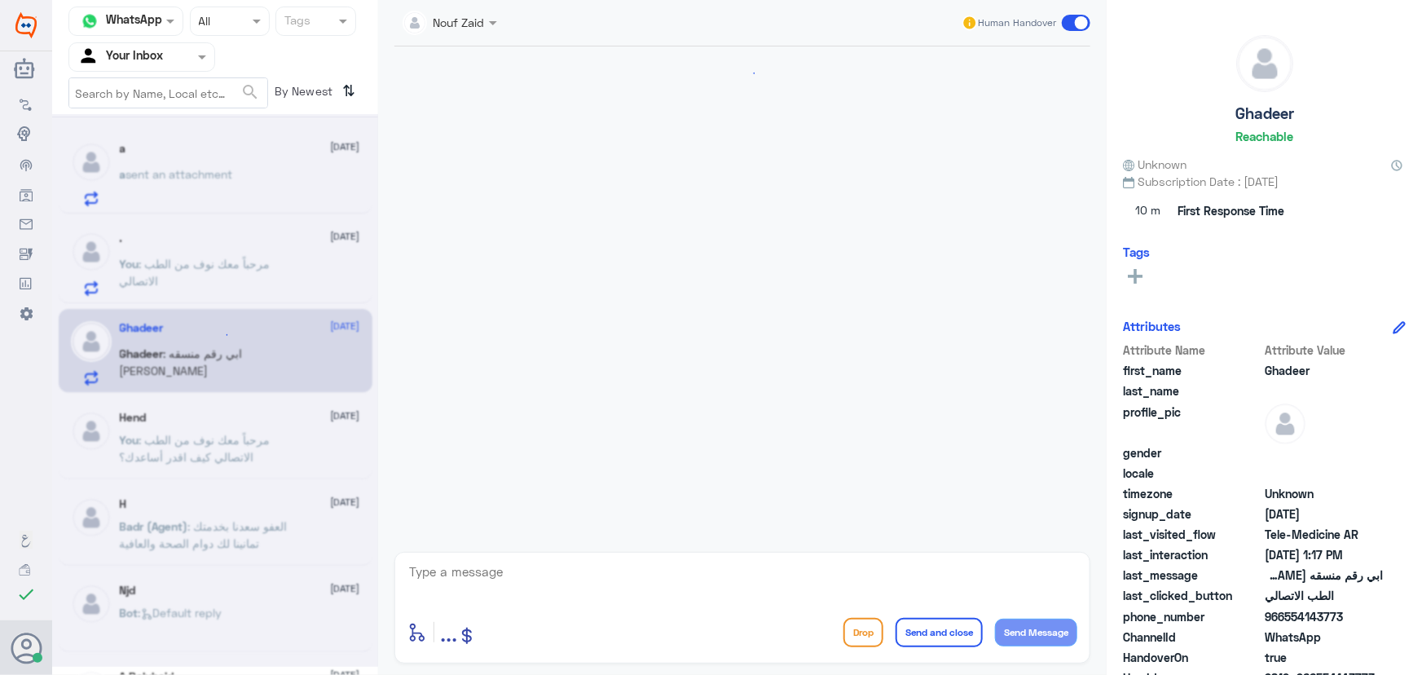
scroll to position [72, 0]
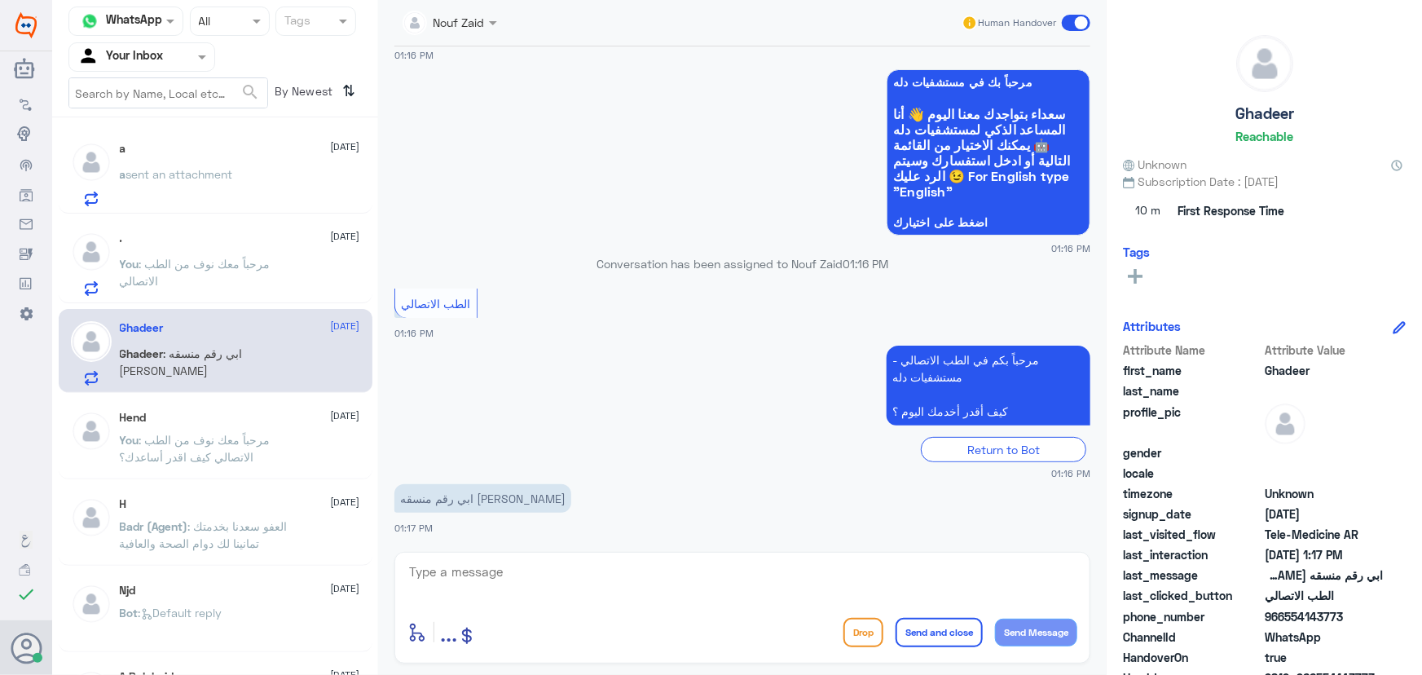
click at [287, 161] on div "a 22 September a sent an attachment" at bounding box center [240, 174] width 240 height 64
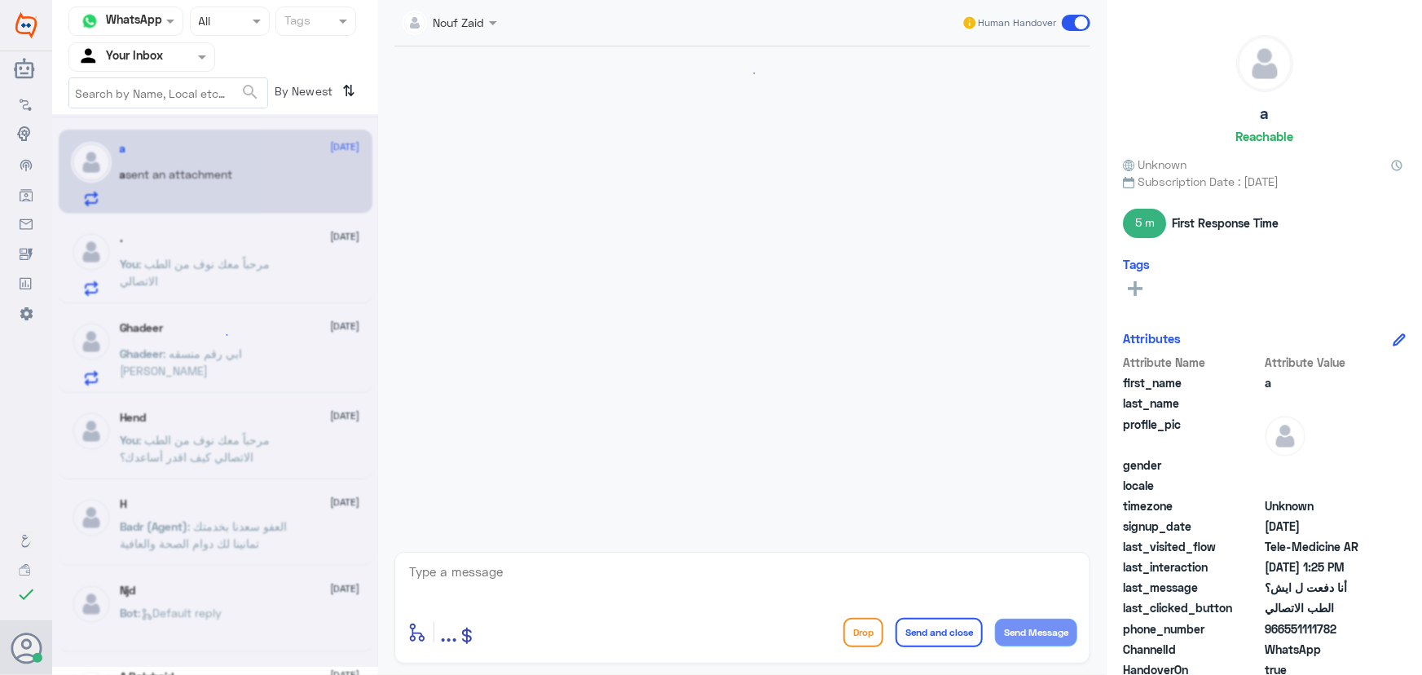
scroll to position [504, 0]
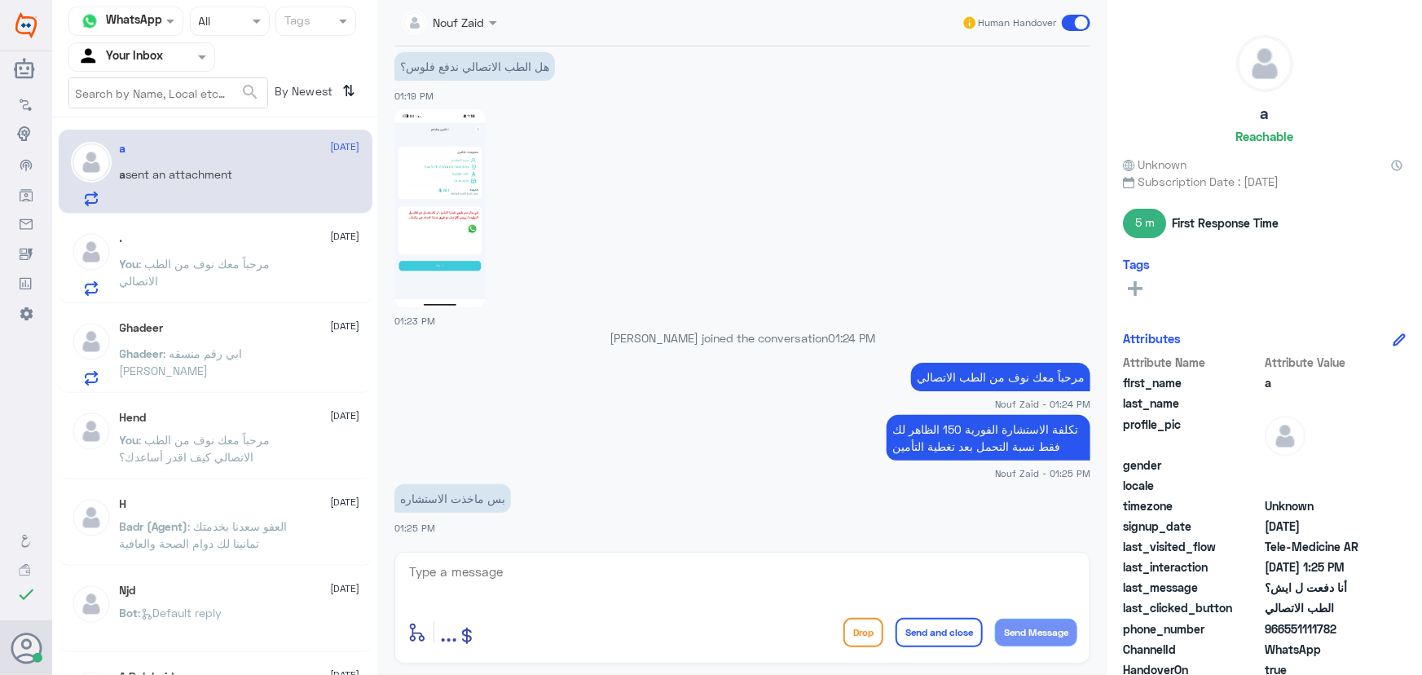
click at [244, 275] on p "You : مرحباً معك نوف من الطب الاتصالي" at bounding box center [211, 275] width 183 height 41
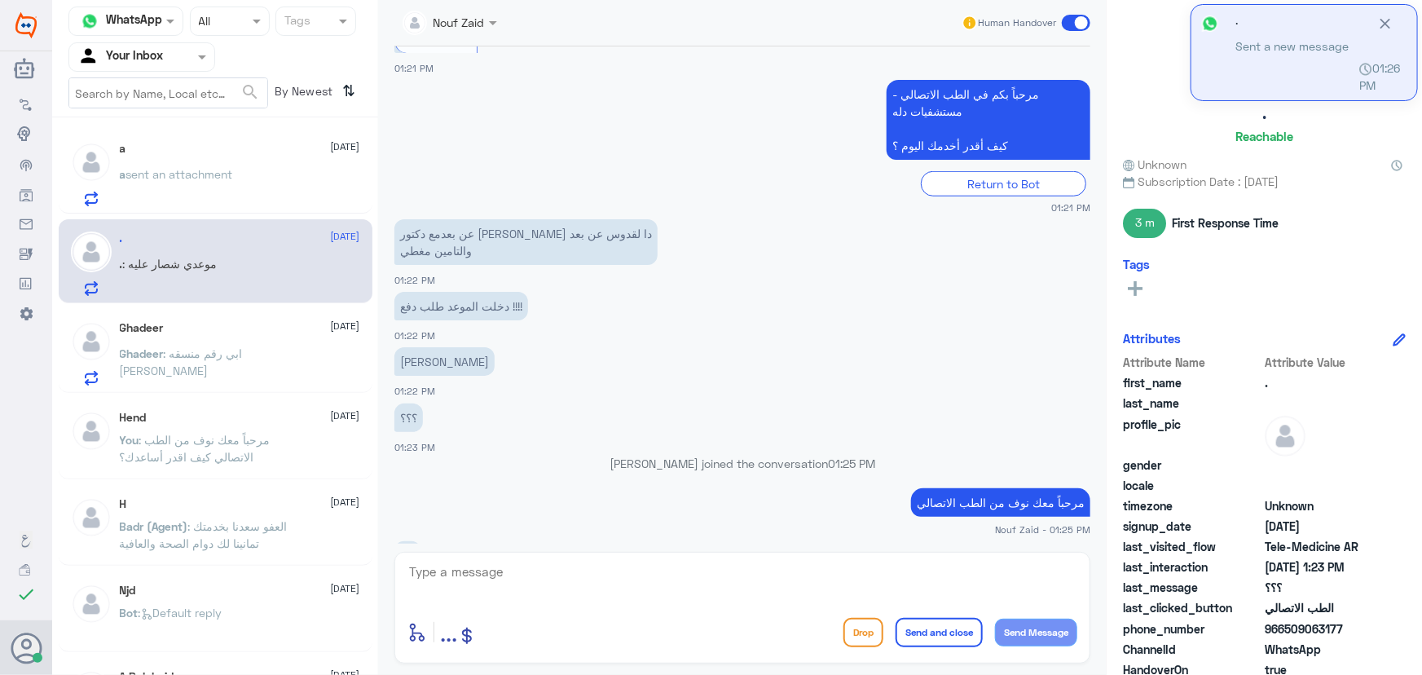
scroll to position [696, 0]
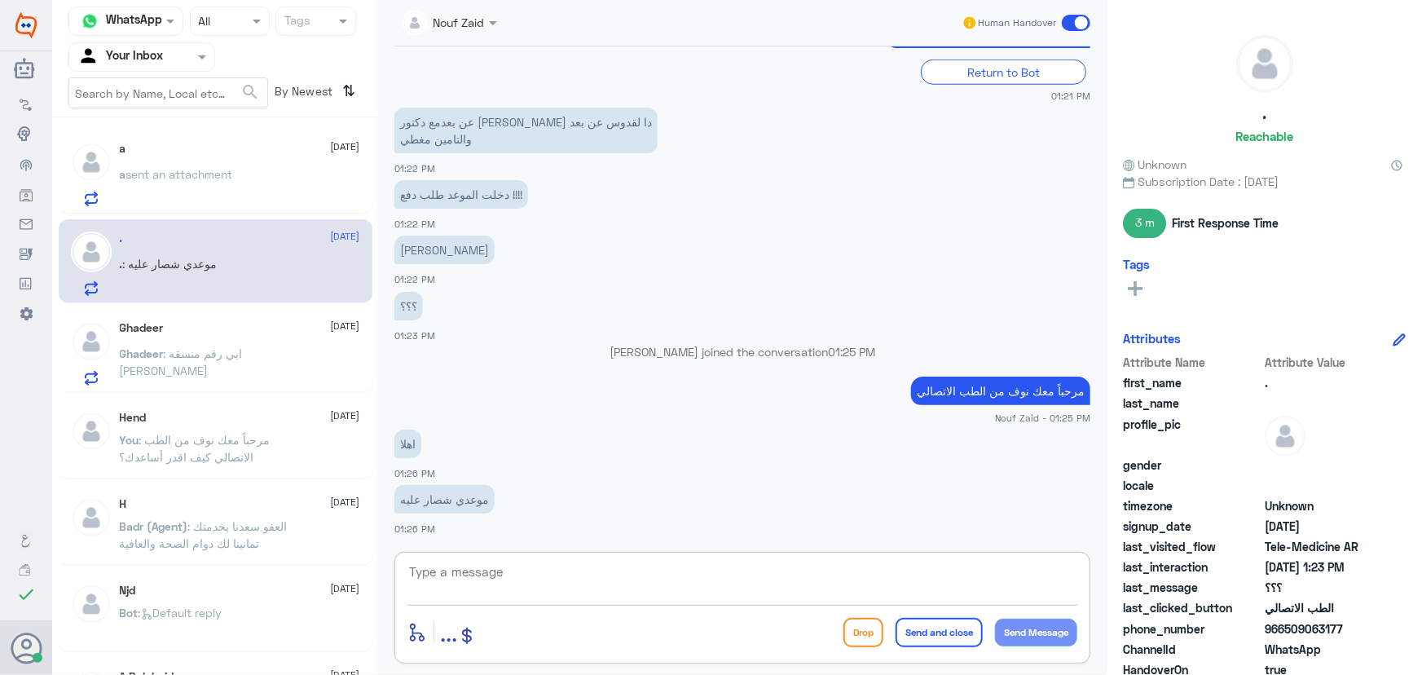
click at [630, 579] on textarea at bounding box center [742, 581] width 670 height 40
type textarea "تم تحديث التأمين الخاص بكم"
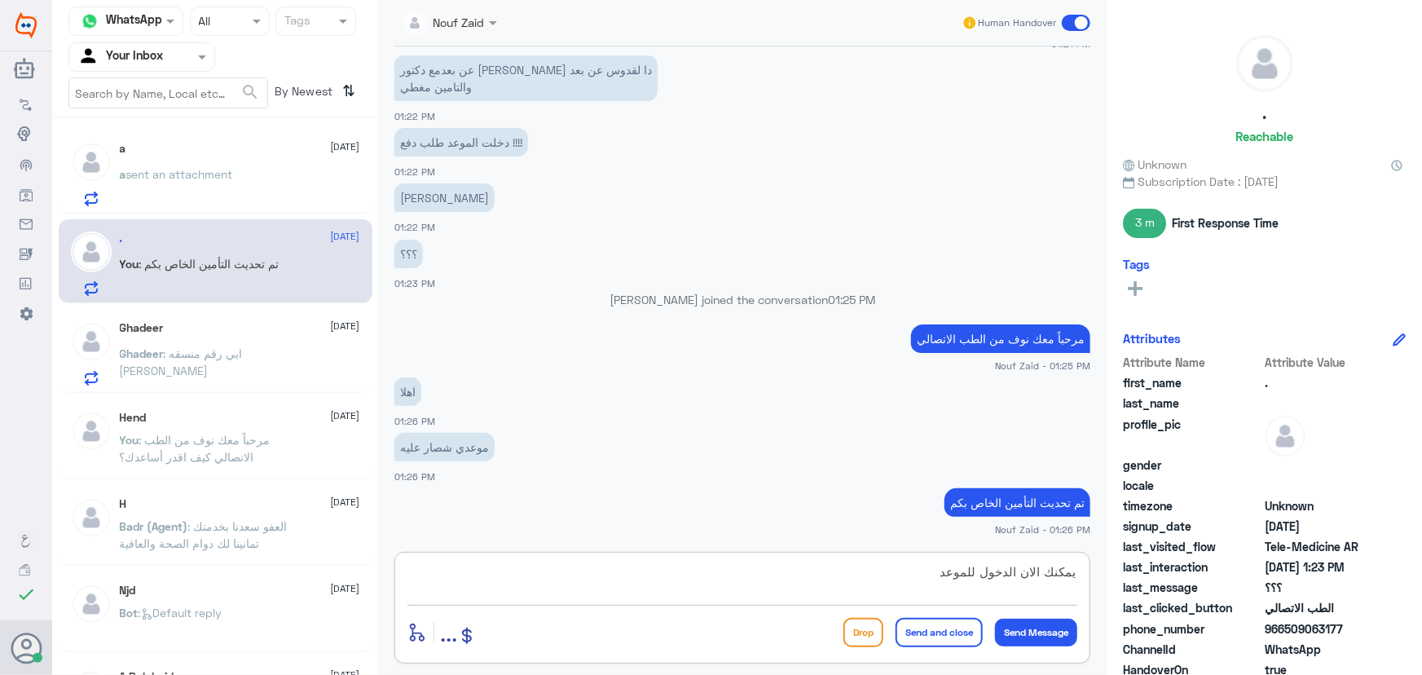
type textarea "يمكنك الان الدخول للموعد"
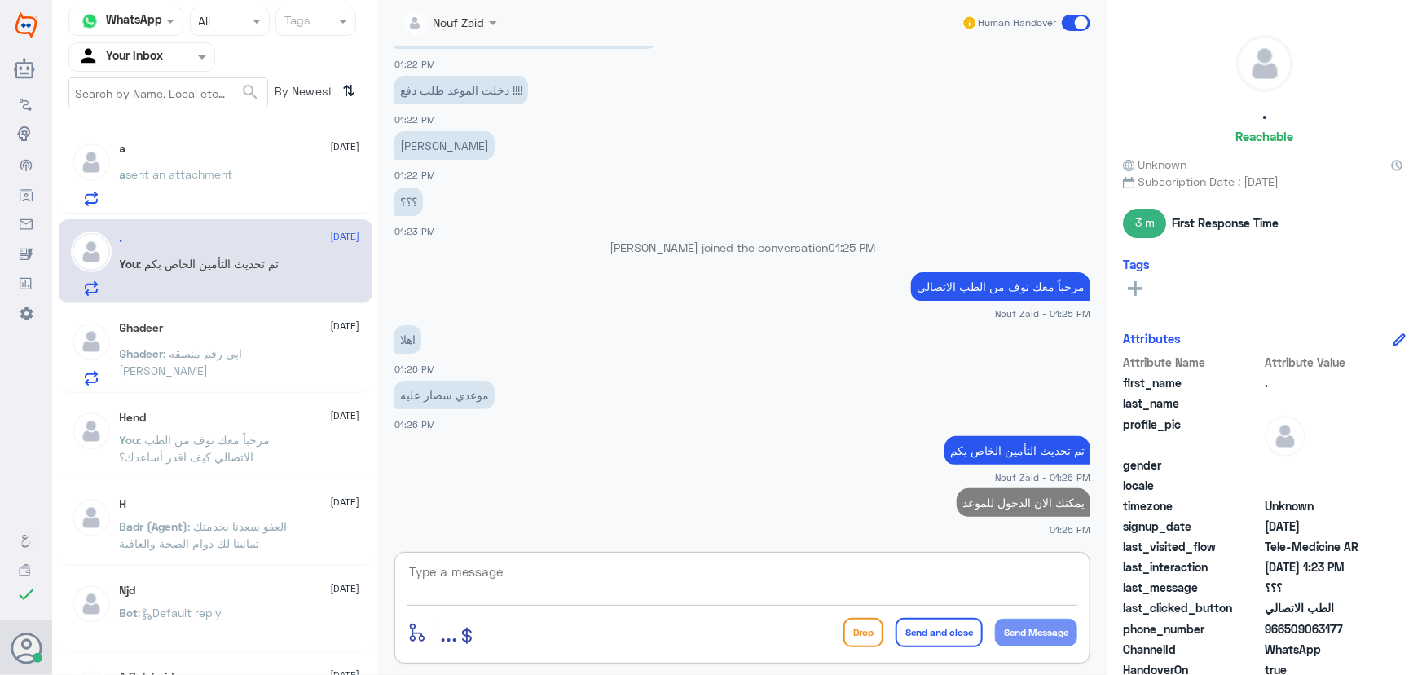
click at [230, 315] on div "Ghadeer 22 September Ghadeer : ابي رقم منسقه الدكتور عبدالعزيز السيف" at bounding box center [216, 351] width 314 height 84
click at [269, 361] on p "Ghadeer : ابي رقم منسقه الدكتور عبدالعزيز السيف" at bounding box center [211, 365] width 183 height 41
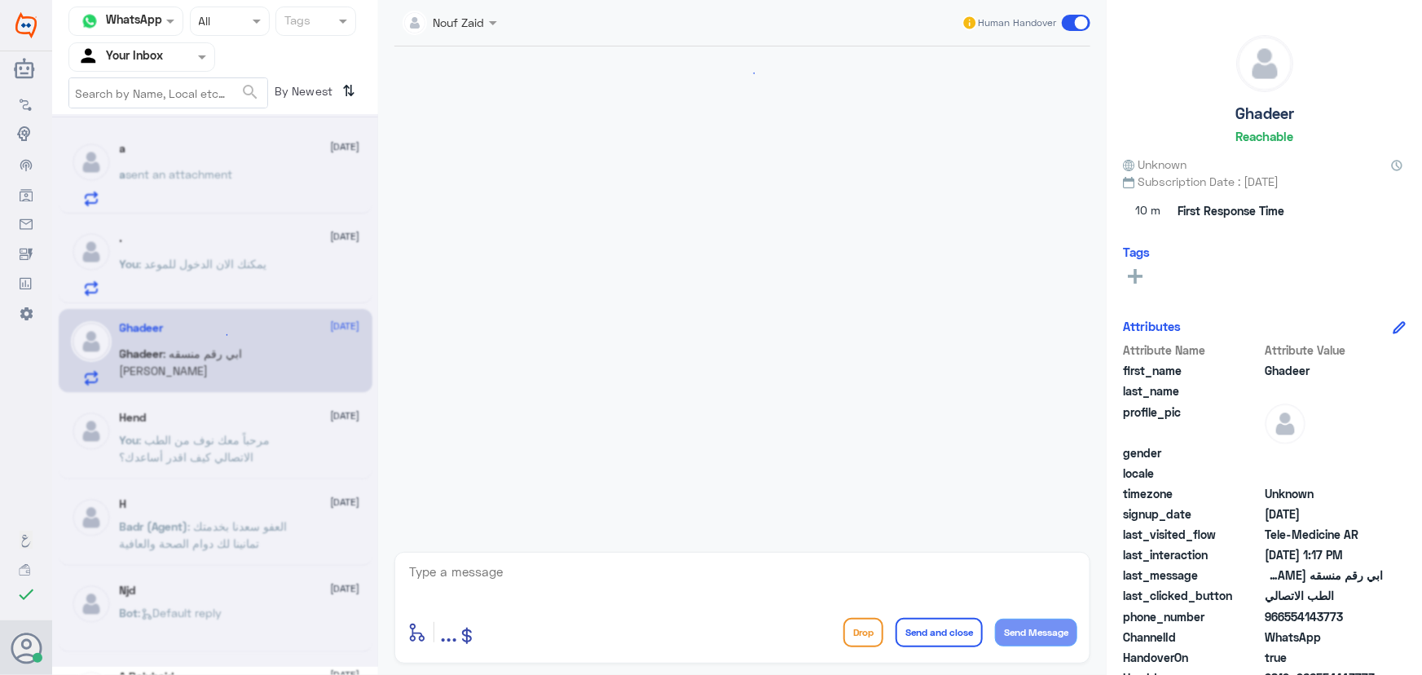
scroll to position [72, 0]
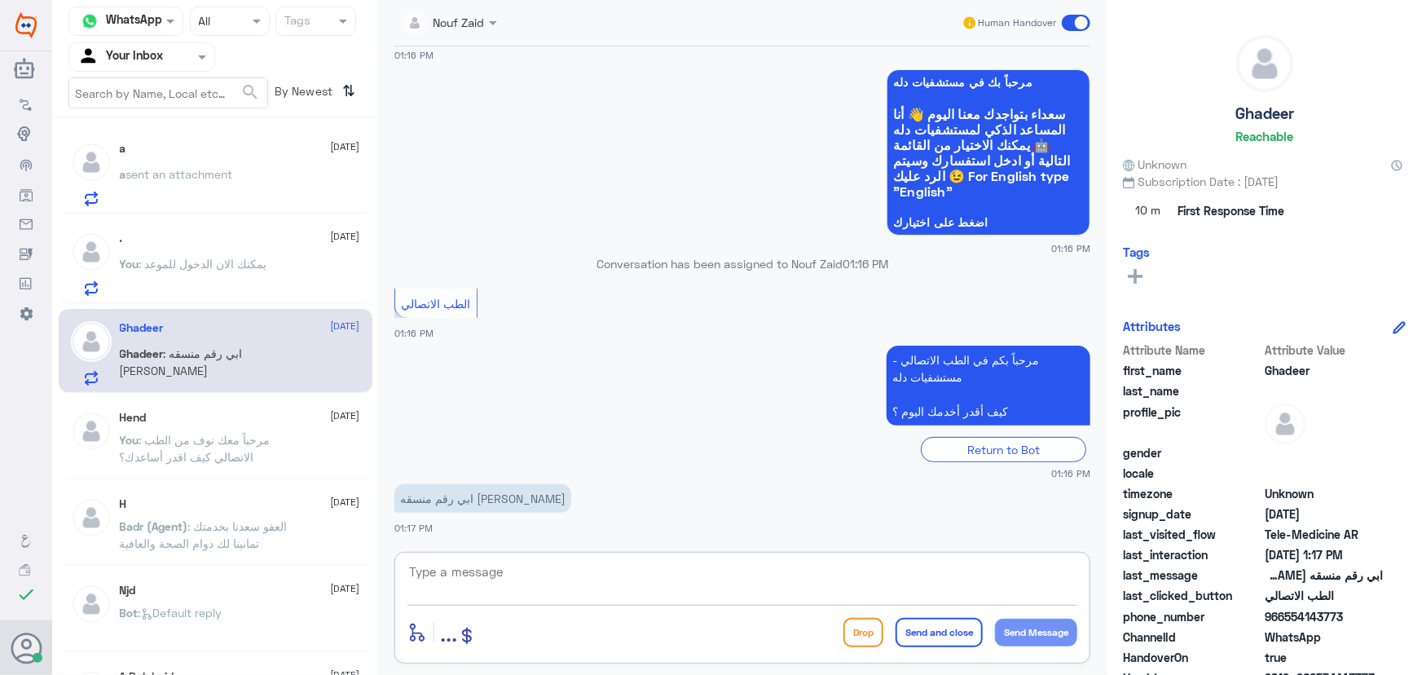
click at [614, 589] on textarea at bounding box center [742, 581] width 670 height 40
paste textarea "مرحباً معك نوف من الطب الاتصالي"
type textarea "مرحباً معك نوف من الطب الاتصالي"
click at [1056, 637] on button "Send Message" at bounding box center [1036, 632] width 82 height 28
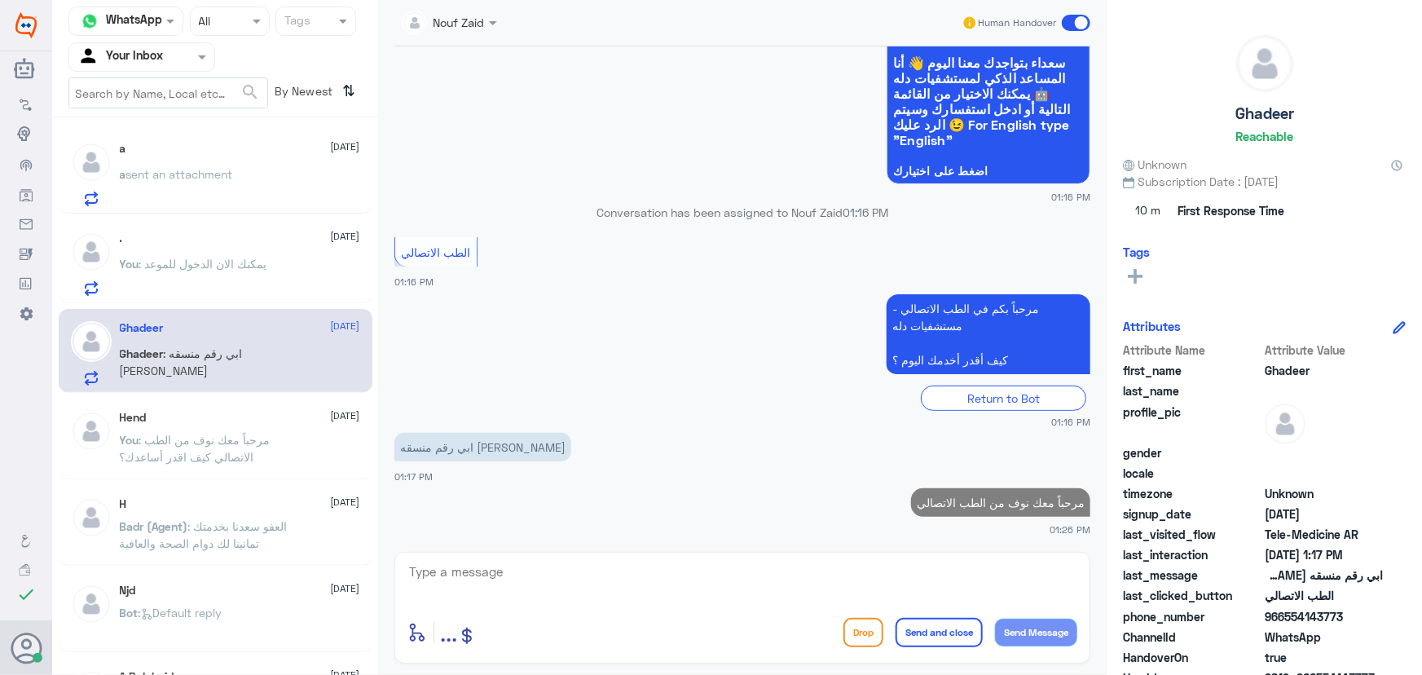
click at [904, 596] on textarea at bounding box center [742, 581] width 670 height 40
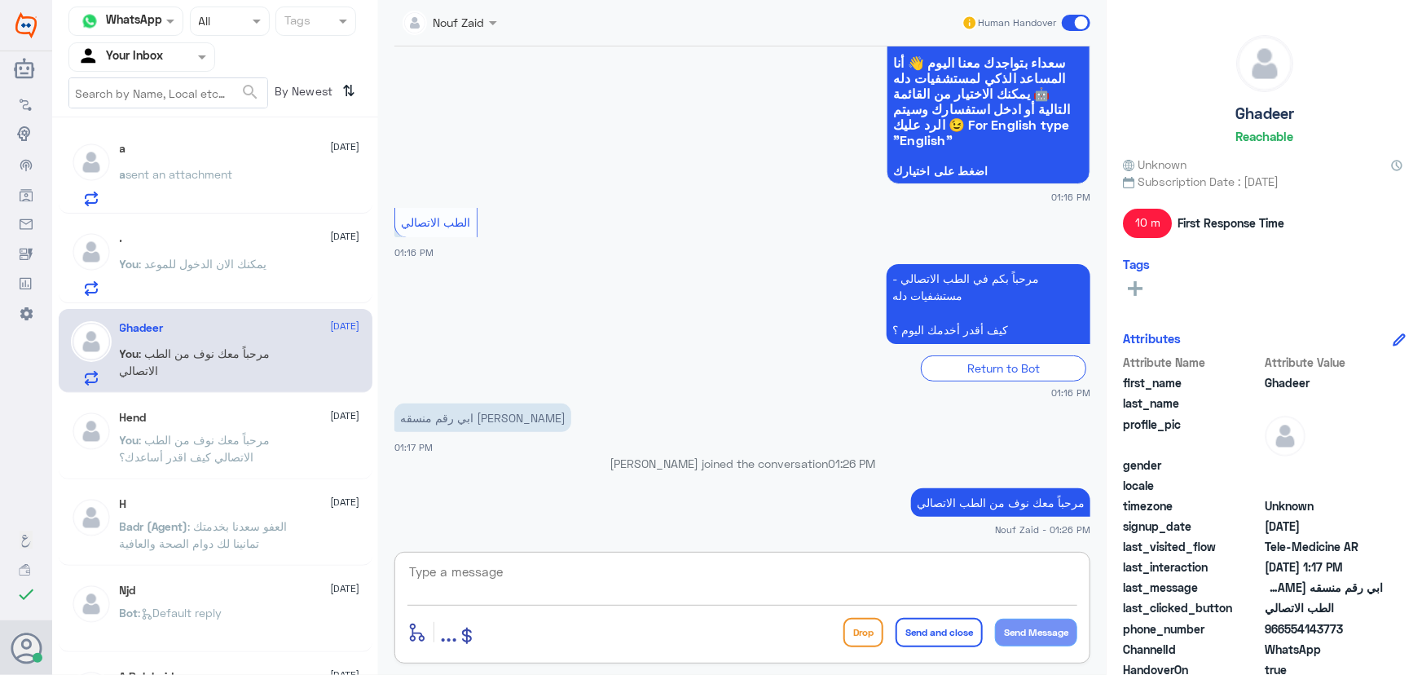
click at [573, 580] on textarea at bounding box center [742, 581] width 670 height 40
paste textarea "هنا الطب الاتصالي لكل مايخص الاستشارة الفورية من خلال التطبيق، يمكنك الاستفسار …"
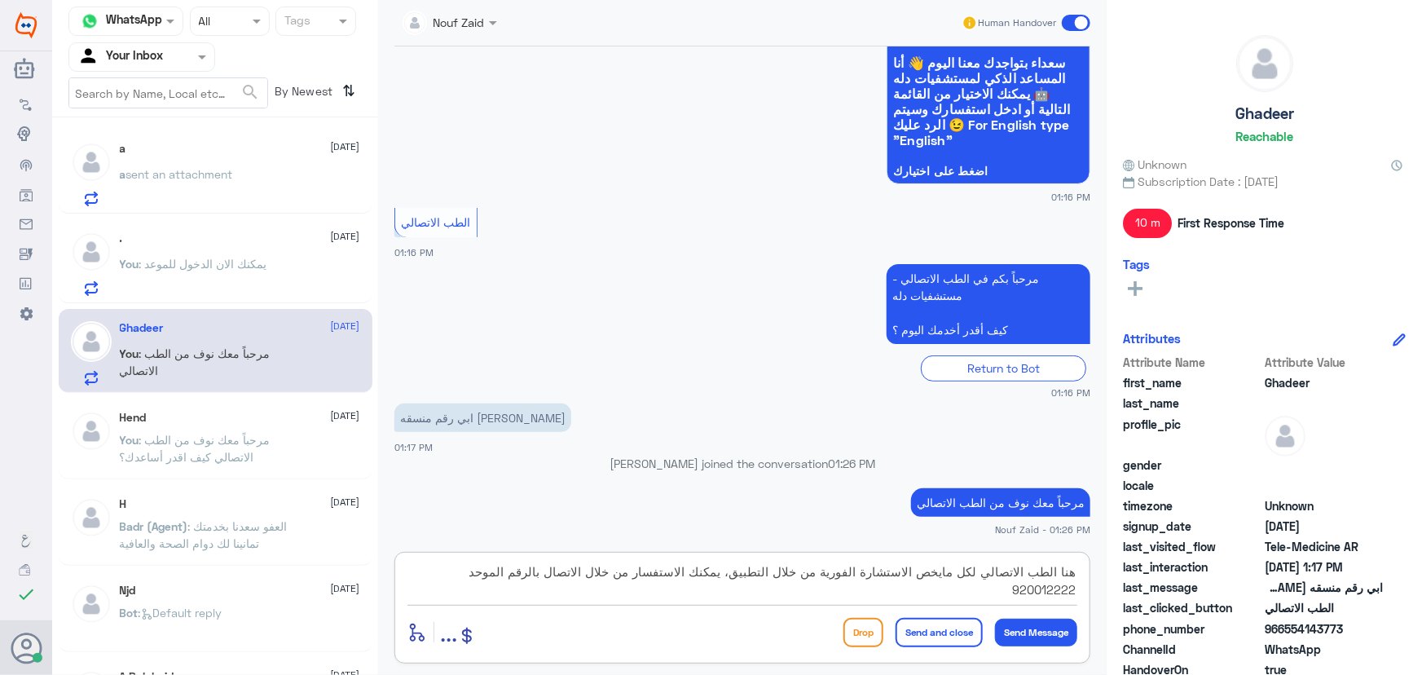
type textarea "هنا الطب الاتصالي لكل مايخص الاستشارة الفورية من خلال التطبيق، يمكنك الاستفسار …"
click at [931, 626] on button "Send and close" at bounding box center [938, 632] width 87 height 29
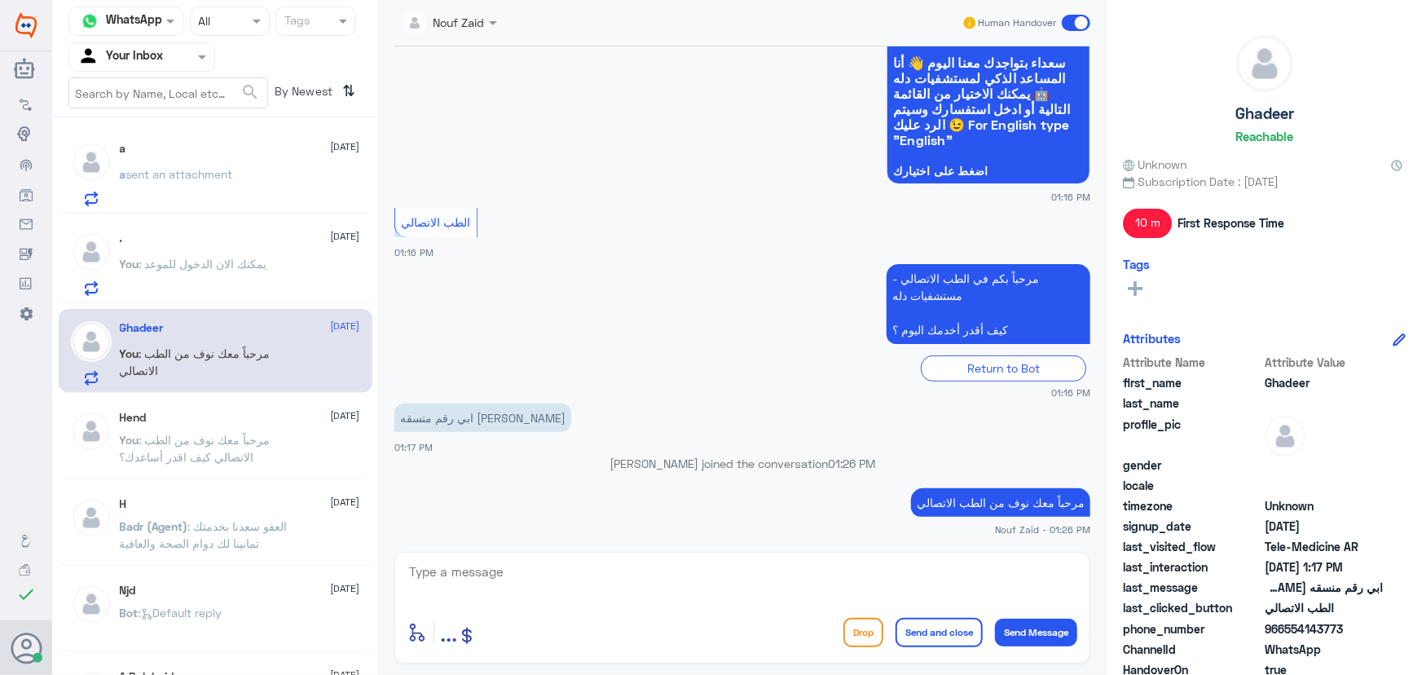
scroll to position [227, 0]
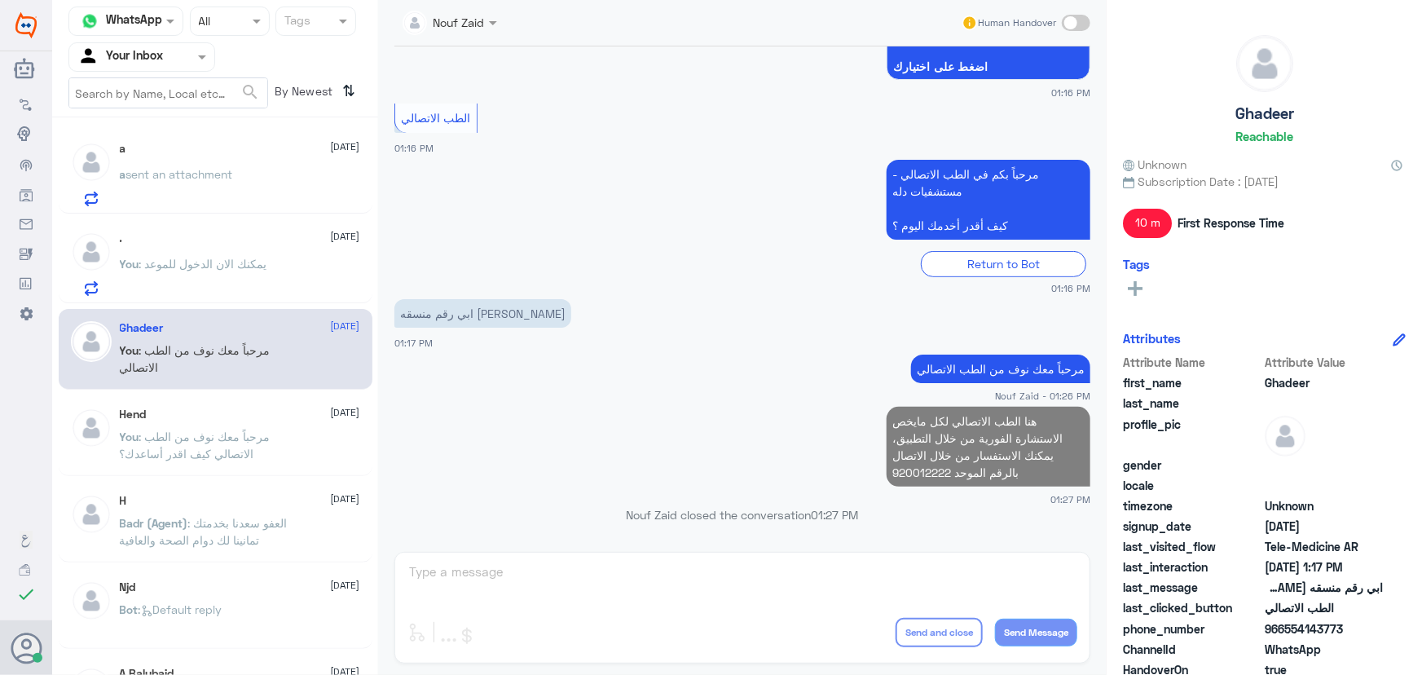
click at [173, 231] on div ". 22 September" at bounding box center [240, 238] width 240 height 14
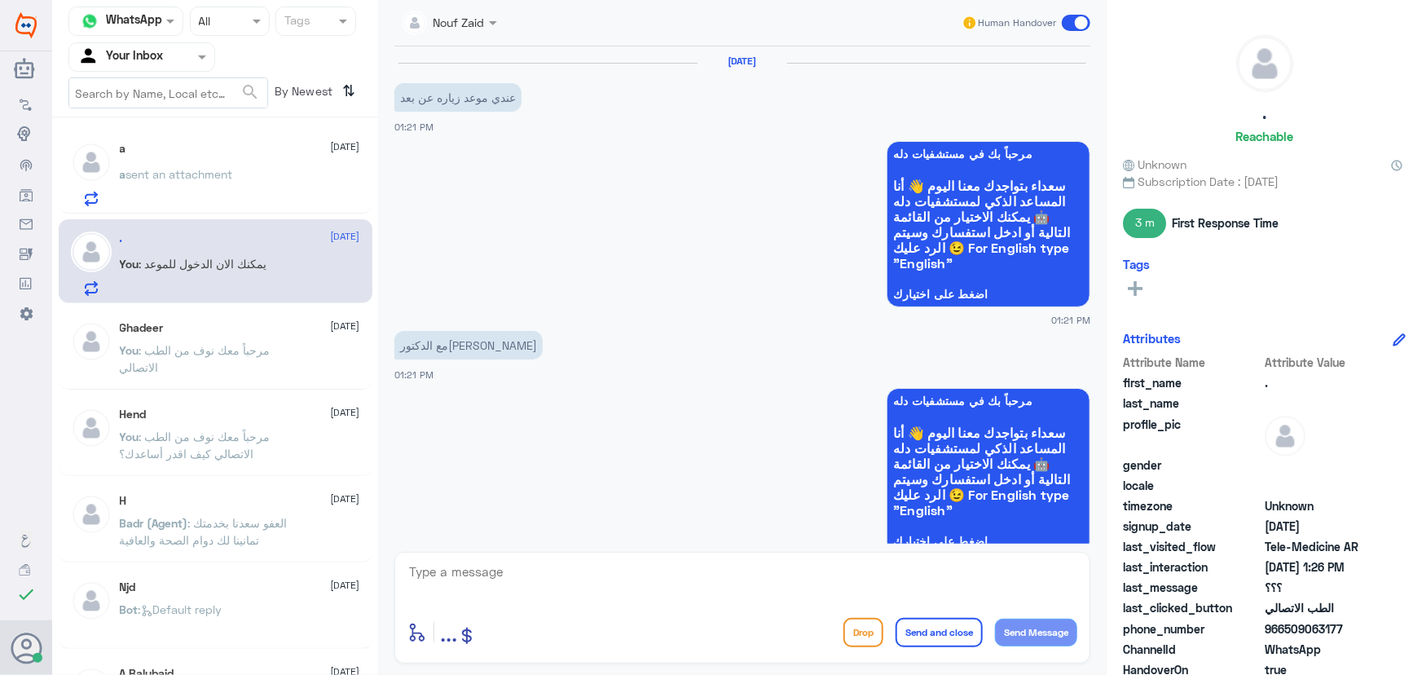
scroll to position [799, 0]
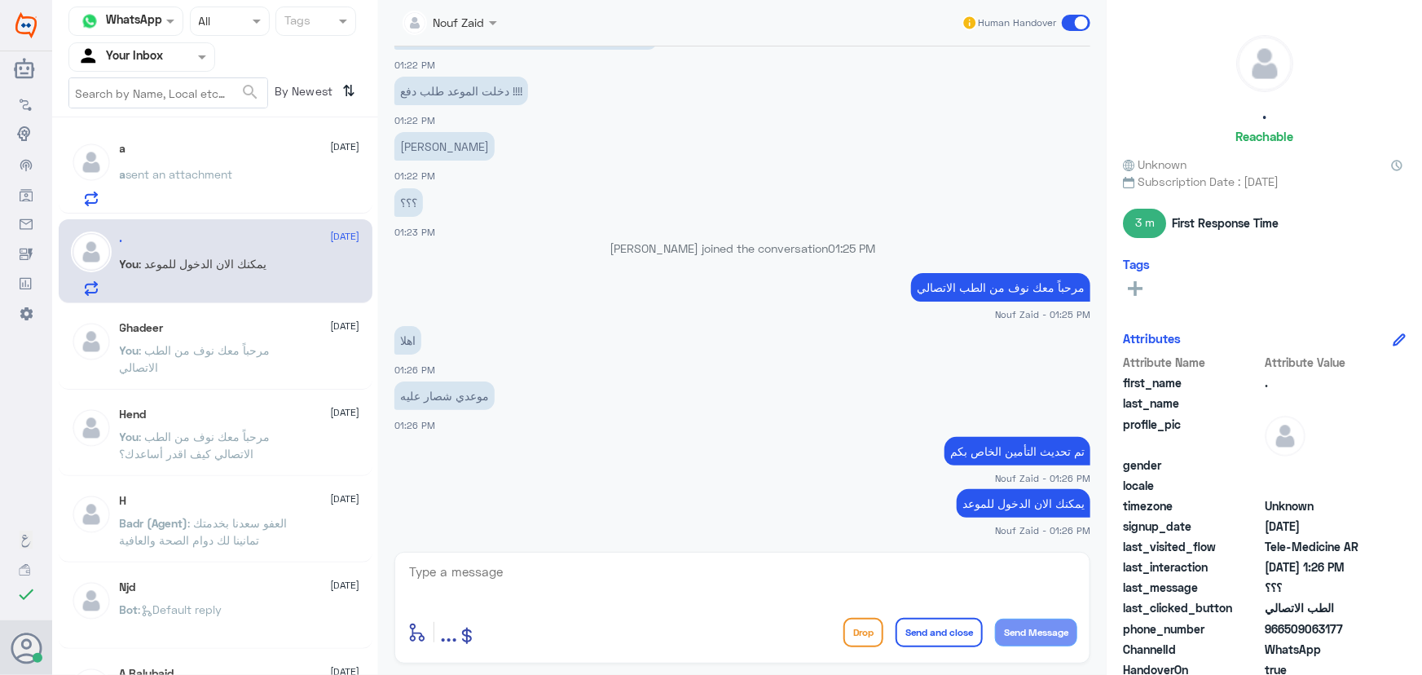
click at [209, 179] on span "sent an attachment" at bounding box center [179, 174] width 107 height 14
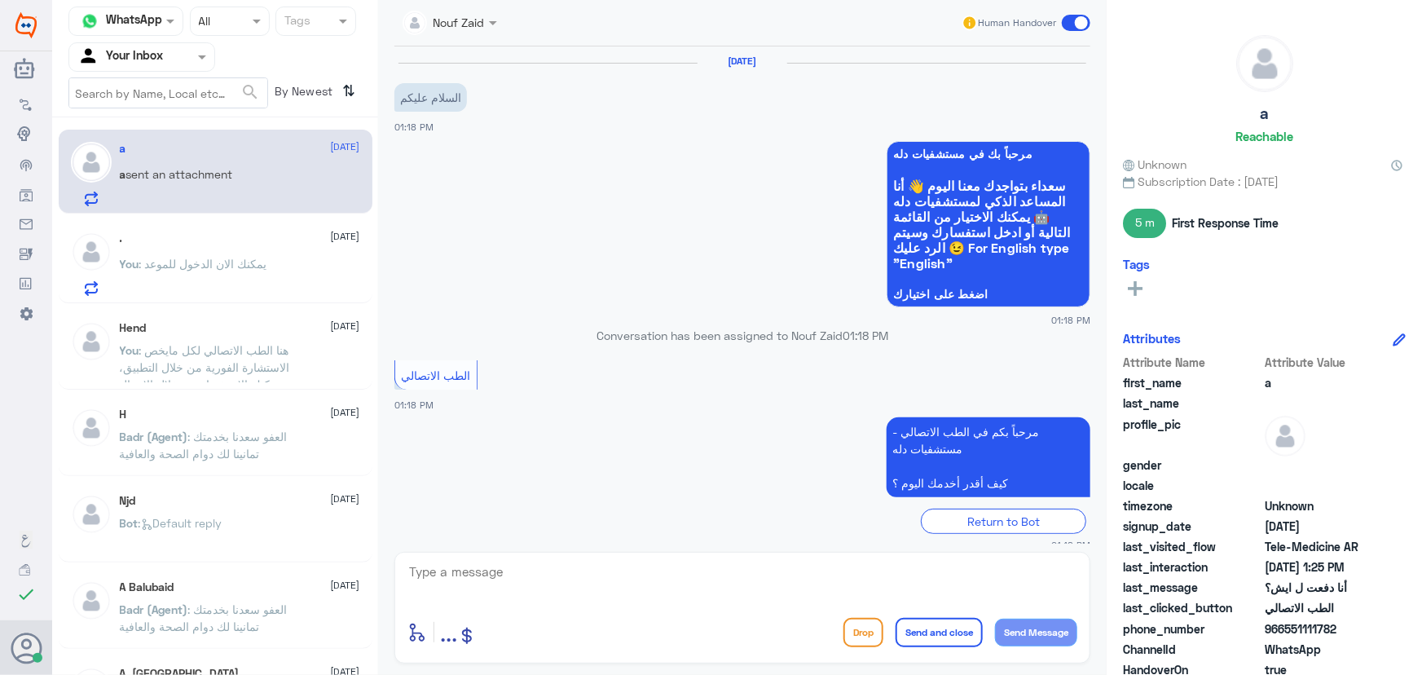
scroll to position [504, 0]
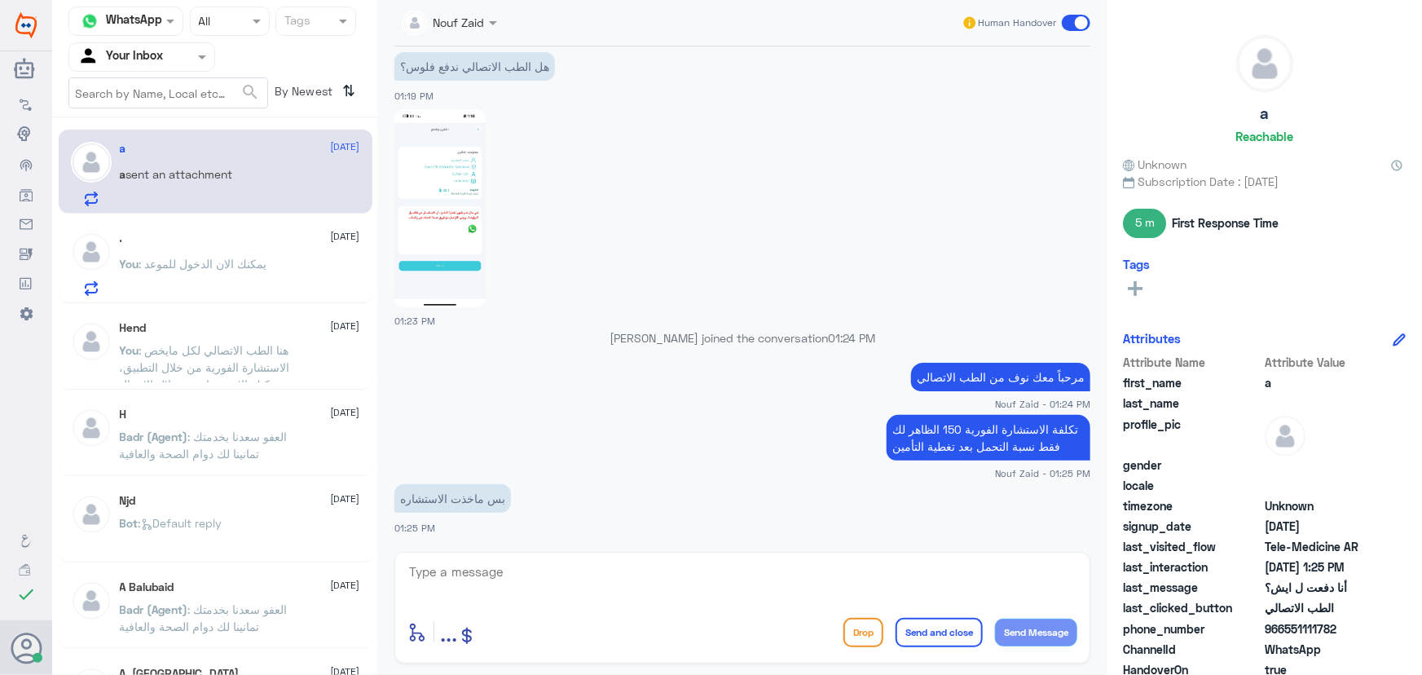
click at [196, 236] on div ". 22 September" at bounding box center [240, 238] width 240 height 14
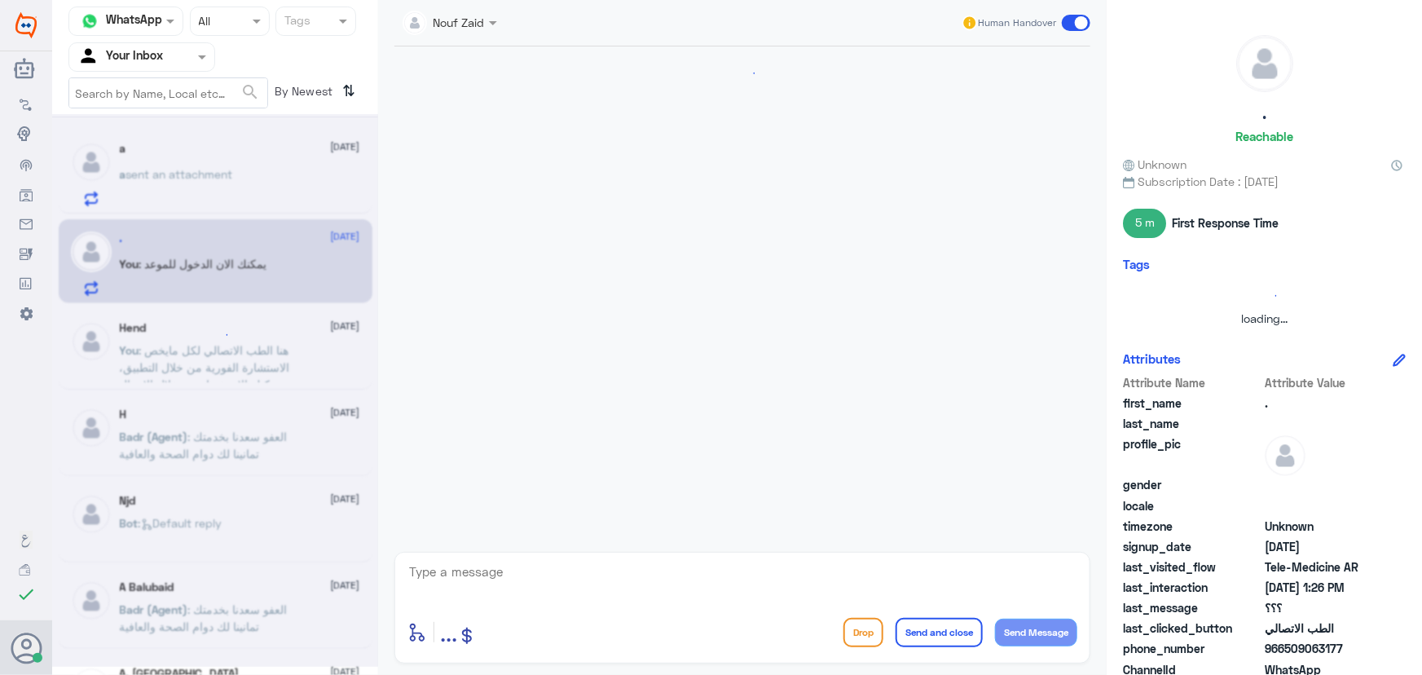
click at [238, 184] on div at bounding box center [215, 390] width 326 height 552
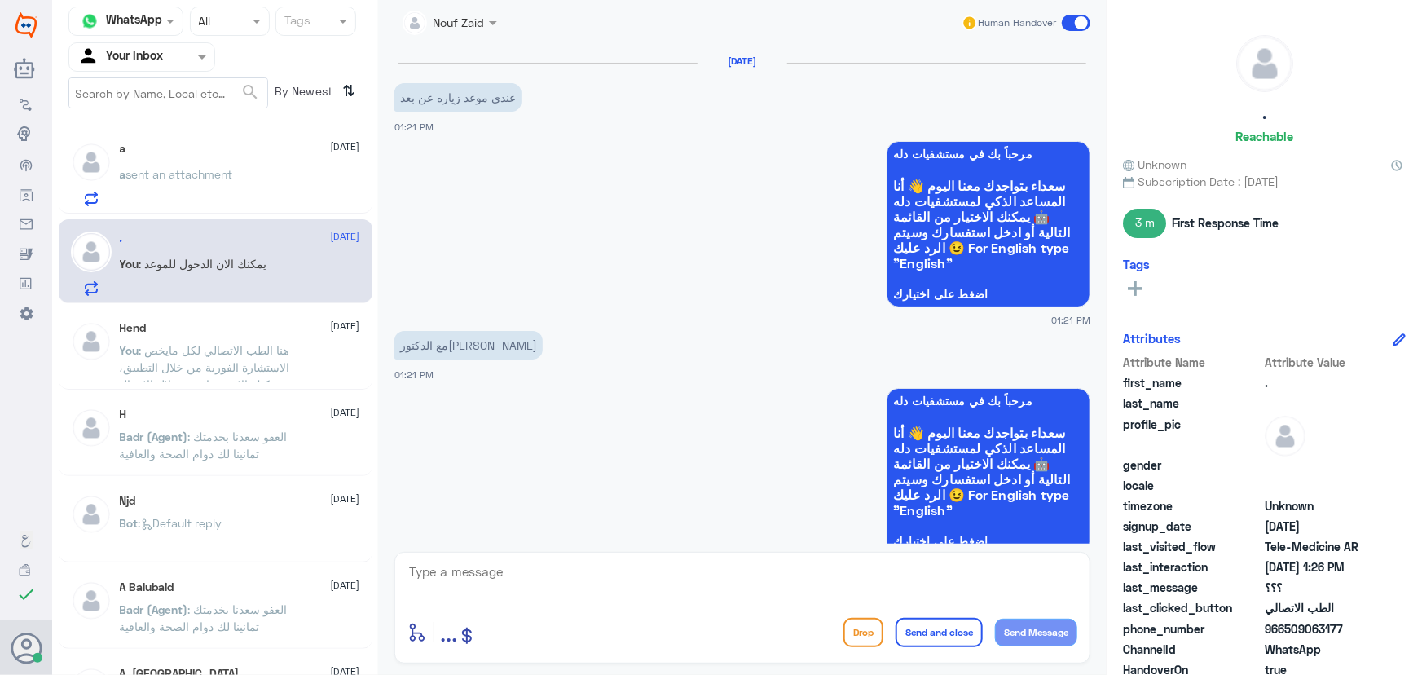
scroll to position [799, 0]
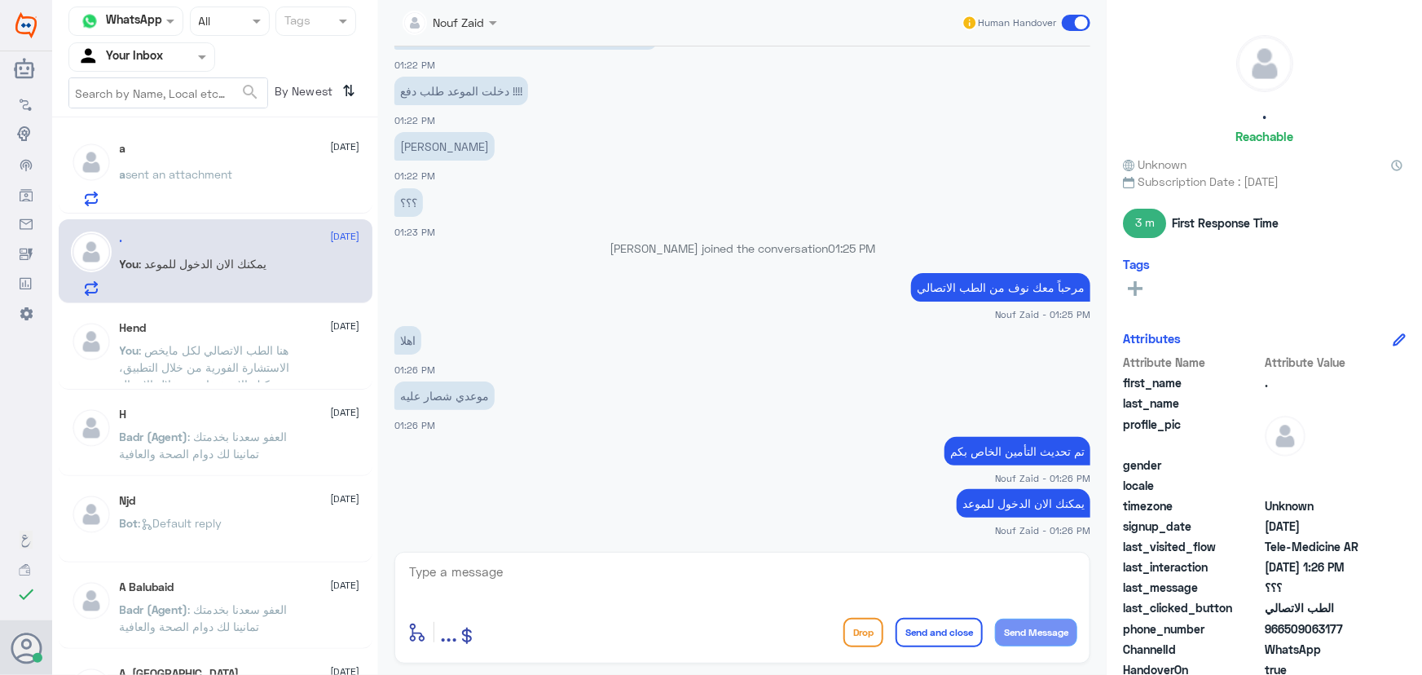
click at [238, 184] on div "a sent an attachment" at bounding box center [240, 187] width 240 height 37
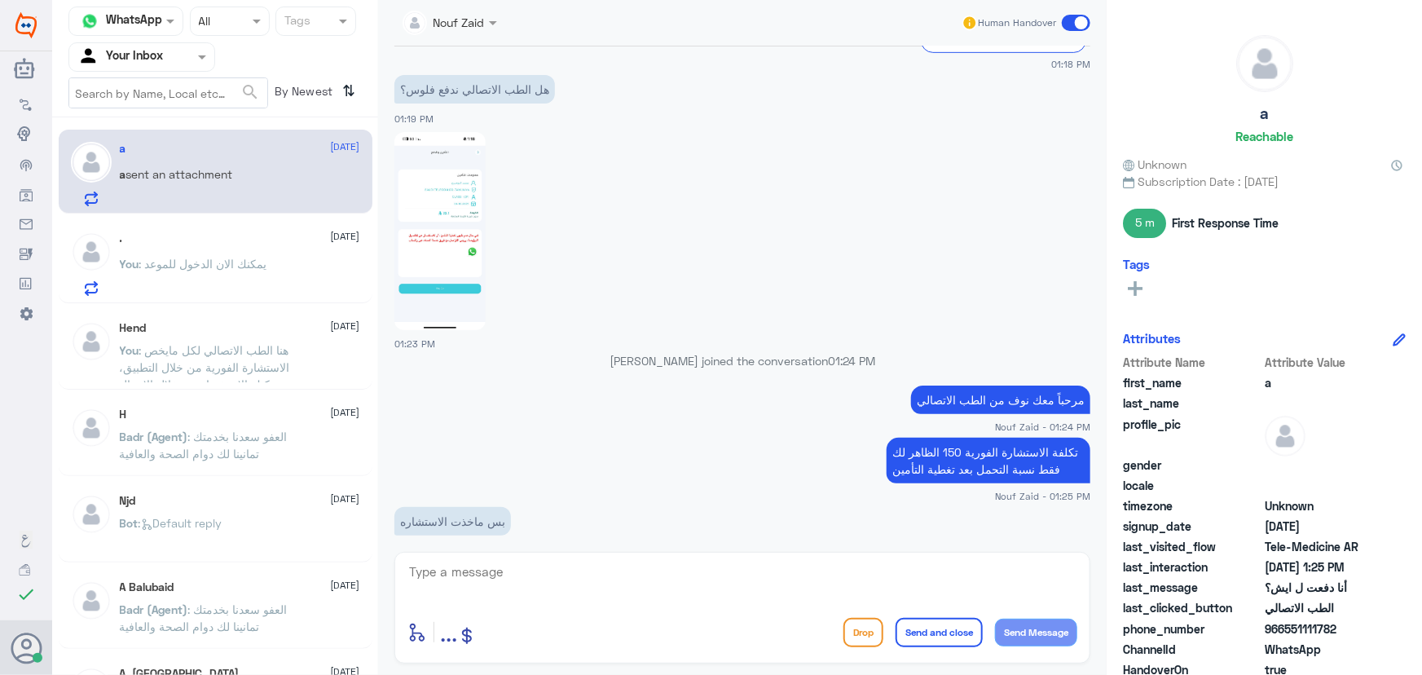
scroll to position [504, 0]
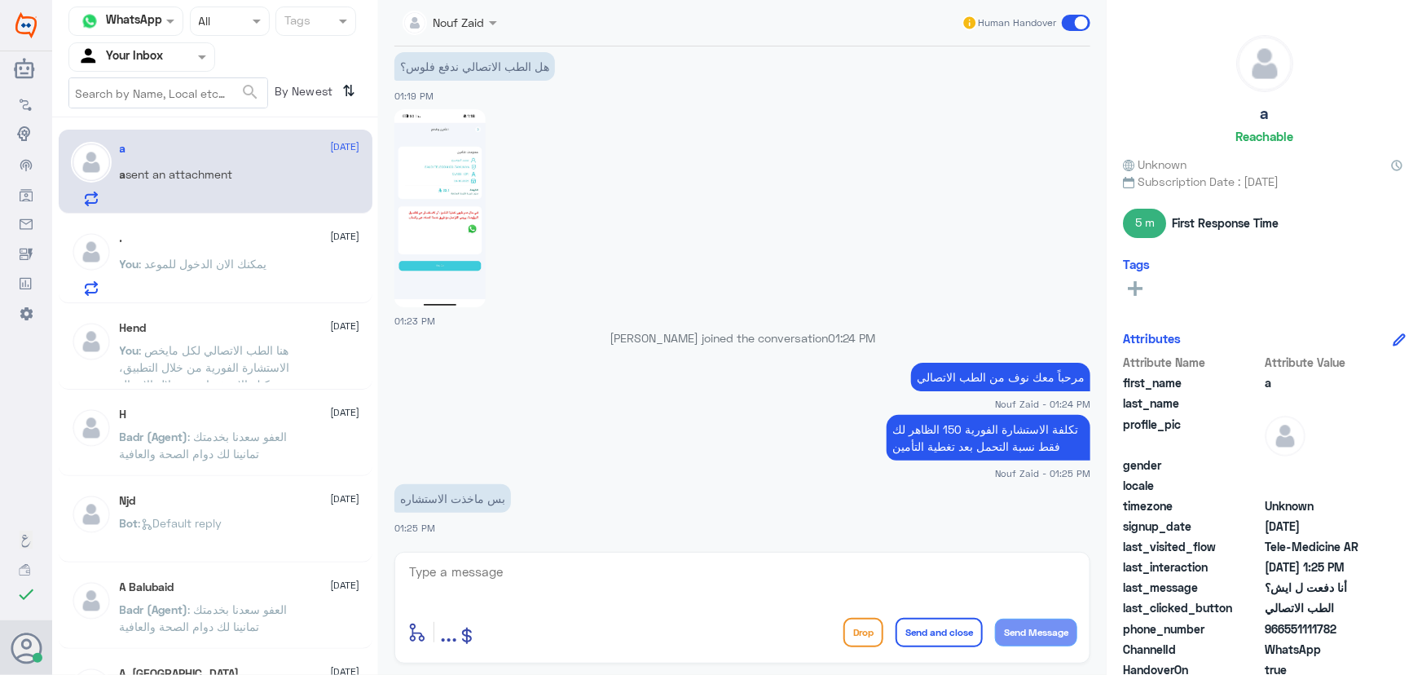
click at [1285, 620] on span "966551111782" at bounding box center [1324, 628] width 118 height 17
drag, startPoint x: 1286, startPoint y: 625, endPoint x: 1357, endPoint y: 627, distance: 70.9
click at [1357, 627] on span "966551111782" at bounding box center [1324, 628] width 118 height 17
copy span "551111782"
click at [508, 574] on textarea at bounding box center [742, 581] width 670 height 40
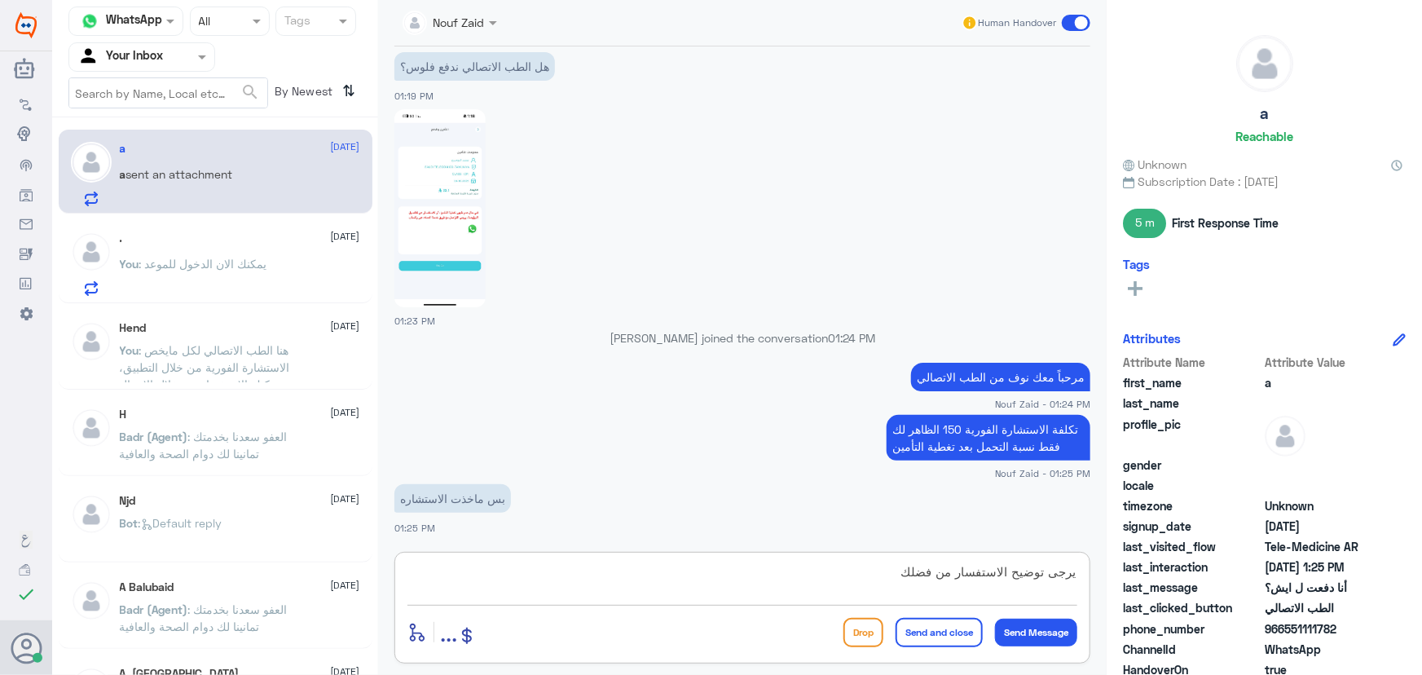
type textarea "يرجى توضيح الاستفسار من فضلك"
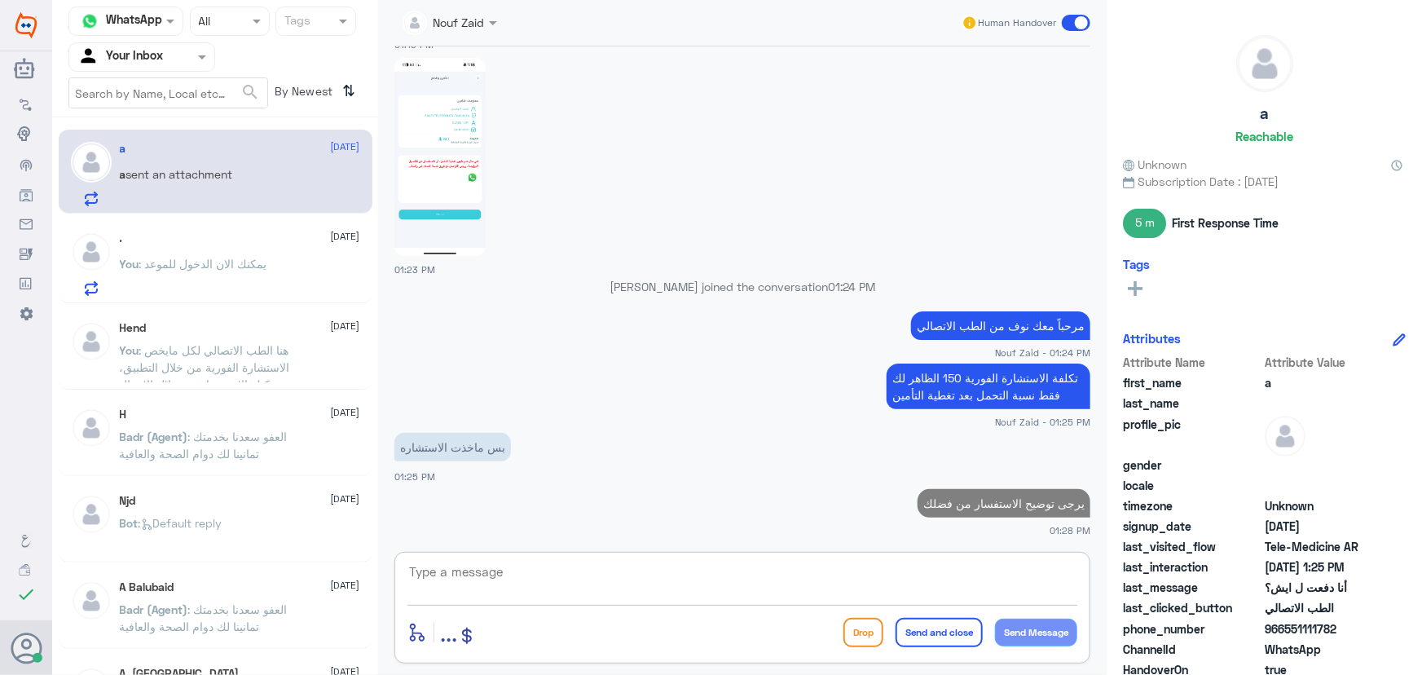
click at [316, 244] on div ". 22 September You : يمكنك الان الدخول للموعد" at bounding box center [240, 263] width 240 height 64
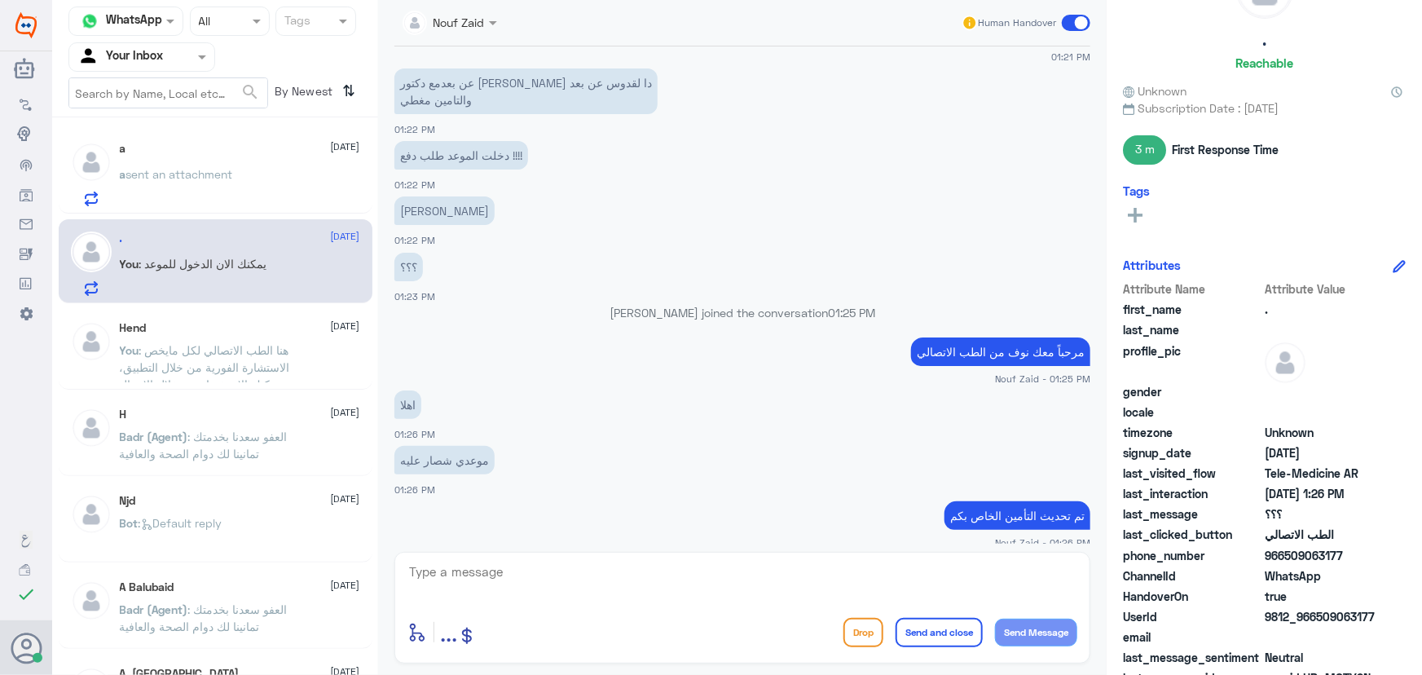
scroll to position [652, 0]
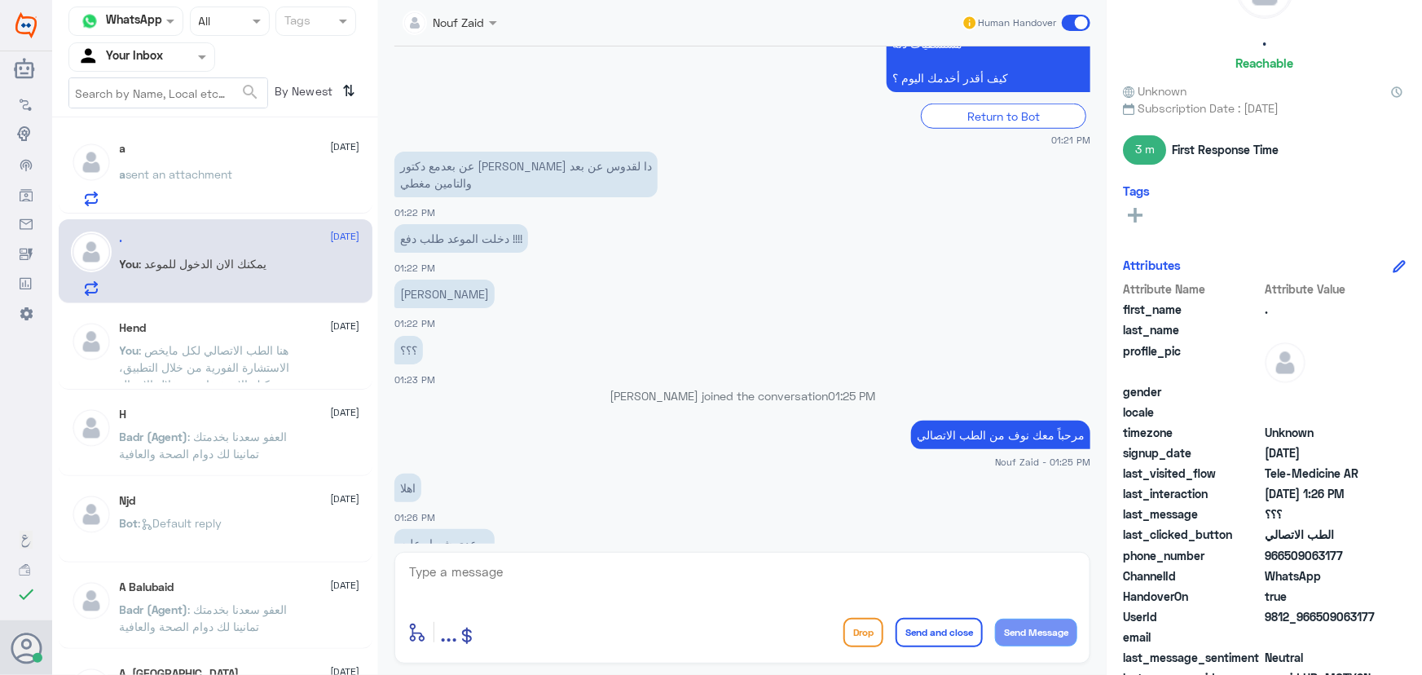
click at [285, 183] on div "a sent an attachment" at bounding box center [240, 187] width 240 height 37
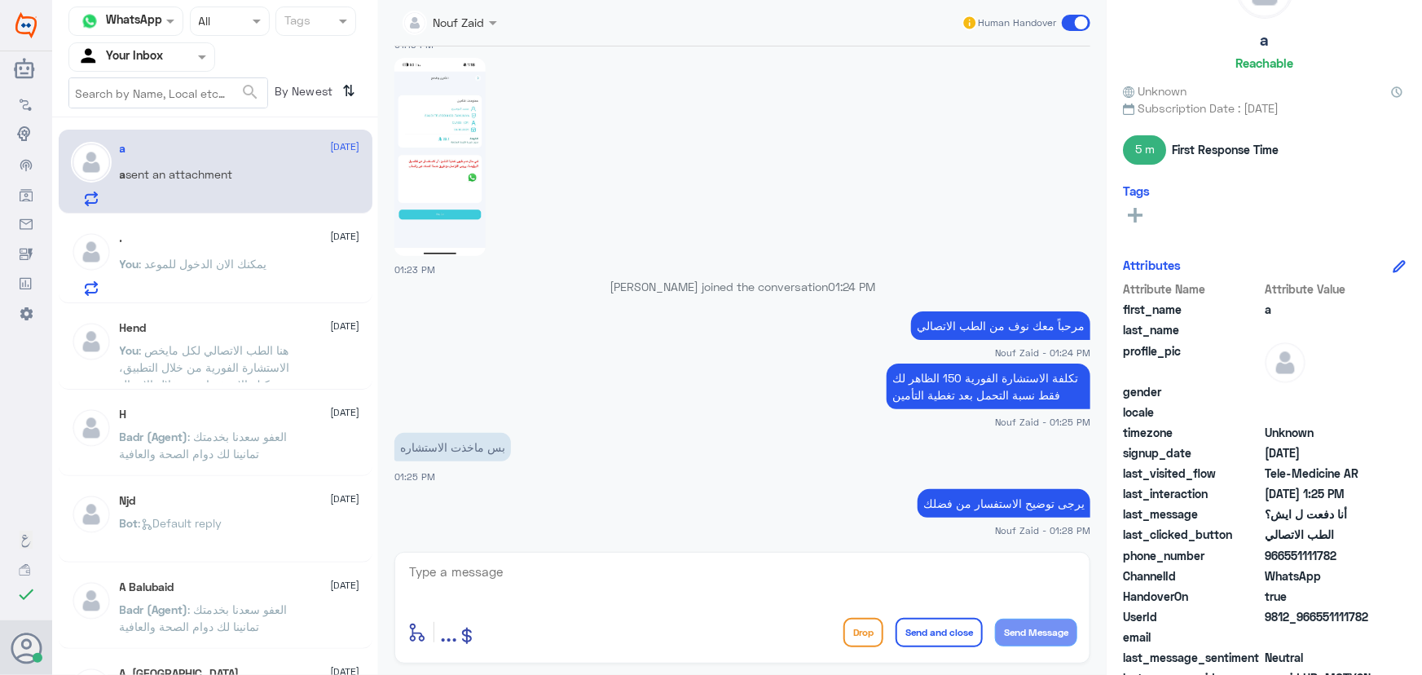
scroll to position [611, 0]
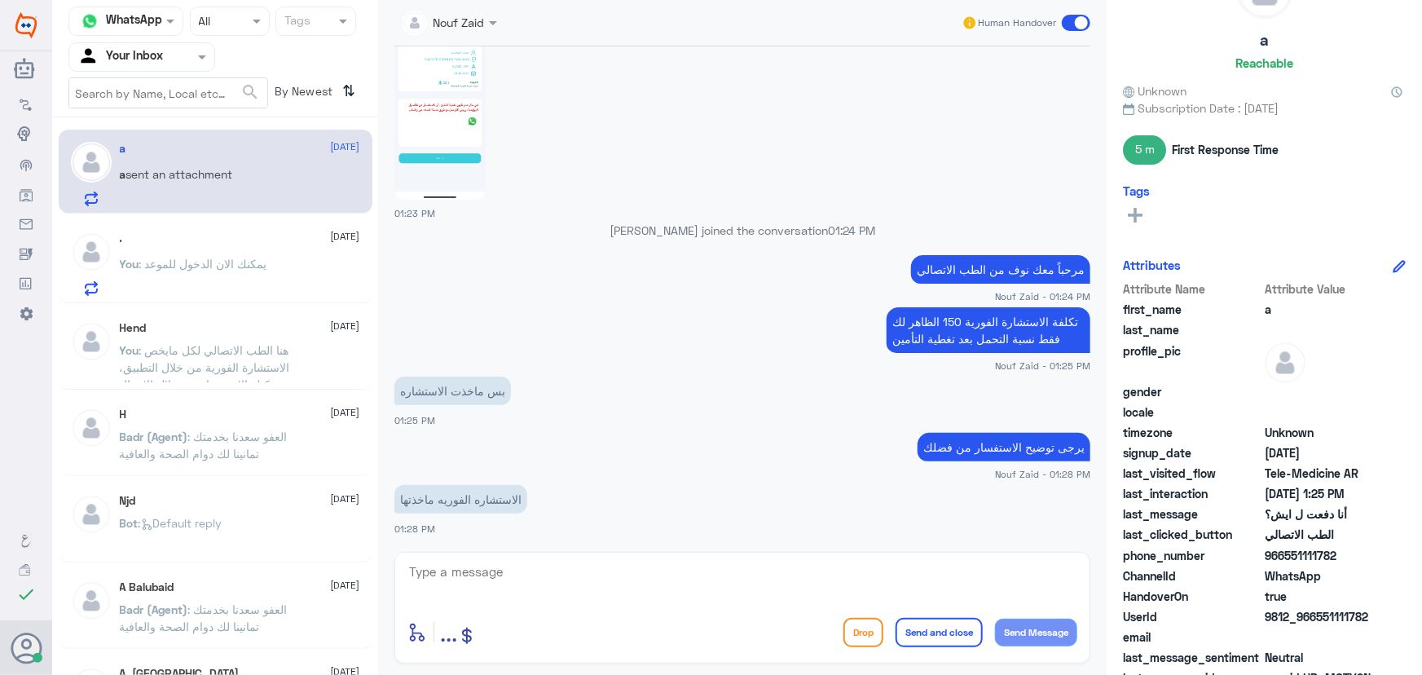
click at [579, 587] on textarea at bounding box center [742, 581] width 670 height 40
click at [552, 561] on textarea at bounding box center [742, 581] width 670 height 40
click at [536, 571] on textarea at bounding box center [742, 581] width 670 height 40
click at [540, 579] on textarea at bounding box center [742, 581] width 670 height 40
click at [543, 579] on textarea at bounding box center [742, 581] width 670 height 40
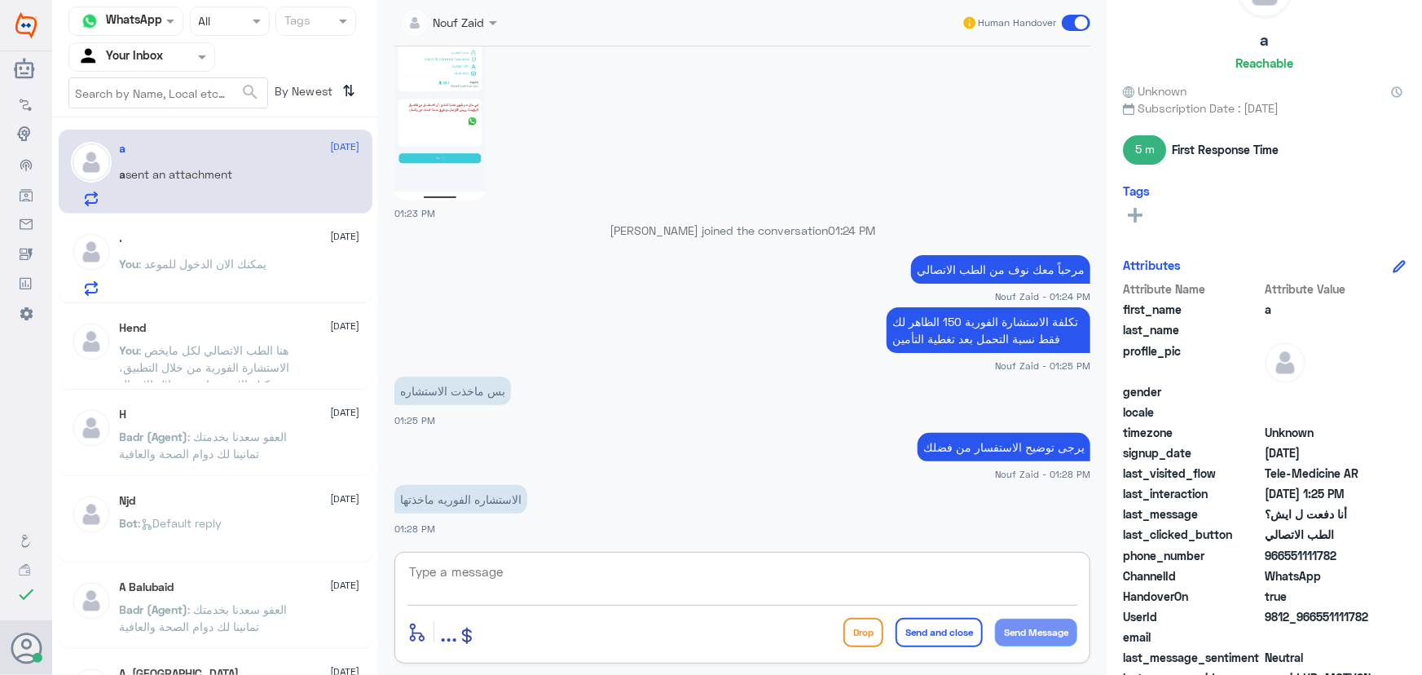
click at [543, 579] on textarea at bounding box center [742, 581] width 670 height 40
click at [706, 591] on textarea at bounding box center [742, 581] width 670 height 40
click at [229, 257] on span ": يمكنك الان الدخول للموعد" at bounding box center [203, 264] width 128 height 14
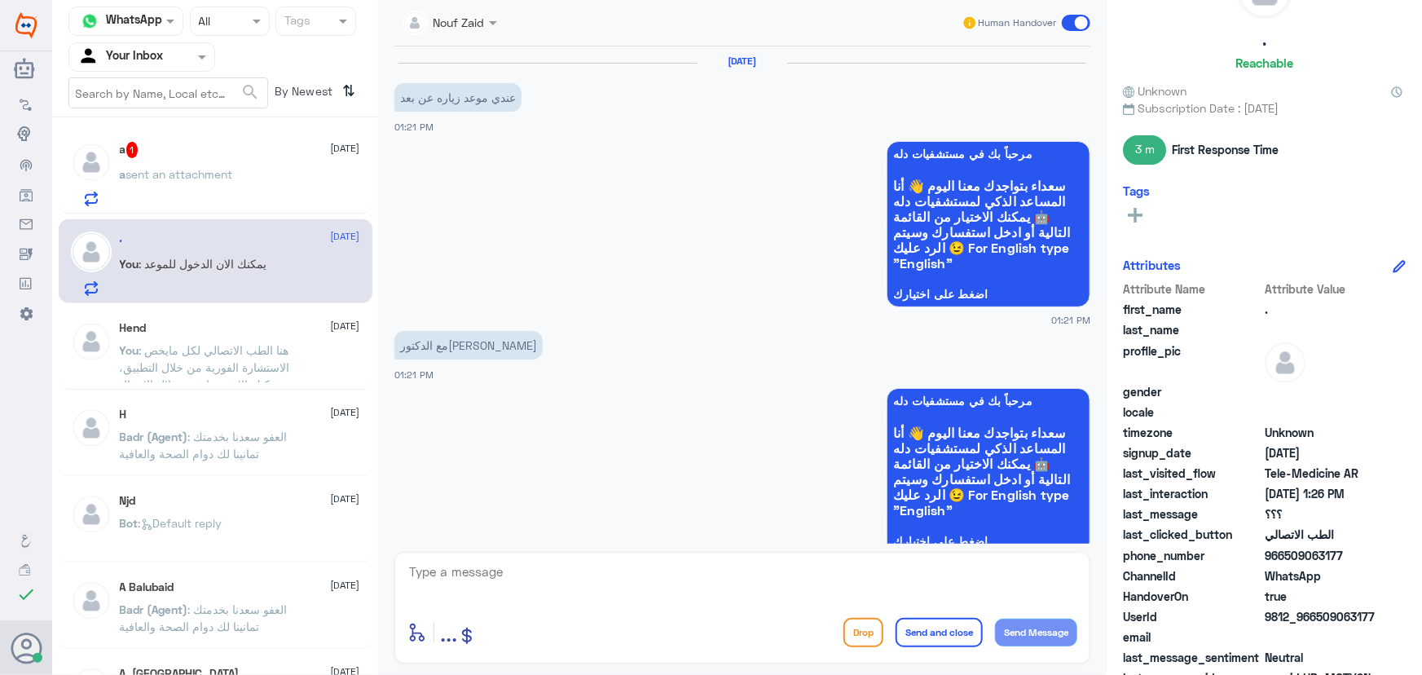
scroll to position [799, 0]
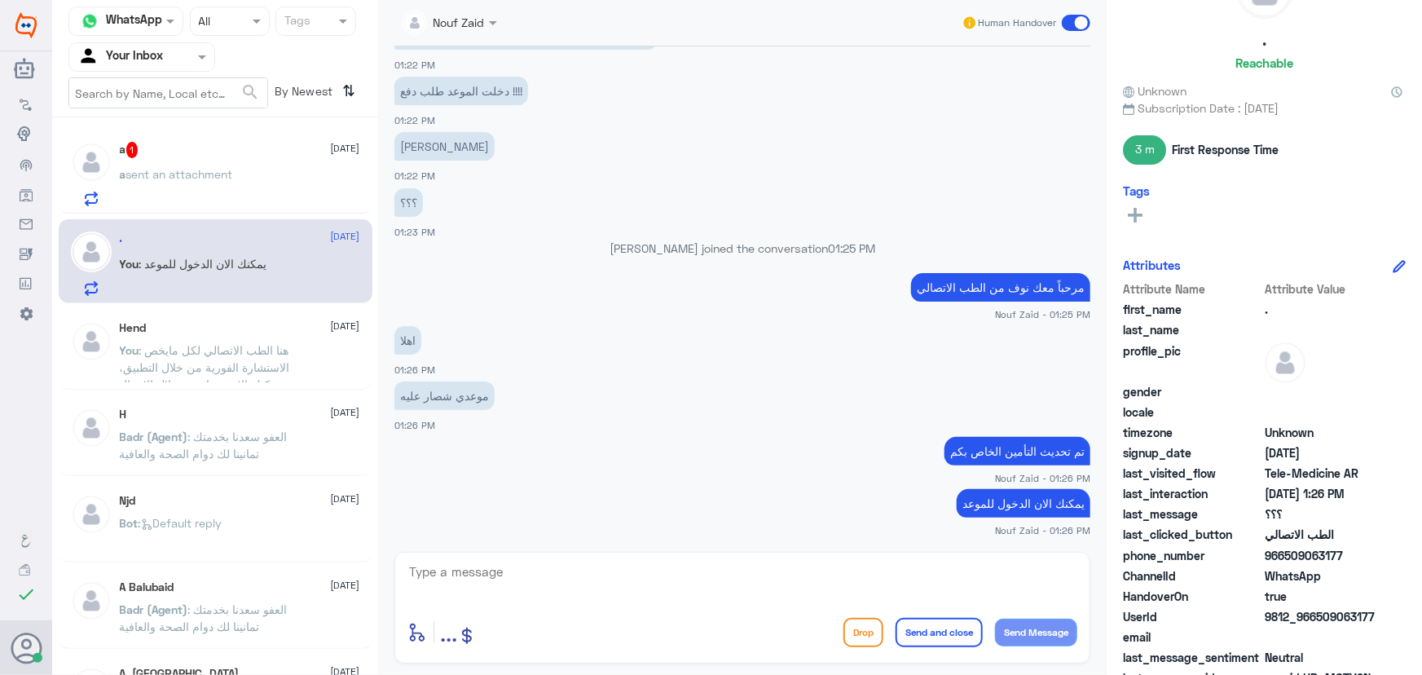
click at [212, 202] on p "a sent an attachment" at bounding box center [176, 185] width 113 height 41
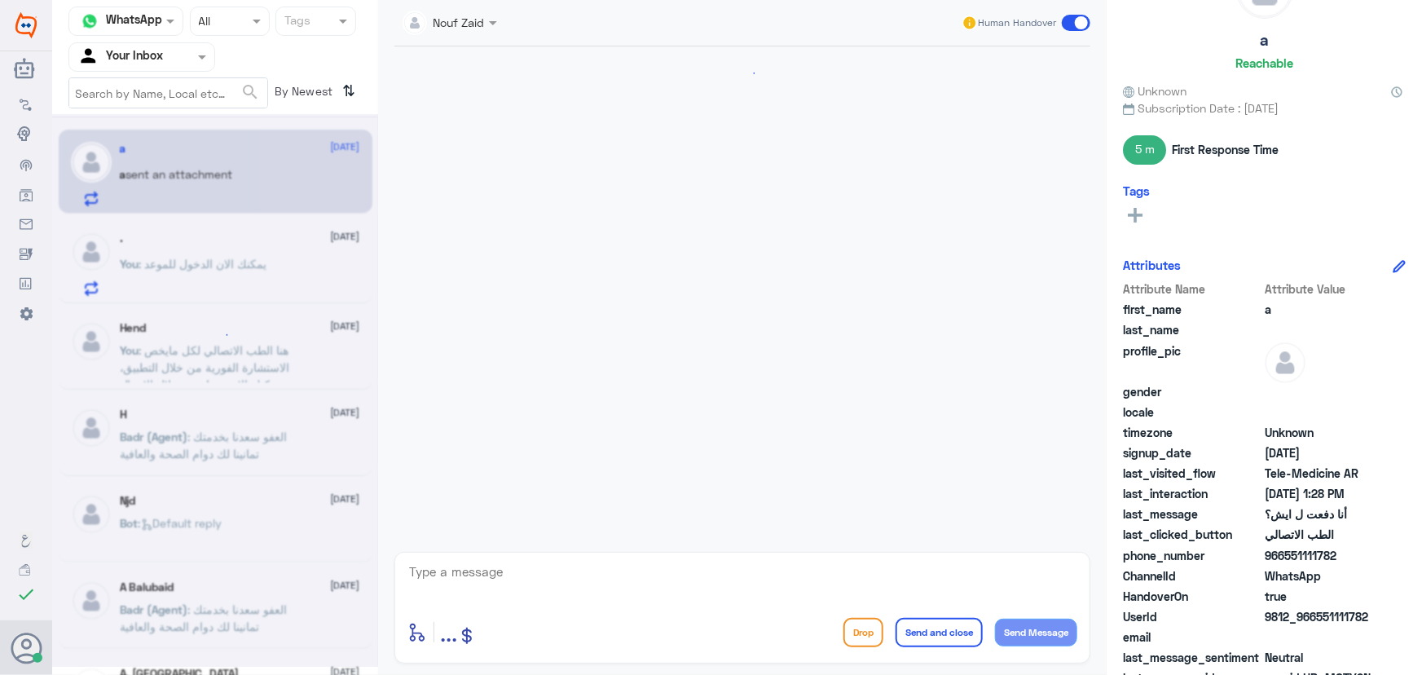
scroll to position [611, 0]
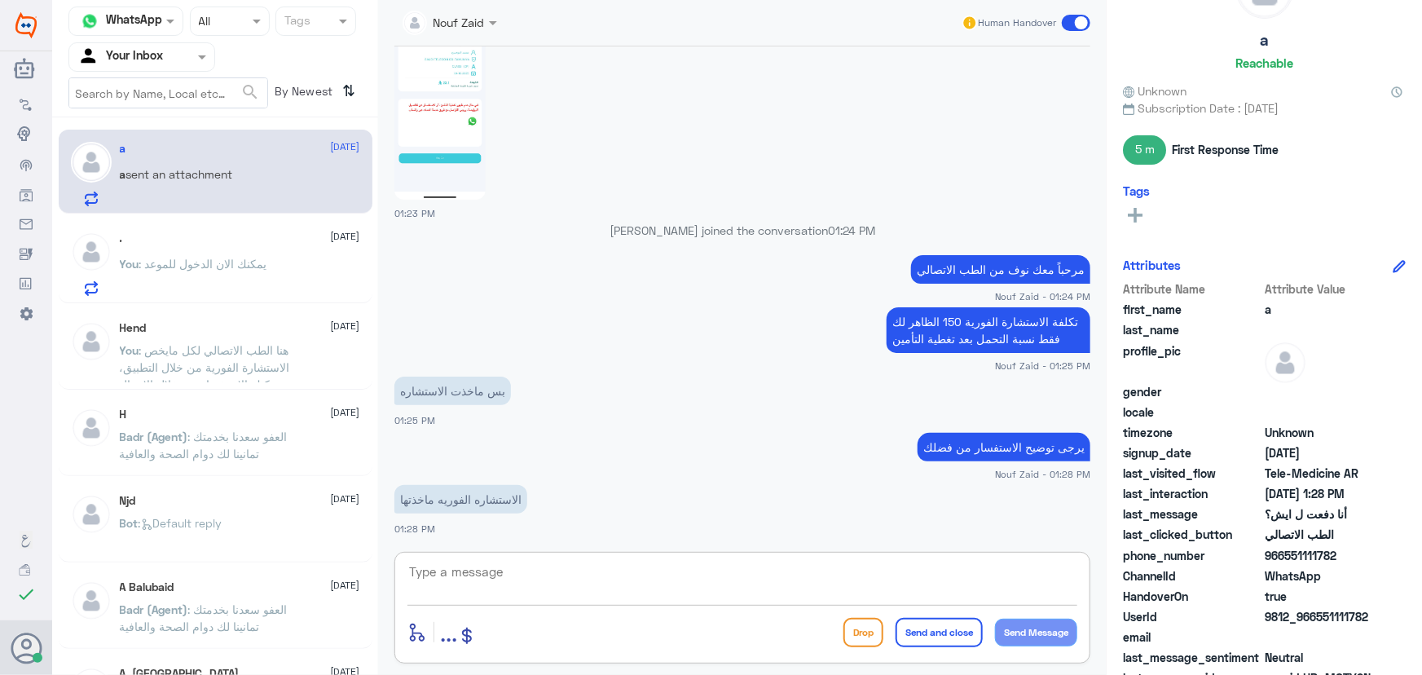
click at [612, 569] on textarea at bounding box center [742, 581] width 670 height 40
click at [572, 558] on div "enter flow name ... Drop Send and close Send Message" at bounding box center [742, 608] width 696 height 112
click at [557, 576] on textarea at bounding box center [742, 581] width 670 height 40
paste textarea "هنا الطب الاتصالي لكل مايخص الاستشارة الفورية من خلال التطبيق والتي من خلالها ي…"
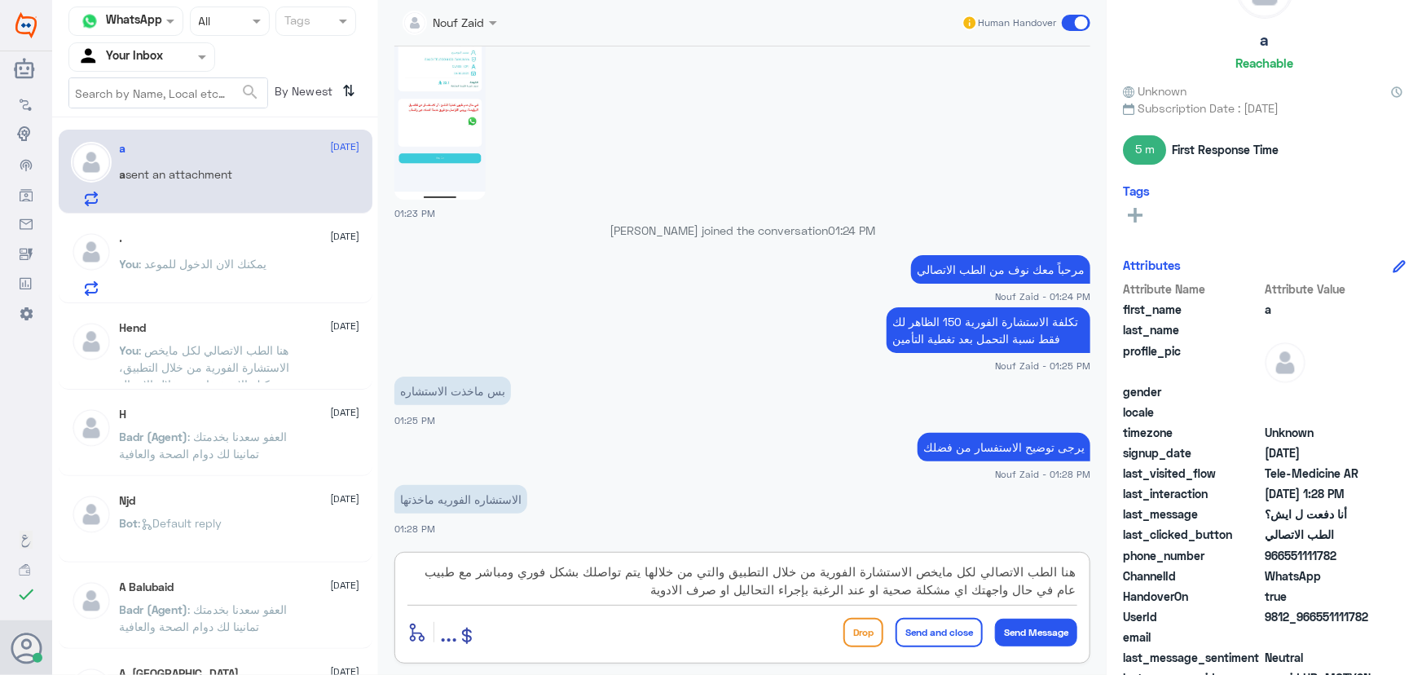
drag, startPoint x: 917, startPoint y: 573, endPoint x: 1084, endPoint y: 579, distance: 166.3
click at [1084, 579] on div "هنا الطب الاتصالي لكل مايخص الاستشارة الفورية من خلال التطبيق والتي من خلالها ي…" at bounding box center [742, 608] width 696 height 112
type textarea "الاستشارة الفورية من خلال التطبيق والتي من خلالها يتم تواصلك بشكل فوري ومباشر م…"
drag, startPoint x: 697, startPoint y: 597, endPoint x: 1173, endPoint y: 540, distance: 480.1
click at [1173, 541] on div "Channel WhatsApp Status × All Tags Agent Filter Your Inbox search By Newest ⇅ a…" at bounding box center [737, 340] width 1370 height 680
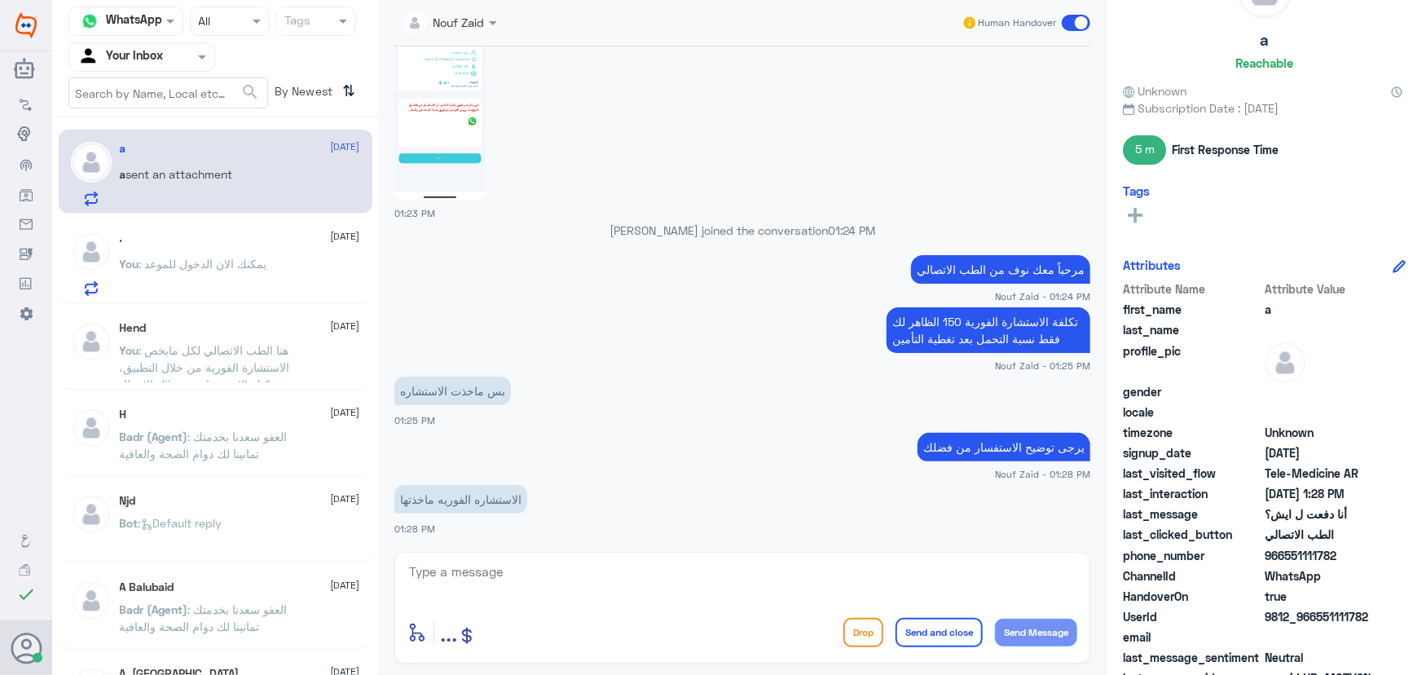
drag, startPoint x: 1314, startPoint y: 614, endPoint x: 1386, endPoint y: 611, distance: 71.8
click at [1385, 614] on div "UserId 9812_966551111782" at bounding box center [1264, 618] width 283 height 20
copy span "551111782"
click at [551, 570] on textarea at bounding box center [742, 581] width 670 height 40
click at [622, 566] on textarea at bounding box center [742, 581] width 670 height 40
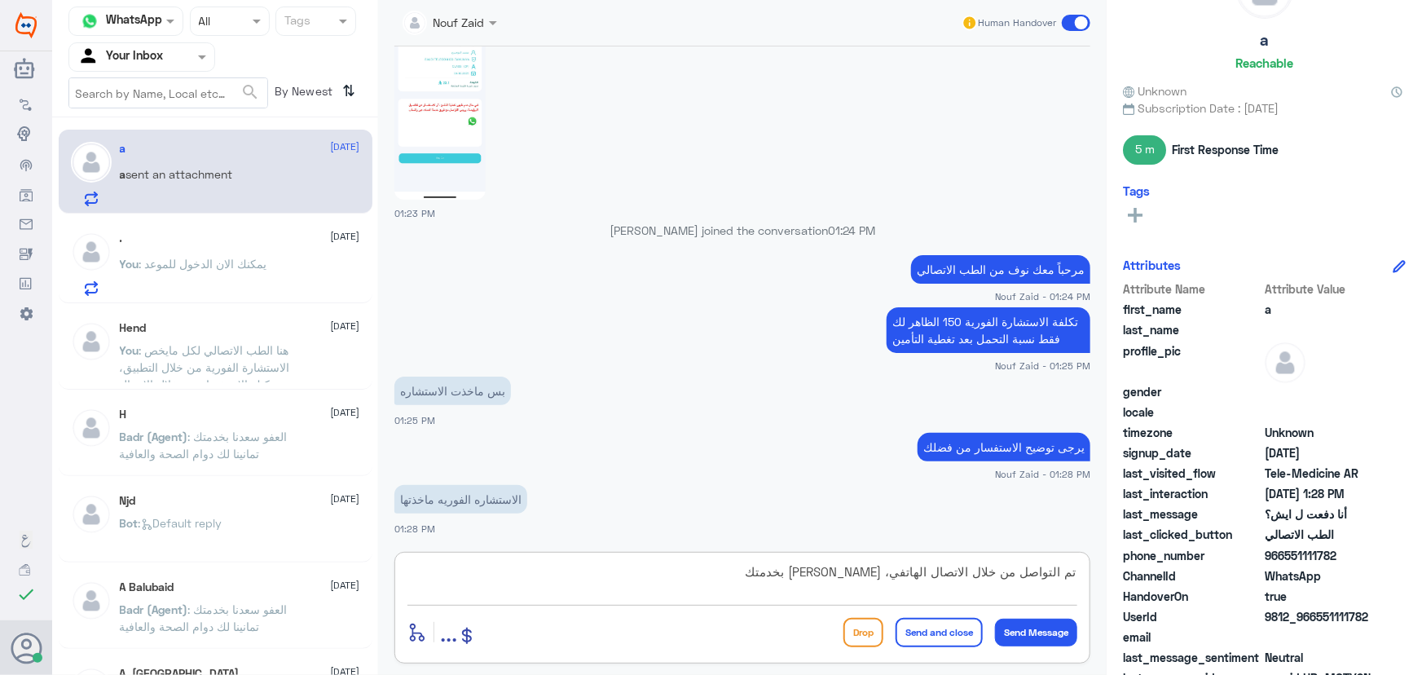
type textarea "تم التواصل من خلال الاتصال الهاتفي، سعدنا بخدمتك"
click at [935, 631] on button "Send and close" at bounding box center [938, 632] width 87 height 29
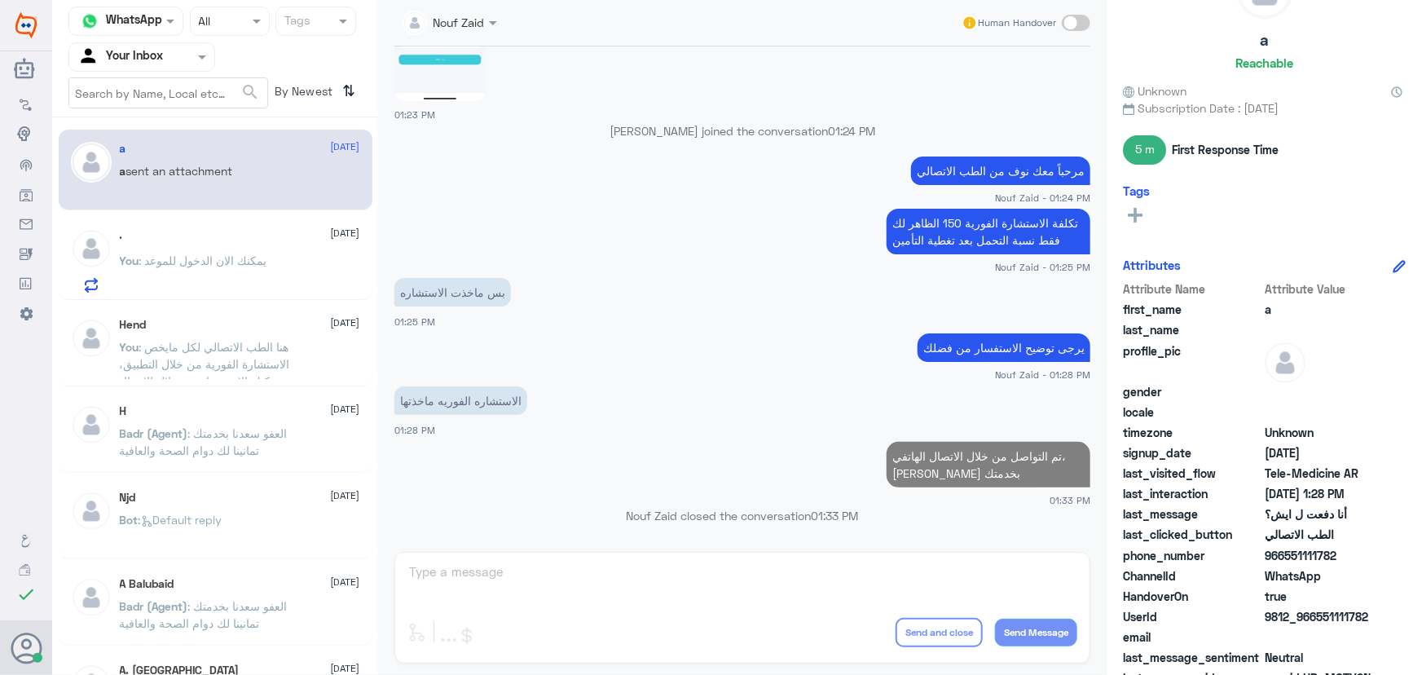
click at [145, 271] on p "You : يمكنك الان الدخول للموعد" at bounding box center [193, 272] width 147 height 41
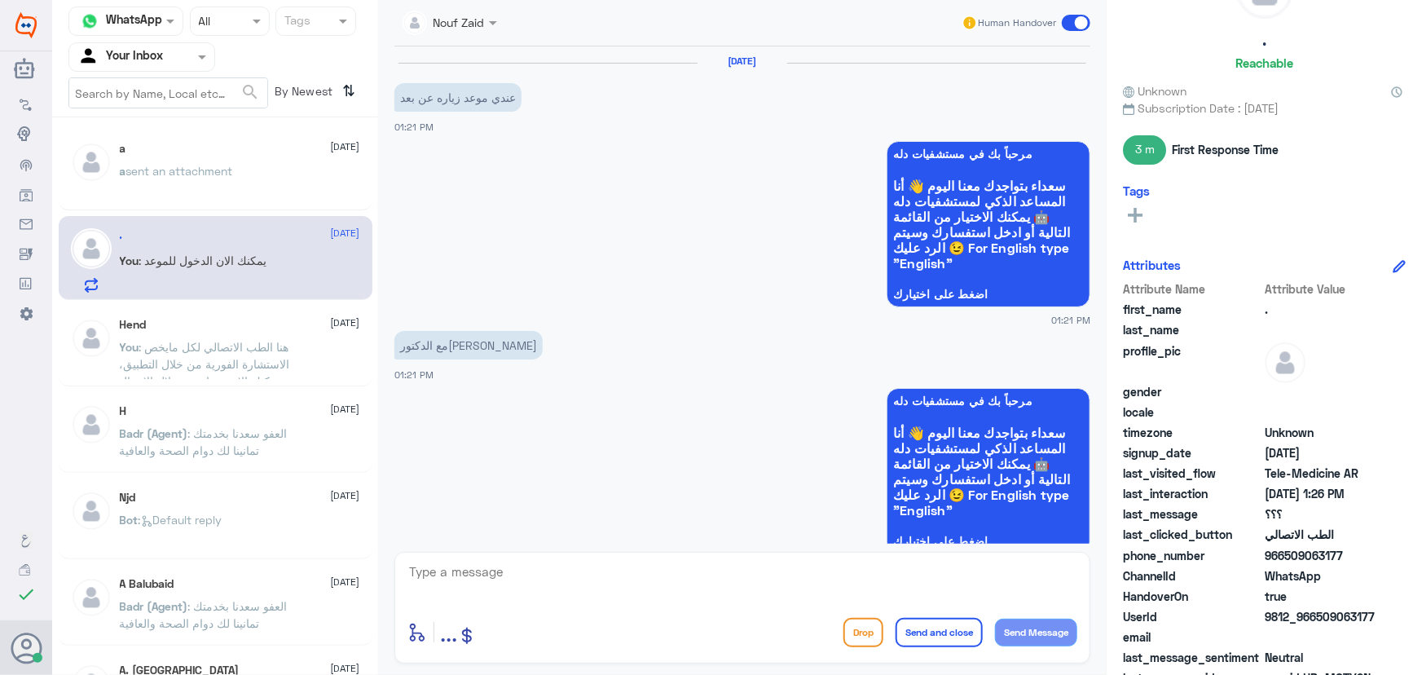
scroll to position [799, 0]
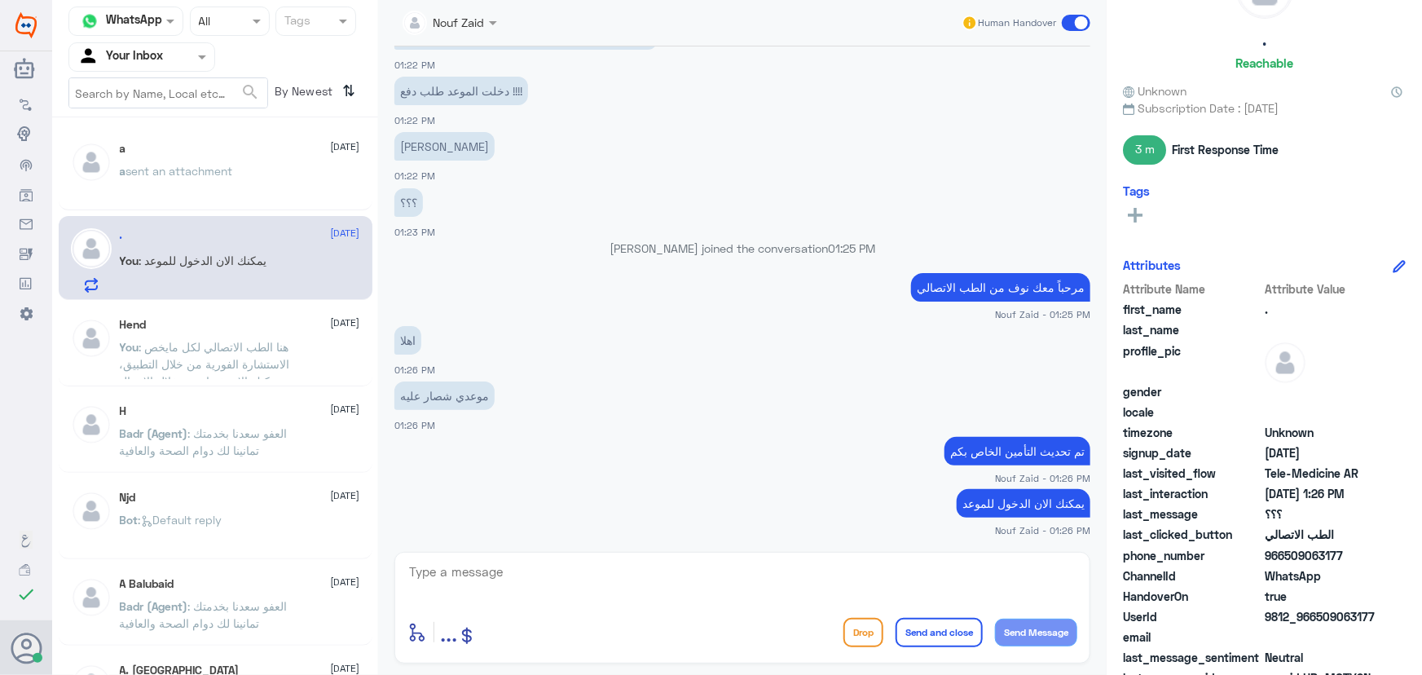
click at [653, 570] on textarea at bounding box center [742, 581] width 670 height 40
click at [1071, 24] on span at bounding box center [1076, 23] width 29 height 16
click at [0, 0] on input "checkbox" at bounding box center [0, 0] width 0 height 0
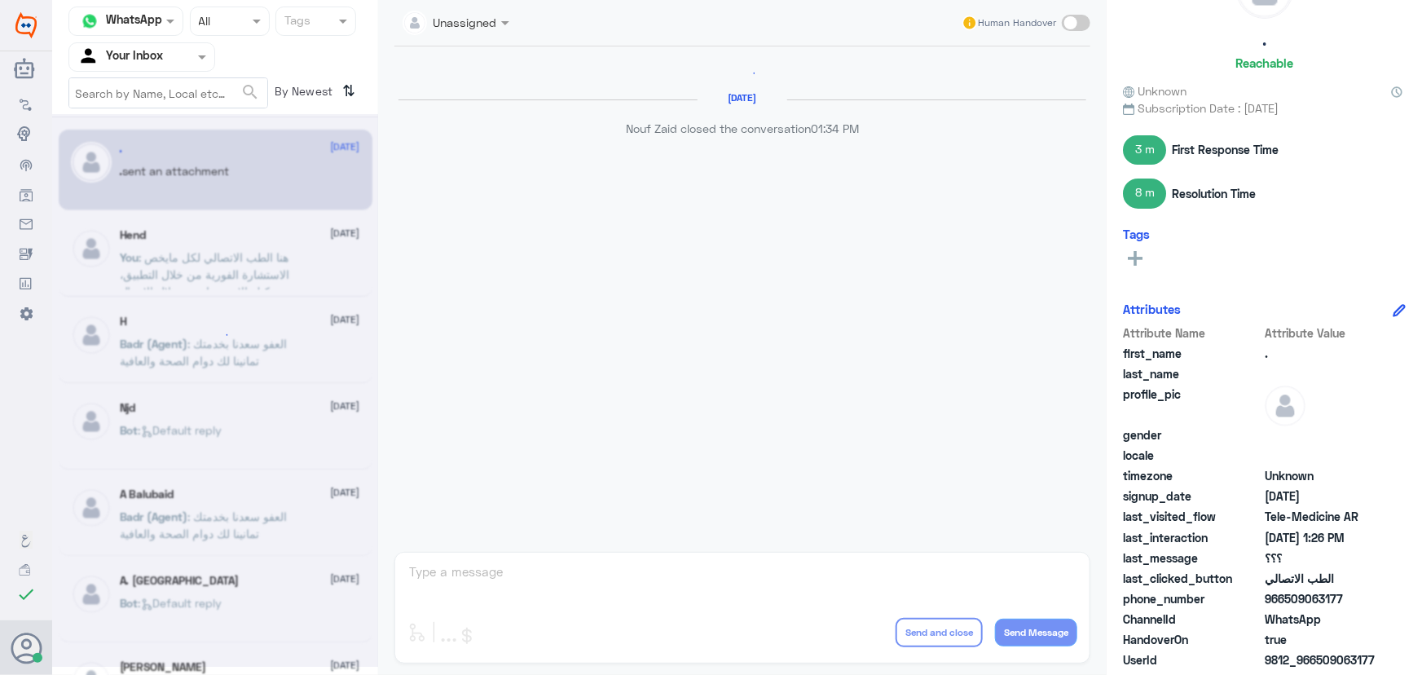
scroll to position [860, 0]
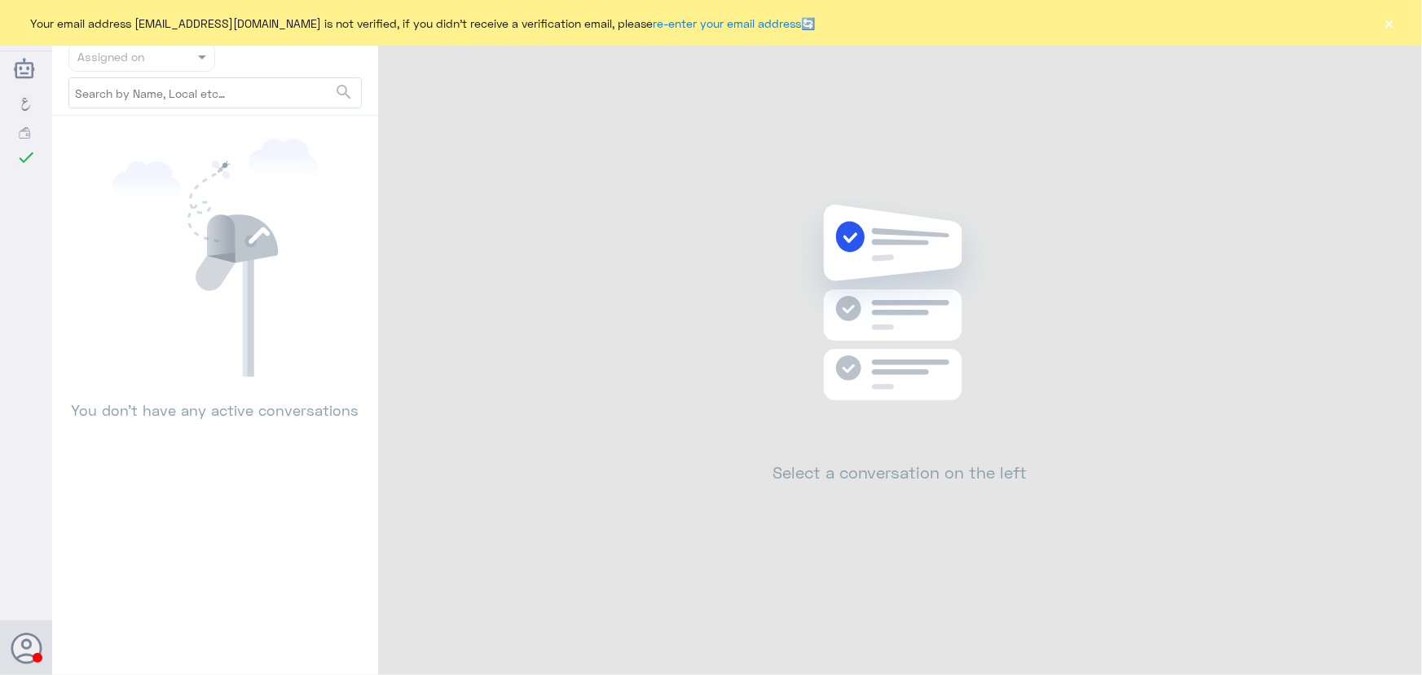
click at [1387, 11] on div "Your email address [EMAIL_ADDRESS][DOMAIN_NAME] is not verified, if you didn't …" at bounding box center [711, 23] width 1422 height 46
click at [1387, 17] on button "×" at bounding box center [1389, 23] width 16 height 16
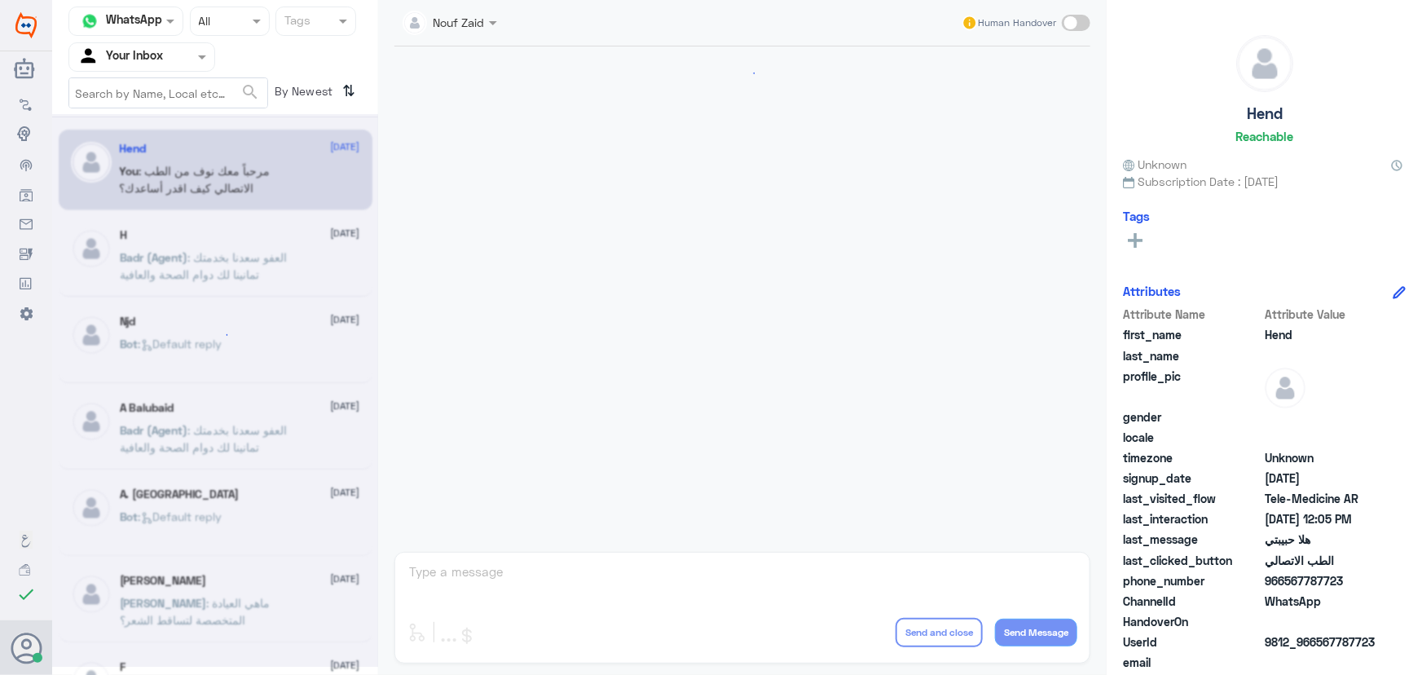
scroll to position [741, 0]
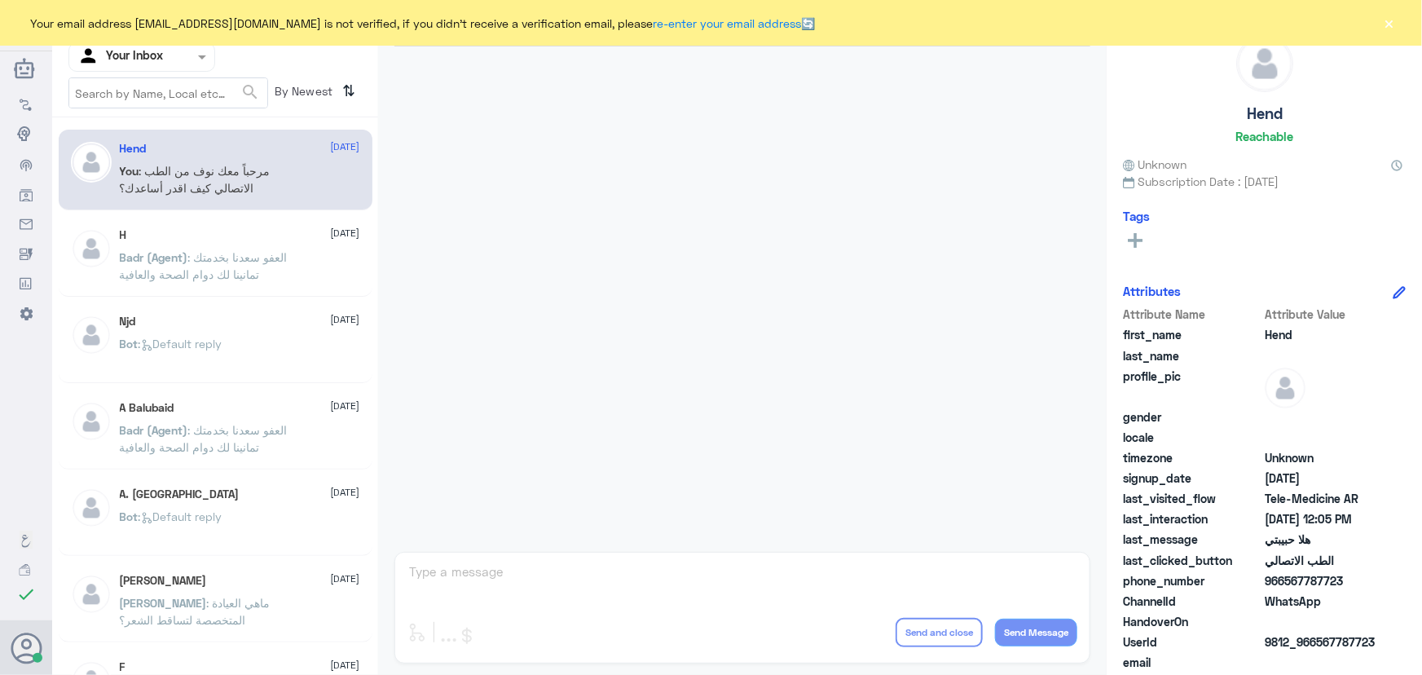
click at [1383, 24] on button "×" at bounding box center [1389, 23] width 16 height 16
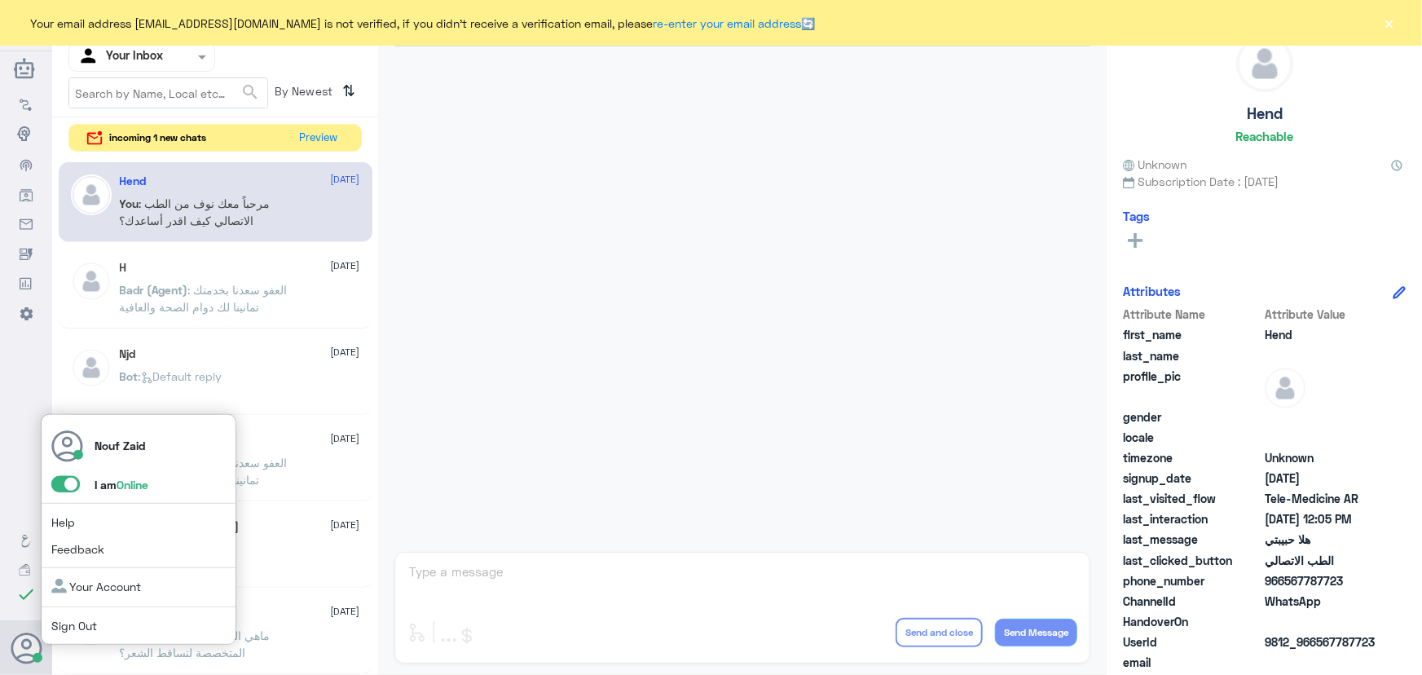
drag, startPoint x: 66, startPoint y: 489, endPoint x: 67, endPoint y: 479, distance: 9.8
click at [67, 483] on span at bounding box center [65, 484] width 29 height 16
click at [0, 0] on input "checkbox" at bounding box center [0, 0] width 0 height 0
